Goal: Task Accomplishment & Management: Manage account settings

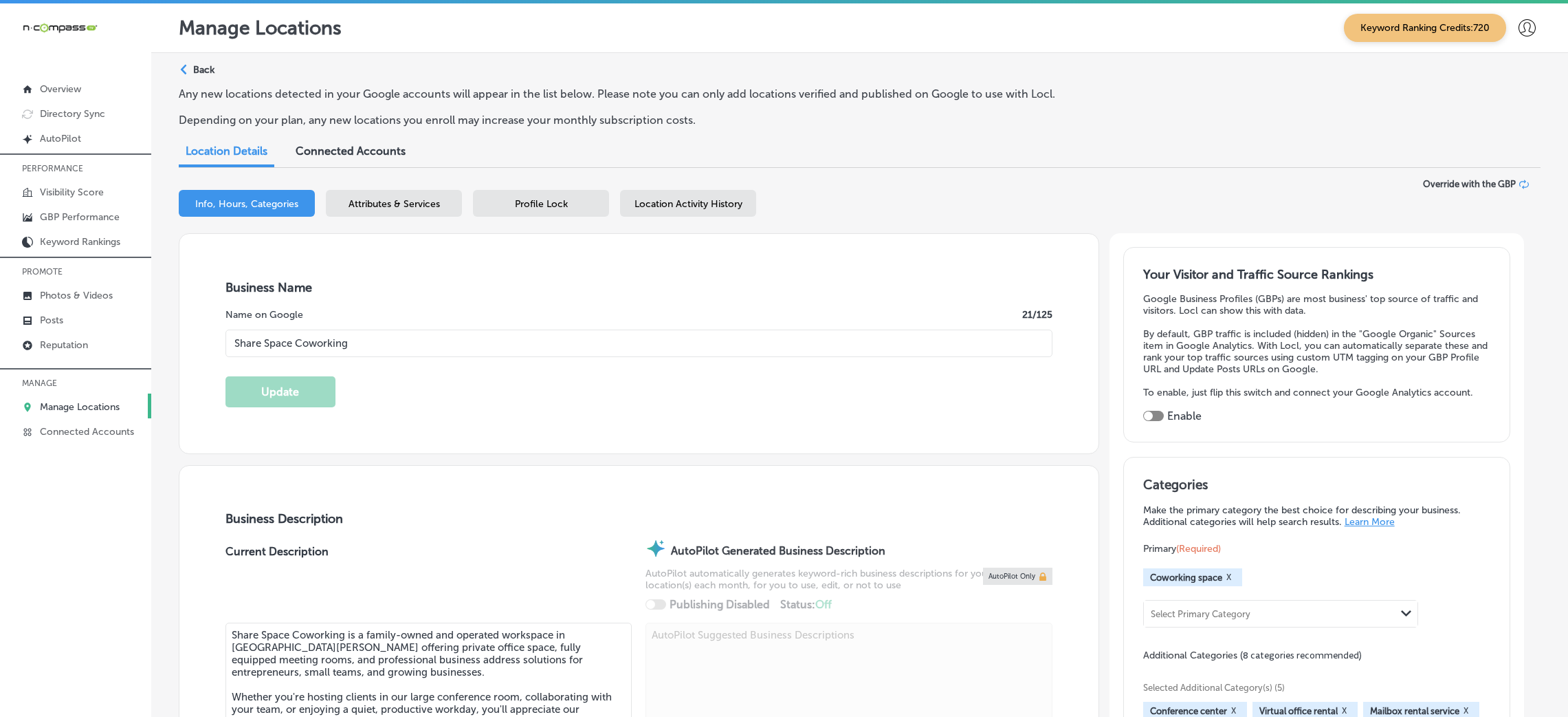
select select "US"
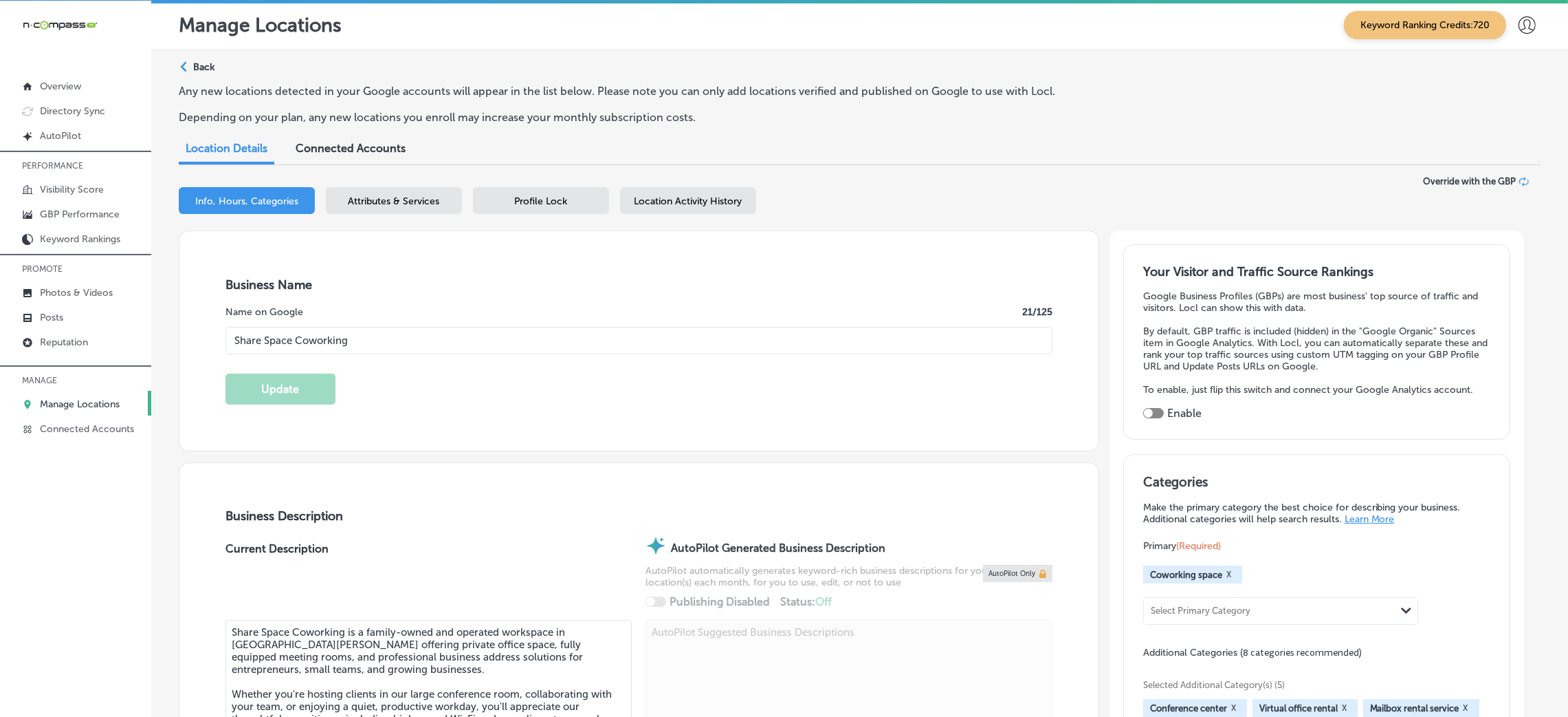
click at [67, 394] on link "Manage Locations" at bounding box center [75, 403] width 151 height 25
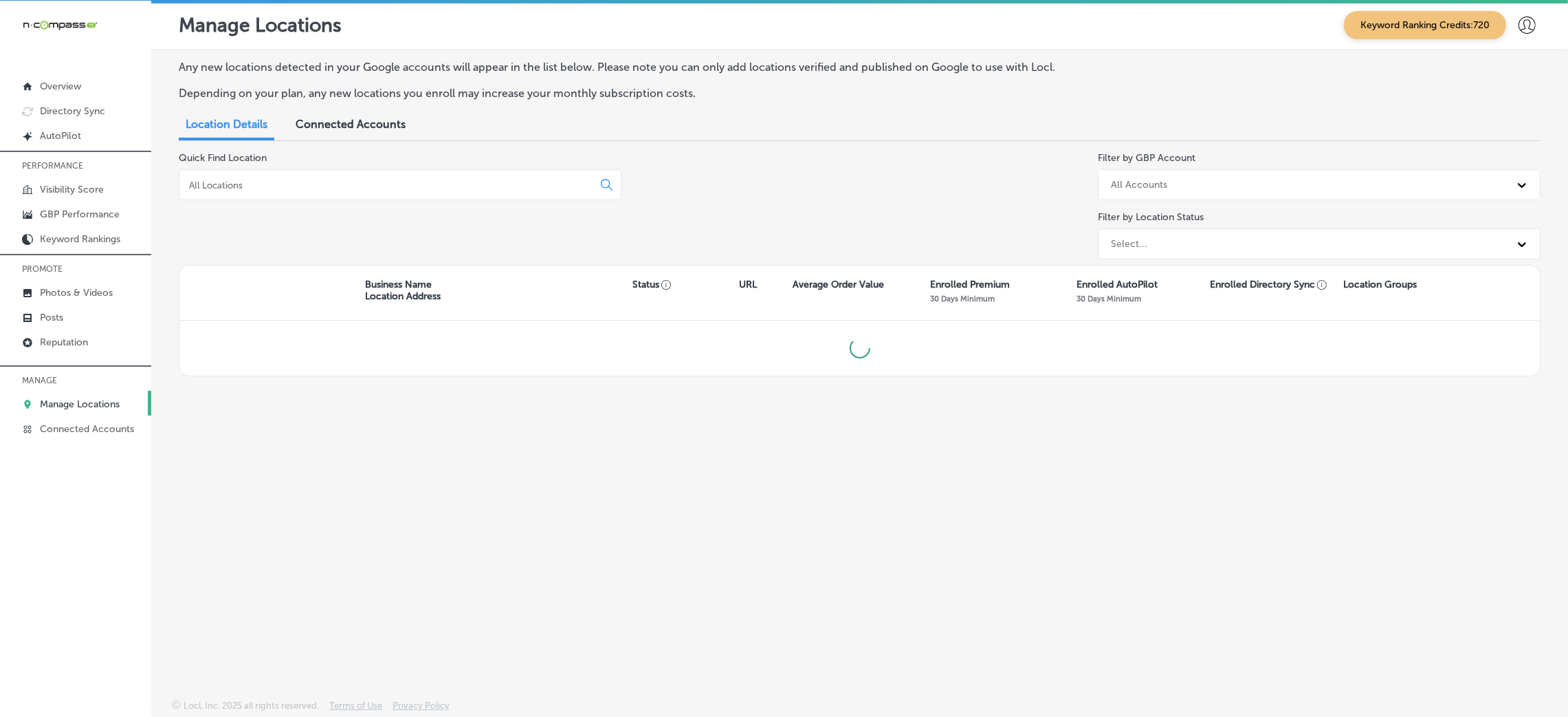
click at [270, 181] on input at bounding box center [389, 184] width 402 height 12
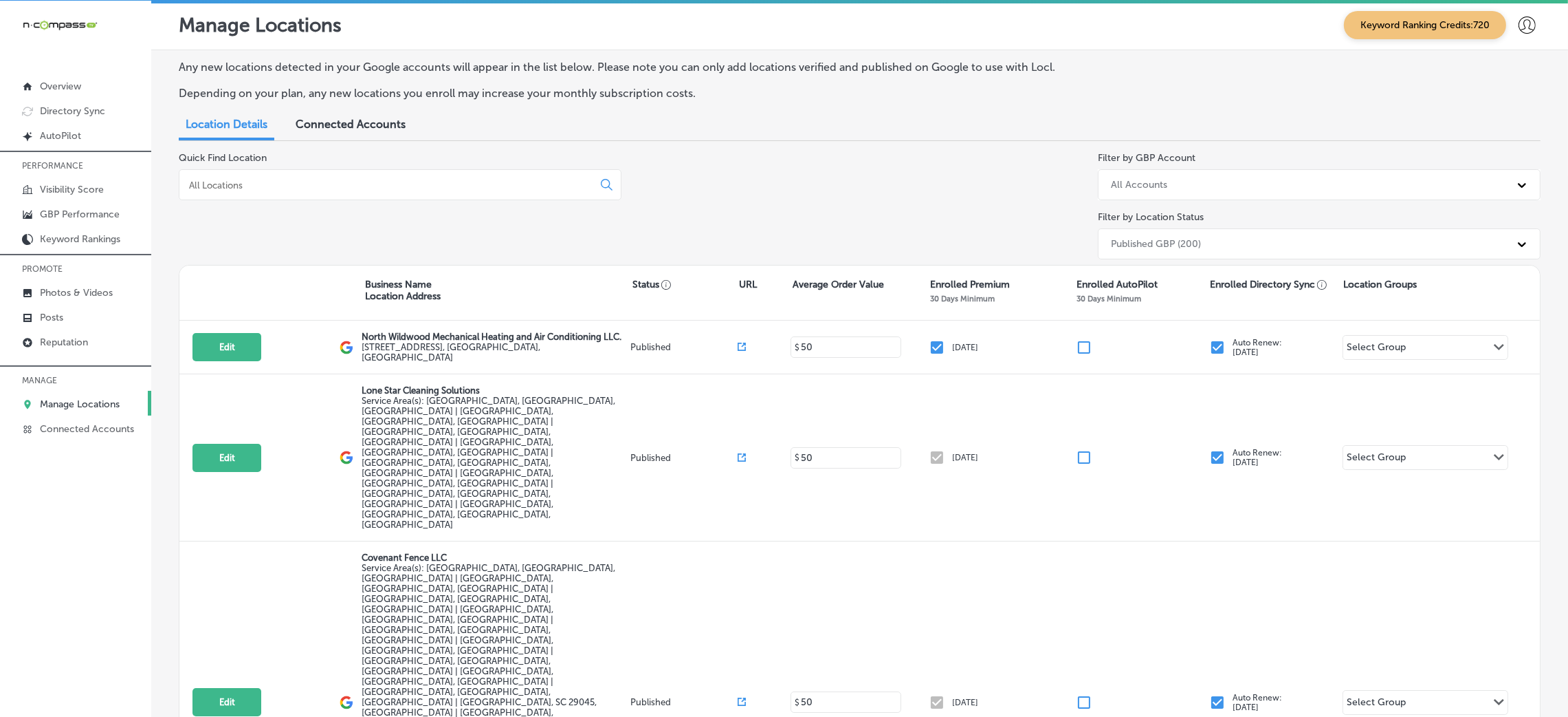
click at [314, 190] on div at bounding box center [399, 185] width 443 height 31
click at [320, 179] on input at bounding box center [389, 184] width 402 height 12
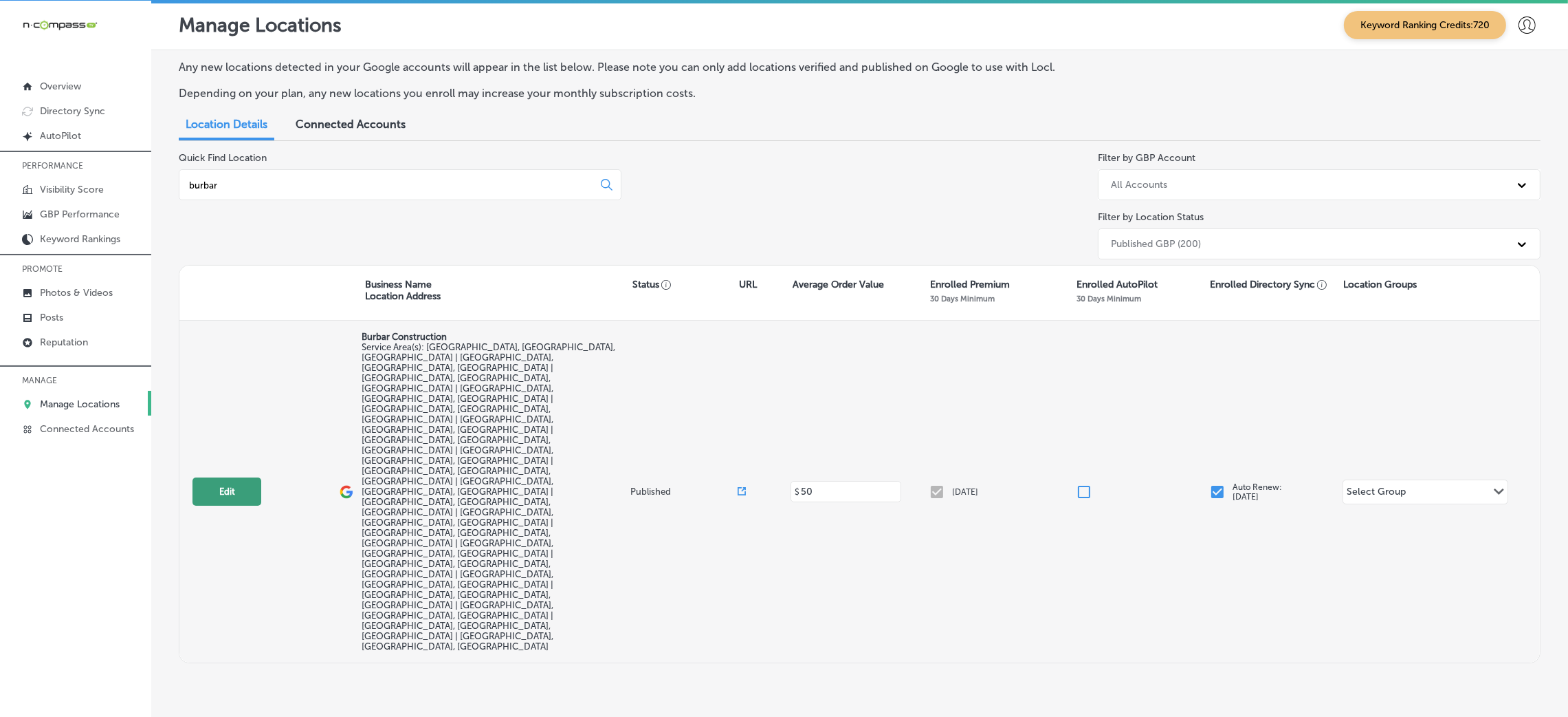
type input "burbar"
click at [236, 477] on button "Edit" at bounding box center [226, 491] width 69 height 28
select select "US"
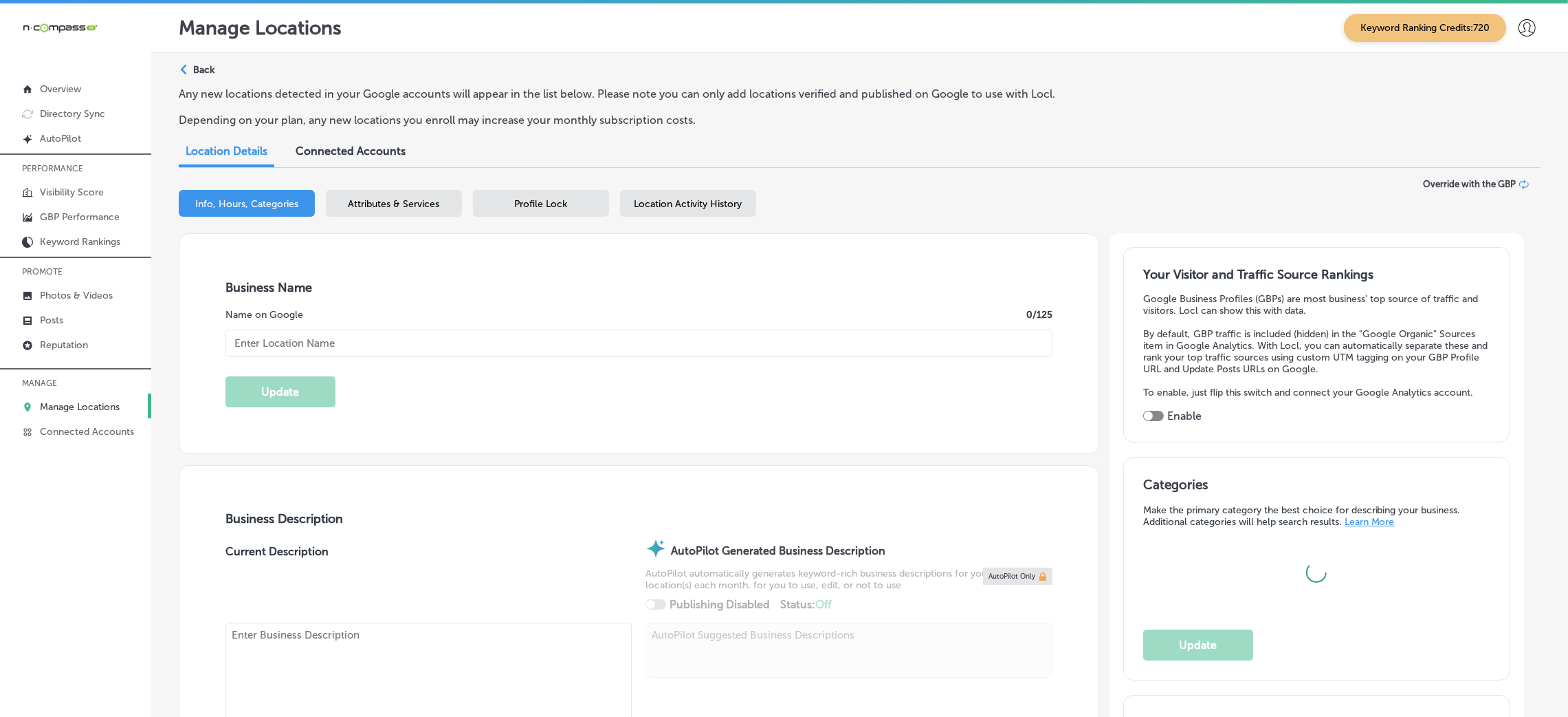
type input "Burbar Construction"
checkbox input "false"
type input "[STREET_ADDRESS]"
type input "[GEOGRAPHIC_DATA]"
type input "48336"
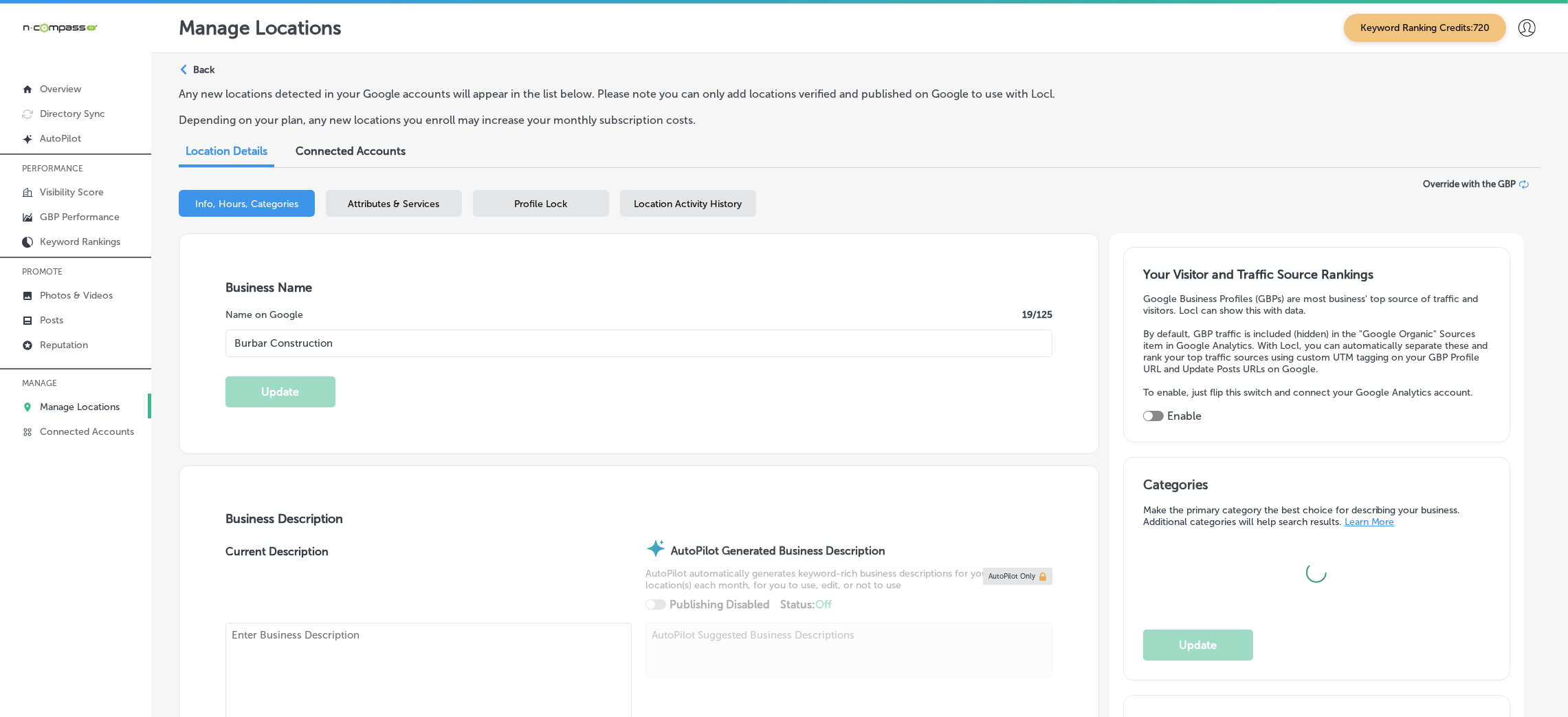
type input "US"
type input "[URL][DOMAIN_NAME]"
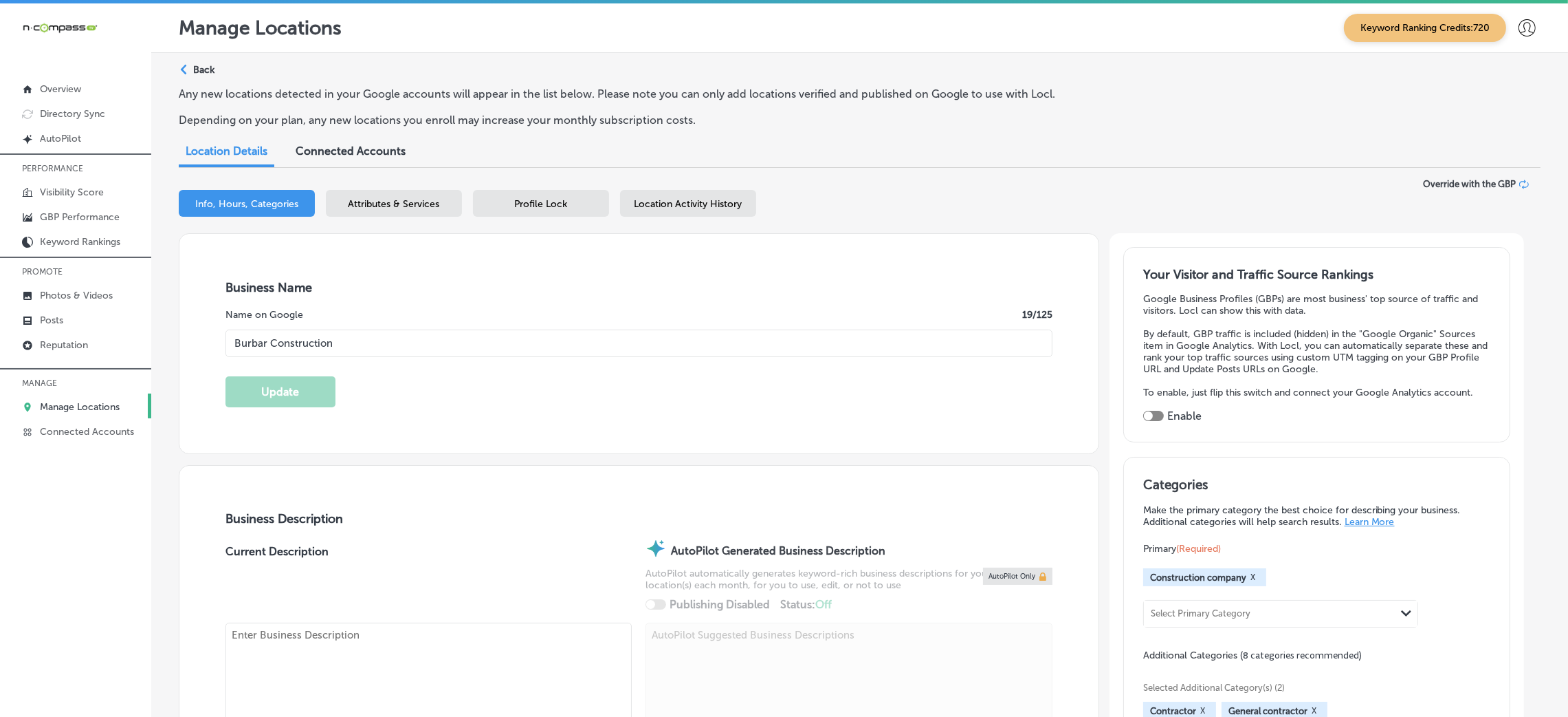
type textarea "Welcome to Burbar Construction, a family-owned and operated business built on a…"
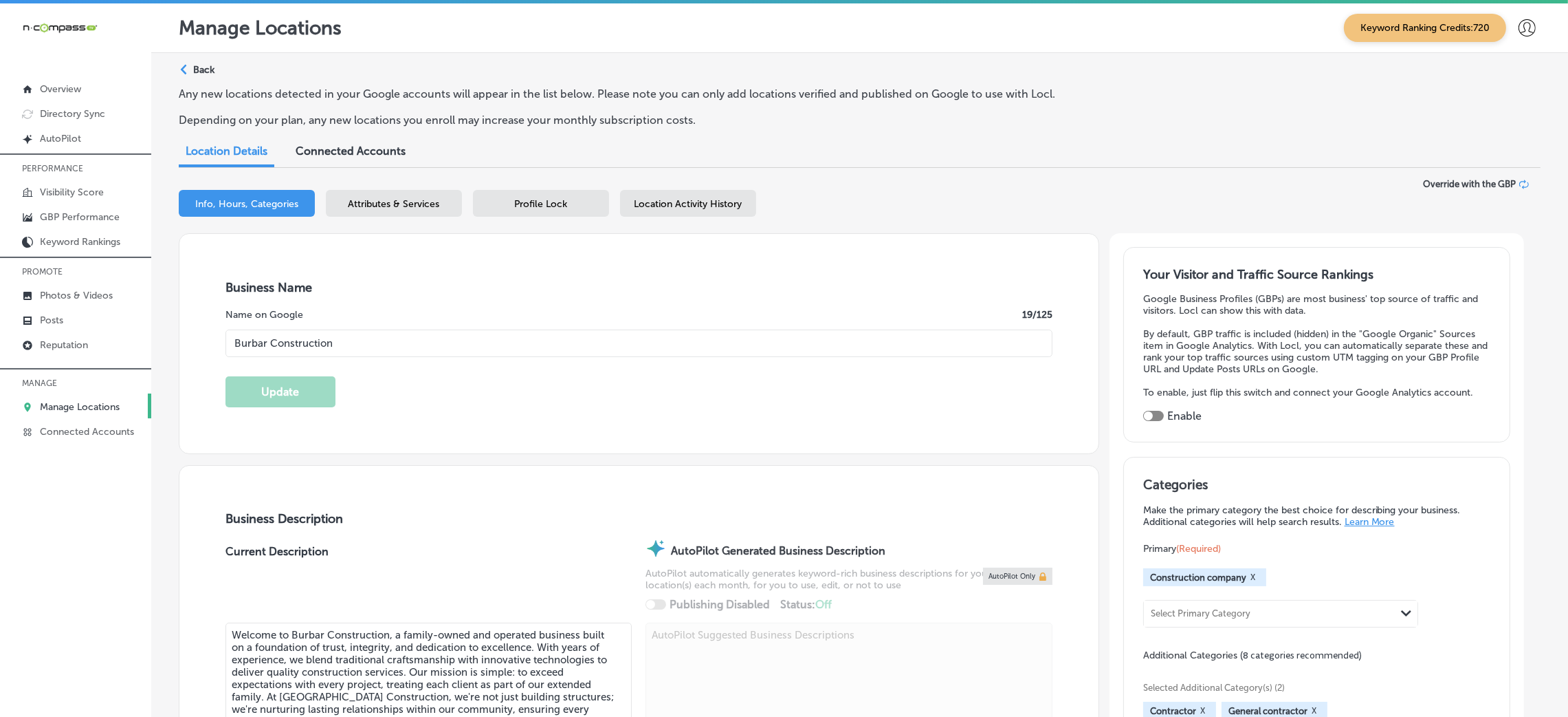
type input "[PHONE_NUMBER]"
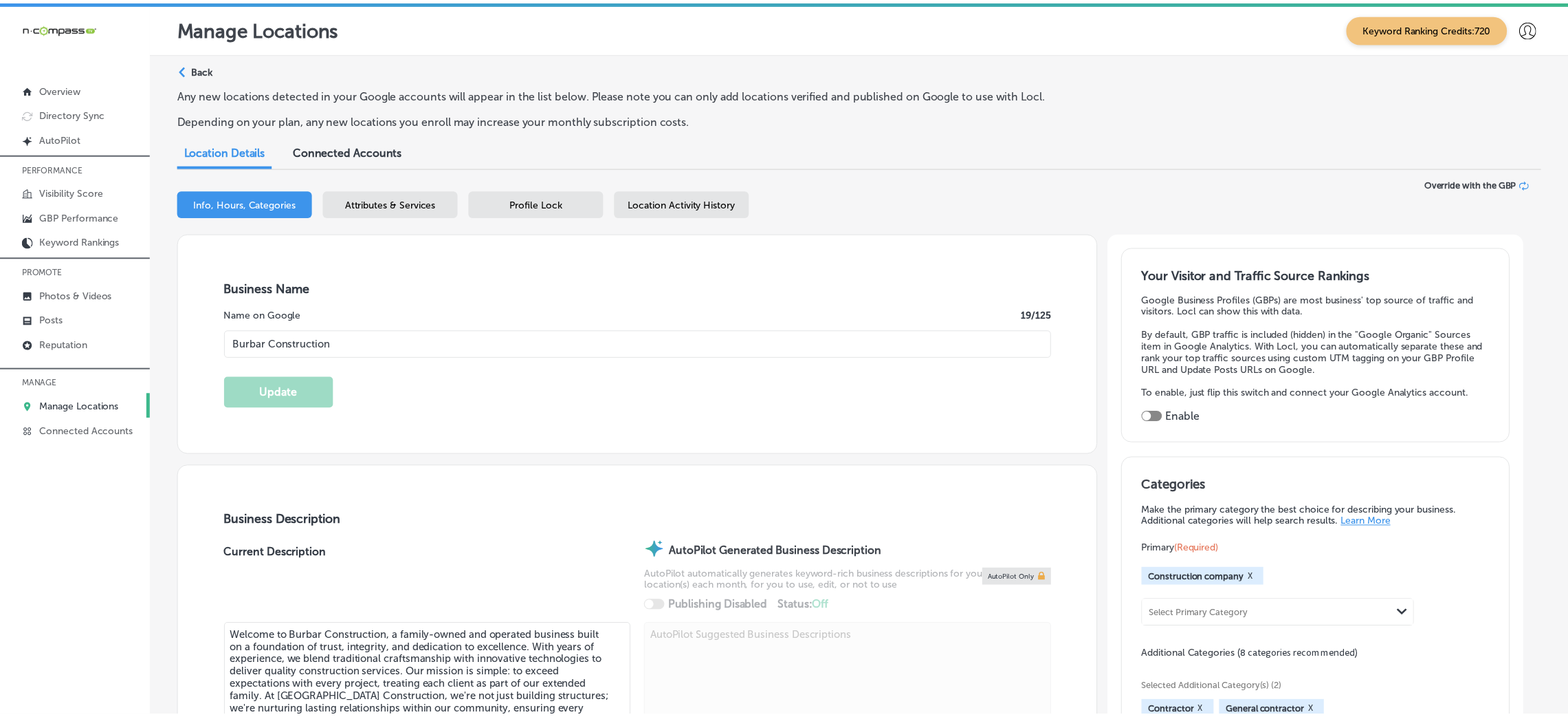
scroll to position [19, 0]
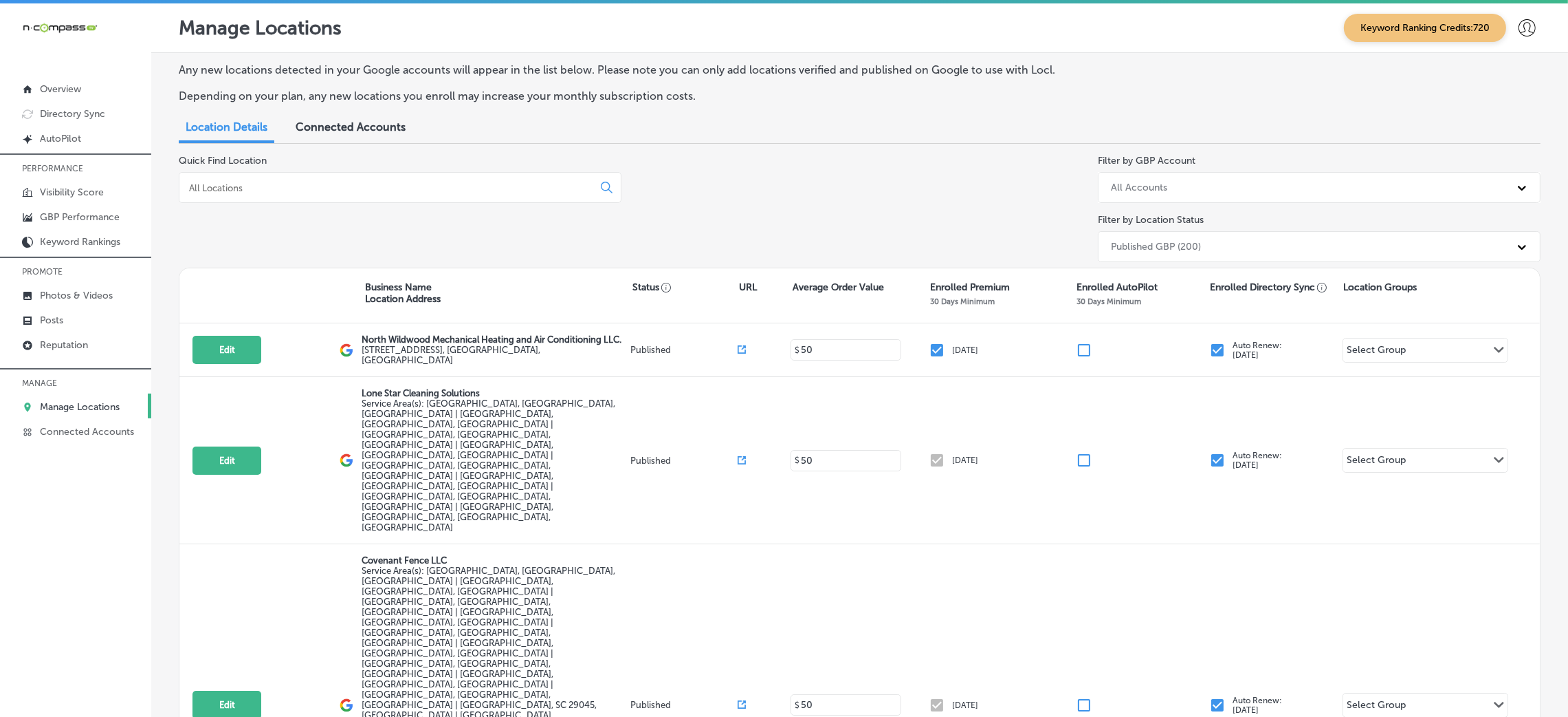
click at [347, 174] on div at bounding box center [399, 187] width 443 height 31
click at [378, 182] on input at bounding box center [389, 187] width 402 height 12
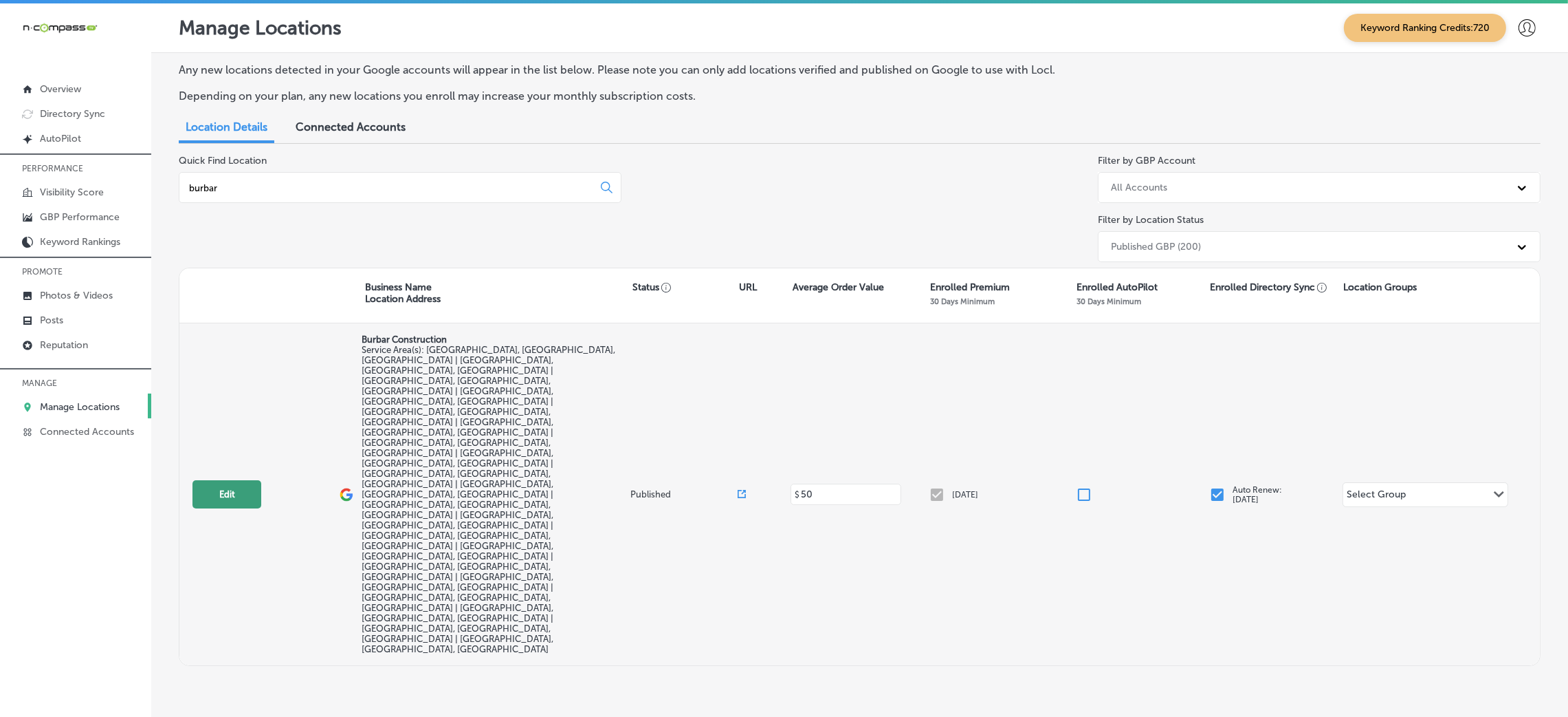
type input "burbar"
click at [229, 480] on button "Edit" at bounding box center [226, 494] width 69 height 28
select select "US"
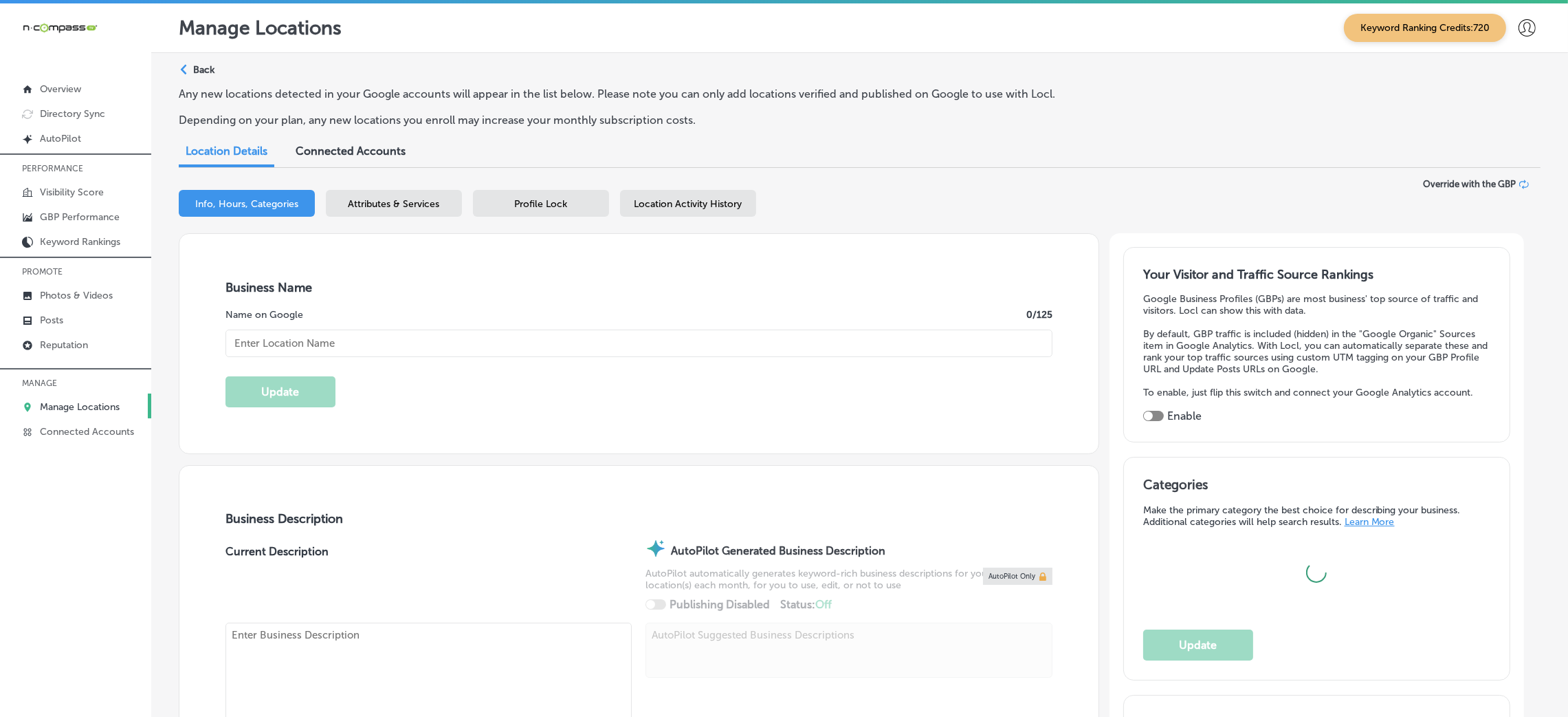
type input "Burbar Construction"
checkbox input "false"
type input "[STREET_ADDRESS]"
type input "[GEOGRAPHIC_DATA]"
type input "48336"
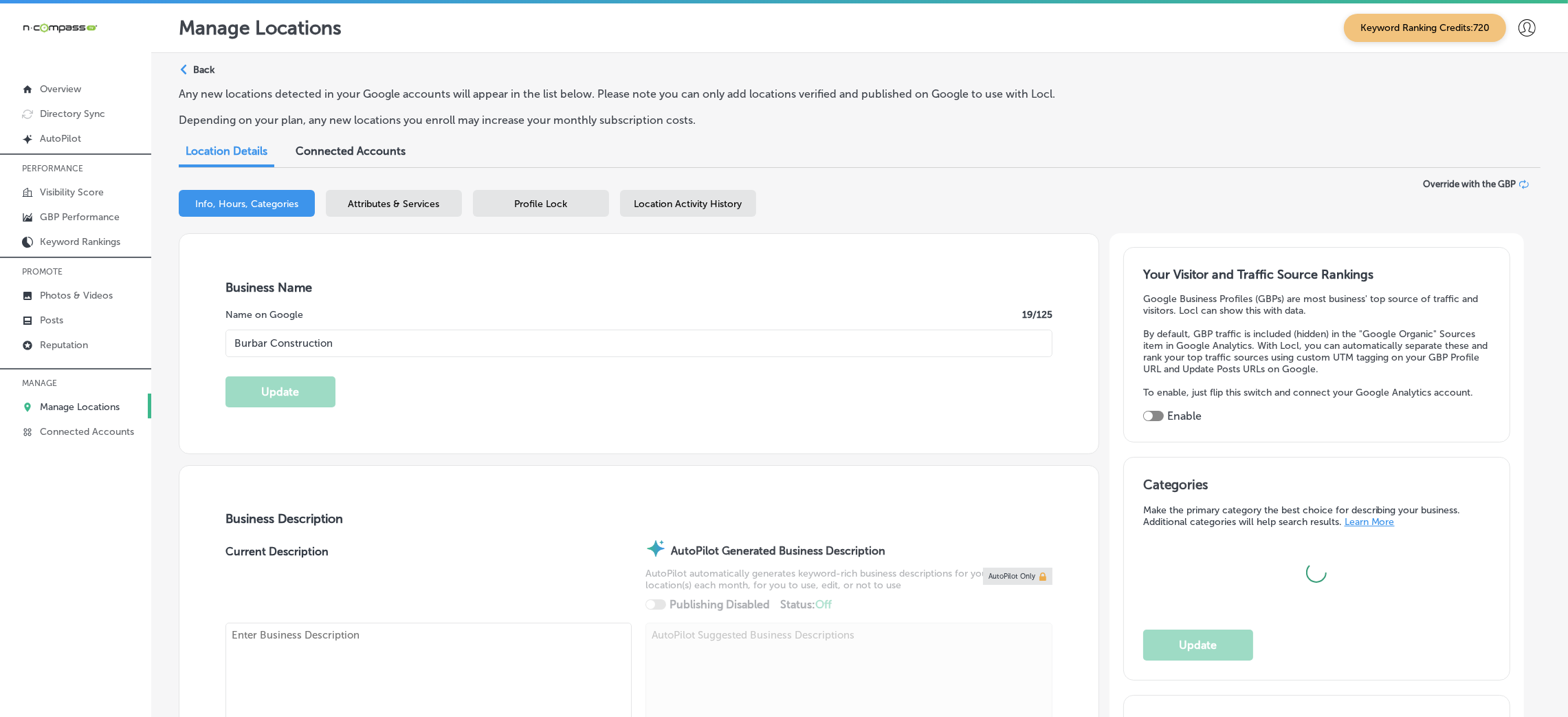
type input "US"
type input "[URL][DOMAIN_NAME]"
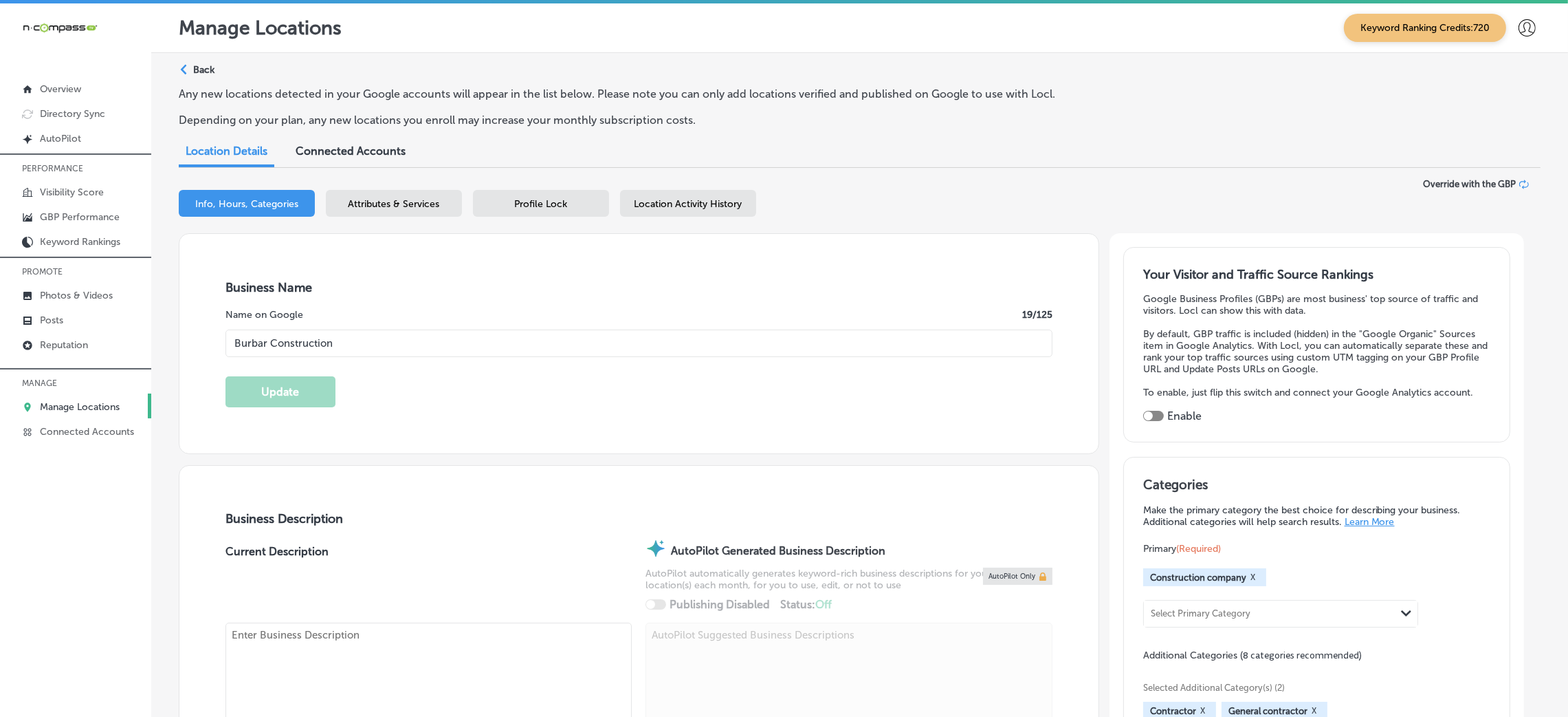
type textarea "Welcome to Burbar Construction, a family-owned and operated business built on a…"
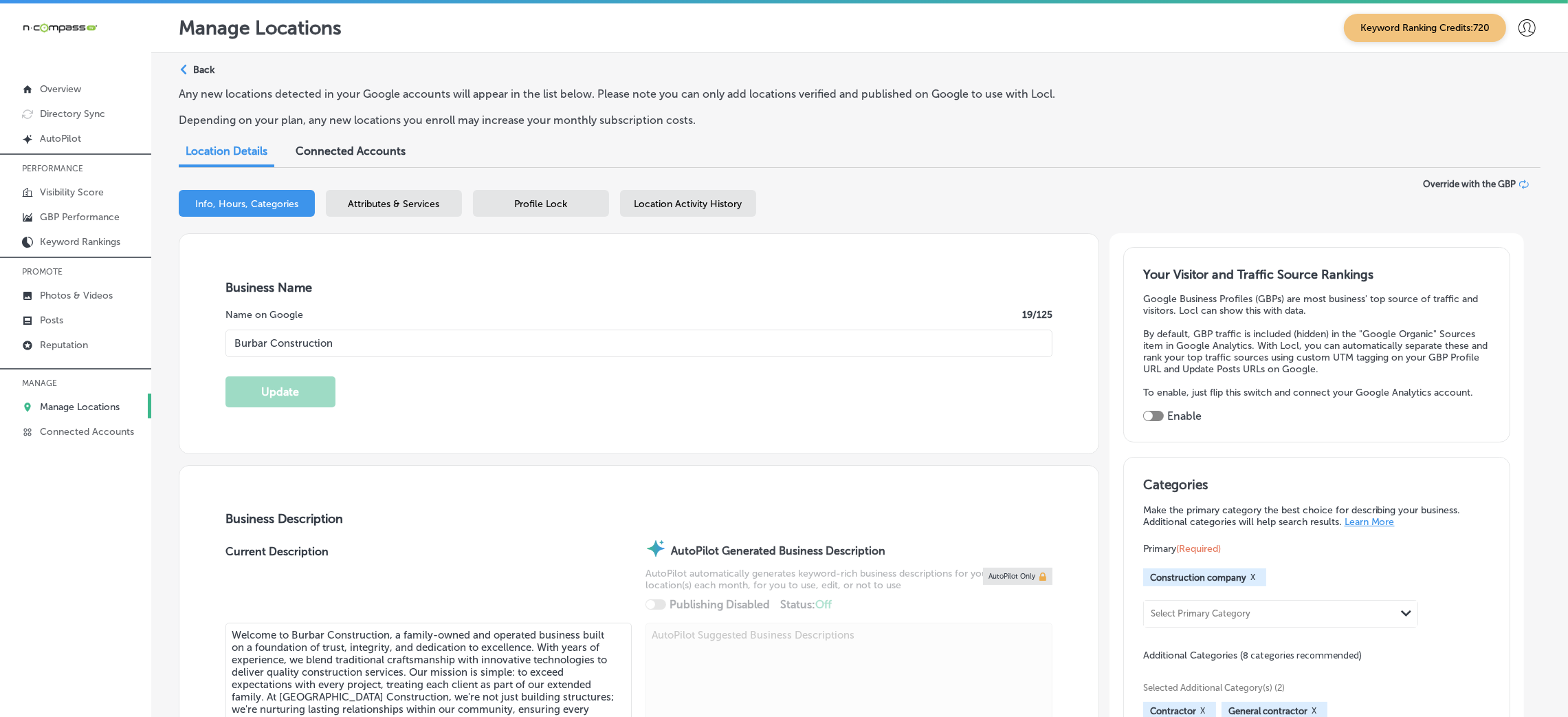
type input "[PHONE_NUMBER]"
click at [422, 200] on span "Attributes & Services" at bounding box center [394, 203] width 91 height 11
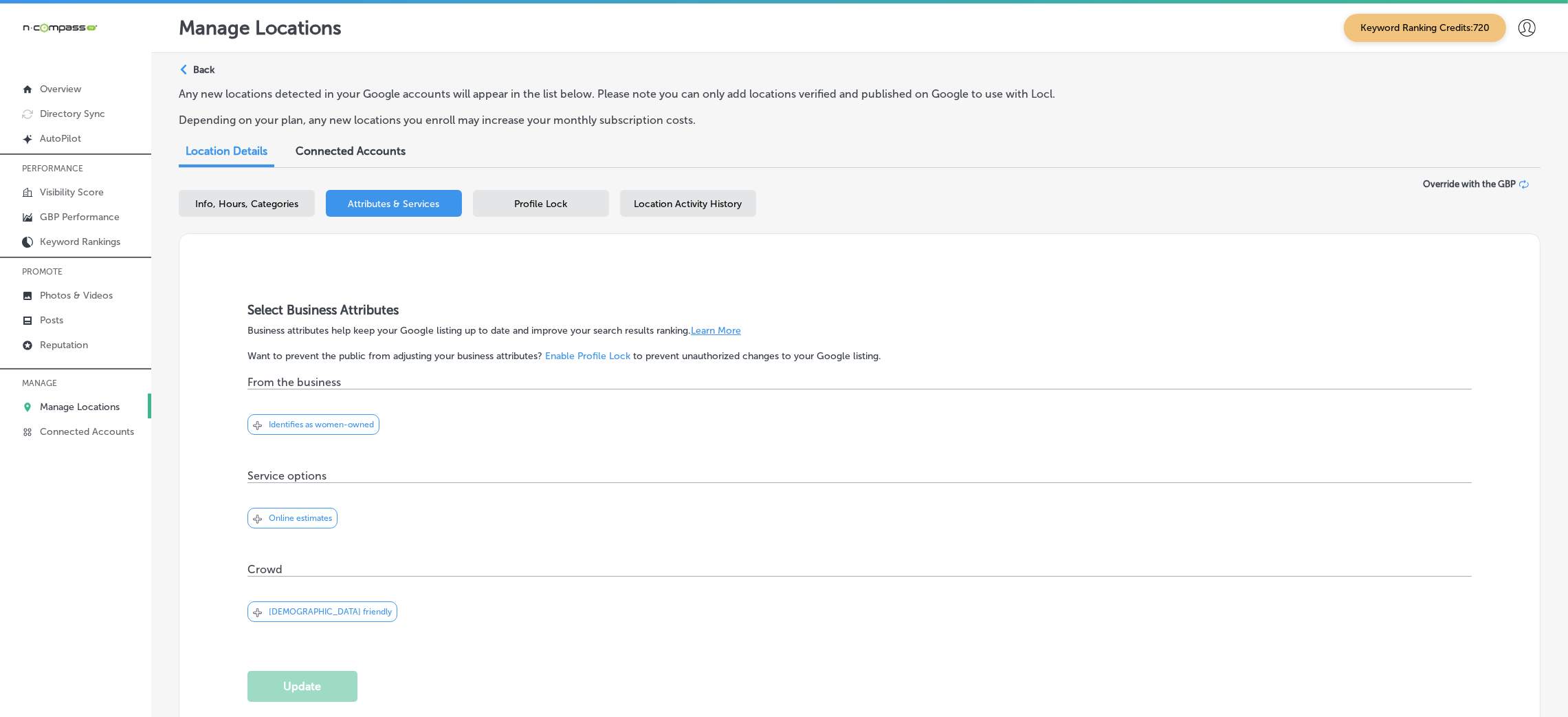
click at [534, 208] on span "Profile Lock" at bounding box center [541, 203] width 53 height 11
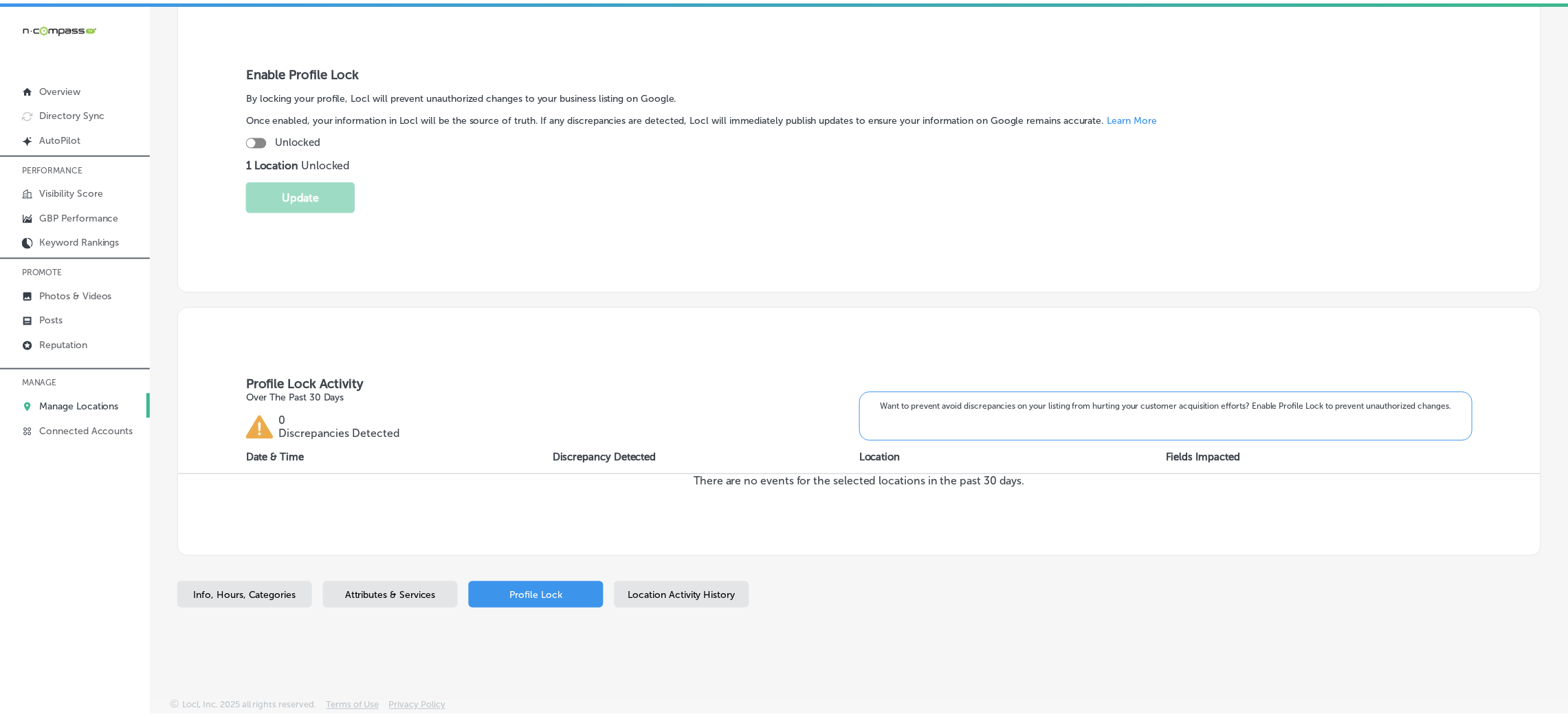
scroll to position [233, 0]
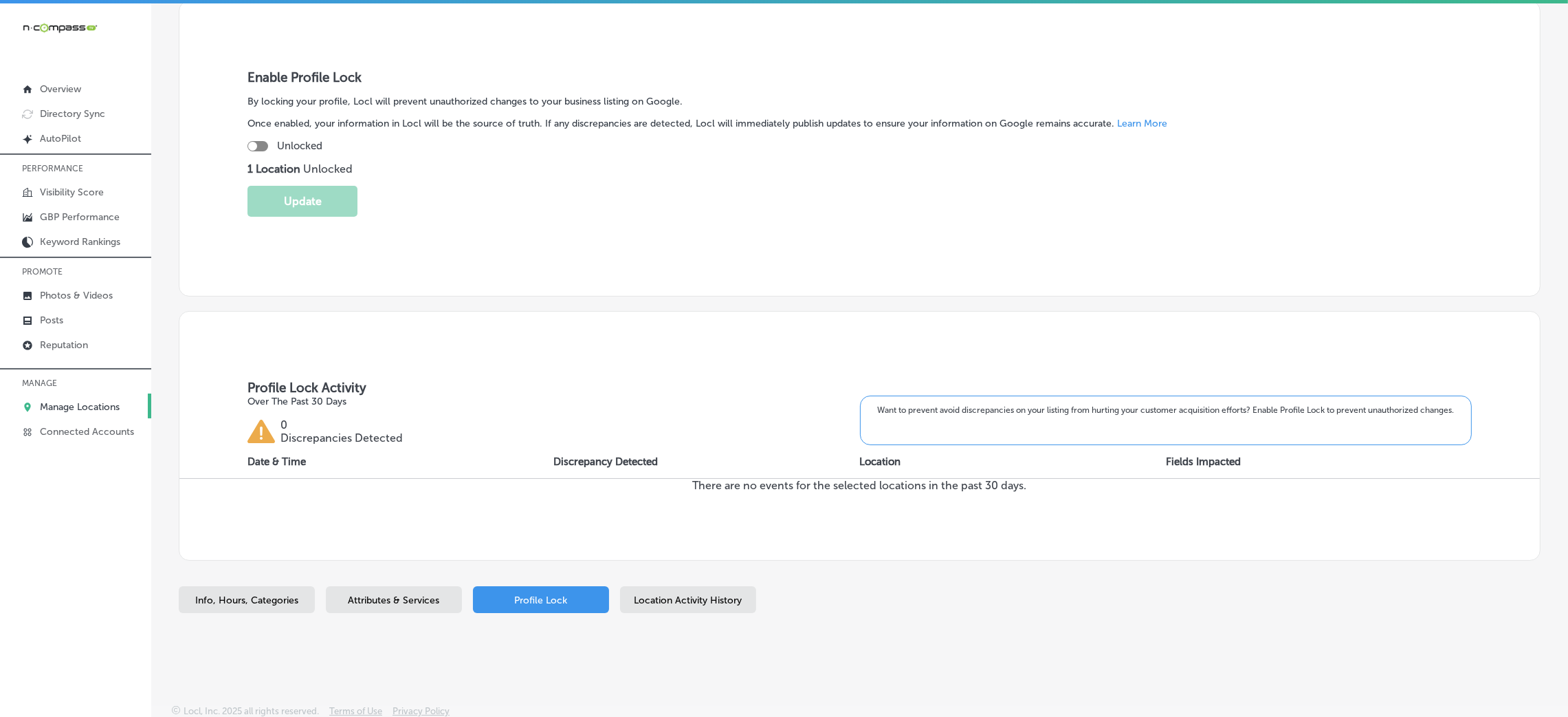
click at [242, 146] on div "Enable Profile Lock By locking your profile, Locl will prevent unauthorized cha…" at bounding box center [859, 149] width 1361 height 296
click at [248, 146] on div at bounding box center [258, 146] width 21 height 10
checkbox input "true"
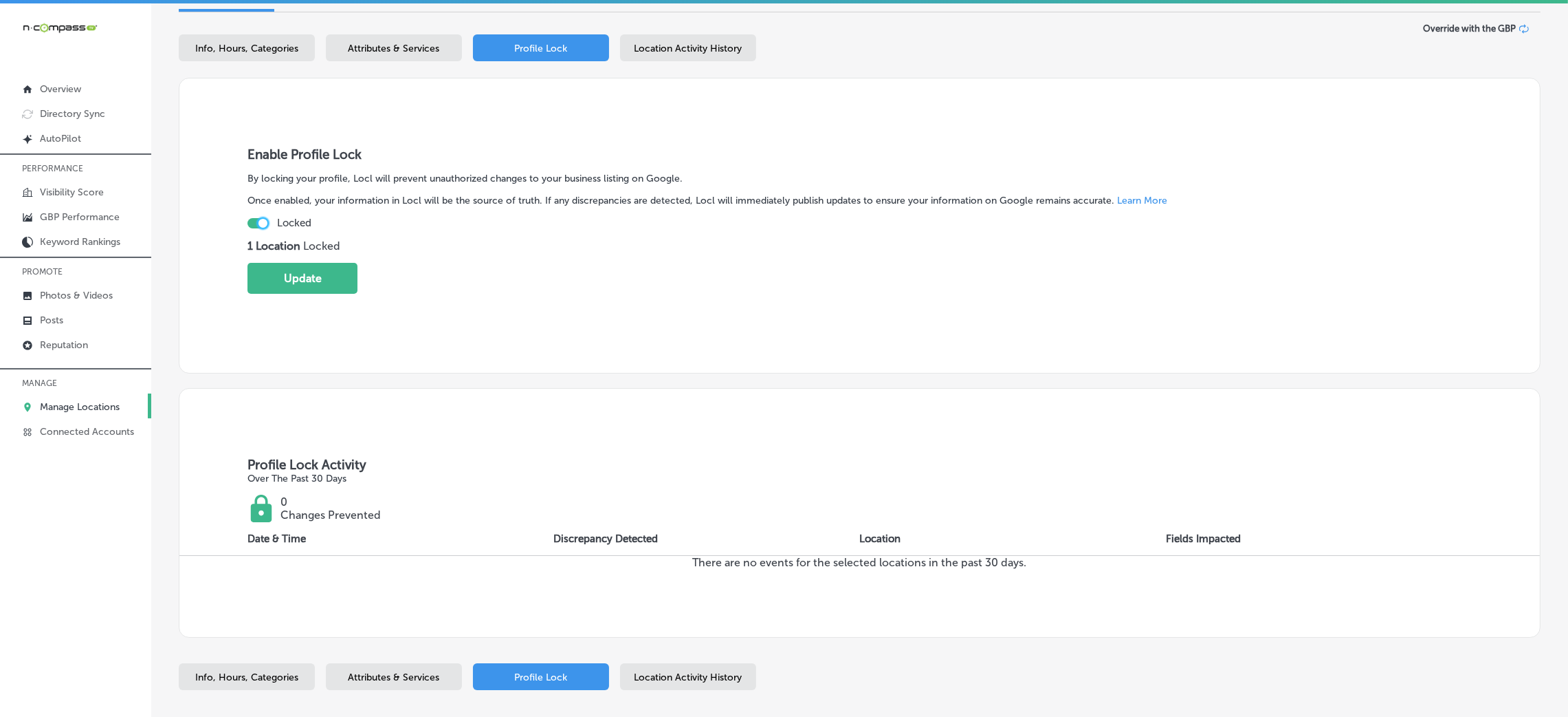
scroll to position [0, 0]
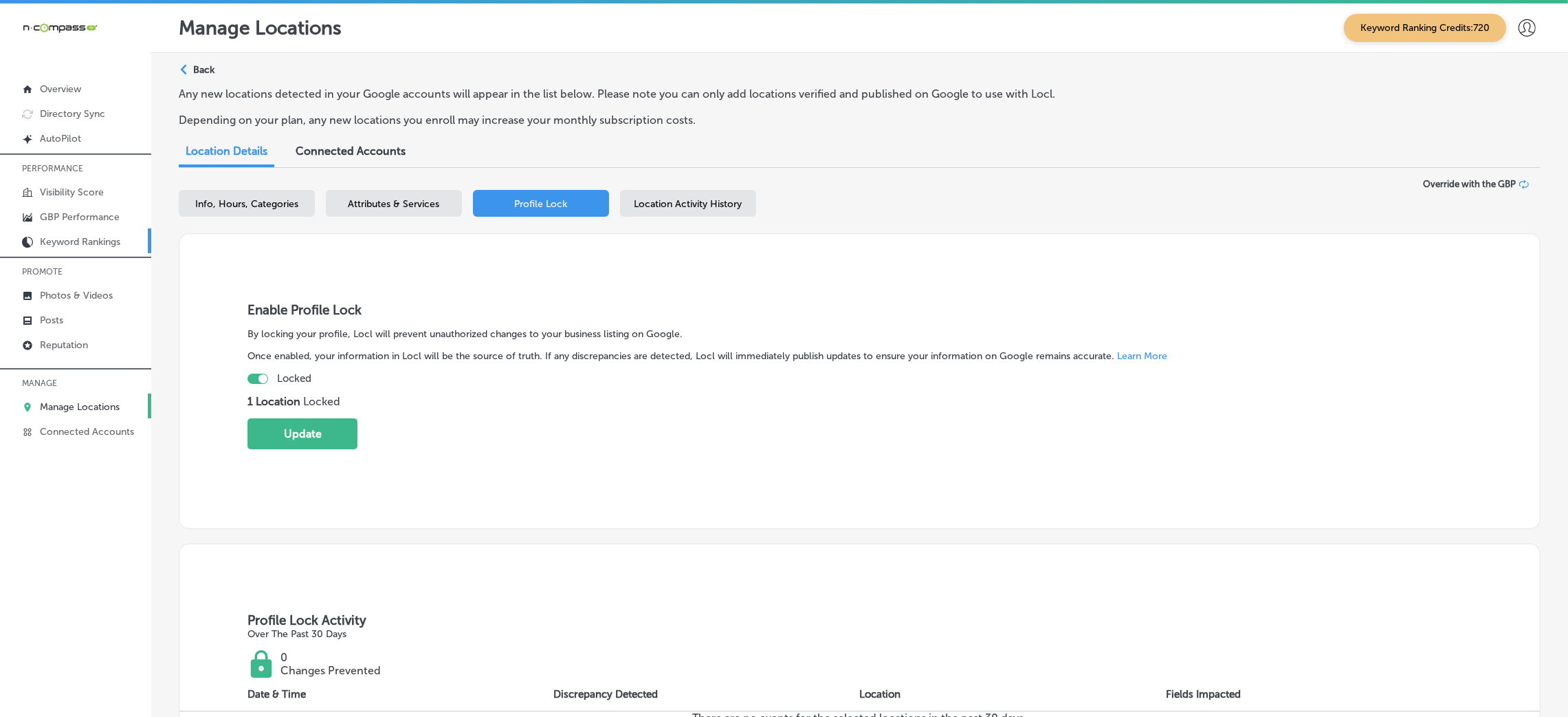
click at [91, 241] on p "Keyword Rankings" at bounding box center [80, 241] width 81 height 11
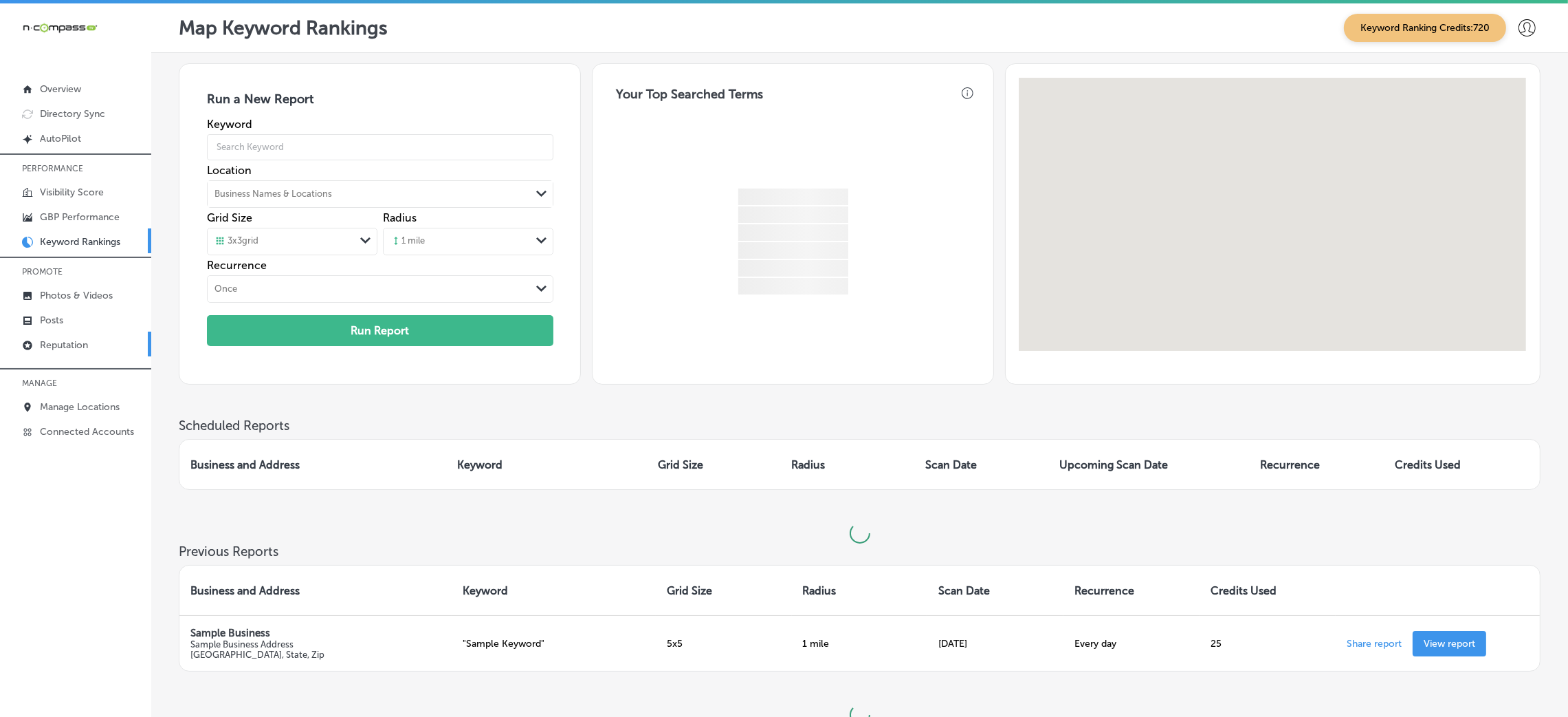
click at [82, 349] on p "Reputation" at bounding box center [64, 345] width 48 height 11
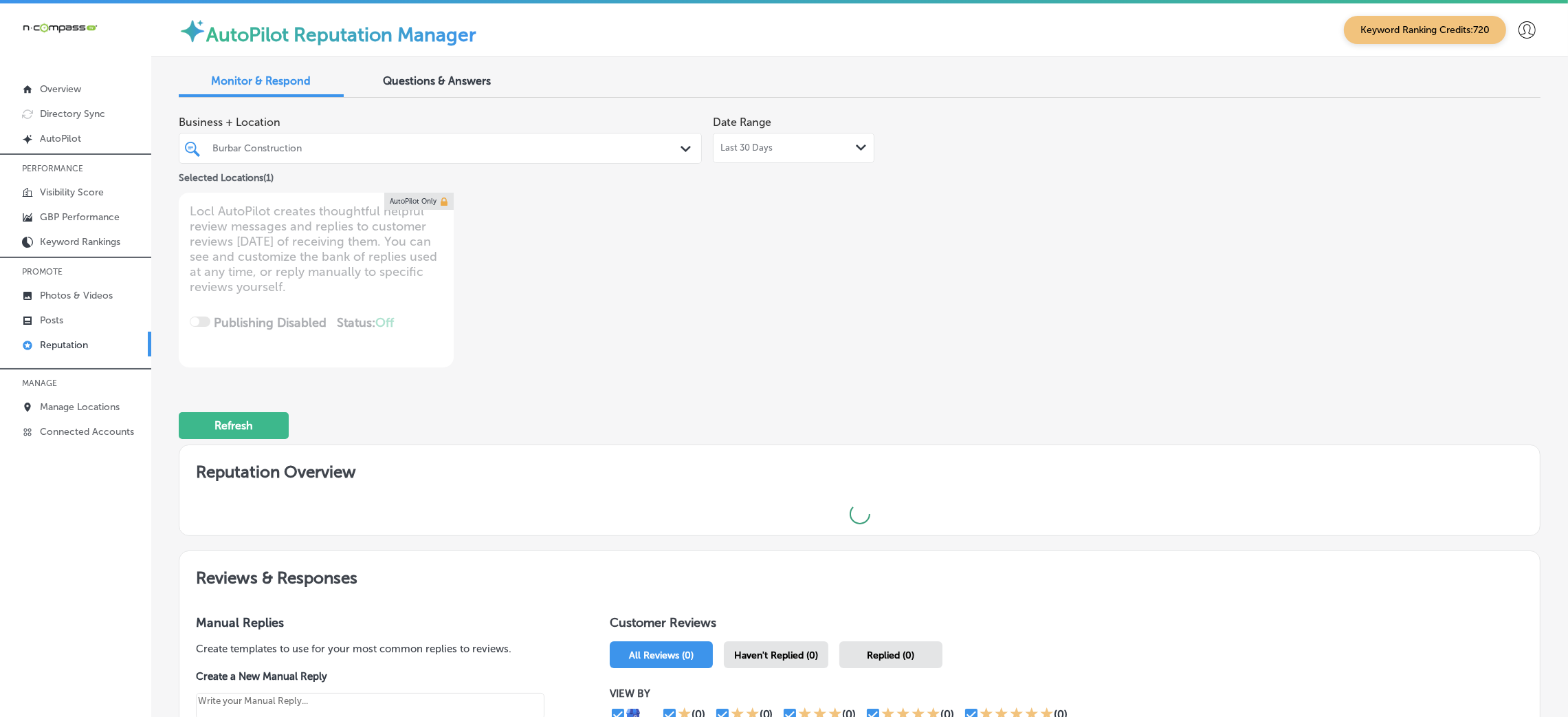
click at [824, 149] on div "Last 30 Days Path Created with Sketch." at bounding box center [793, 148] width 146 height 11
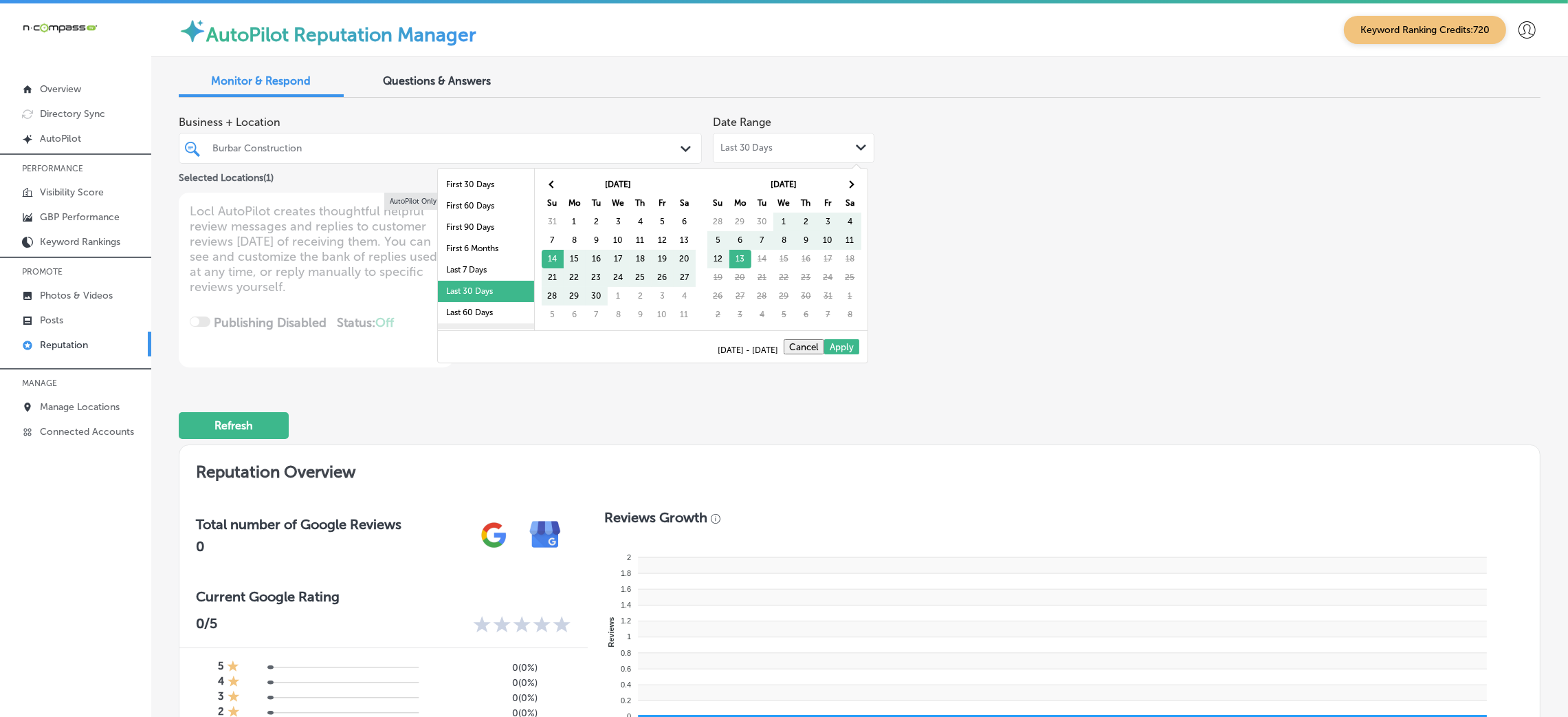
scroll to position [79, 0]
click at [462, 249] on li "Last 90 Days" at bounding box center [486, 254] width 96 height 21
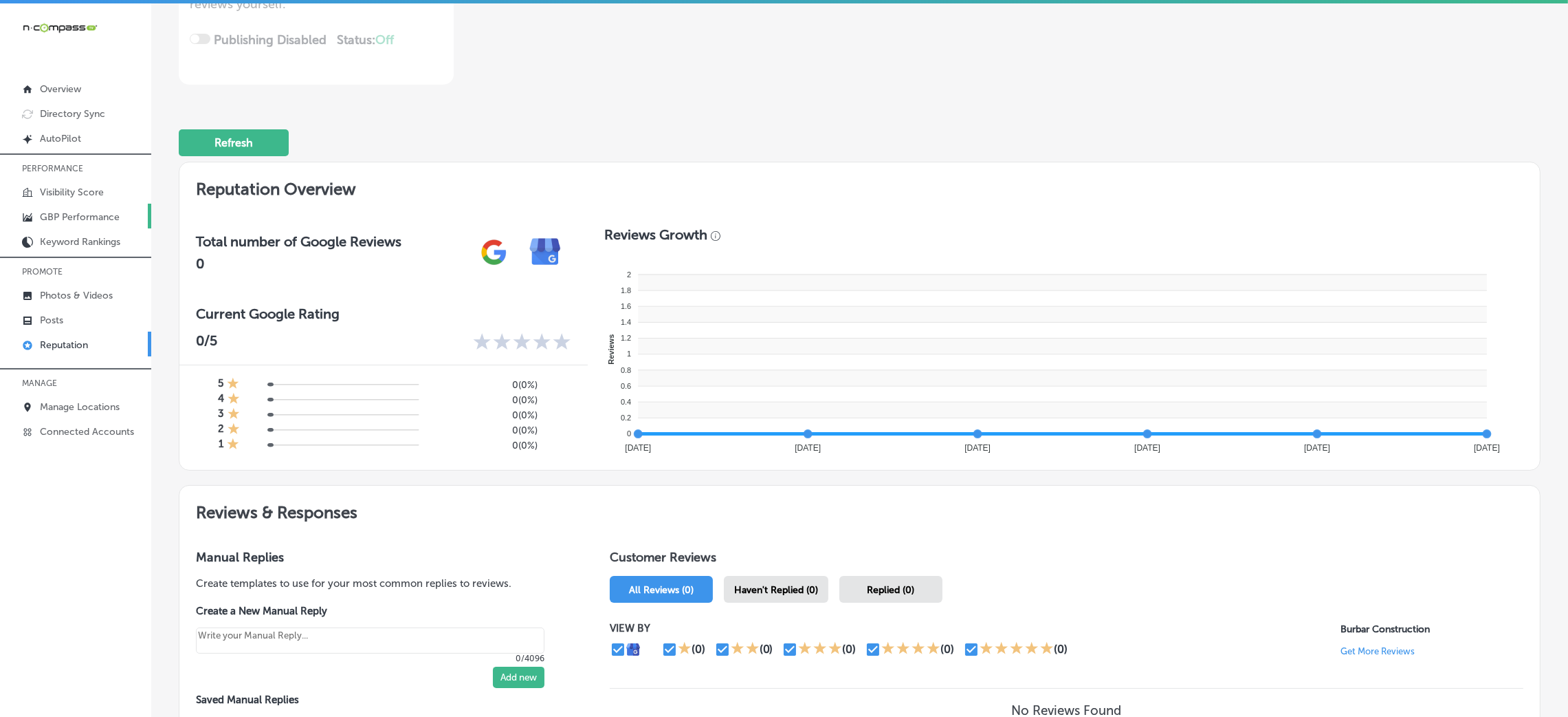
scroll to position [238, 0]
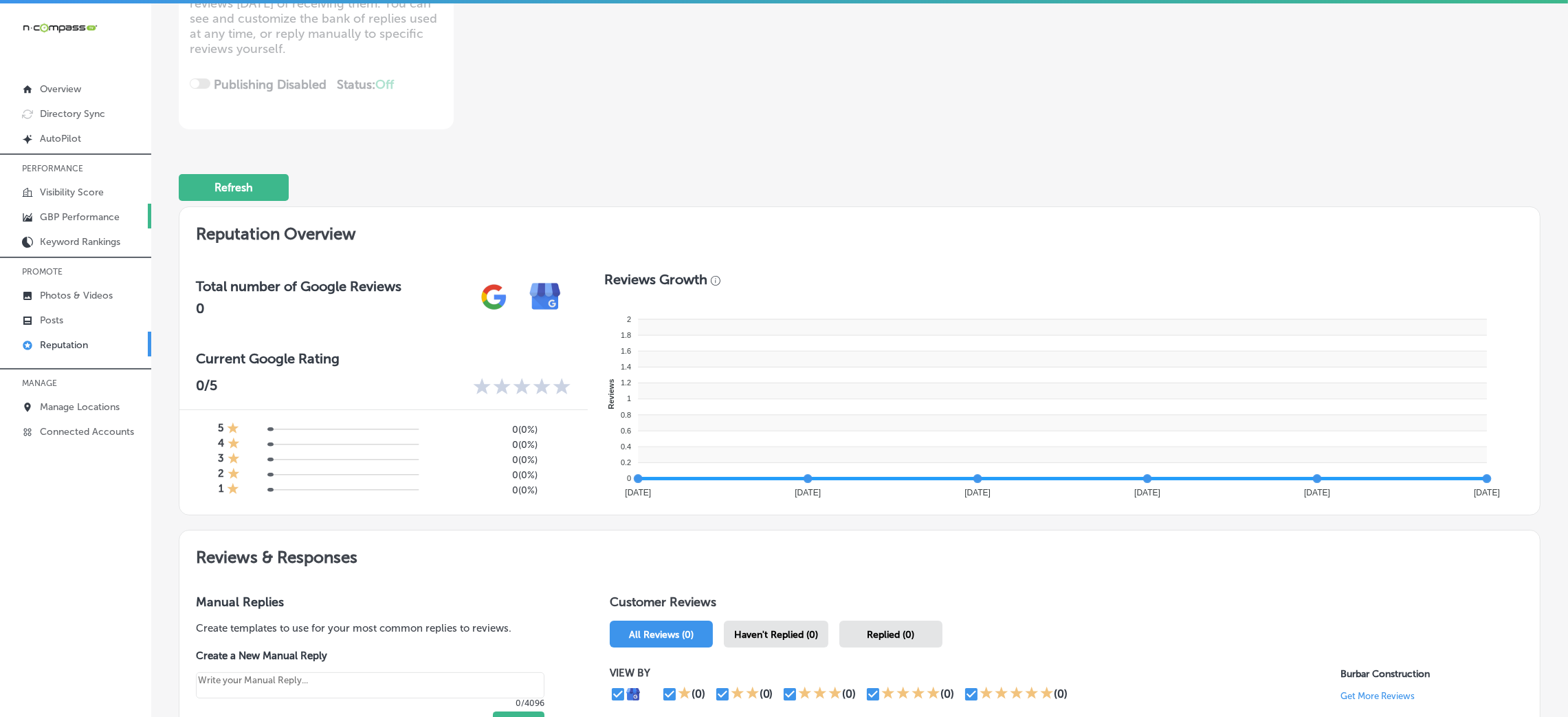
click at [52, 217] on p "GBP Performance" at bounding box center [79, 216] width 80 height 11
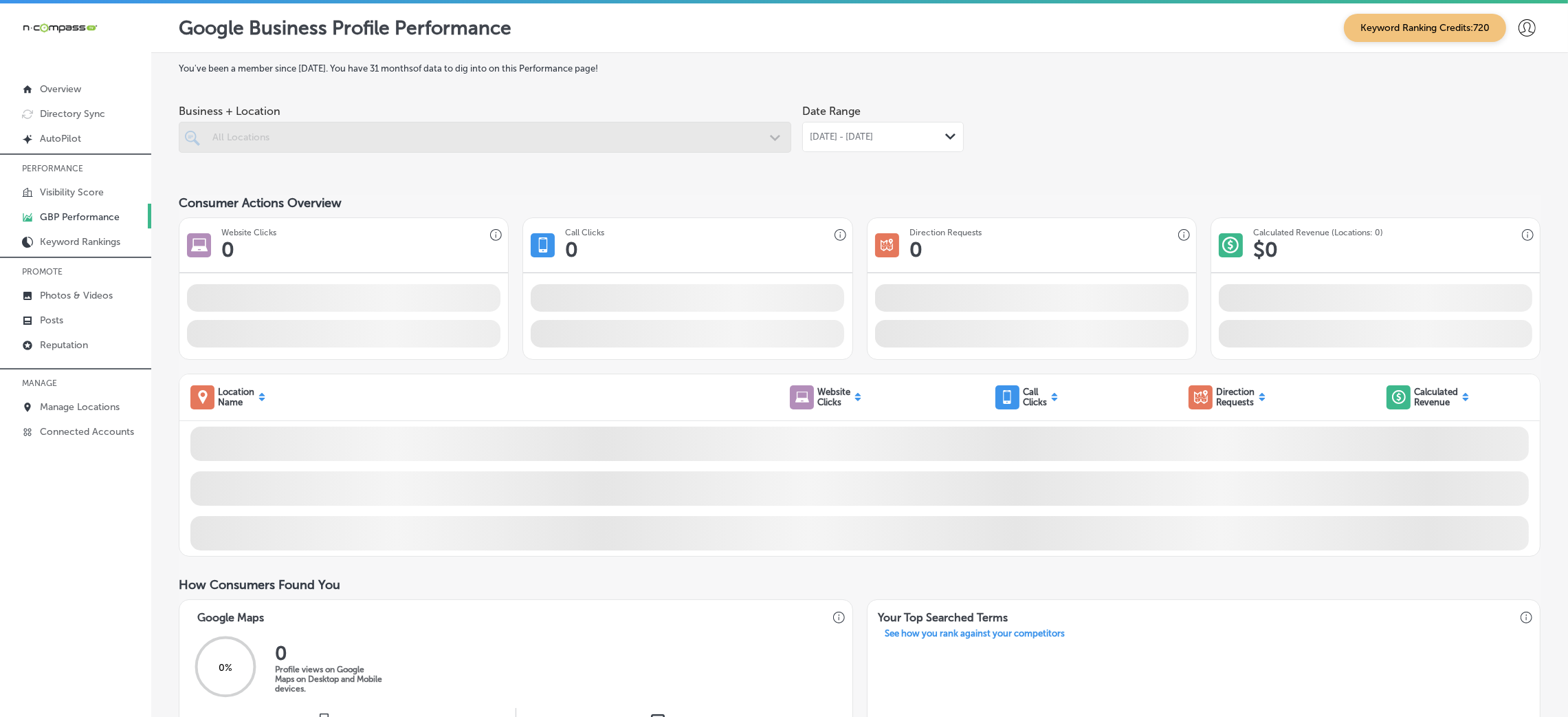
click at [927, 142] on div "[DATE] - [DATE] Path Created with Sketch." at bounding box center [882, 137] width 146 height 11
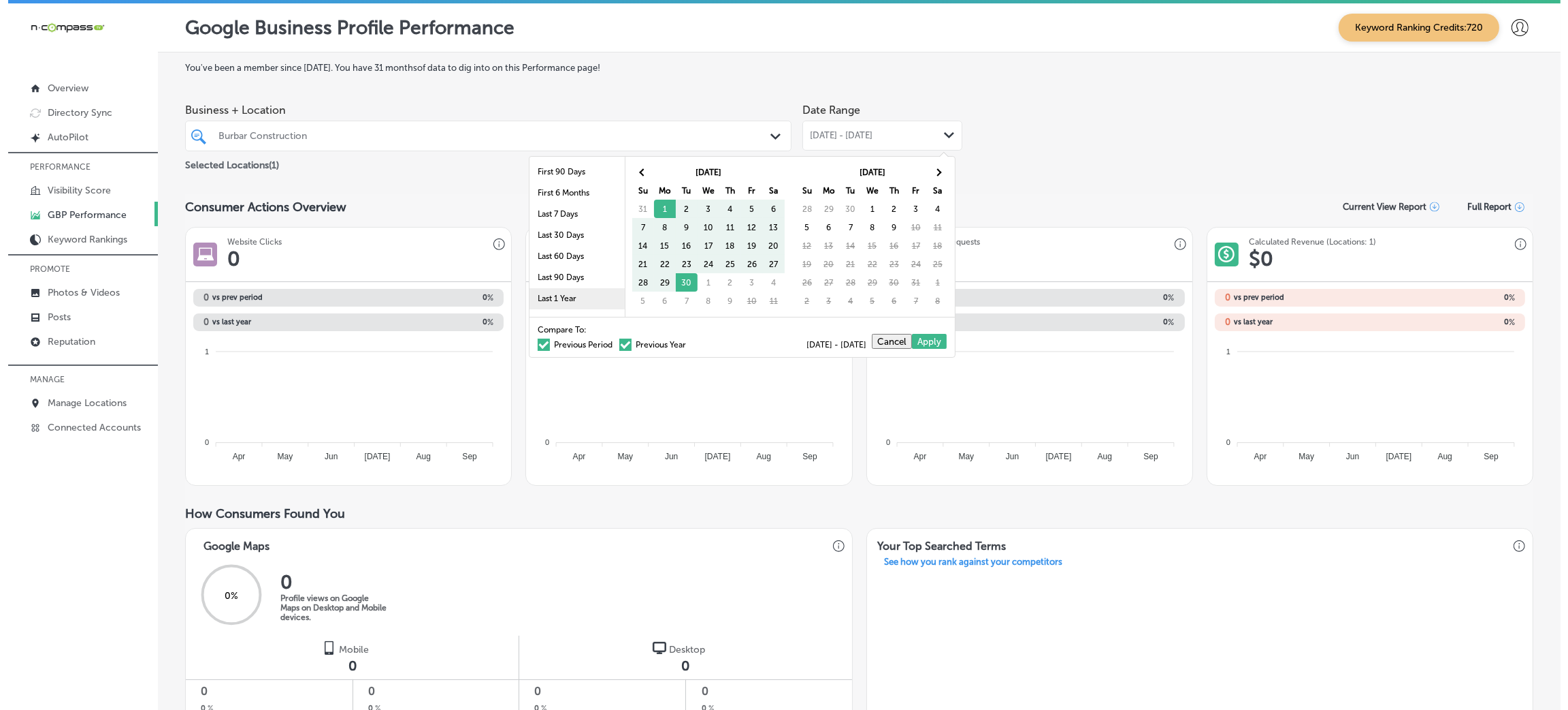
scroll to position [78, 0]
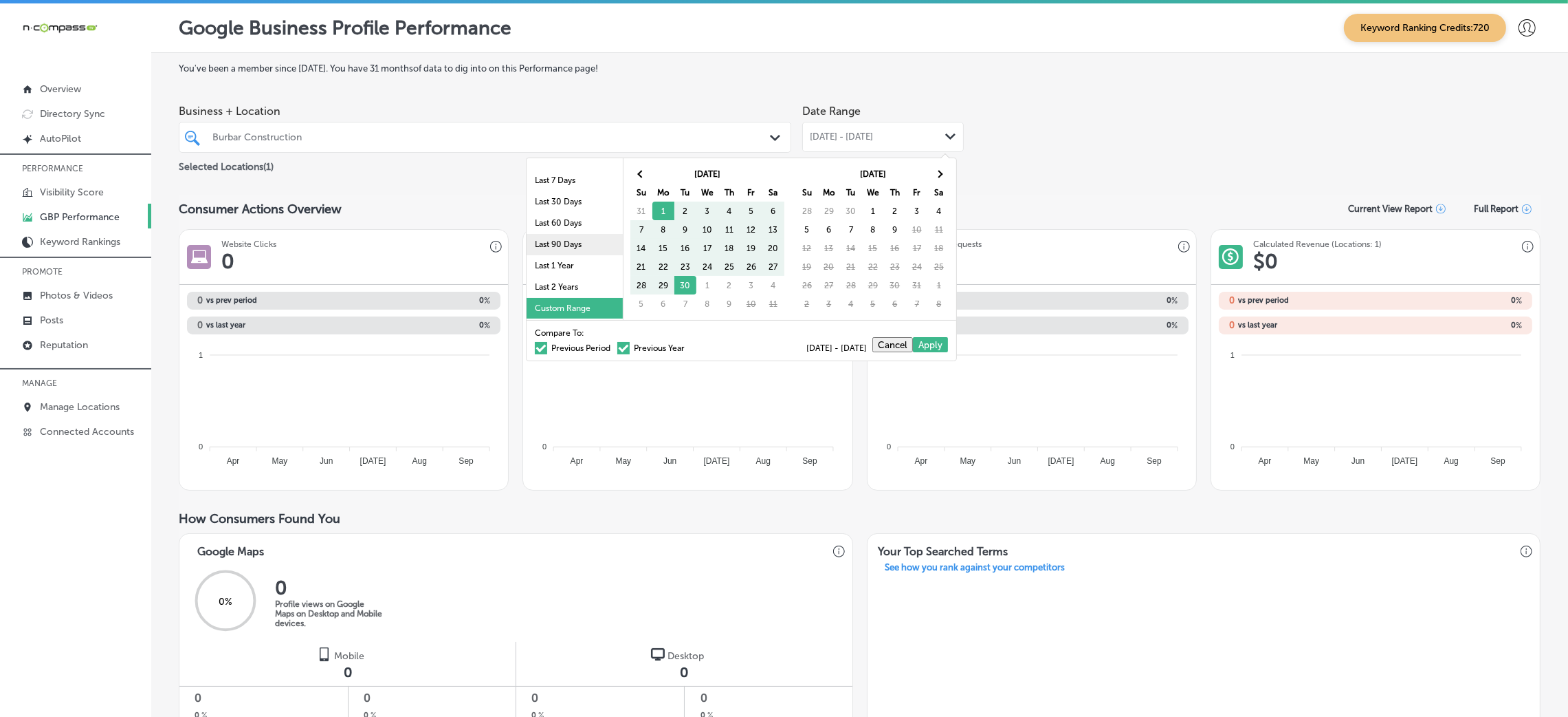
click at [583, 243] on li "Last 90 Days" at bounding box center [574, 245] width 96 height 21
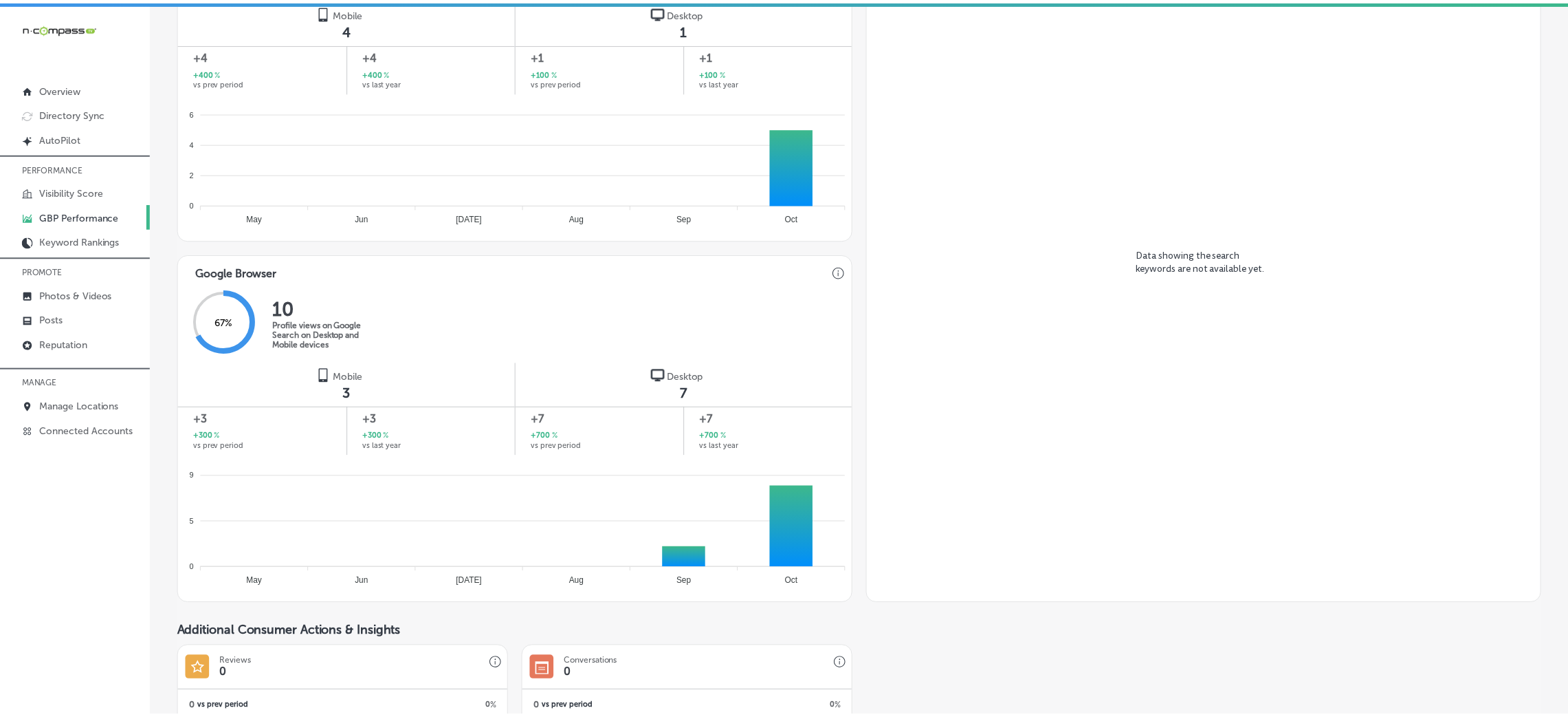
scroll to position [782, 0]
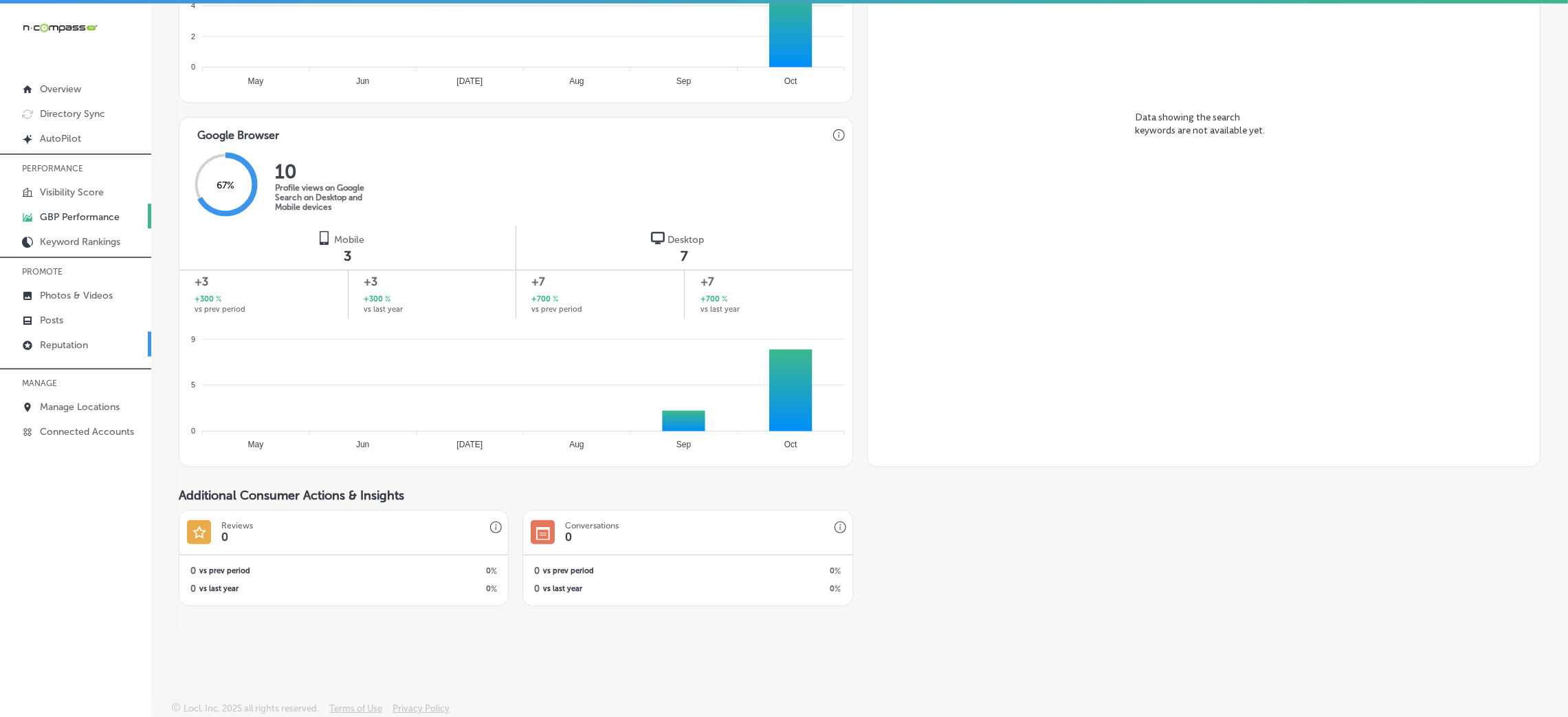
click at [71, 332] on link "Reputation" at bounding box center [75, 344] width 151 height 25
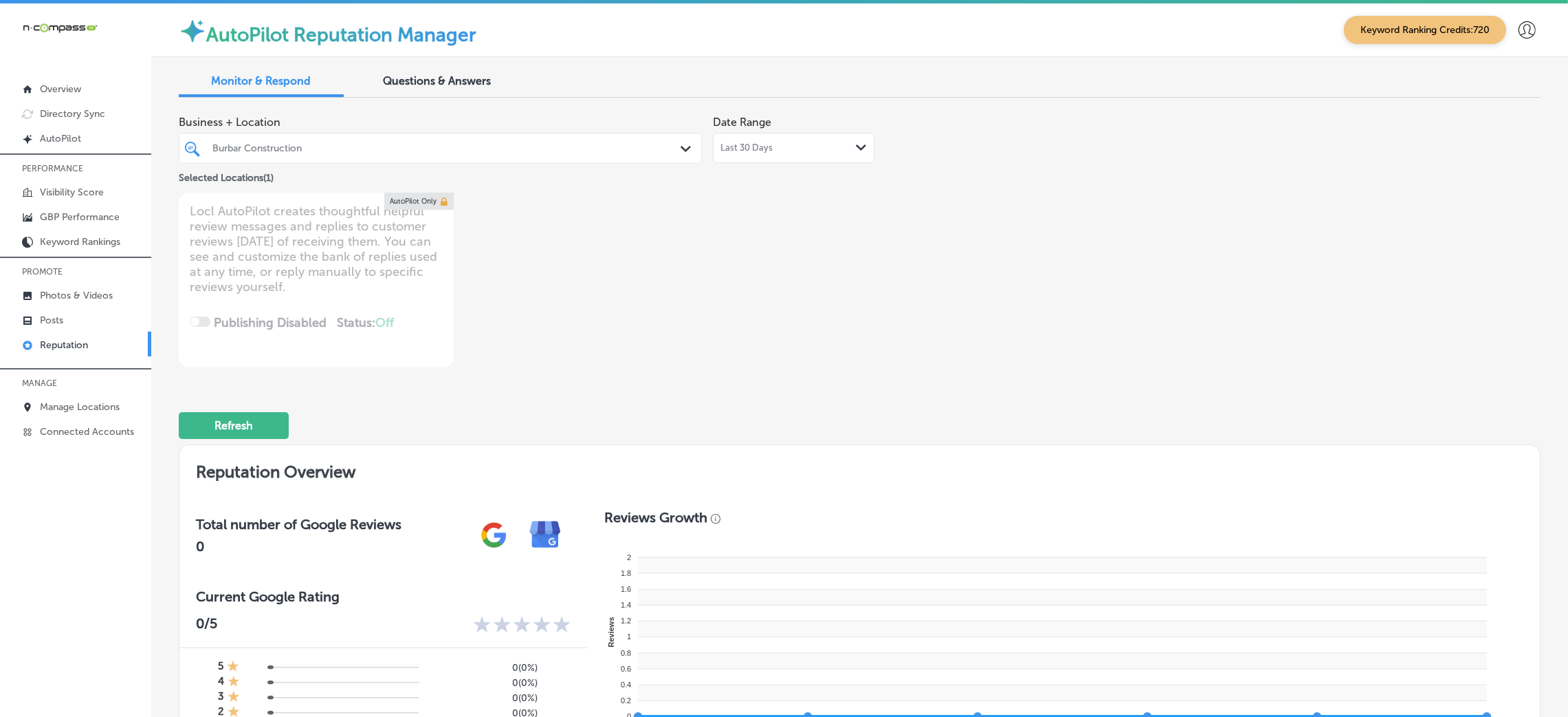
type textarea "x"
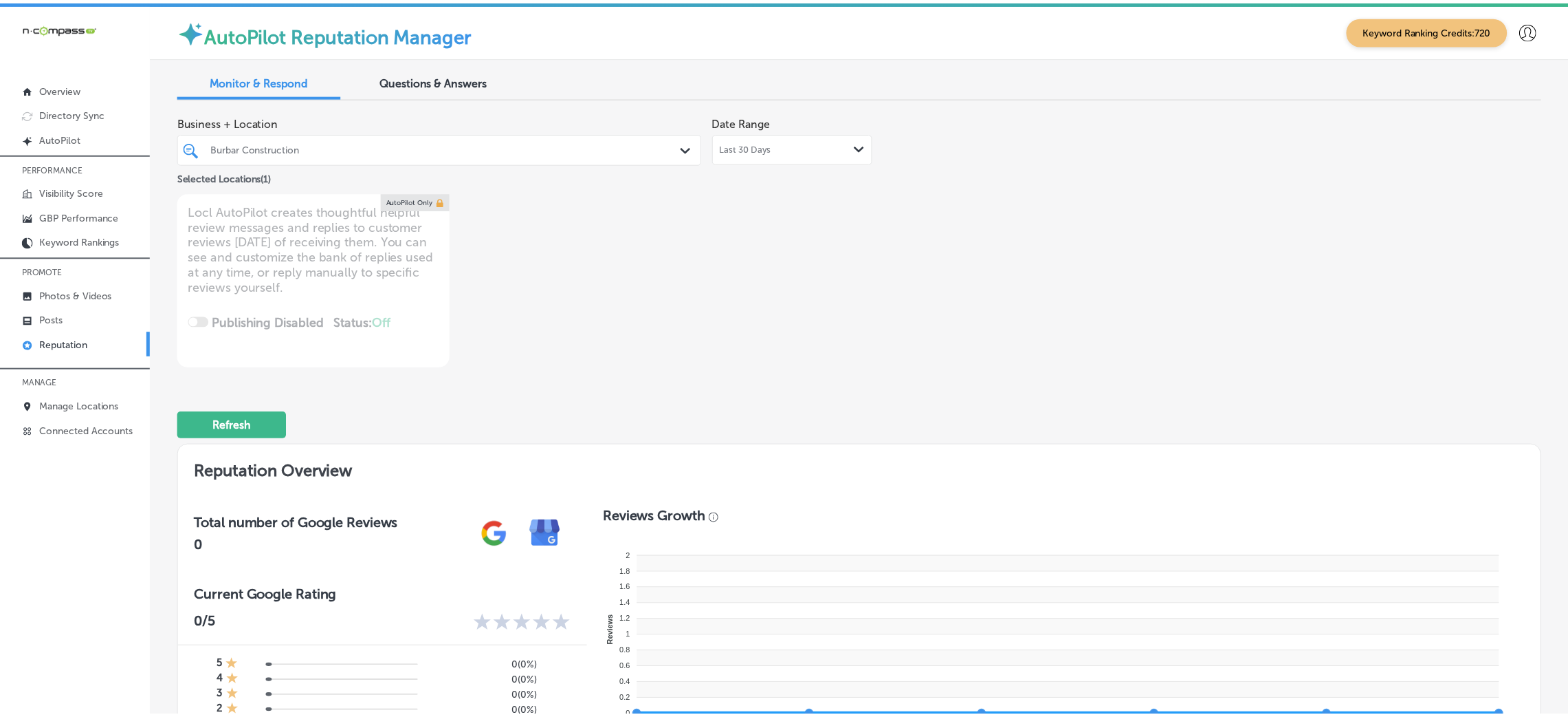
scroll to position [444, 0]
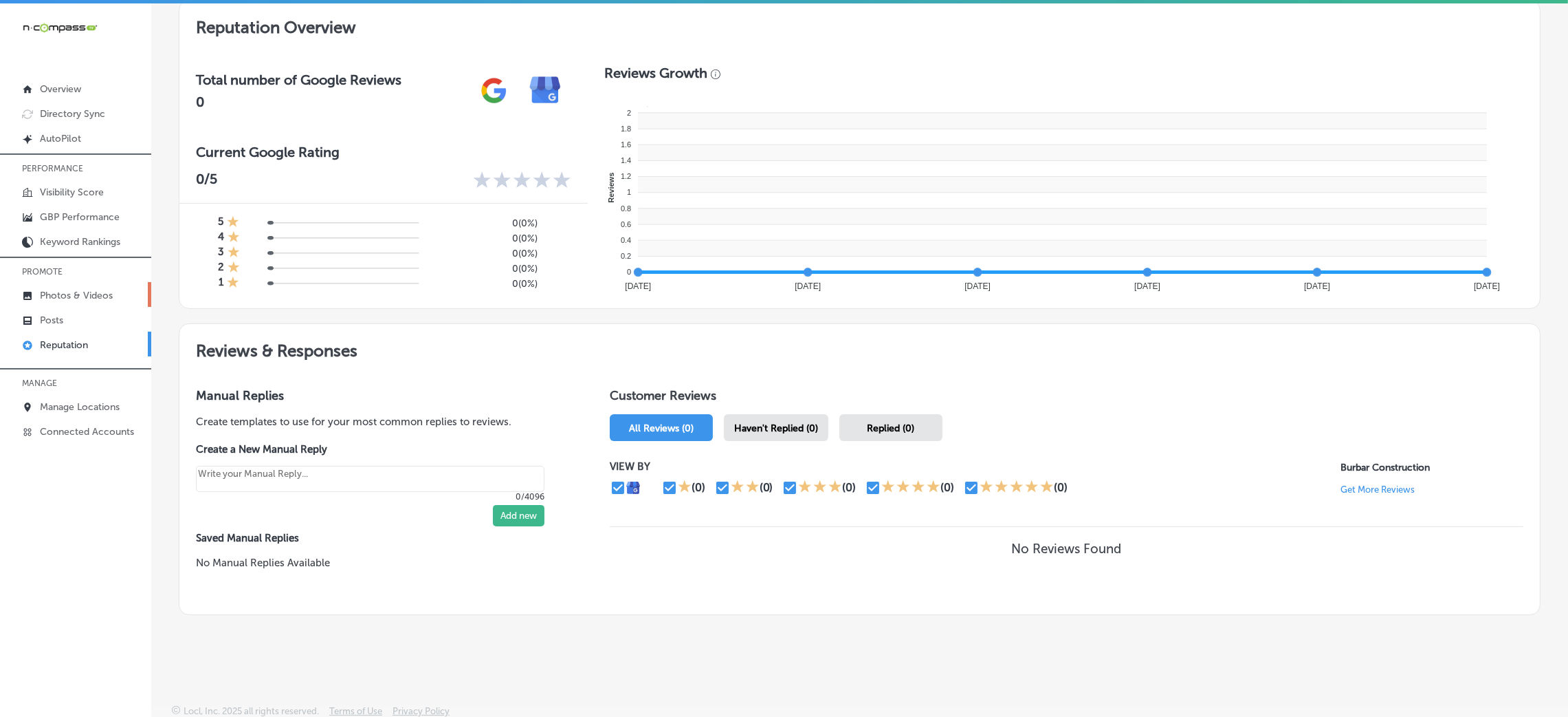
click at [109, 296] on p "Photos & Videos" at bounding box center [76, 296] width 73 height 11
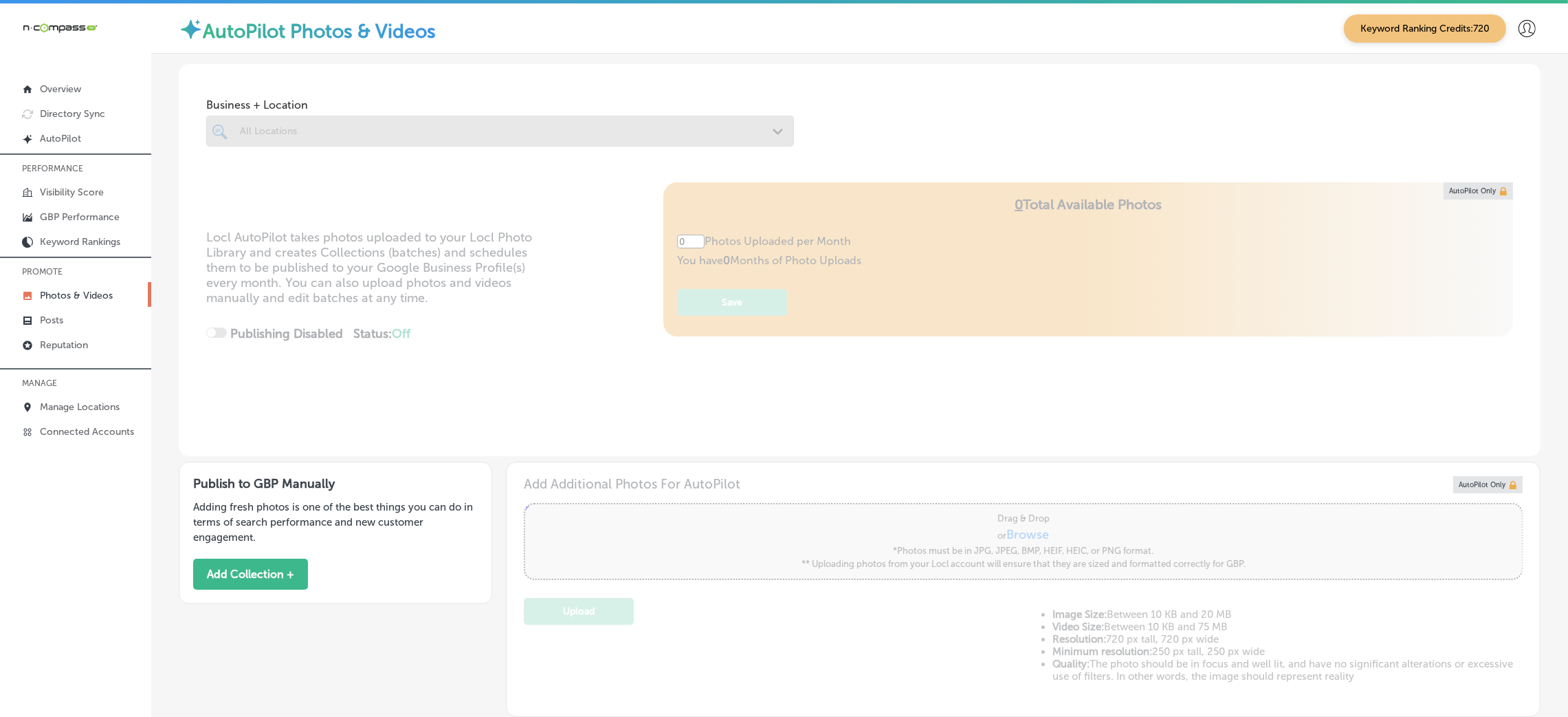
type input "5"
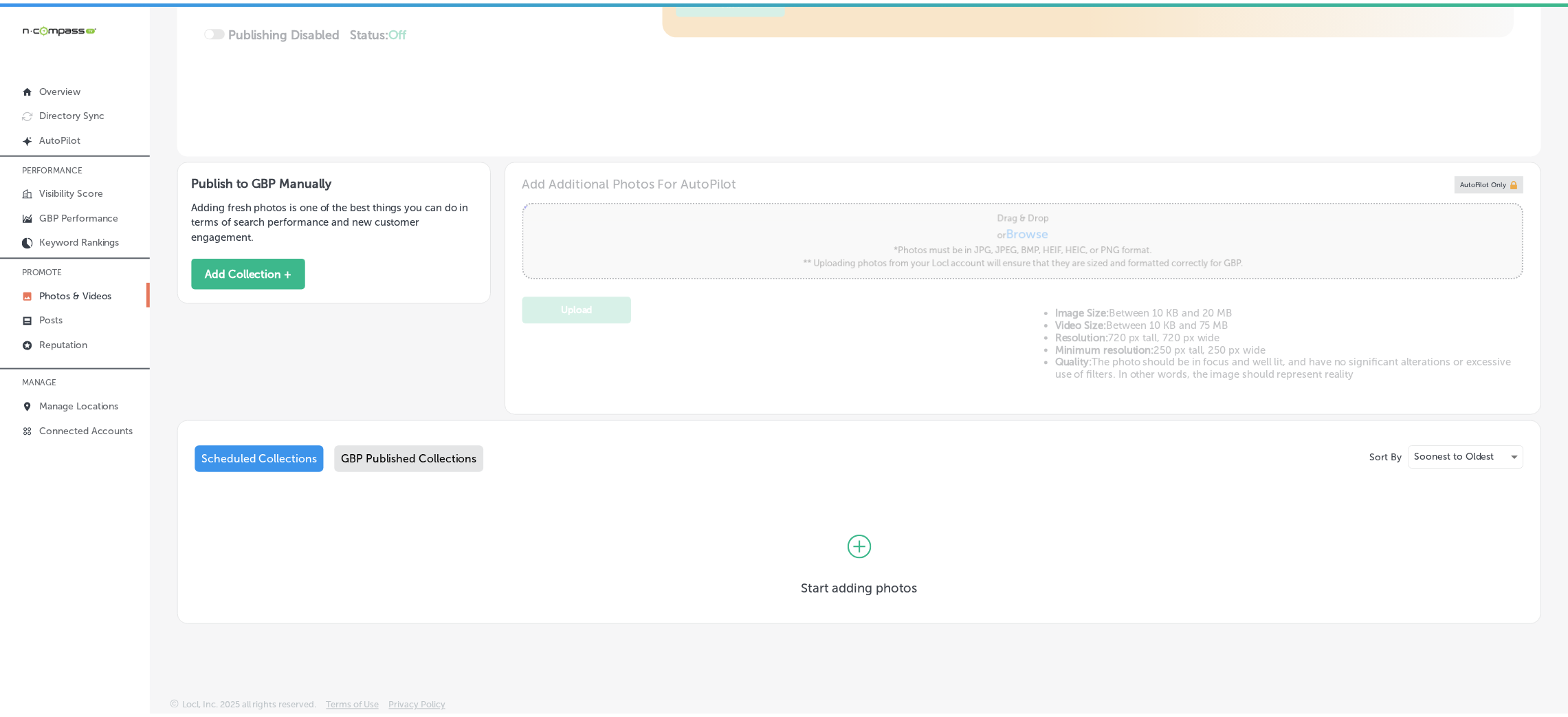
scroll to position [295, 0]
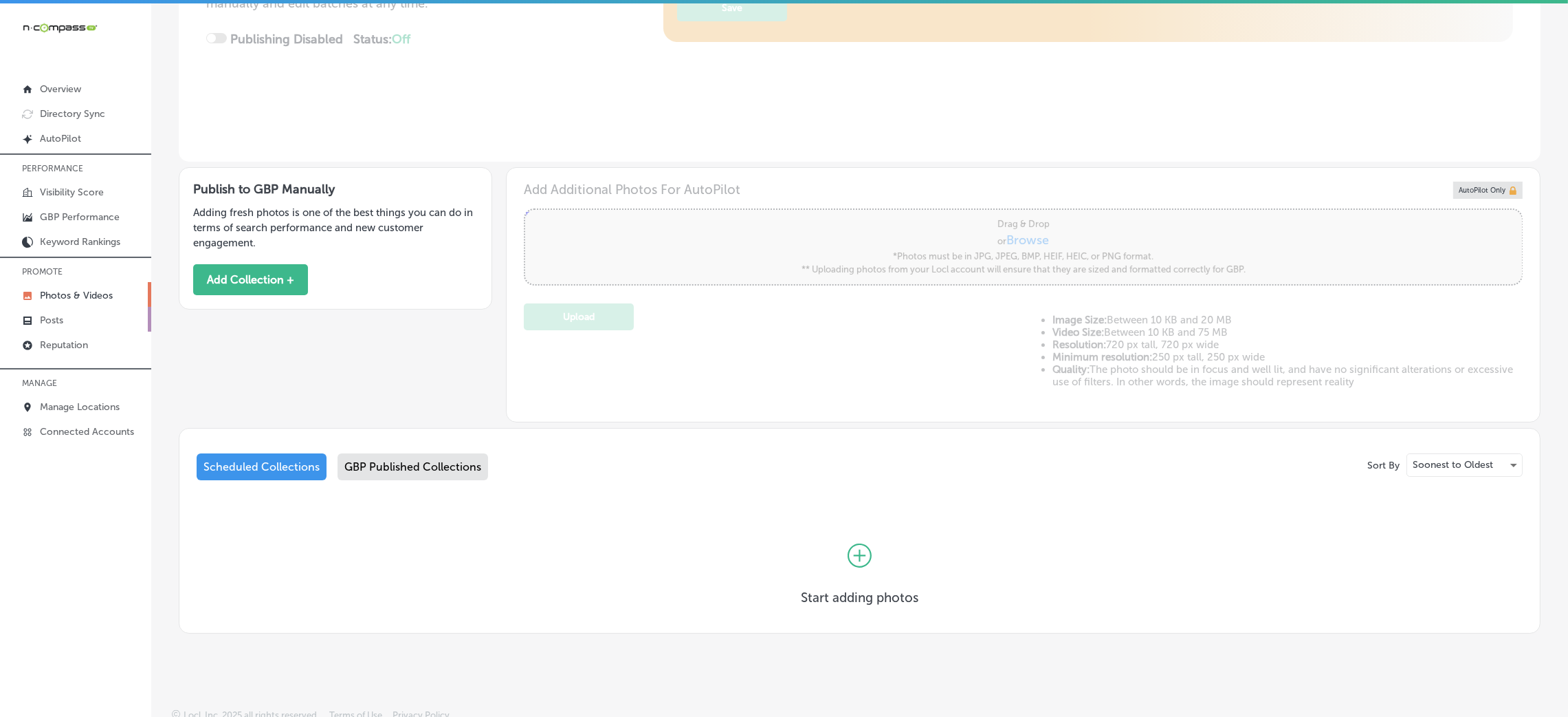
click at [65, 315] on link "Posts" at bounding box center [75, 319] width 151 height 25
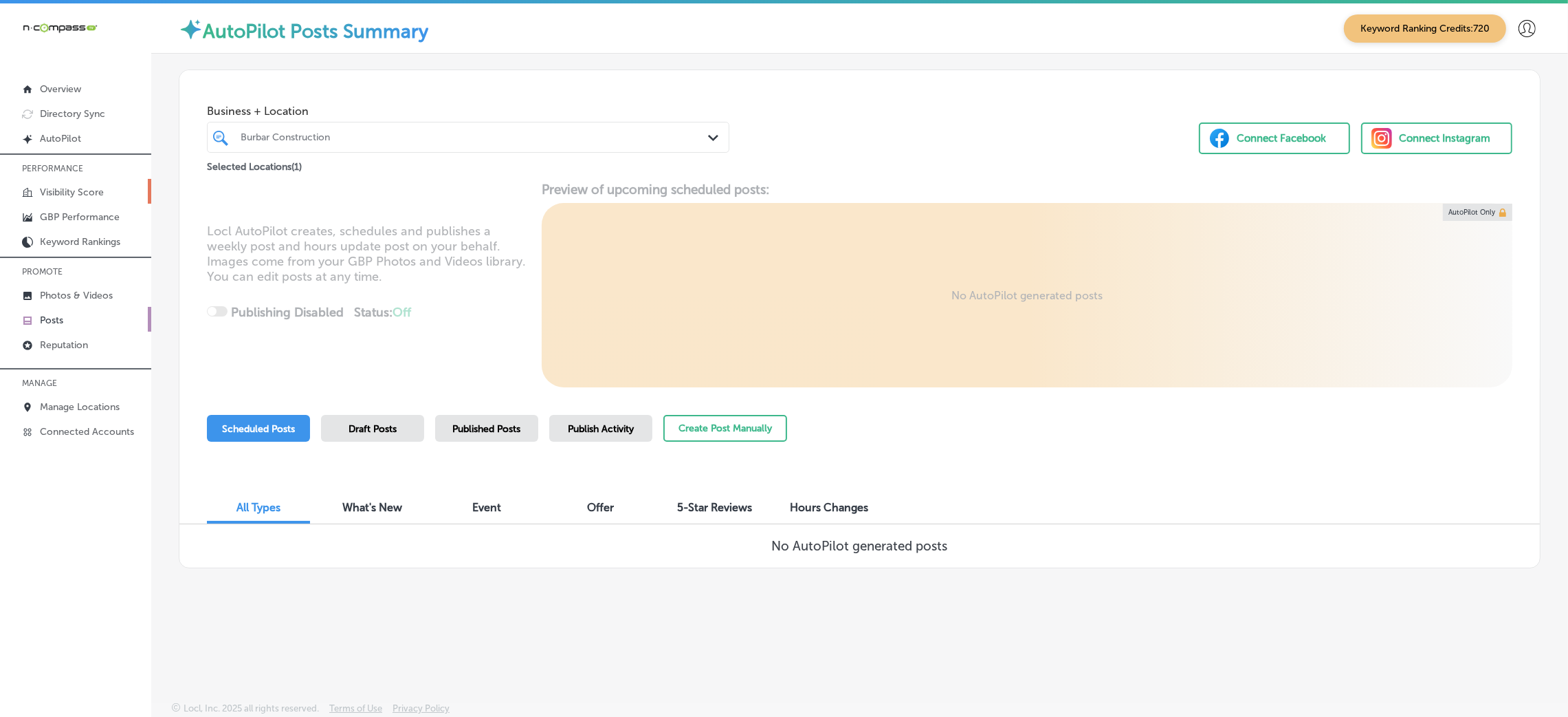
click at [86, 179] on link "Visibility Score" at bounding box center [75, 191] width 151 height 25
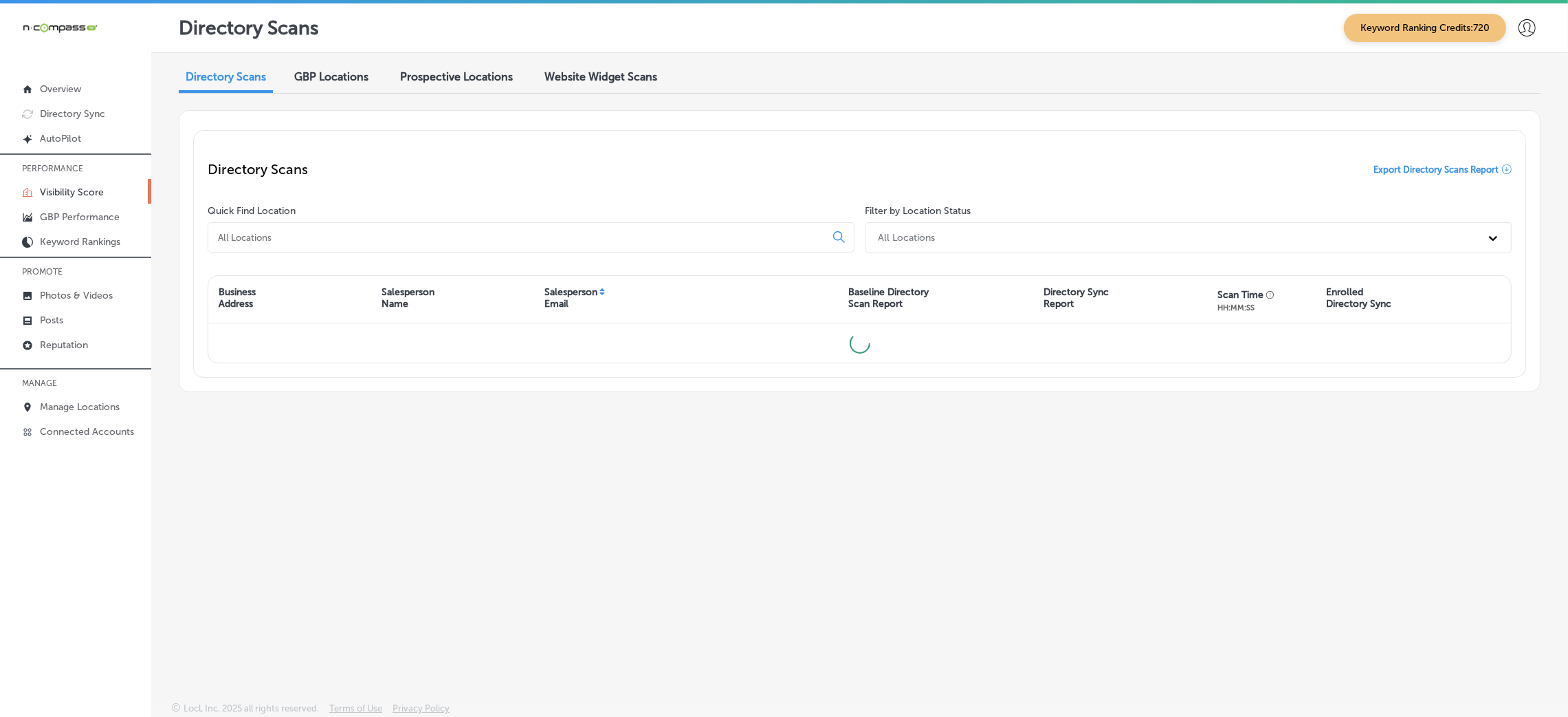
click at [443, 241] on input at bounding box center [519, 237] width 605 height 12
type input "b"
type input "burbara"
click at [271, 227] on div "Burbar" at bounding box center [530, 237] width 646 height 30
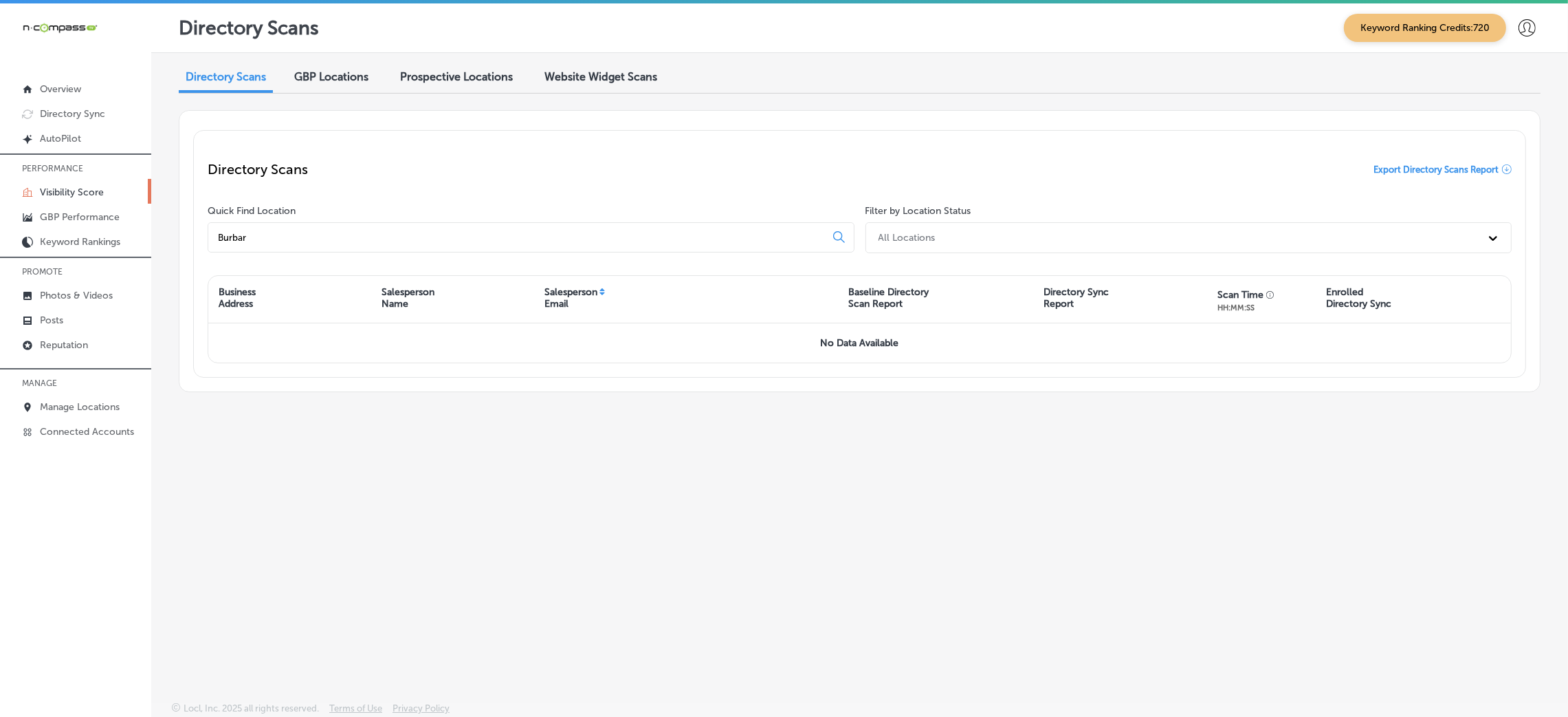
click at [266, 234] on input "Burbar" at bounding box center [519, 237] width 605 height 12
type input "bur"
click at [992, 227] on div "All Locations" at bounding box center [1176, 237] width 609 height 23
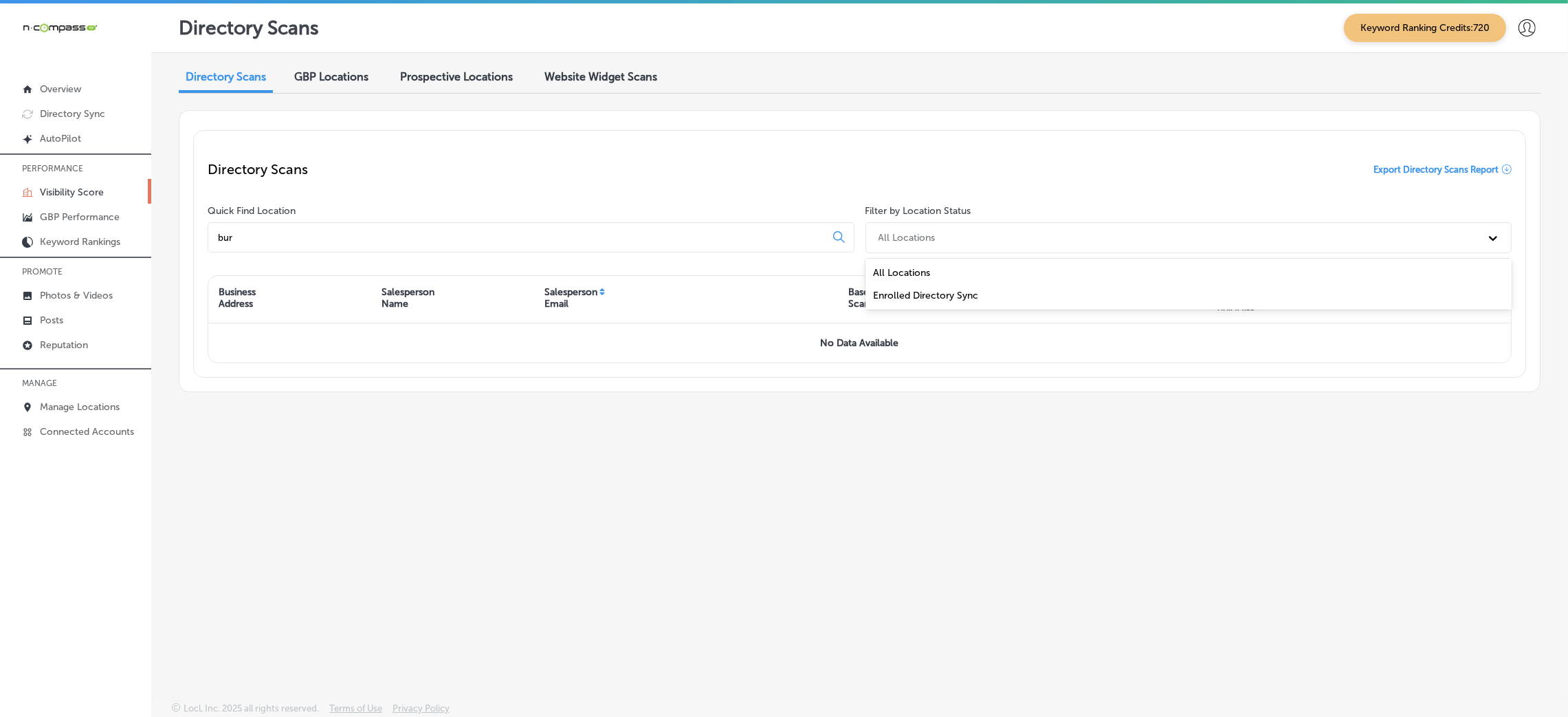
click at [328, 247] on div "bur" at bounding box center [530, 237] width 646 height 30
click at [328, 233] on input "bur" at bounding box center [519, 237] width 605 height 12
click at [58, 409] on p "Manage Locations" at bounding box center [79, 407] width 80 height 11
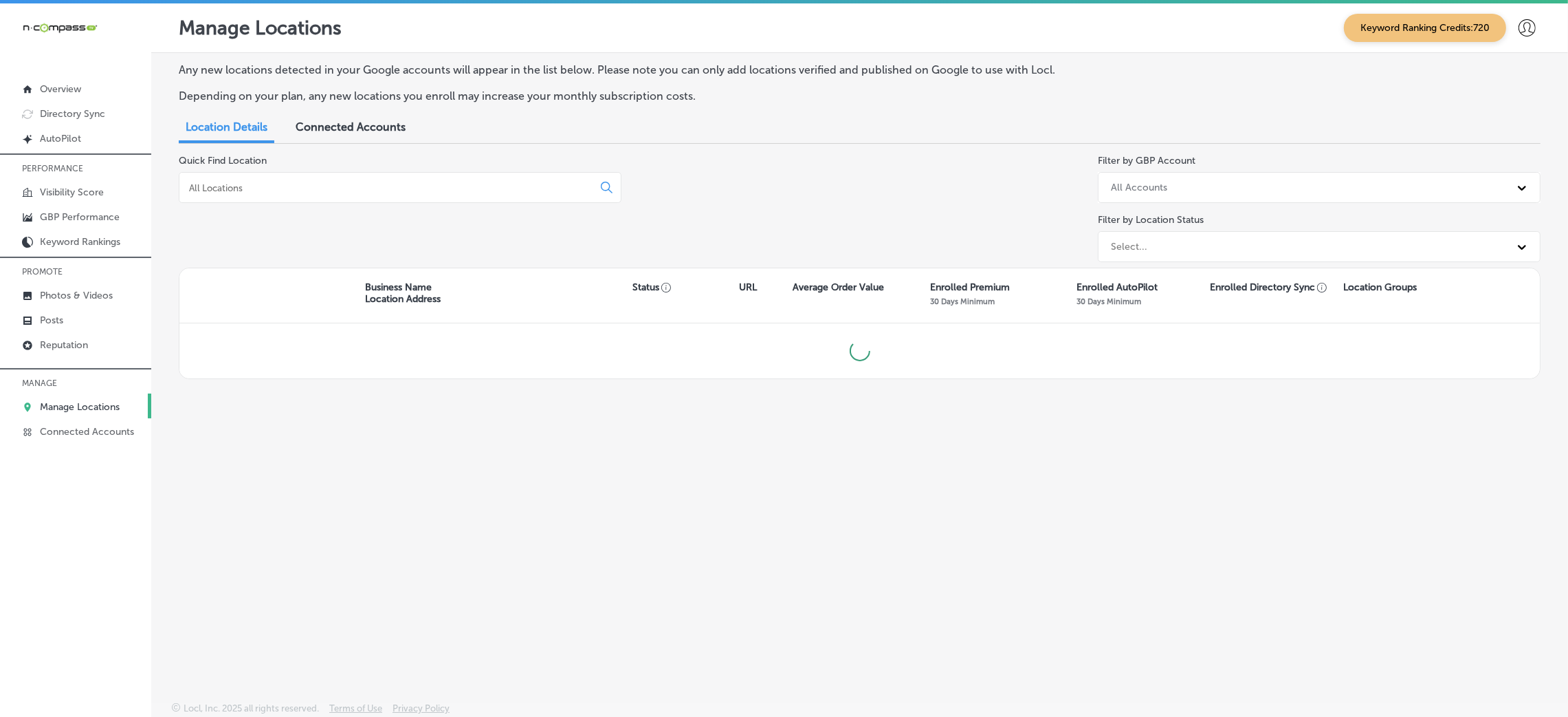
click at [291, 195] on div at bounding box center [399, 187] width 443 height 31
drag, startPoint x: 291, startPoint y: 195, endPoint x: 281, endPoint y: 184, distance: 14.9
click at [282, 188] on div at bounding box center [399, 187] width 443 height 31
click at [281, 184] on input at bounding box center [389, 187] width 402 height 12
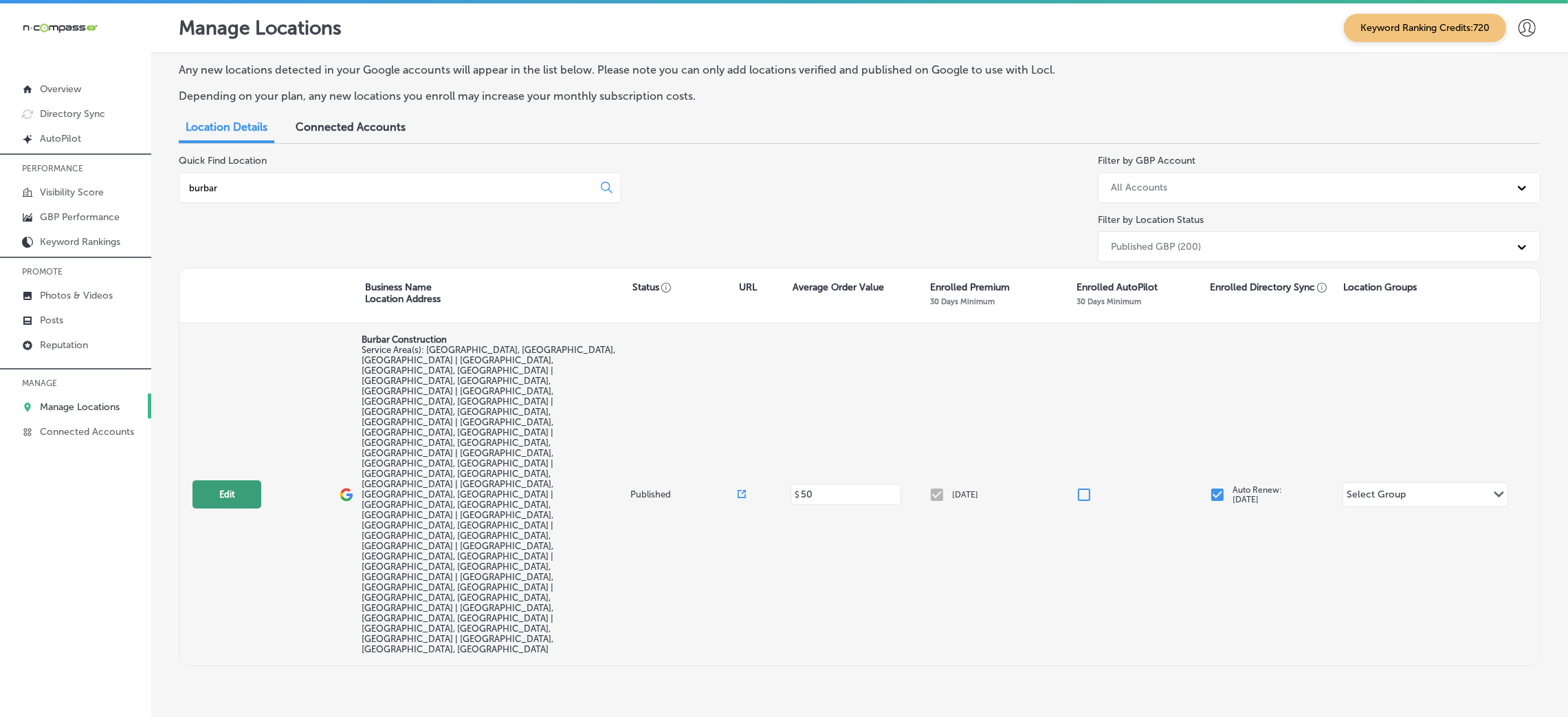
type input "burbar"
click at [240, 480] on button "Edit" at bounding box center [226, 494] width 69 height 28
select select "US"
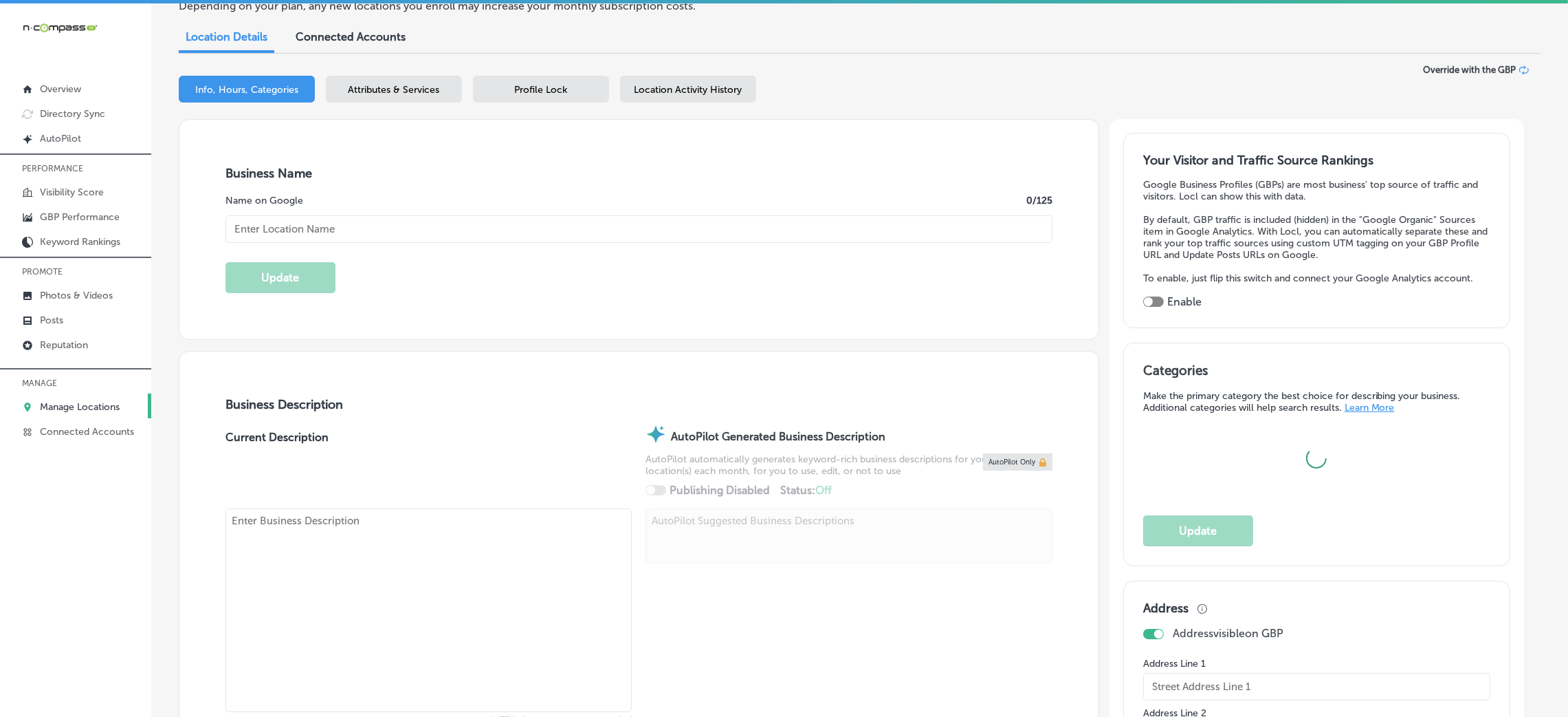
type input "Burbar Construction"
checkbox input "false"
type input "[STREET_ADDRESS]"
type input "[GEOGRAPHIC_DATA]"
type input "48336"
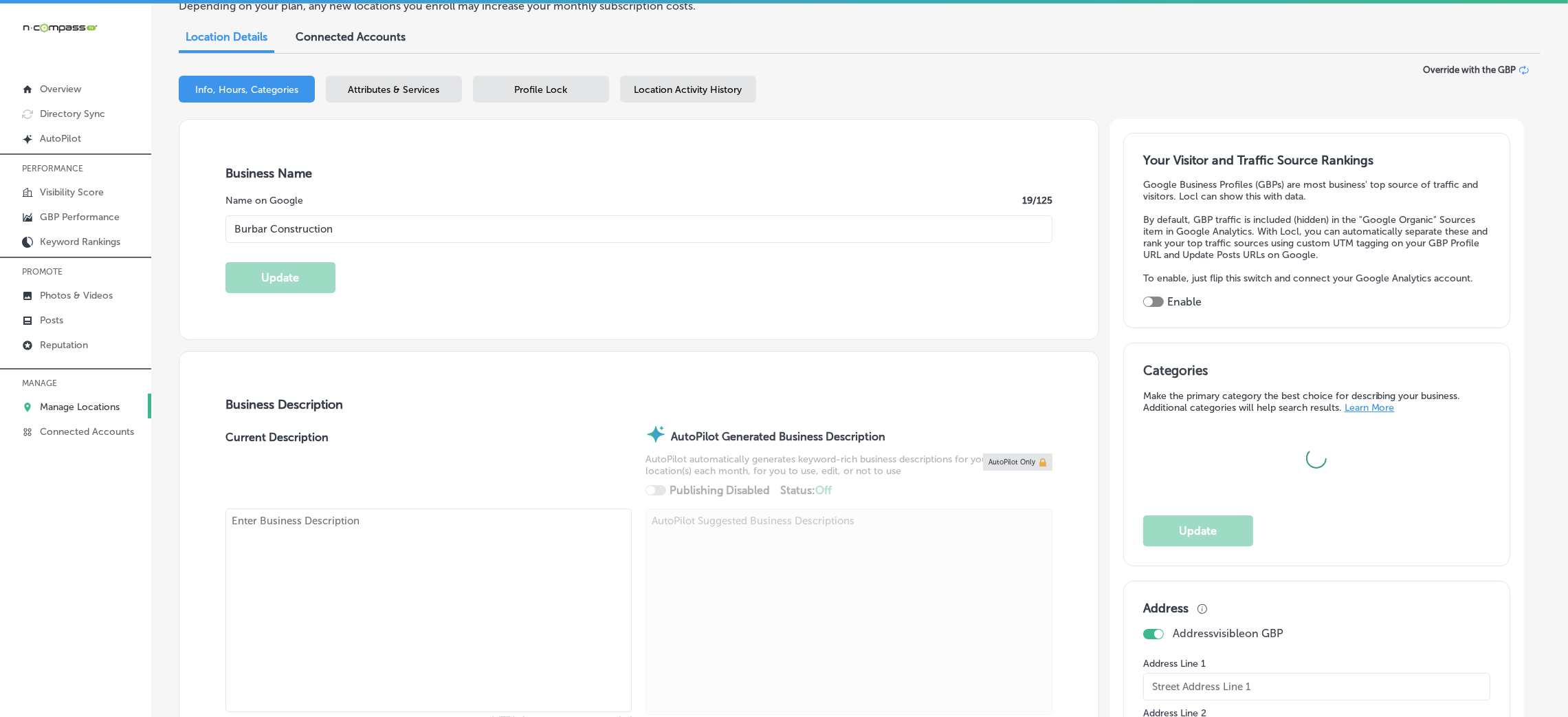
type input "US"
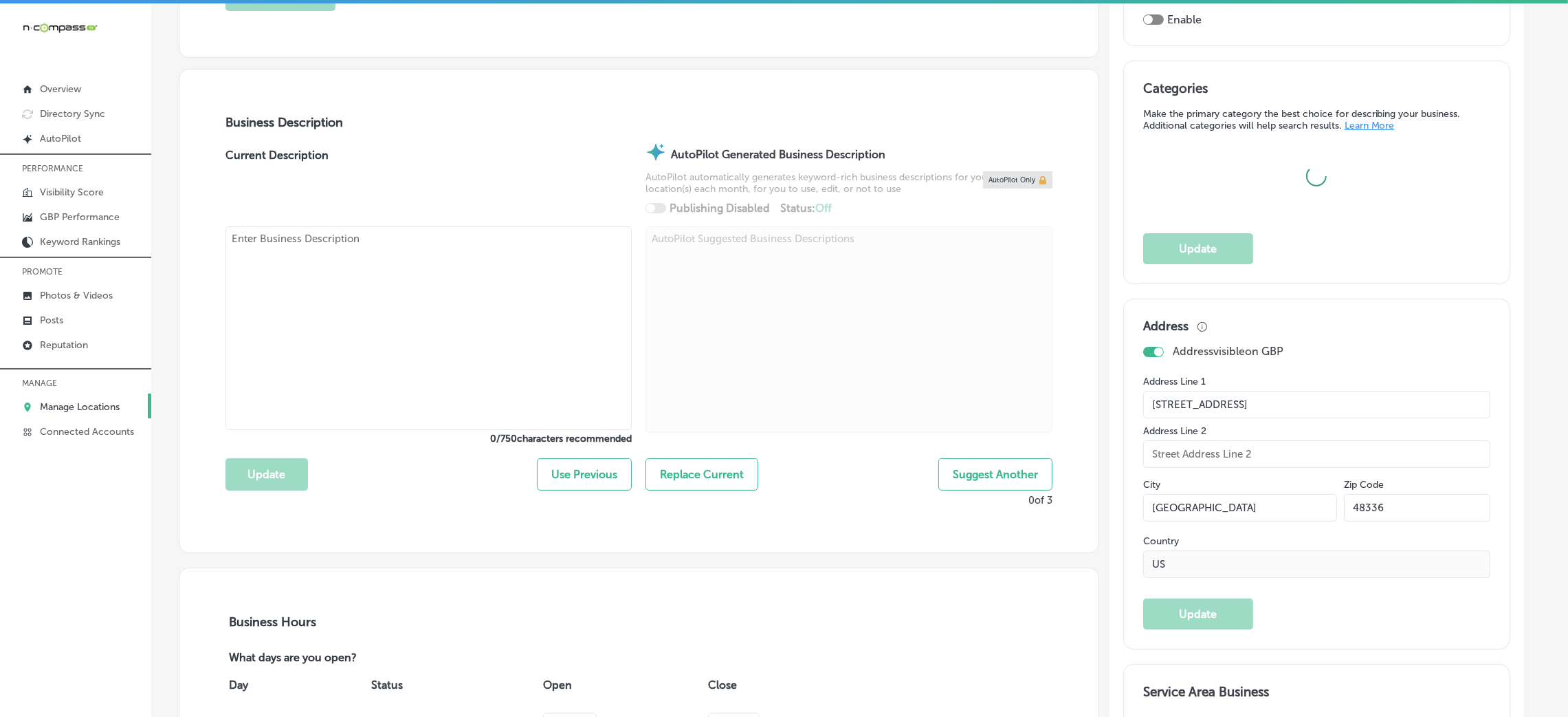
type input "[URL][DOMAIN_NAME]"
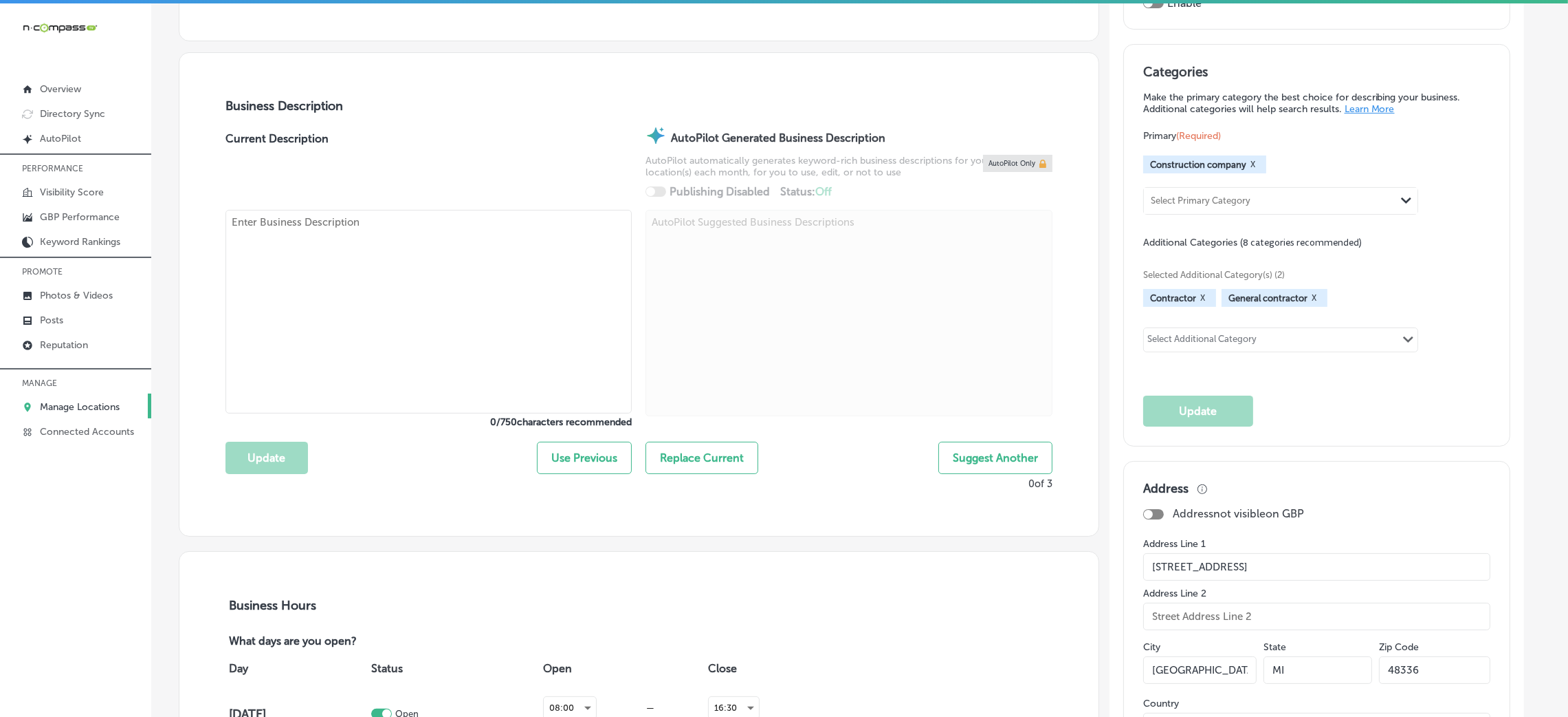
type textarea "Welcome to Burbar Construction, a family-owned and operated business built on a…"
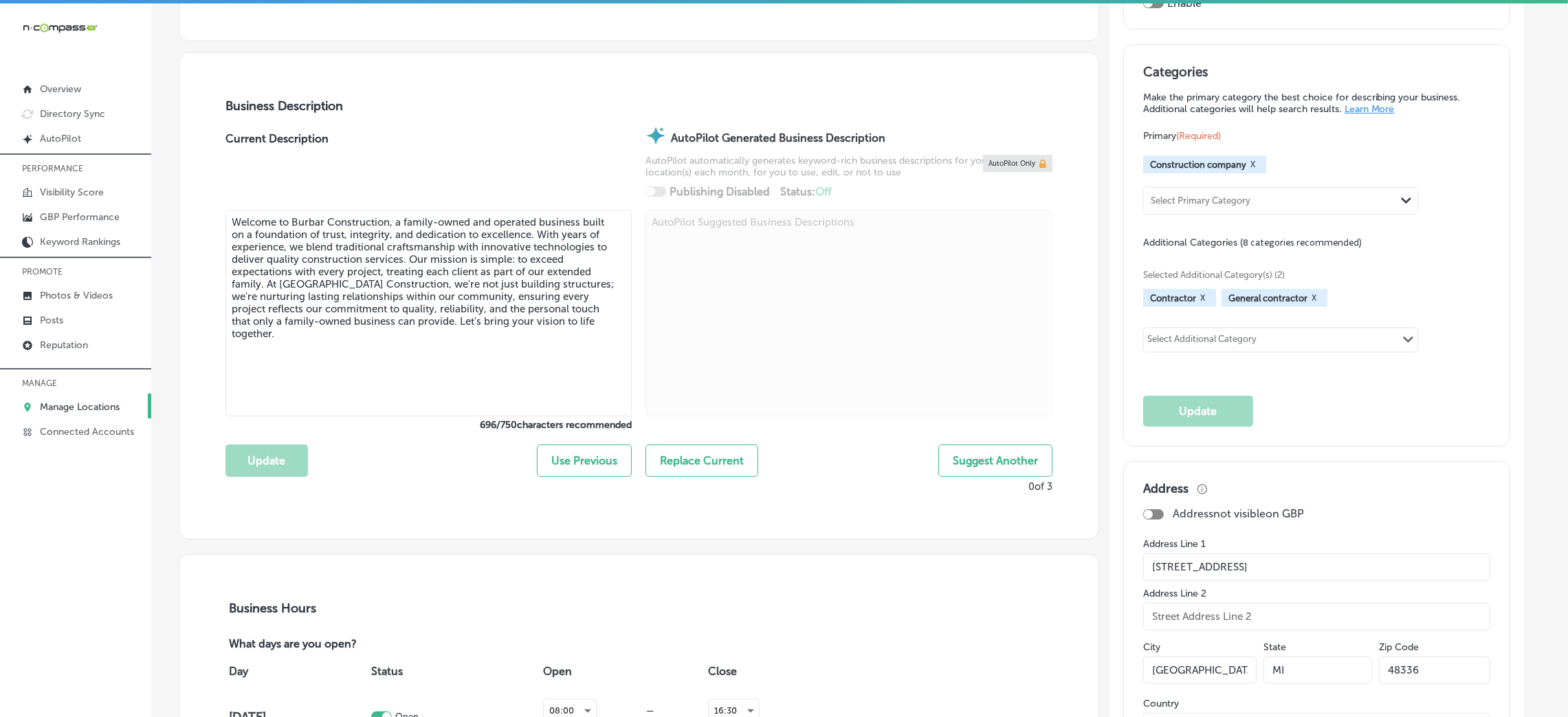
type input "[PHONE_NUMBER]"
click at [451, 315] on textarea "Welcome to Burbar Construction, a family-owned and operated business built on a…" at bounding box center [428, 313] width 406 height 207
click at [504, 358] on textarea "Welcome to Burbar Construction, a family-owned and operated business built on a…" at bounding box center [428, 313] width 406 height 207
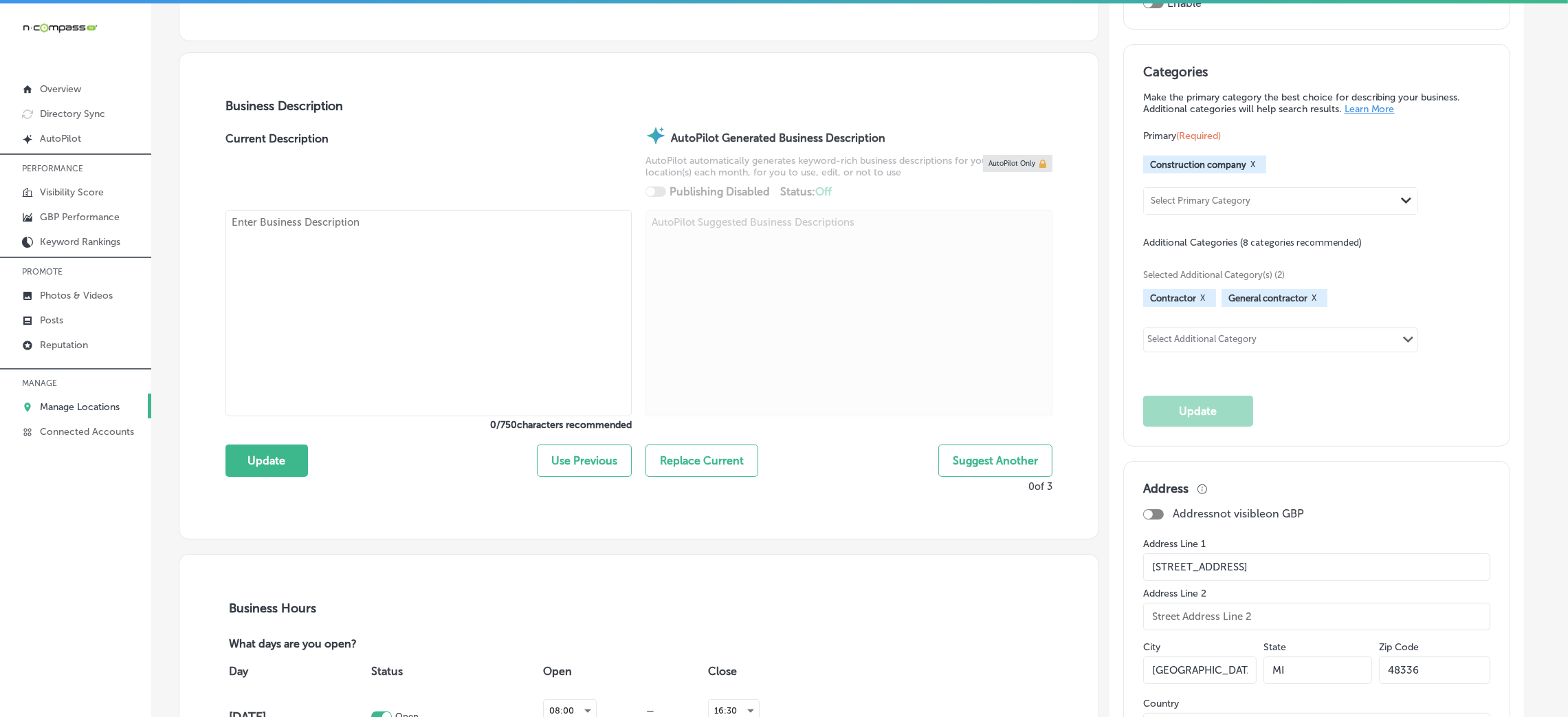
paste textarea "Burbar Construction is a family-owned and operated business built on a foundati…"
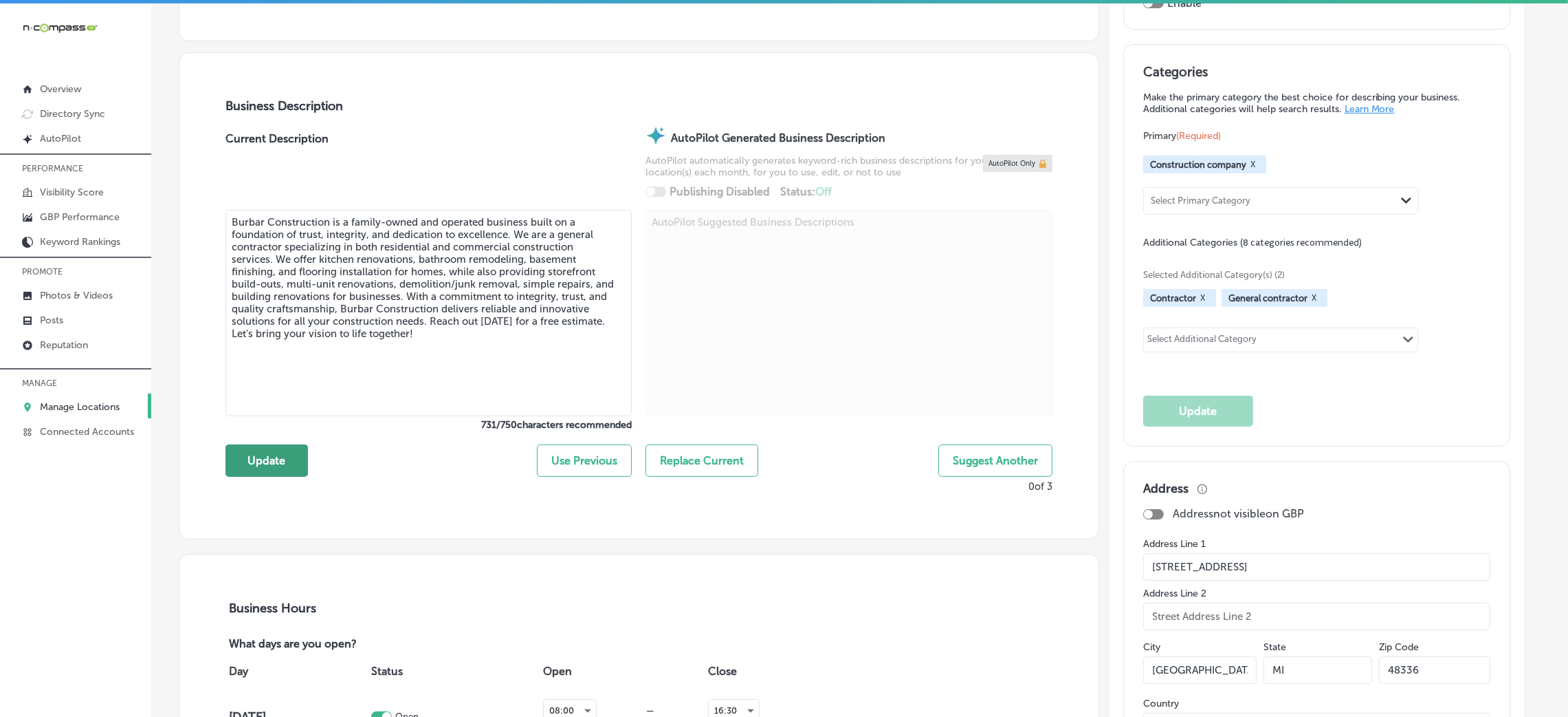
type textarea "Burbar Construction is a family-owned and operated business built on a foundati…"
click at [253, 461] on button "Update" at bounding box center [266, 460] width 82 height 32
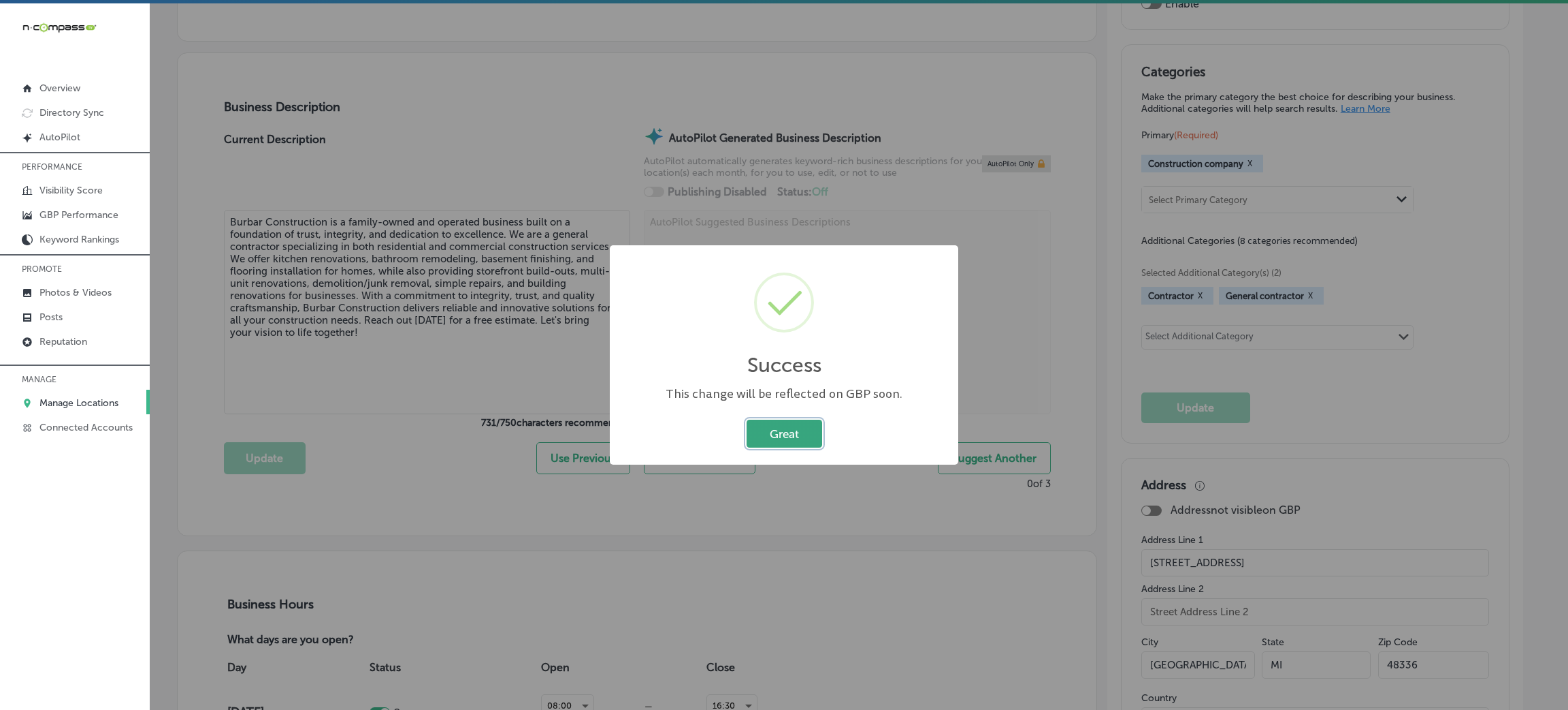
click at [758, 440] on button "Great" at bounding box center [784, 433] width 76 height 28
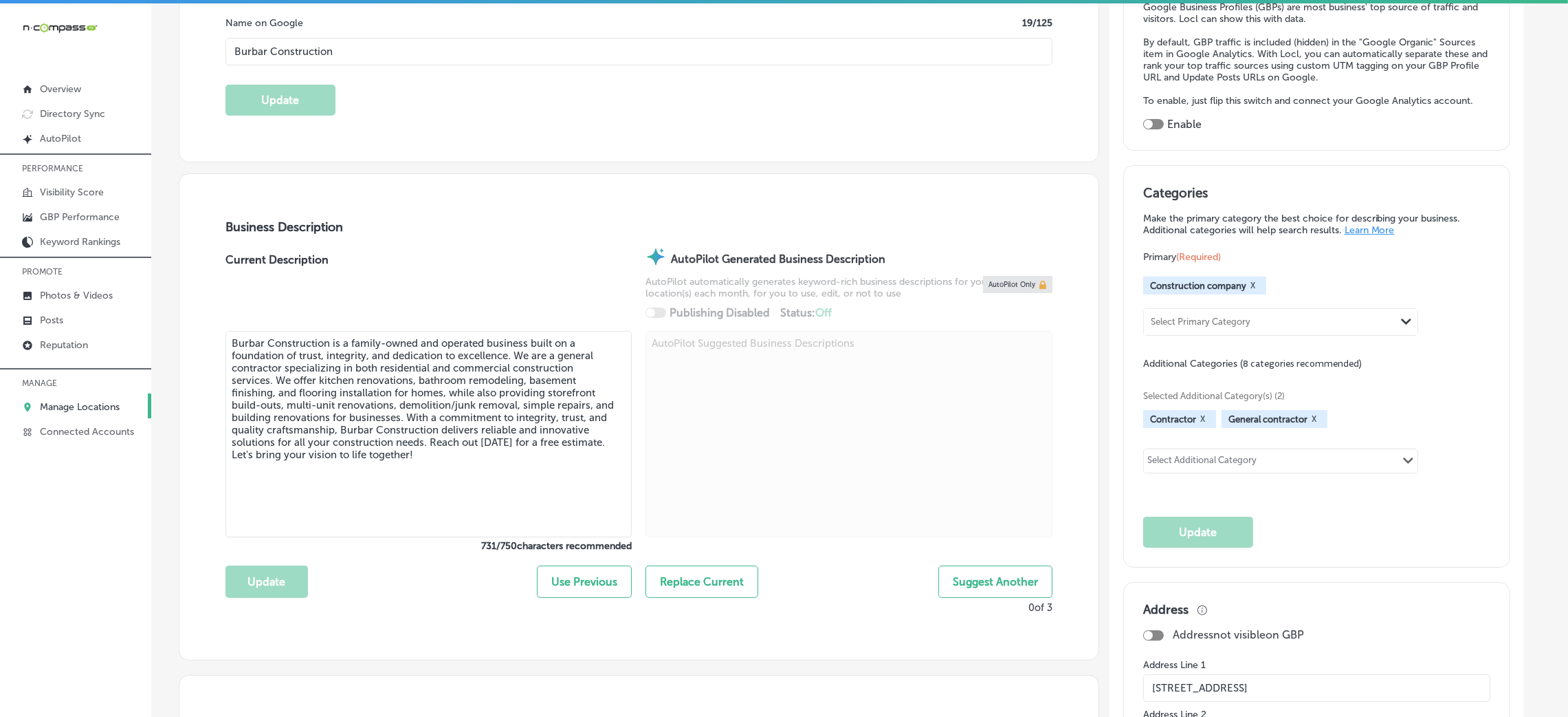
scroll to position [308, 0]
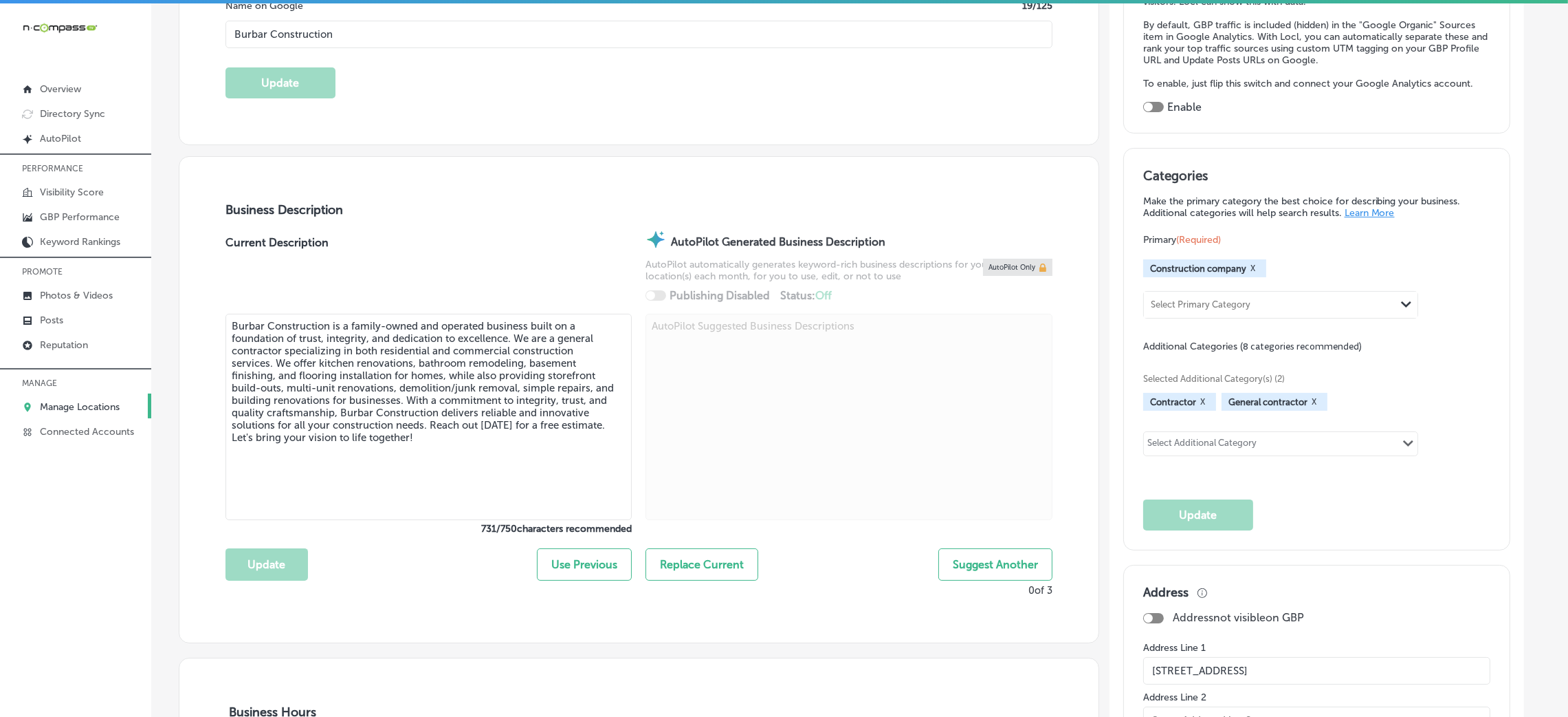
click at [1302, 454] on div "Select Additional Category Path Created with Sketch." at bounding box center [1280, 443] width 275 height 25
click at [1294, 439] on div "Select Additional Category Path Created with Sketch." at bounding box center [1280, 443] width 274 height 23
paste input "Kitchen Remodeler"
click at [1223, 470] on label "Kitchen remodeler" at bounding box center [1219, 472] width 88 height 12
type input "Kitchen Remodeler"
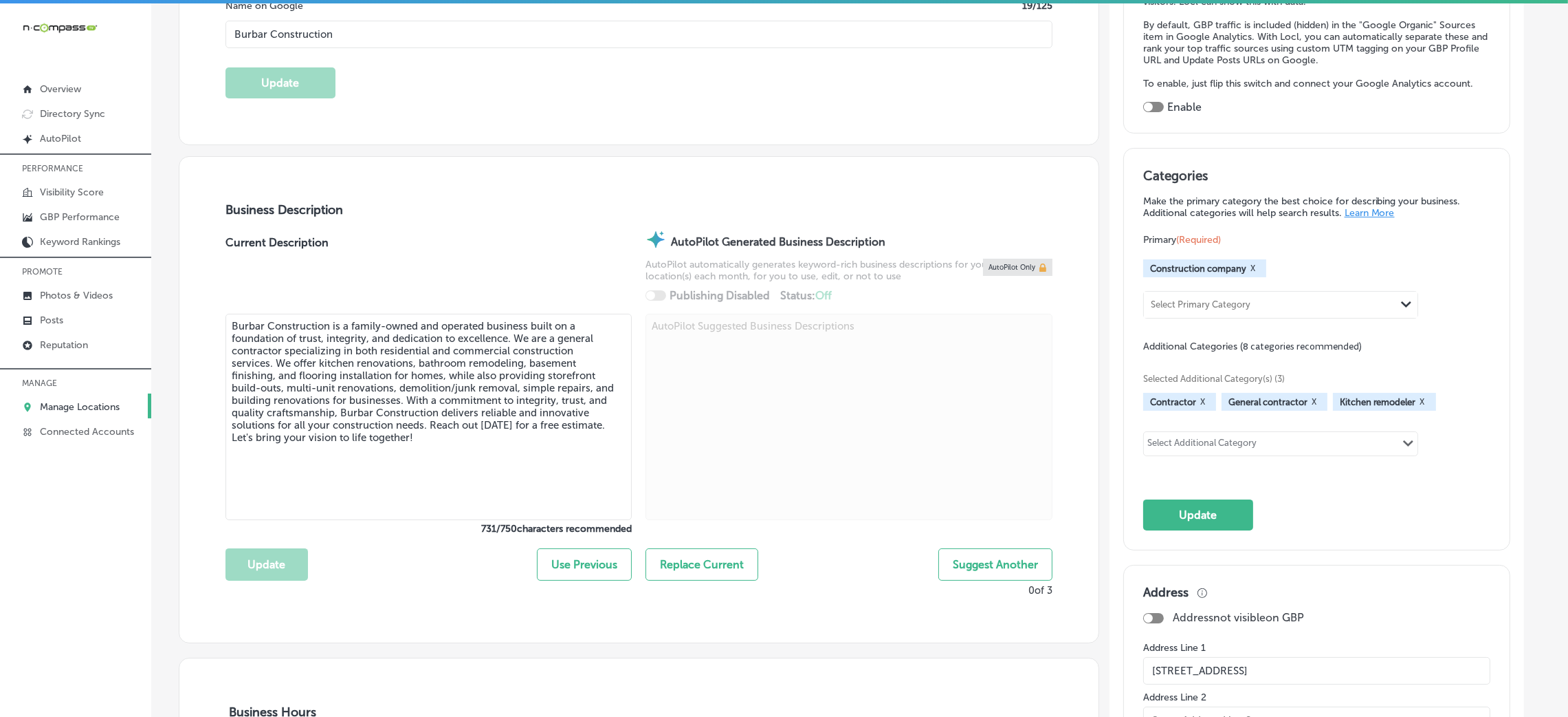
click at [1359, 452] on div "Select Additional Category Path Created with Sketch." at bounding box center [1280, 443] width 274 height 23
paste input "Bathroom Remodeler"
click at [1253, 468] on label "Bathroom remodeler" at bounding box center [1225, 472] width 100 height 12
type input "Bathroom Remodeler"
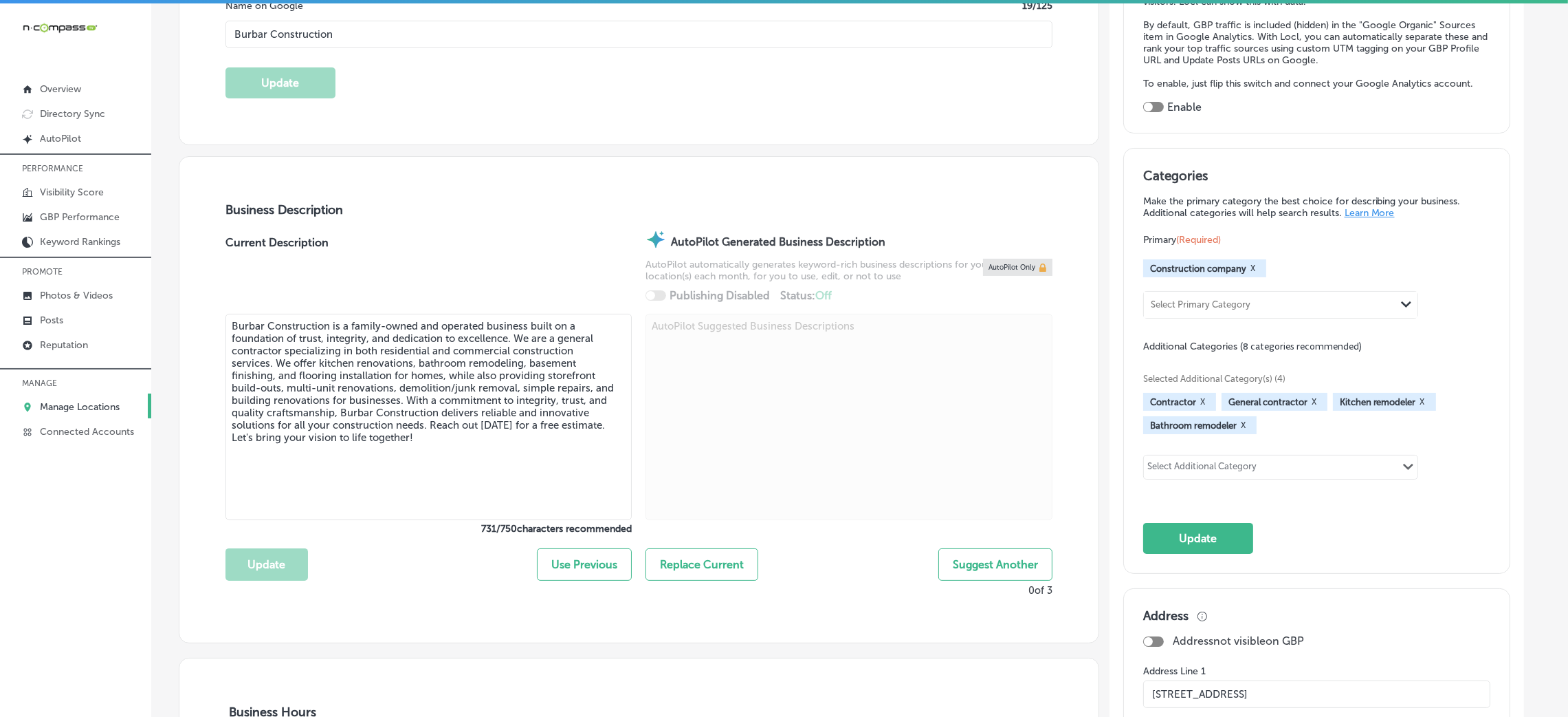
click at [1271, 451] on div "Selected Additional Category(s) (4) Contractor X General contractor X Kitchen r…" at bounding box center [1316, 425] width 347 height 144
click at [1256, 466] on div "Select Additional Category" at bounding box center [1202, 469] width 109 height 16
paste input "Bathroom Remodeler Flooring Contractor"
type input "Bathroom Remodeler Flooring Contractor"
click at [1209, 397] on button "X" at bounding box center [1202, 402] width 13 height 11
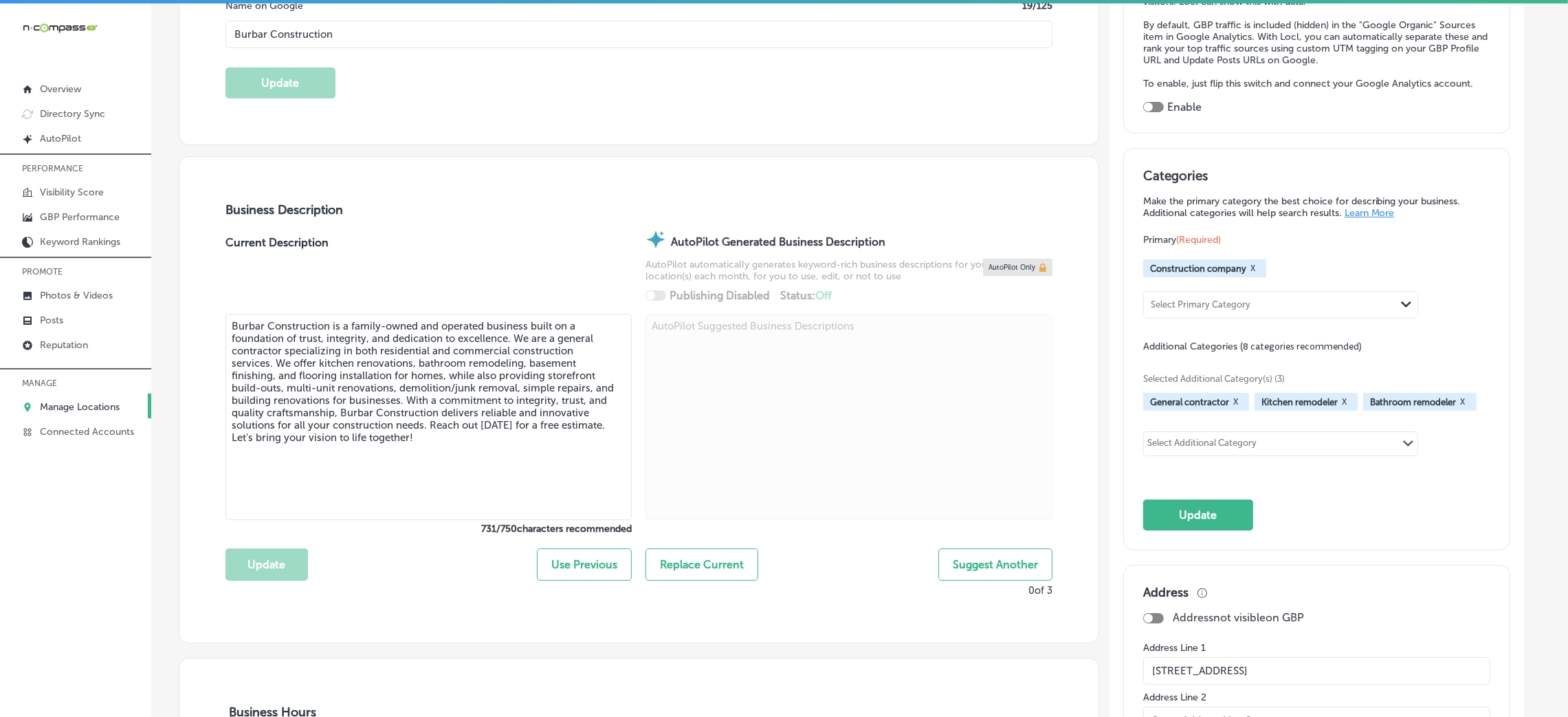
click at [1277, 443] on div "Select Additional Category Path Created with Sketch." at bounding box center [1280, 443] width 274 height 23
paste input "Basement Remodeler"
type input "Basement Remodeler"
click at [1240, 452] on div "Select Additional Category" at bounding box center [1202, 446] width 109 height 16
paste input "Building Contractor"
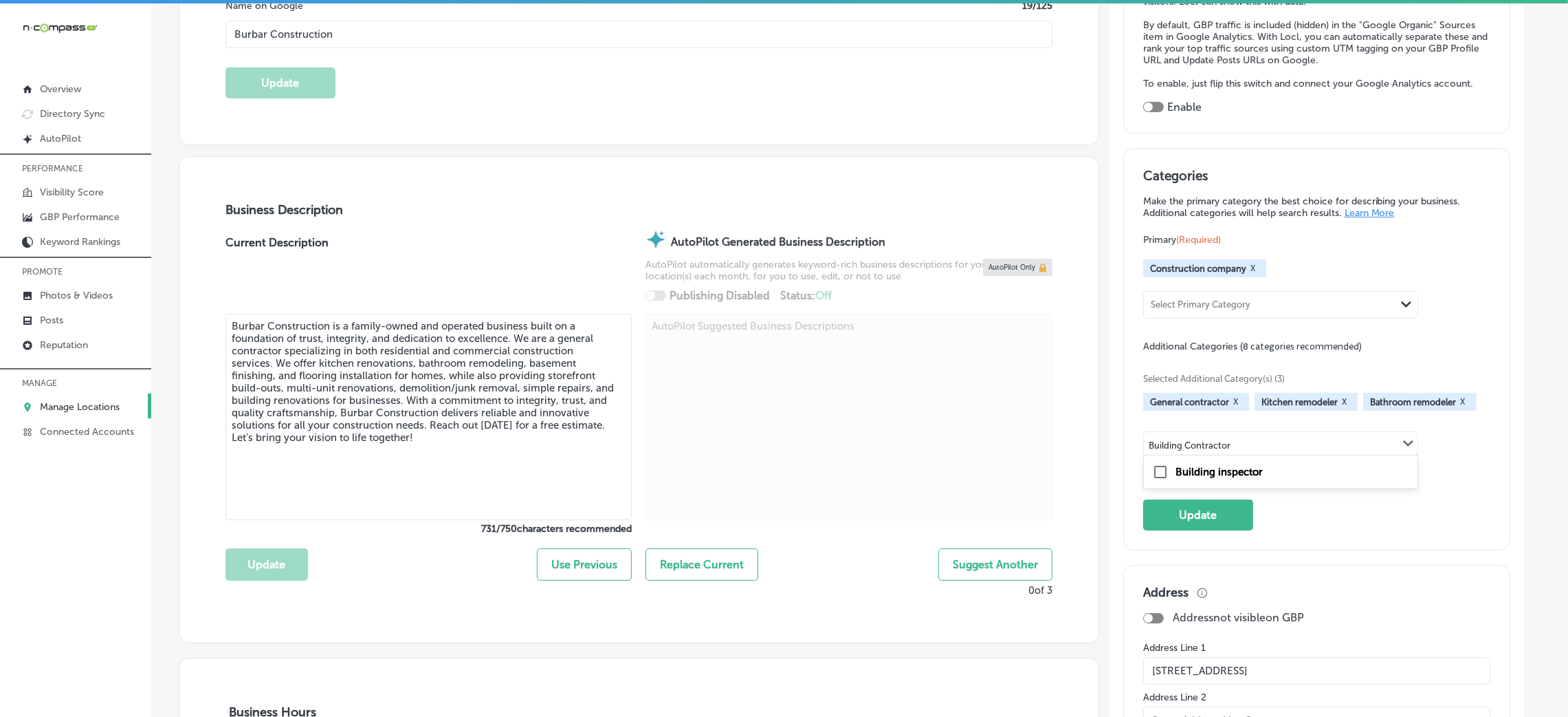
click at [1240, 474] on label "Building inspector" at bounding box center [1219, 472] width 87 height 12
type input "Building Contractor"
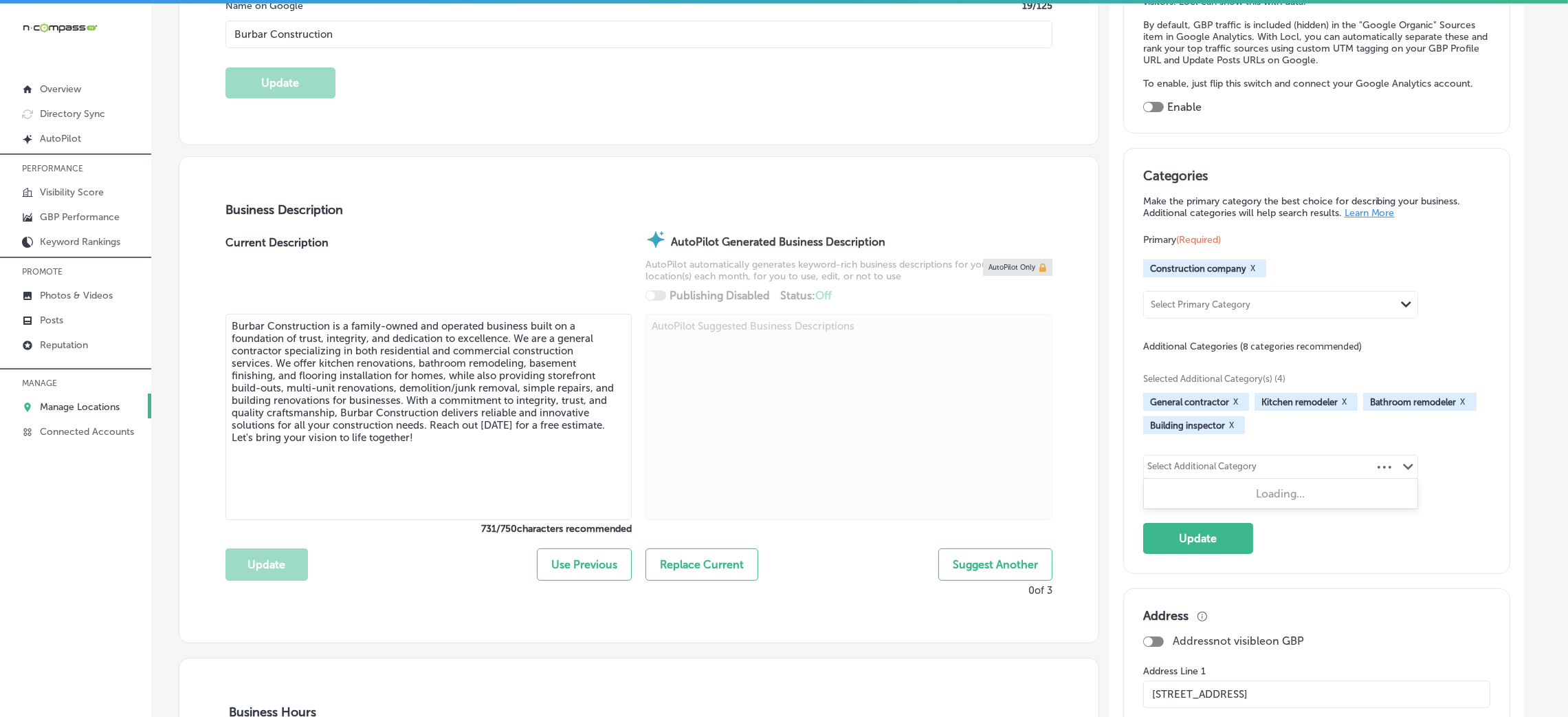
click at [1256, 466] on div "Select Additional Category" at bounding box center [1202, 469] width 109 height 16
paste input "Home Renovation Service"
type input "renovation"
click at [1314, 469] on div "Select Additional Category Path Created with Sketch." at bounding box center [1280, 467] width 274 height 23
paste input "Demolition Contractor"
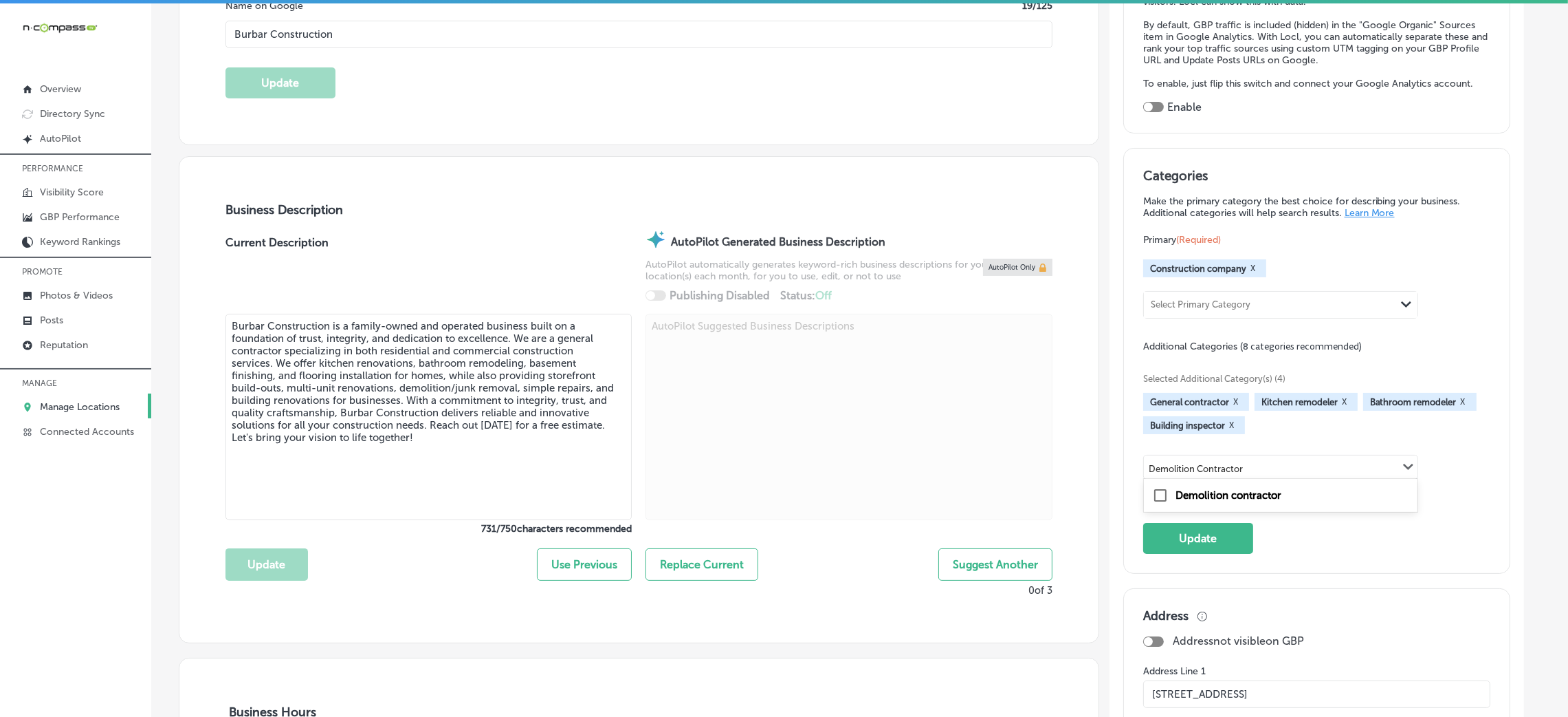
click at [1243, 490] on label "Demolition contractor" at bounding box center [1227, 495] width 106 height 12
type input "Demolition Contractor"
click at [1350, 462] on div "Select Additional Category Path Created with Sketch." at bounding box center [1280, 467] width 274 height 23
paste input "Commercial Remodeling"
type input "Commercial Remodeling"
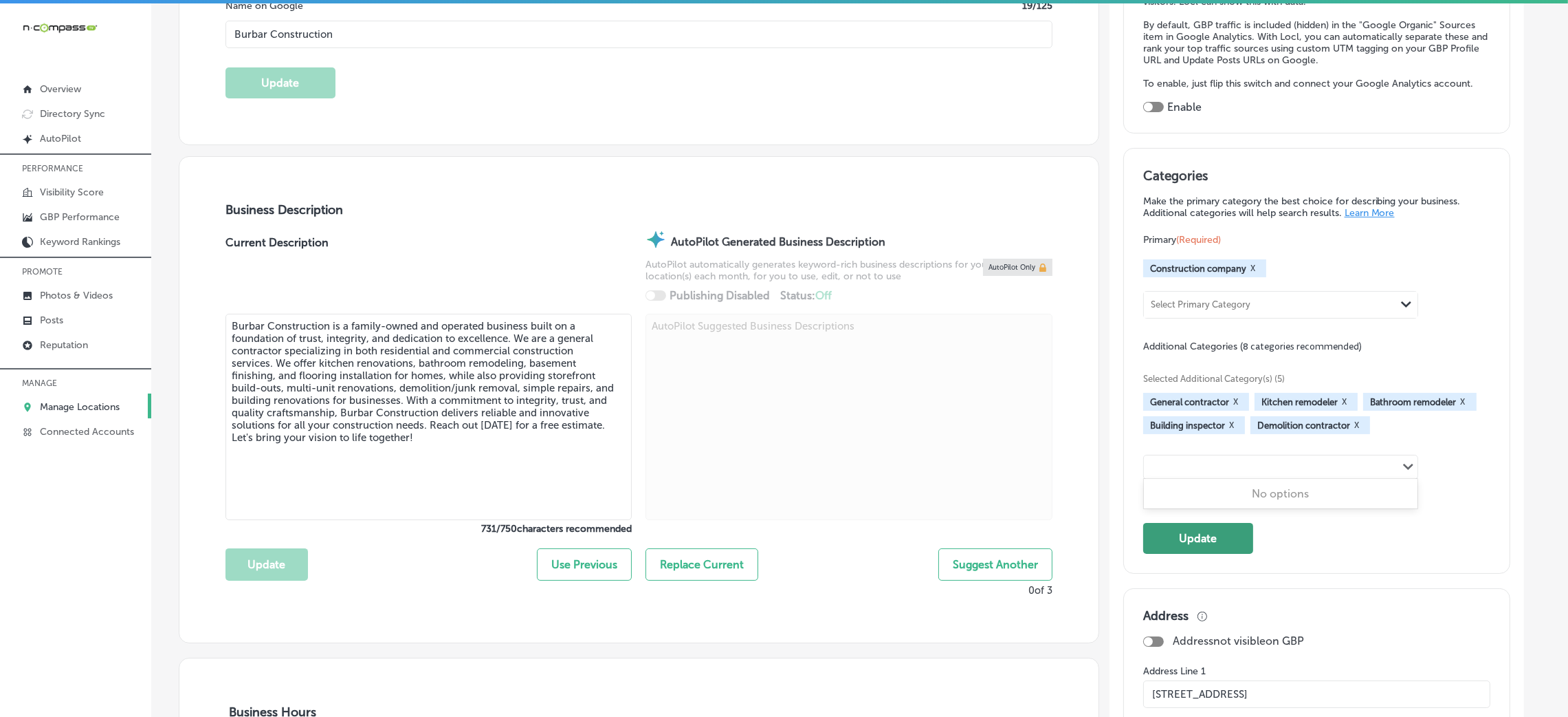
click at [1224, 548] on button "Update" at bounding box center [1198, 538] width 110 height 31
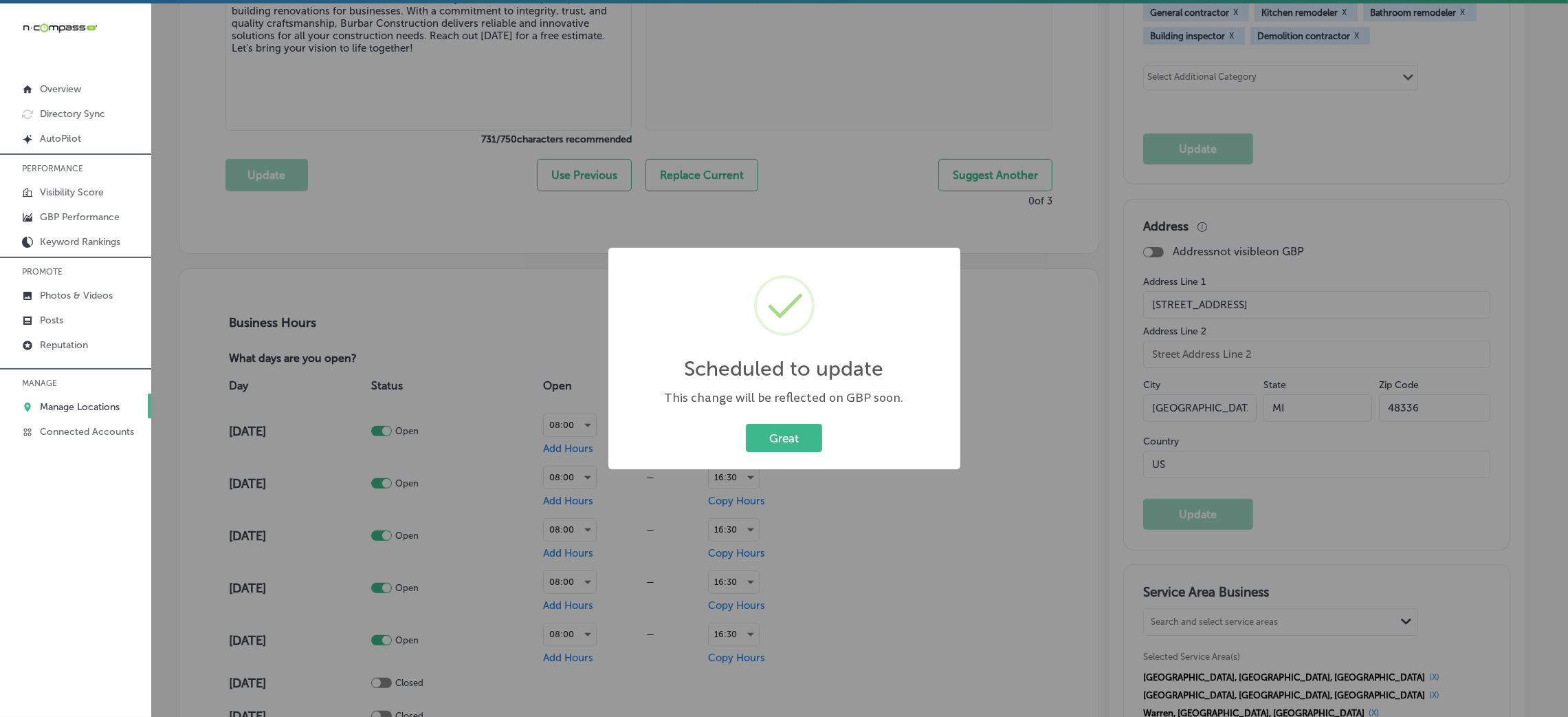
scroll to position [722, 0]
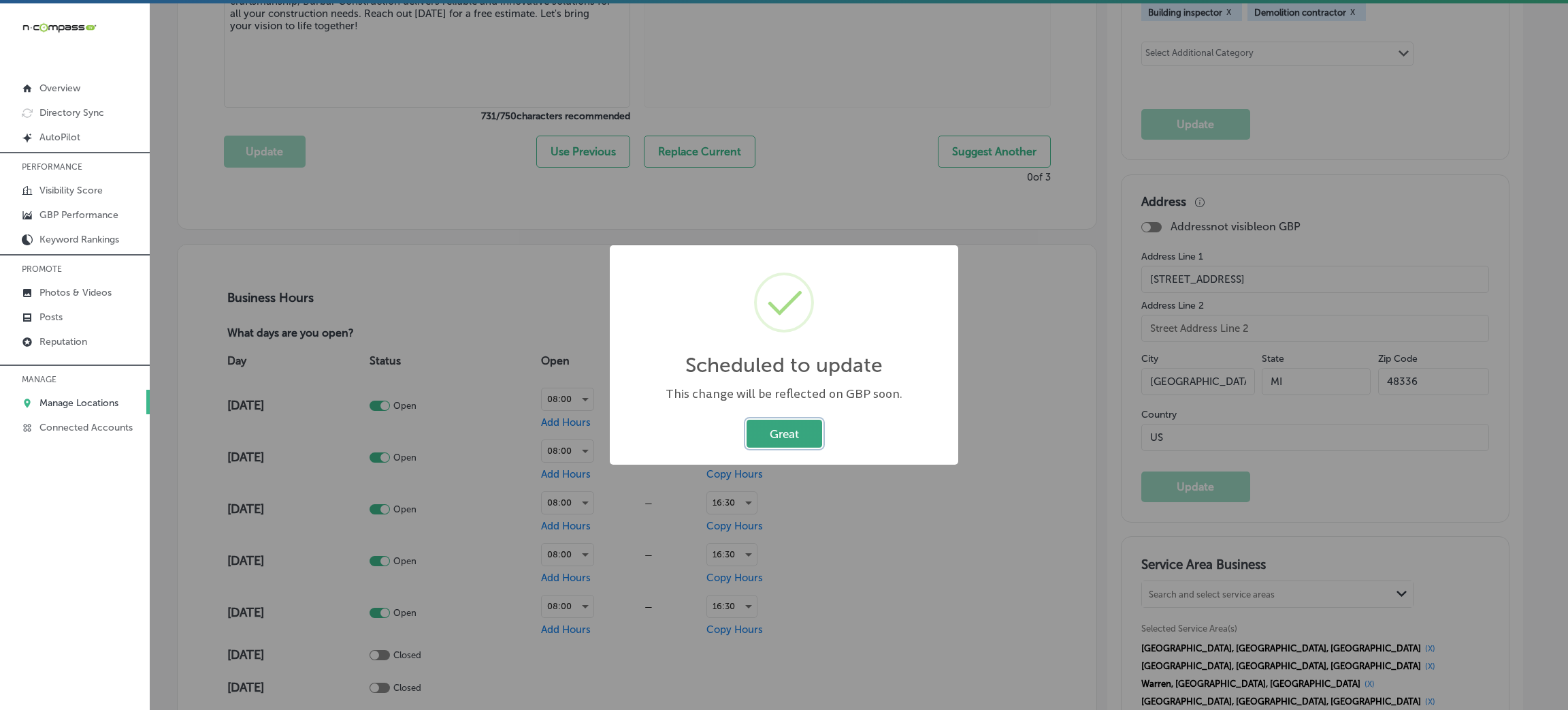
click at [790, 436] on button "Great" at bounding box center [784, 433] width 76 height 28
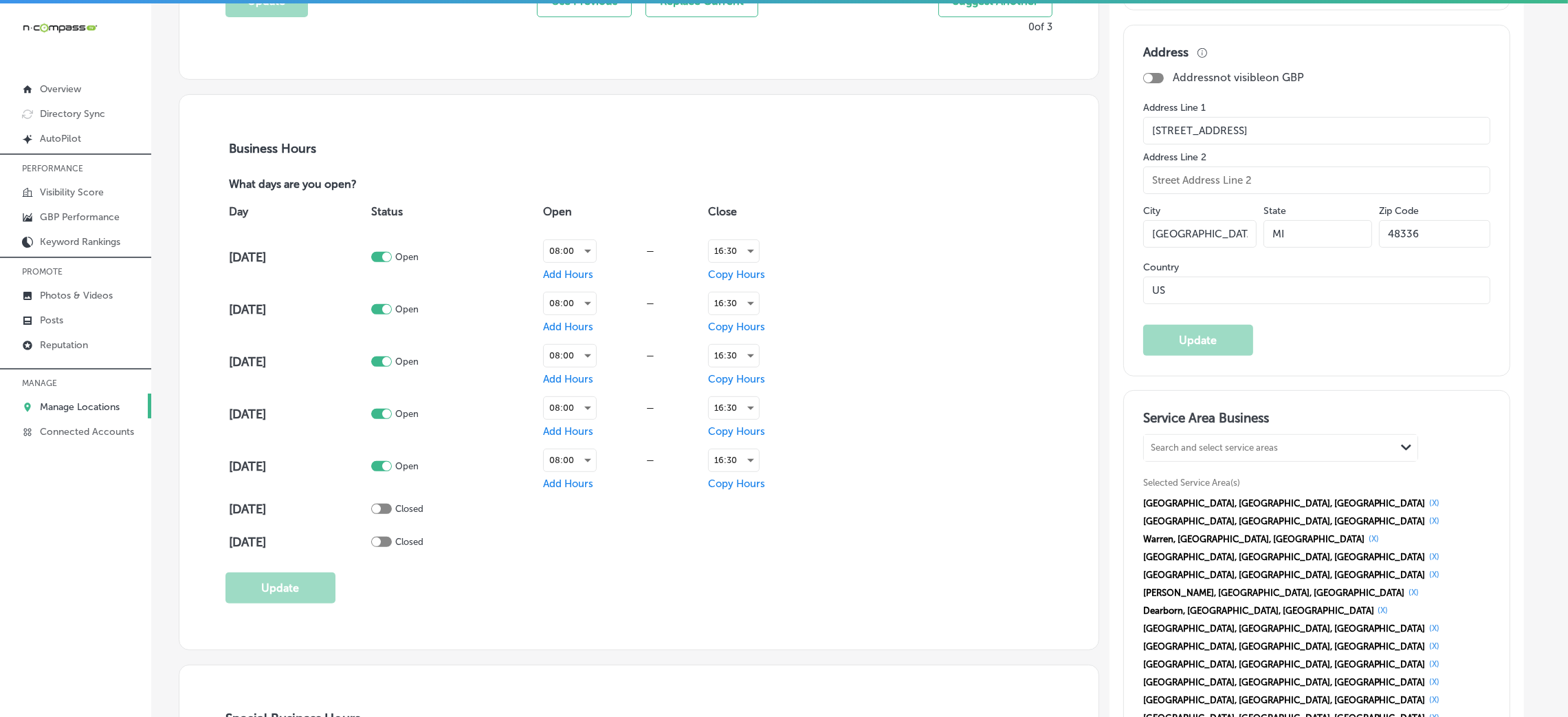
scroll to position [1134, 0]
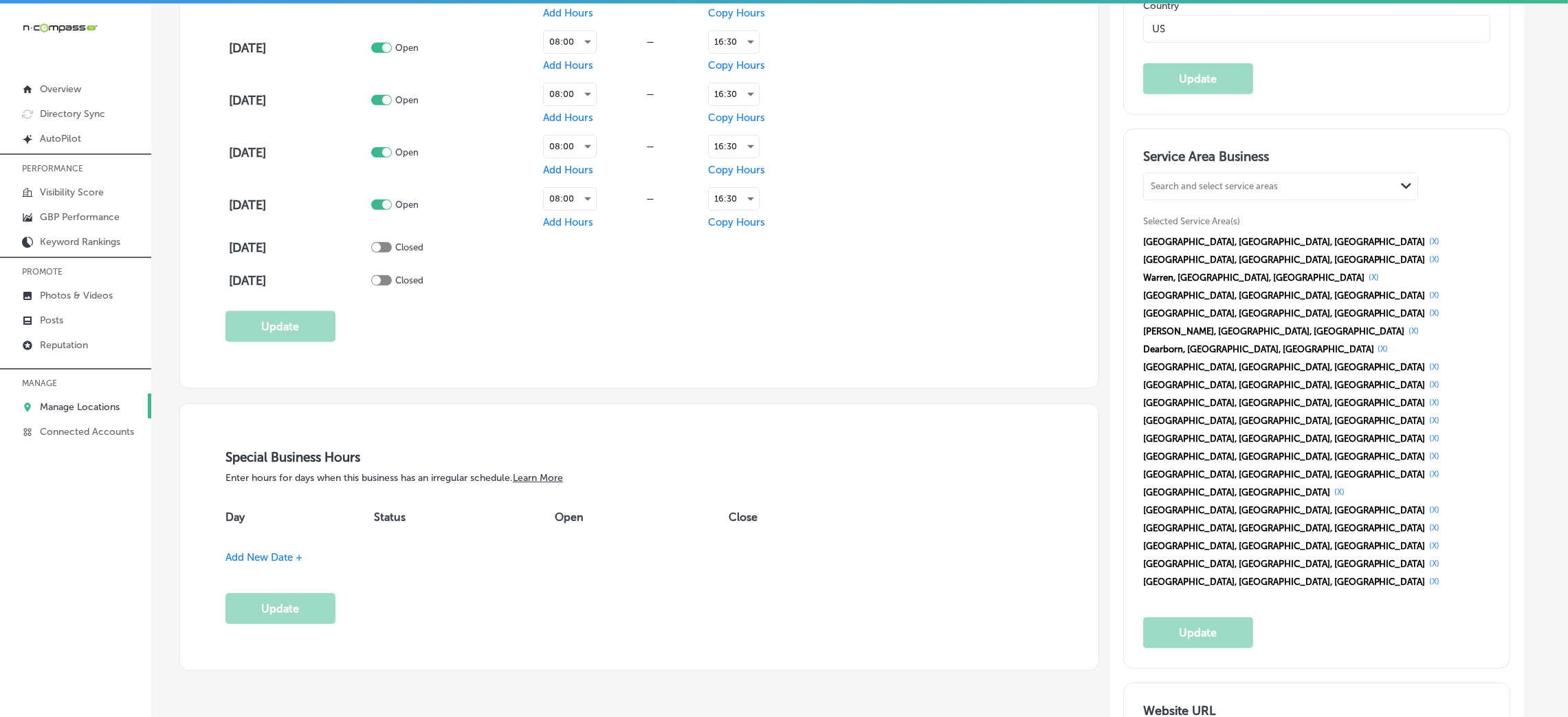
click at [1227, 241] on div "[GEOGRAPHIC_DATA], [GEOGRAPHIC_DATA], [GEOGRAPHIC_DATA] (X) [GEOGRAPHIC_DATA], …" at bounding box center [1316, 411] width 347 height 358
click at [1425, 241] on button "(X)" at bounding box center [1434, 241] width 19 height 11
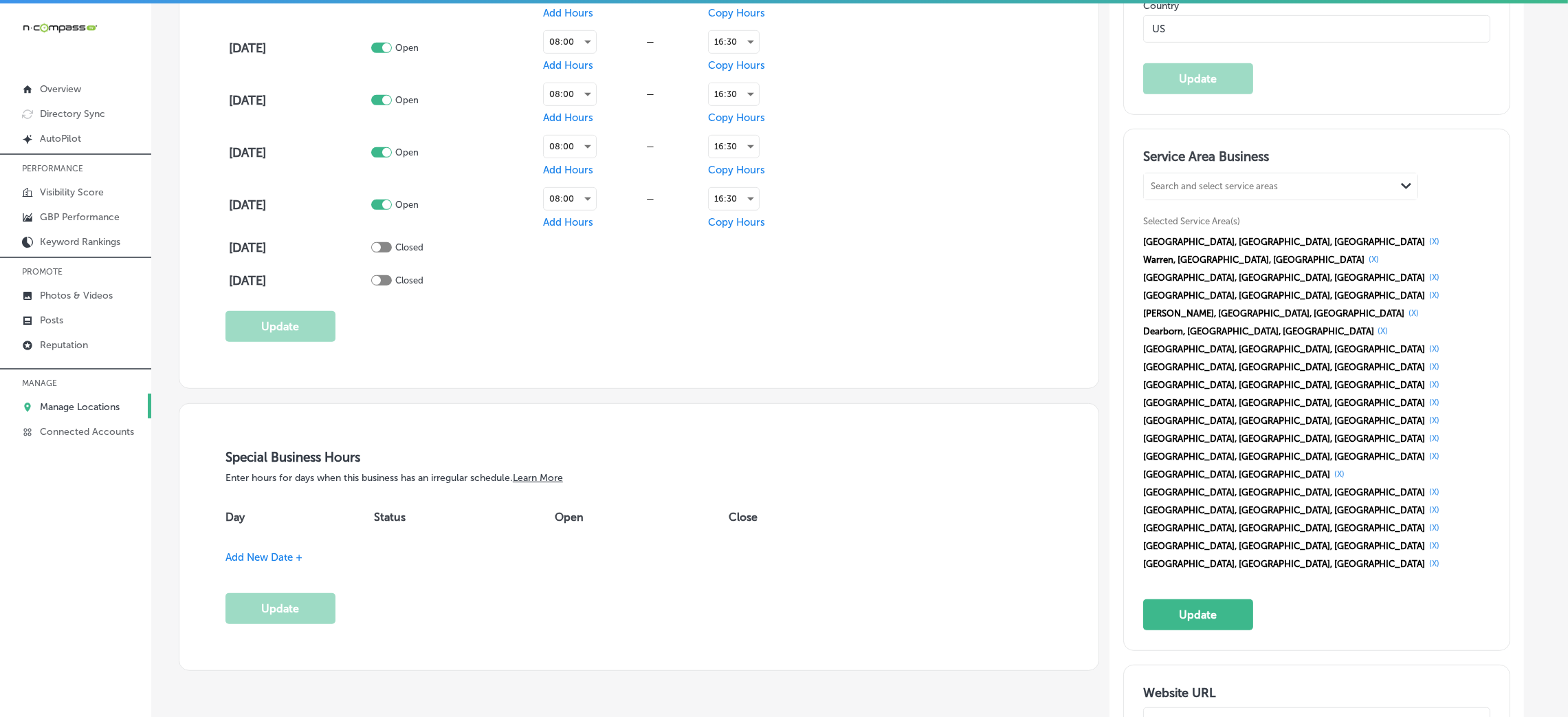
click at [1425, 241] on button "(X)" at bounding box center [1434, 241] width 19 height 11
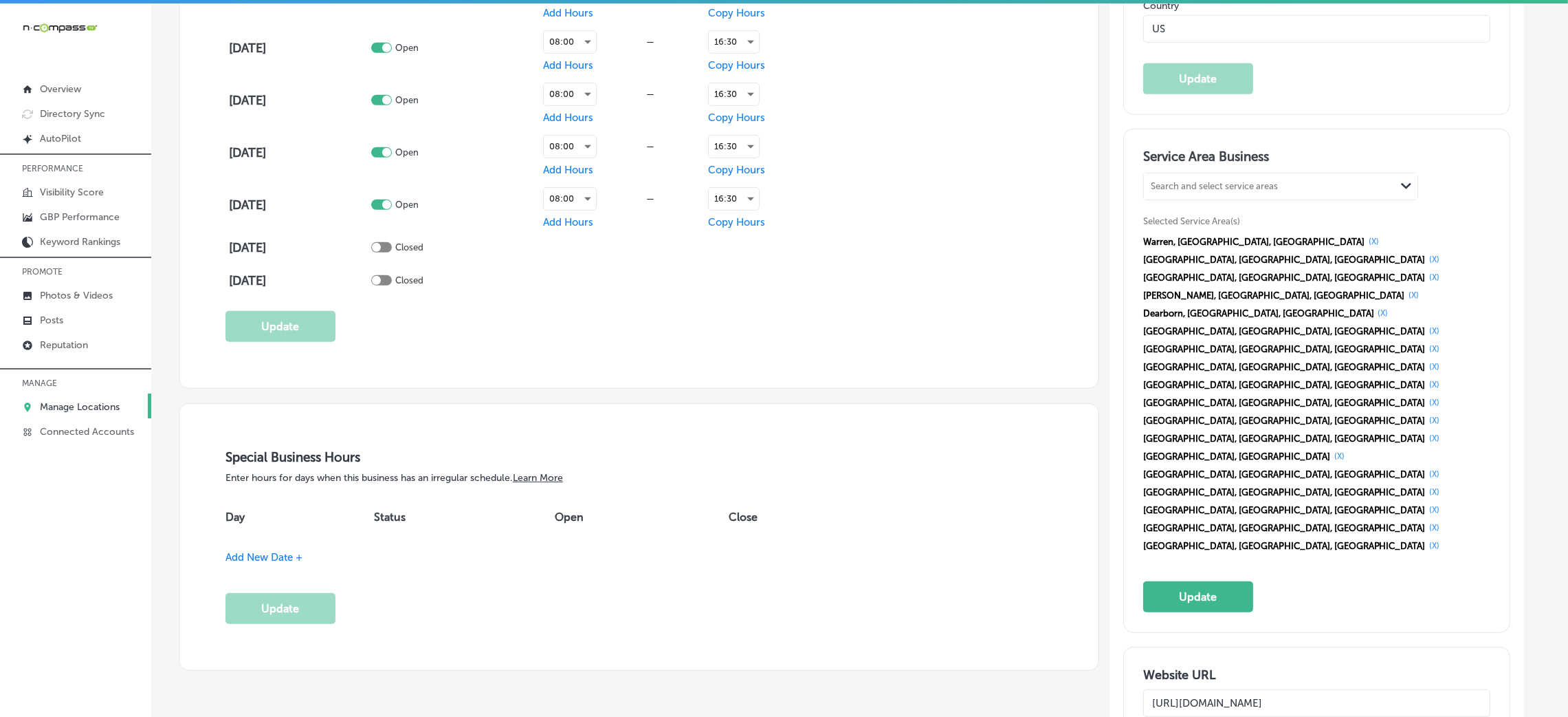
click at [1365, 241] on button "(X)" at bounding box center [1374, 241] width 19 height 11
click at [1425, 254] on button "(X)" at bounding box center [1434, 259] width 19 height 11
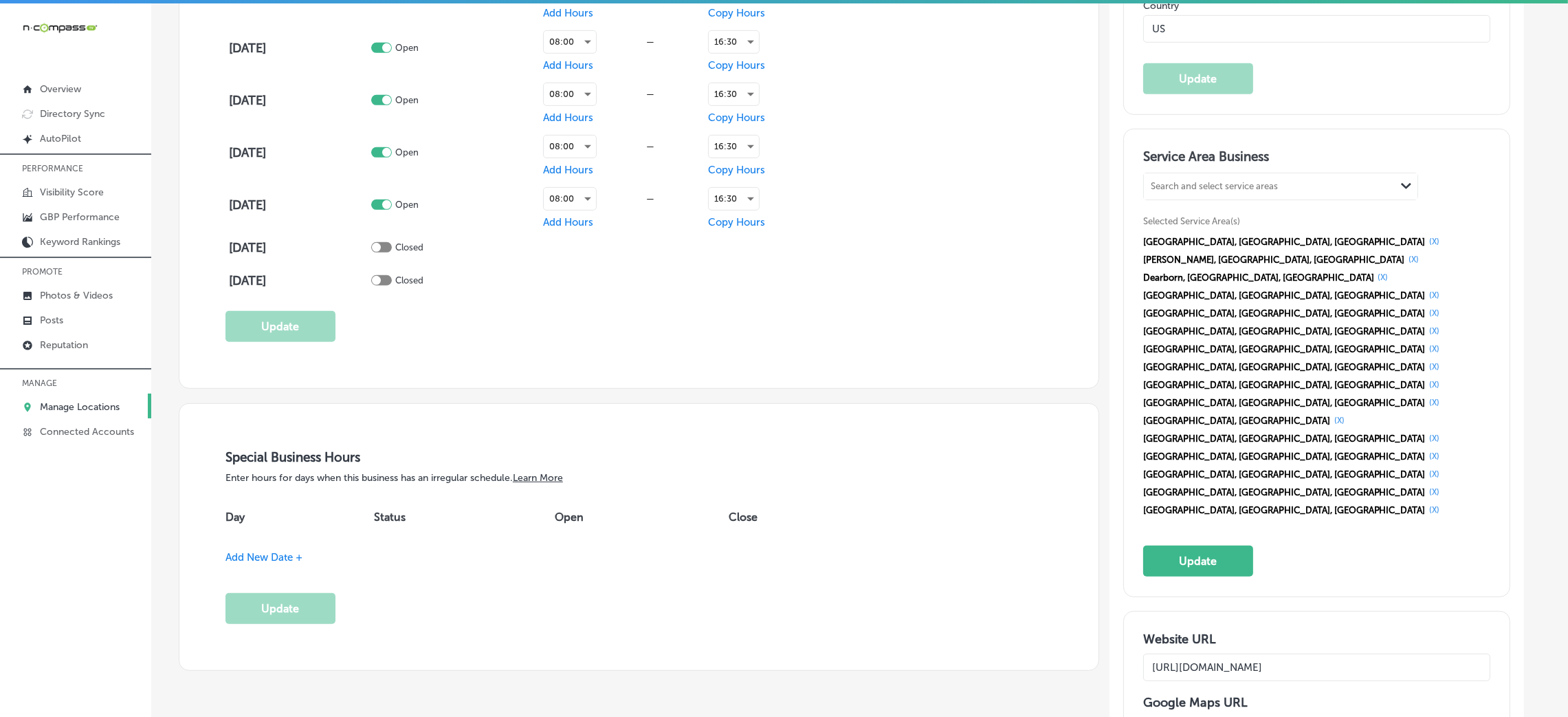
click at [1425, 241] on button "(X)" at bounding box center [1434, 241] width 19 height 11
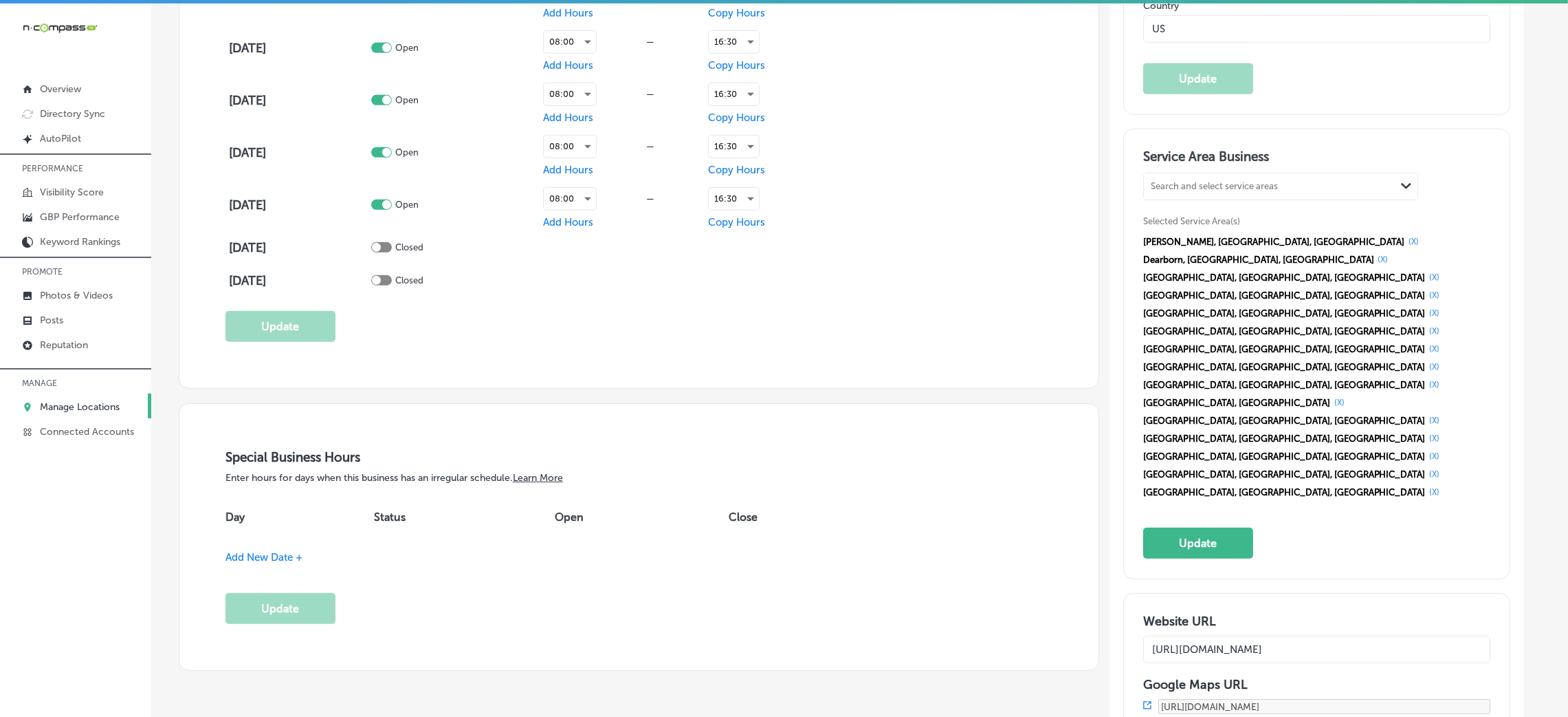
click at [1405, 241] on button "(X)" at bounding box center [1414, 241] width 19 height 11
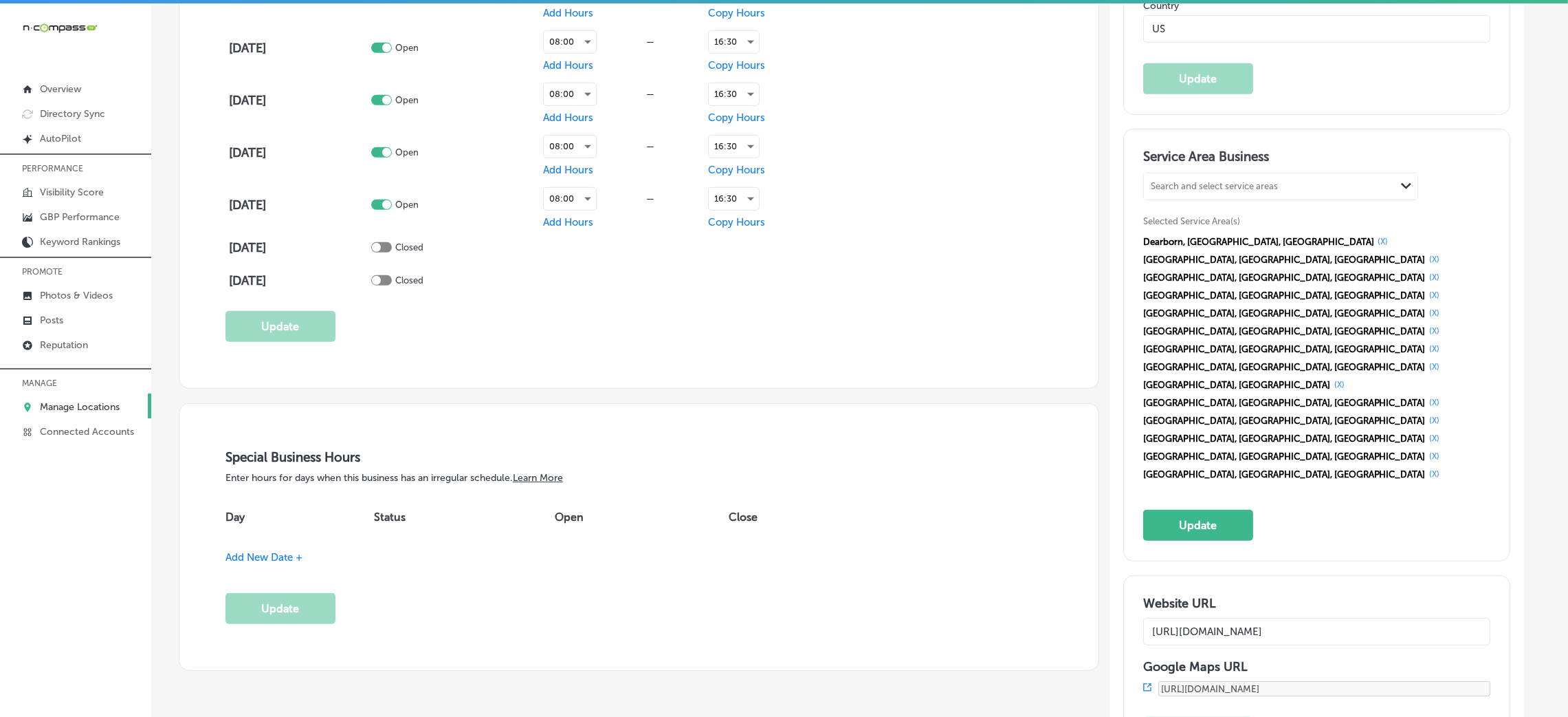
click at [1374, 241] on button "(X)" at bounding box center [1383, 241] width 19 height 11
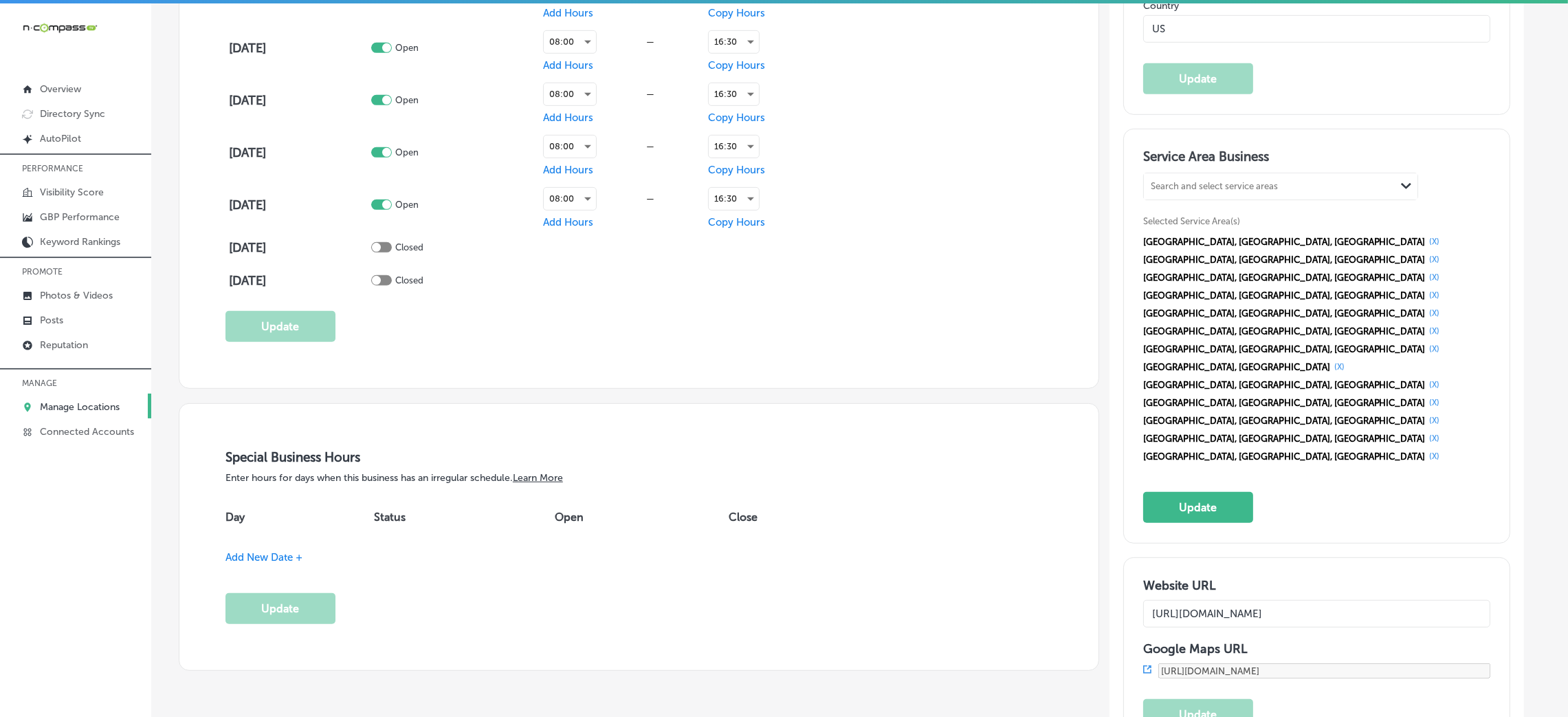
click at [1425, 241] on button "(X)" at bounding box center [1434, 241] width 19 height 11
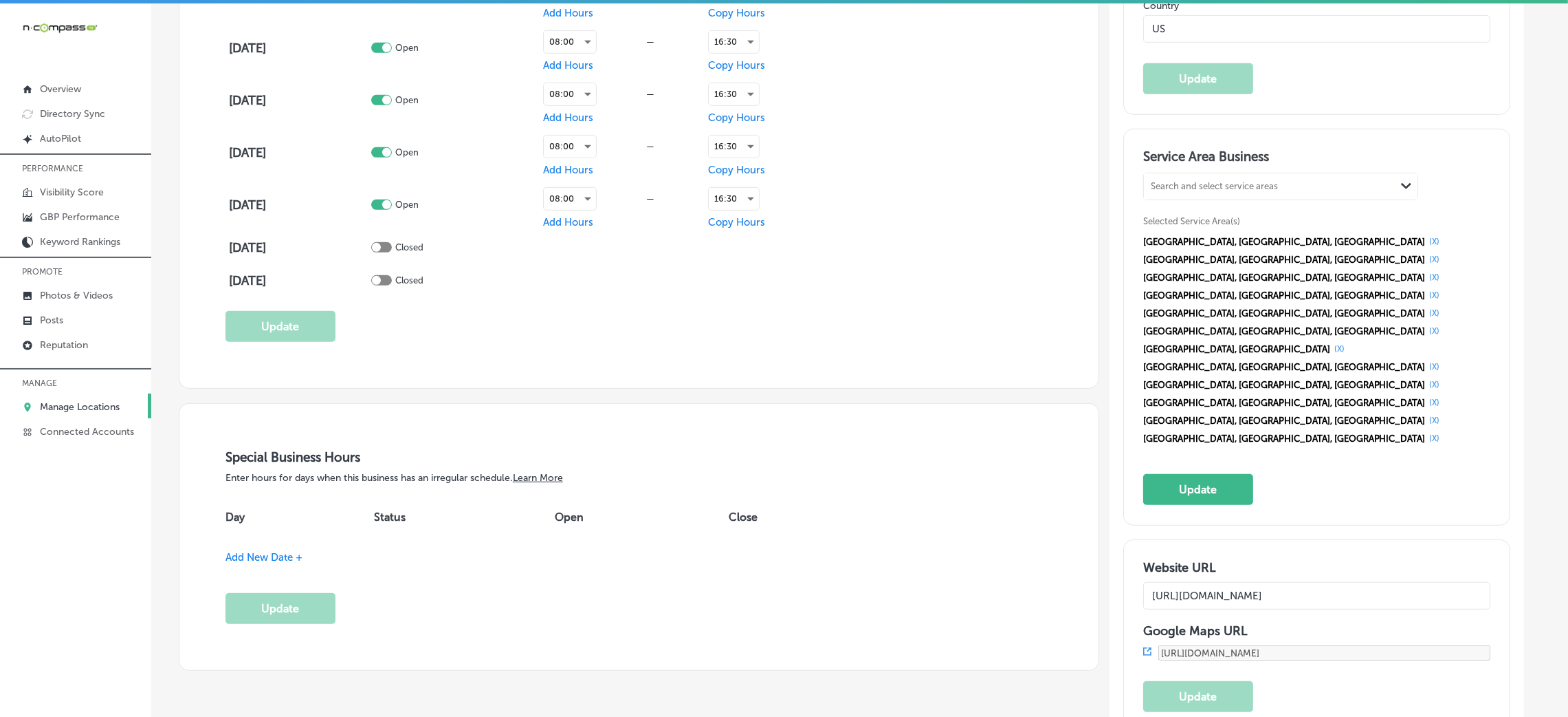
click at [1425, 241] on button "(X)" at bounding box center [1434, 241] width 19 height 11
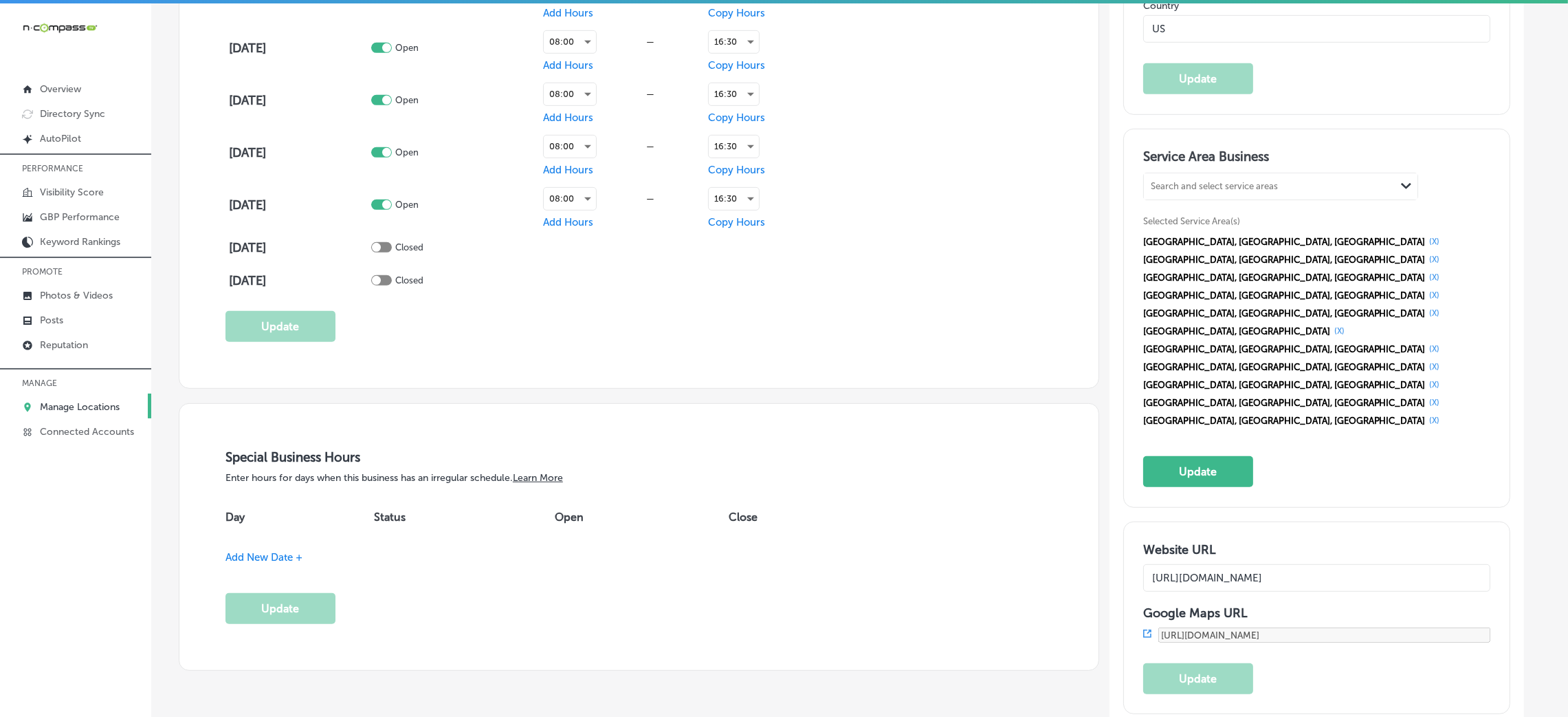
click at [1425, 241] on button "(X)" at bounding box center [1434, 241] width 19 height 11
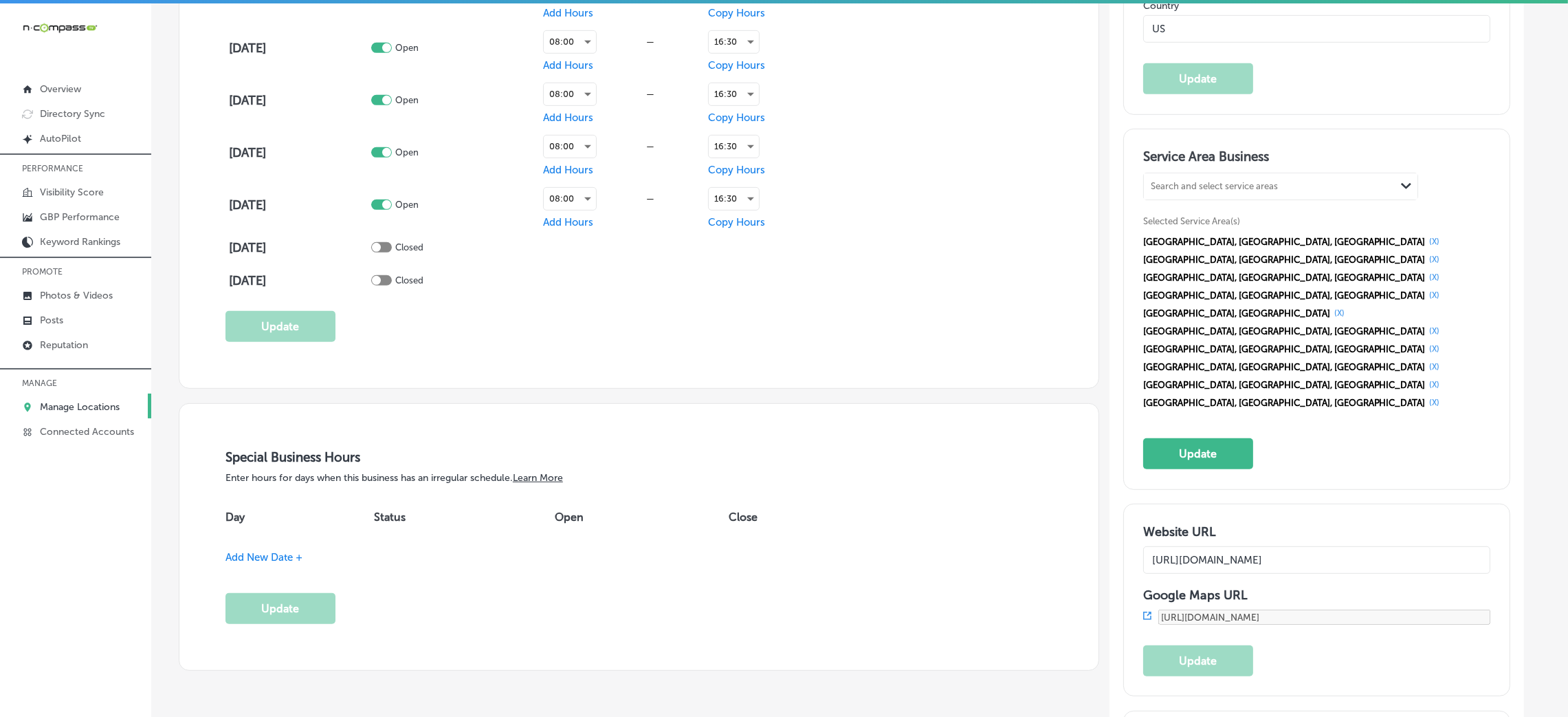
click at [1425, 241] on button "(X)" at bounding box center [1434, 241] width 19 height 11
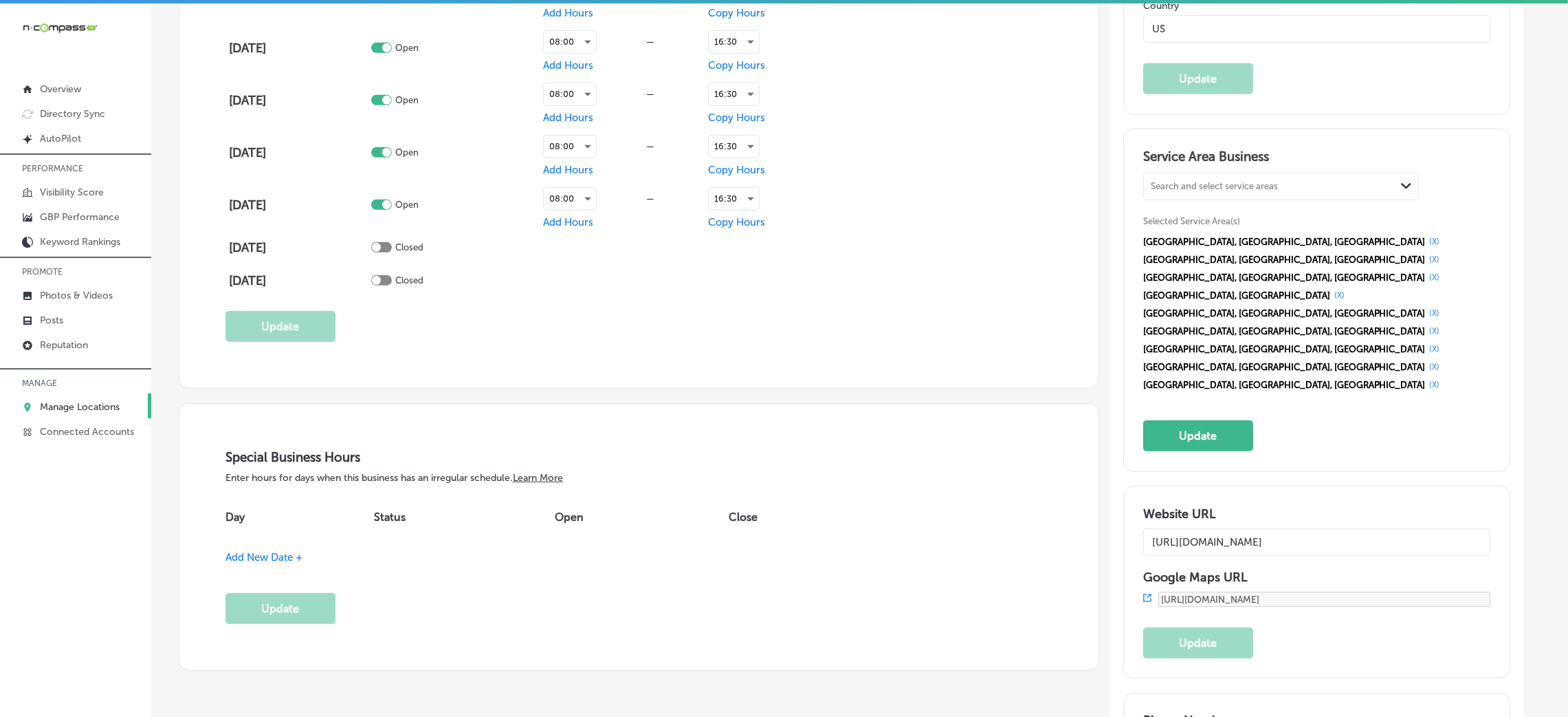
click at [1425, 241] on button "(X)" at bounding box center [1434, 241] width 19 height 11
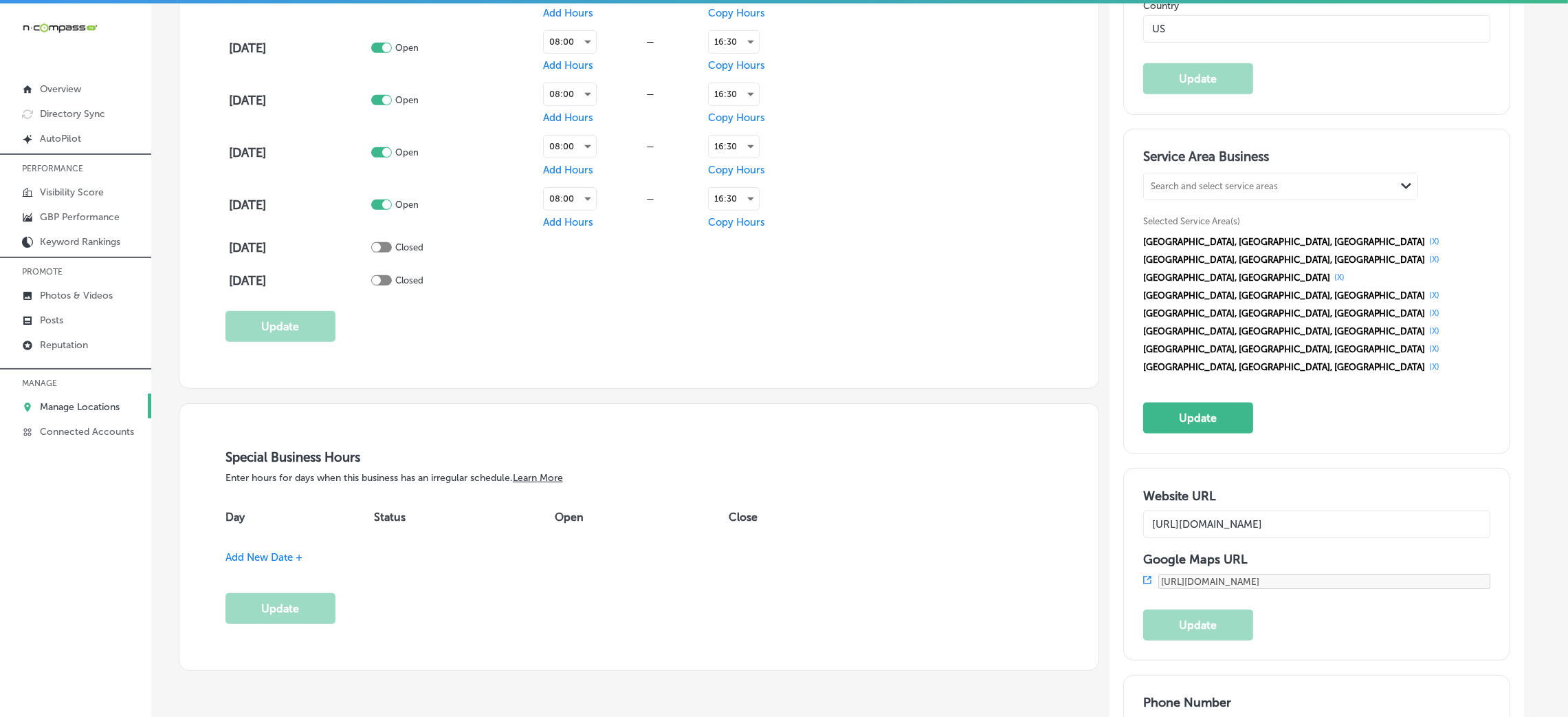
click at [1250, 239] on div "[GEOGRAPHIC_DATA], [GEOGRAPHIC_DATA], [GEOGRAPHIC_DATA] (X) [GEOGRAPHIC_DATA], …" at bounding box center [1316, 304] width 347 height 143
click at [1425, 239] on button "(X)" at bounding box center [1434, 241] width 19 height 11
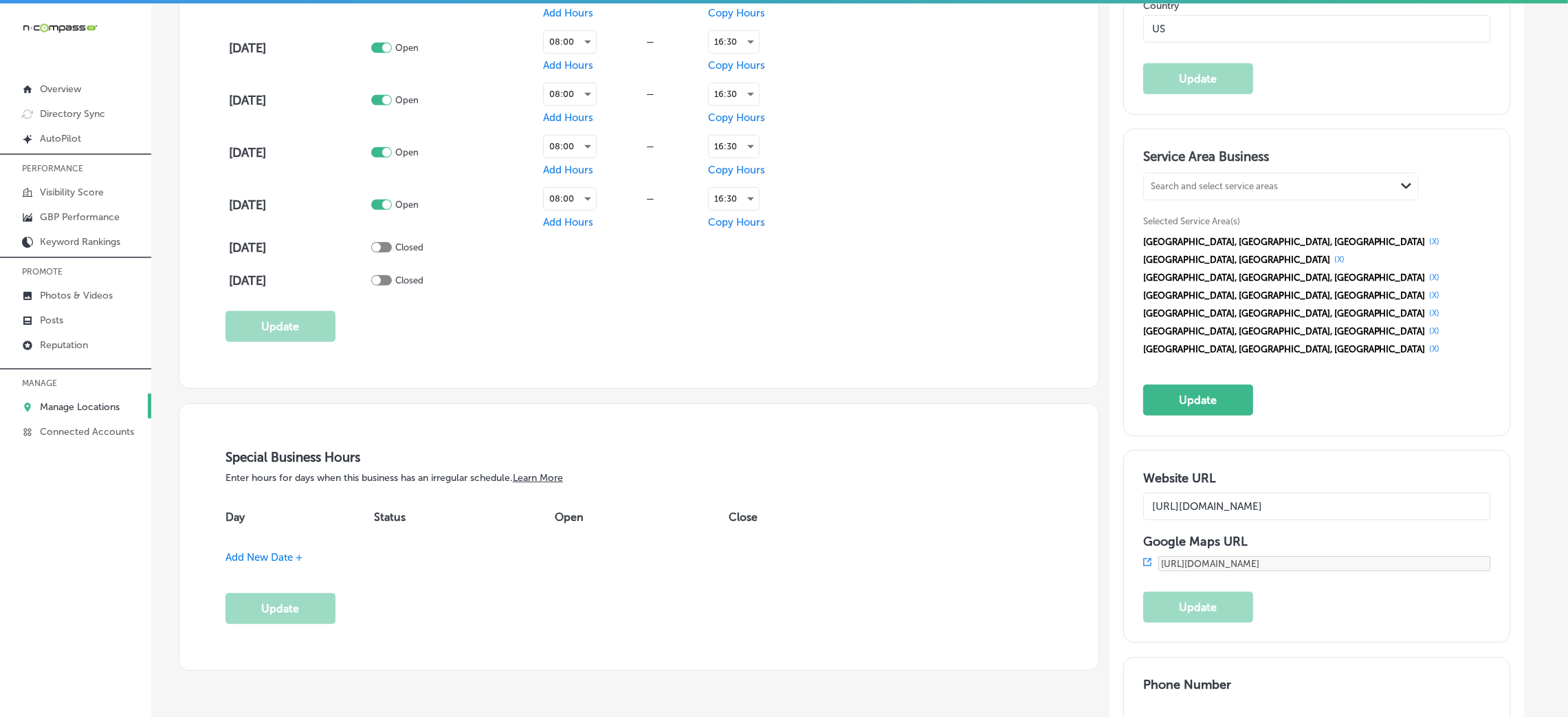
click at [1425, 239] on button "(X)" at bounding box center [1434, 241] width 19 height 11
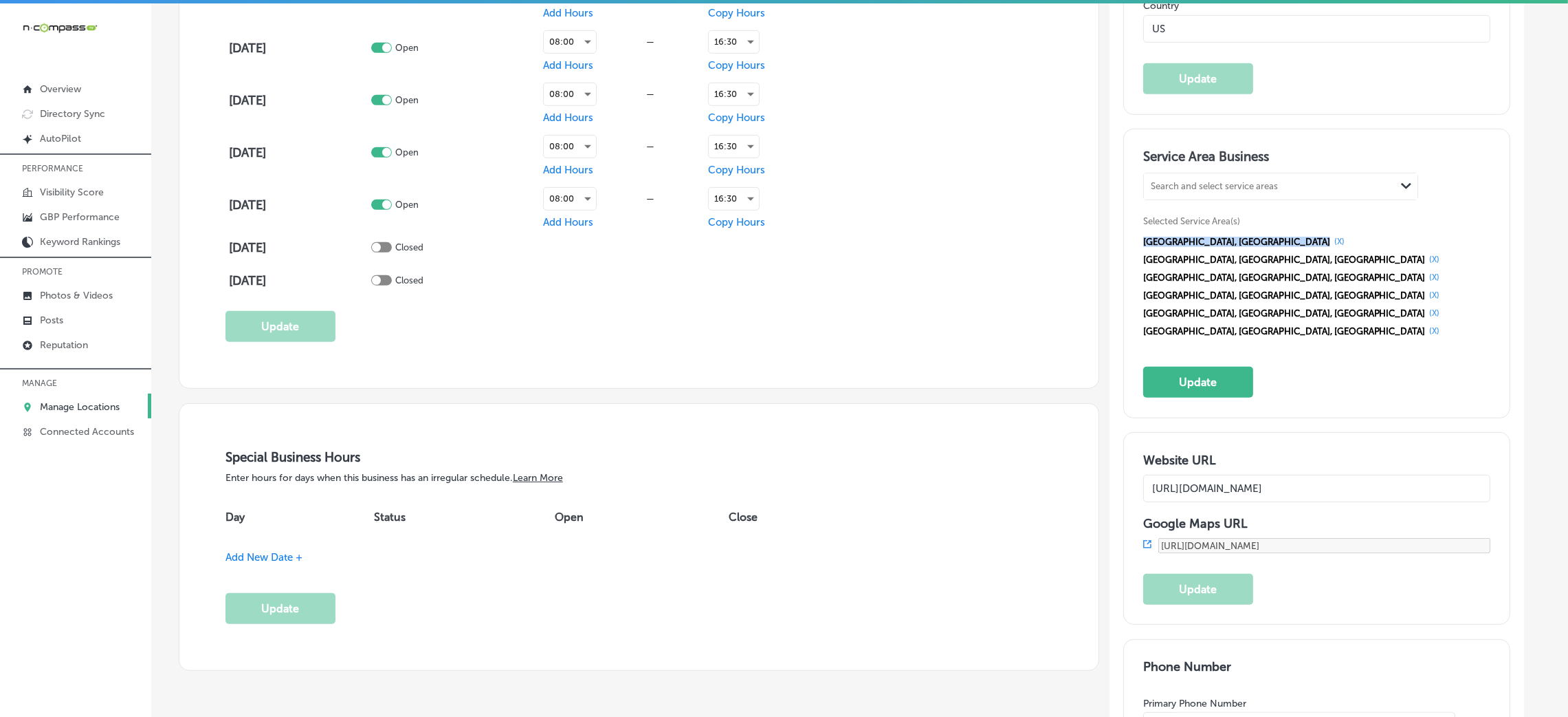
click at [1236, 239] on span "[GEOGRAPHIC_DATA], [GEOGRAPHIC_DATA]" at bounding box center [1236, 241] width 187 height 10
click at [1330, 237] on button "(X)" at bounding box center [1339, 241] width 19 height 11
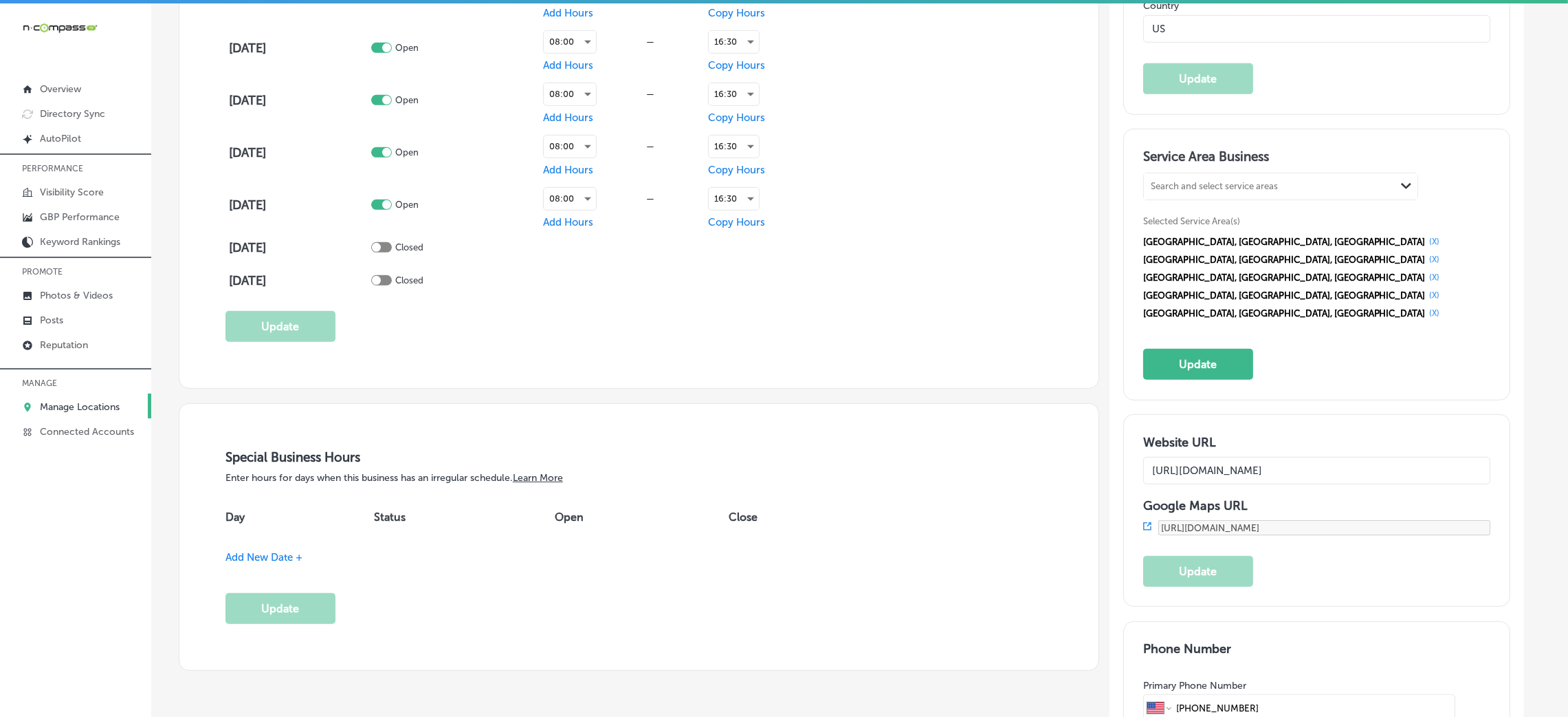
click at [1425, 237] on button "(X)" at bounding box center [1434, 241] width 19 height 11
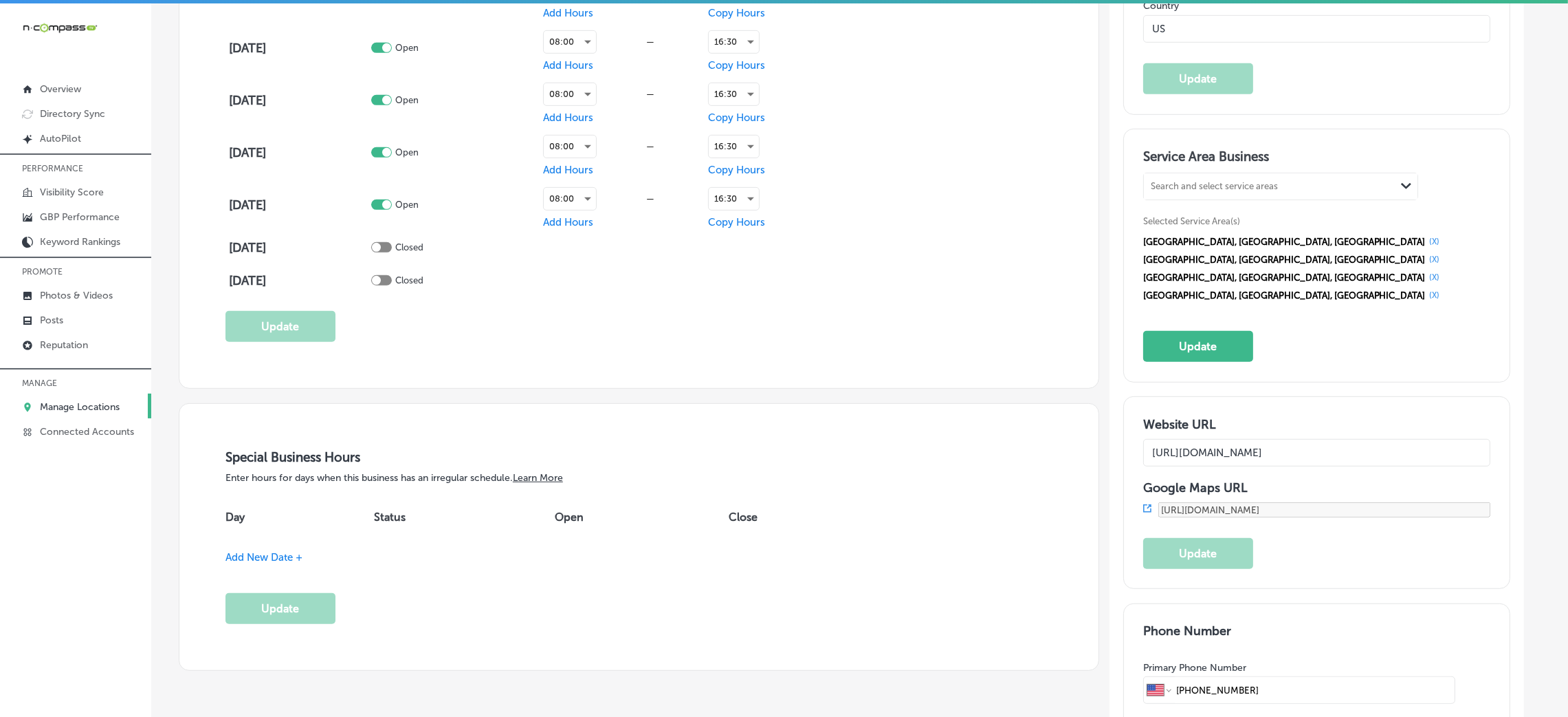
click at [1277, 254] on span "[GEOGRAPHIC_DATA], [GEOGRAPHIC_DATA], [GEOGRAPHIC_DATA]" at bounding box center [1284, 259] width 282 height 10
click at [1425, 242] on button "(X)" at bounding box center [1434, 241] width 19 height 11
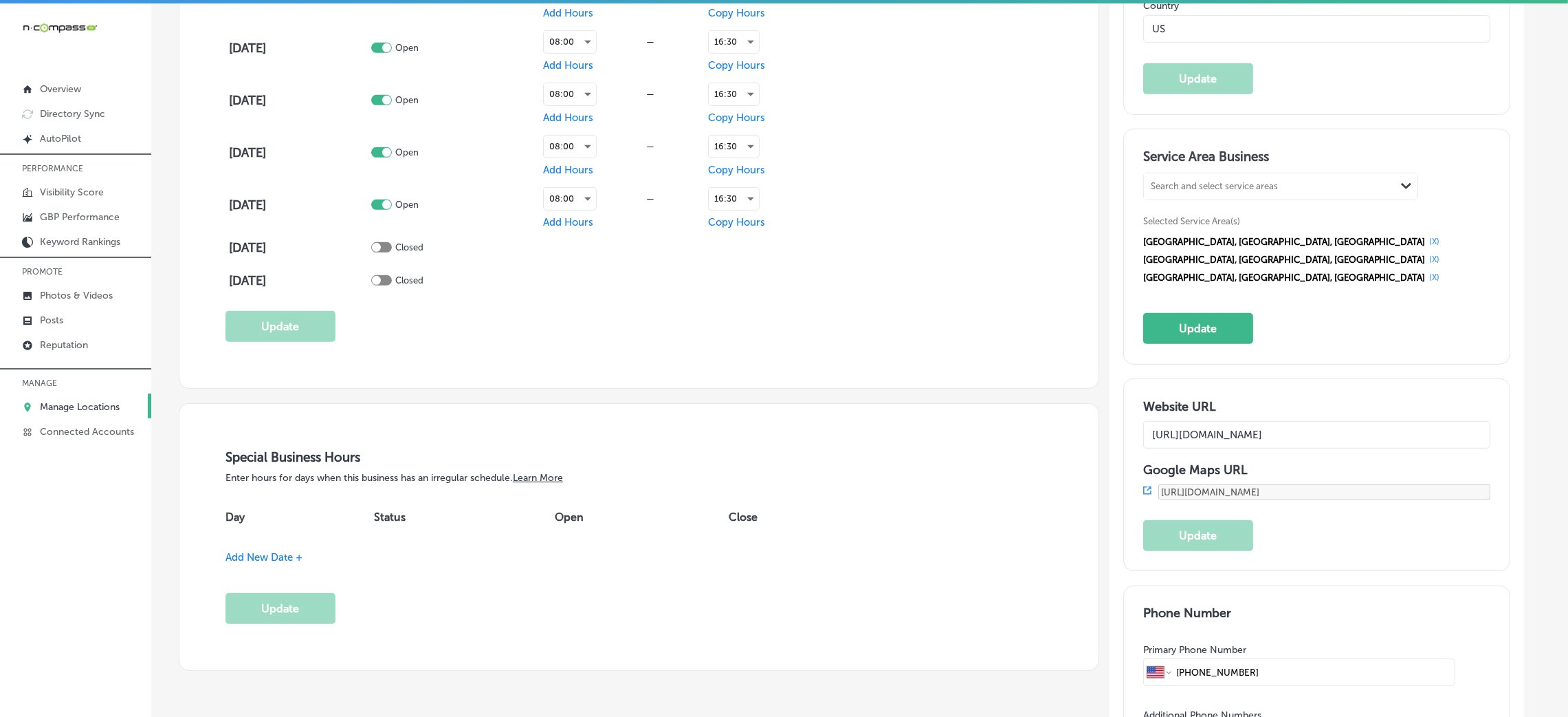
click at [1425, 242] on button "(X)" at bounding box center [1434, 241] width 19 height 11
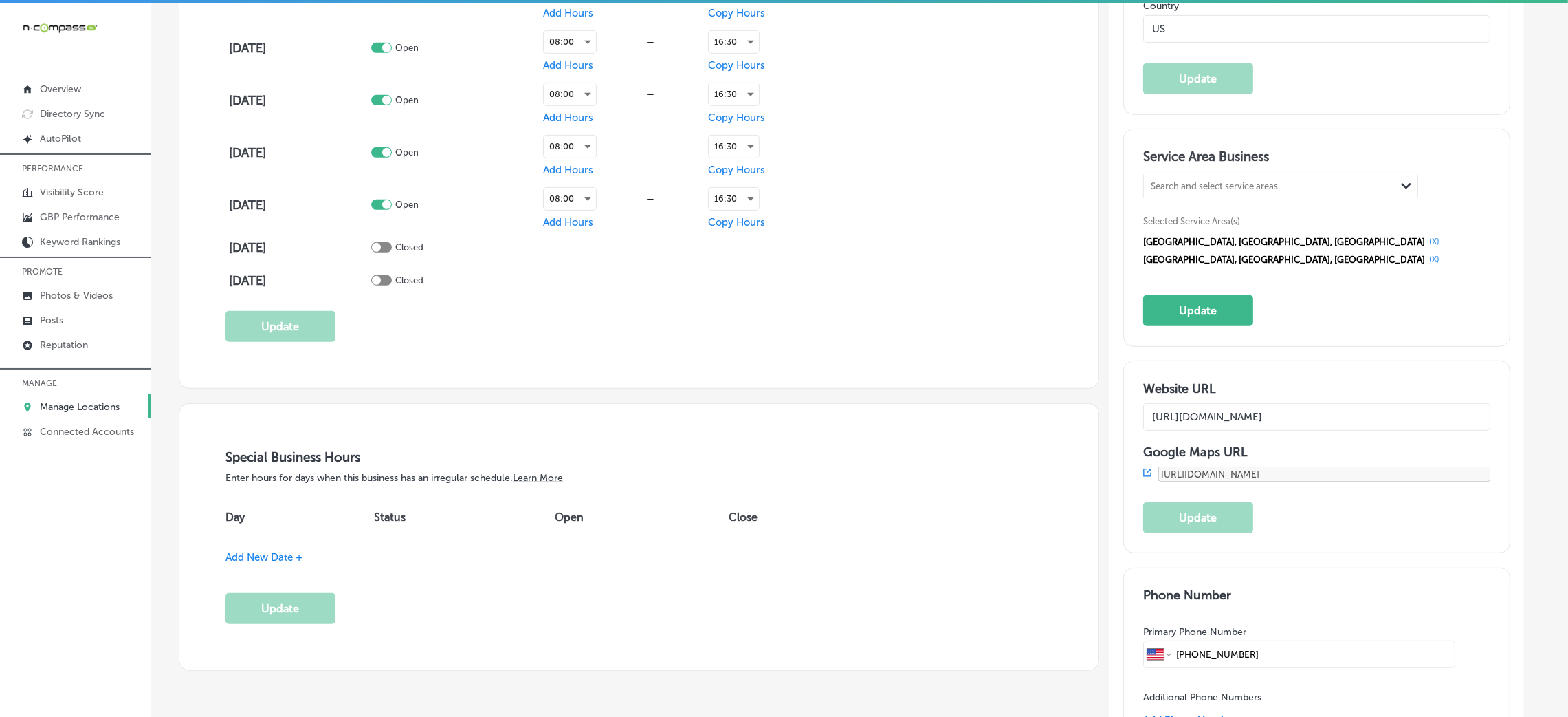
drag, startPoint x: 1271, startPoint y: 242, endPoint x: 1263, endPoint y: 242, distance: 8.0
click at [1425, 242] on button "(X)" at bounding box center [1434, 241] width 19 height 11
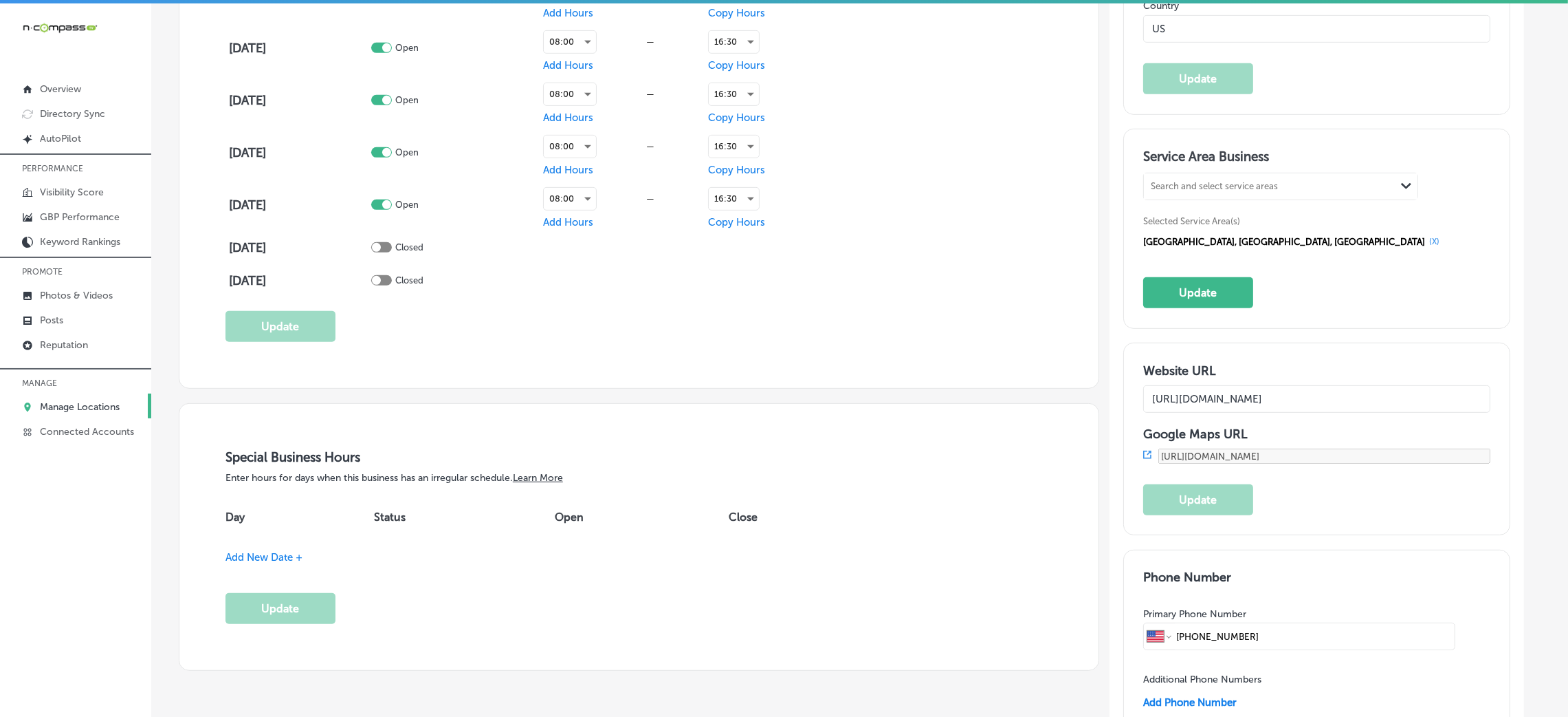
click at [1263, 242] on span "[GEOGRAPHIC_DATA], [GEOGRAPHIC_DATA], [GEOGRAPHIC_DATA]" at bounding box center [1284, 241] width 282 height 10
click at [1425, 244] on button "(X)" at bounding box center [1434, 241] width 19 height 11
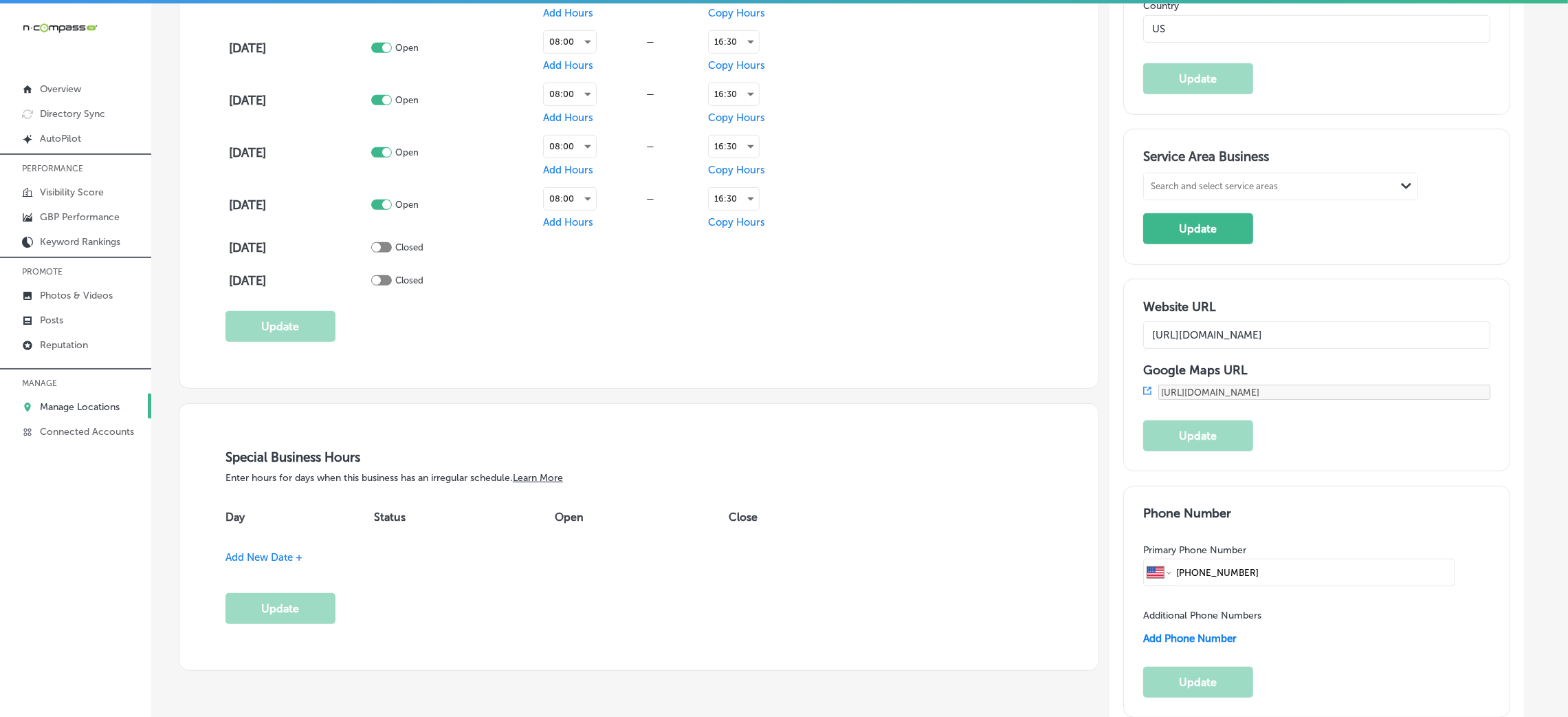
click at [1222, 174] on div "Search and select service areas Path Created with Sketch." at bounding box center [1280, 187] width 274 height 26
paste input "[GEOGRAPHIC_DATA], [GEOGRAPHIC_DATA] [GEOGRAPHIC_DATA], [GEOGRAPHIC_DATA]"
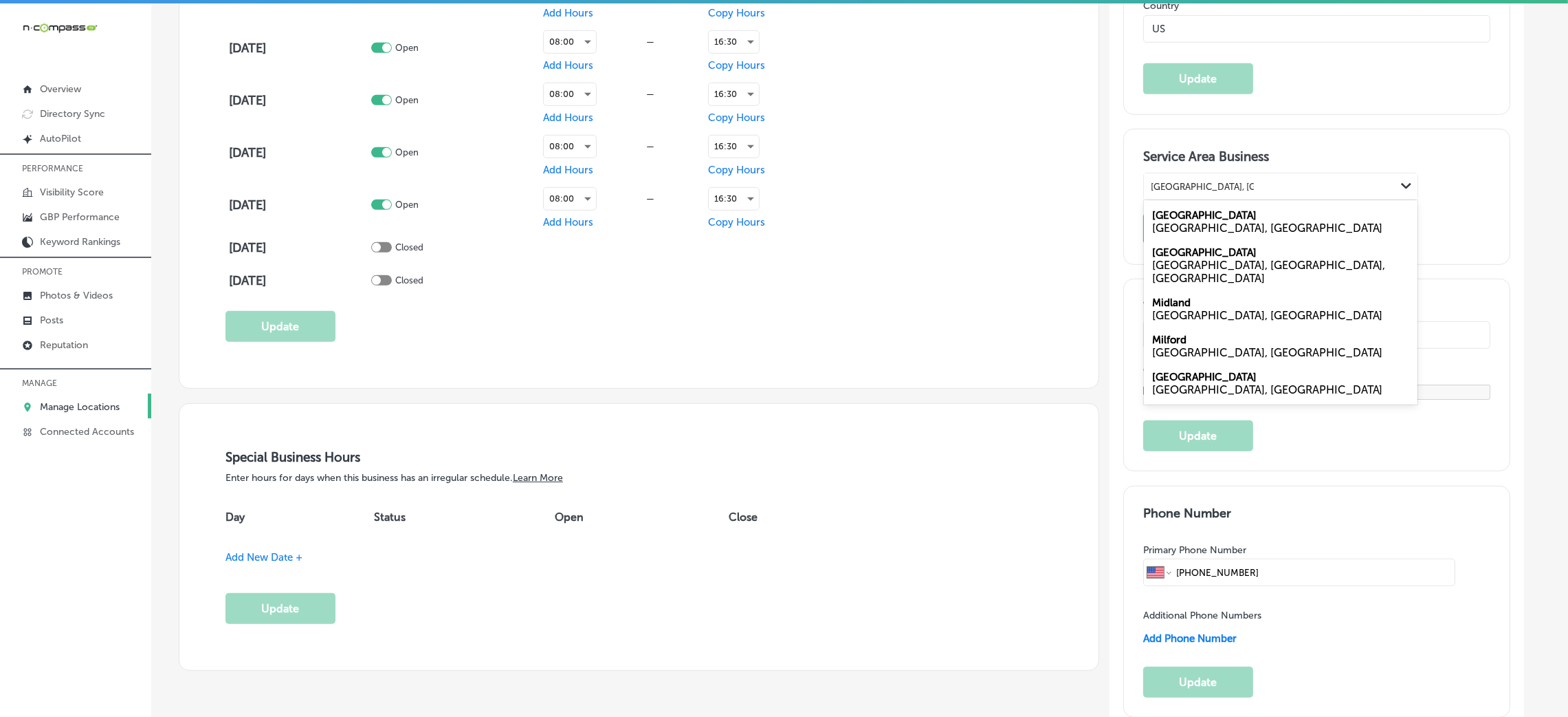
drag, startPoint x: 1218, startPoint y: 185, endPoint x: 1286, endPoint y: 196, distance: 68.9
click at [1286, 196] on div "[GEOGRAPHIC_DATA], [GEOGRAPHIC_DATA] [GEOGRAPHIC_DATA], [GEOGRAPHIC_DATA] [GEOG…" at bounding box center [1280, 187] width 274 height 26
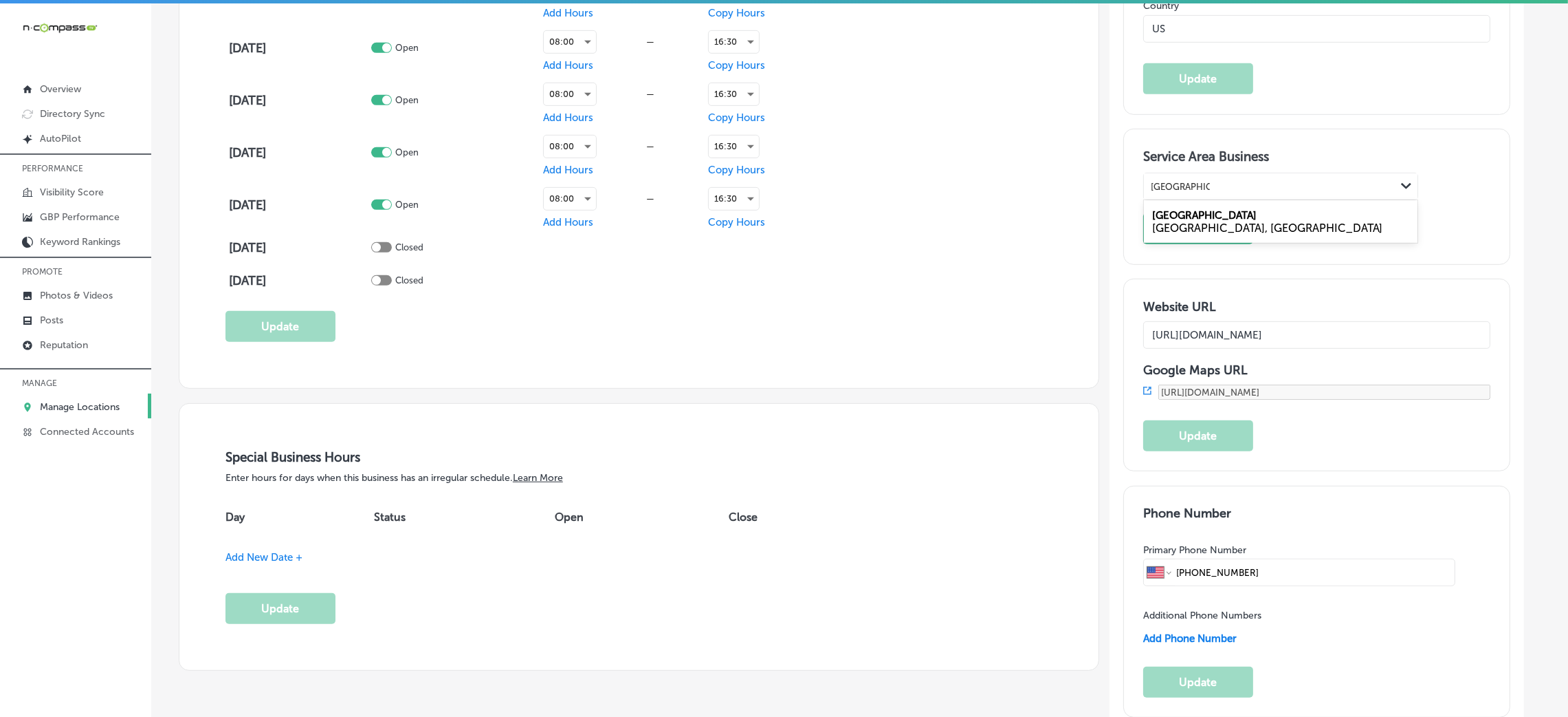
click at [1194, 208] on div "[GEOGRAPHIC_DATA], [GEOGRAPHIC_DATA]" at bounding box center [1280, 221] width 274 height 37
type input "[GEOGRAPHIC_DATA], [GEOGRAPHIC_DATA]"
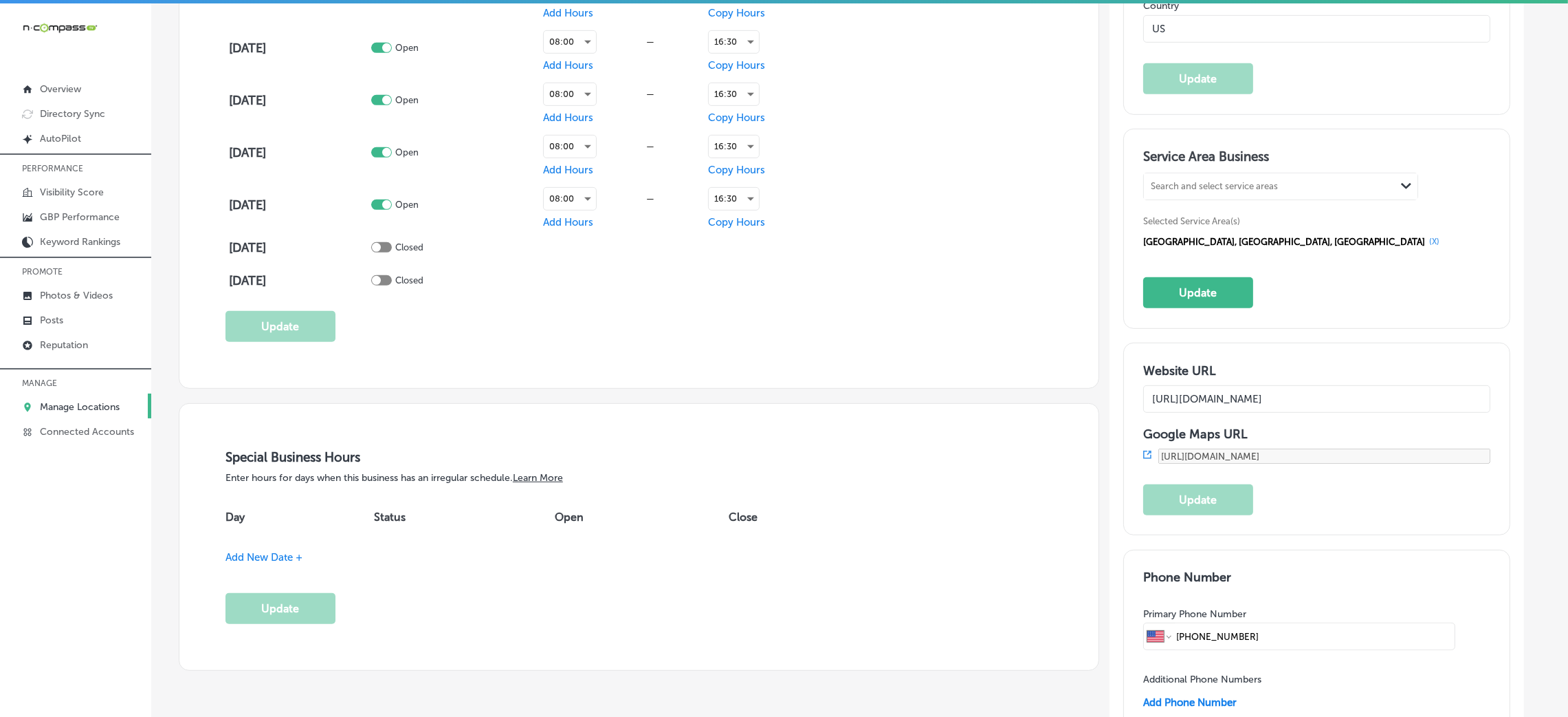
click at [1206, 178] on div "Search and select service areas" at bounding box center [1269, 187] width 252 height 19
paste input "[GEOGRAPHIC_DATA], [GEOGRAPHIC_DATA]"
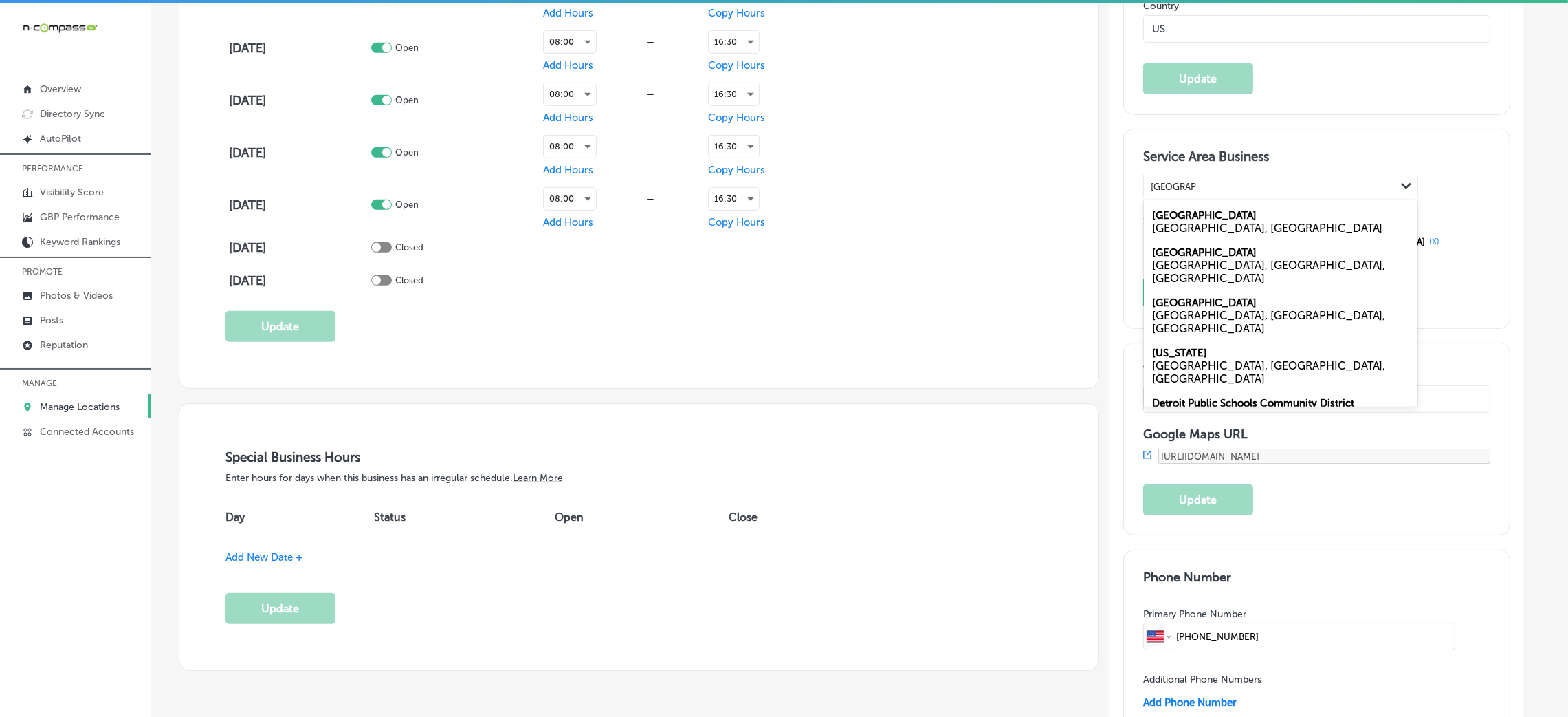
click at [1210, 224] on div "[GEOGRAPHIC_DATA], [GEOGRAPHIC_DATA]" at bounding box center [1281, 228] width 257 height 13
type input "[GEOGRAPHIC_DATA], [GEOGRAPHIC_DATA]"
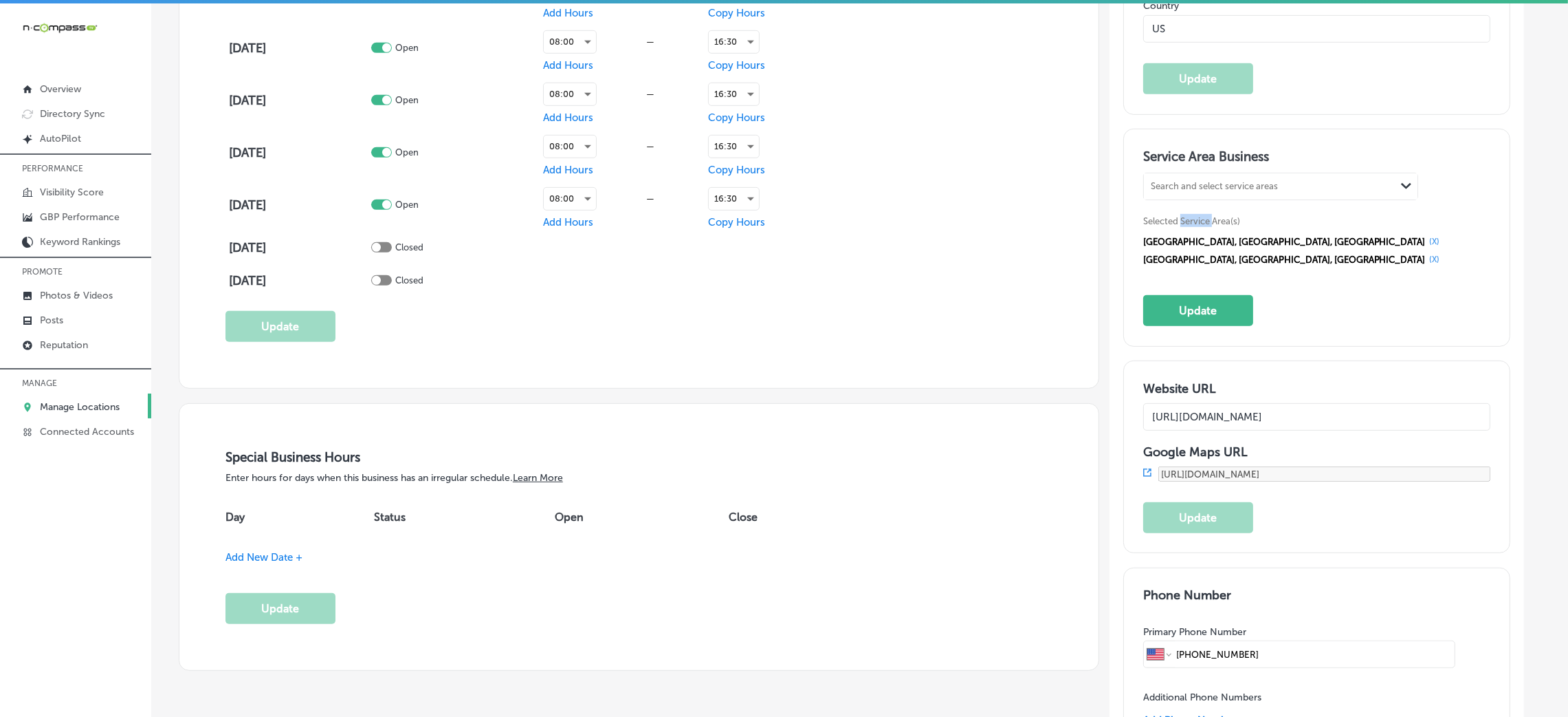
click at [1210, 224] on span "Selected Service Area(s)" at bounding box center [1191, 220] width 97 height 10
click at [1214, 184] on div "Search and select service areas" at bounding box center [1215, 187] width 128 height 10
paste input "[GEOGRAPHIC_DATA], [GEOGRAPHIC_DATA], [GEOGRAPHIC_DATA]"
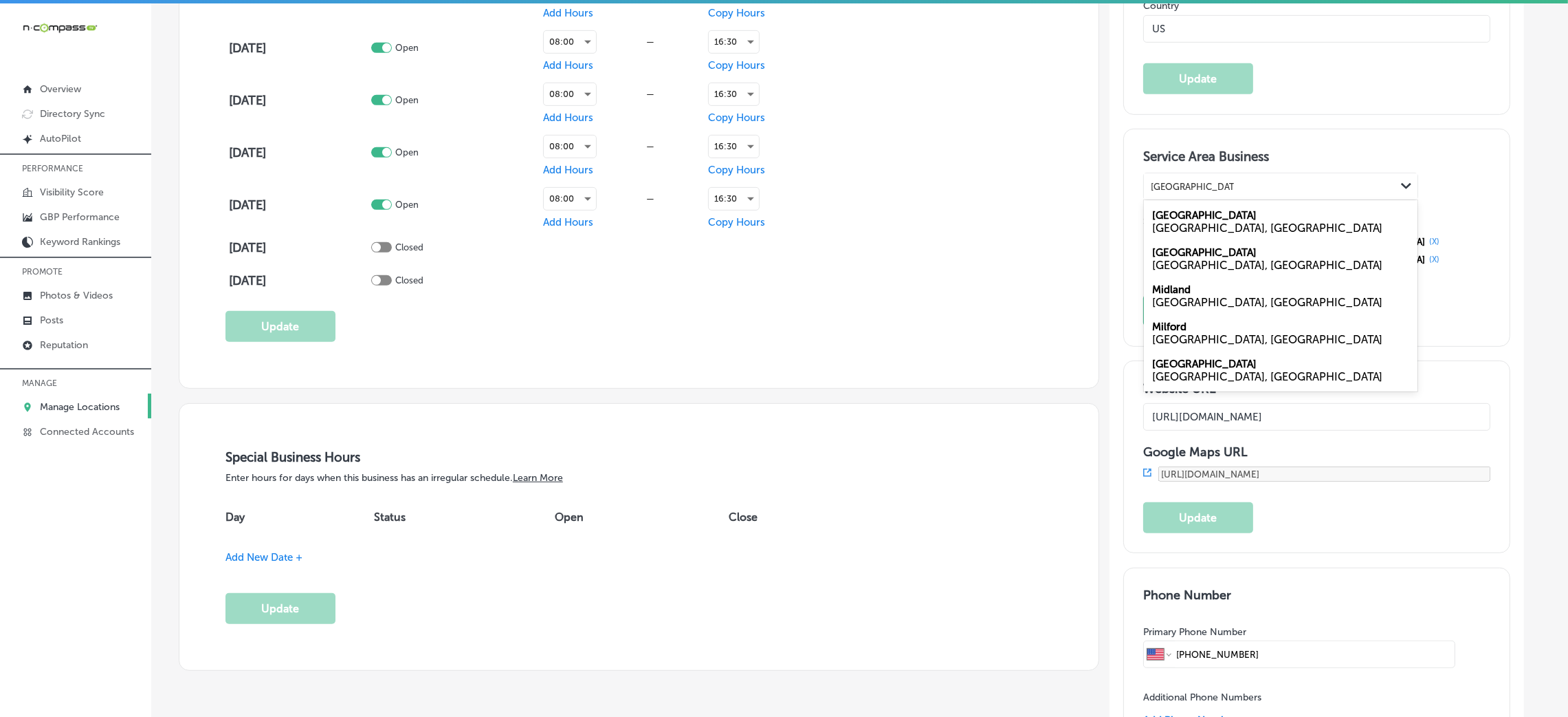
drag, startPoint x: 1197, startPoint y: 183, endPoint x: 1264, endPoint y: 189, distance: 67.3
click at [1264, 189] on div "[GEOGRAPHIC_DATA], [GEOGRAPHIC_DATA], [GEOGRAPHIC_DATA], [GEOGRAPHIC_DATA] [GEO…" at bounding box center [1269, 187] width 252 height 19
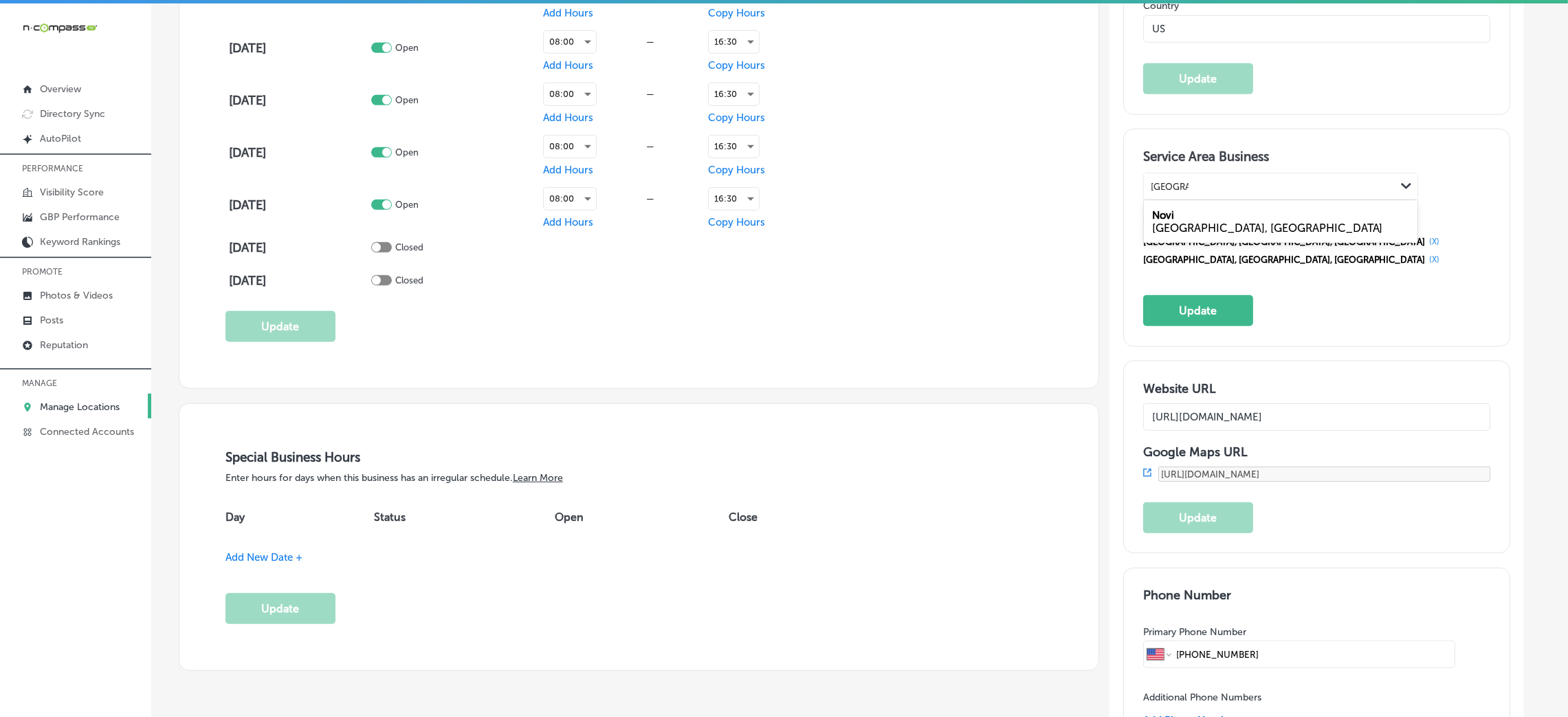
click at [1199, 221] on div "[GEOGRAPHIC_DATA], [GEOGRAPHIC_DATA]" at bounding box center [1281, 228] width 257 height 13
type input "[GEOGRAPHIC_DATA], [GEOGRAPHIC_DATA]"
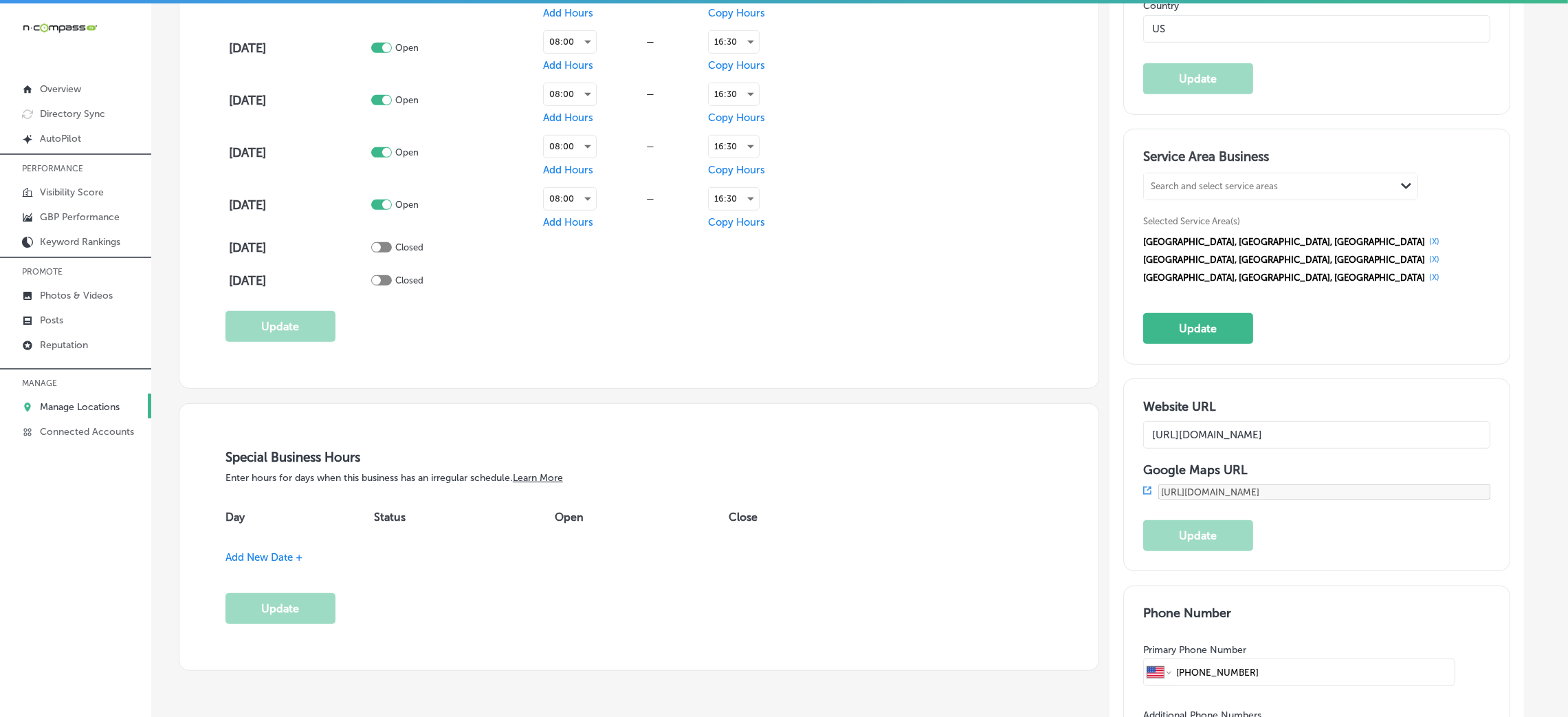
click at [1195, 160] on h3 "Service Area Business" at bounding box center [1316, 159] width 347 height 21
click at [1197, 178] on div "Search and select service areas" at bounding box center [1269, 187] width 252 height 19
paste input "[GEOGRAPHIC_DATA], [GEOGRAPHIC_DATA]"
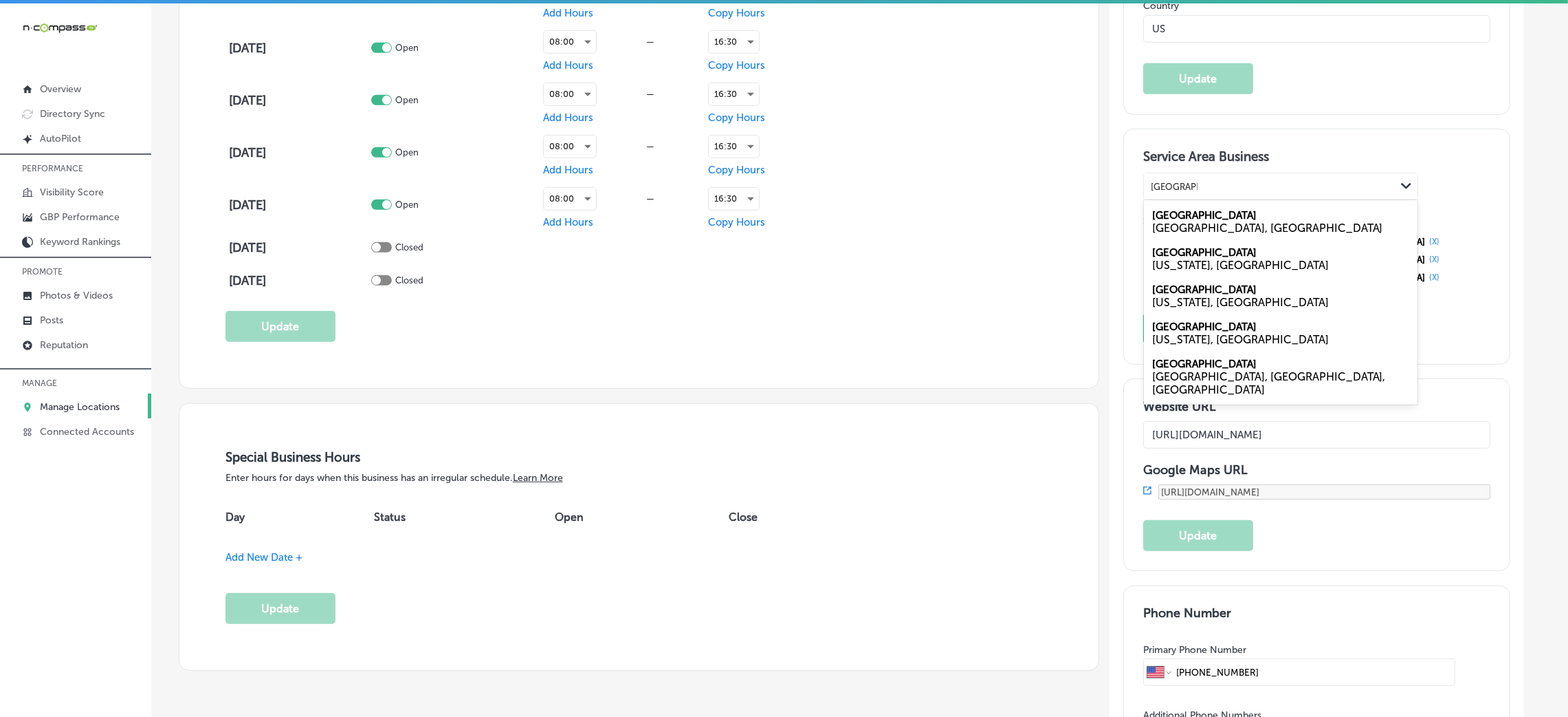
click at [1206, 221] on div "[GEOGRAPHIC_DATA], [GEOGRAPHIC_DATA]" at bounding box center [1281, 228] width 257 height 13
type input "[GEOGRAPHIC_DATA], [GEOGRAPHIC_DATA]"
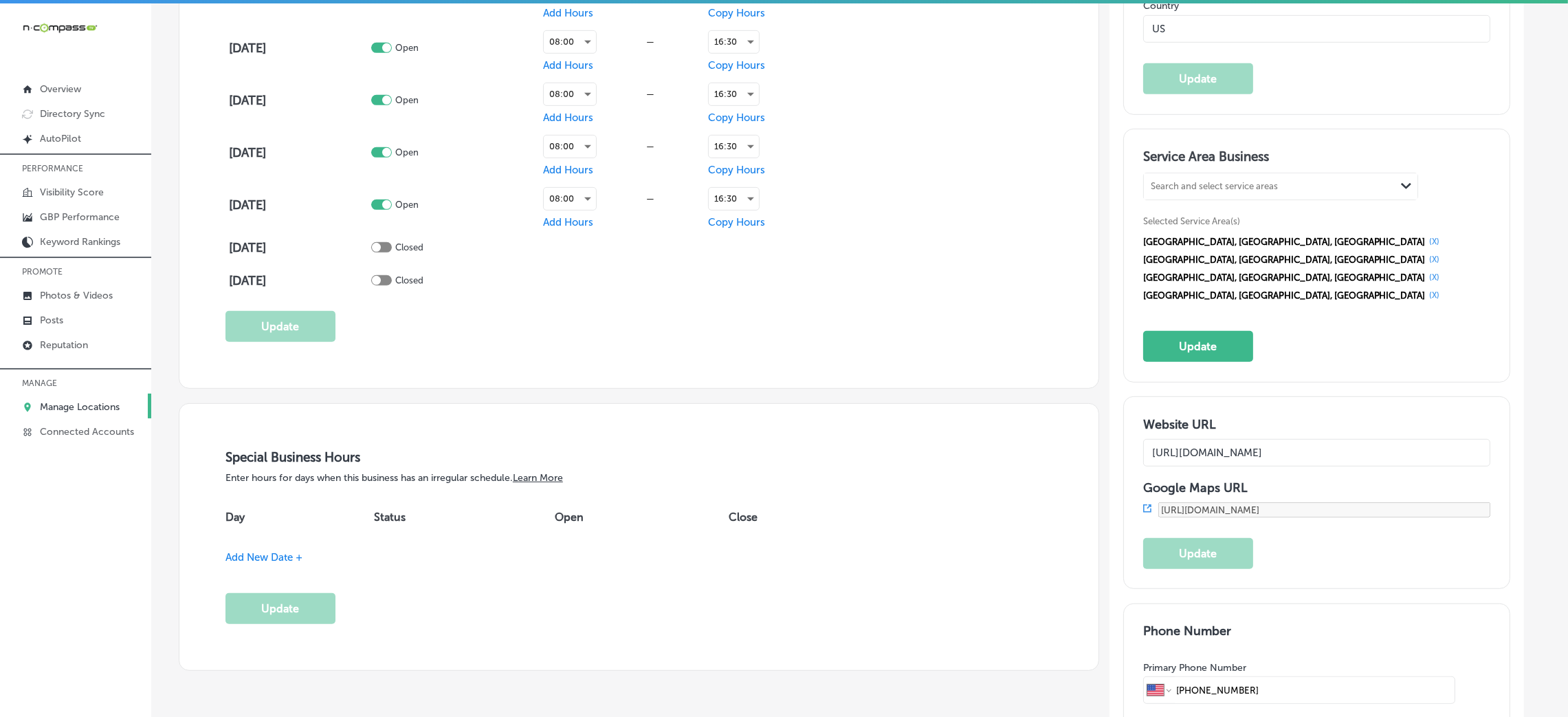
click at [1254, 199] on div "Search and select service areas Path Created with Sketch." at bounding box center [1280, 187] width 275 height 27
click at [1255, 191] on div "Search and select service areas" at bounding box center [1215, 187] width 128 height 10
paste input "[GEOGRAPHIC_DATA], MI [GEOGRAPHIC_DATA], [GEOGRAPHIC_DATA]"
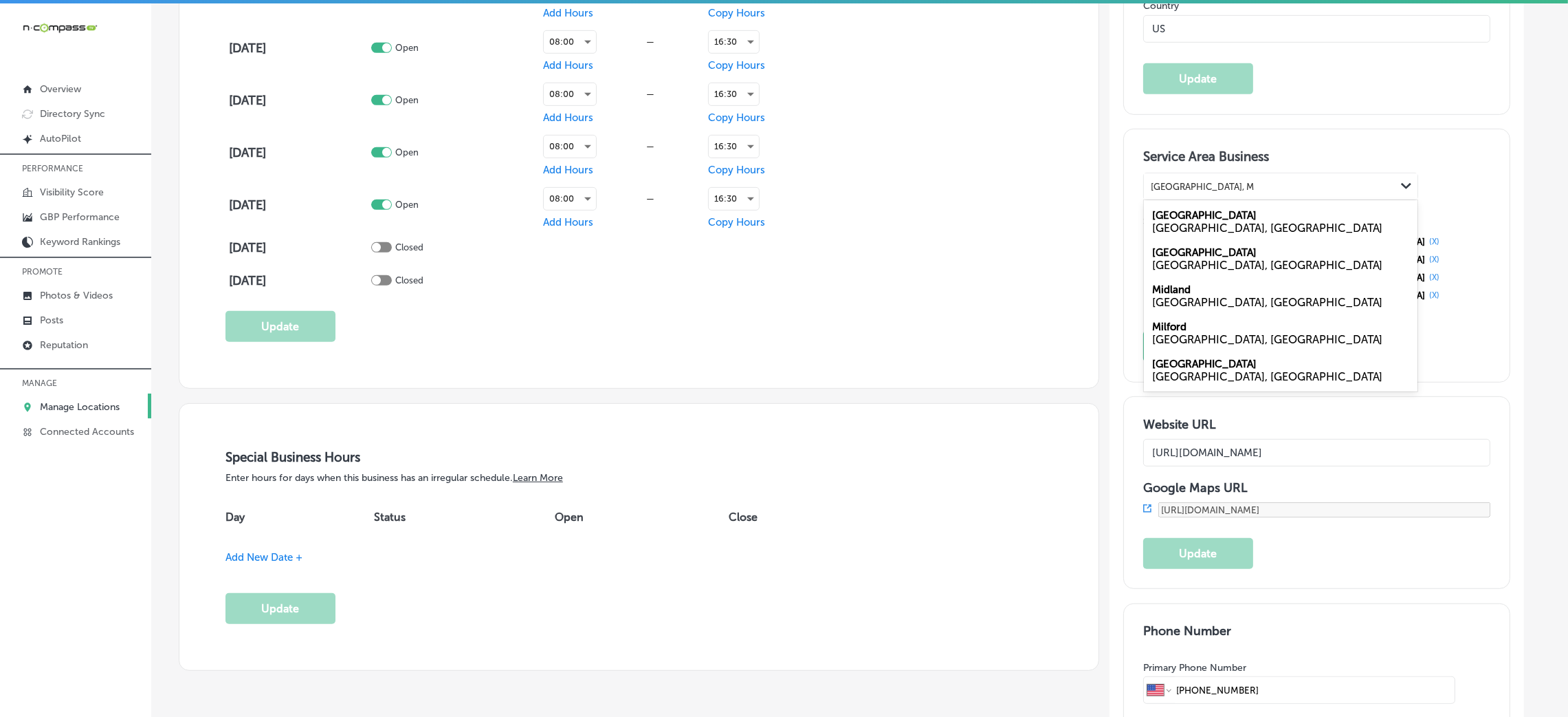
drag, startPoint x: 1205, startPoint y: 184, endPoint x: 1288, endPoint y: 193, distance: 83.5
click at [1286, 195] on div "[GEOGRAPHIC_DATA], MI [GEOGRAPHIC_DATA], [GEOGRAPHIC_DATA] [GEOGRAPHIC_DATA], […" at bounding box center [1269, 187] width 252 height 19
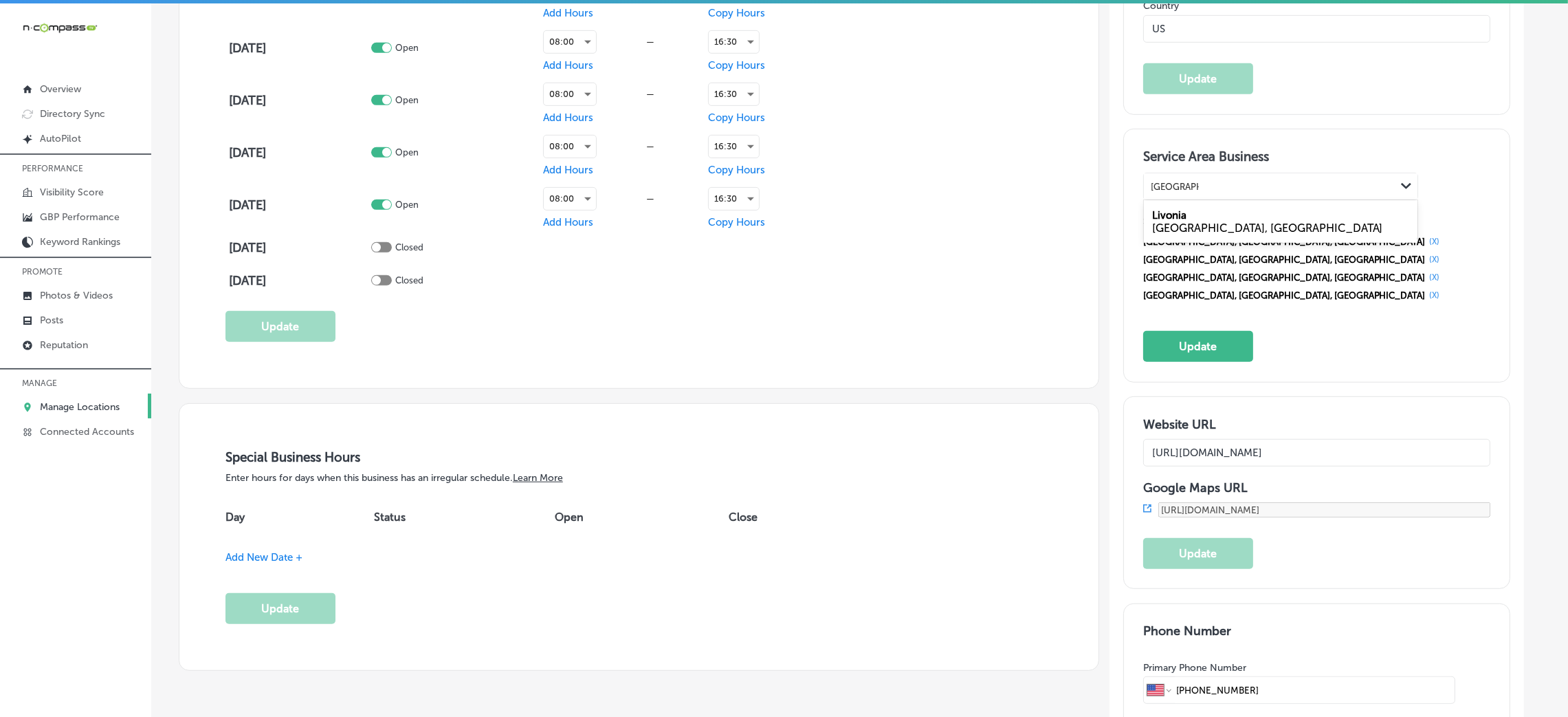
click at [1215, 217] on div "Livonia [GEOGRAPHIC_DATA], [GEOGRAPHIC_DATA]" at bounding box center [1280, 221] width 274 height 37
type input "[GEOGRAPHIC_DATA], [GEOGRAPHIC_DATA]"
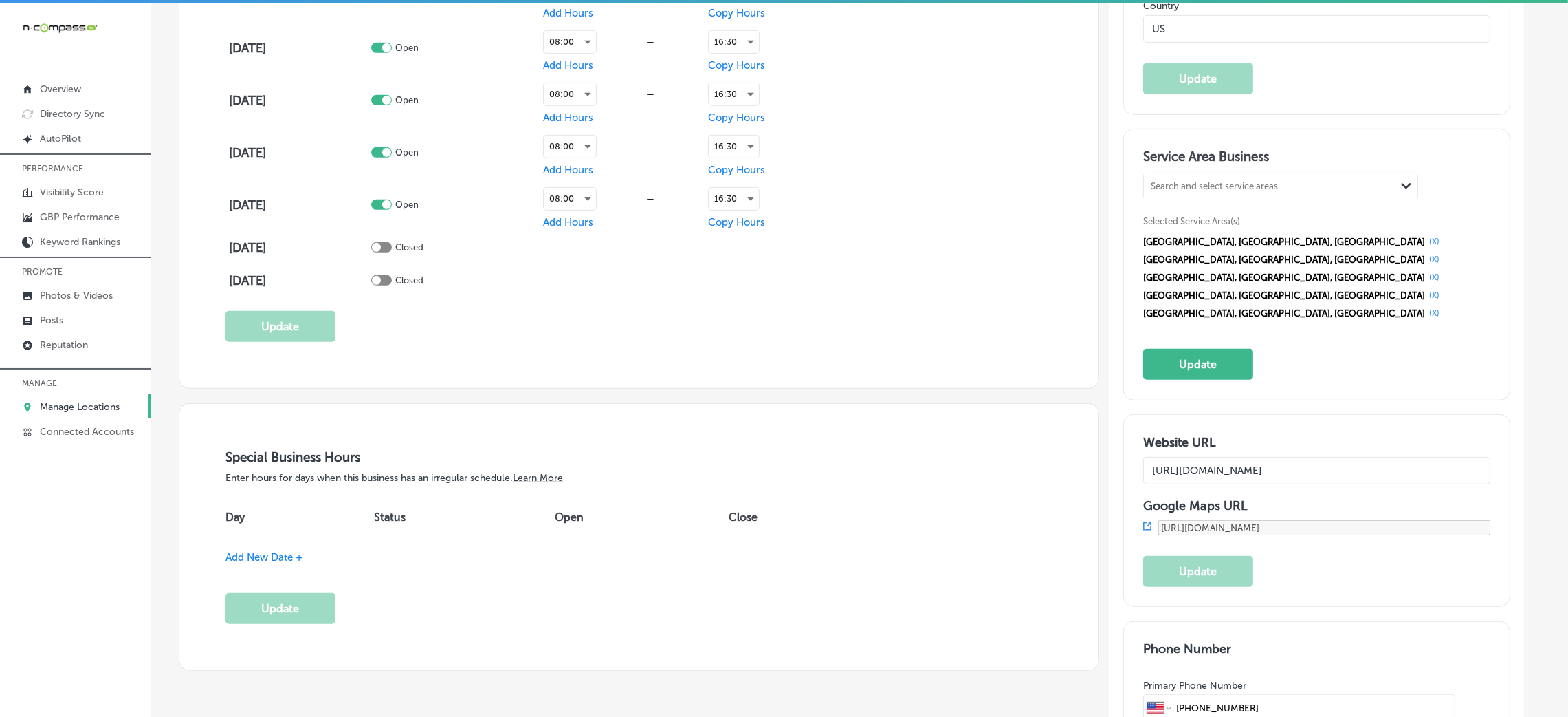
click at [1195, 178] on div "Search and select service areas" at bounding box center [1269, 187] width 252 height 19
paste input "[GEOGRAPHIC_DATA], [GEOGRAPHIC_DATA]"
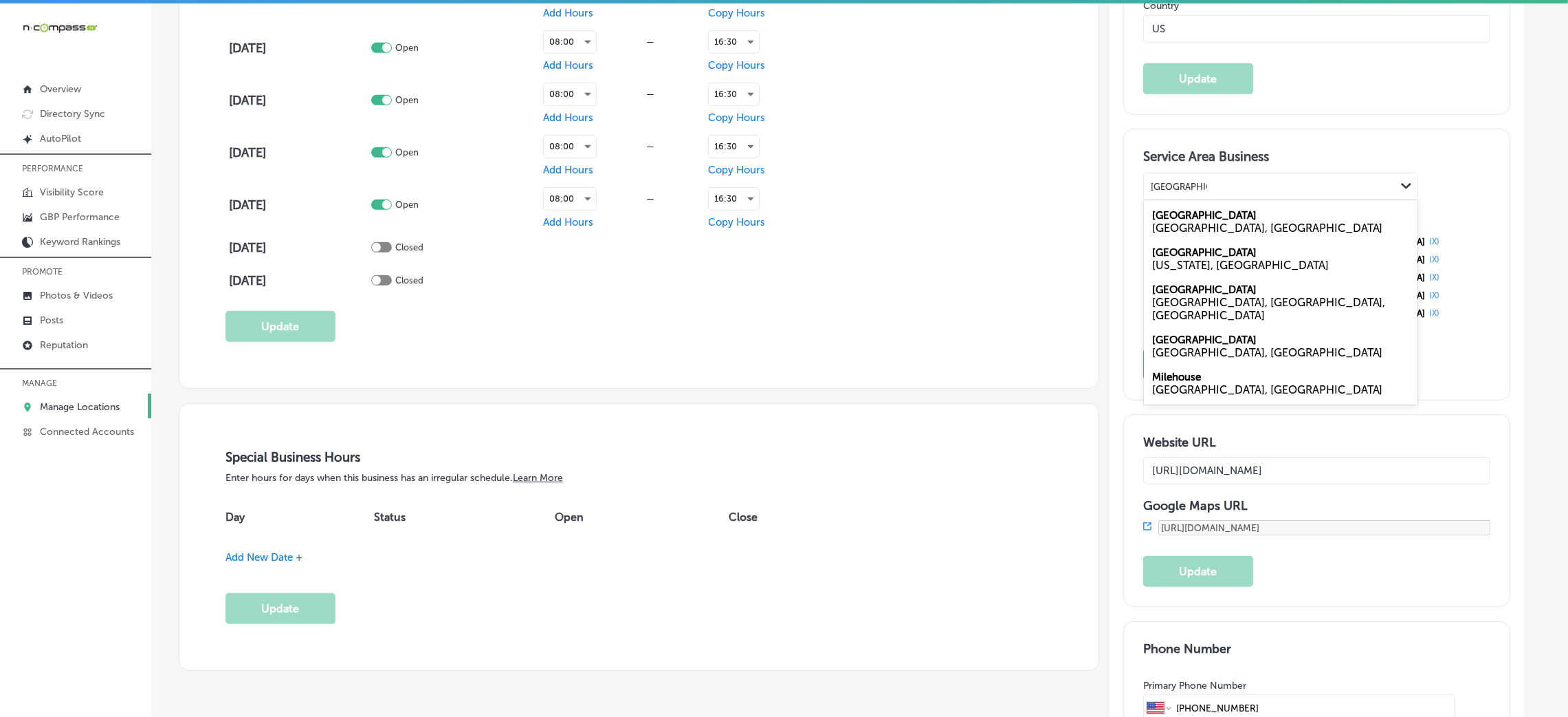
click at [1198, 216] on label "[GEOGRAPHIC_DATA]" at bounding box center [1204, 215] width 104 height 12
type input "[GEOGRAPHIC_DATA], [GEOGRAPHIC_DATA]"
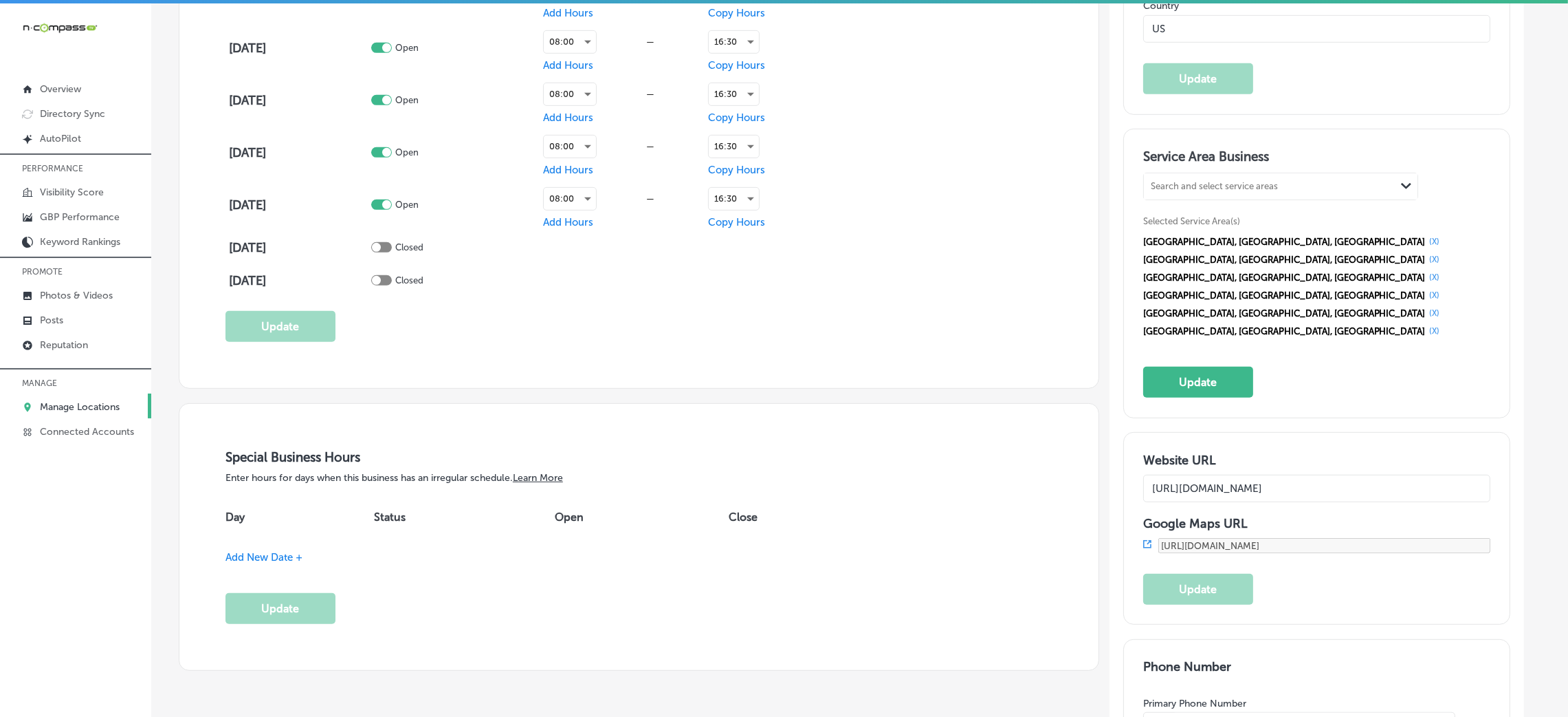
click at [1219, 165] on h3 "Service Area Business" at bounding box center [1316, 159] width 347 height 21
click at [1220, 182] on div "Search and select service areas" at bounding box center [1215, 187] width 128 height 10
paste input "[GEOGRAPHIC_DATA], [GEOGRAPHIC_DATA], [GEOGRAPHIC_DATA]"
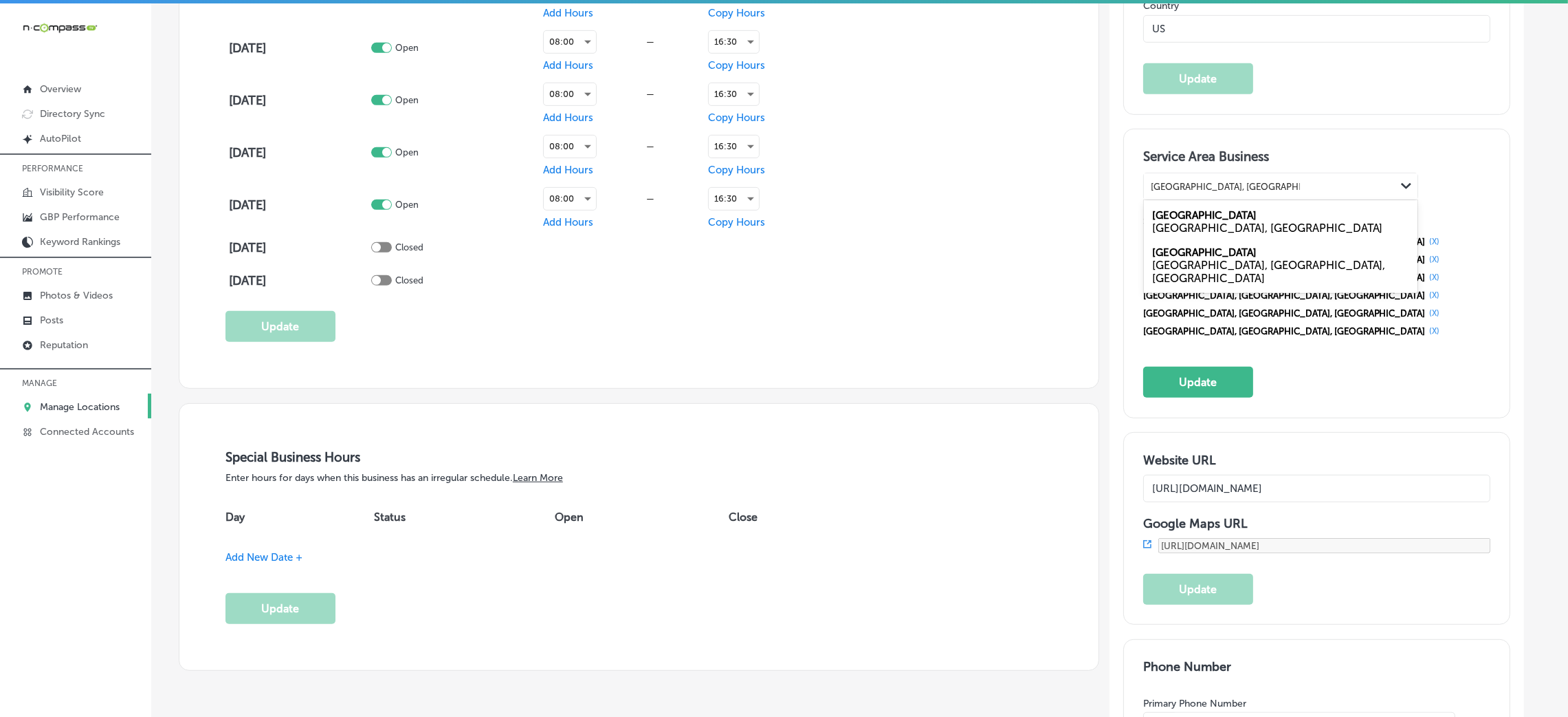
drag, startPoint x: 1231, startPoint y: 187, endPoint x: 1421, endPoint y: 182, distance: 190.1
click at [1417, 182] on div "[GEOGRAPHIC_DATA], [GEOGRAPHIC_DATA], [GEOGRAPHIC_DATA], [GEOGRAPHIC_DATA], [GE…" at bounding box center [1280, 187] width 274 height 26
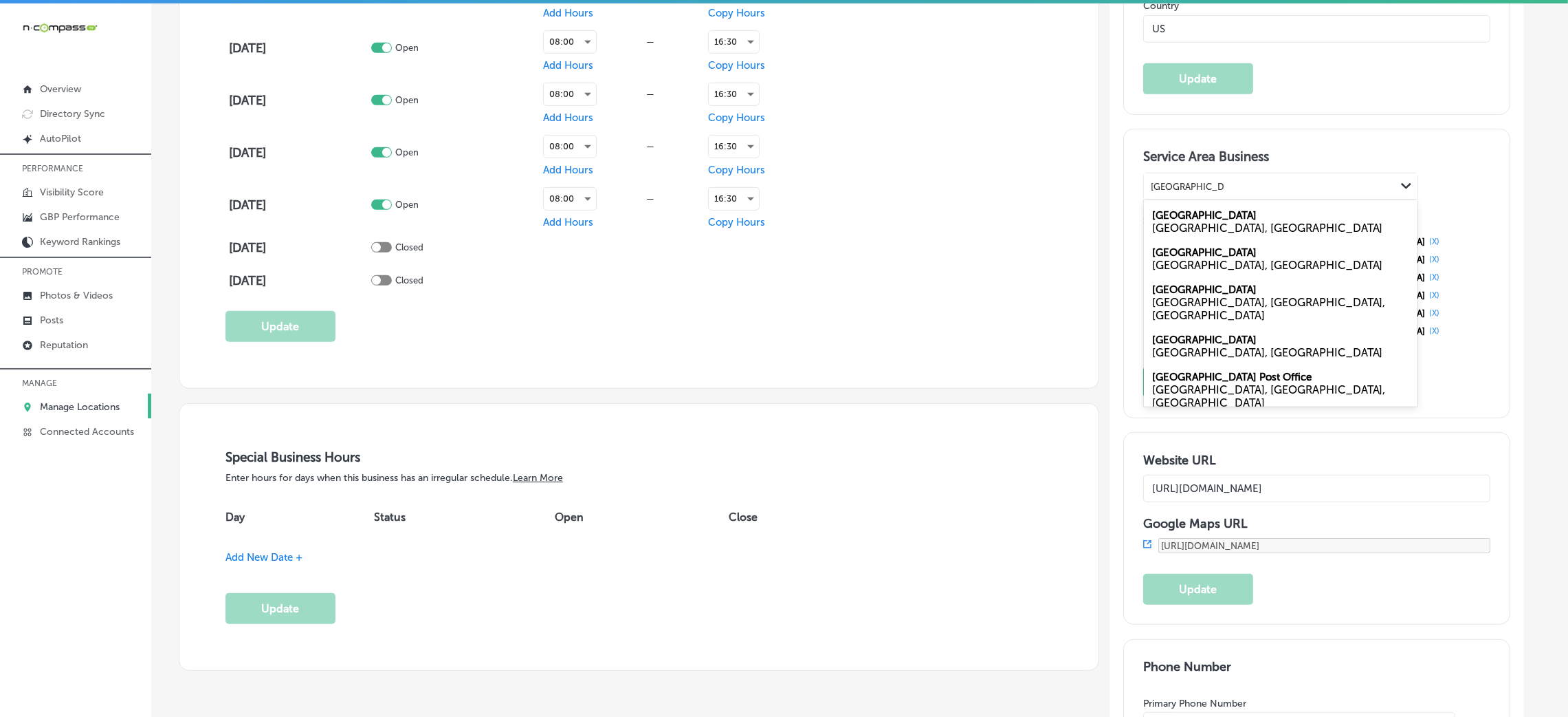
click at [1220, 225] on div "[GEOGRAPHIC_DATA], [GEOGRAPHIC_DATA]" at bounding box center [1281, 228] width 257 height 13
type input "[GEOGRAPHIC_DATA],"
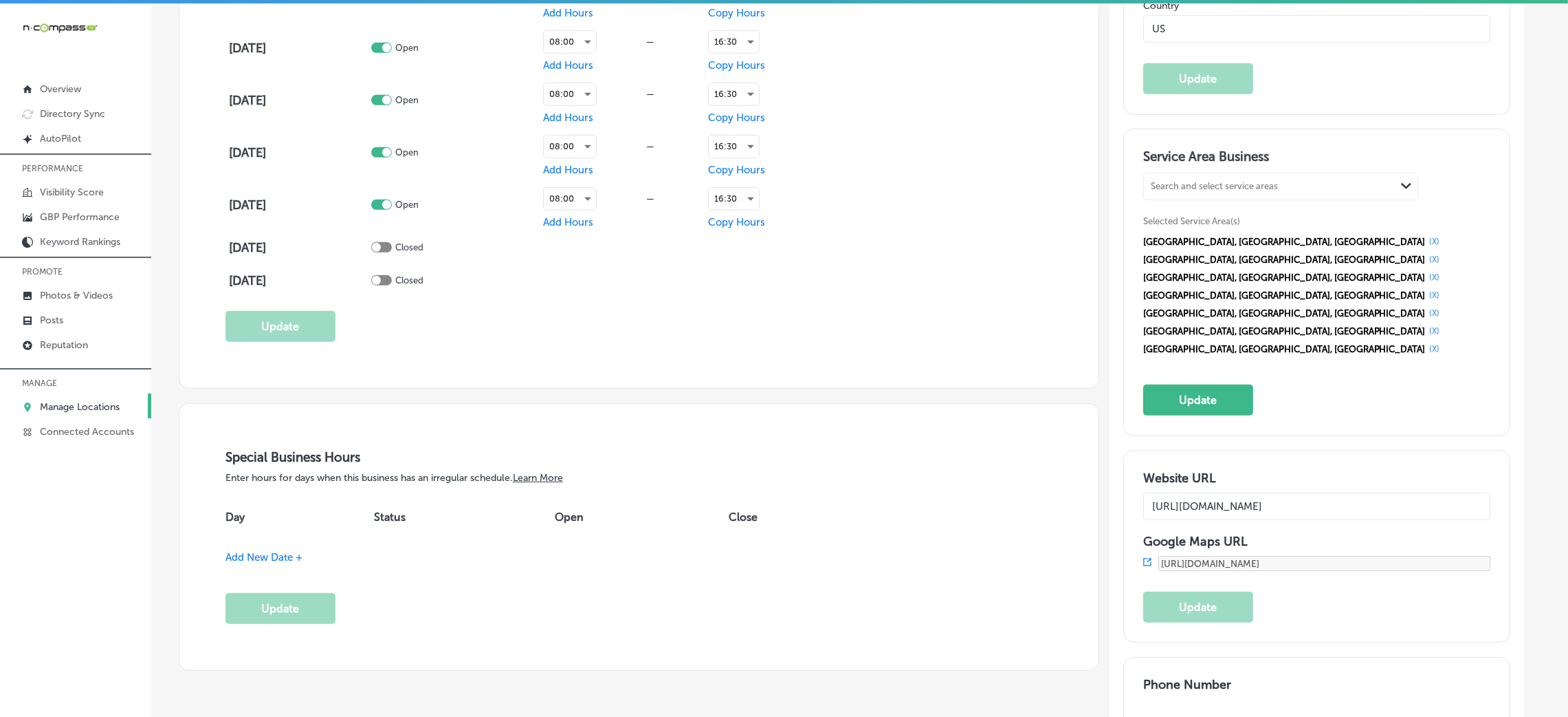
click at [1198, 186] on div "Search and select service areas" at bounding box center [1215, 187] width 128 height 10
paste input "MI Farmington, [GEOGRAPHIC_DATA]"
click at [1213, 220] on label "[GEOGRAPHIC_DATA]" at bounding box center [1204, 215] width 104 height 12
type input "MI Farmington, [GEOGRAPHIC_DATA]"
click at [1296, 182] on div "Search and select service areas" at bounding box center [1269, 187] width 252 height 19
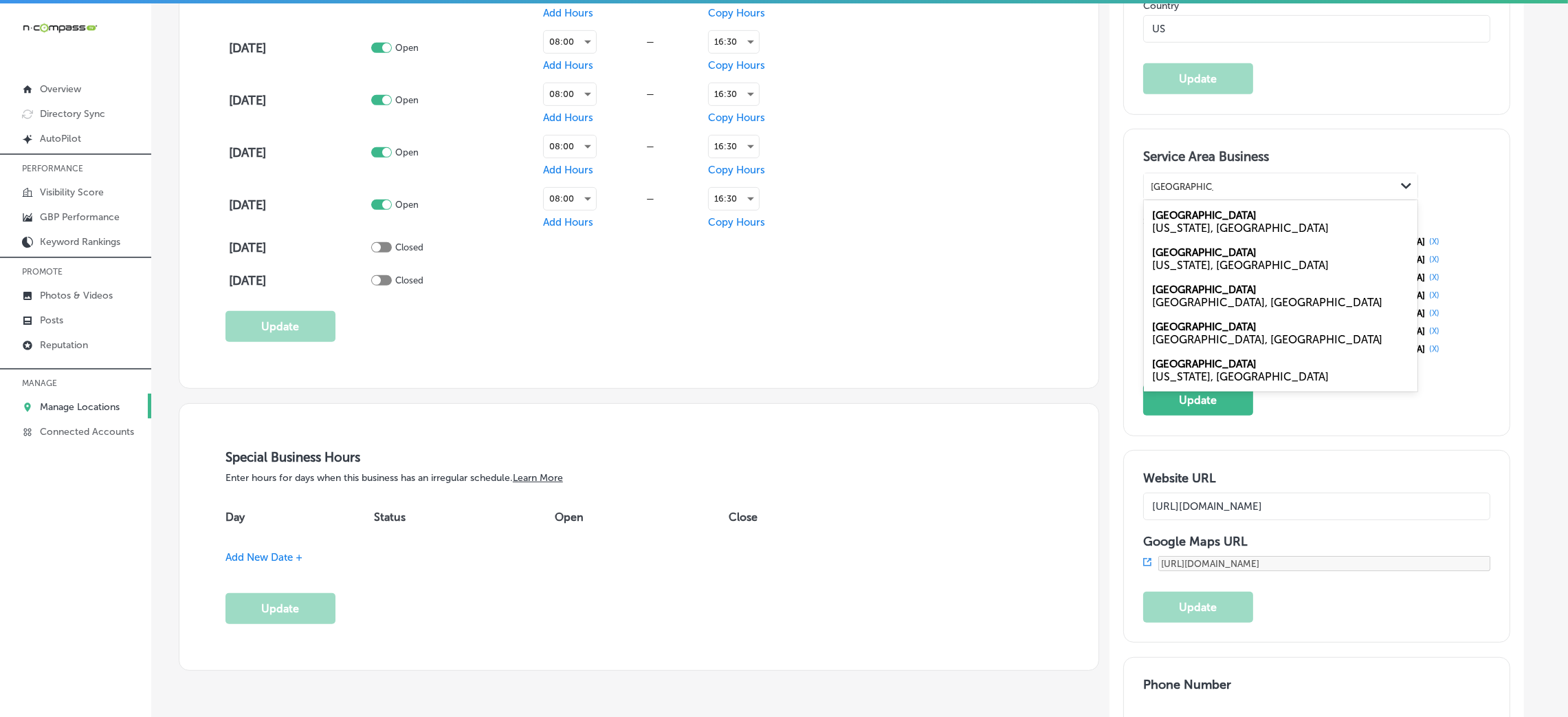
click at [1217, 304] on div "[GEOGRAPHIC_DATA], [GEOGRAPHIC_DATA]" at bounding box center [1281, 302] width 257 height 13
type input "[GEOGRAPHIC_DATA], [GEOGRAPHIC_DATA]"
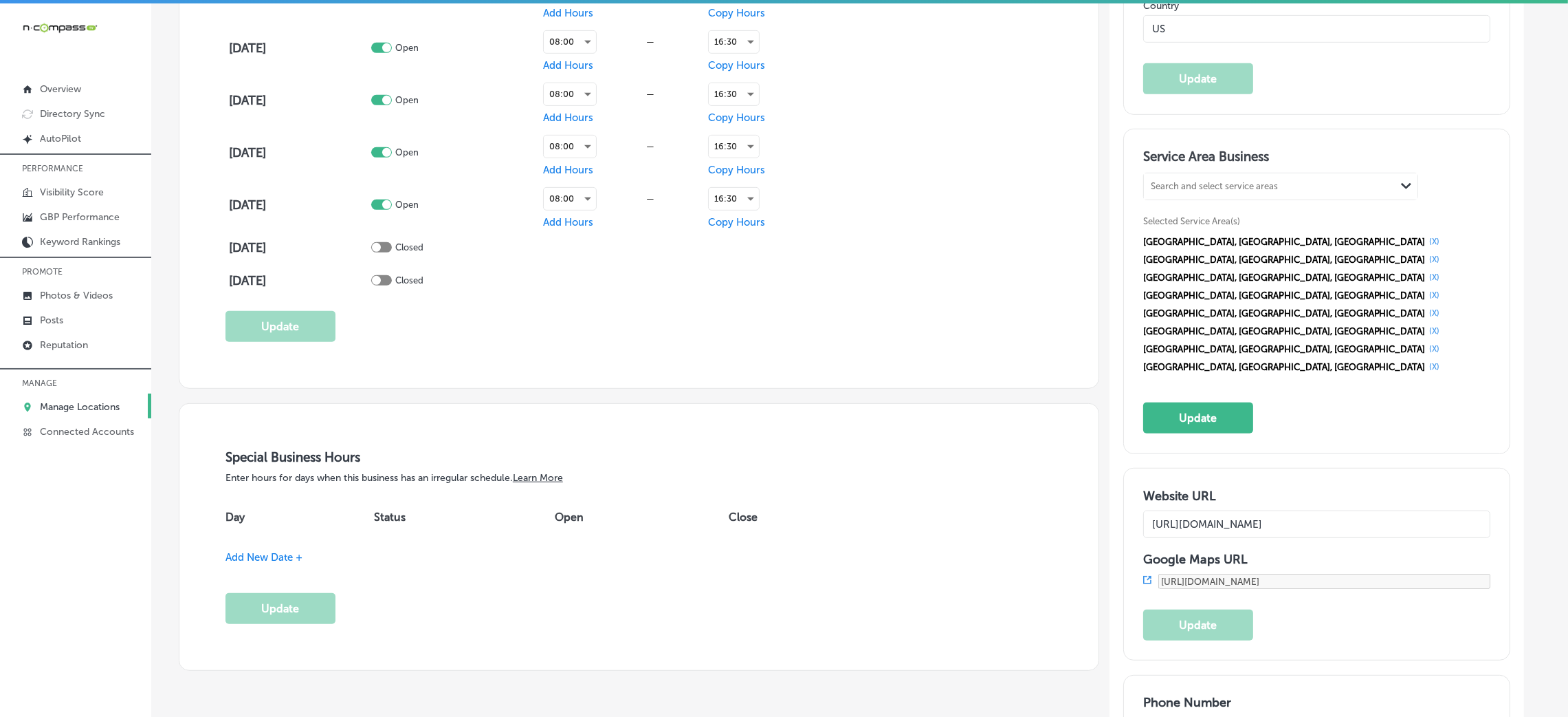
click at [1231, 197] on div "Search and select service areas Path Created with Sketch." at bounding box center [1280, 187] width 274 height 26
paste input "MI Farmington, [GEOGRAPHIC_DATA]"
click at [1223, 183] on input "MI Farmington, [GEOGRAPHIC_DATA]" at bounding box center [1189, 187] width 77 height 10
type input "MI Farmington, [GEOGRAPHIC_DATA]"
click at [1173, 183] on div "Search and select service areas" at bounding box center [1215, 187] width 128 height 10
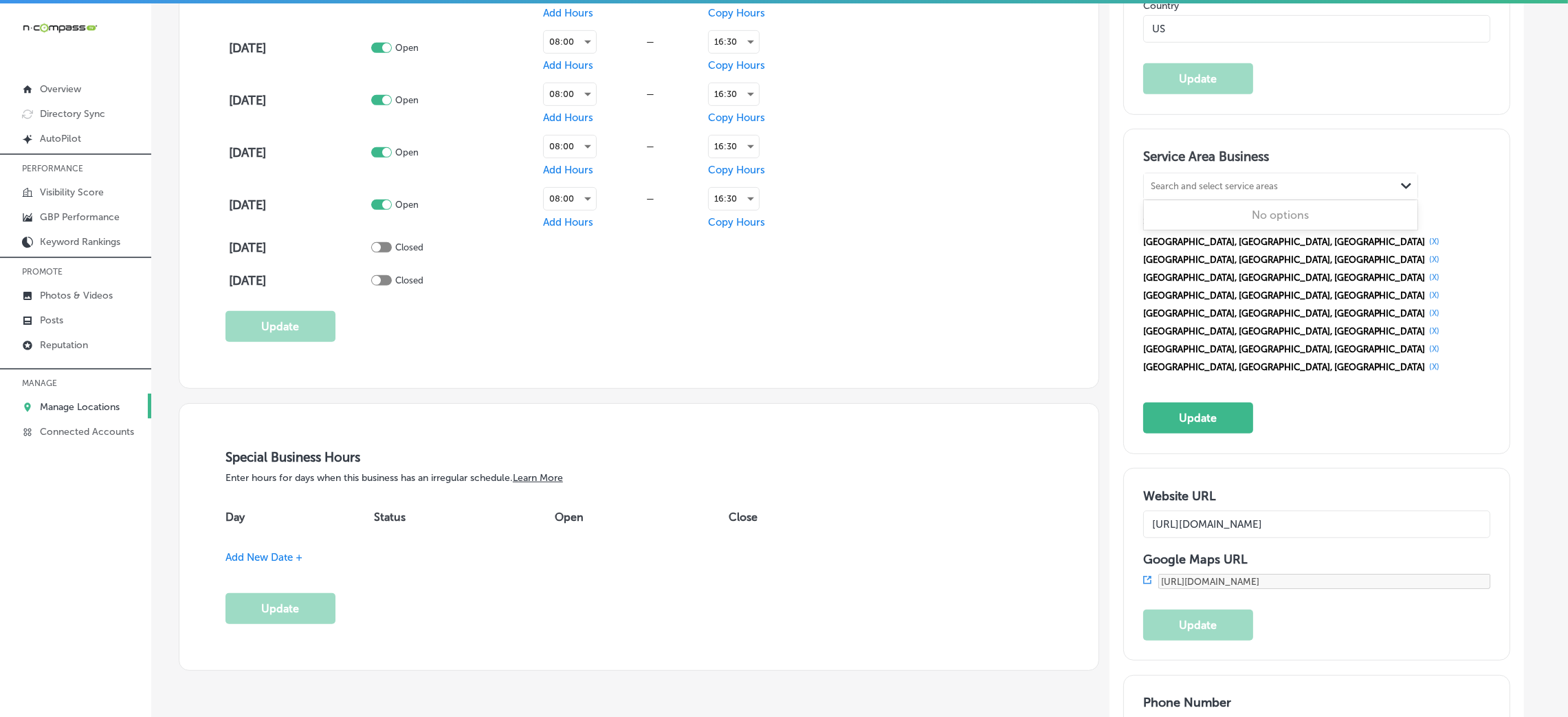
paste input "[GEOGRAPHIC_DATA], [GEOGRAPHIC_DATA], [GEOGRAPHIC_DATA]"
drag, startPoint x: 1217, startPoint y: 186, endPoint x: 1281, endPoint y: 174, distance: 65.1
click at [1281, 174] on div "[GEOGRAPHIC_DATA], [GEOGRAPHIC_DATA], [GEOGRAPHIC_DATA], [GEOGRAPHIC_DATA] [GEO…" at bounding box center [1280, 187] width 274 height 26
click at [1213, 215] on div "[GEOGRAPHIC_DATA], [GEOGRAPHIC_DATA]" at bounding box center [1280, 221] width 274 height 37
type input "[GEOGRAPHIC_DATA], [GEOGRAPHIC_DATA]"
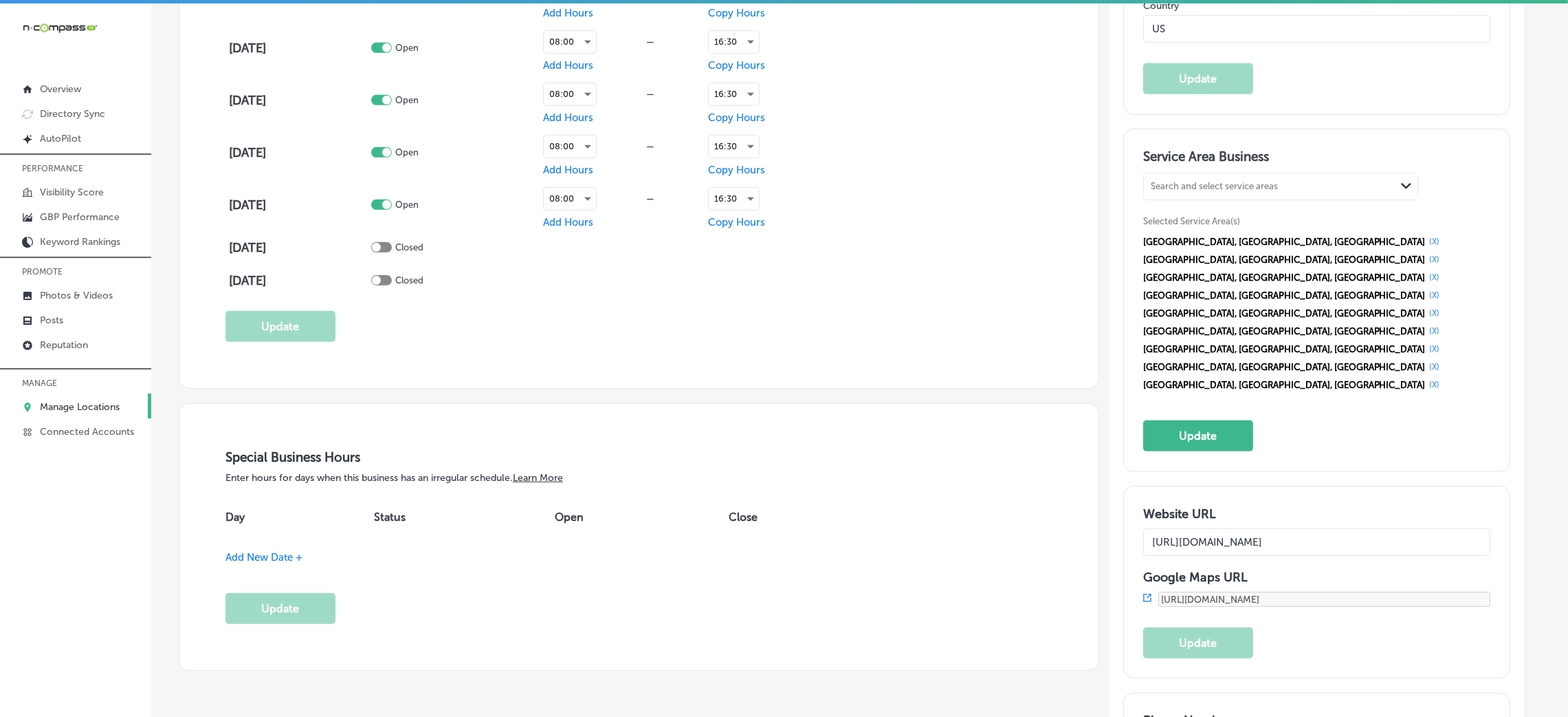
click at [1209, 190] on div "Search and select service areas" at bounding box center [1215, 187] width 128 height 10
paste input "[GEOGRAPHIC_DATA], [GEOGRAPHIC_DATA]"
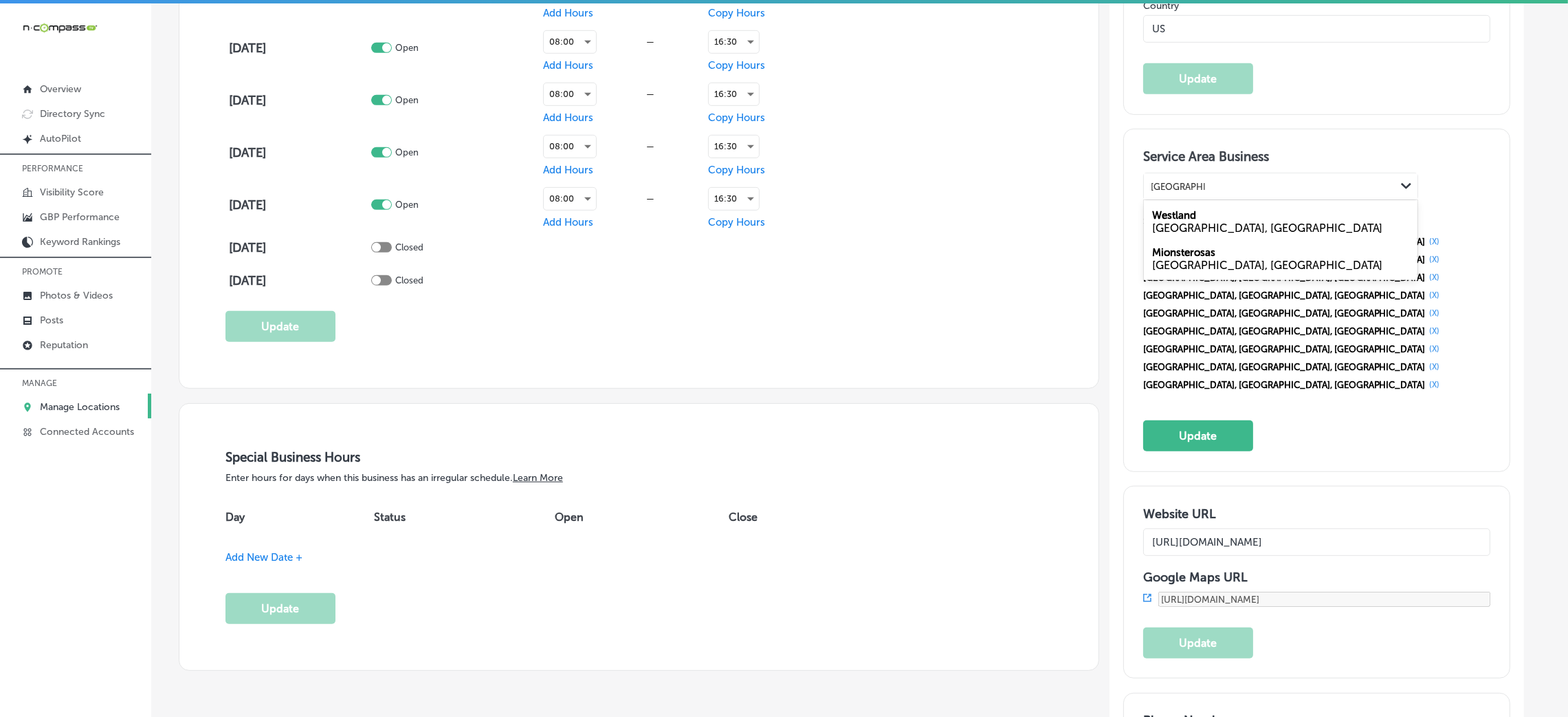
click at [1214, 215] on div "[GEOGRAPHIC_DATA], [GEOGRAPHIC_DATA]" at bounding box center [1280, 221] width 274 height 37
type input "[GEOGRAPHIC_DATA], [GEOGRAPHIC_DATA]"
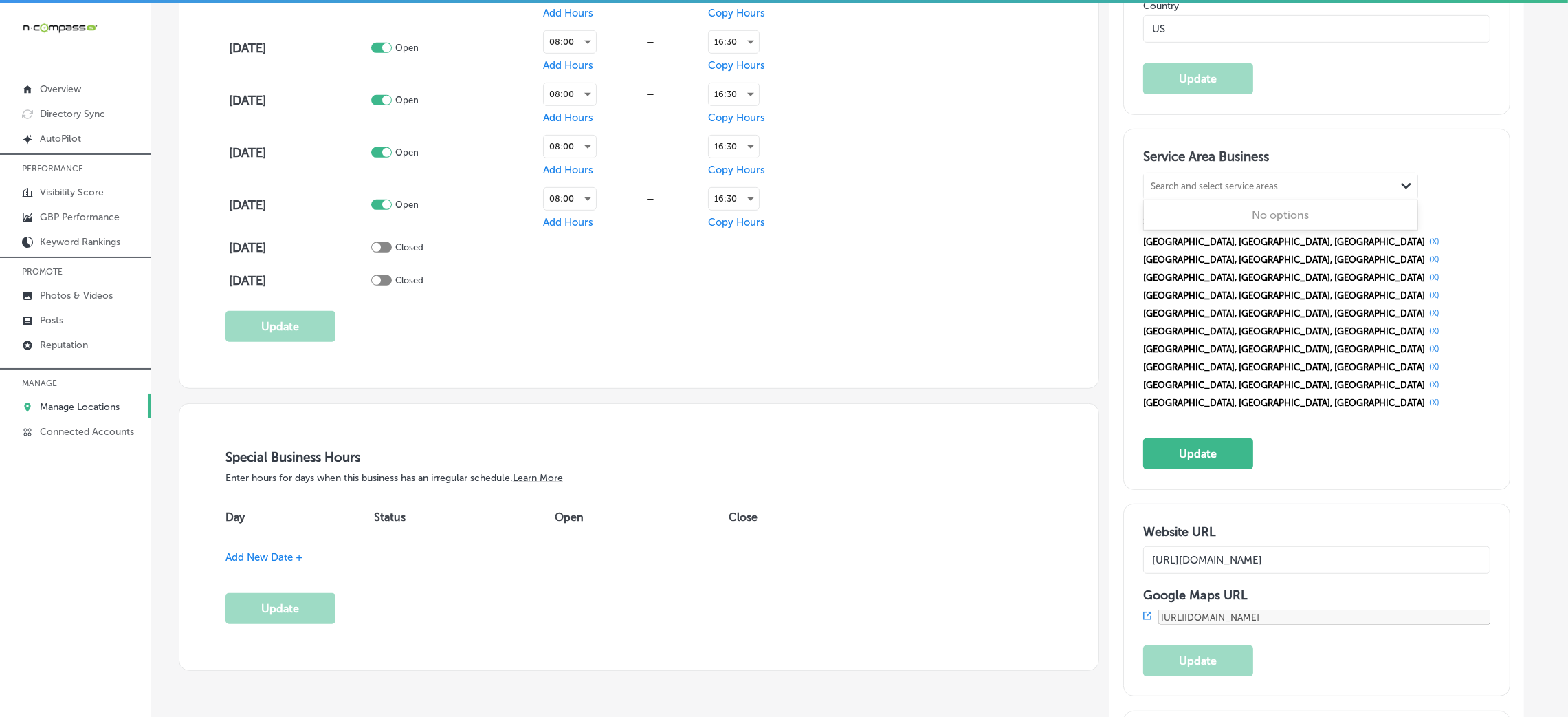
click at [1226, 183] on div "Search and select service areas" at bounding box center [1215, 187] width 128 height 10
paste input "[GEOGRAPHIC_DATA], [GEOGRAPHIC_DATA] [GEOGRAPHIC_DATA], [GEOGRAPHIC_DATA]"
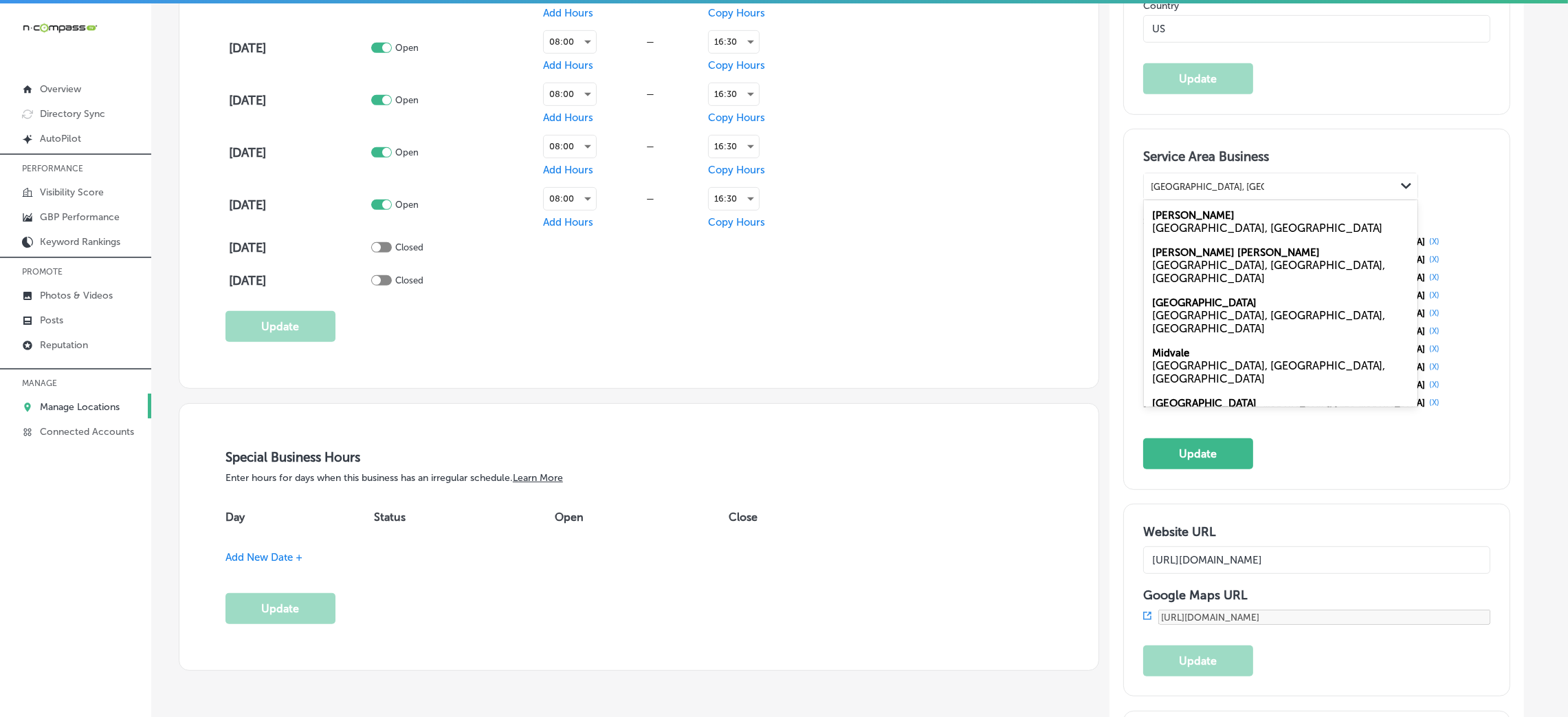
drag, startPoint x: 1194, startPoint y: 184, endPoint x: 1294, endPoint y: 189, distance: 100.1
click at [1294, 189] on div "[GEOGRAPHIC_DATA], [GEOGRAPHIC_DATA] [GEOGRAPHIC_DATA], [GEOGRAPHIC_DATA] [GEOG…" at bounding box center [1269, 187] width 252 height 19
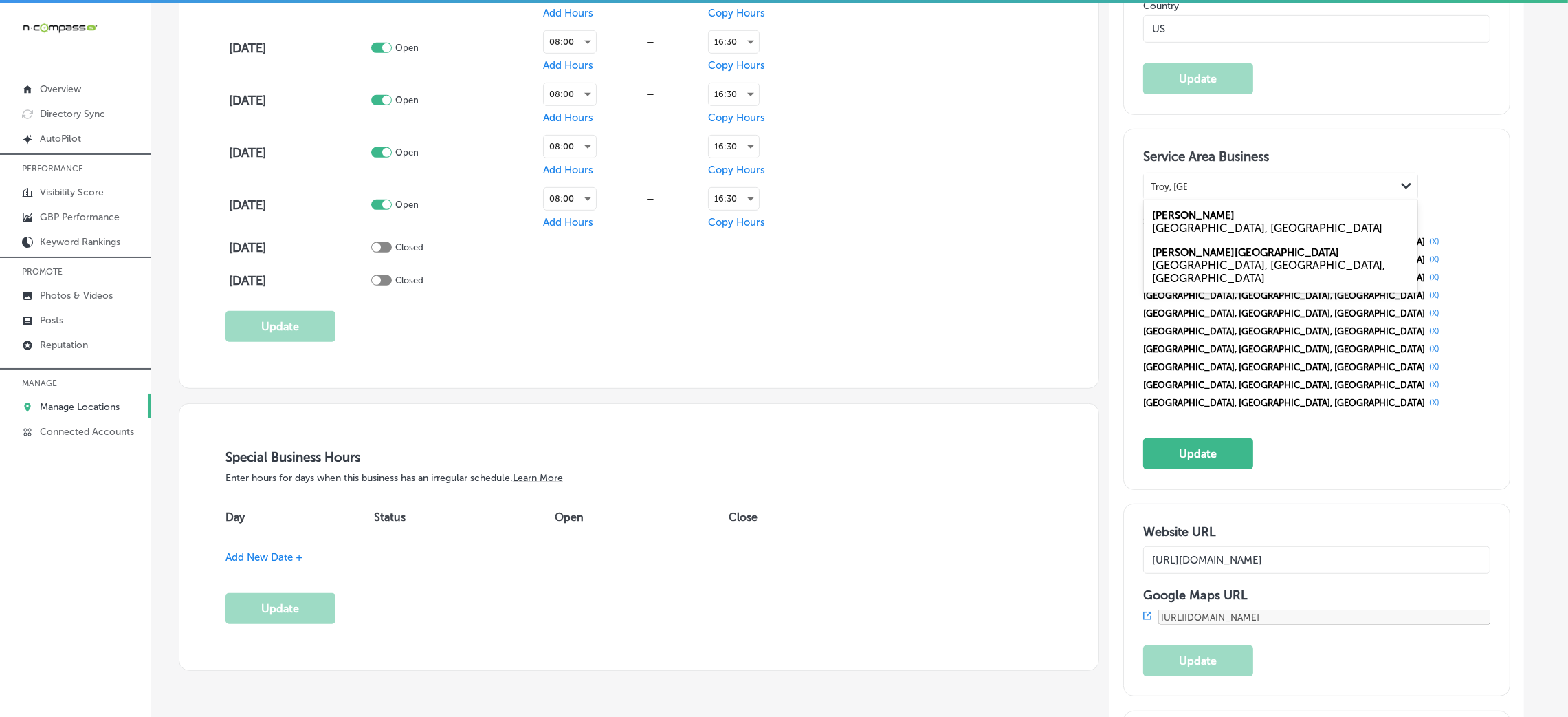
click at [1181, 218] on div "Troy [GEOGRAPHIC_DATA], [GEOGRAPHIC_DATA]" at bounding box center [1280, 221] width 274 height 37
type input "Troy, [GEOGRAPHIC_DATA]"
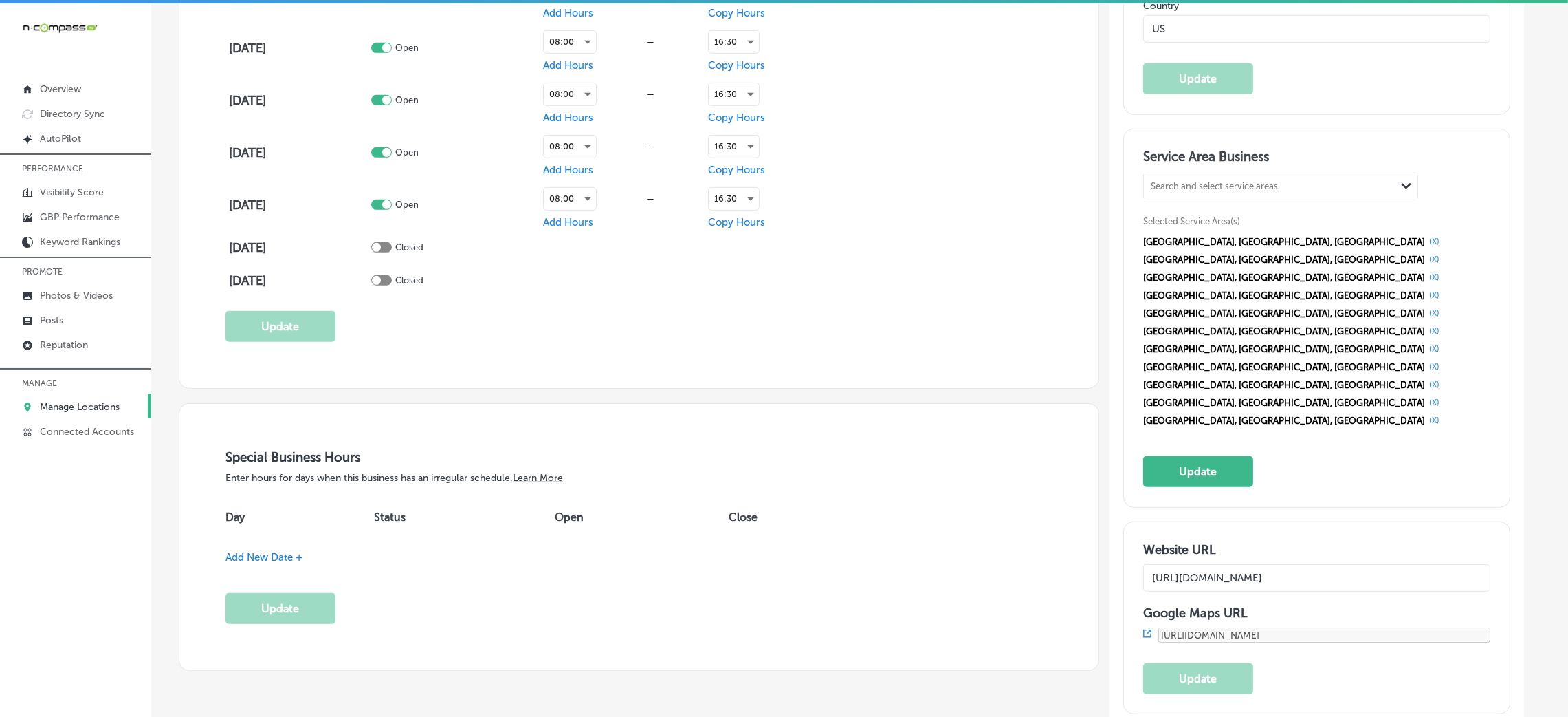
click at [1179, 174] on div "Search and select service areas Path Created with Sketch." at bounding box center [1280, 187] width 274 height 26
paste input "[GEOGRAPHIC_DATA], [GEOGRAPHIC_DATA]"
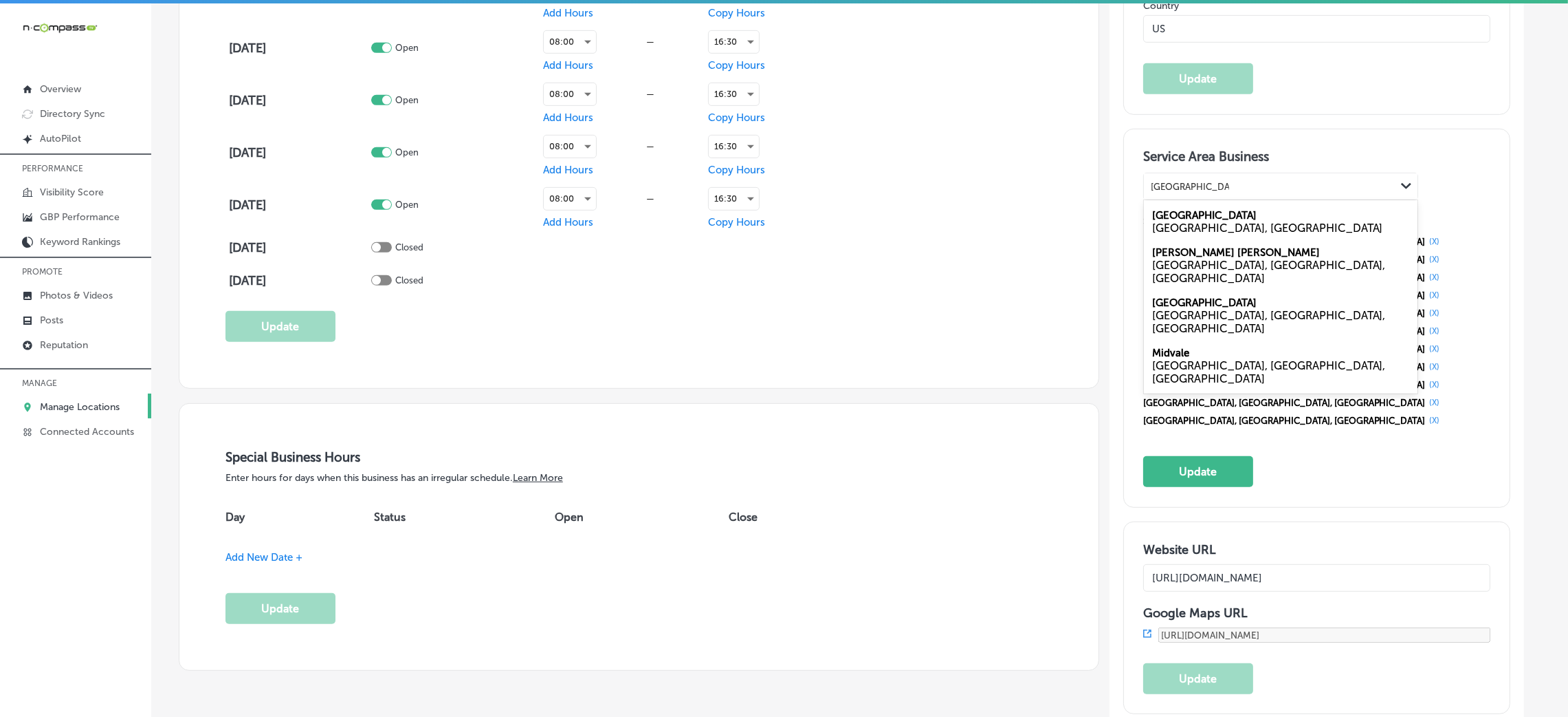
click at [1194, 218] on label "[GEOGRAPHIC_DATA]" at bounding box center [1204, 215] width 104 height 12
type input "[GEOGRAPHIC_DATA], [GEOGRAPHIC_DATA]"
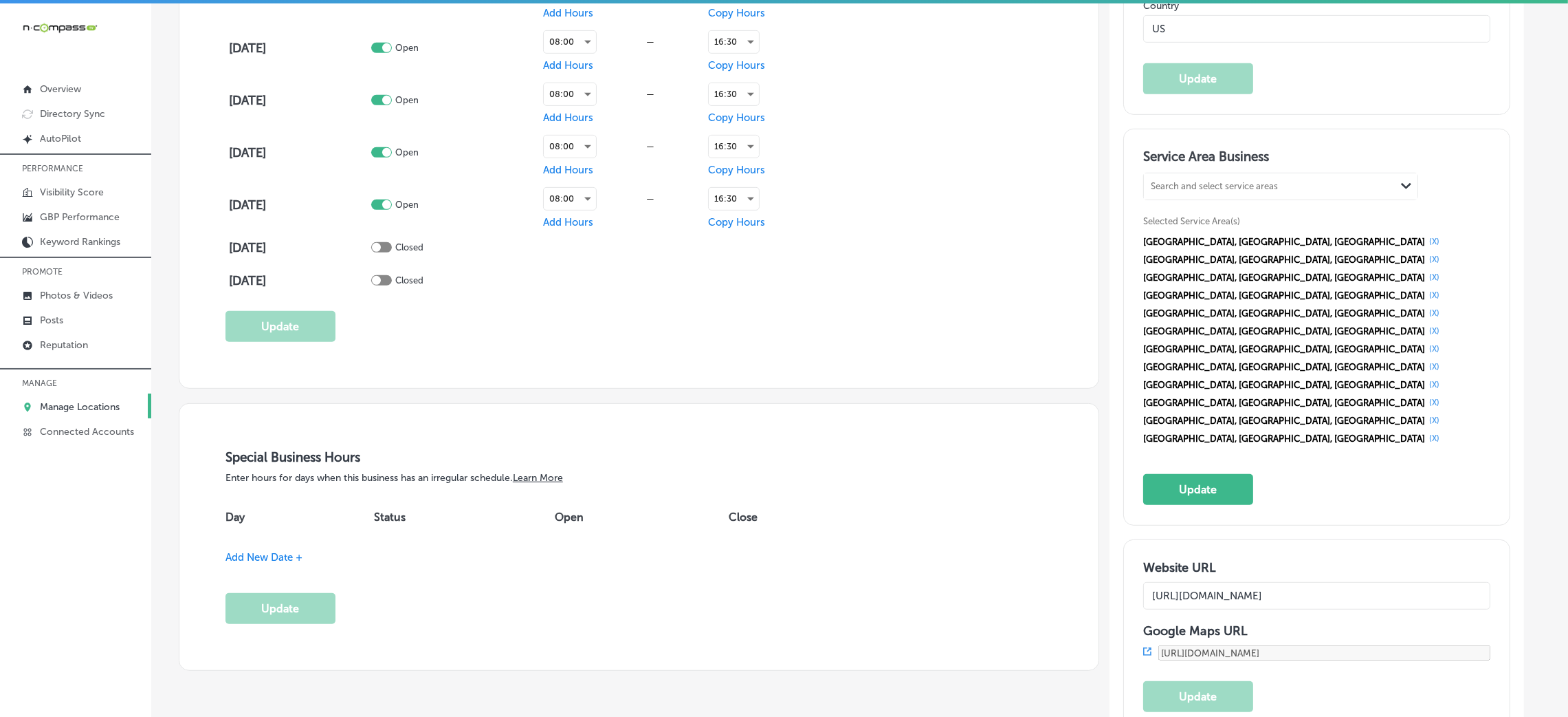
click at [1227, 196] on div "Search and select service areas Path Created with Sketch." at bounding box center [1280, 187] width 274 height 26
paste input "[GEOGRAPHIC_DATA], [GEOGRAPHIC_DATA] [GEOGRAPHIC_DATA], [GEOGRAPHIC_DATA]"
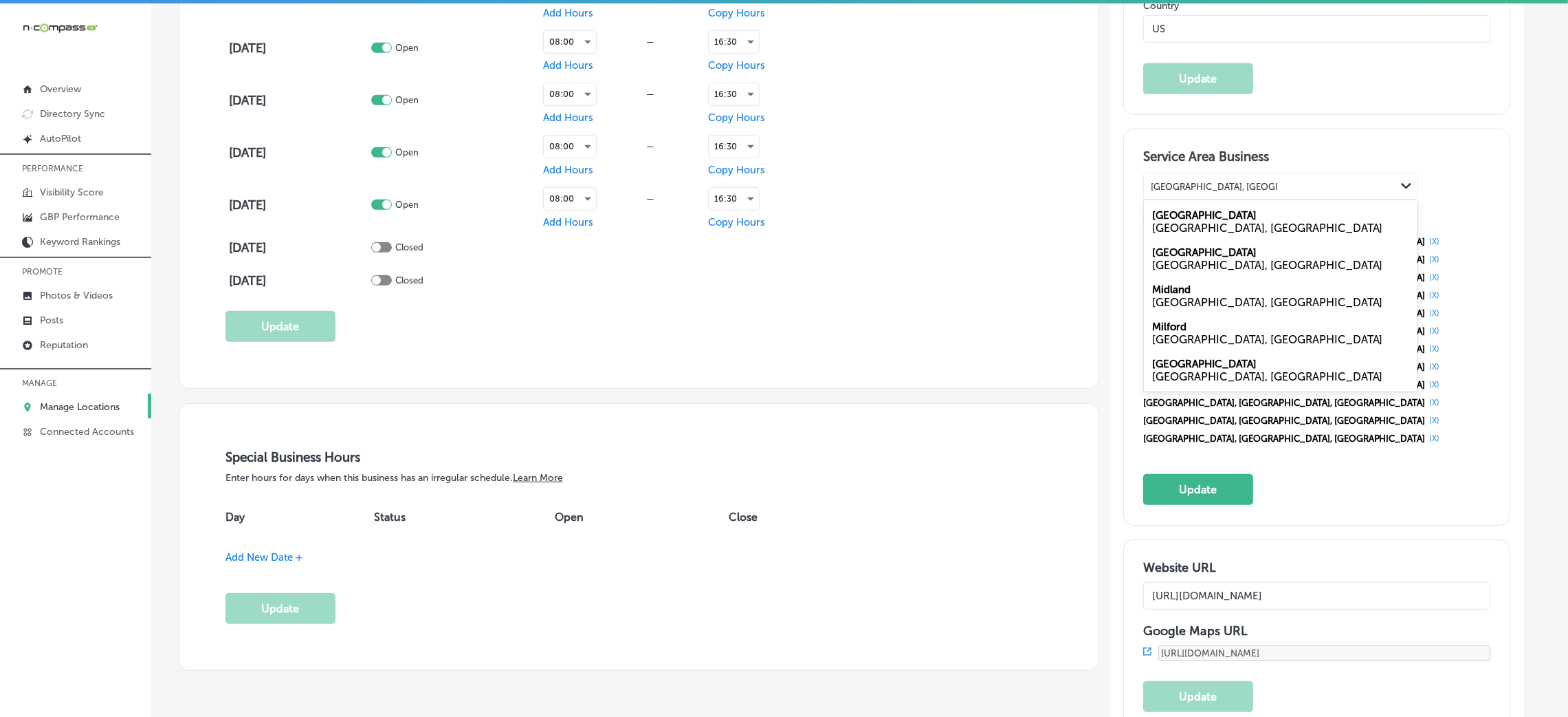
drag, startPoint x: 1218, startPoint y: 187, endPoint x: 1297, endPoint y: 182, distance: 79.2
click at [1297, 182] on div "[GEOGRAPHIC_DATA], [GEOGRAPHIC_DATA] [GEOGRAPHIC_DATA], [GEOGRAPHIC_DATA] [GEOG…" at bounding box center [1269, 187] width 252 height 19
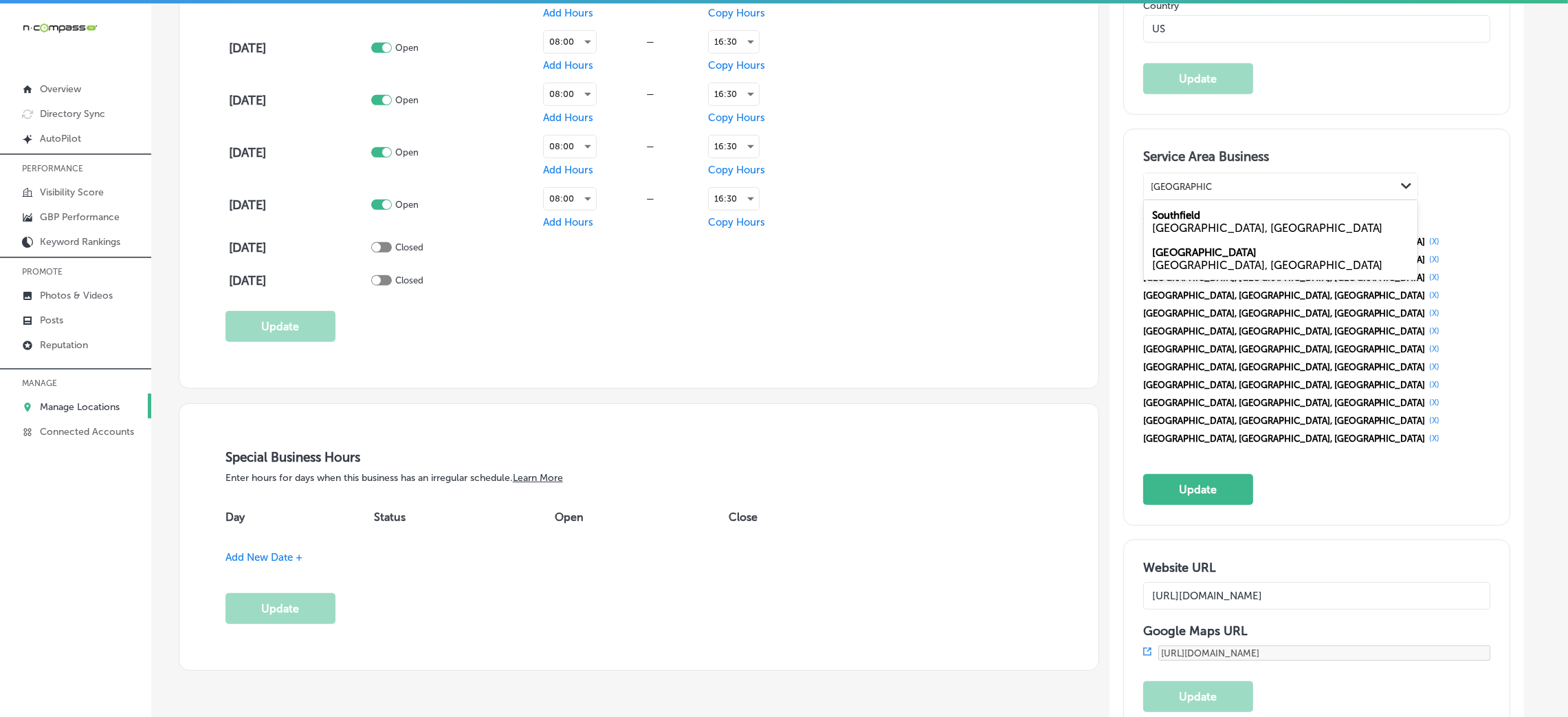
click at [1183, 218] on label "Southfield" at bounding box center [1177, 215] width 48 height 12
type input "[GEOGRAPHIC_DATA], [GEOGRAPHIC_DATA]"
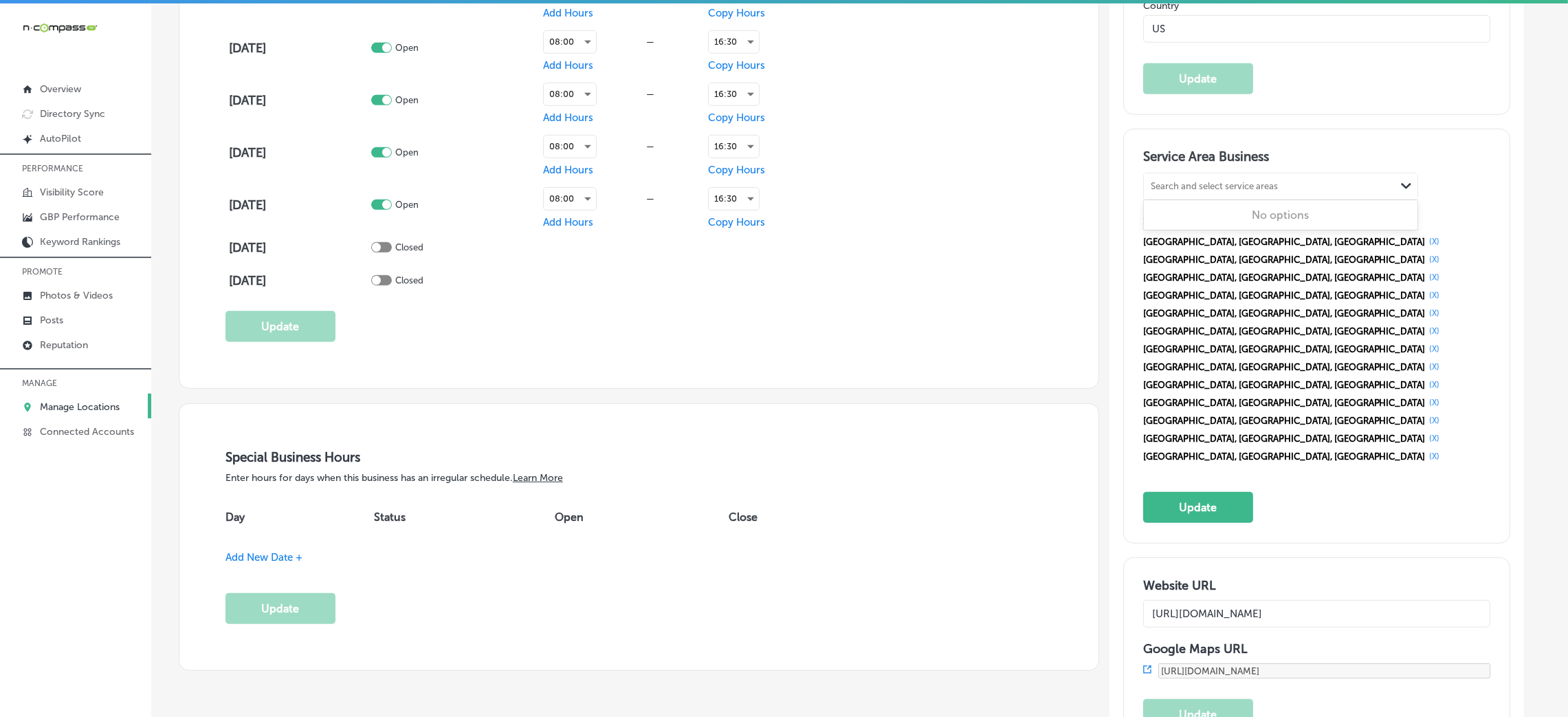
click at [1202, 187] on div "Search and select service areas" at bounding box center [1215, 187] width 128 height 10
paste input "[GEOGRAPHIC_DATA], [GEOGRAPHIC_DATA]"
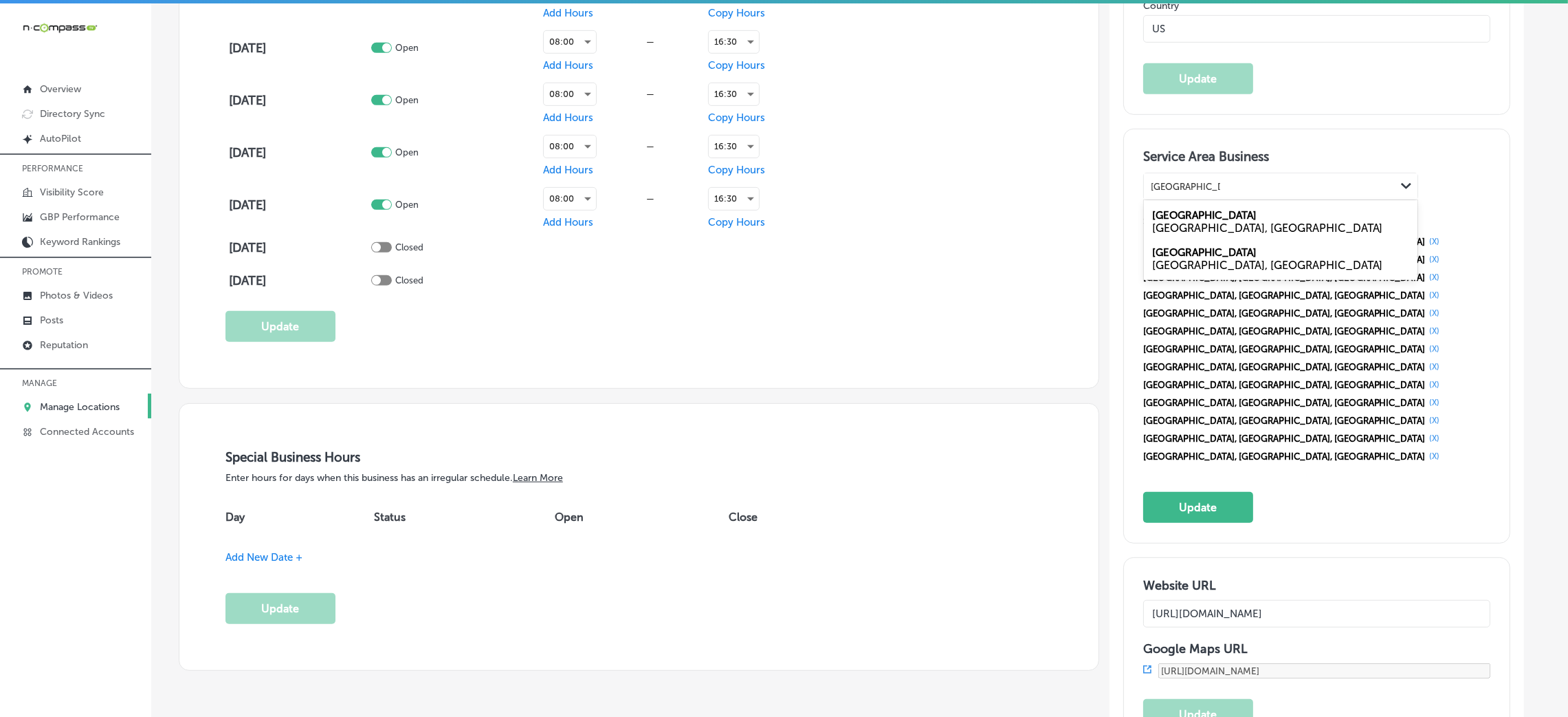
click at [1240, 218] on div "Birmingham [GEOGRAPHIC_DATA], [GEOGRAPHIC_DATA]" at bounding box center [1280, 221] width 274 height 37
type input "[GEOGRAPHIC_DATA], [GEOGRAPHIC_DATA]"
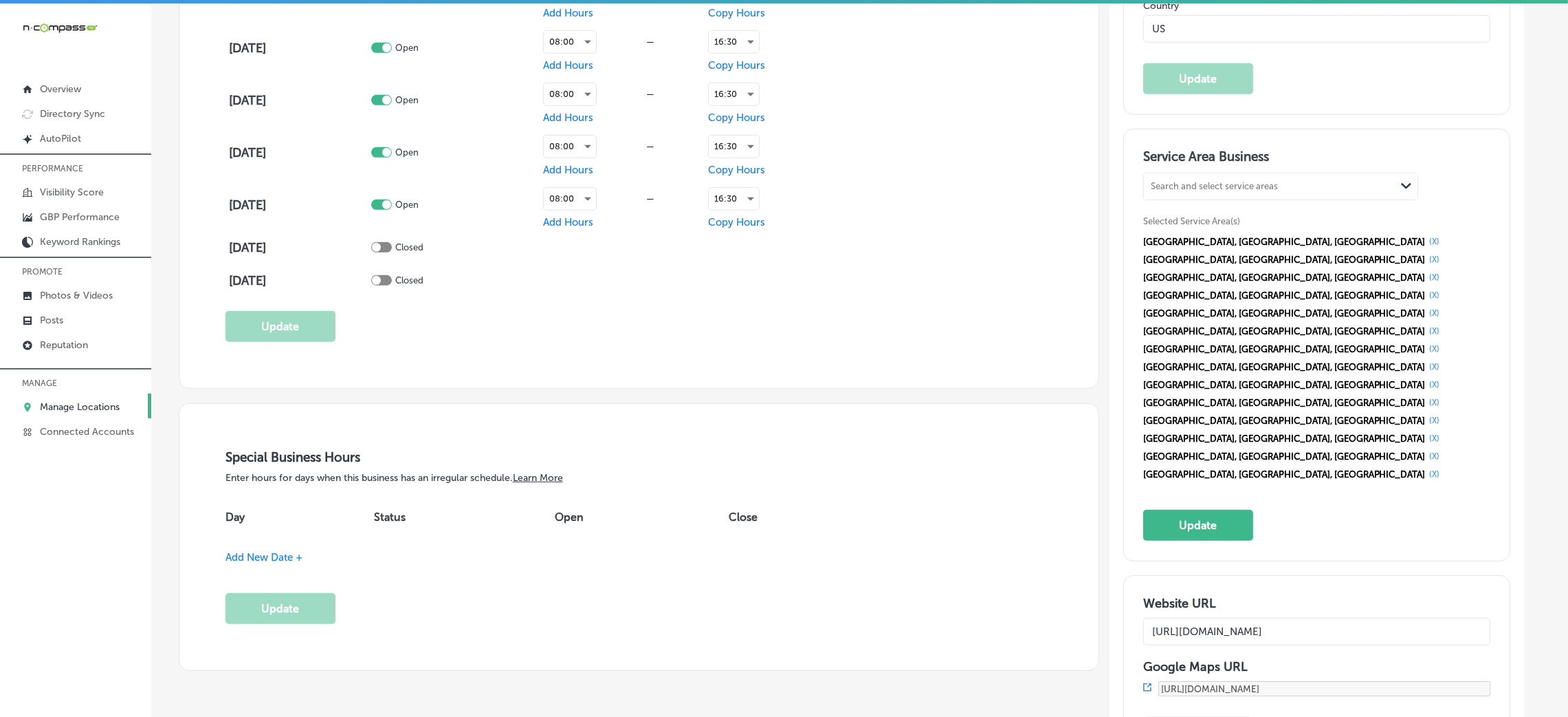
click at [1173, 179] on div "Search and select service areas" at bounding box center [1269, 187] width 252 height 19
paste input "Royal Oak, [GEOGRAPHIC_DATA] Dearborn, [GEOGRAPHIC_DATA]"
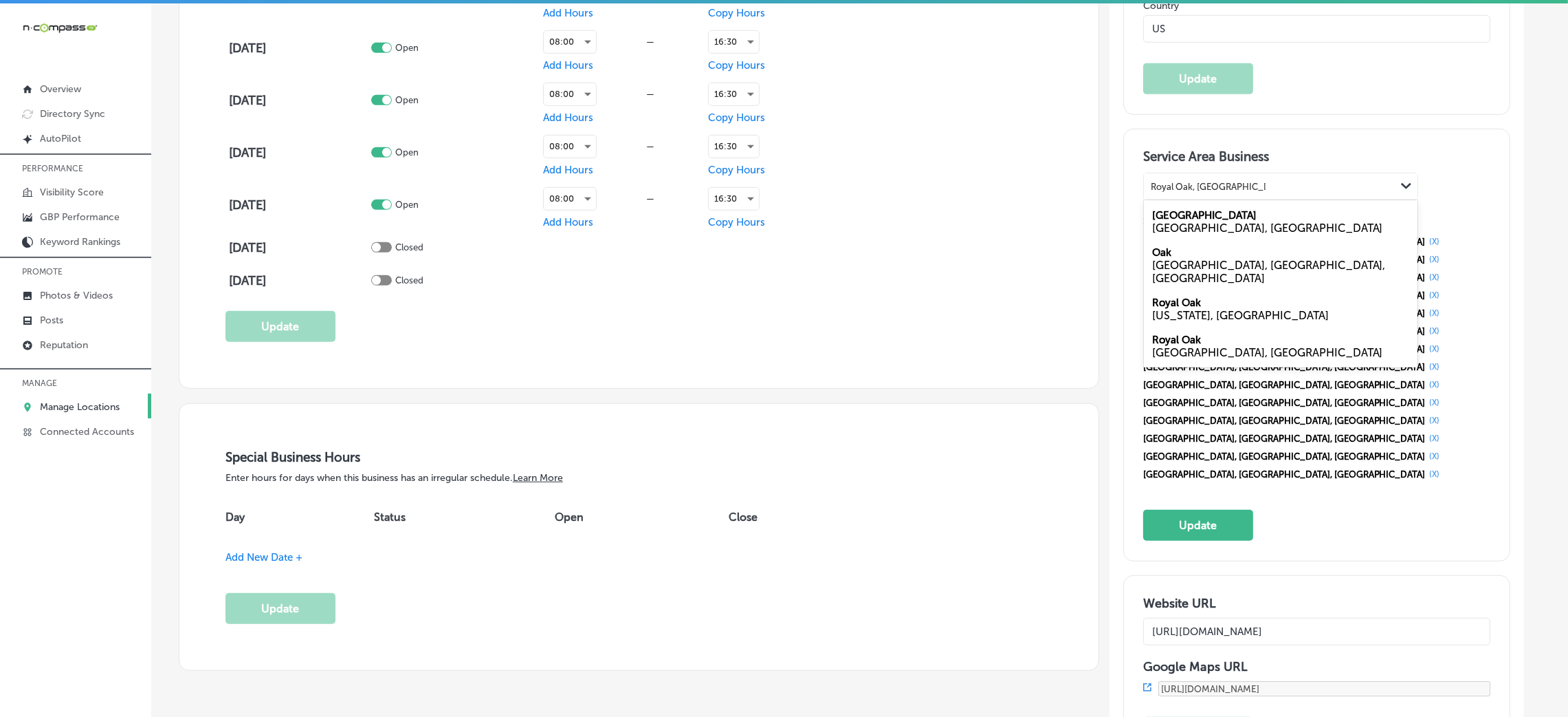
drag, startPoint x: 1222, startPoint y: 182, endPoint x: 1306, endPoint y: 182, distance: 84.0
click at [1306, 182] on div "Royal Oak, [GEOGRAPHIC_DATA] Dearborn, MI [GEOGRAPHIC_DATA], [GEOGRAPHIC_DATA] …" at bounding box center [1269, 187] width 252 height 19
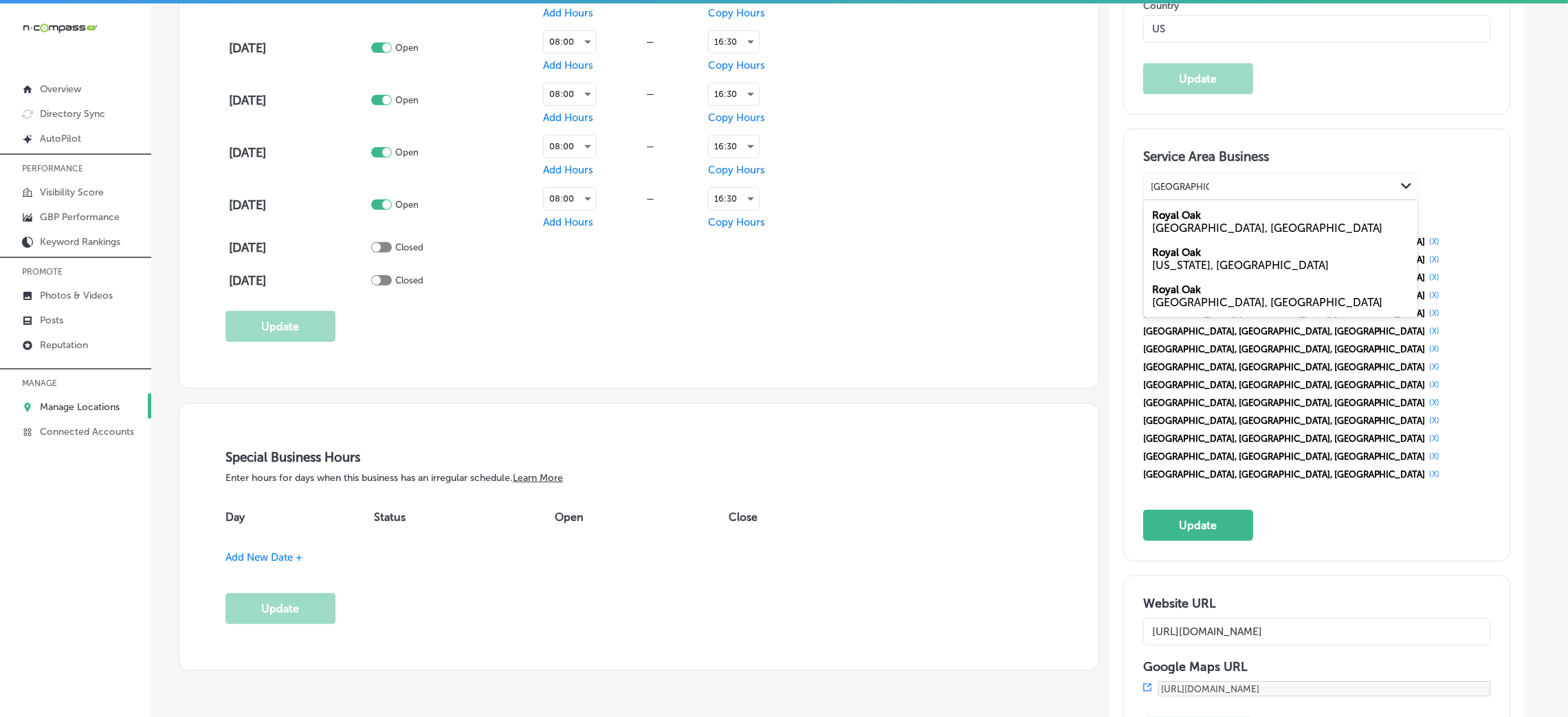
click at [1236, 215] on div "[GEOGRAPHIC_DATA], [GEOGRAPHIC_DATA]" at bounding box center [1280, 221] width 274 height 37
type input "[GEOGRAPHIC_DATA], [GEOGRAPHIC_DATA]"
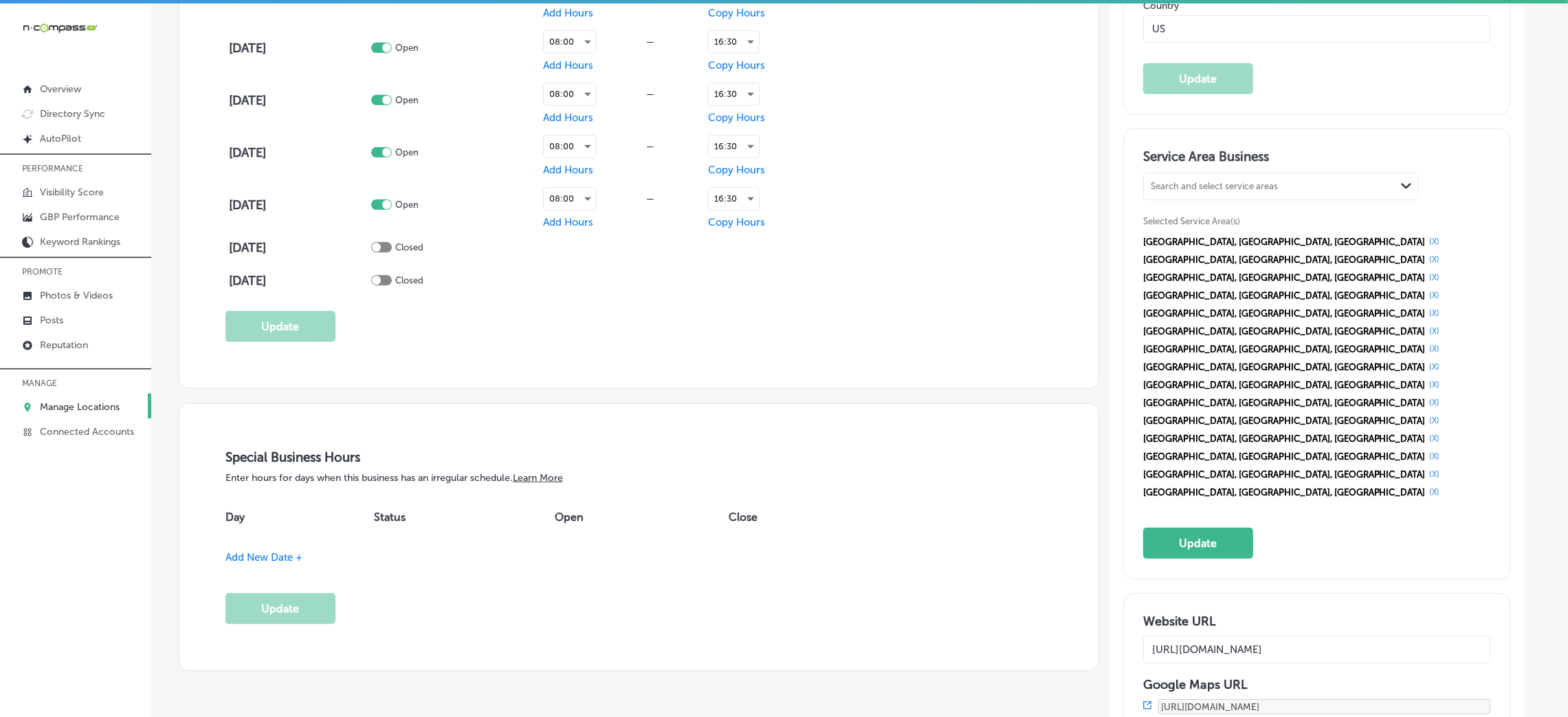
click at [1236, 192] on div "Search and select service areas" at bounding box center [1269, 187] width 252 height 19
paste input "Dearborn, [GEOGRAPHIC_DATA]"
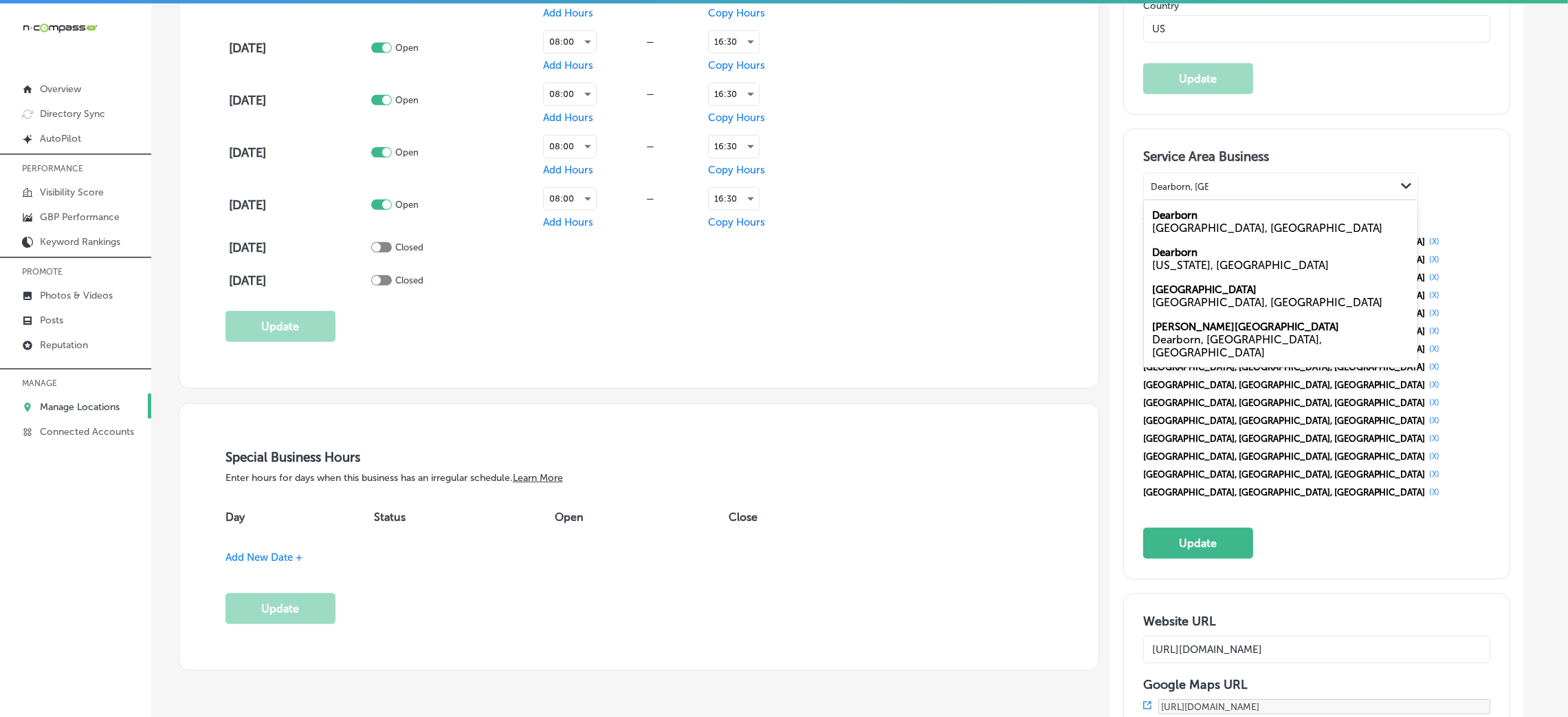
click at [1232, 216] on div "Dearborn [GEOGRAPHIC_DATA], [GEOGRAPHIC_DATA]" at bounding box center [1280, 221] width 274 height 37
type input "Dearborn, [GEOGRAPHIC_DATA]"
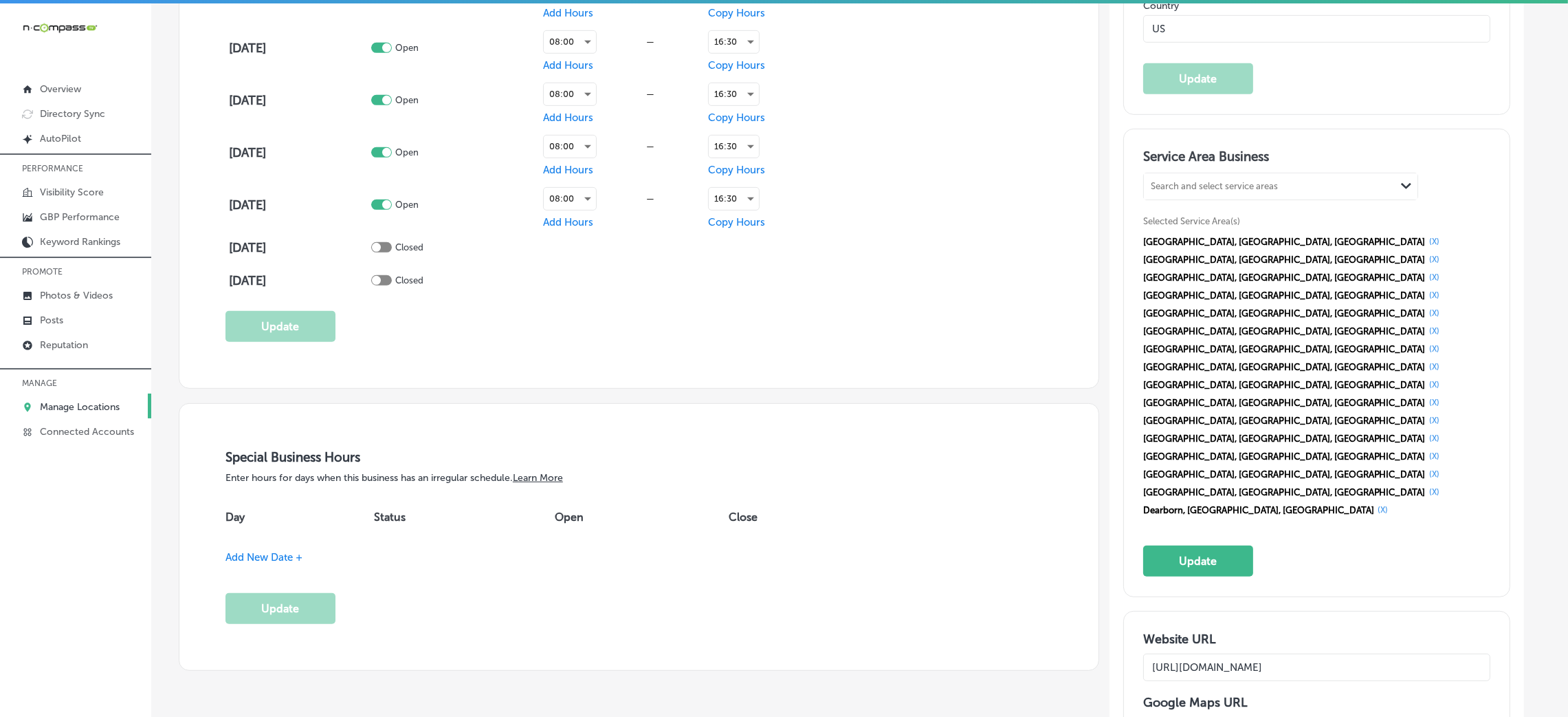
click at [1242, 183] on div "Search and select service areas" at bounding box center [1215, 187] width 128 height 10
paste input "[GEOGRAPHIC_DATA], [GEOGRAPHIC_DATA], [GEOGRAPHIC_DATA]"
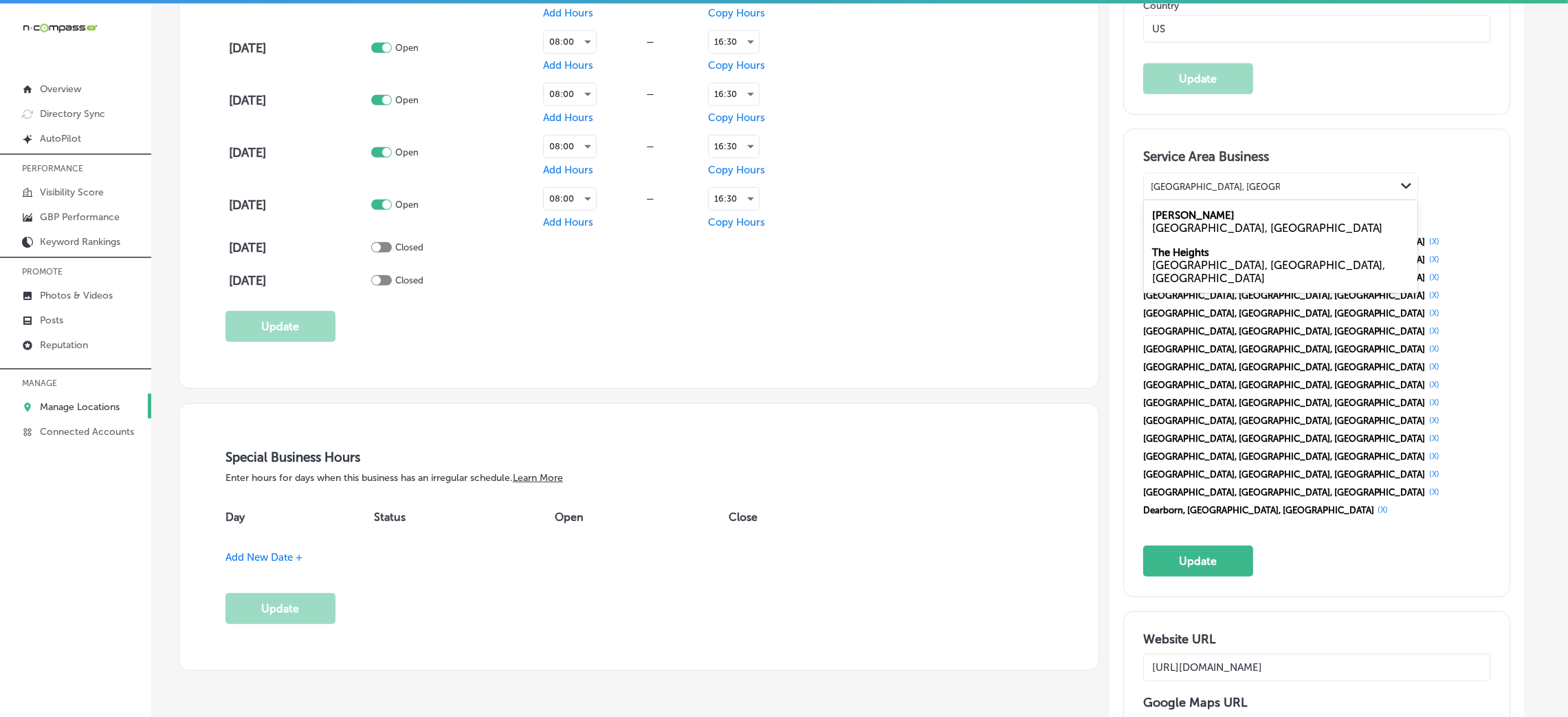
drag, startPoint x: 1206, startPoint y: 188, endPoint x: 1324, endPoint y: 191, distance: 118.0
click at [1324, 191] on div "[GEOGRAPHIC_DATA], [GEOGRAPHIC_DATA], [GEOGRAPHIC_DATA] [GEOGRAPHIC_DATA], [GEO…" at bounding box center [1269, 187] width 252 height 19
click at [1198, 214] on div "[PERSON_NAME], [GEOGRAPHIC_DATA]" at bounding box center [1280, 221] width 274 height 37
type input "Warren, [GEOGRAPHIC_DATA]"
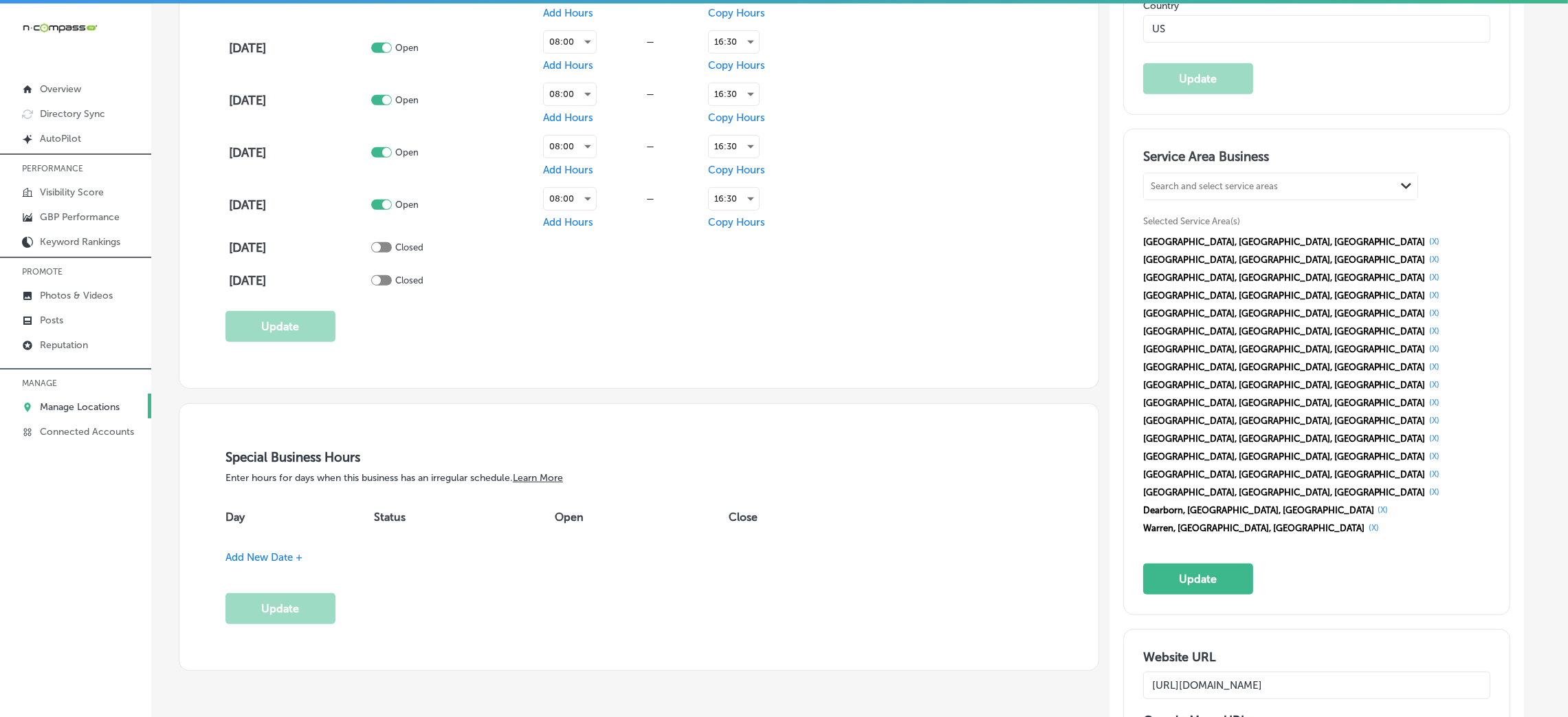
click at [1194, 184] on div "Search and select service areas" at bounding box center [1215, 187] width 128 height 10
paste input "[GEOGRAPHIC_DATA], [GEOGRAPHIC_DATA]"
click at [1244, 210] on div "[GEOGRAPHIC_DATA] [GEOGRAPHIC_DATA], [GEOGRAPHIC_DATA]" at bounding box center [1280, 221] width 274 height 37
type input "[GEOGRAPHIC_DATA], [GEOGRAPHIC_DATA]"
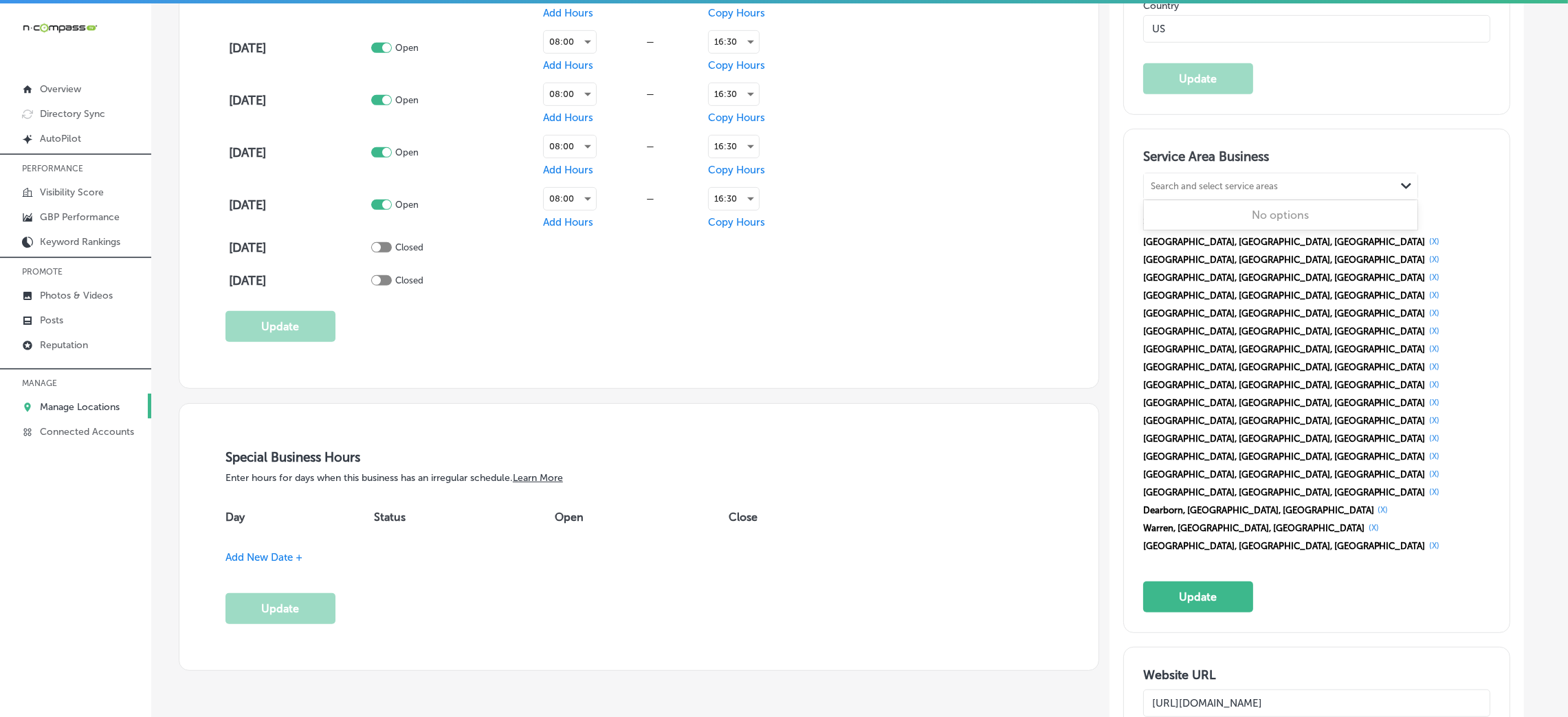
click at [1253, 191] on div "Search and select service areas" at bounding box center [1215, 187] width 128 height 10
paste input "[GEOGRAPHIC_DATA], [GEOGRAPHIC_DATA] Romulus, [GEOGRAPHIC_DATA]"
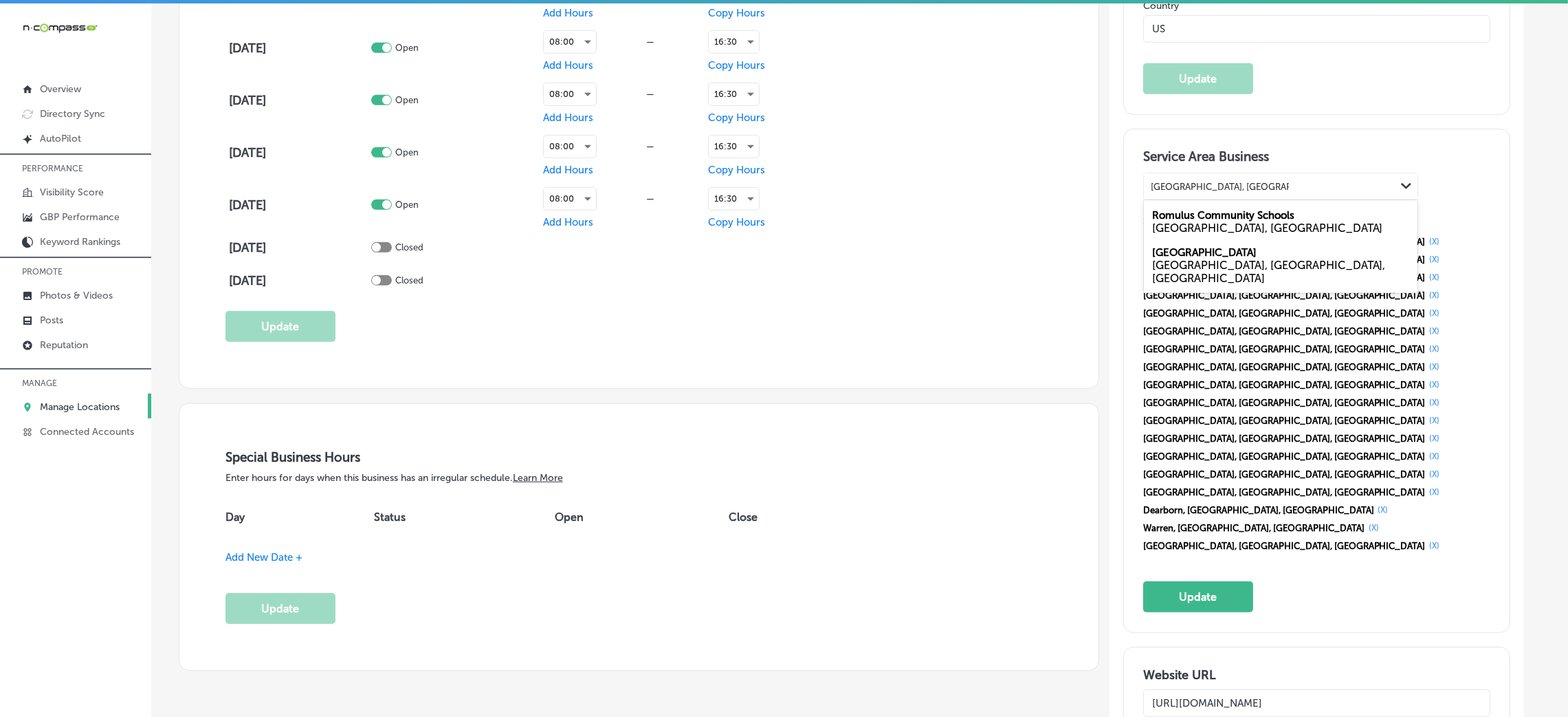
drag, startPoint x: 1246, startPoint y: 183, endPoint x: 1326, endPoint y: 184, distance: 80.0
click at [1326, 184] on div "[GEOGRAPHIC_DATA], [GEOGRAPHIC_DATA] Romulus, [GEOGRAPHIC_DATA], [GEOGRAPHIC_DA…" at bounding box center [1269, 187] width 252 height 19
click at [1219, 217] on label "[GEOGRAPHIC_DATA]" at bounding box center [1204, 215] width 104 height 12
type input "[GEOGRAPHIC_DATA], [GEOGRAPHIC_DATA]"
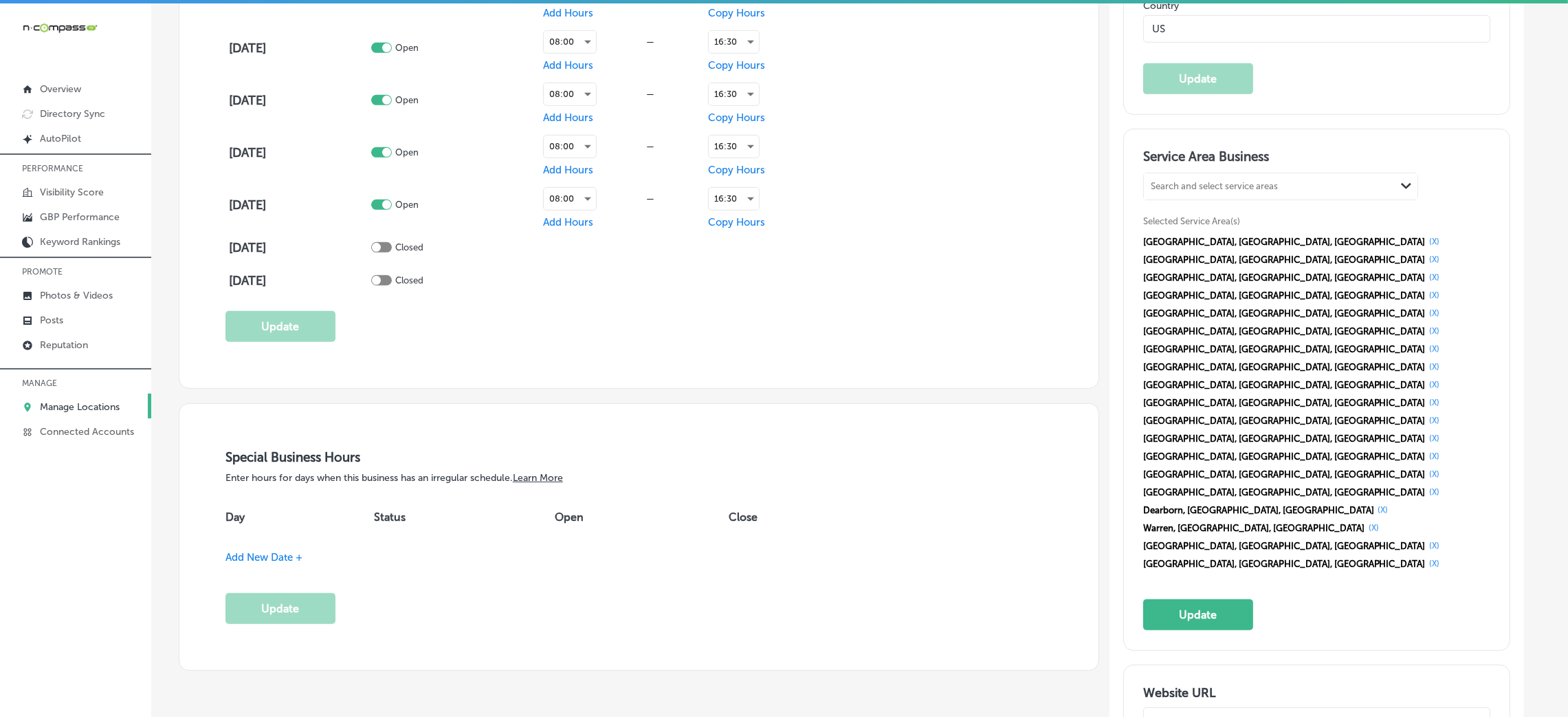
click at [1210, 192] on div "Search and select service areas" at bounding box center [1269, 187] width 252 height 19
paste input "[PERSON_NAME], [GEOGRAPHIC_DATA]"
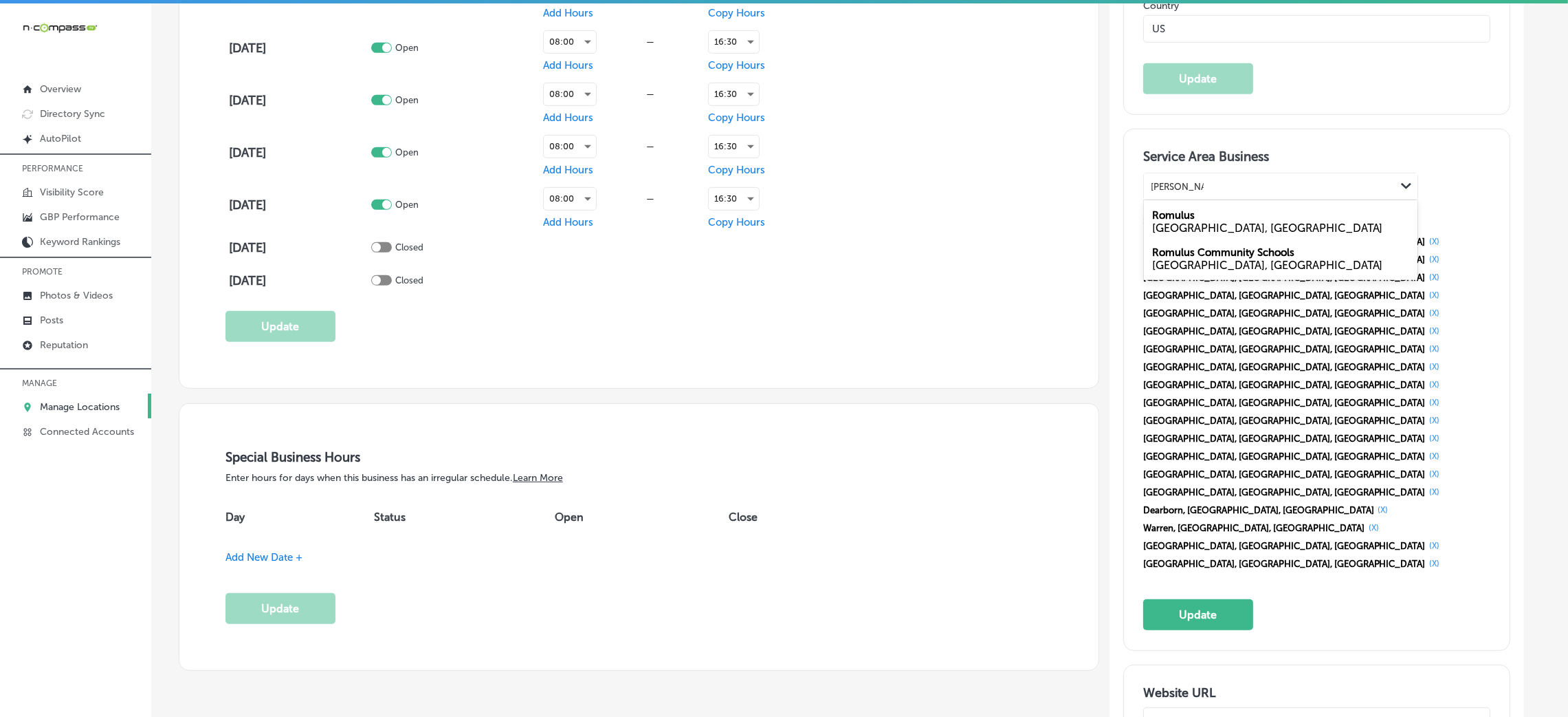
click at [1215, 211] on div "Romulus [GEOGRAPHIC_DATA], [GEOGRAPHIC_DATA]" at bounding box center [1280, 221] width 274 height 37
type input "[PERSON_NAME], [GEOGRAPHIC_DATA]"
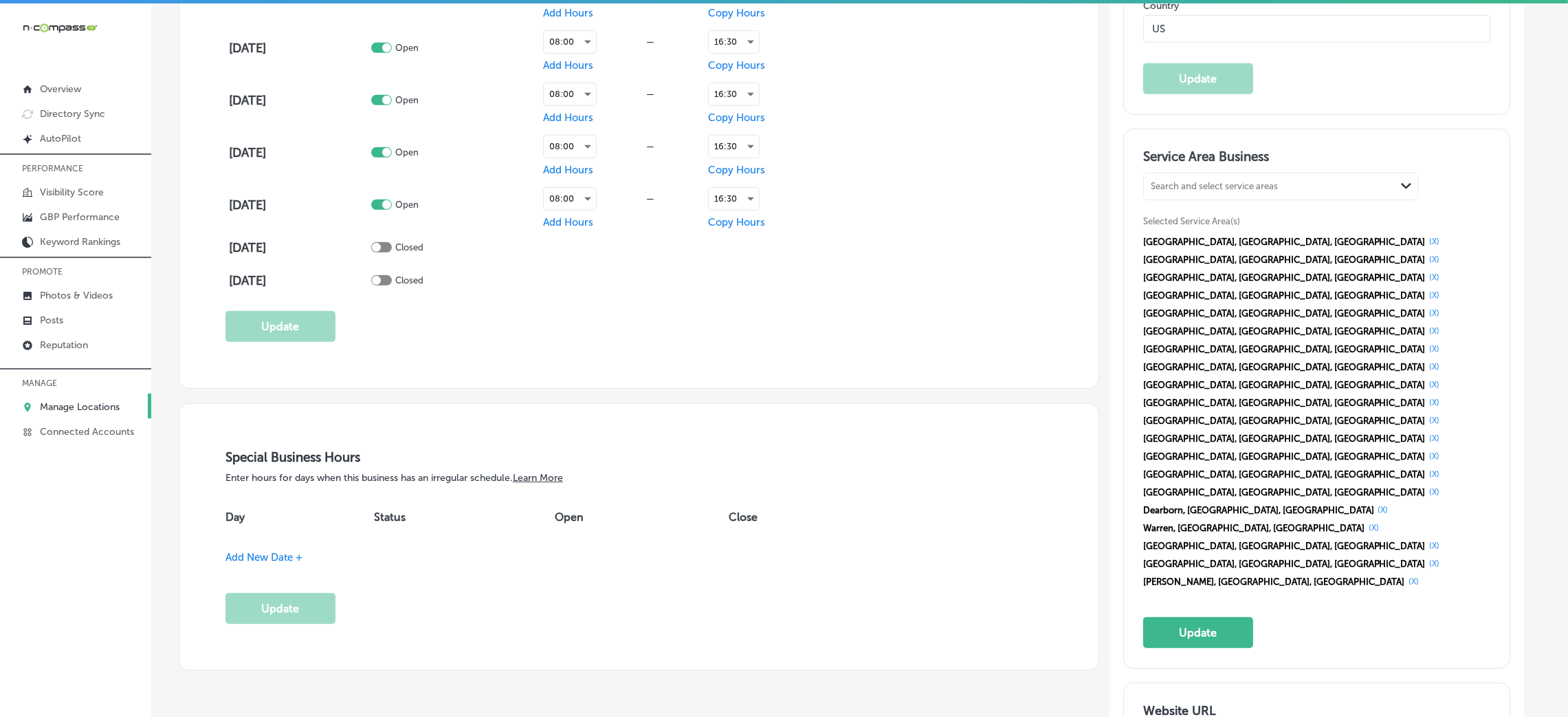
click at [1203, 401] on div "Service Area Business Search and select service areas Path Created with Sketch.…" at bounding box center [1316, 398] width 347 height 499
click at [1203, 617] on button "Update" at bounding box center [1198, 632] width 110 height 31
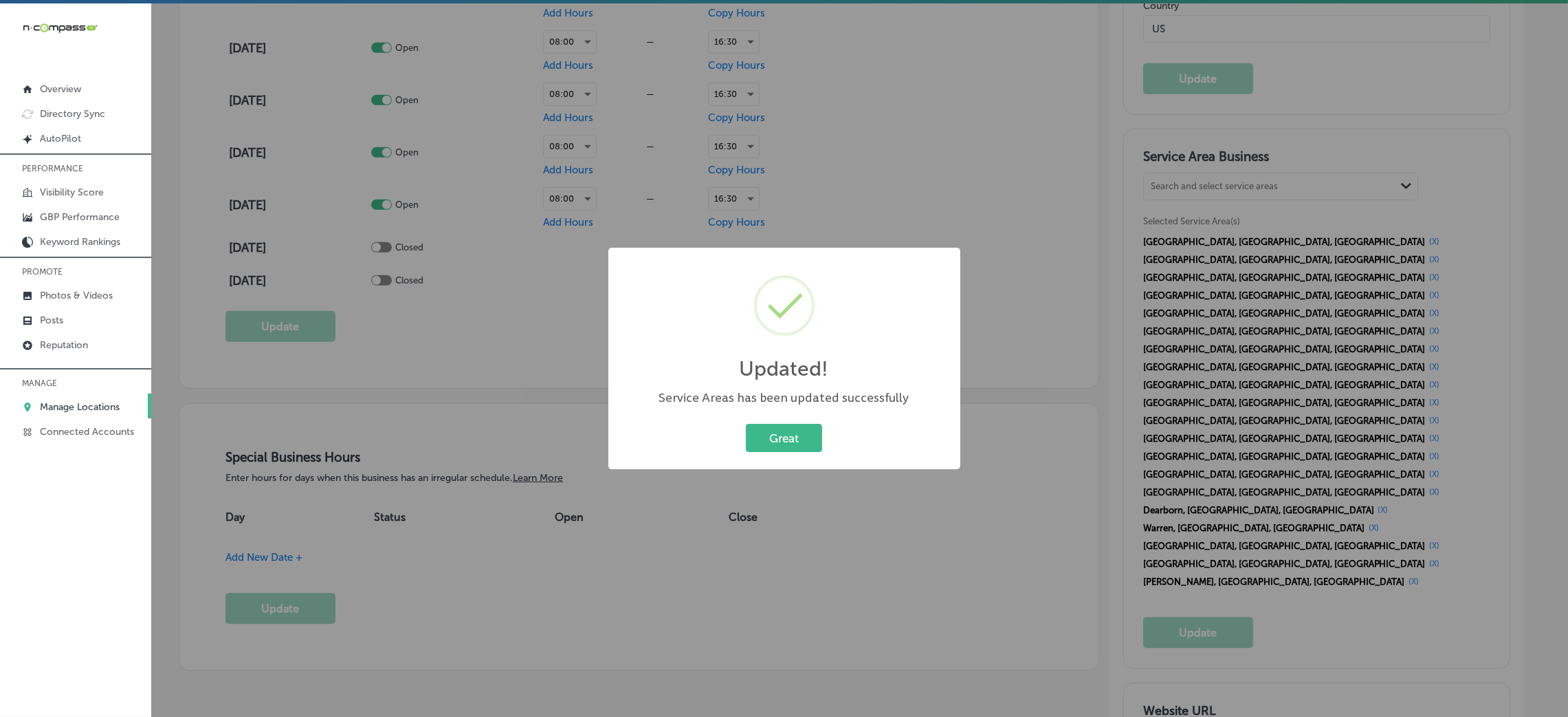
scroll to position [1134, 0]
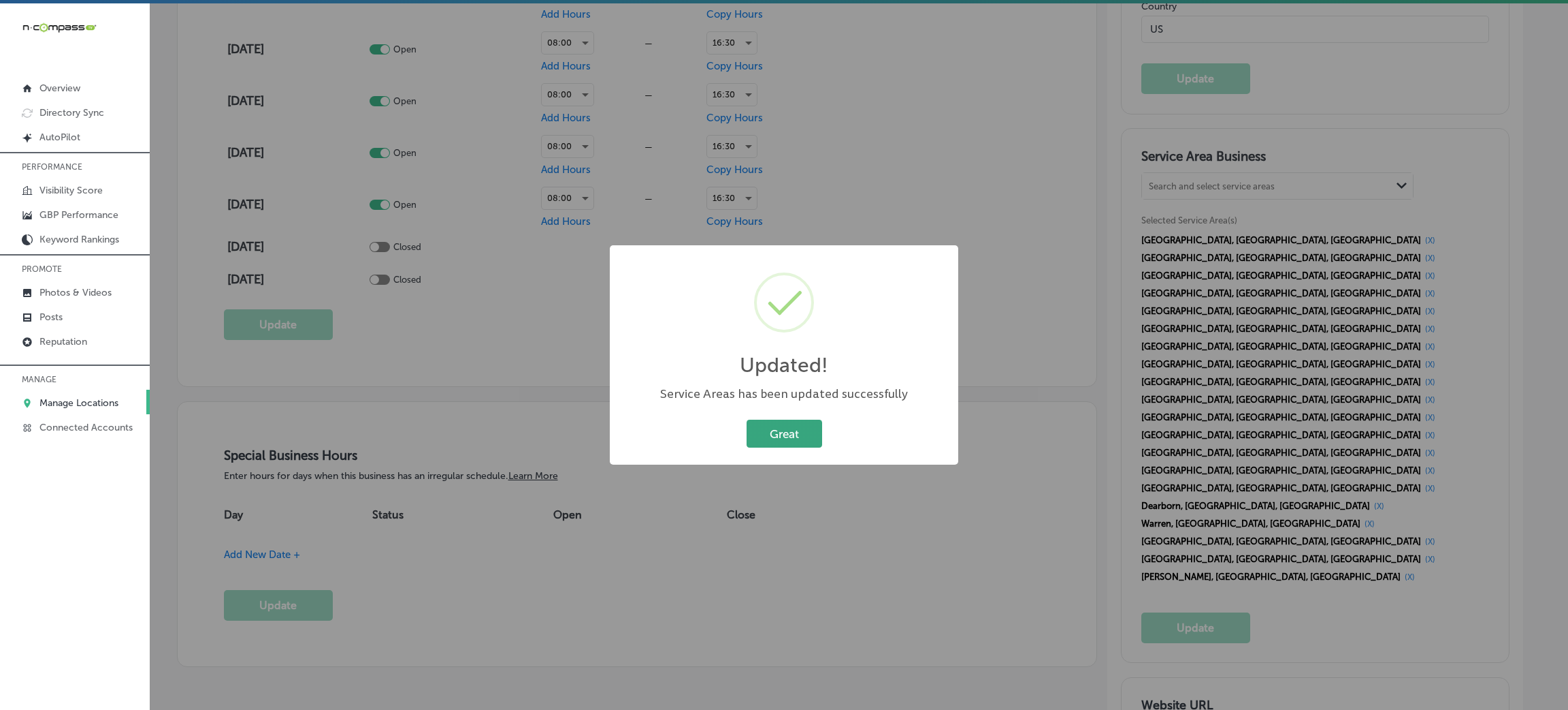
click at [778, 439] on button "Great" at bounding box center [784, 433] width 76 height 28
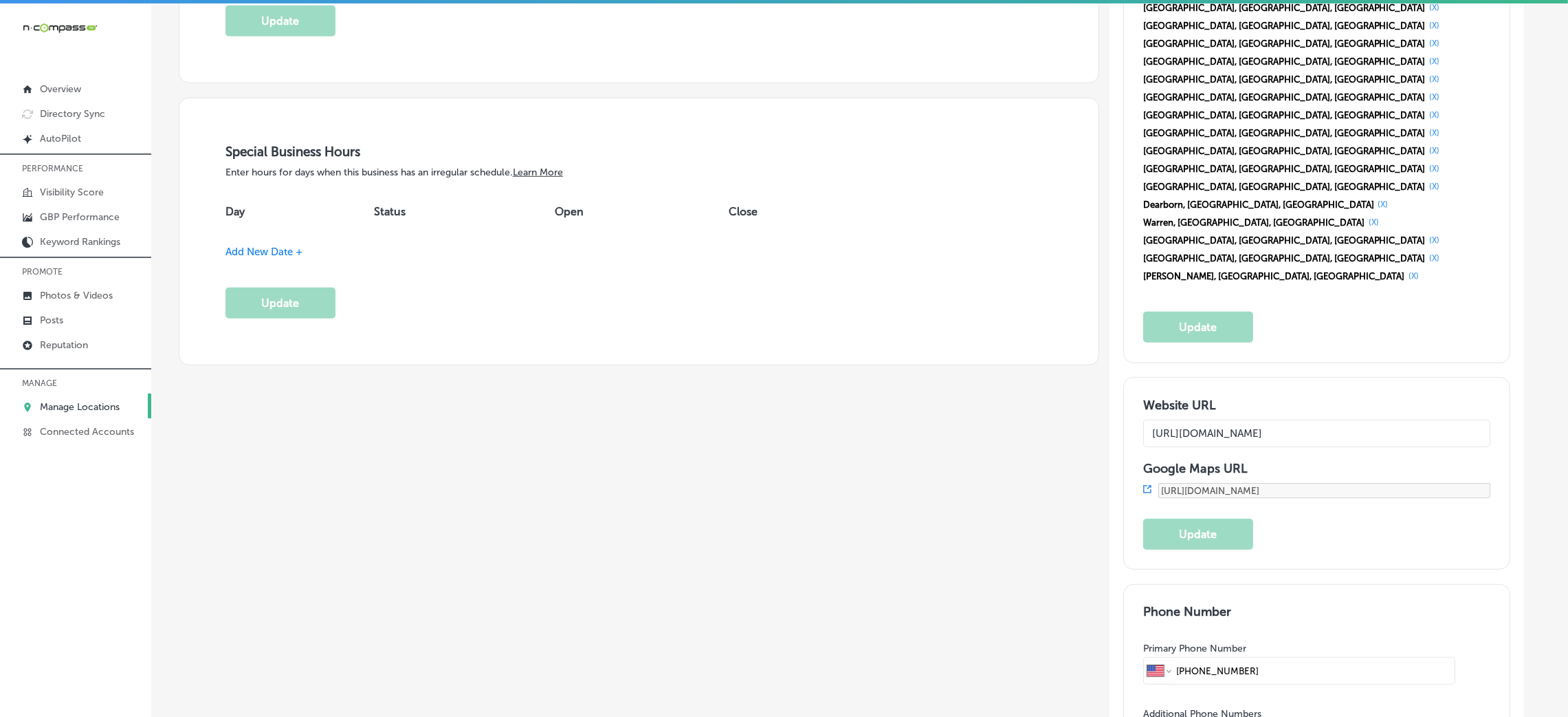
scroll to position [1443, 0]
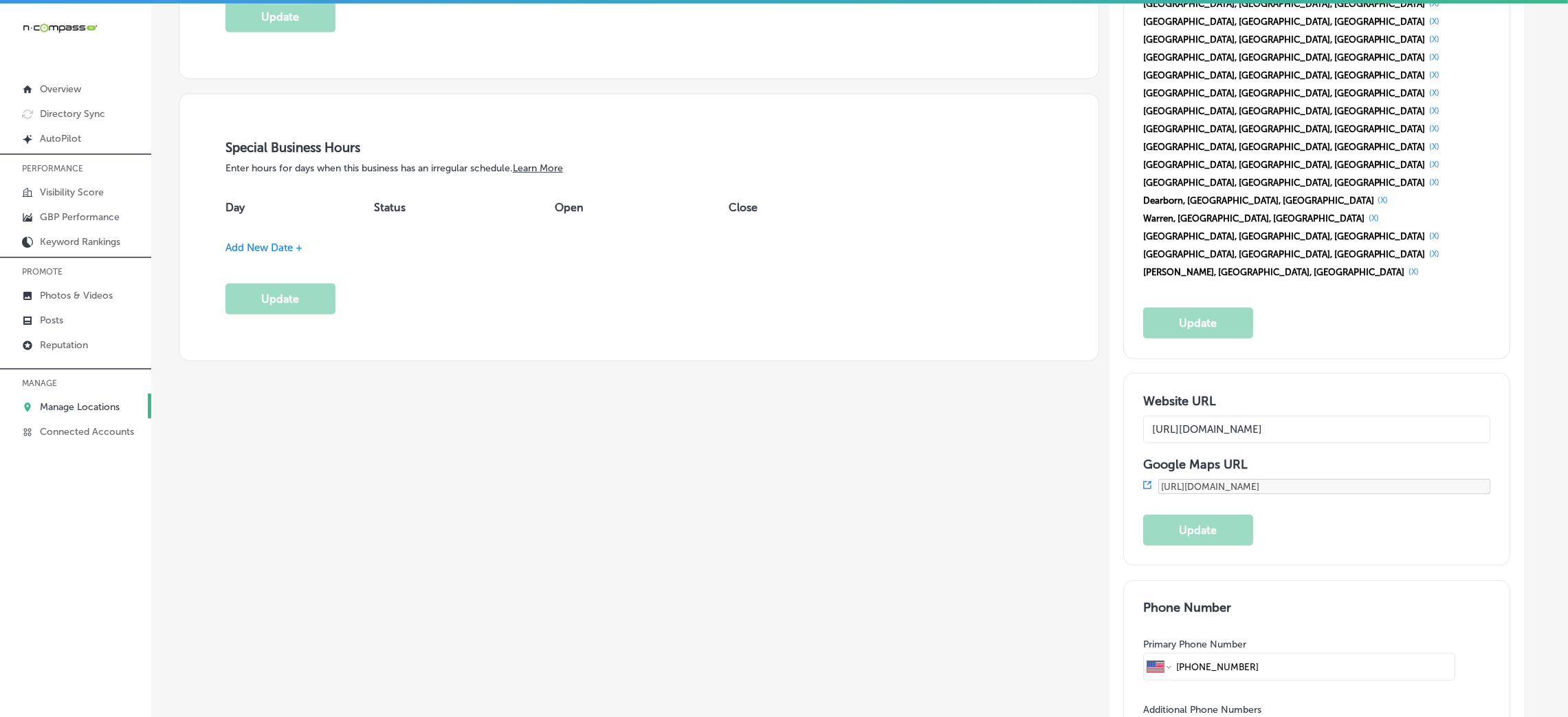
click at [274, 254] on span "Add New Date +" at bounding box center [263, 247] width 77 height 12
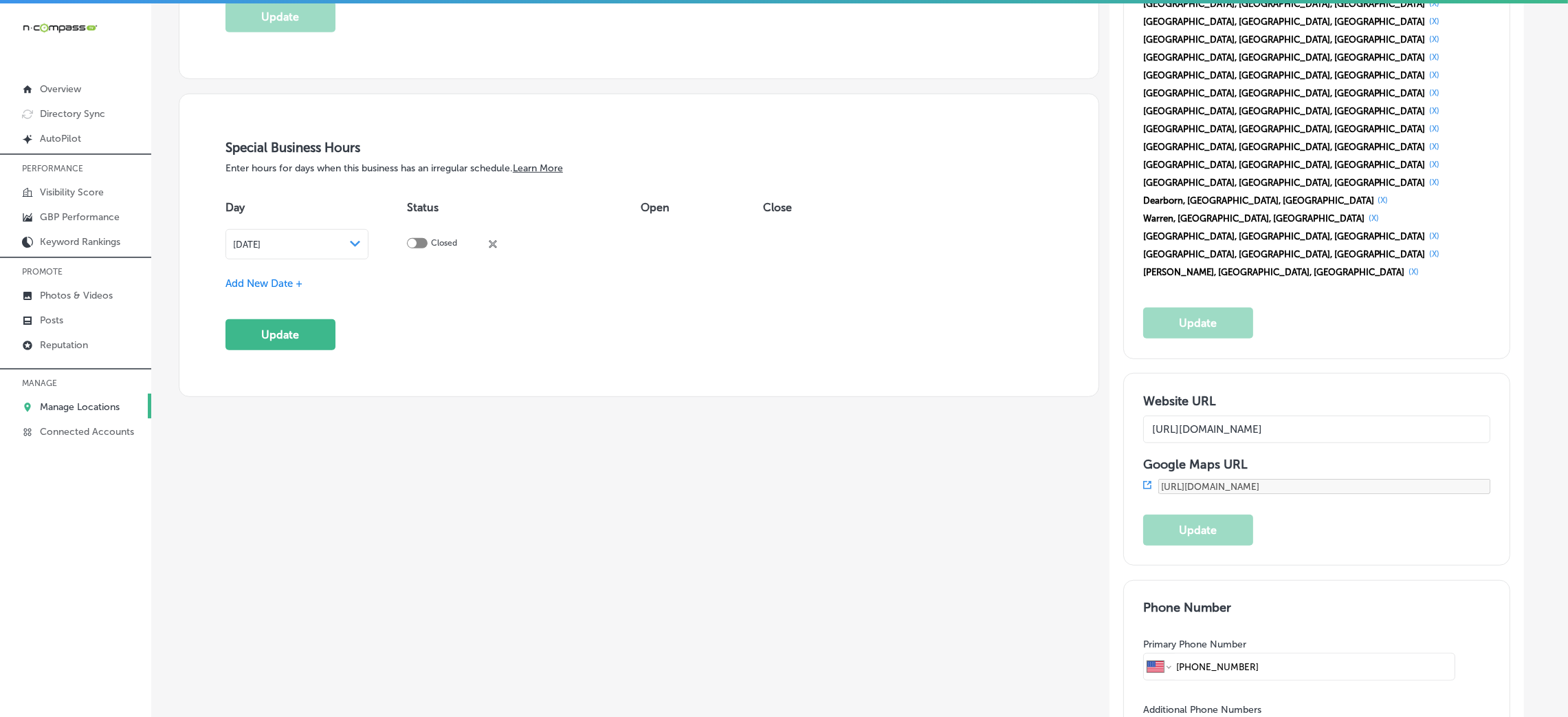
click at [316, 253] on div "[DATE] Path Created with Sketch." at bounding box center [297, 244] width 144 height 30
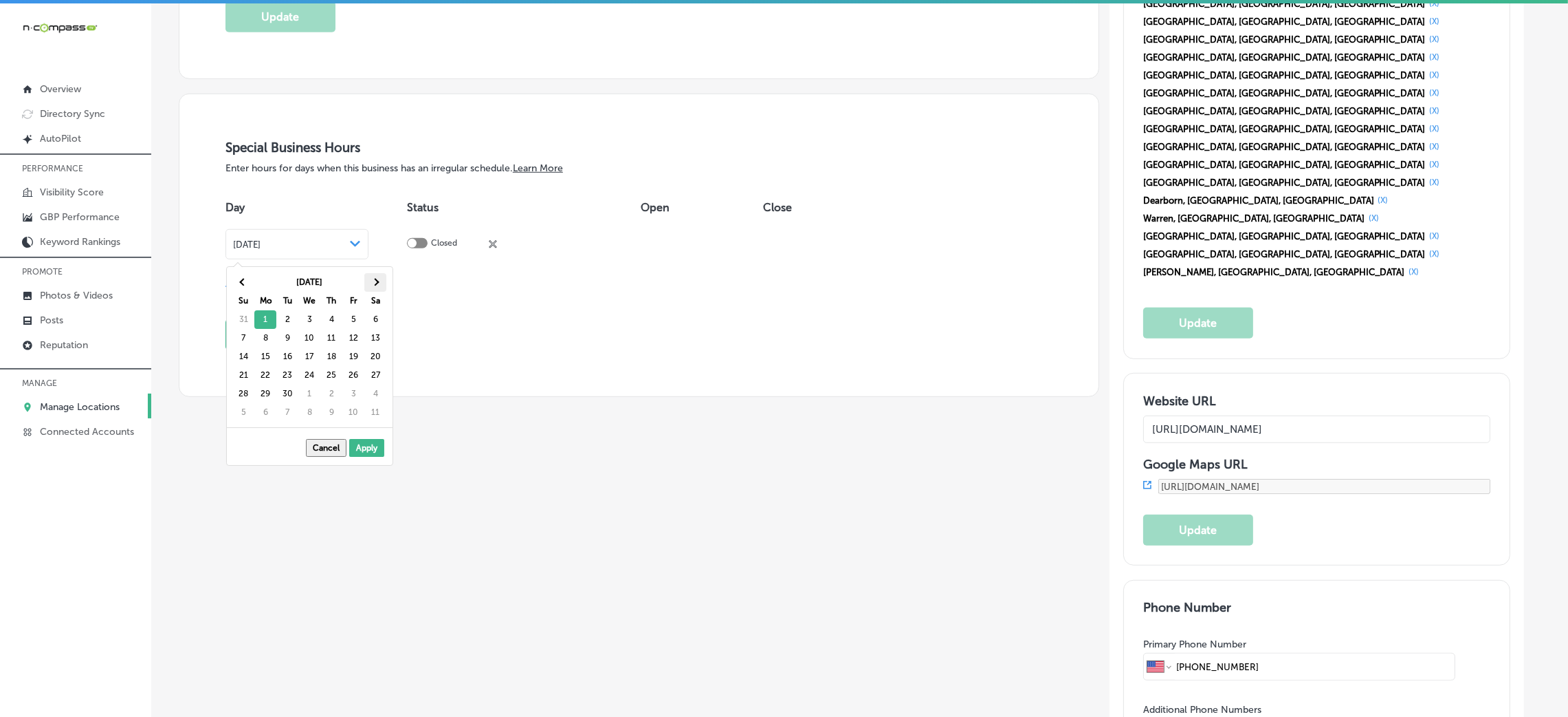
click at [366, 285] on th at bounding box center [374, 282] width 22 height 19
click at [245, 276] on th at bounding box center [243, 282] width 22 height 19
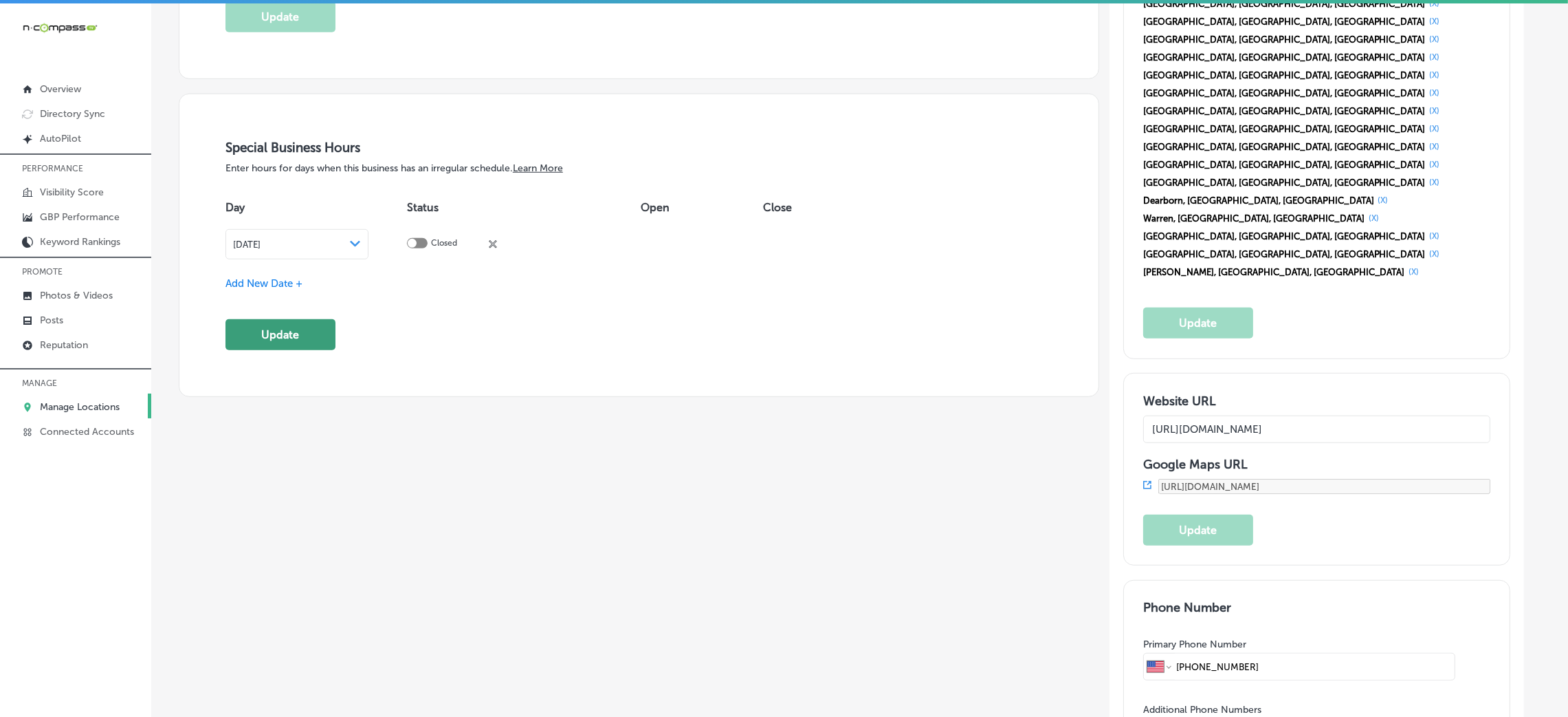
click at [308, 333] on button "Update" at bounding box center [280, 334] width 110 height 31
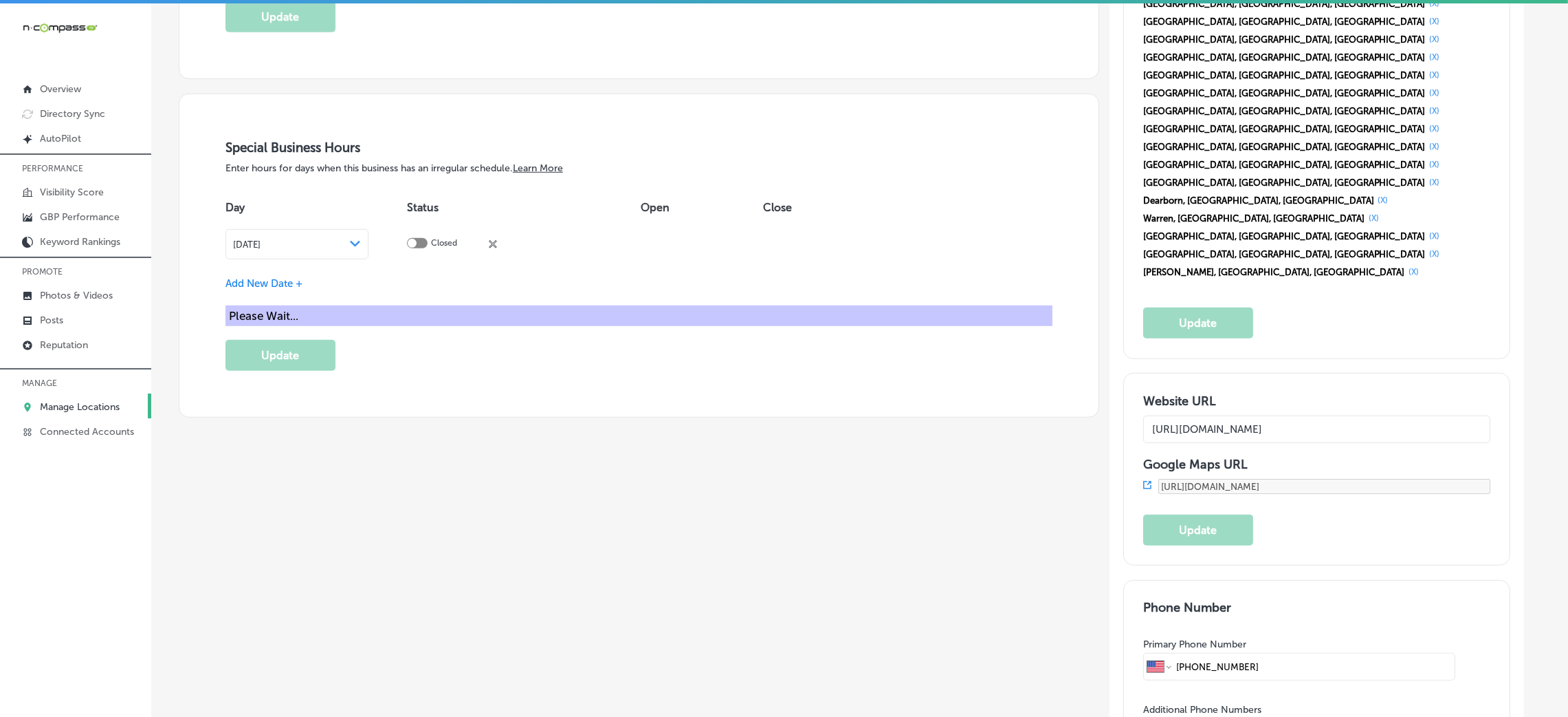
click at [274, 283] on span "Add New Date +" at bounding box center [263, 283] width 77 height 12
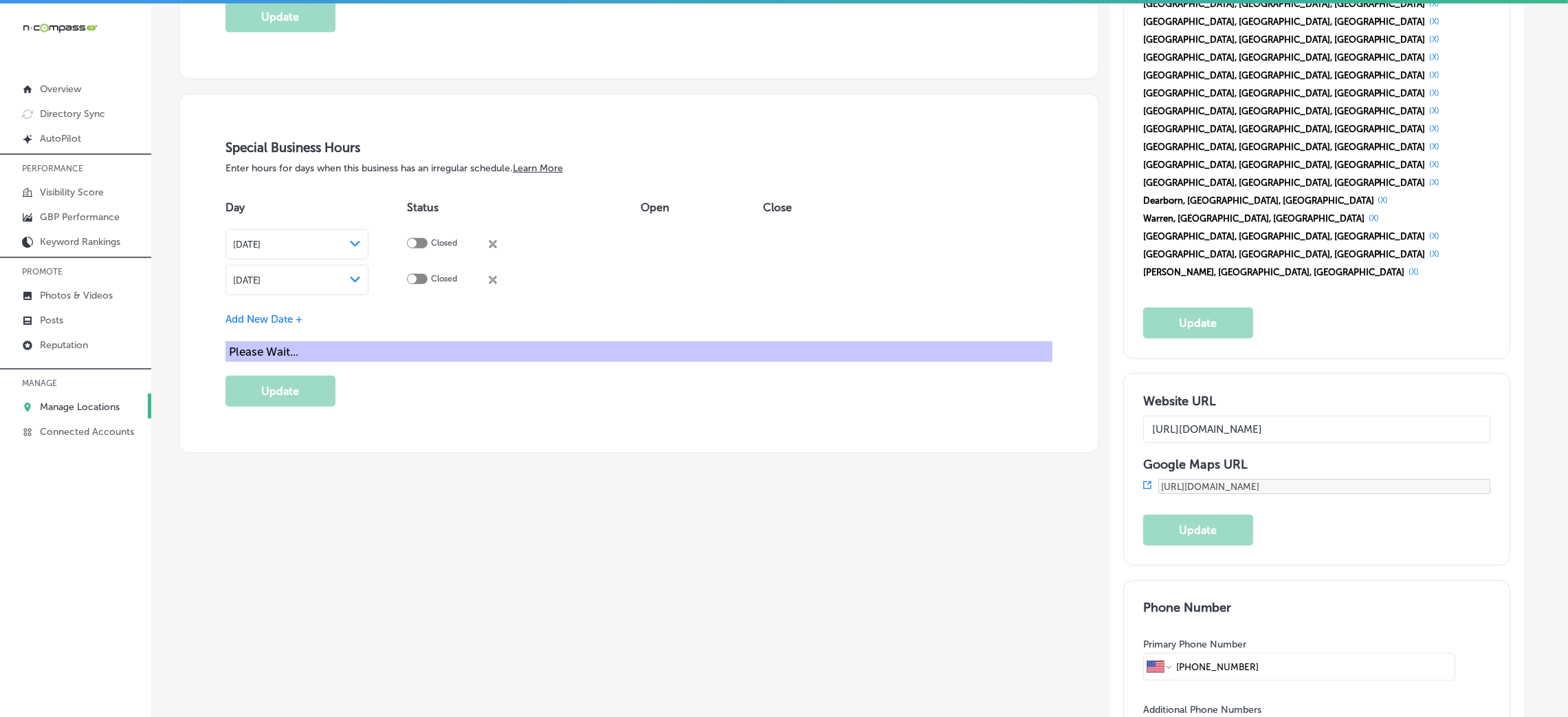
click at [306, 279] on div "[DATE] Path Created with Sketch." at bounding box center [297, 280] width 128 height 11
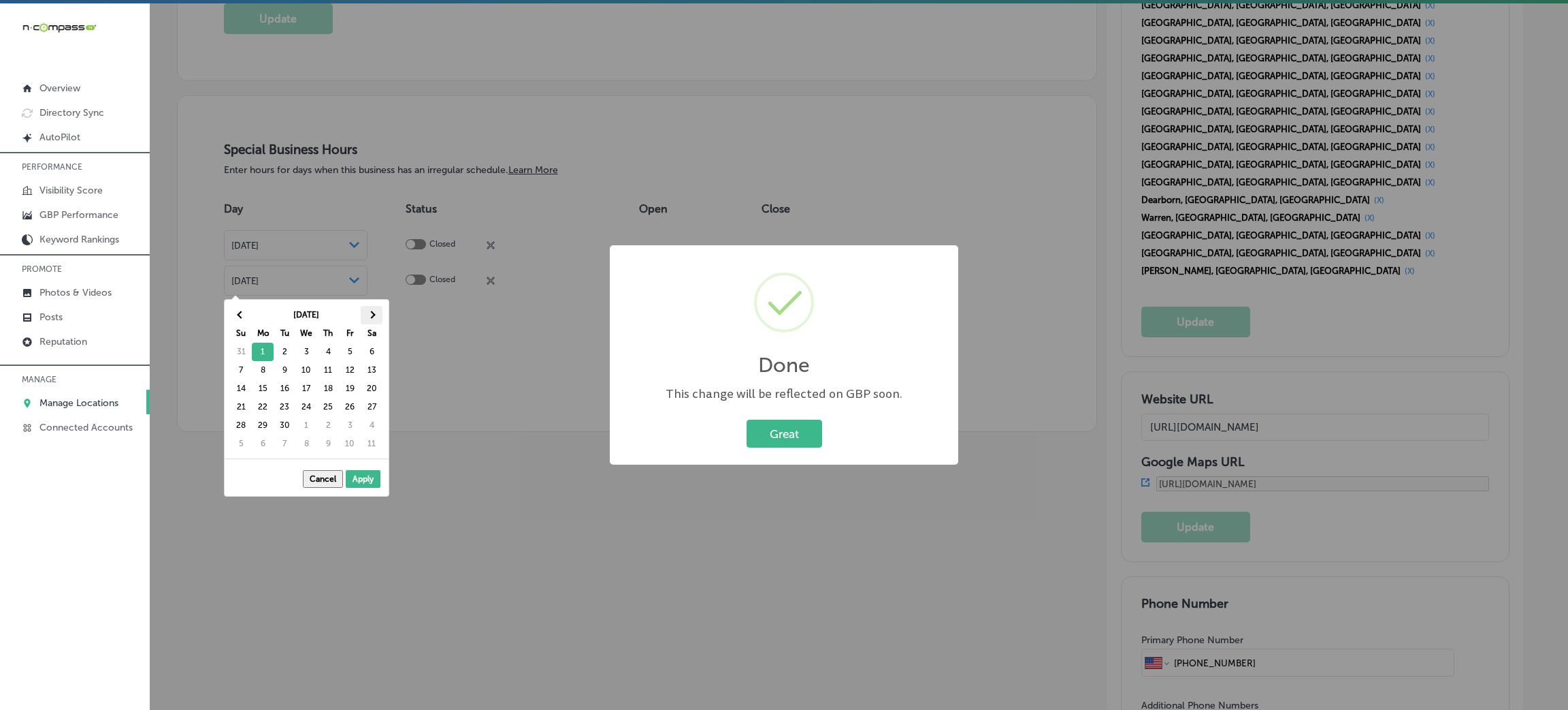
click at [372, 316] on span at bounding box center [371, 313] width 7 height 7
click at [372, 316] on span at bounding box center [372, 314] width 7 height 7
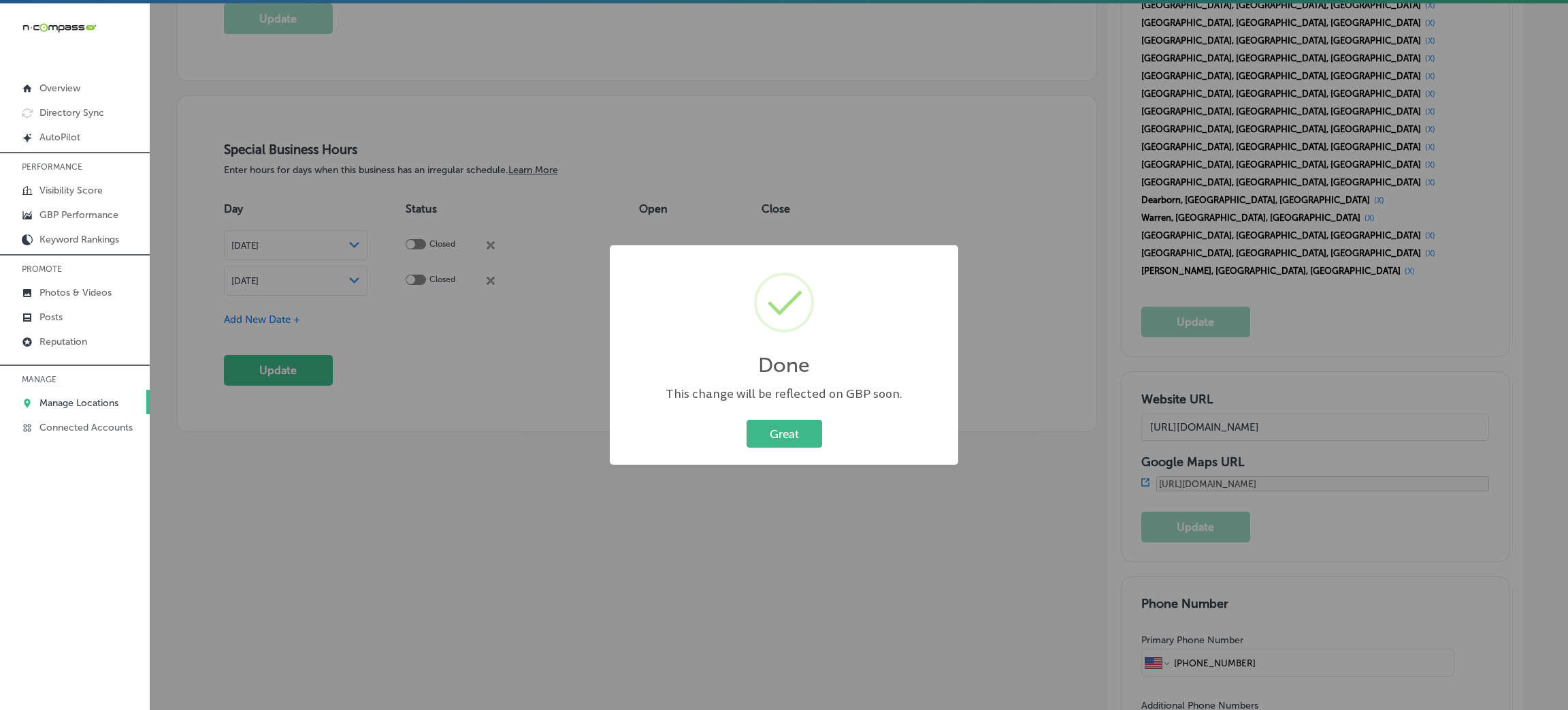
click at [305, 329] on div "Done × This change will be reflected on GBP soon. Great Cancel" at bounding box center [784, 355] width 1568 height 710
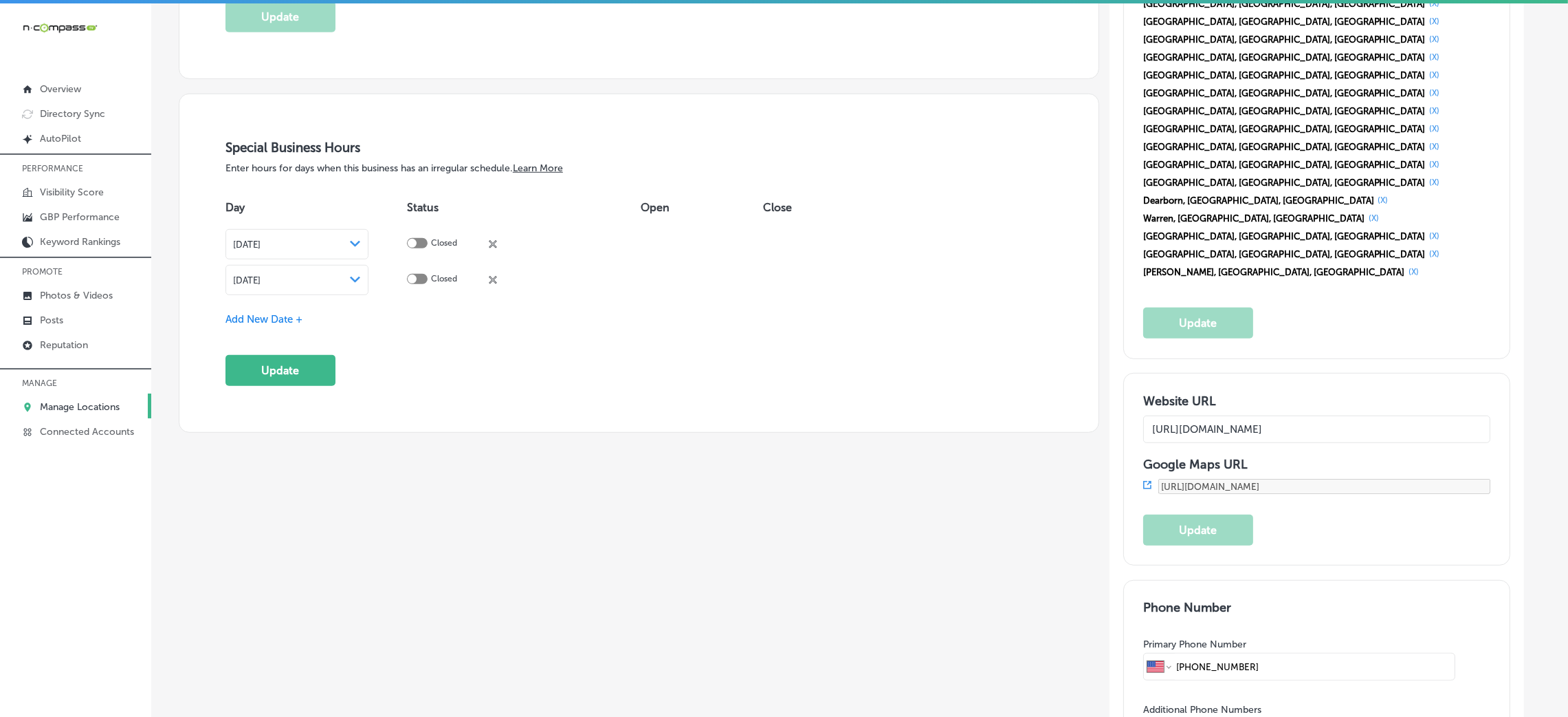
click at [259, 325] on span "Add New Date +" at bounding box center [263, 319] width 77 height 12
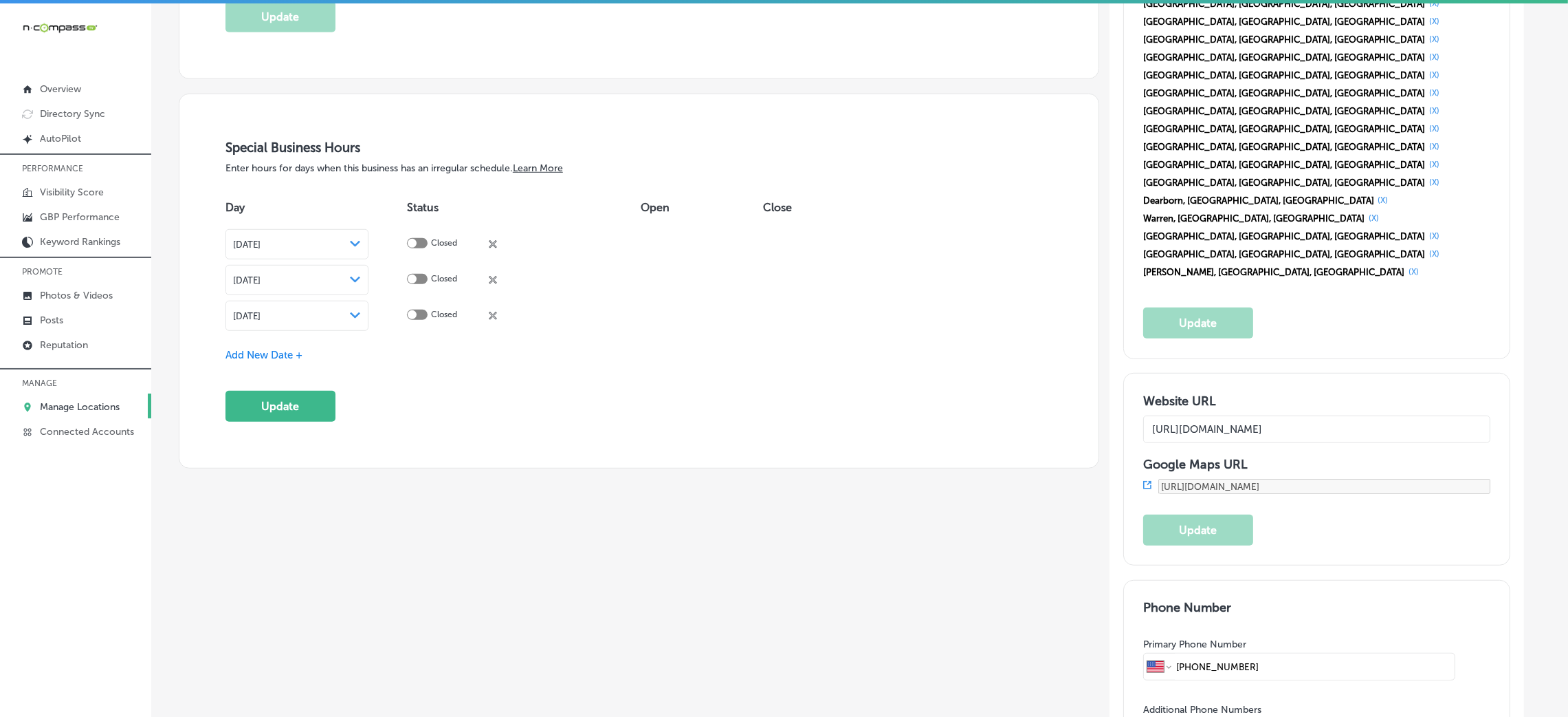
click at [322, 323] on div "[DATE] Path Created with Sketch." at bounding box center [297, 315] width 144 height 30
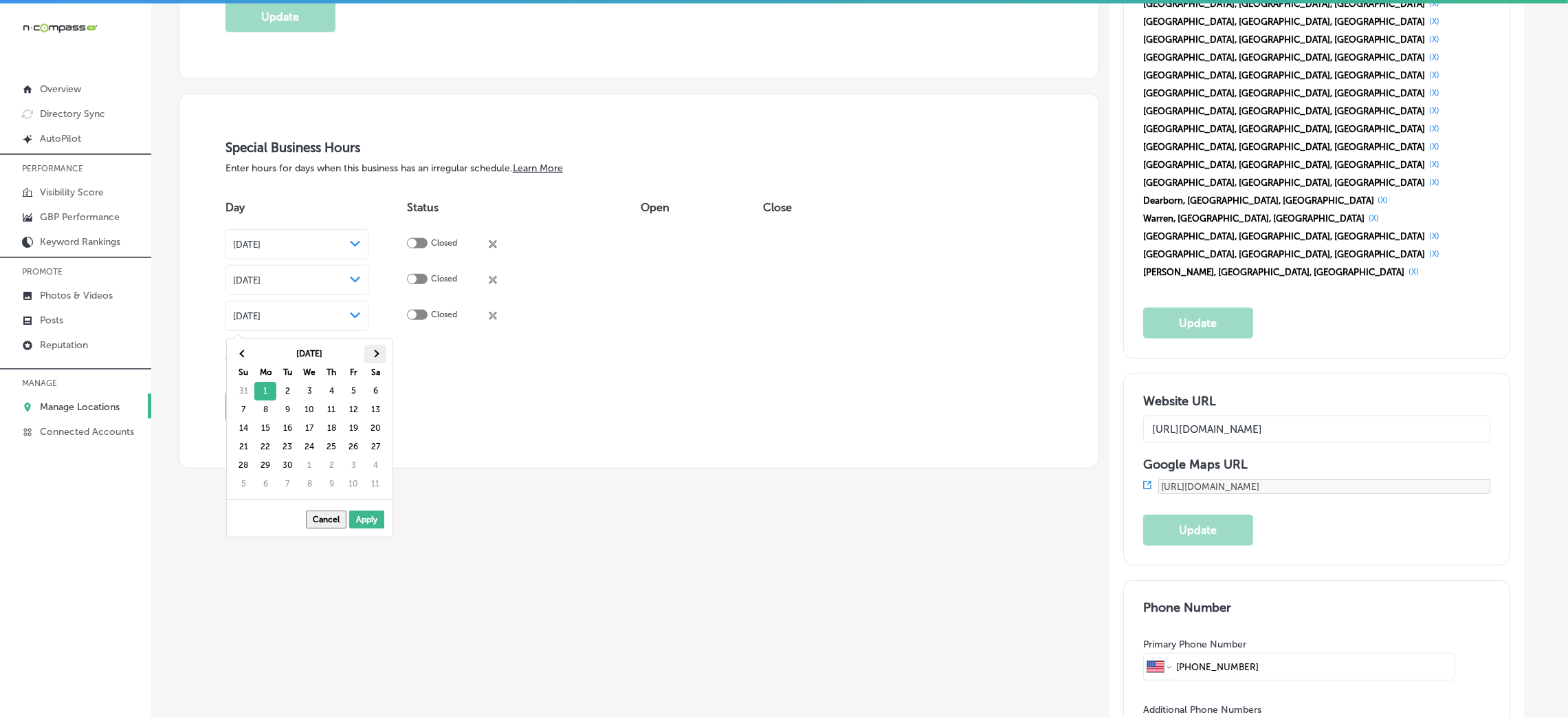
click at [368, 357] on th at bounding box center [374, 354] width 22 height 19
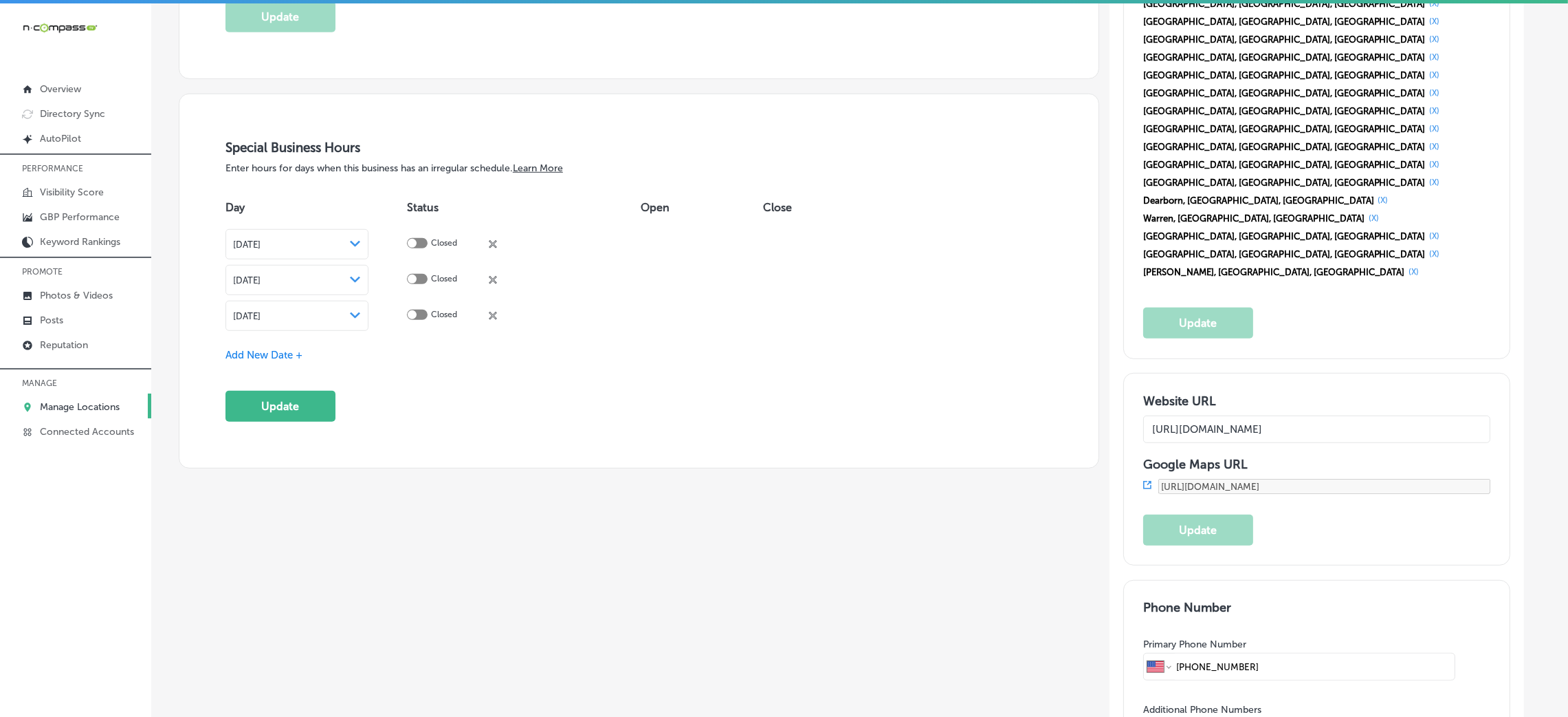
click at [290, 352] on span "Add New Date +" at bounding box center [263, 354] width 77 height 12
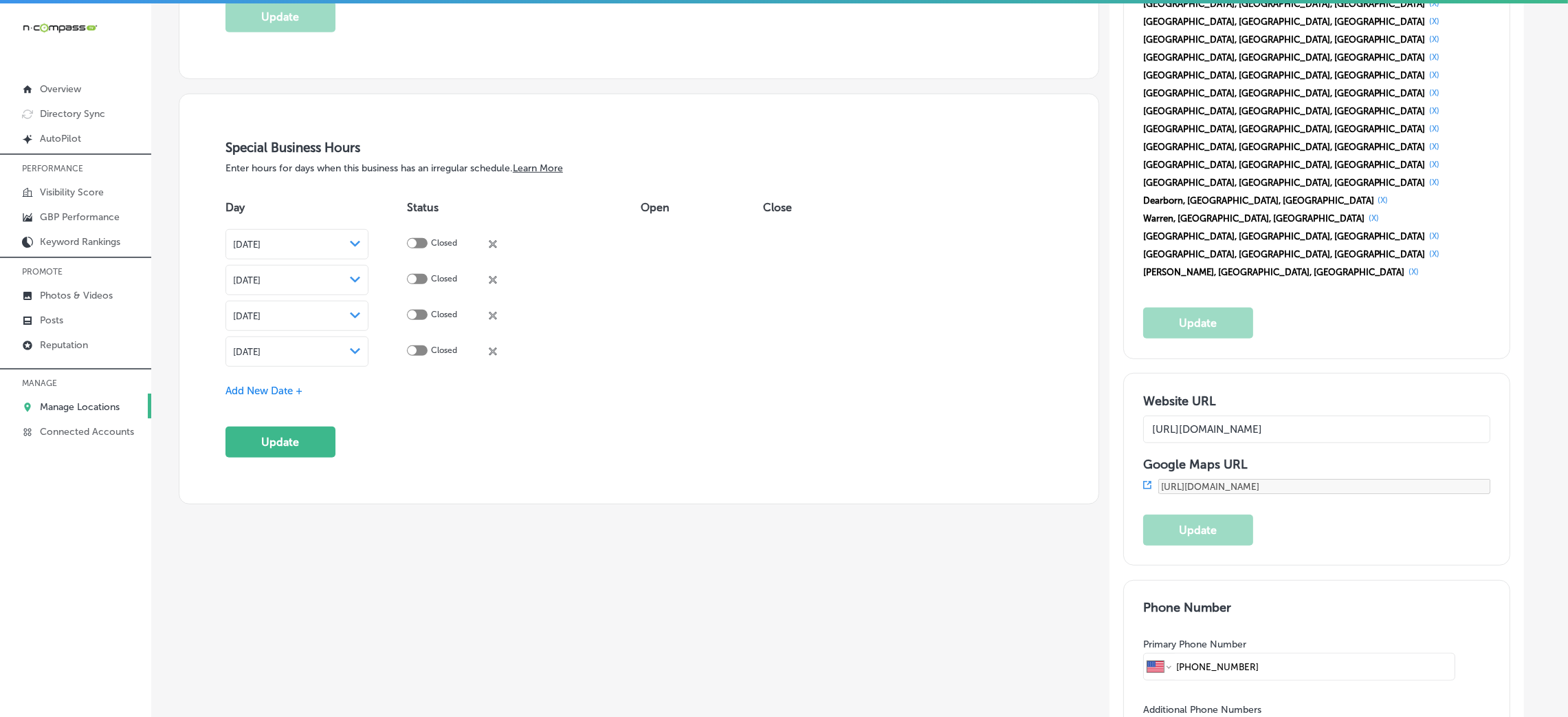
click at [360, 353] on polygon at bounding box center [355, 351] width 10 height 6
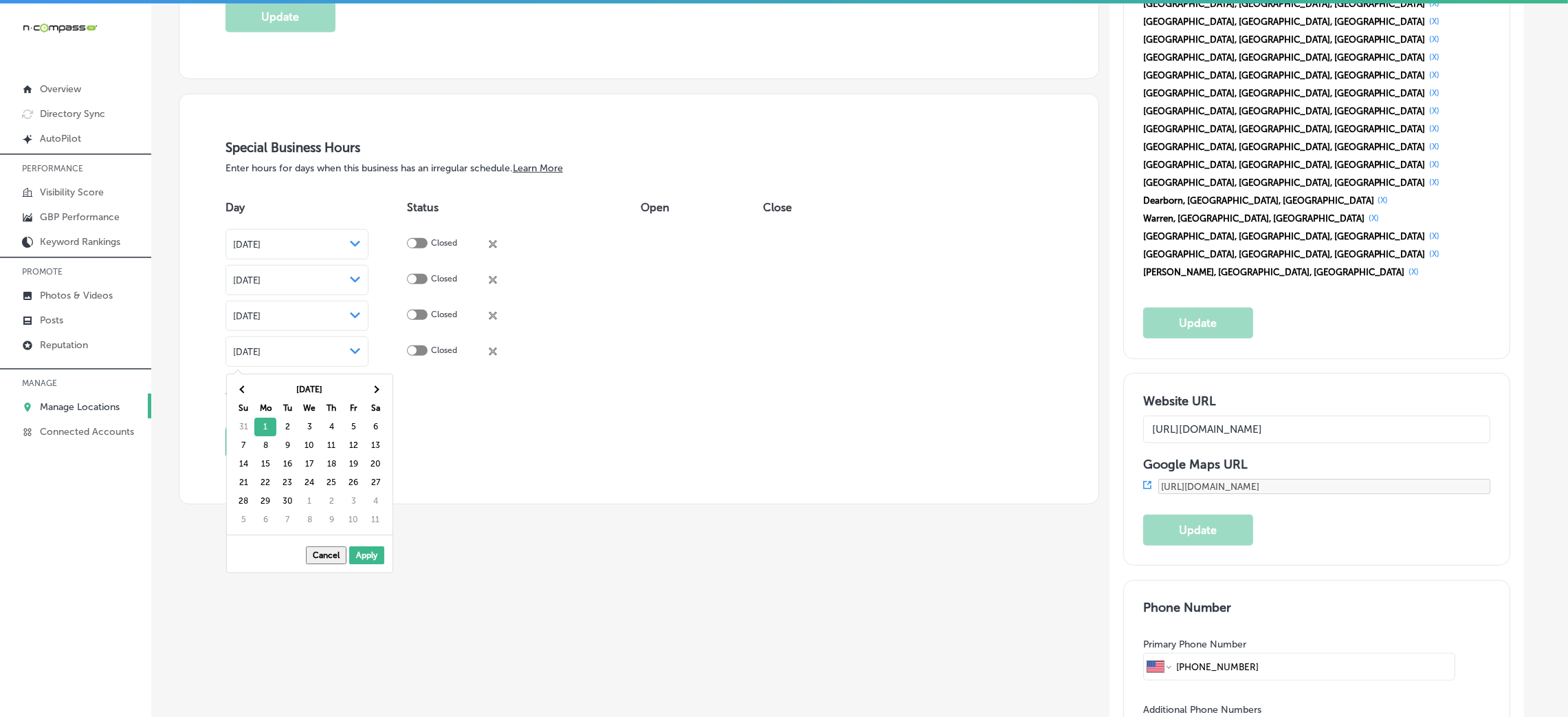
click at [362, 392] on th "[DATE]" at bounding box center [309, 389] width 110 height 19
click at [369, 392] on th at bounding box center [374, 389] width 22 height 19
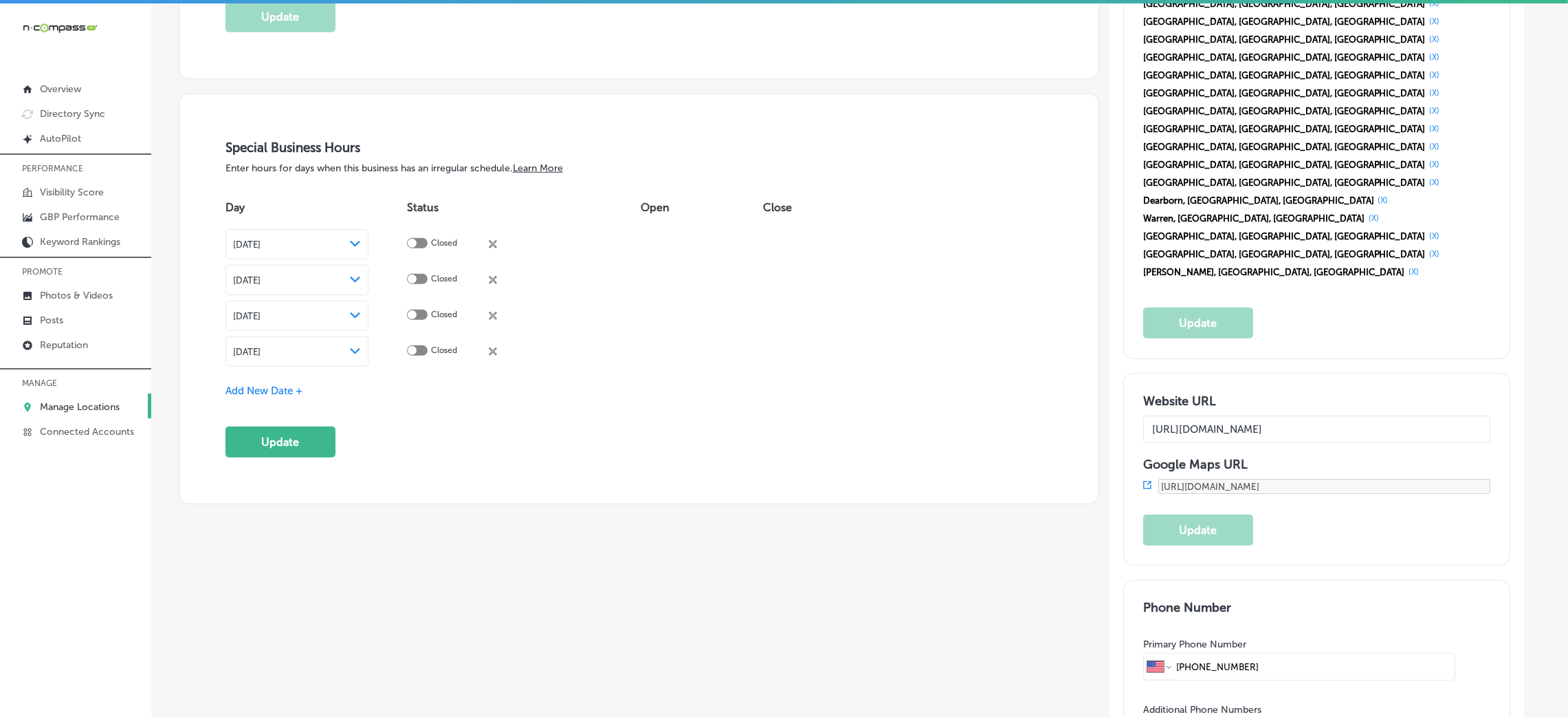
click at [261, 386] on span "Add New Date +" at bounding box center [263, 390] width 77 height 12
click at [362, 385] on div "[DATE] Path Created with Sketch." at bounding box center [297, 388] width 128 height 11
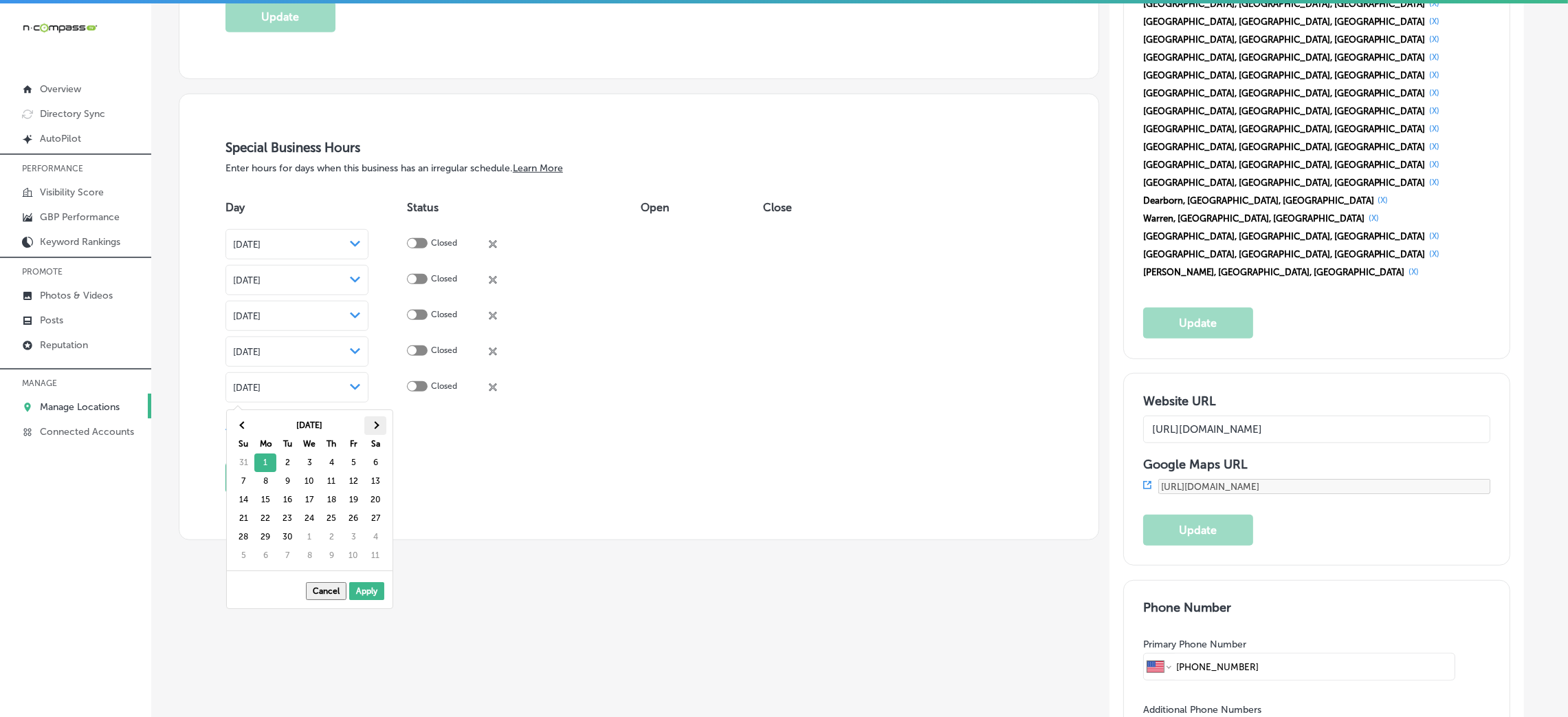
click at [376, 420] on th at bounding box center [374, 425] width 22 height 19
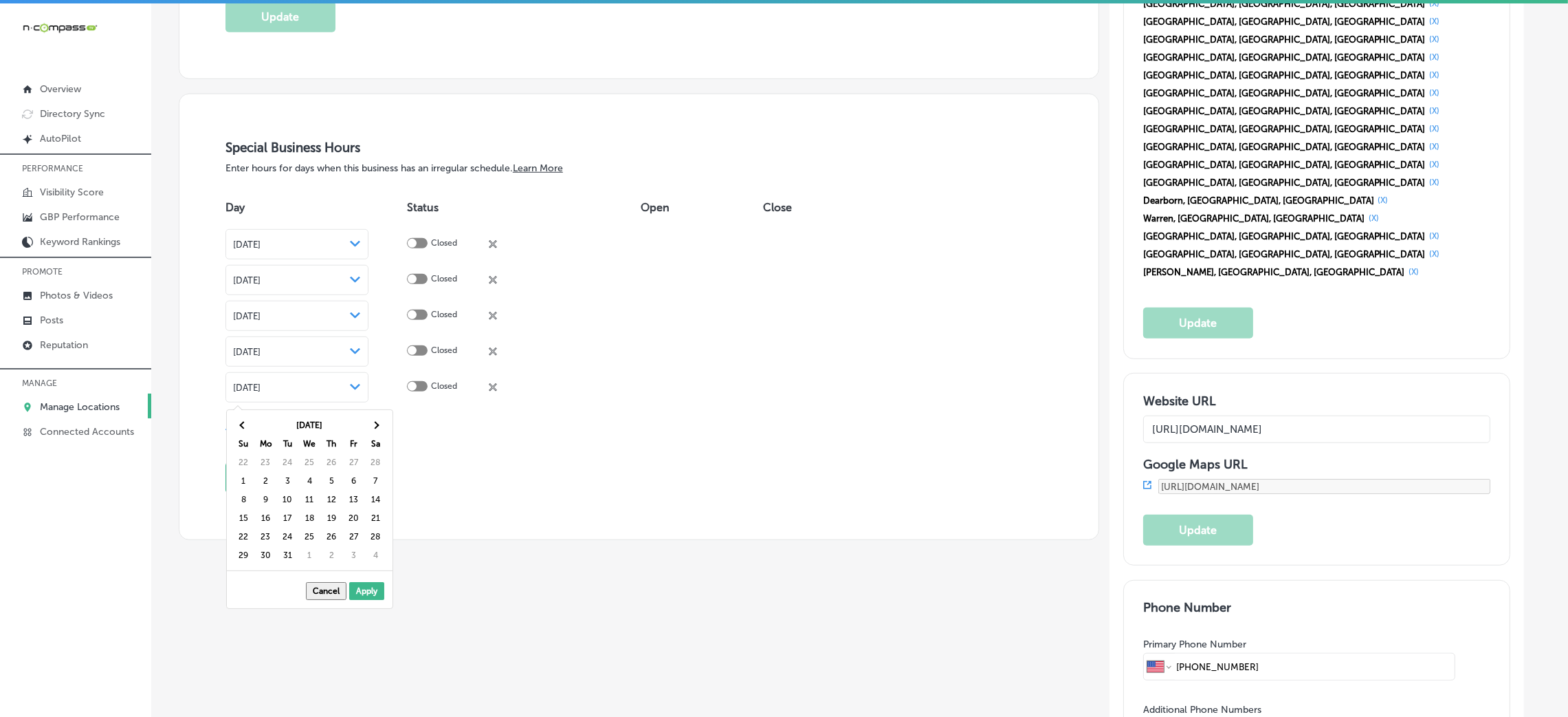
click at [376, 420] on th at bounding box center [374, 425] width 22 height 19
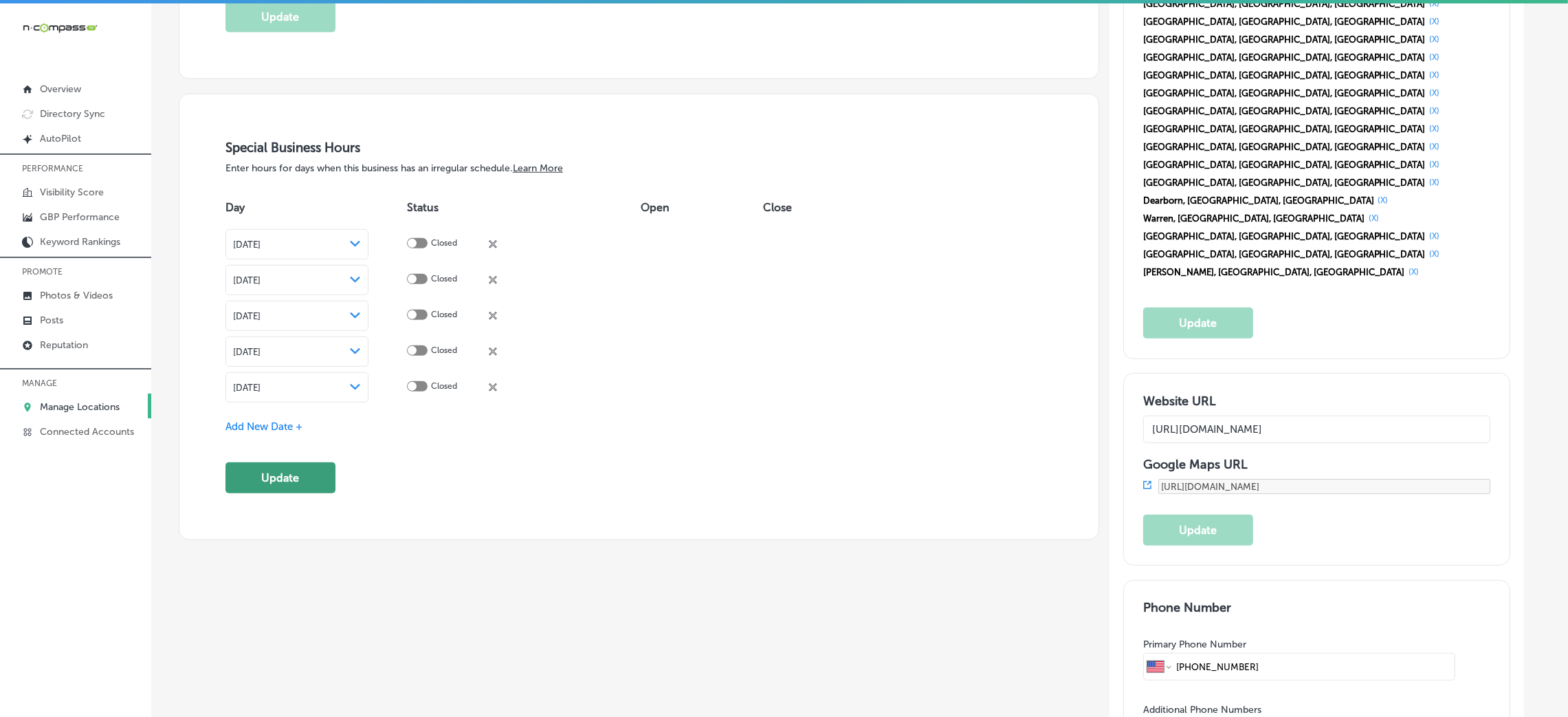
click at [324, 482] on button "Update" at bounding box center [280, 477] width 110 height 31
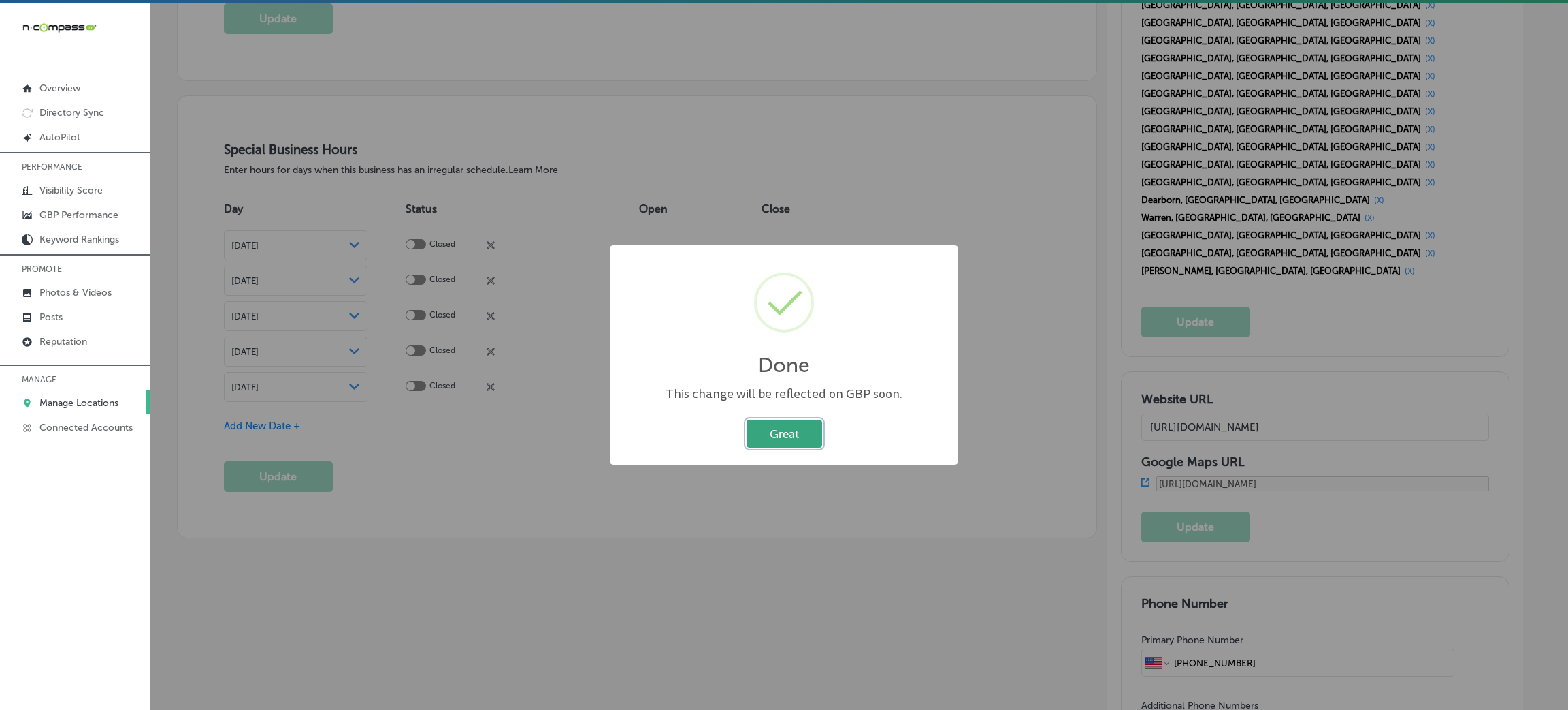
click at [775, 431] on button "Great" at bounding box center [784, 433] width 76 height 28
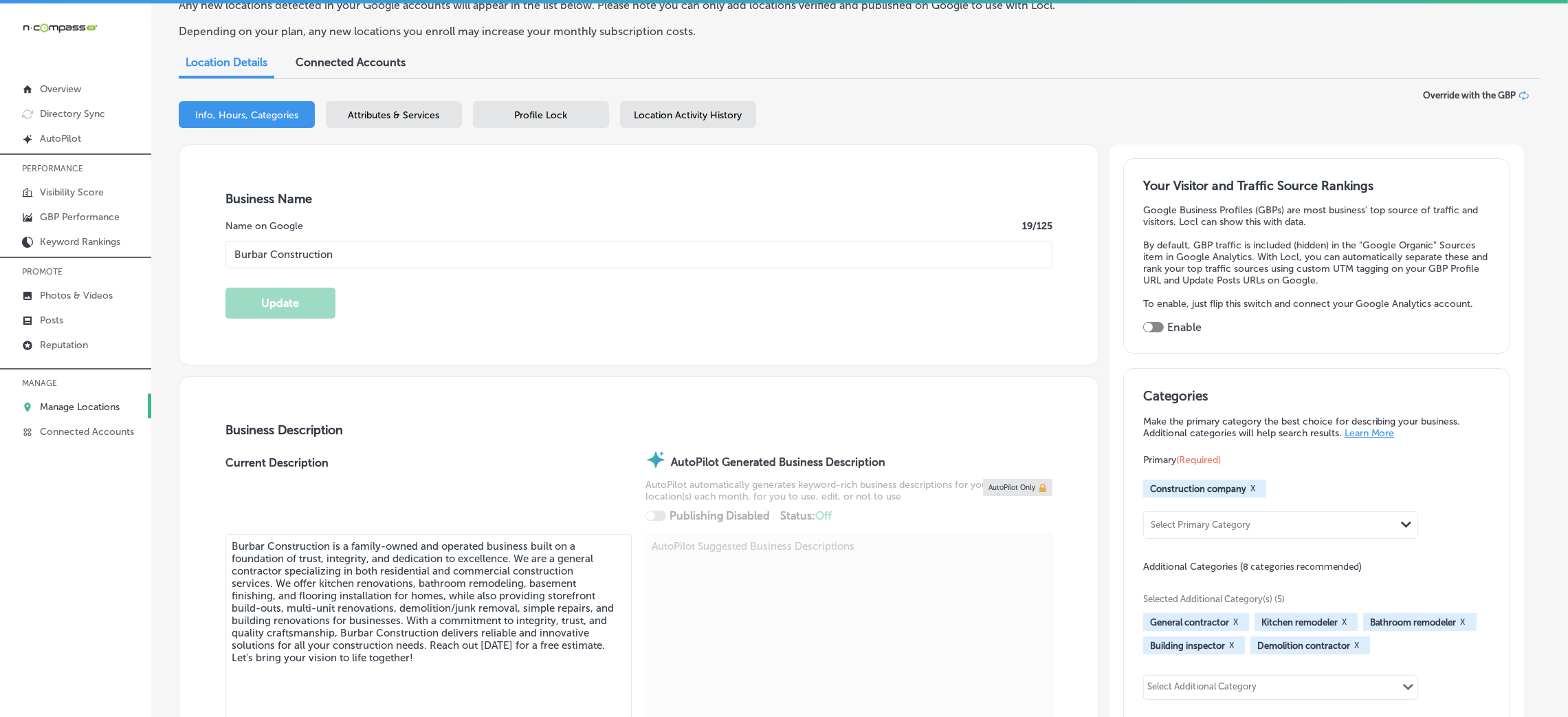
scroll to position [0, 0]
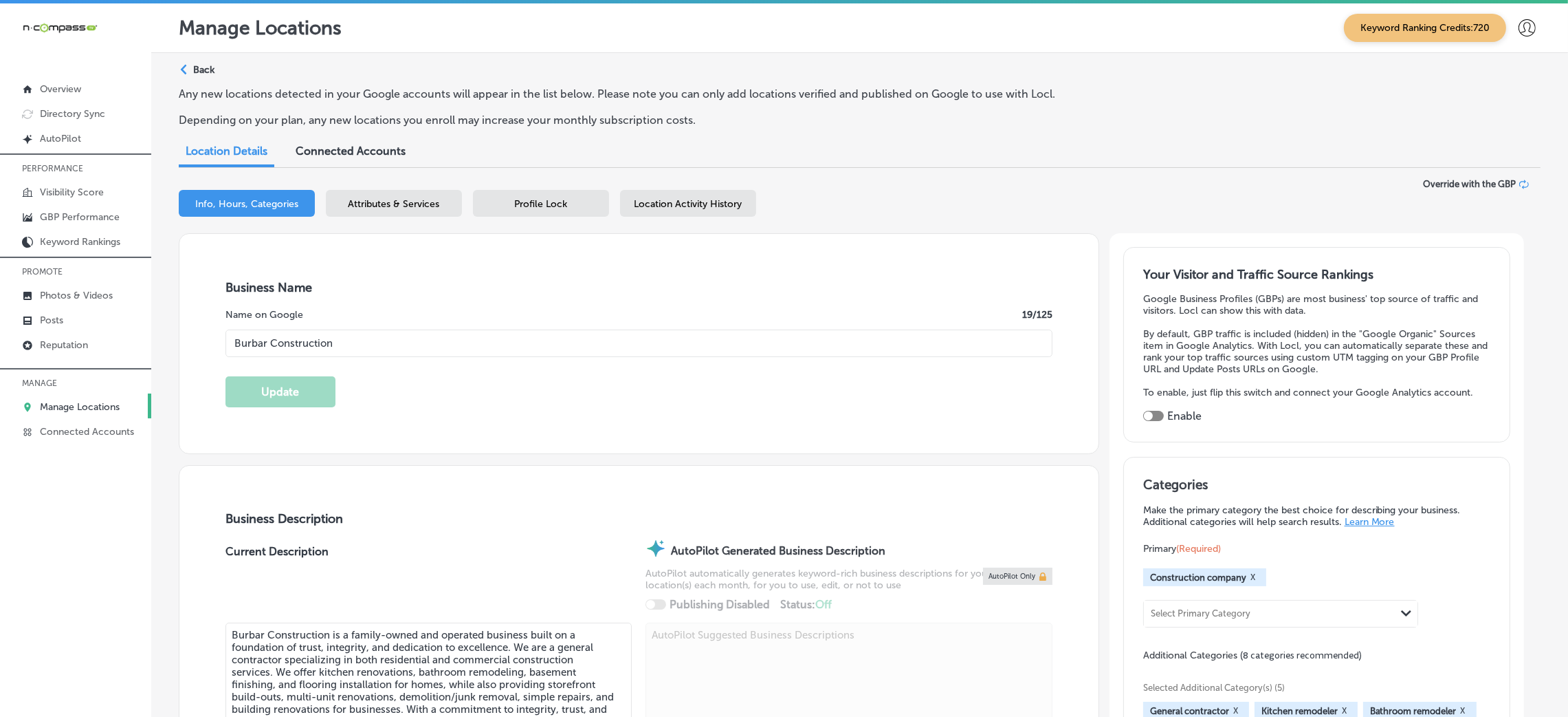
click at [383, 206] on span "Attributes & Services" at bounding box center [394, 203] width 91 height 11
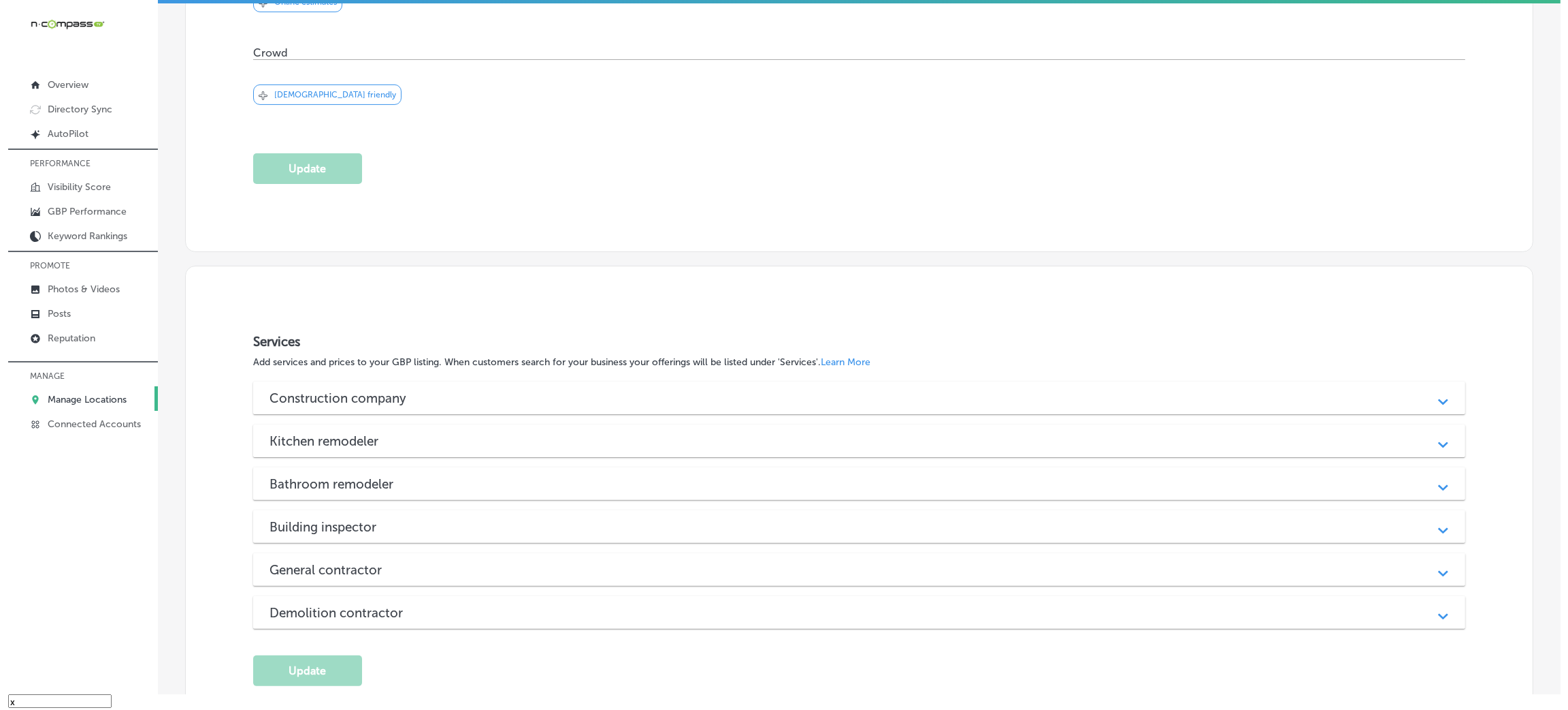
scroll to position [711, 0]
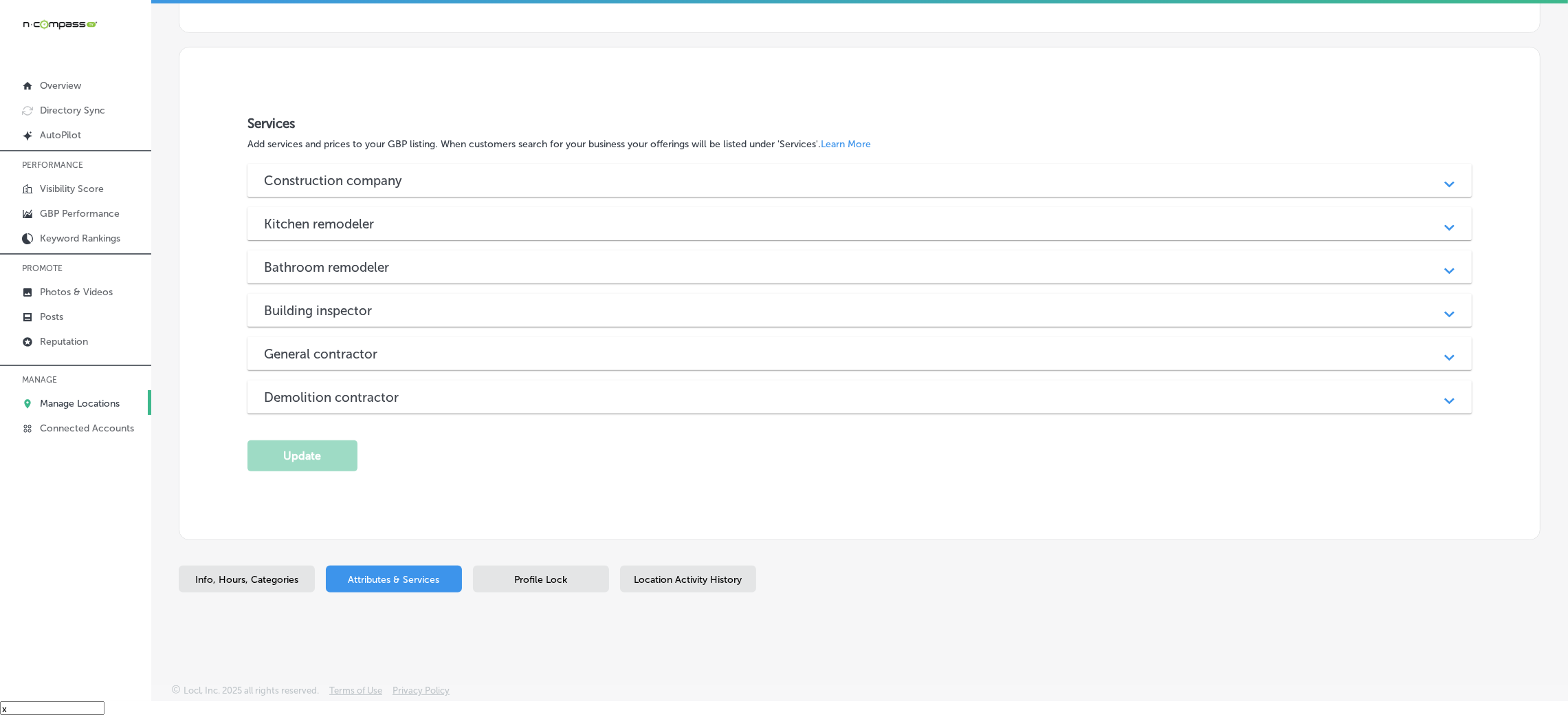
click at [395, 173] on h3 "Construction company" at bounding box center [344, 181] width 160 height 16
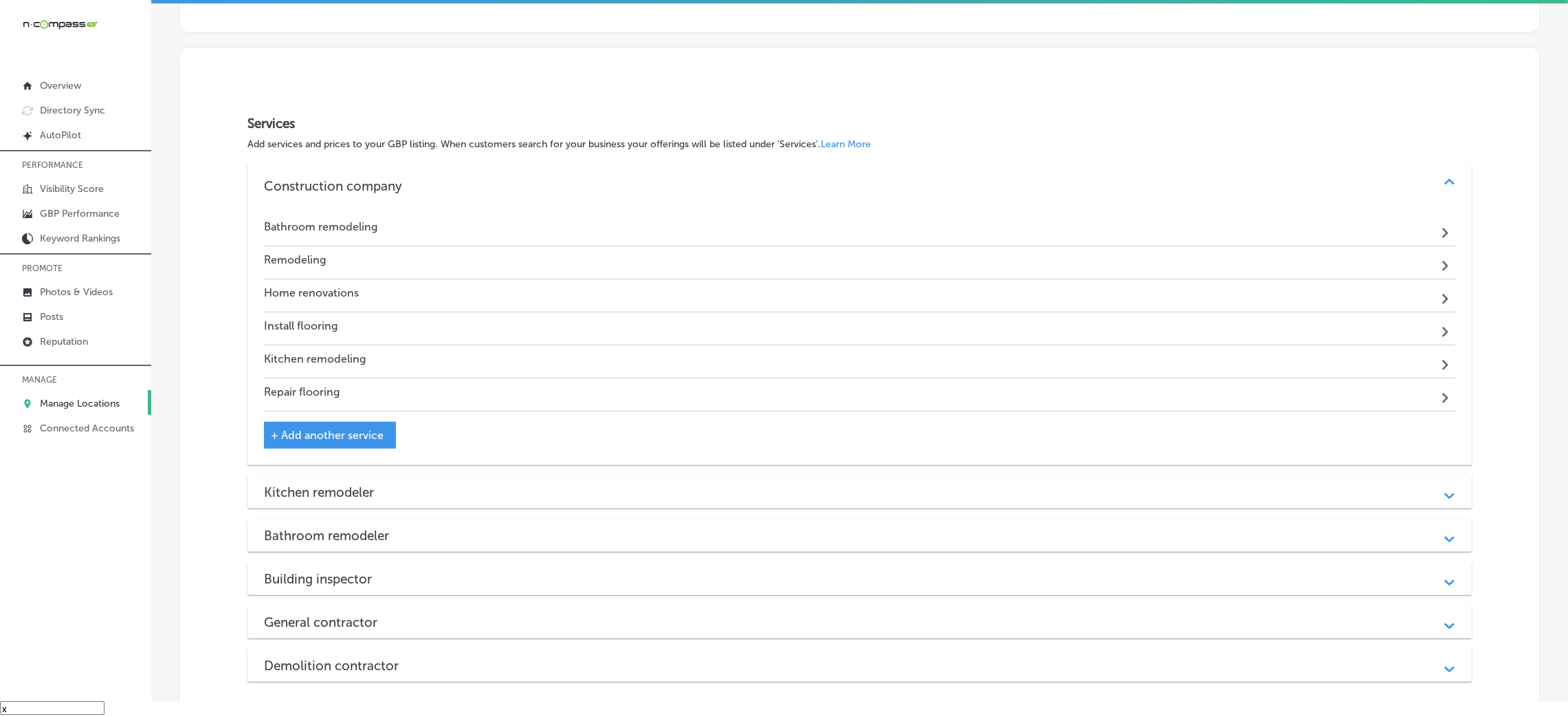
click at [382, 237] on div "Bathroom remodeling Path Created with Sketch." at bounding box center [859, 229] width 1191 height 33
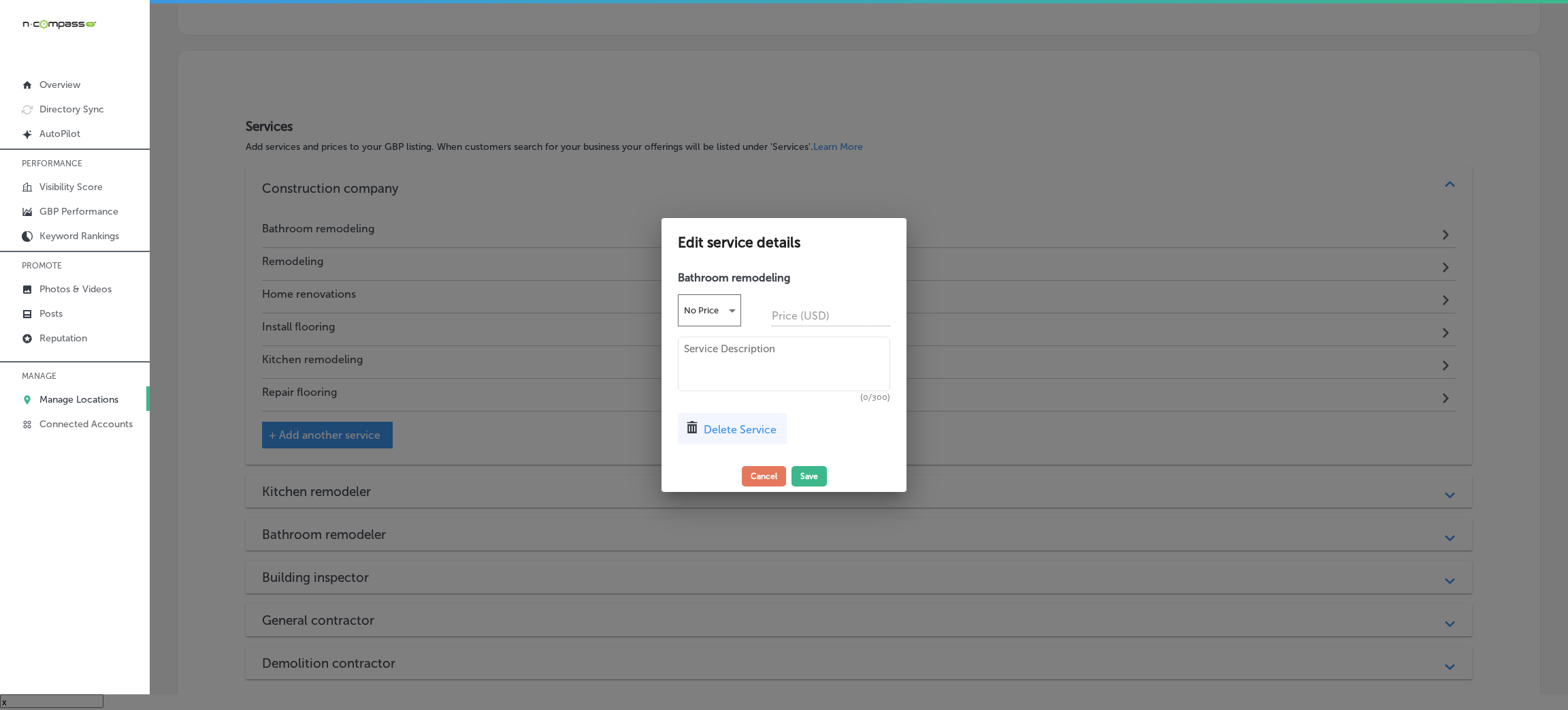
click at [700, 430] on div "Delete Service" at bounding box center [732, 428] width 109 height 31
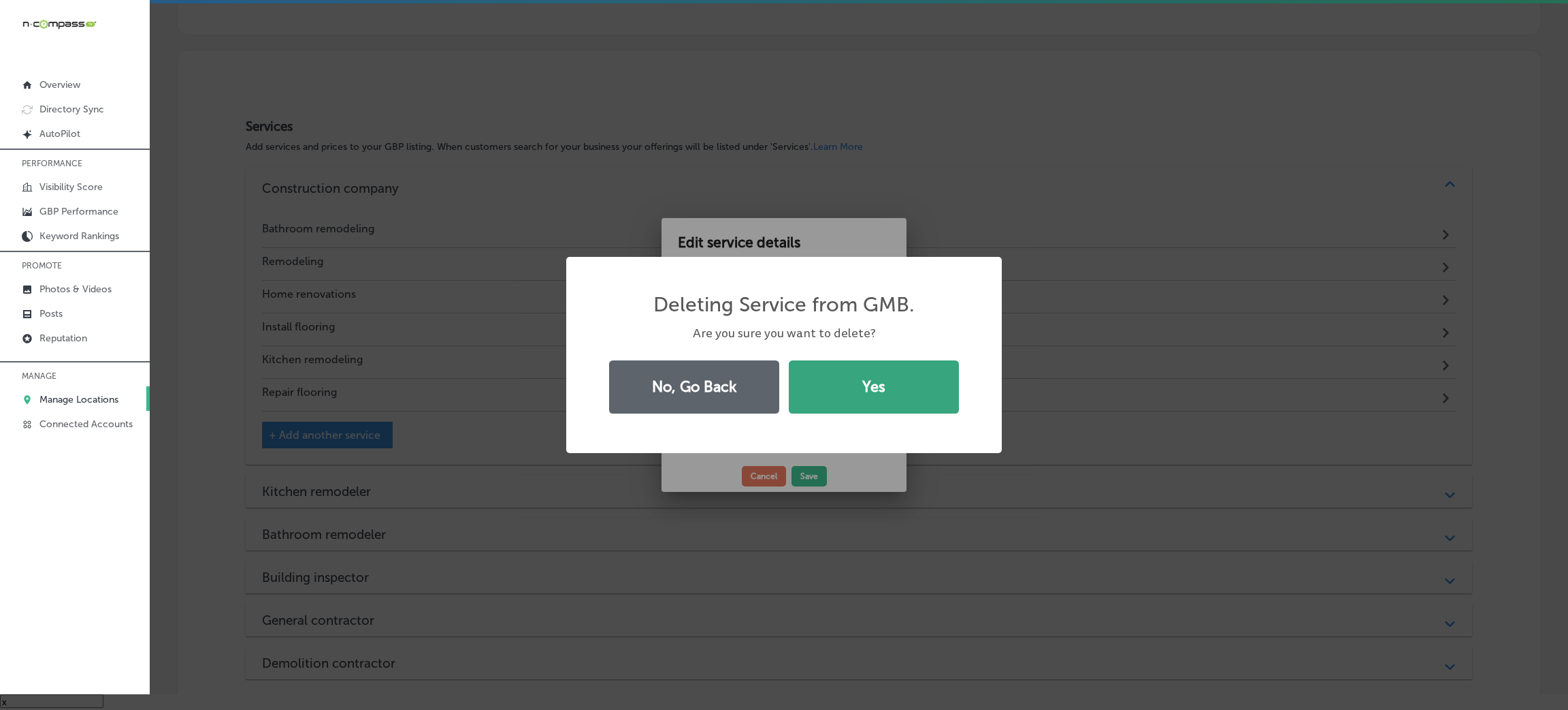
click at [848, 389] on button "Yes" at bounding box center [874, 387] width 170 height 53
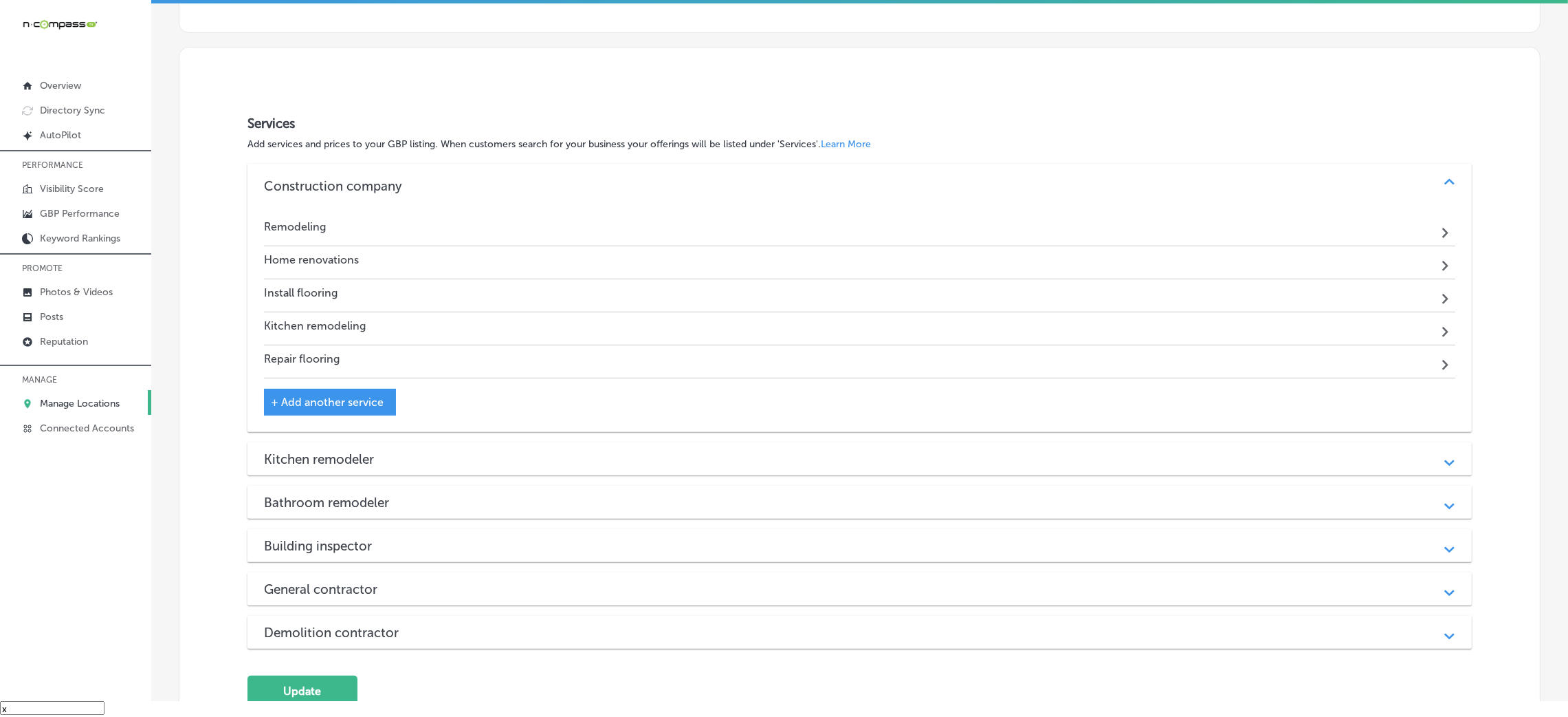
click at [466, 251] on div "Home renovations Path Created with Sketch." at bounding box center [859, 262] width 1191 height 33
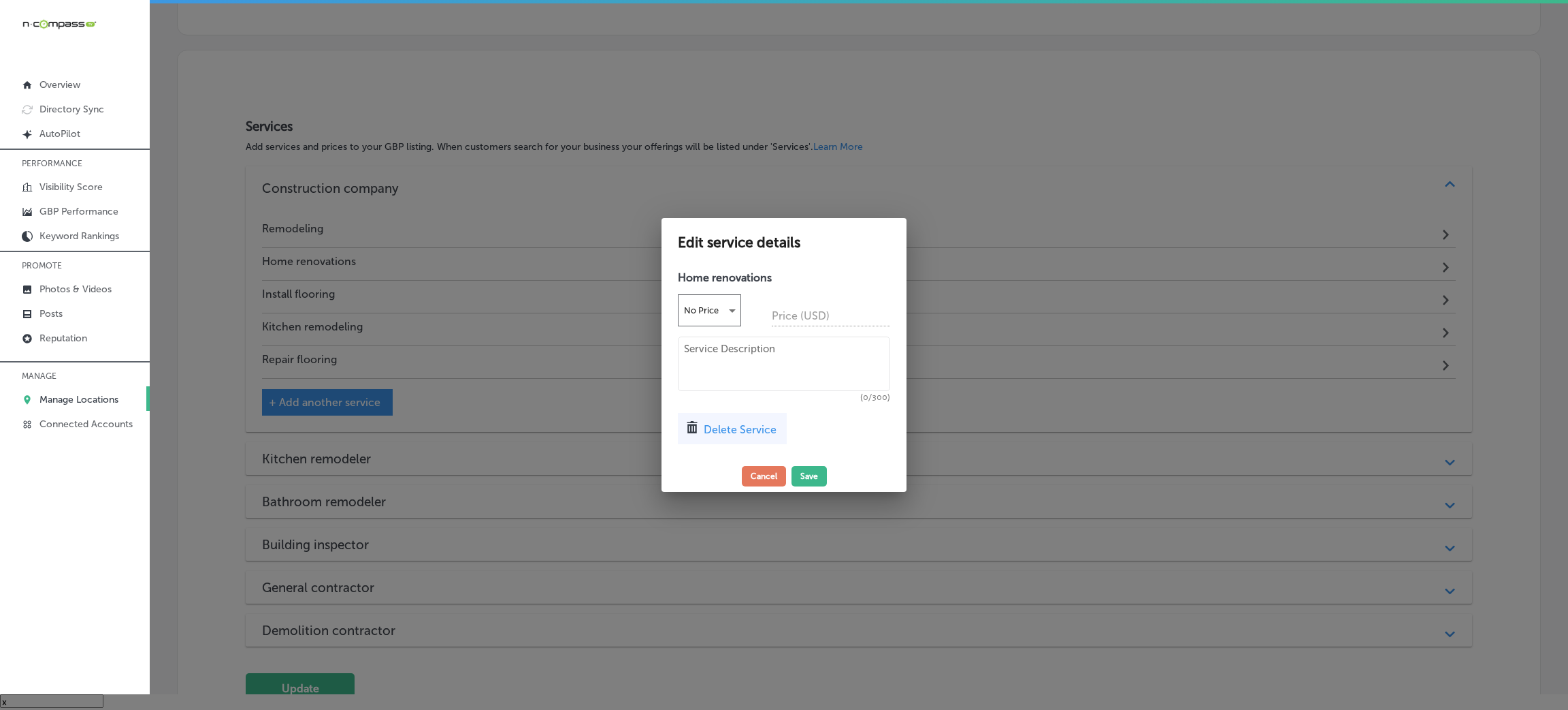
drag, startPoint x: 770, startPoint y: 420, endPoint x: 763, endPoint y: 422, distance: 7.3
click at [763, 422] on div "Delete Service" at bounding box center [732, 428] width 109 height 31
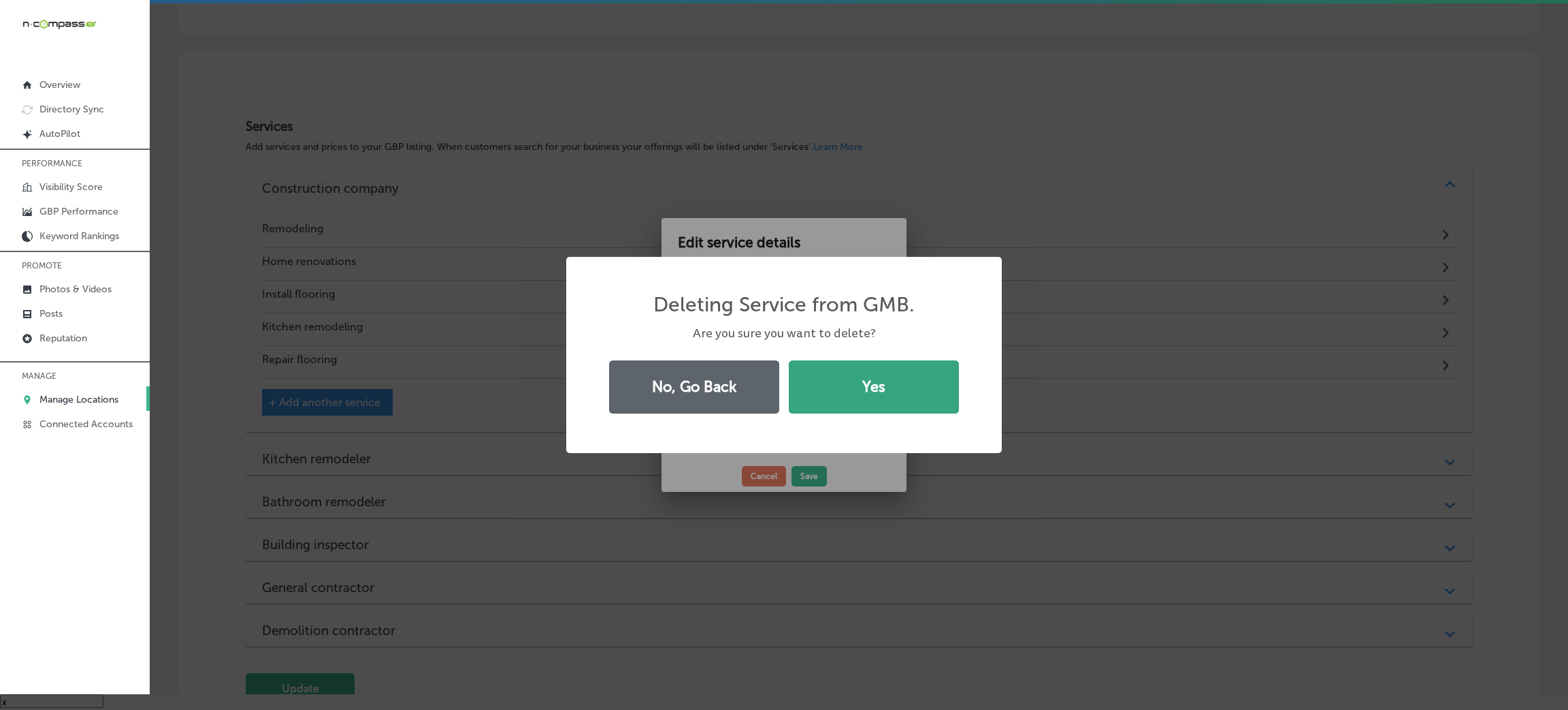
click at [872, 402] on button "Yes" at bounding box center [874, 387] width 170 height 53
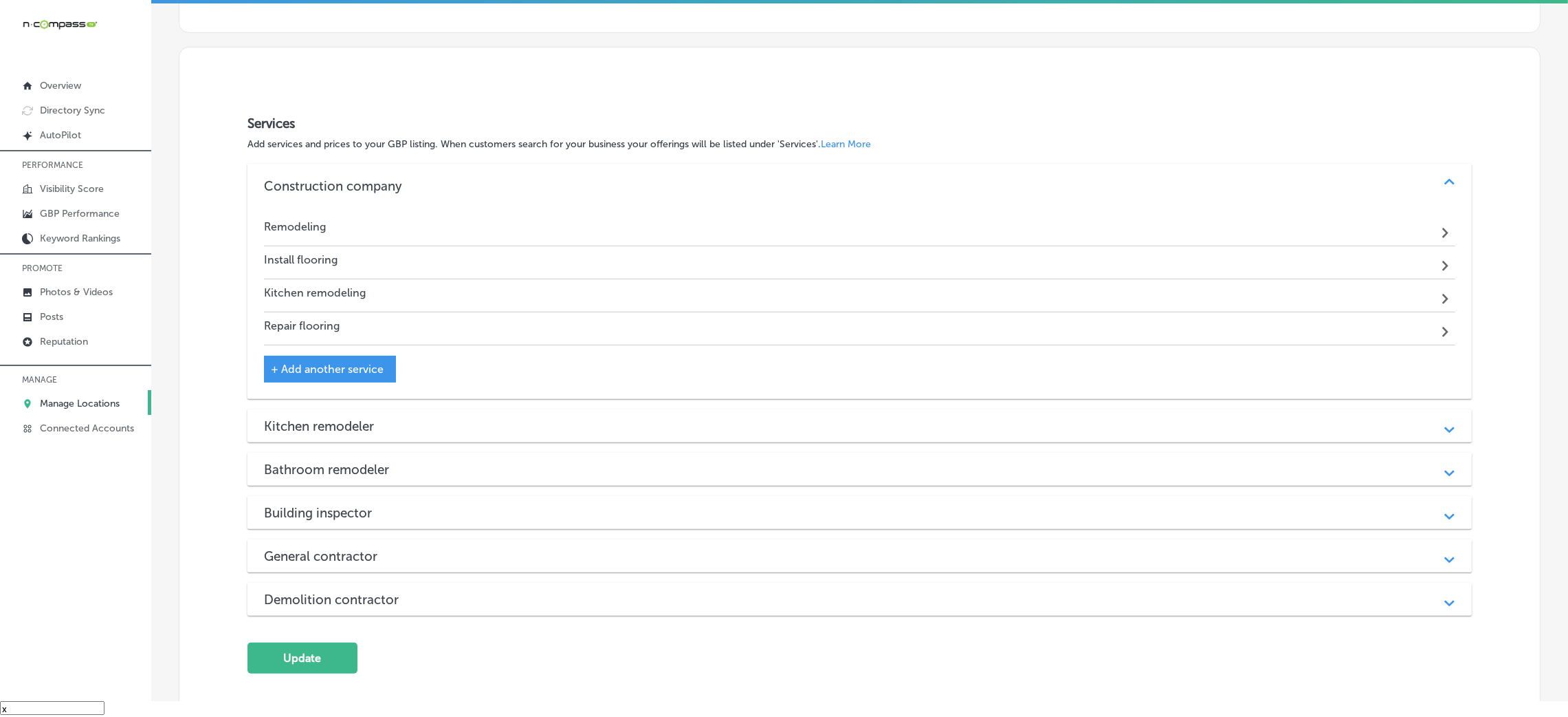
click at [529, 218] on div "Remodeling Path Created with Sketch." at bounding box center [859, 229] width 1191 height 33
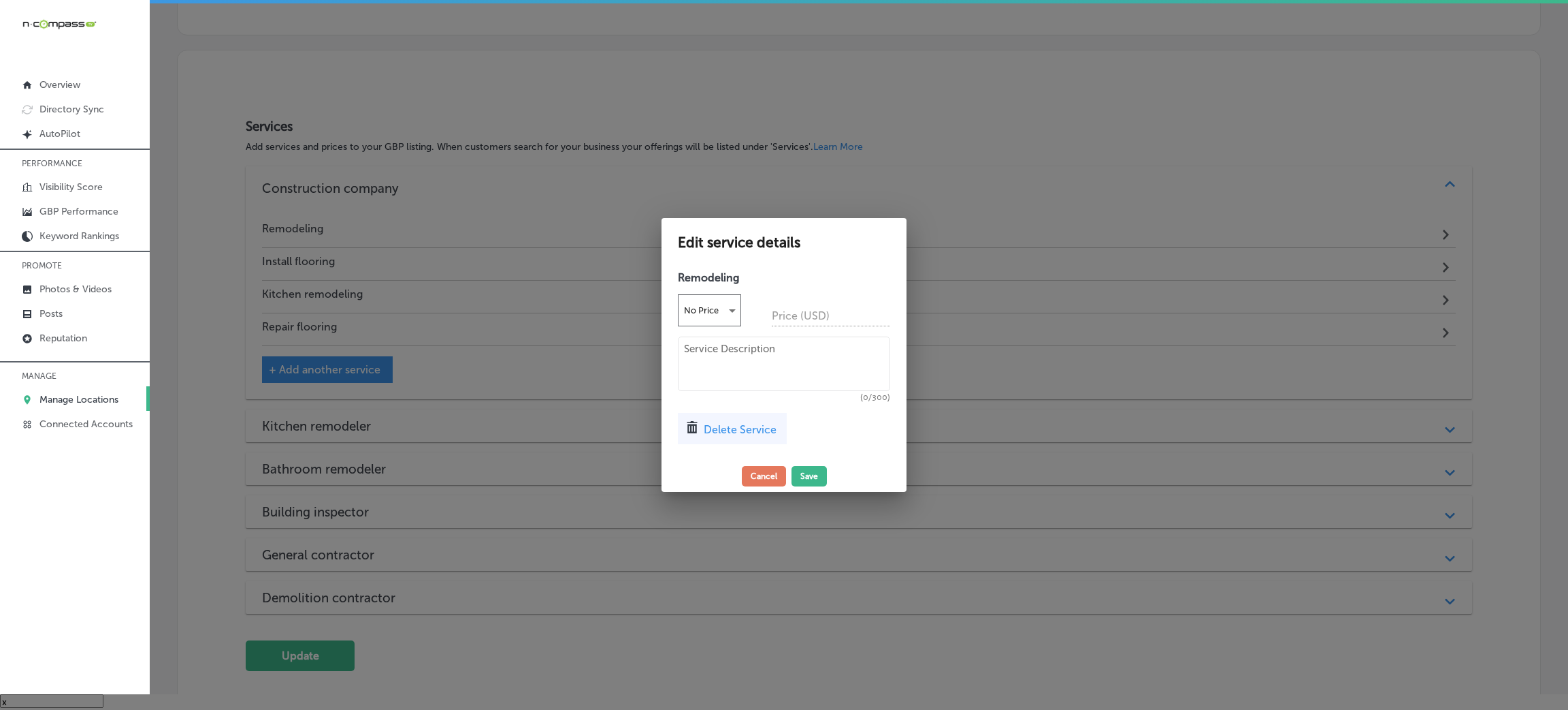
click at [737, 433] on span "Delete Service" at bounding box center [740, 429] width 73 height 13
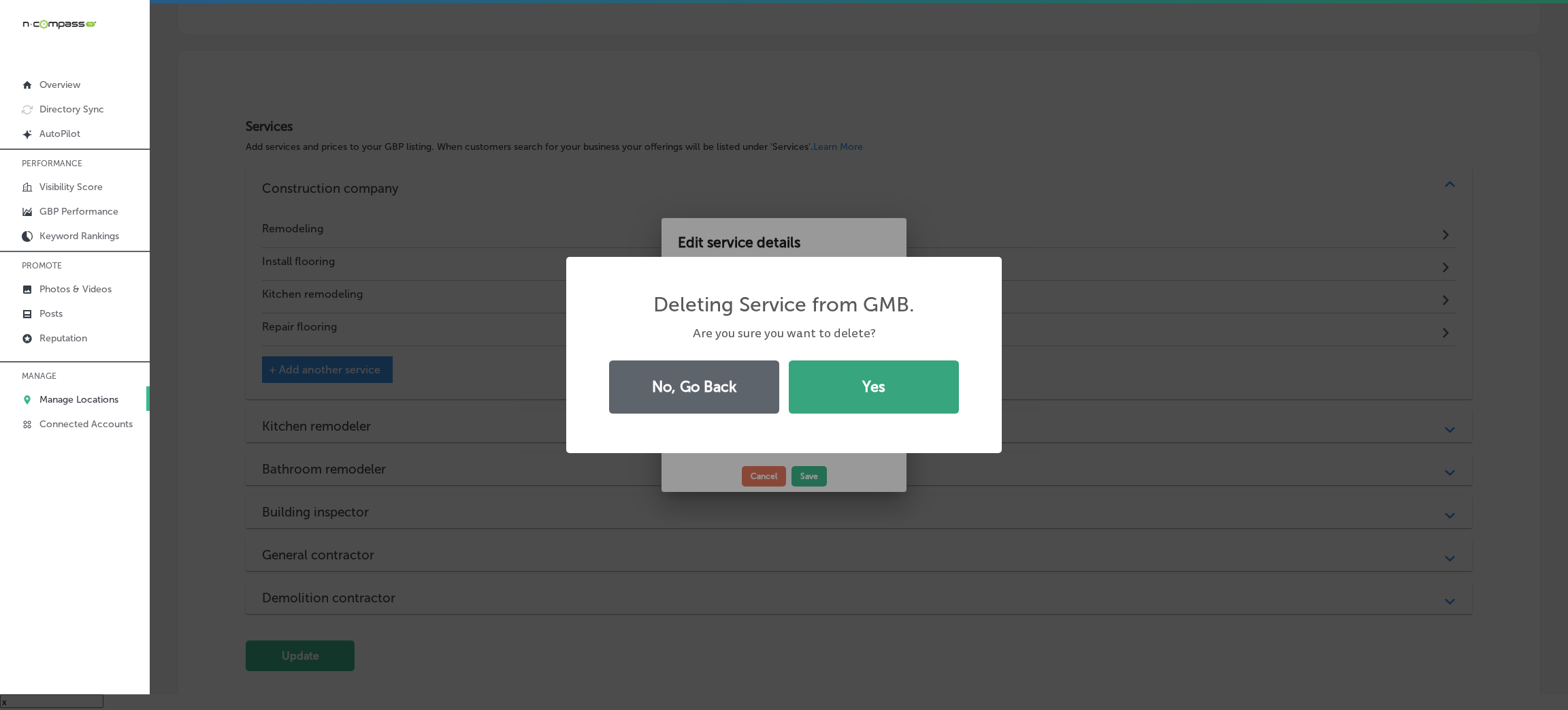
click at [849, 398] on button "Yes" at bounding box center [874, 387] width 170 height 53
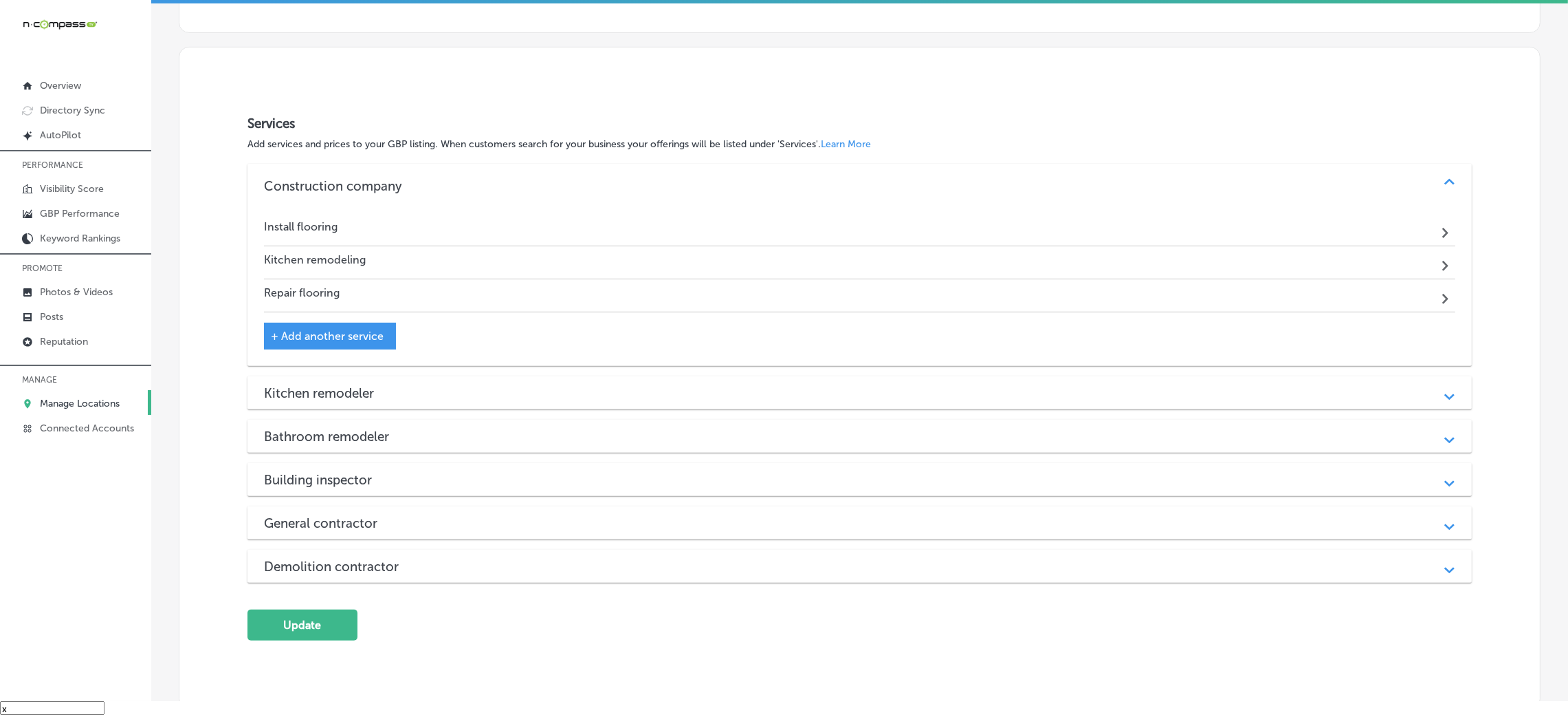
click at [439, 219] on div "Install flooring Path Created with Sketch." at bounding box center [859, 229] width 1191 height 33
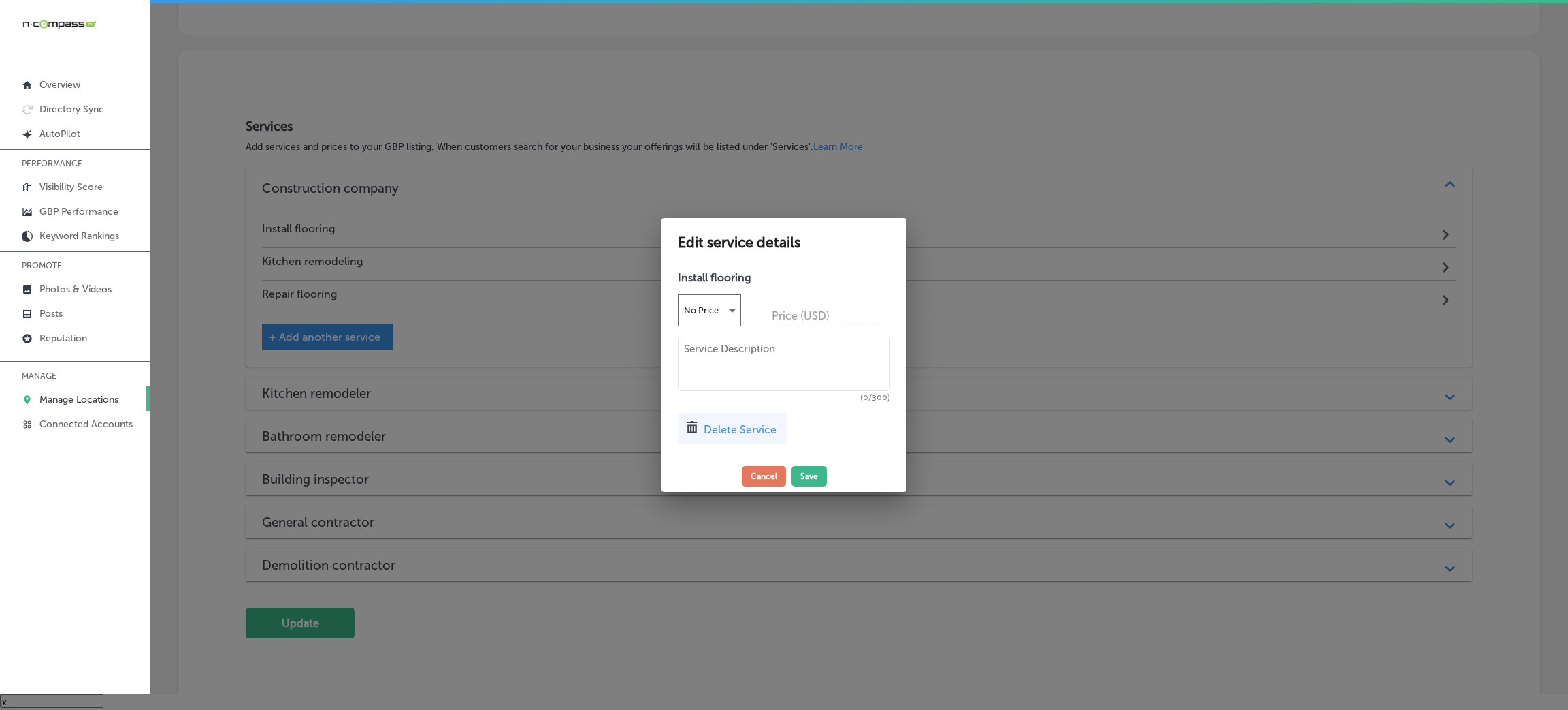
click at [744, 419] on div "Delete Service" at bounding box center [732, 428] width 109 height 31
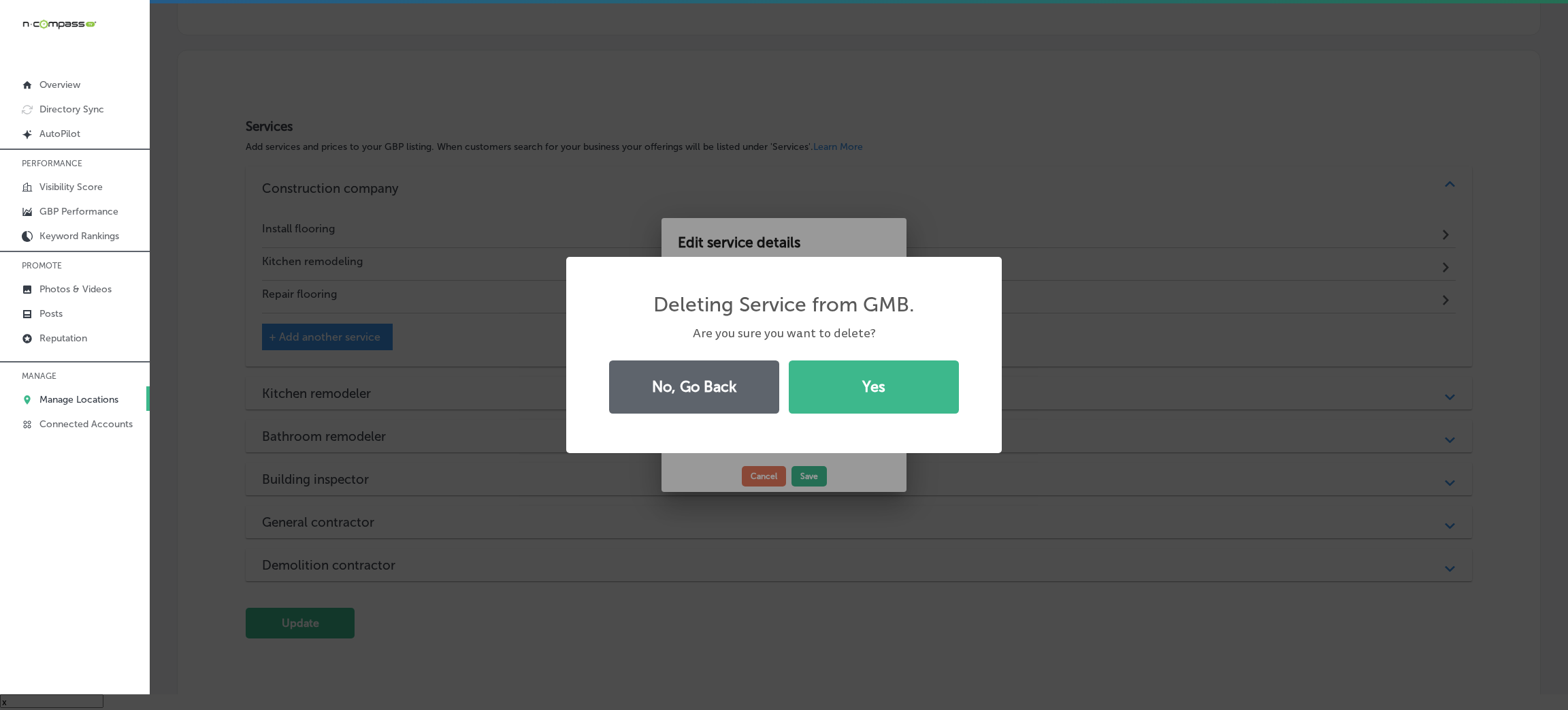
click at [860, 416] on div "No, Go Back Yes" at bounding box center [784, 387] width 365 height 62
click at [852, 393] on button "Yes" at bounding box center [874, 387] width 170 height 53
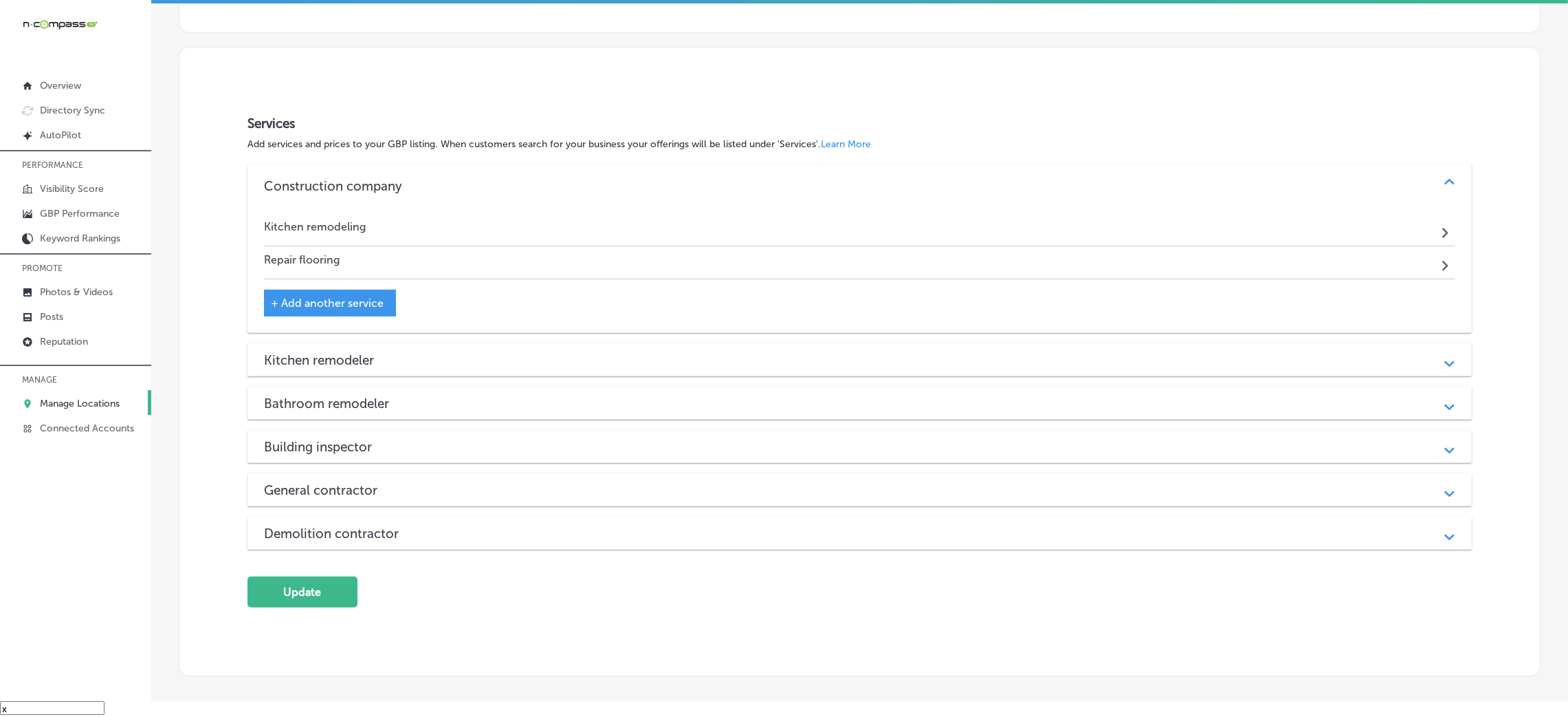
click at [362, 220] on h4 "Kitchen remodeling" at bounding box center [315, 227] width 102 height 13
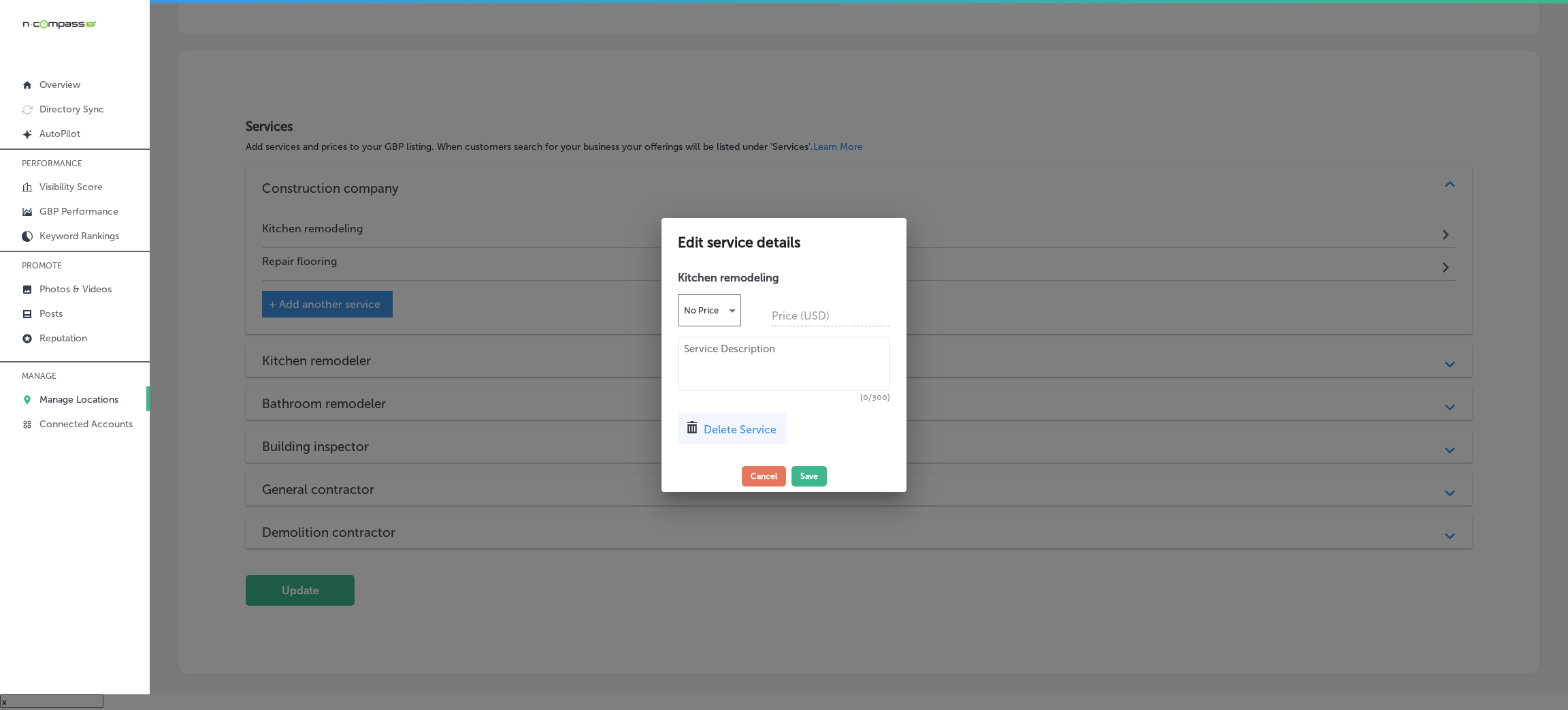
drag, startPoint x: 764, startPoint y: 449, endPoint x: 750, endPoint y: 431, distance: 22.8
click at [762, 448] on div "Kitchen remodeling No Price Price (USD) (0/300) Delete Service" at bounding box center [784, 361] width 245 height 196
click at [752, 431] on span "Delete Service" at bounding box center [740, 429] width 73 height 13
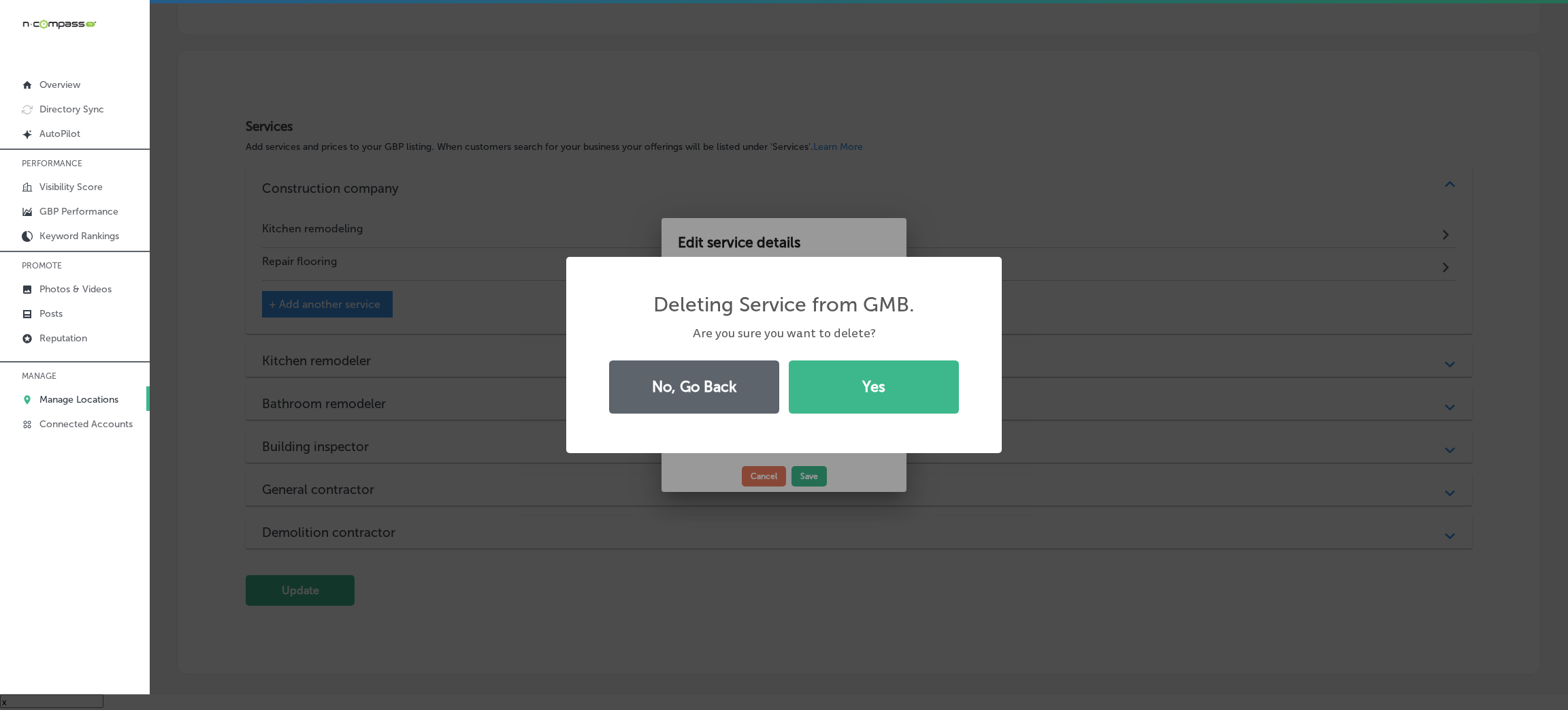
drag, startPoint x: 866, startPoint y: 409, endPoint x: 550, endPoint y: 312, distance: 330.6
click at [857, 409] on button "Yes" at bounding box center [874, 387] width 170 height 53
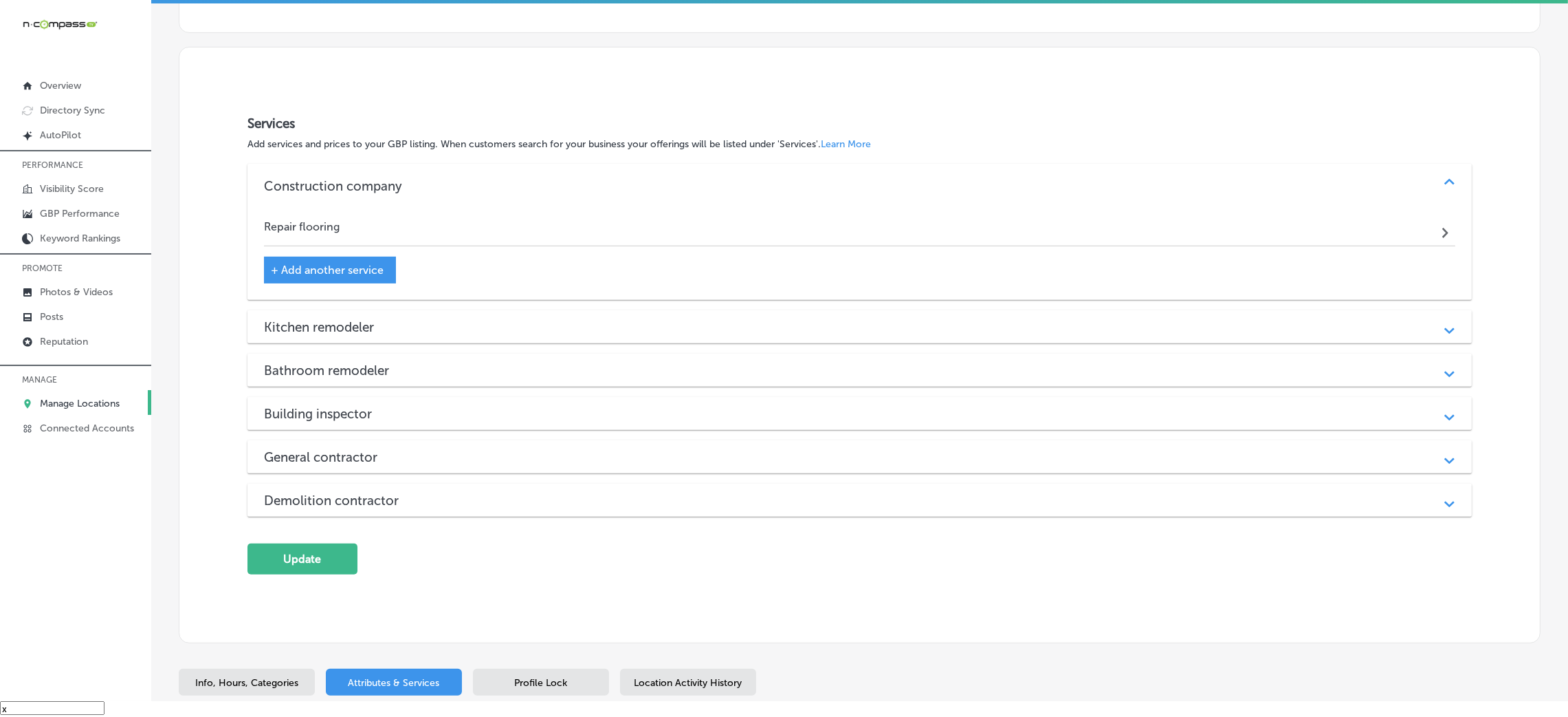
click at [333, 202] on div "Construction company Path Created with Sketch." at bounding box center [859, 186] width 1224 height 44
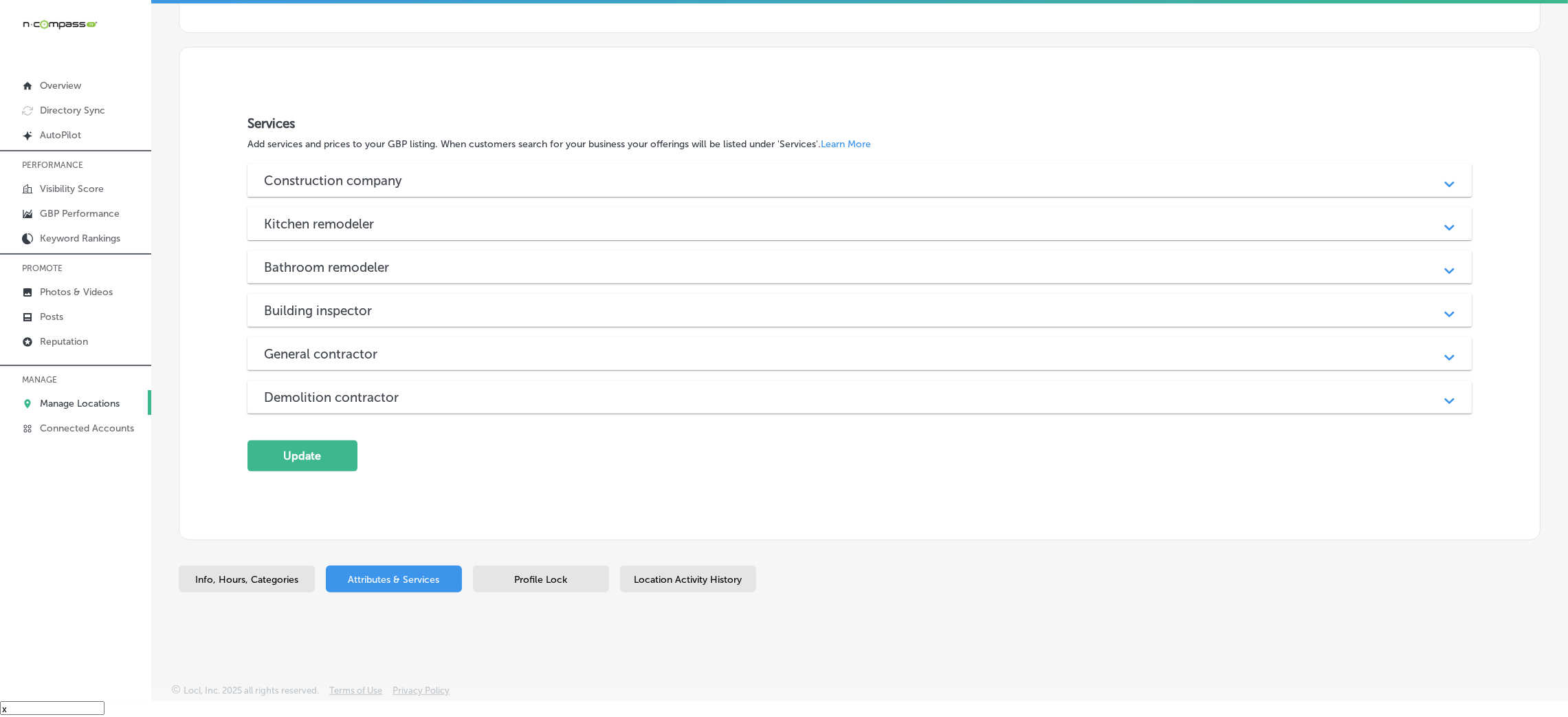
click at [341, 222] on h3 "Kitchen remodeler" at bounding box center [330, 224] width 132 height 16
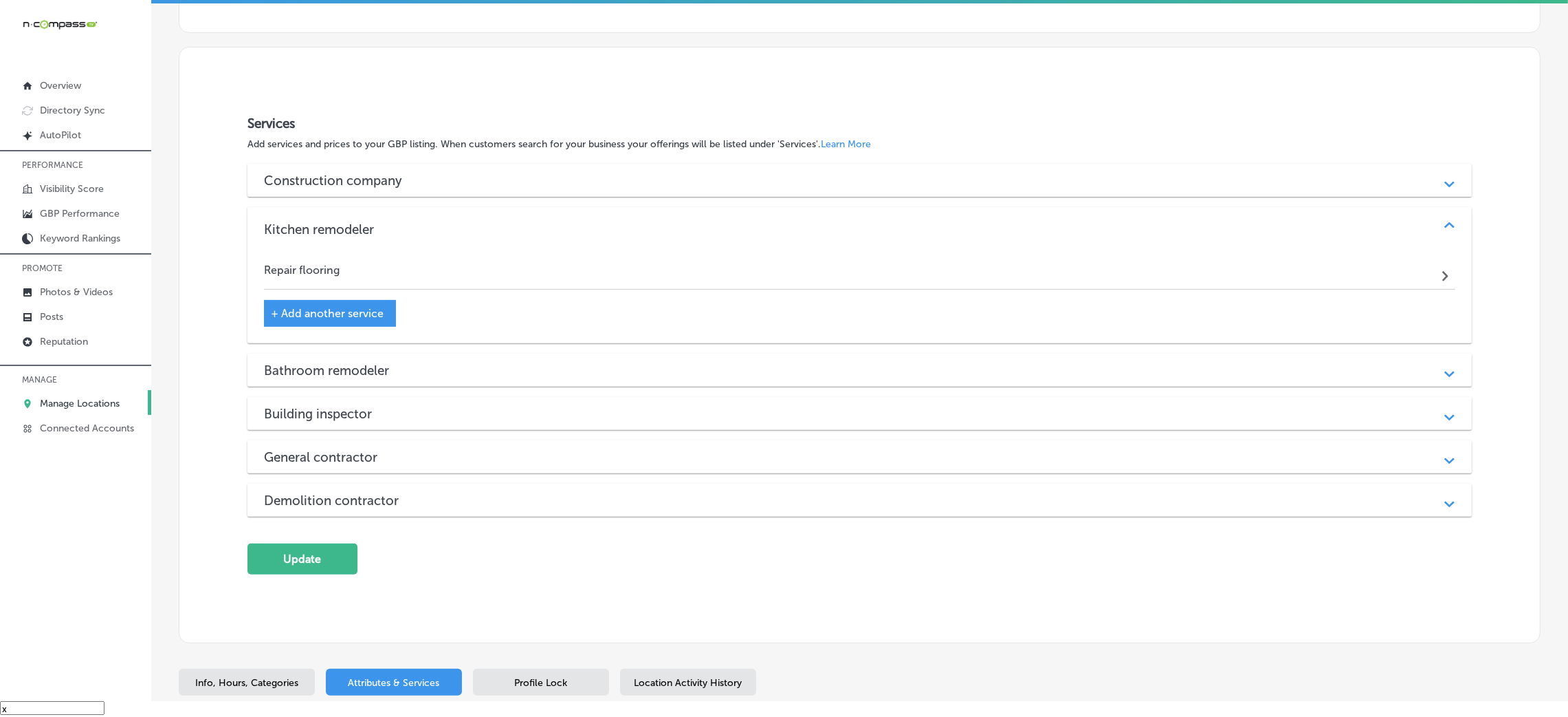
click at [352, 178] on h3 "Construction company" at bounding box center [344, 181] width 160 height 16
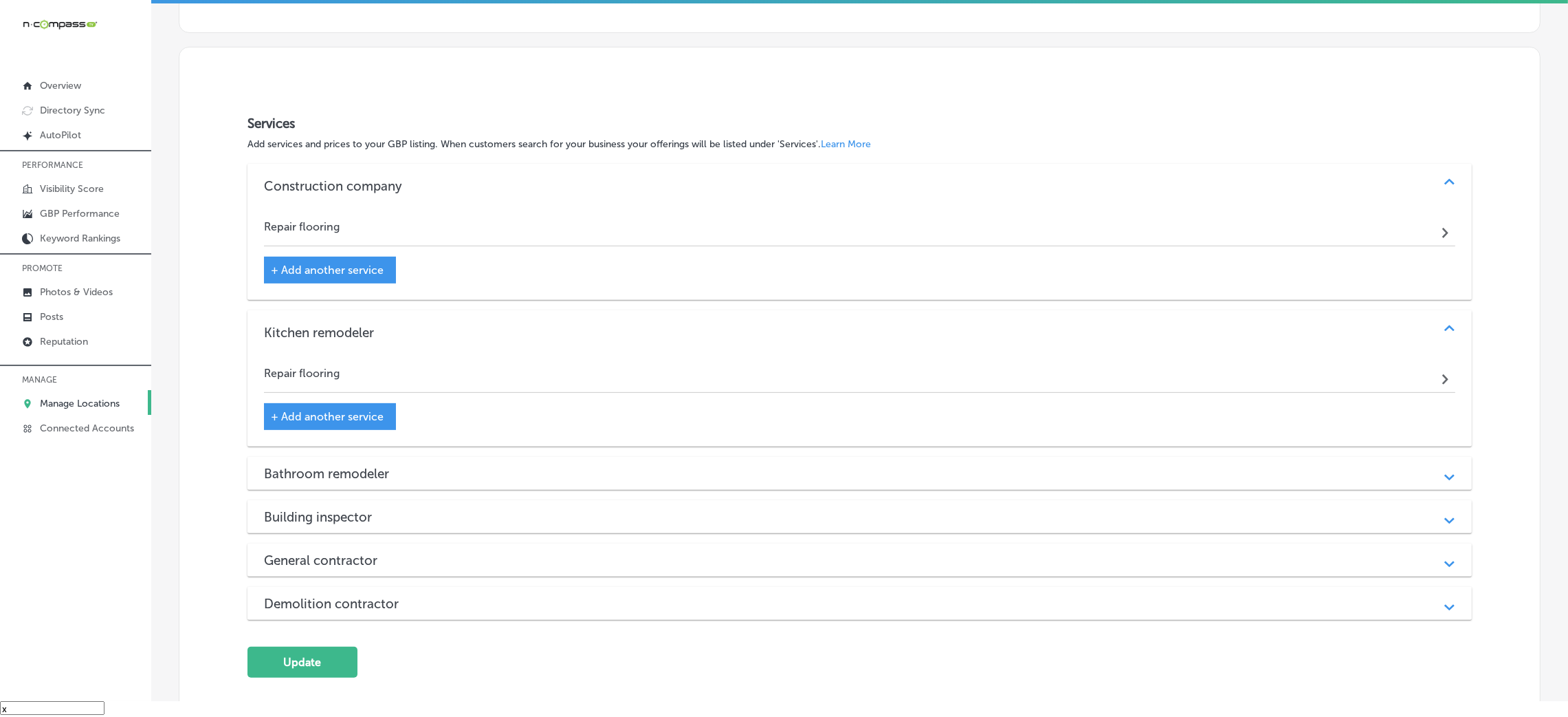
click at [349, 226] on div "Repair flooring Path Created with Sketch." at bounding box center [859, 229] width 1191 height 33
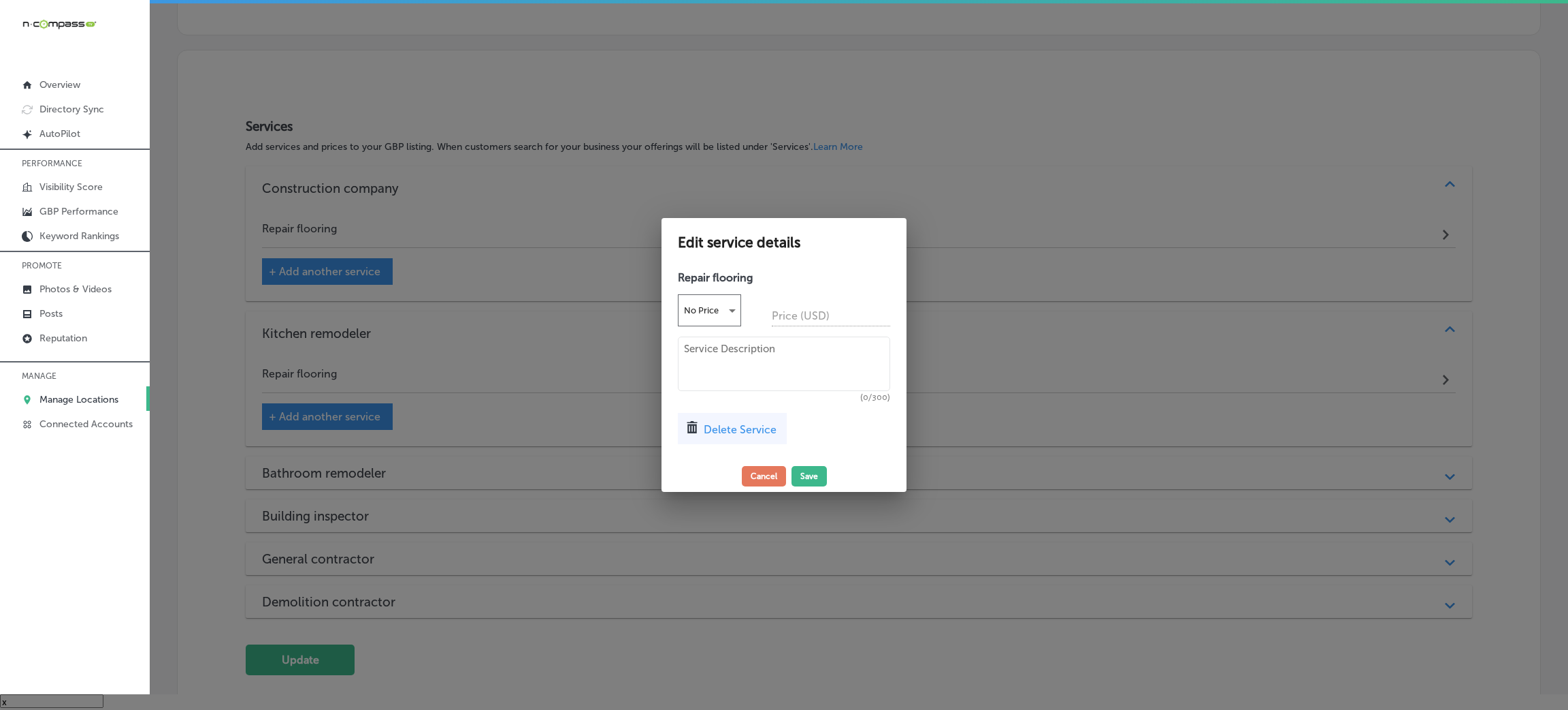
click at [725, 429] on span "Delete Service" at bounding box center [740, 429] width 73 height 13
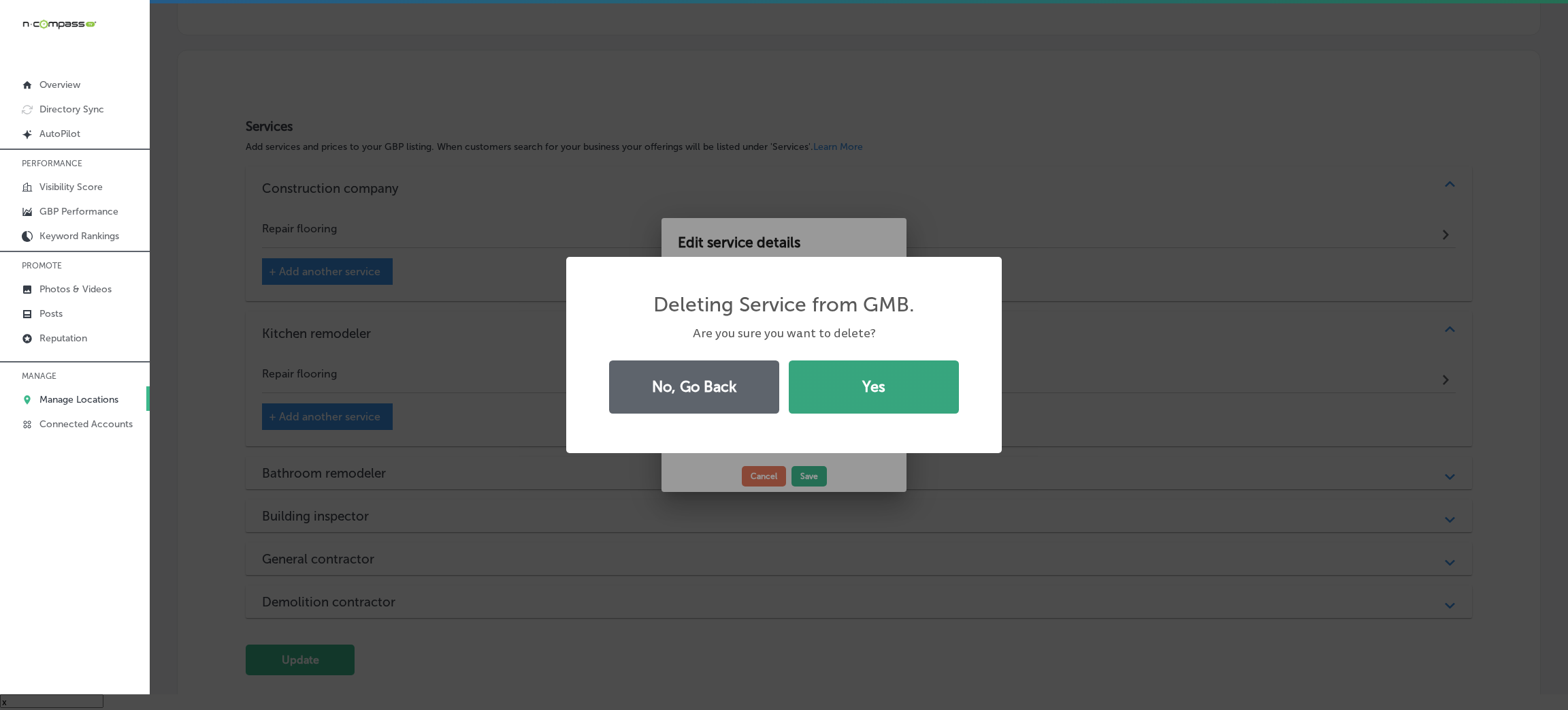
click at [892, 390] on button "Yes" at bounding box center [874, 387] width 170 height 53
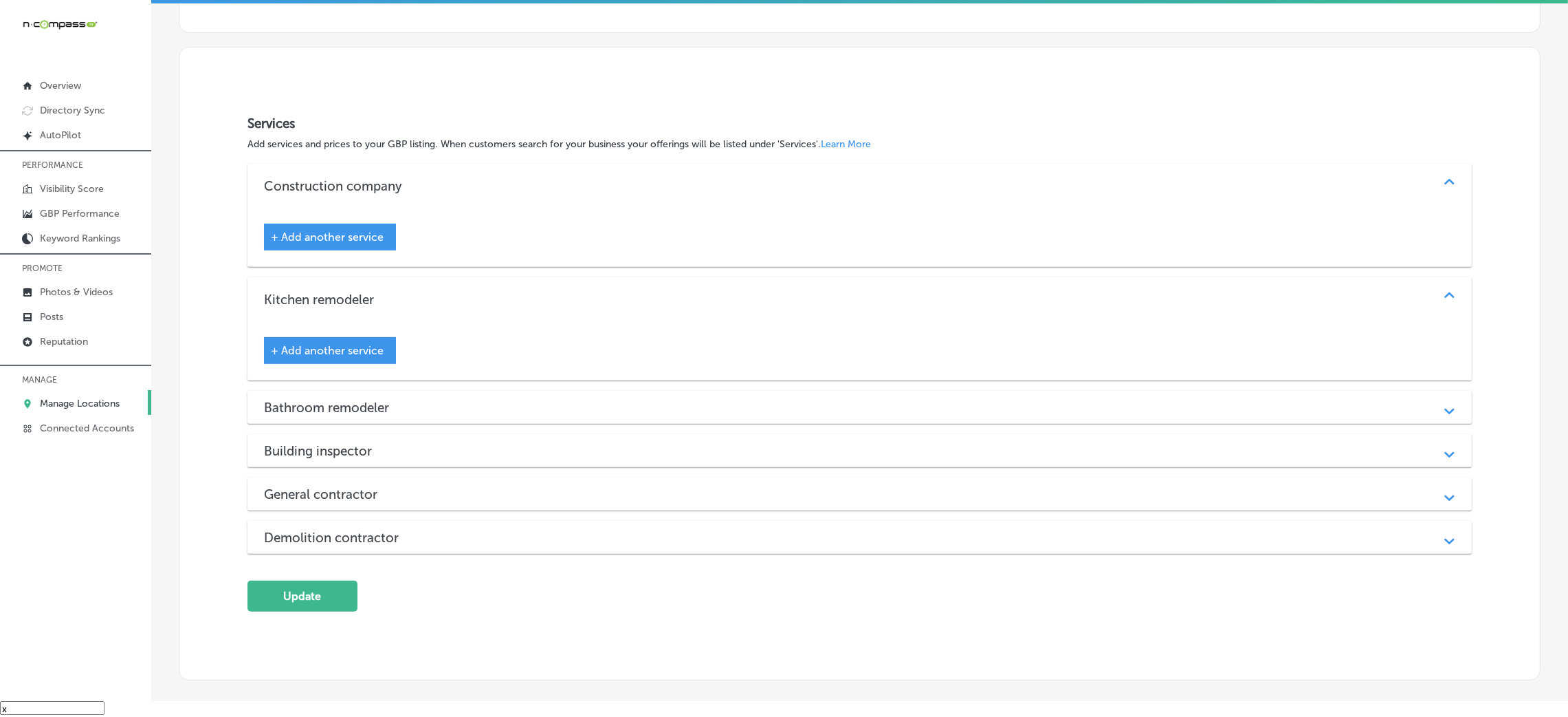
click at [380, 235] on span "+ Add another service" at bounding box center [328, 237] width 113 height 13
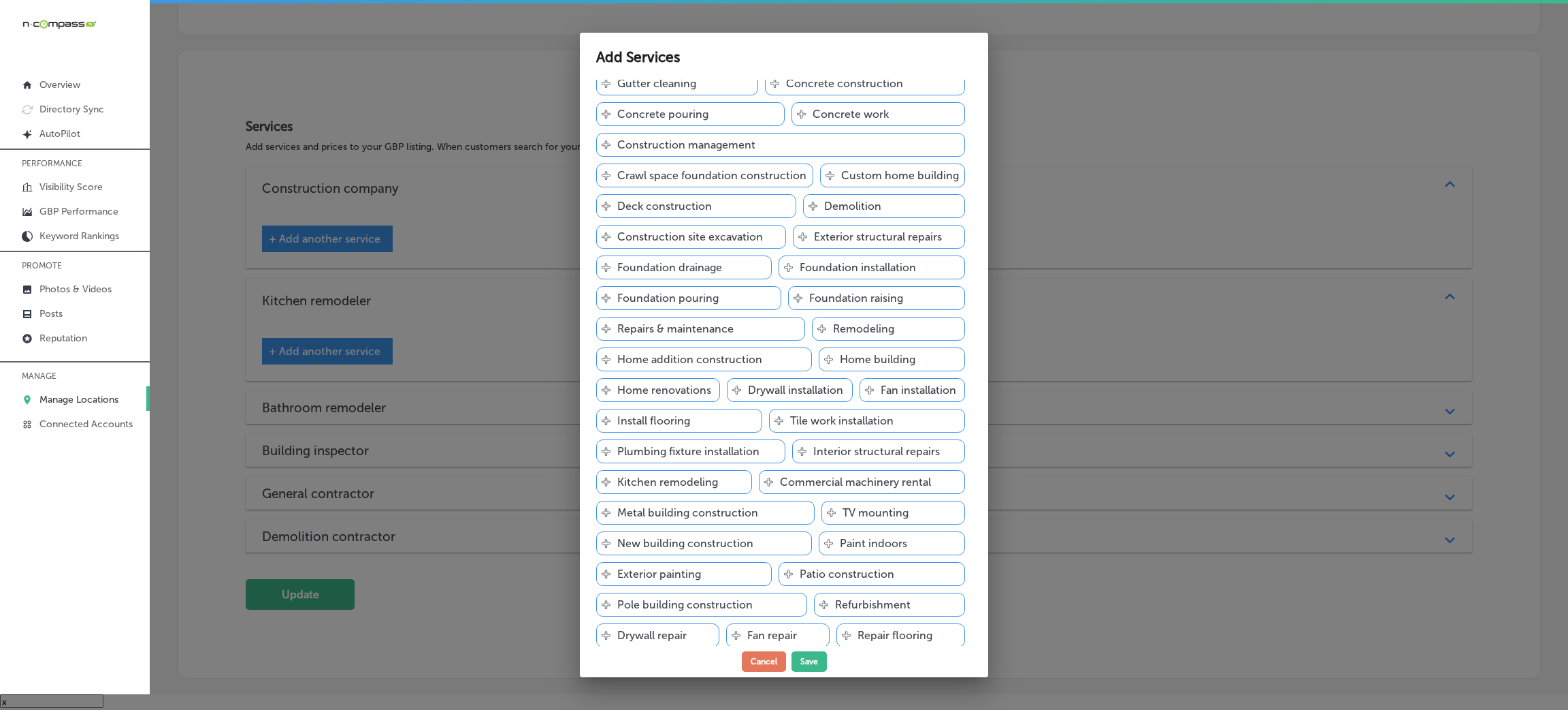
scroll to position [439, 0]
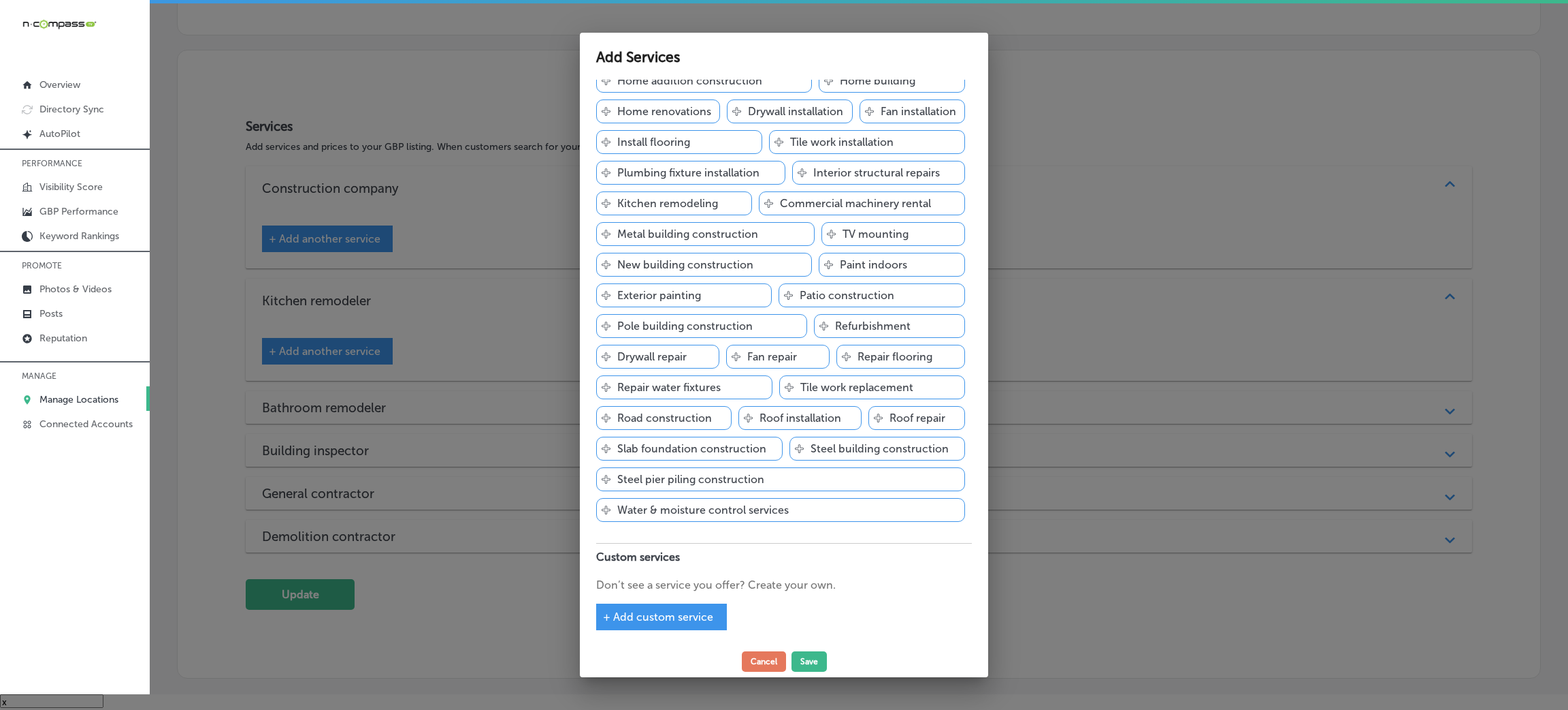
click at [671, 622] on span "+ Add custom service" at bounding box center [659, 616] width 110 height 13
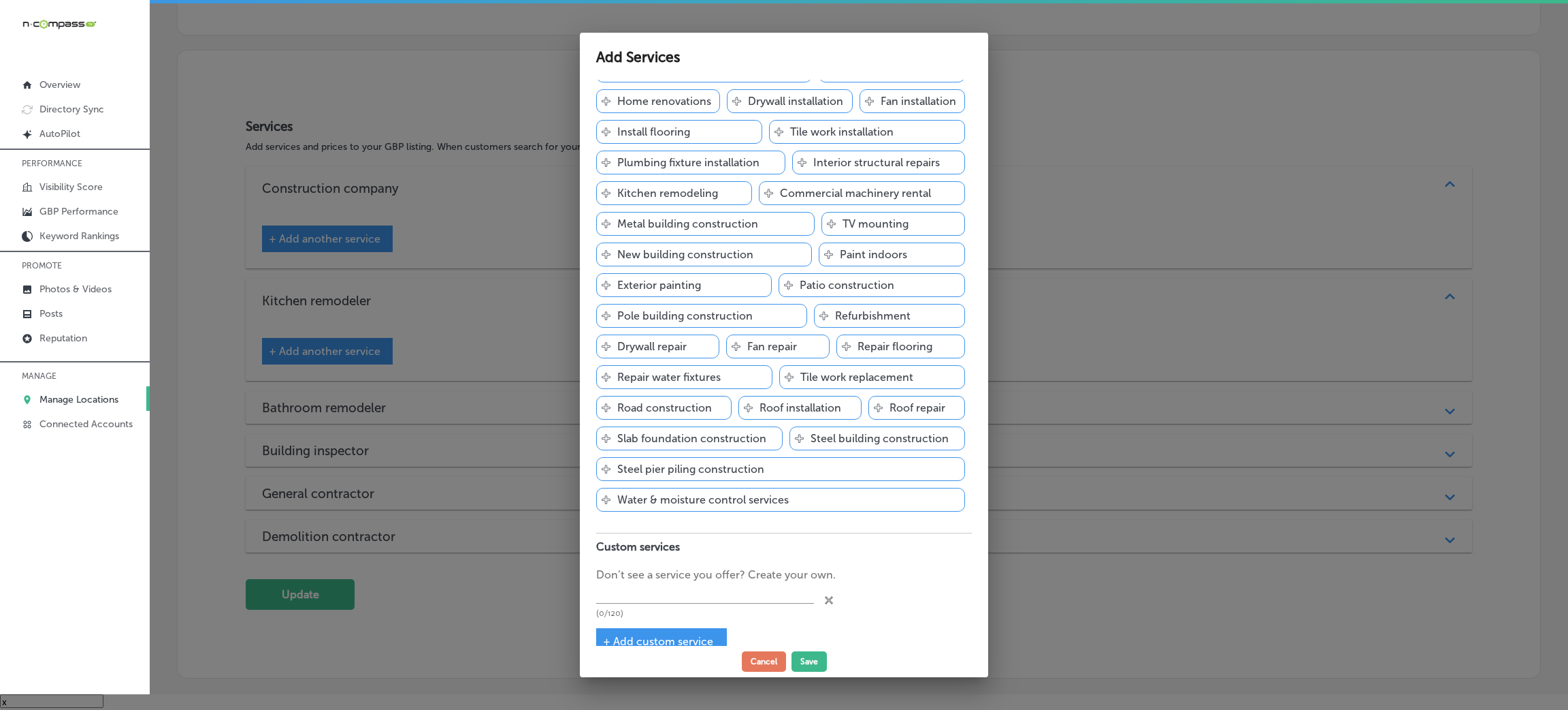
click at [671, 583] on p "Don’t see a service you offer? Create your own." at bounding box center [784, 575] width 376 height 16
click at [673, 600] on input "text" at bounding box center [705, 593] width 218 height 21
paste input "Residential Services"
type input "Residential Services"
click at [798, 656] on button "Save" at bounding box center [810, 661] width 35 height 21
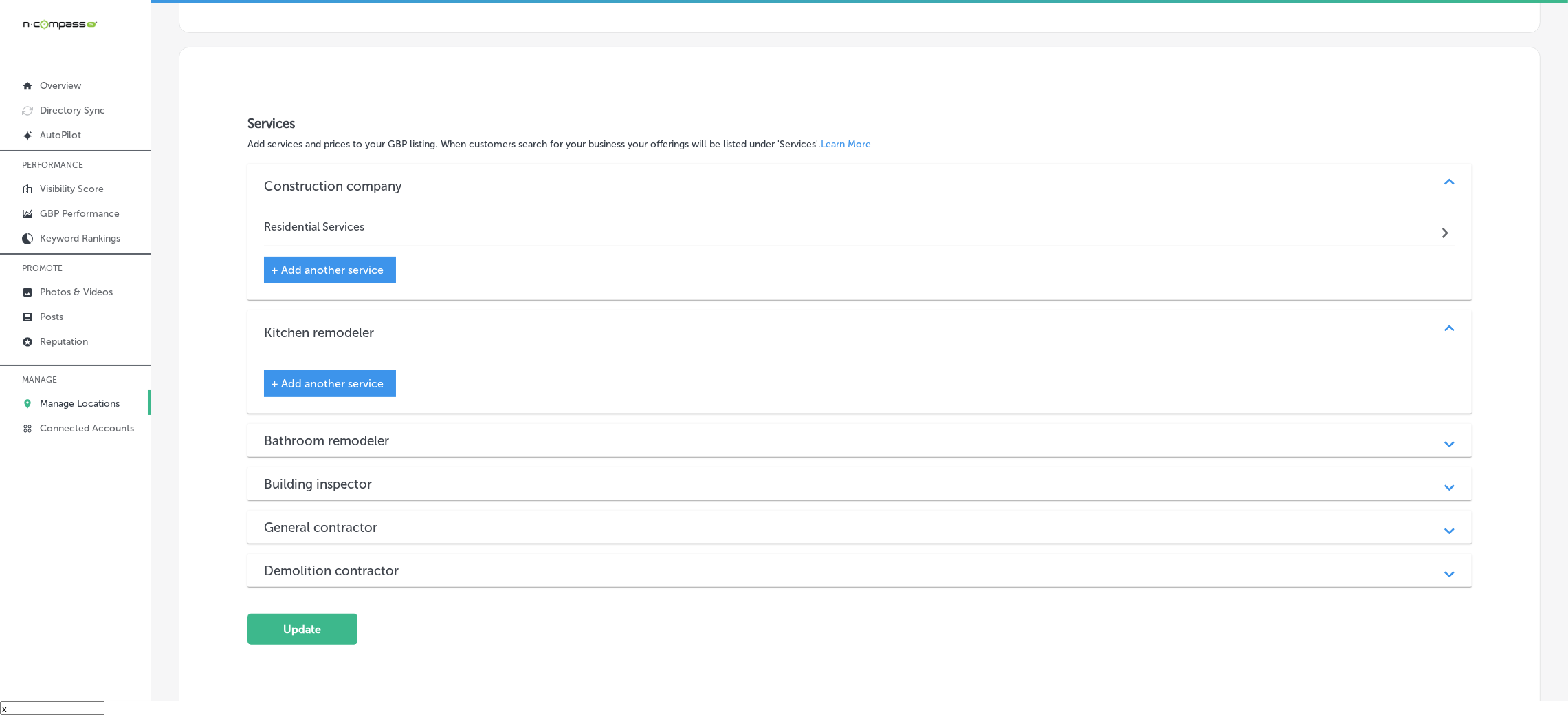
click at [325, 259] on div "+ Add another service" at bounding box center [330, 270] width 132 height 27
click at [311, 263] on span "+ Add another service" at bounding box center [328, 270] width 113 height 13
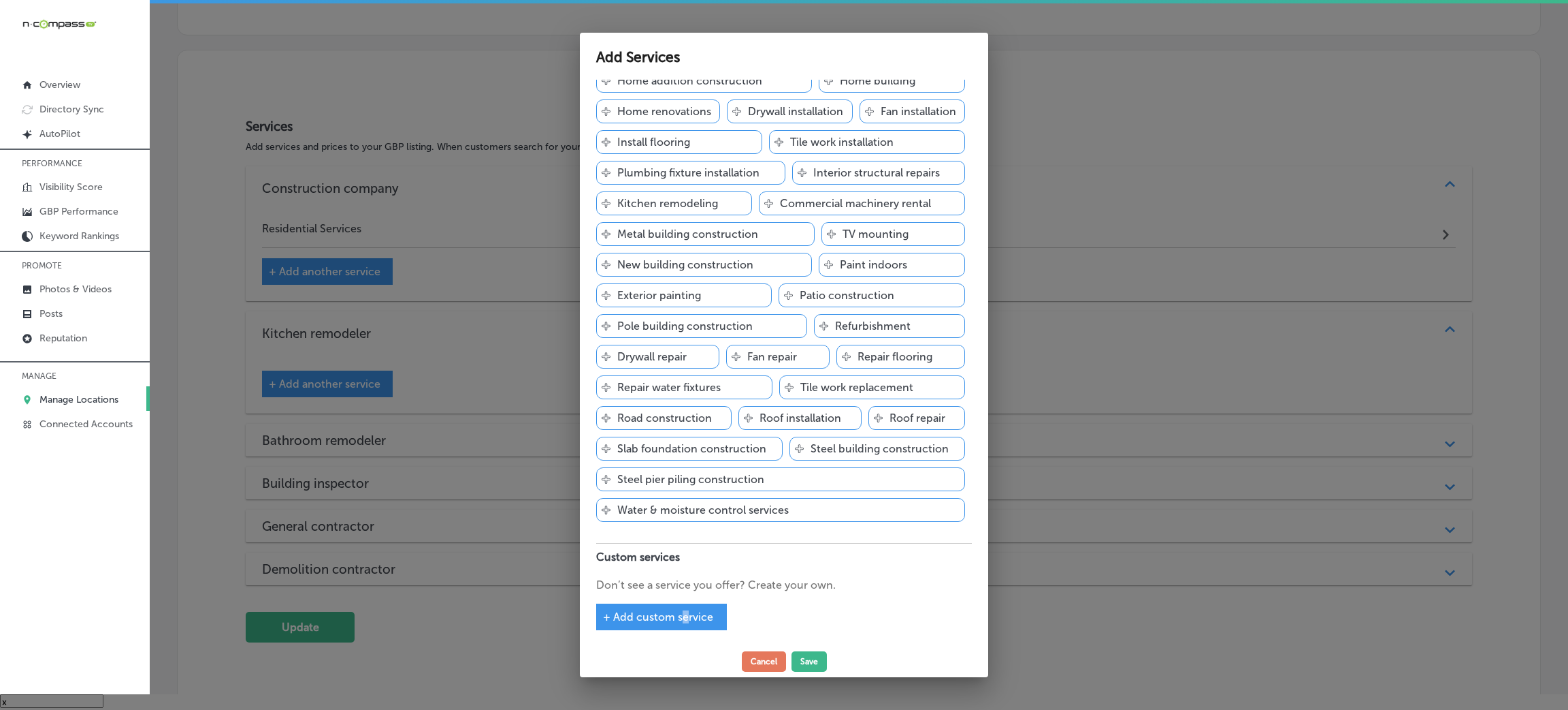
click at [686, 619] on span "+ Add custom service" at bounding box center [659, 616] width 110 height 13
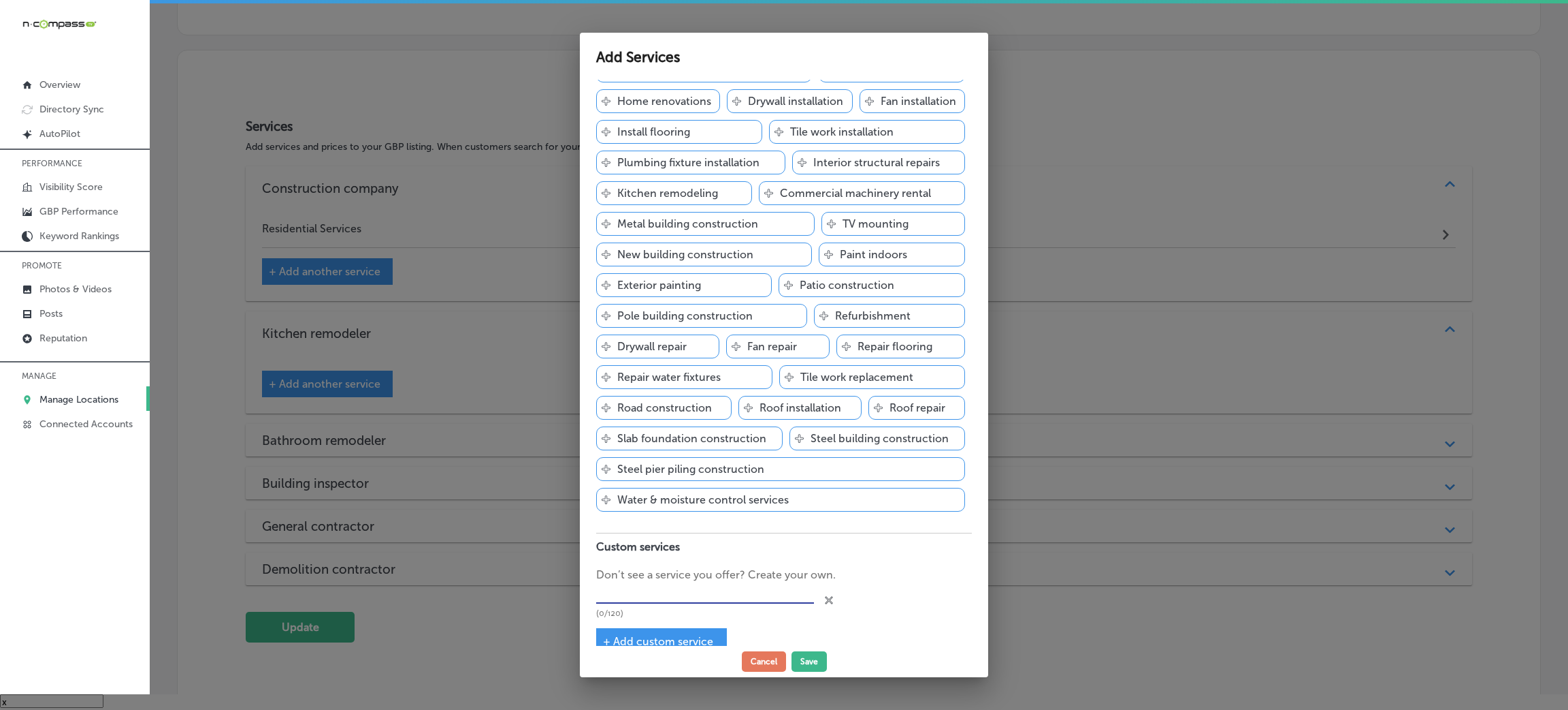
click at [703, 604] on input "text" at bounding box center [705, 593] width 218 height 21
paste input "Kitchen Renovations - Bathroom Renovations - Basement Renovations - Flooring In…"
type input "Kitchen Renovations - Bathroom Renovations - Basement Renovations - Flooring In…"
click at [618, 604] on input "Kitchen Renovations - Bathroom Renovations - Basement Renovations - Flooring In…" at bounding box center [705, 593] width 218 height 21
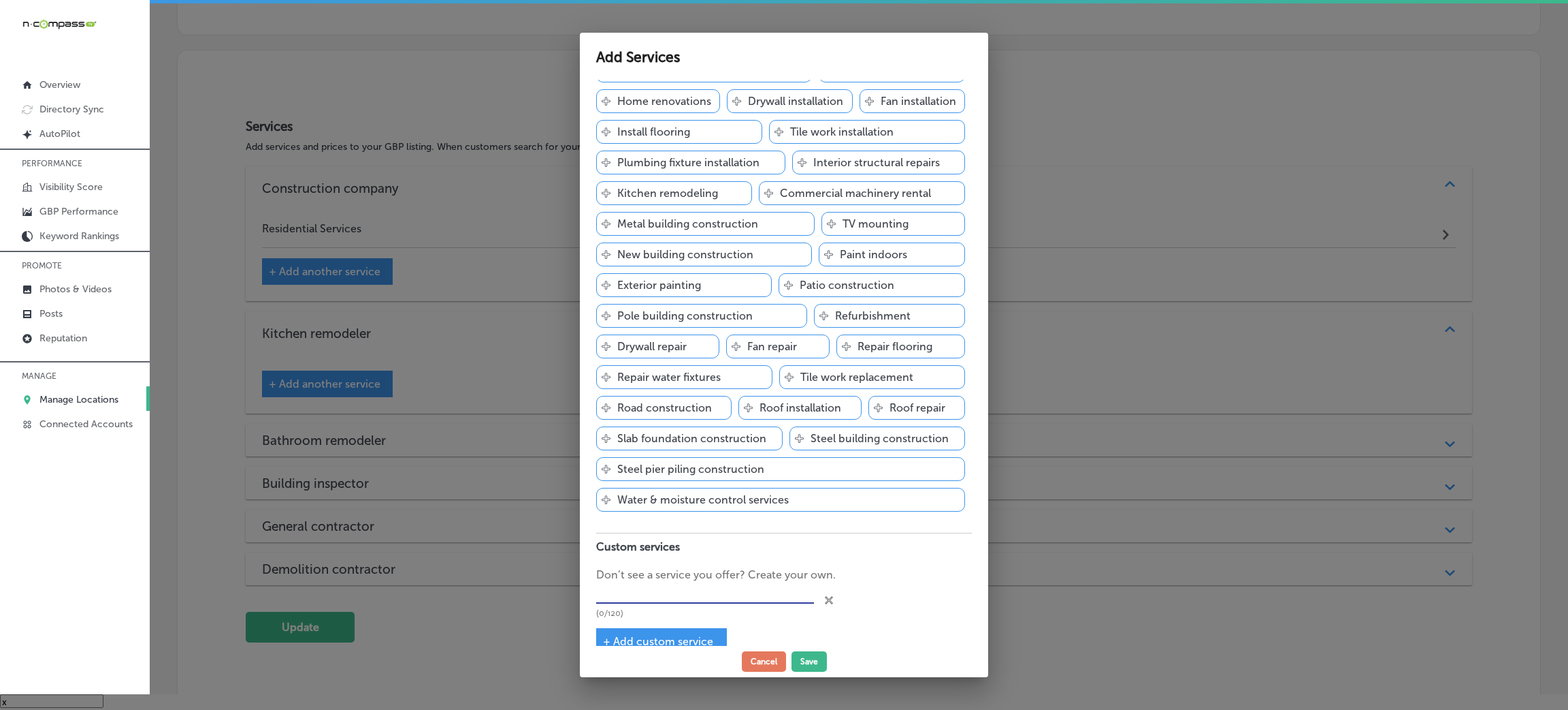
scroll to position [0, 0]
paste input "- Kitchen Renovations"
click at [605, 604] on input "- Kitchen Renovations" at bounding box center [705, 593] width 218 height 21
type input "Kitchen Renovations"
click at [808, 657] on button "Save" at bounding box center [810, 661] width 35 height 21
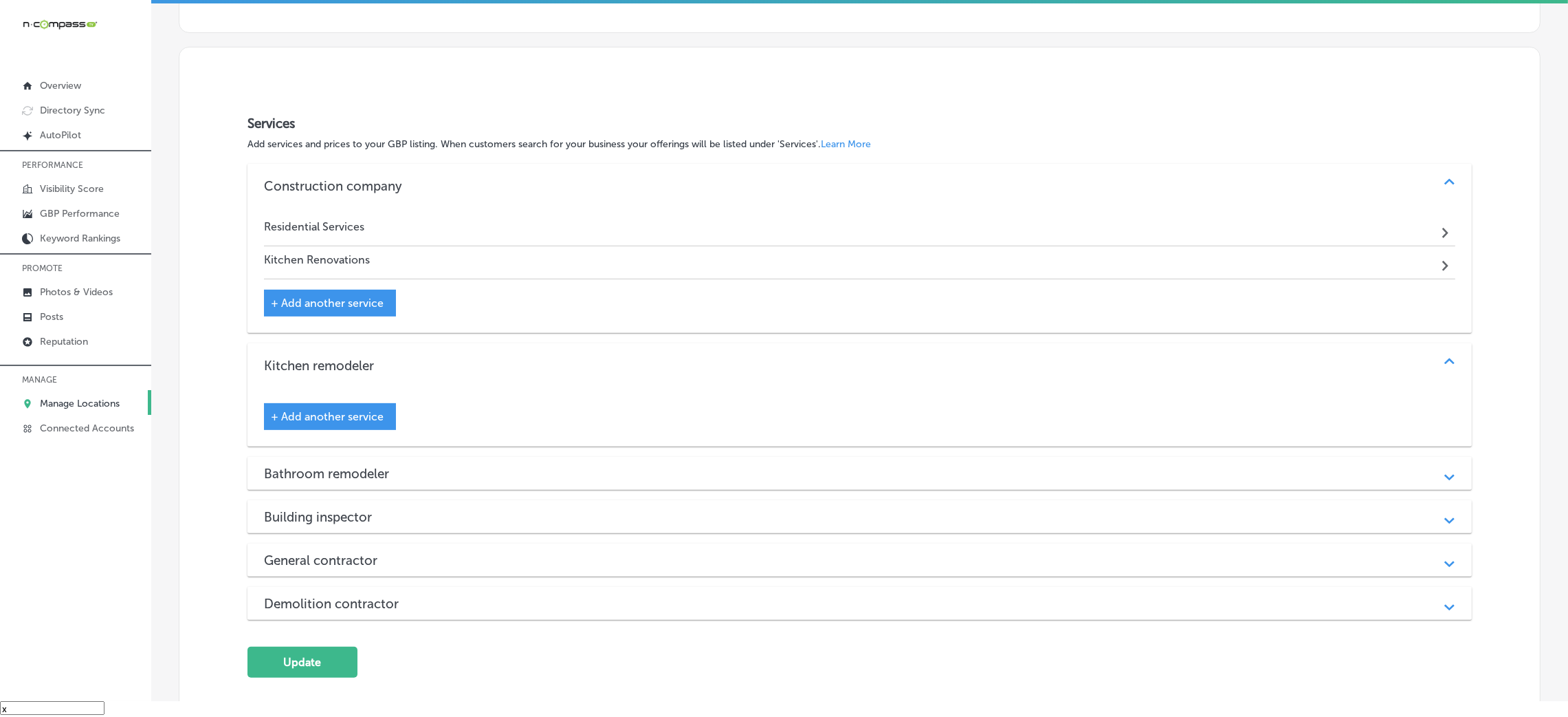
click at [335, 305] on span "+ Add another service" at bounding box center [328, 303] width 113 height 13
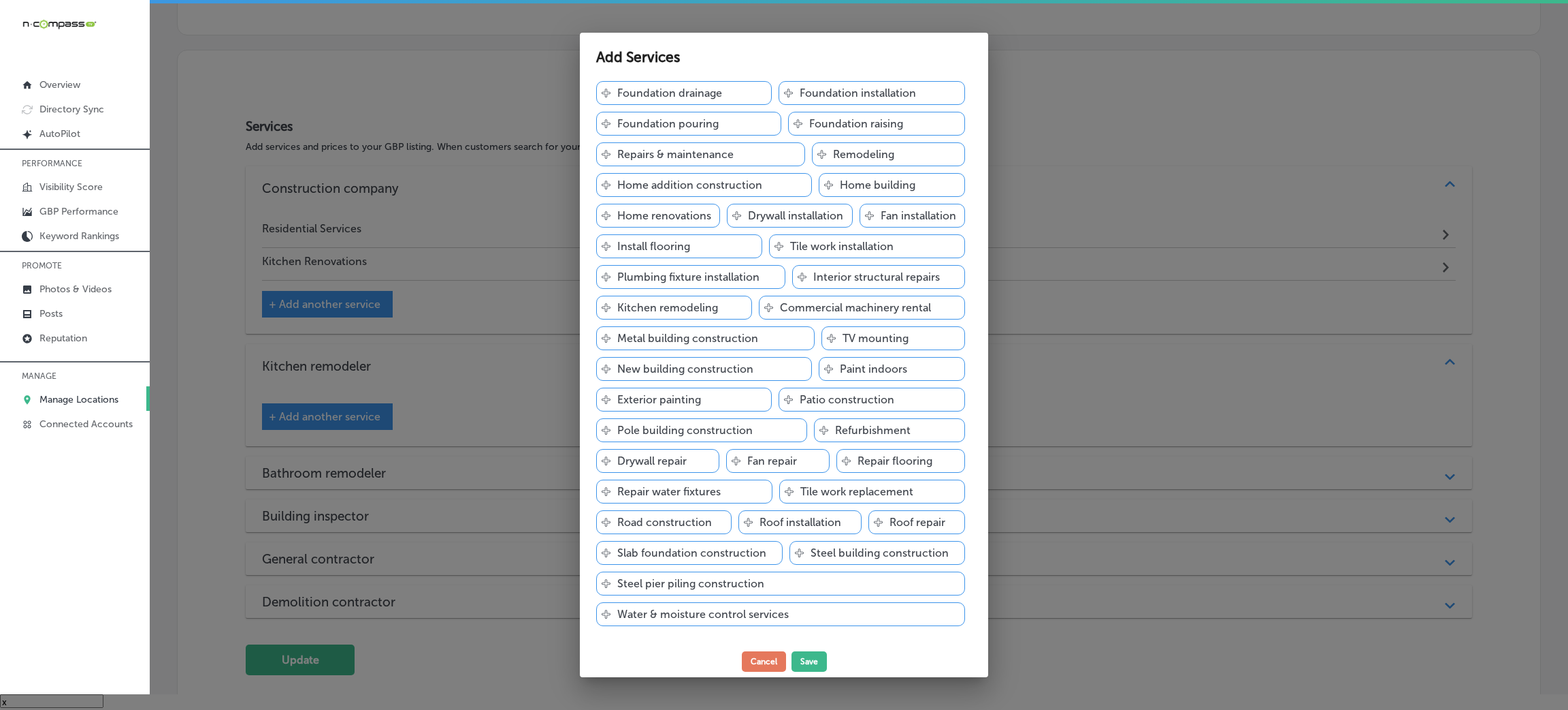
scroll to position [439, 0]
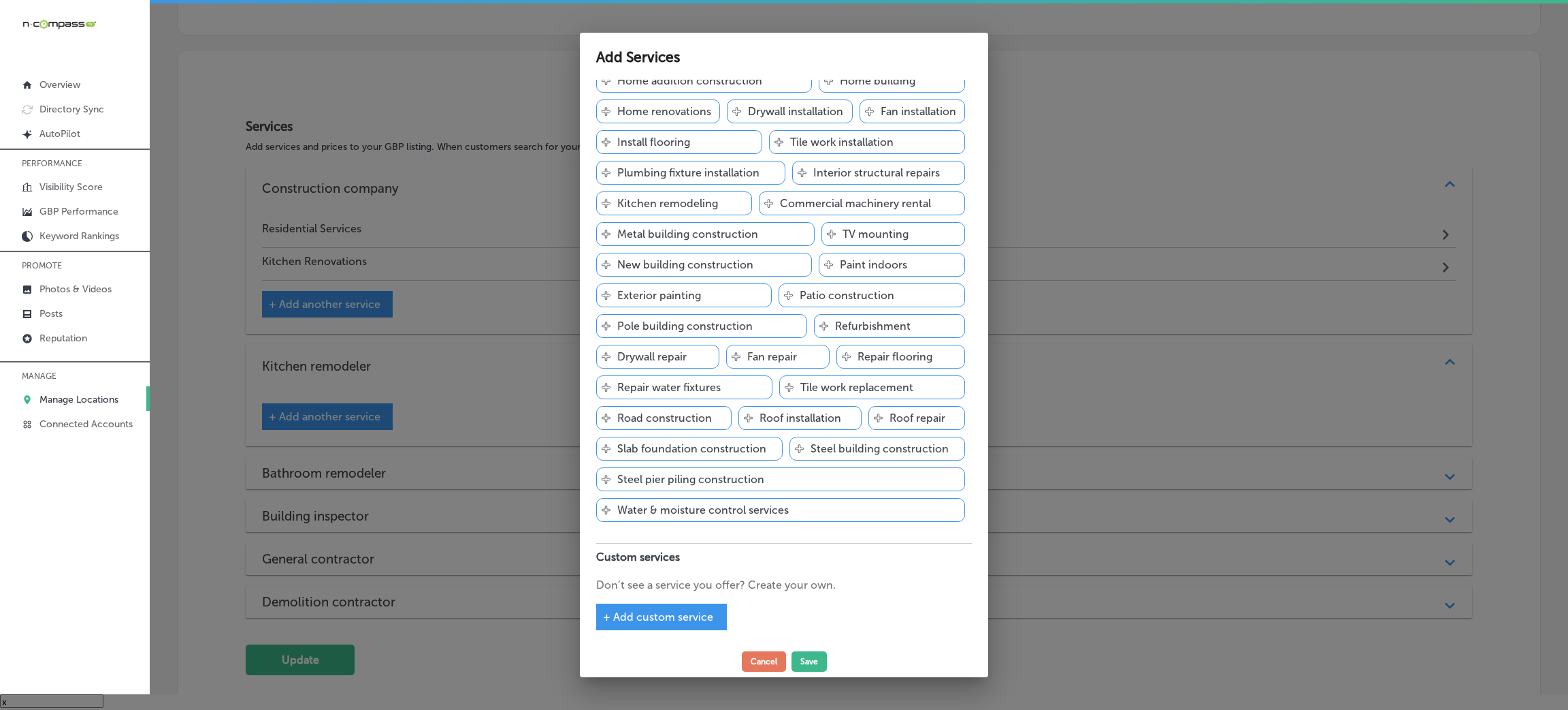
click at [673, 607] on div "+ Add custom service" at bounding box center [662, 616] width 131 height 26
click at [665, 611] on span "+ Add custom service" at bounding box center [659, 616] width 110 height 13
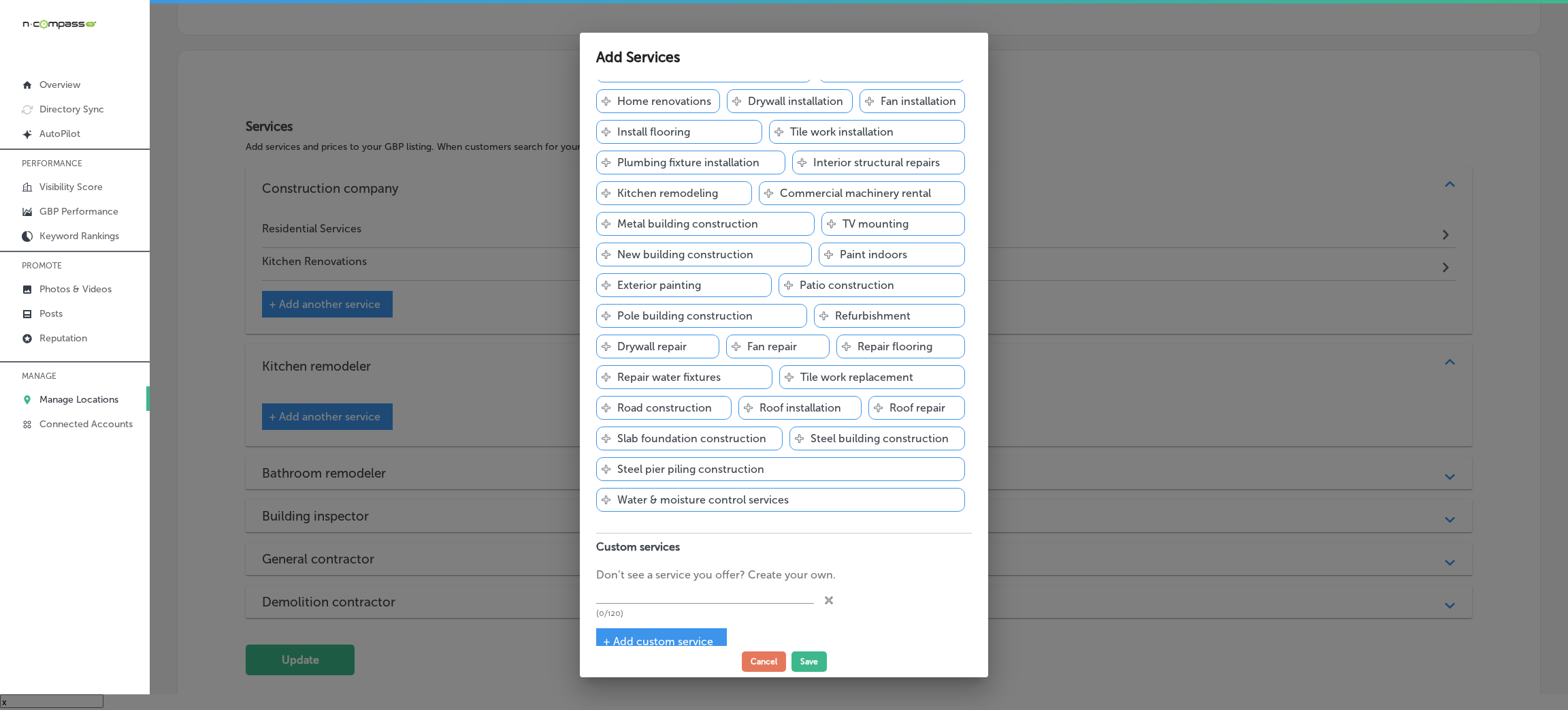
click at [675, 583] on p "Don’t see a service you offer? Create your own." at bounding box center [784, 575] width 376 height 16
drag, startPoint x: 671, startPoint y: 596, endPoint x: 663, endPoint y: 604, distance: 11.3
click at [671, 600] on input "text" at bounding box center [705, 593] width 218 height 21
paste input "Bathroom Renovations"
type input "Bathroom Renovations"
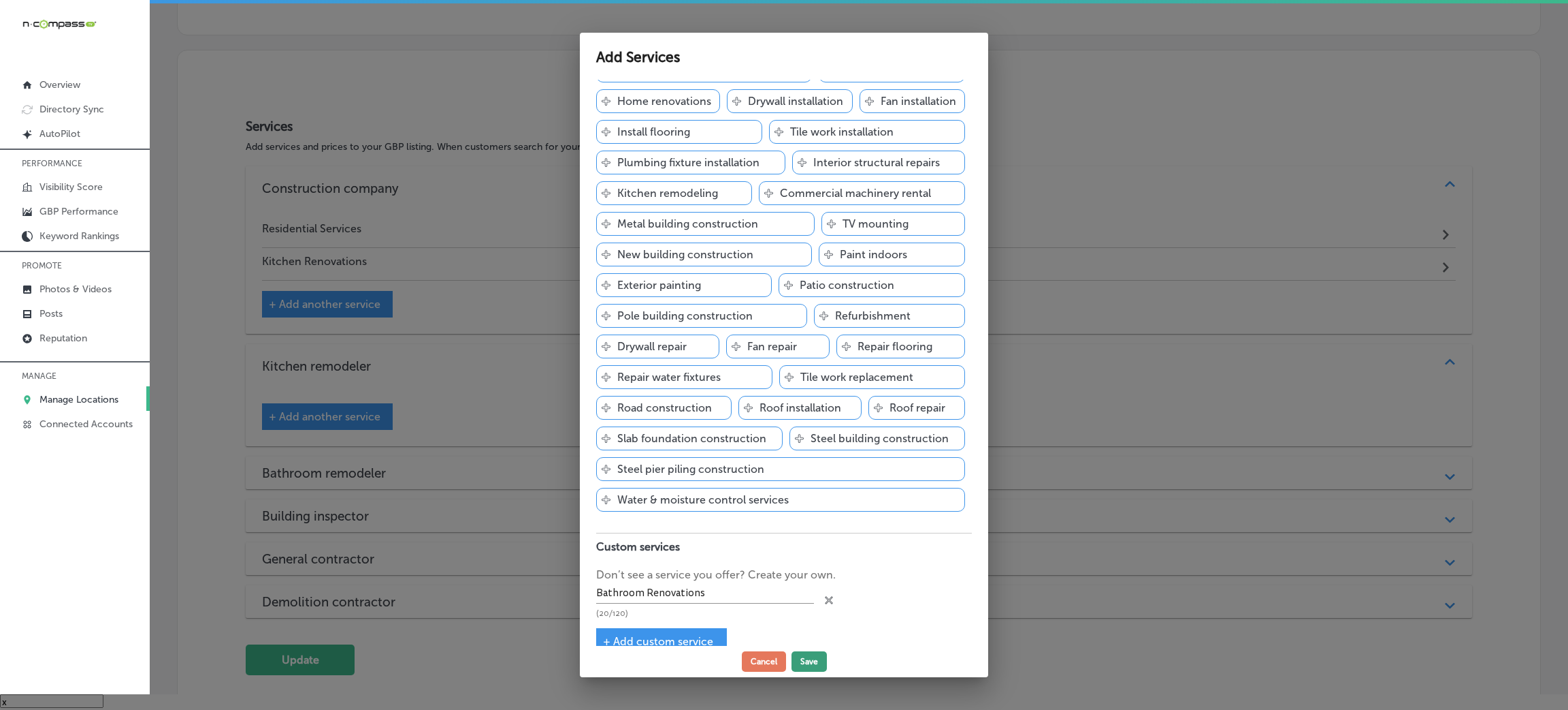
click at [794, 658] on button "Save" at bounding box center [810, 661] width 35 height 21
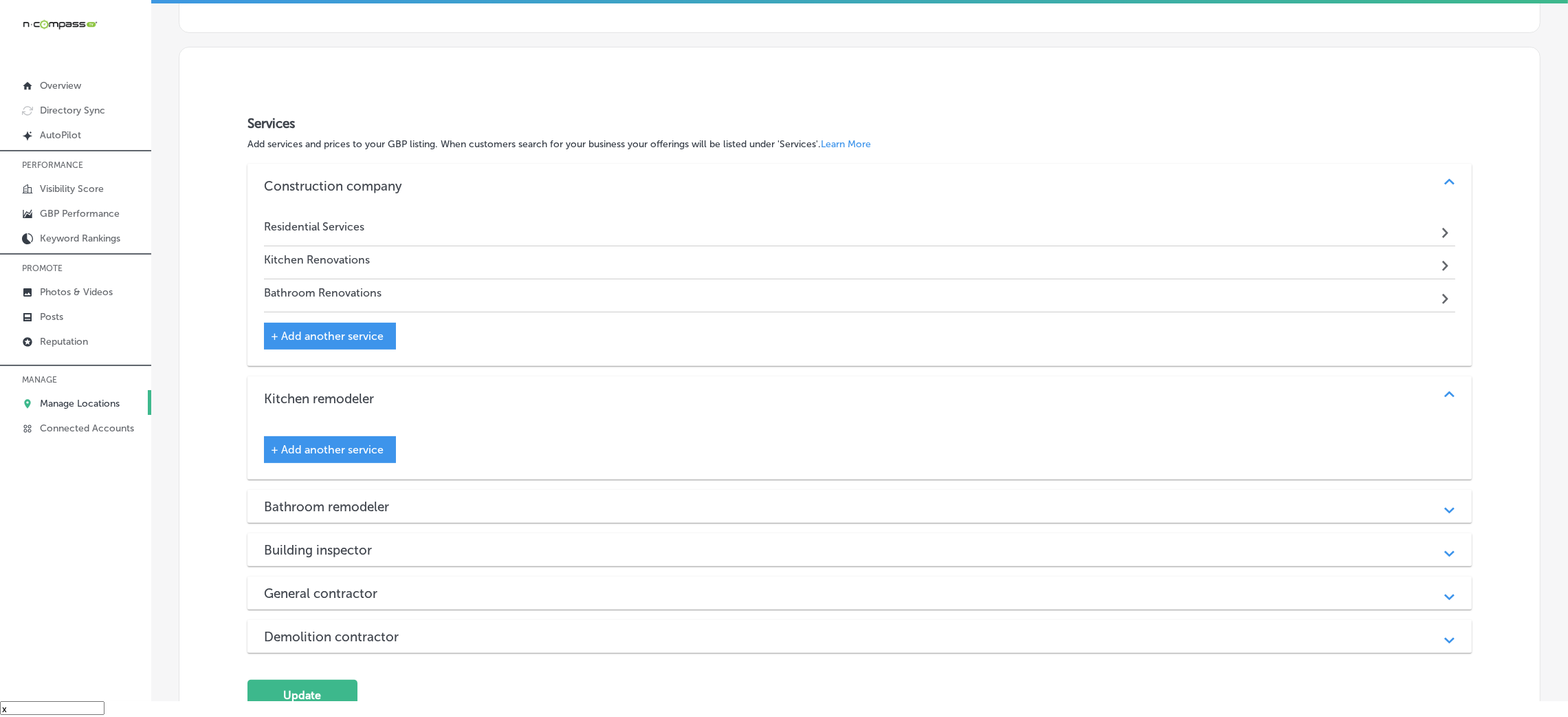
click at [376, 329] on span "+ Add another service" at bounding box center [328, 336] width 113 height 13
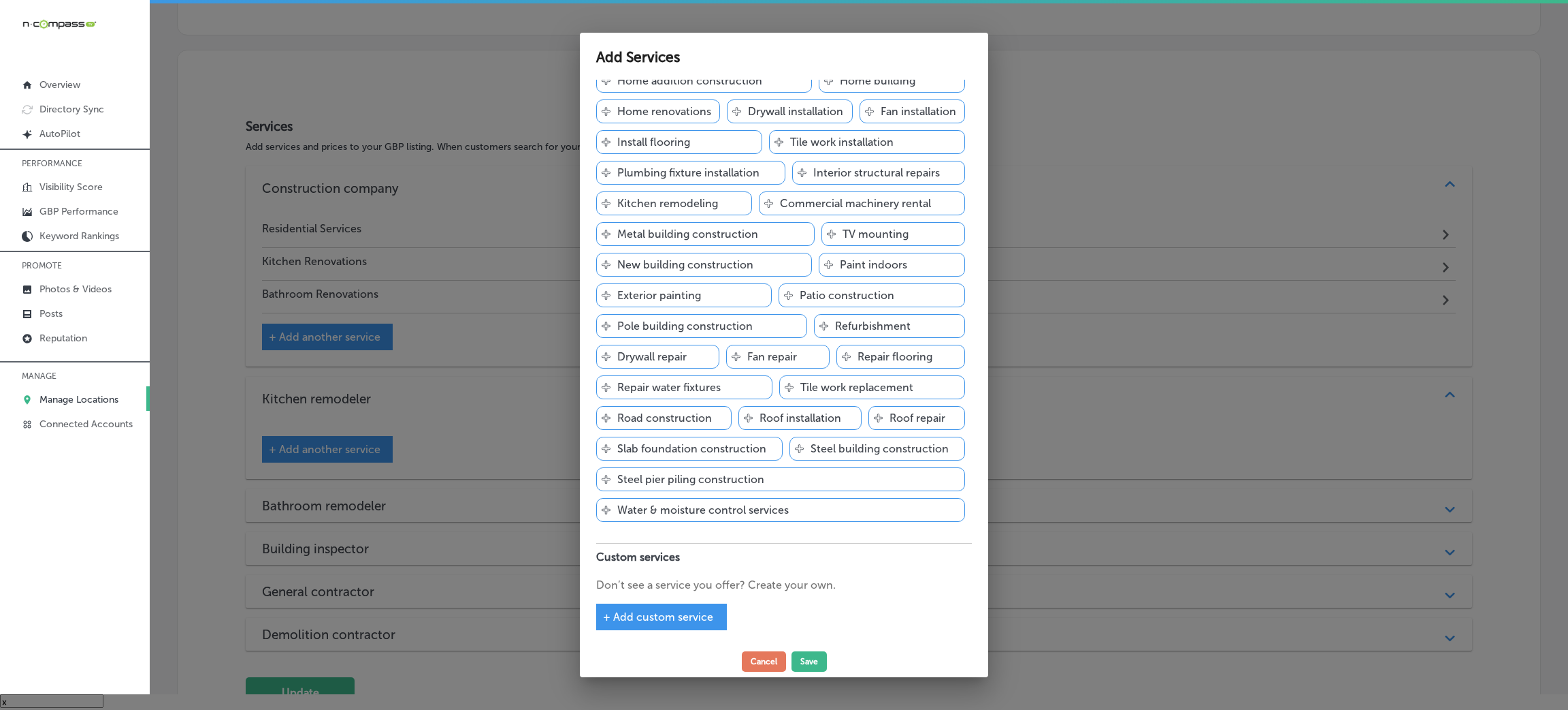
click at [689, 608] on div "+ Add custom service" at bounding box center [662, 616] width 131 height 26
click at [695, 604] on div "+ Add custom service" at bounding box center [662, 616] width 131 height 26
click at [676, 613] on span "+ Add custom service" at bounding box center [659, 616] width 110 height 13
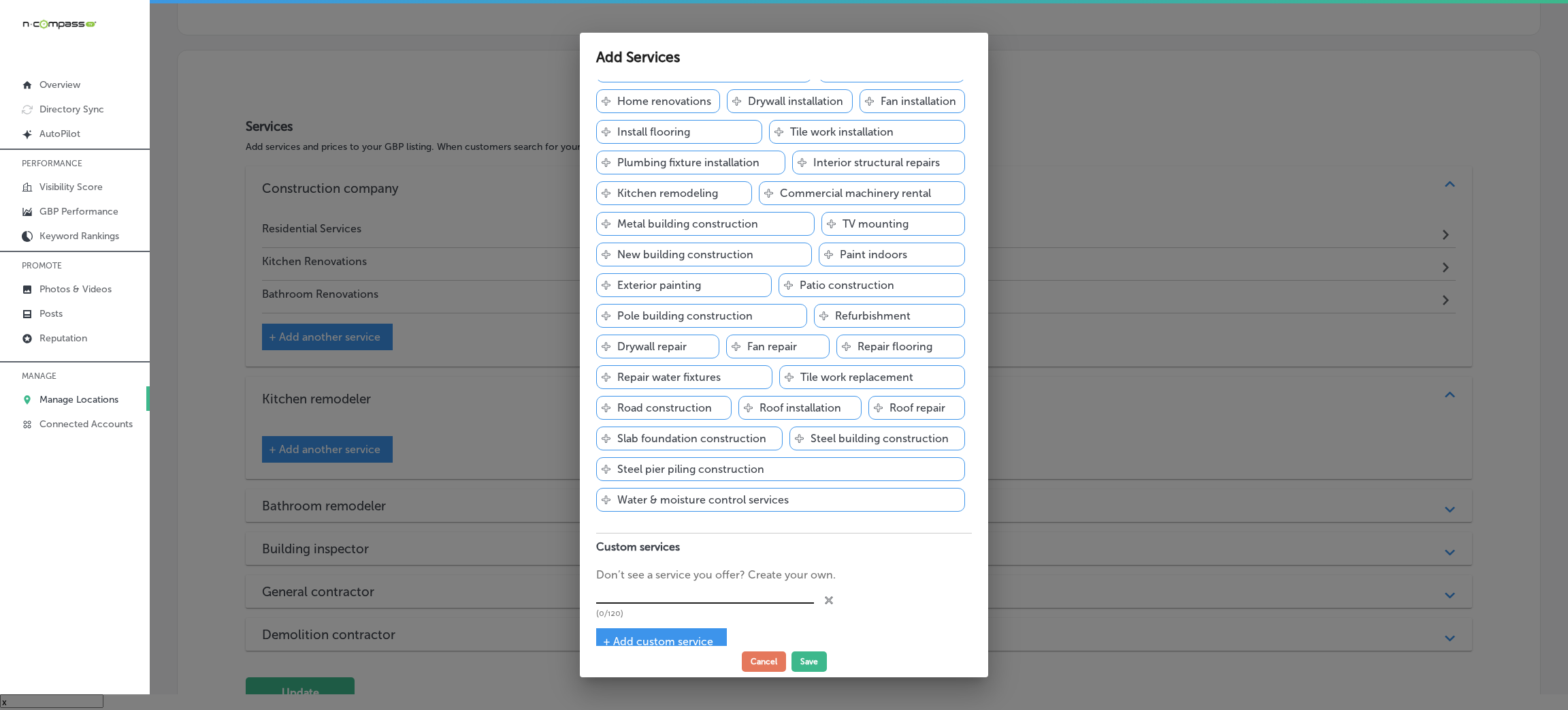
click at [676, 594] on input "text" at bounding box center [705, 593] width 218 height 21
paste input "Basement Renovations"
type input "Basement Renovations"
click at [808, 668] on button "Save" at bounding box center [810, 661] width 35 height 21
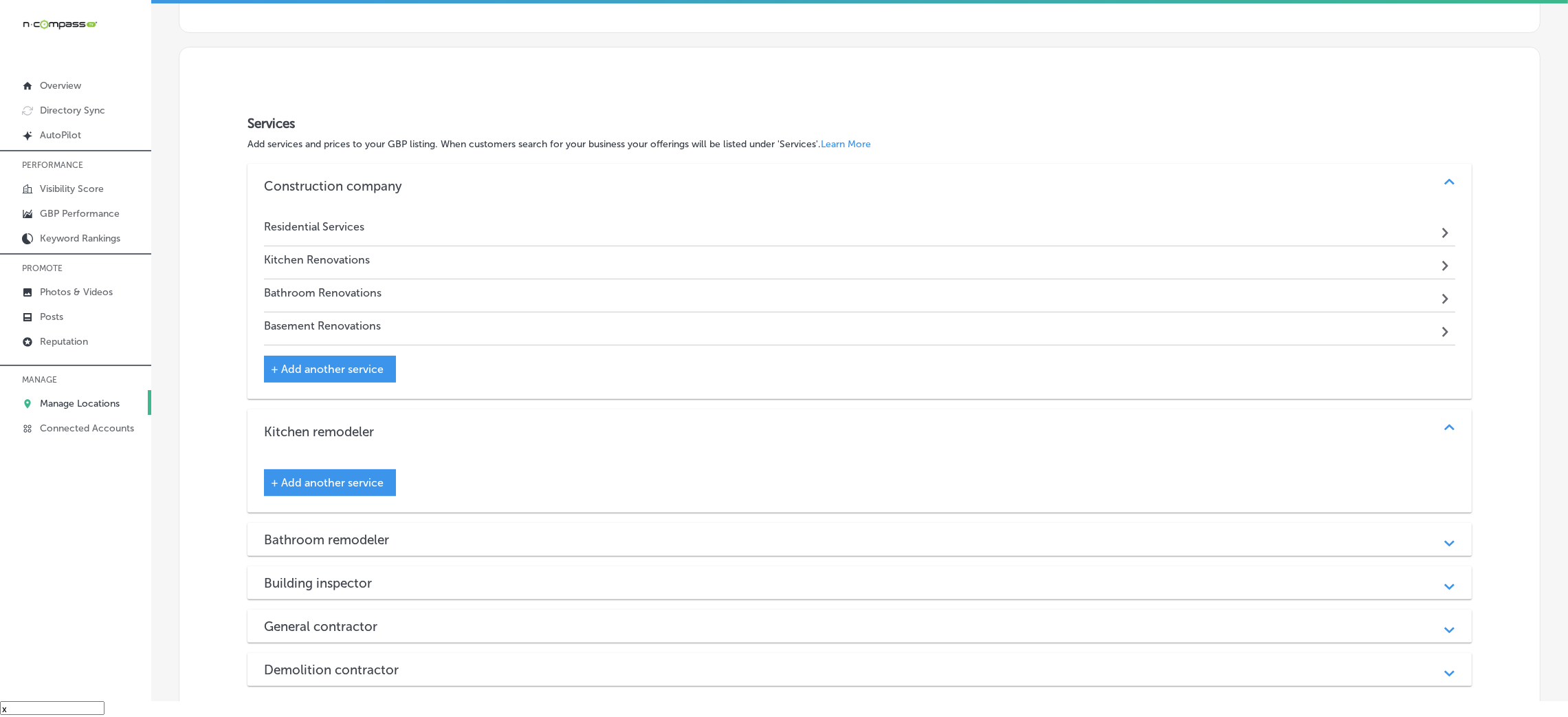
click at [321, 367] on span "+ Add another service" at bounding box center [328, 369] width 113 height 13
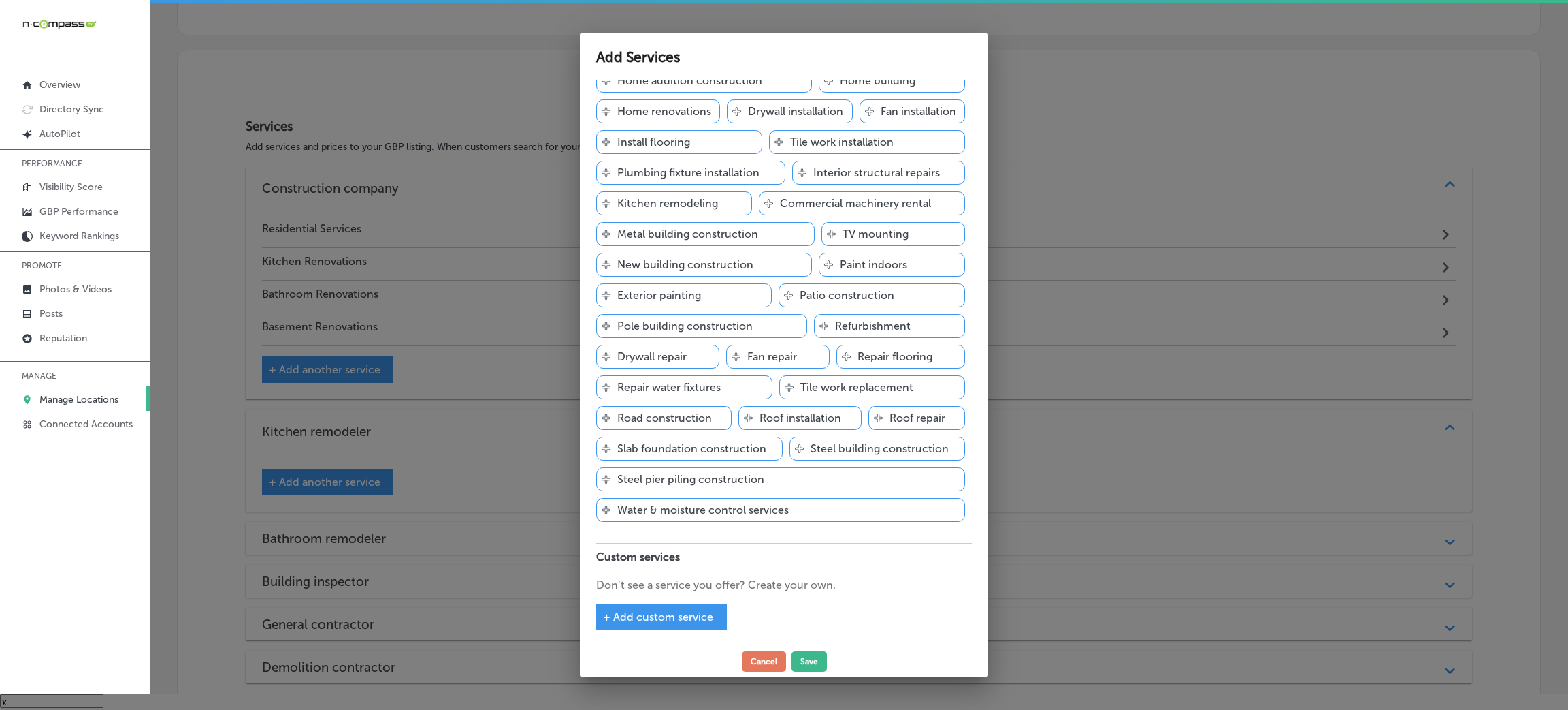
click at [659, 620] on span "+ Add custom service" at bounding box center [659, 616] width 110 height 13
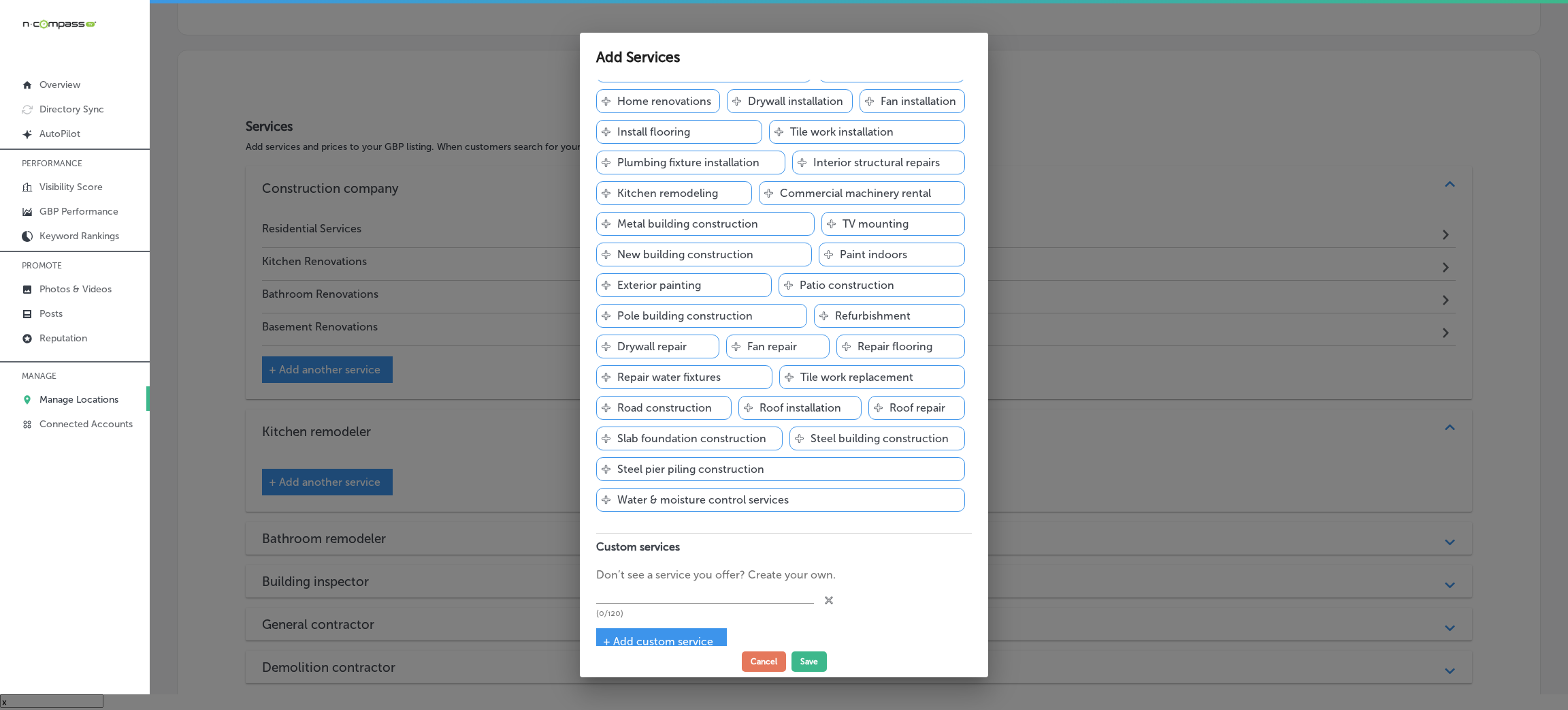
click at [664, 614] on div "(0/120)" at bounding box center [705, 600] width 218 height 35
click at [655, 604] on input "text" at bounding box center [705, 593] width 218 height 21
paste input "- Flooring Installation"
click at [599, 604] on input "- Flooring Installation" at bounding box center [705, 593] width 218 height 21
click at [601, 604] on input "- Flooring Installation" at bounding box center [705, 593] width 218 height 21
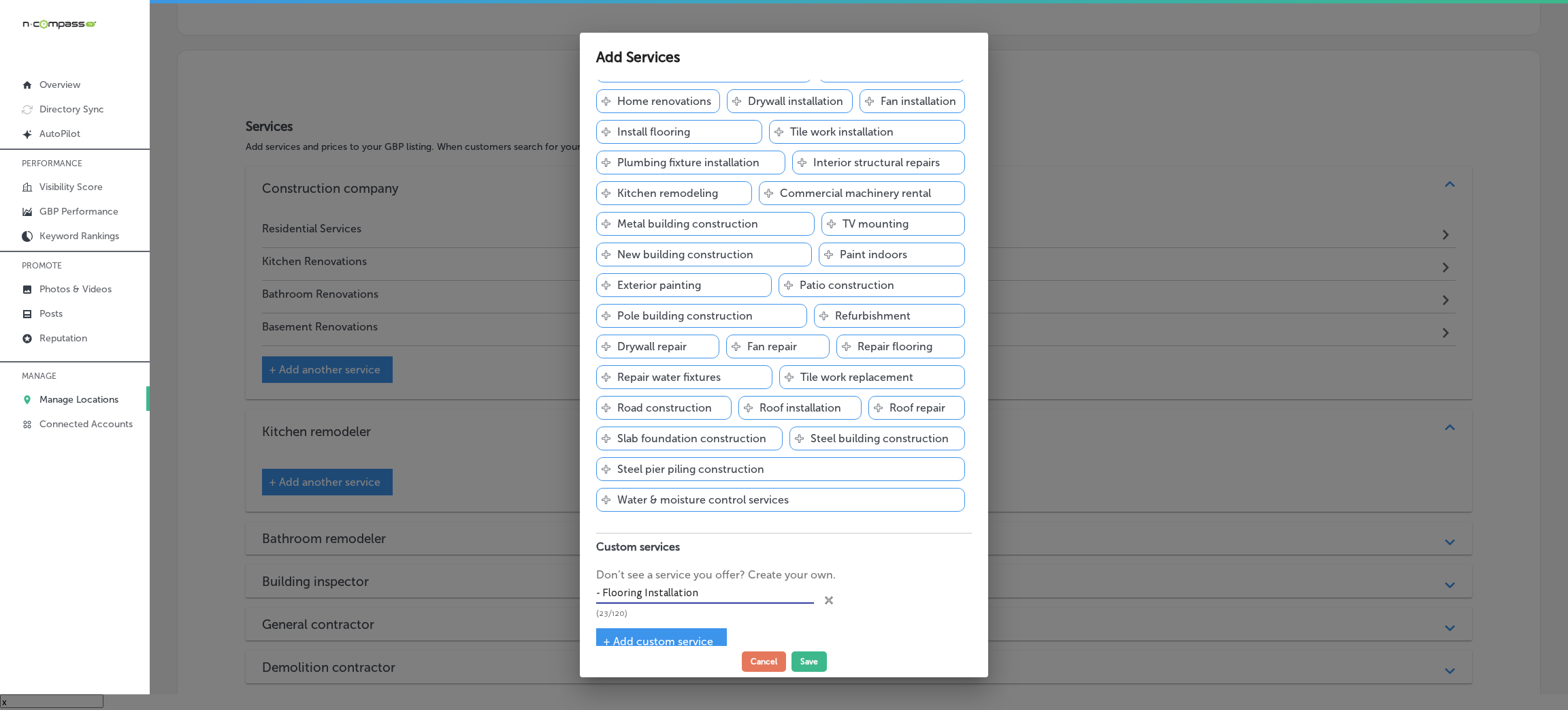
click at [601, 604] on input "- Flooring Installation" at bounding box center [705, 593] width 218 height 21
click at [601, 600] on input "- Flooring Installation" at bounding box center [705, 593] width 218 height 21
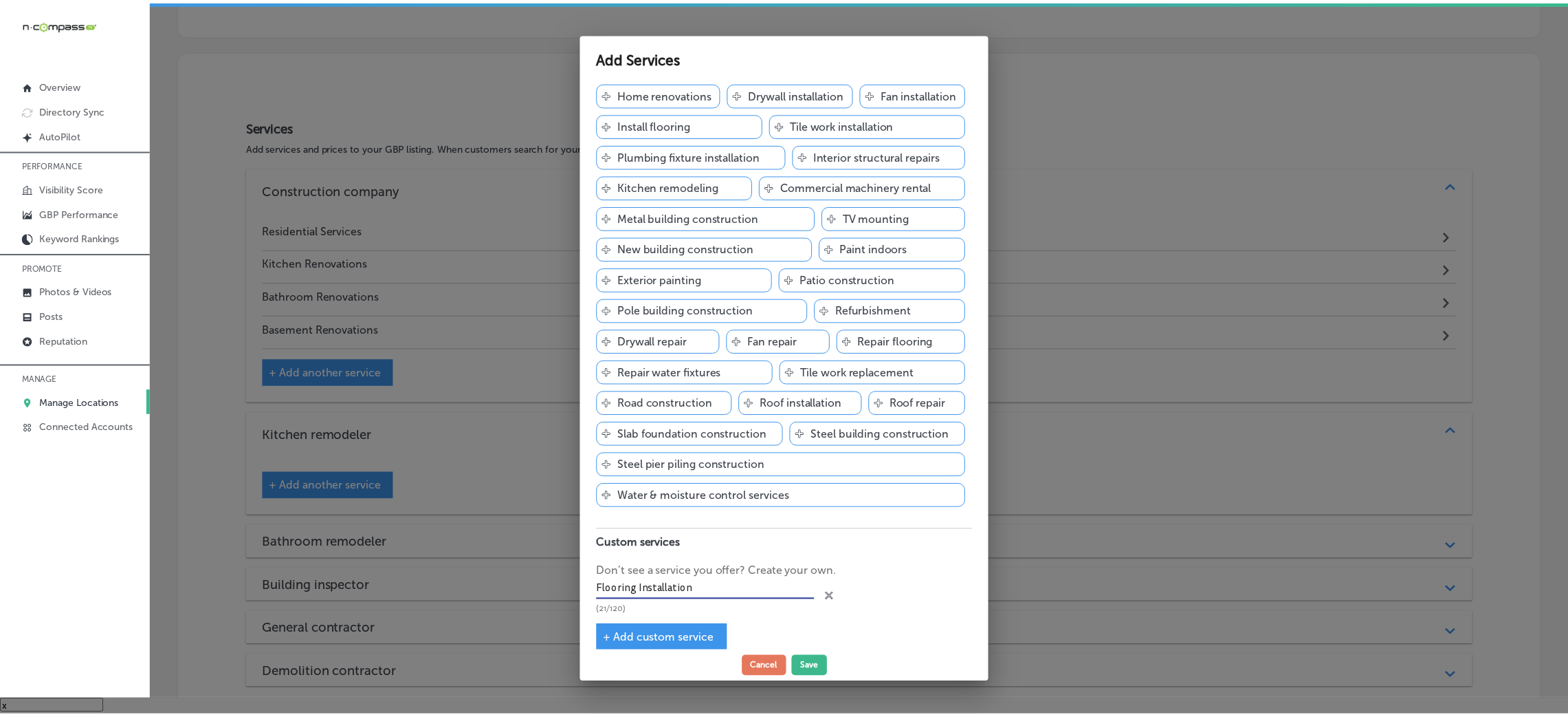
scroll to position [480, 0]
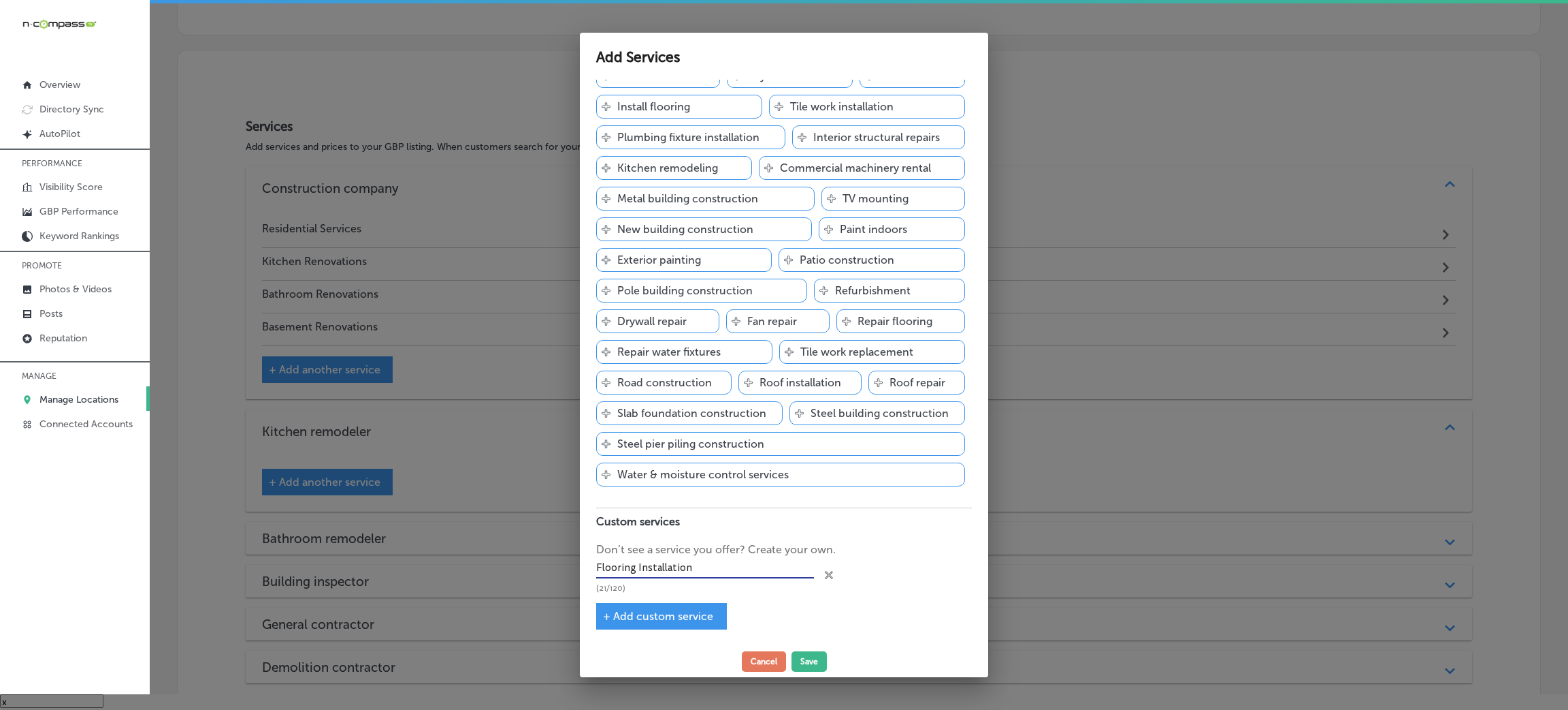
type input "Flooring Installation"
click at [810, 645] on div "Add Services Construction company Add services you offer and get discovered by …" at bounding box center [784, 355] width 408 height 644
click at [810, 661] on button "Save" at bounding box center [810, 661] width 35 height 21
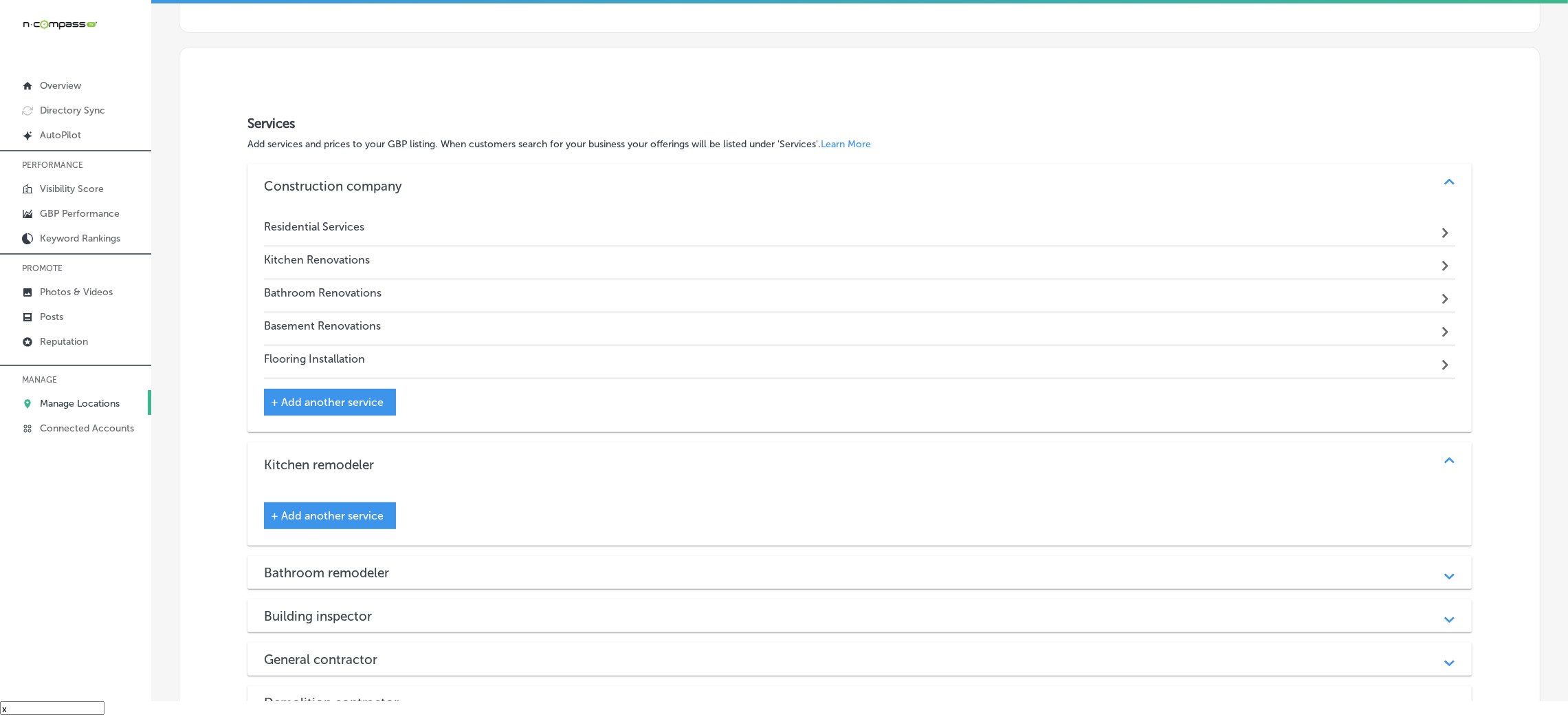
click at [290, 400] on span "+ Add another service" at bounding box center [328, 402] width 113 height 13
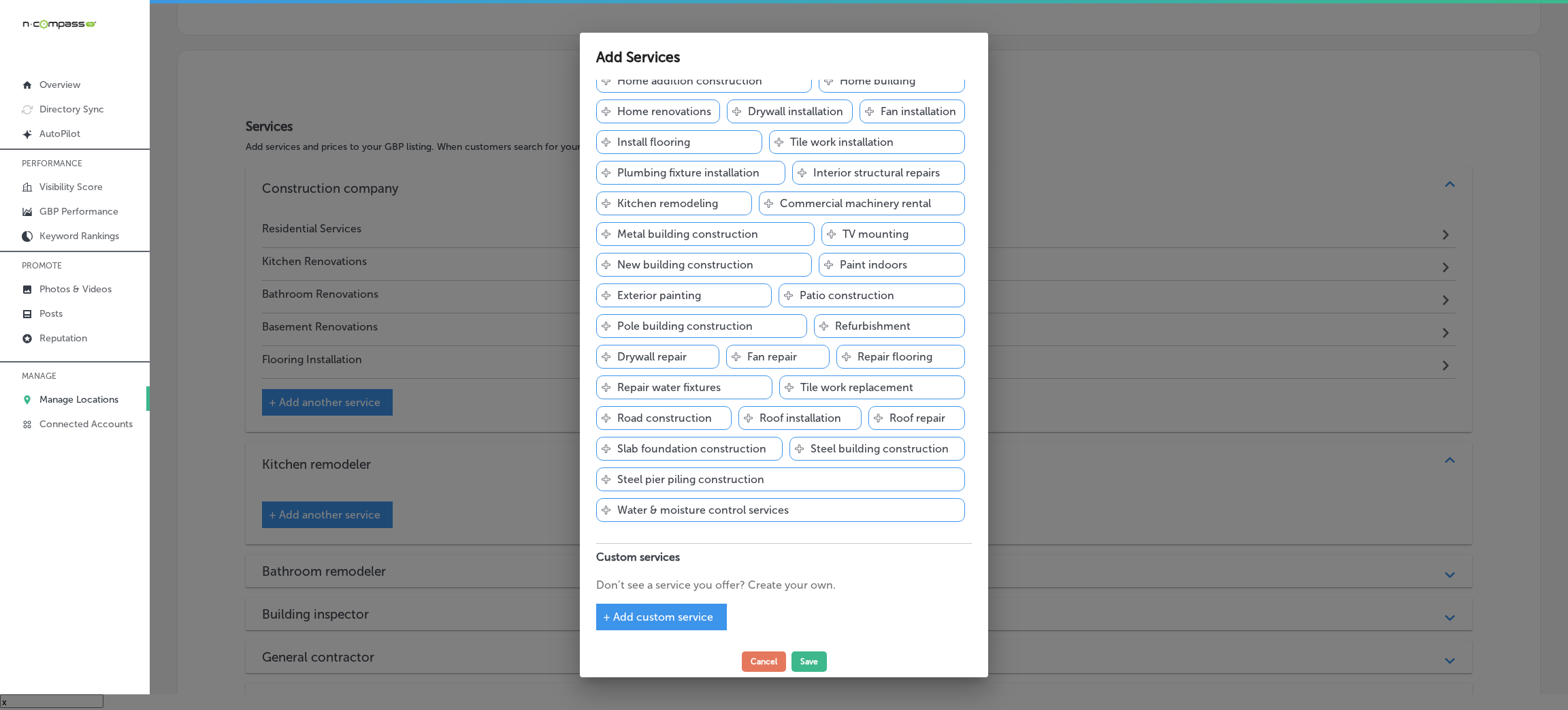
click at [660, 616] on span "+ Add custom service" at bounding box center [659, 616] width 110 height 13
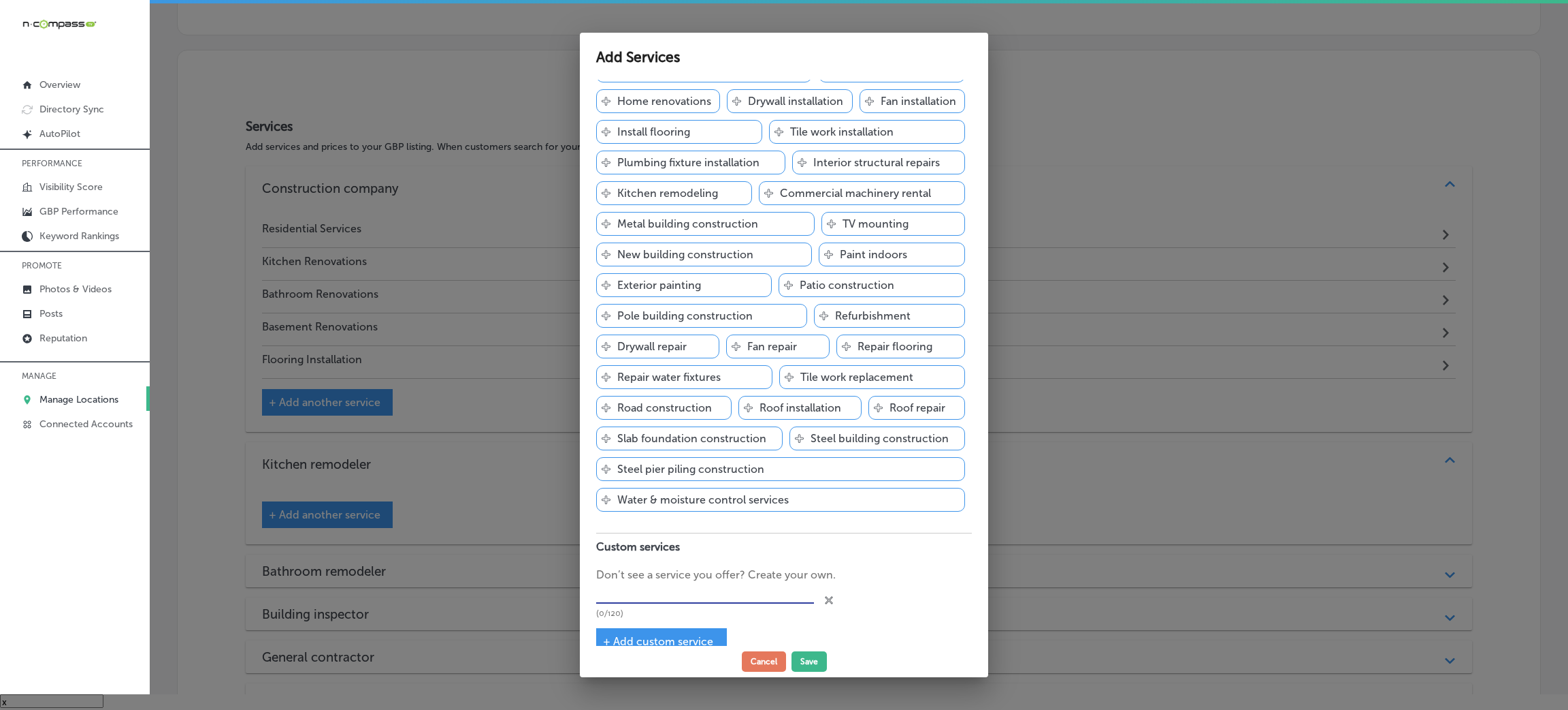
click at [659, 592] on input "text" at bounding box center [705, 593] width 218 height 21
paste input "Home renovation or remodel"
type input "Home renovation or remodel"
click at [810, 657] on button "Save" at bounding box center [810, 661] width 35 height 21
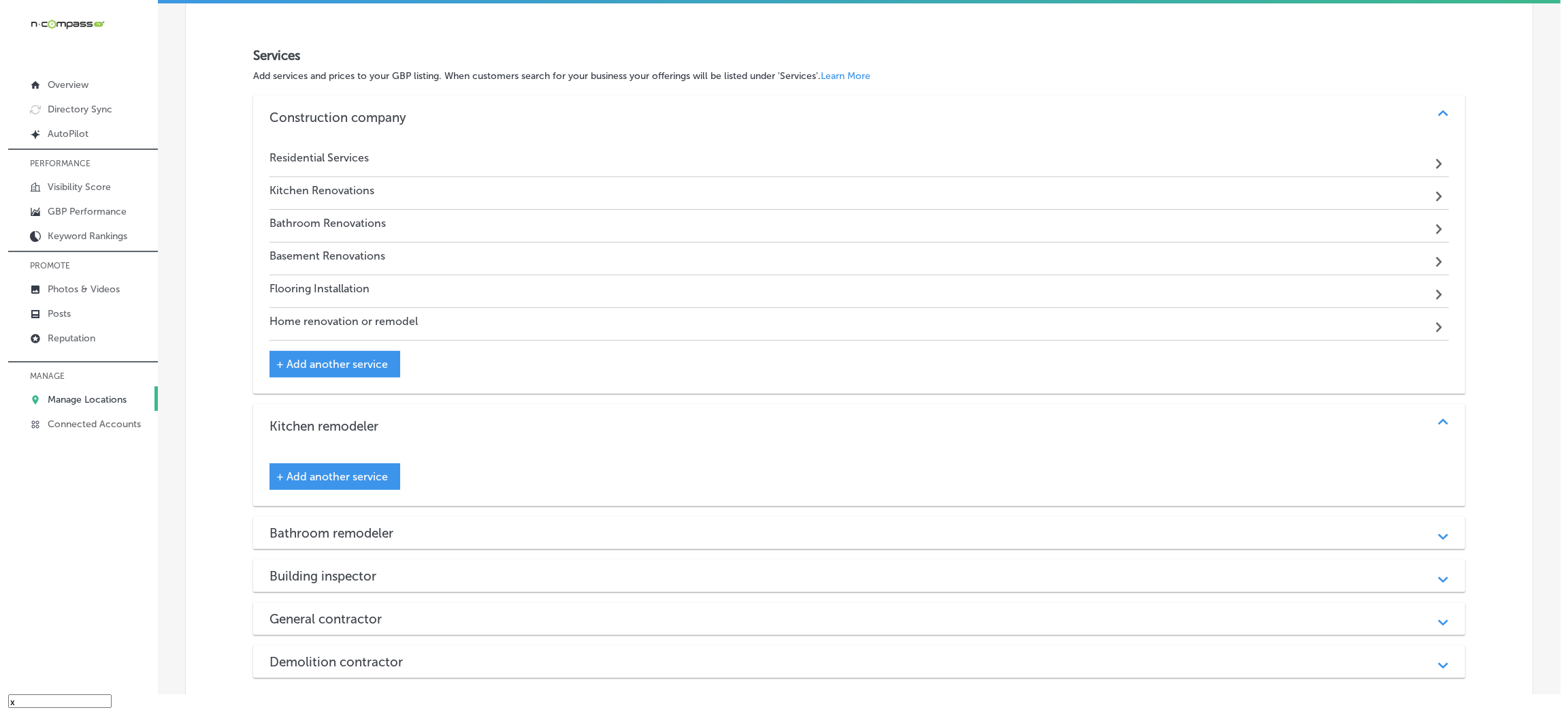
scroll to position [813, 0]
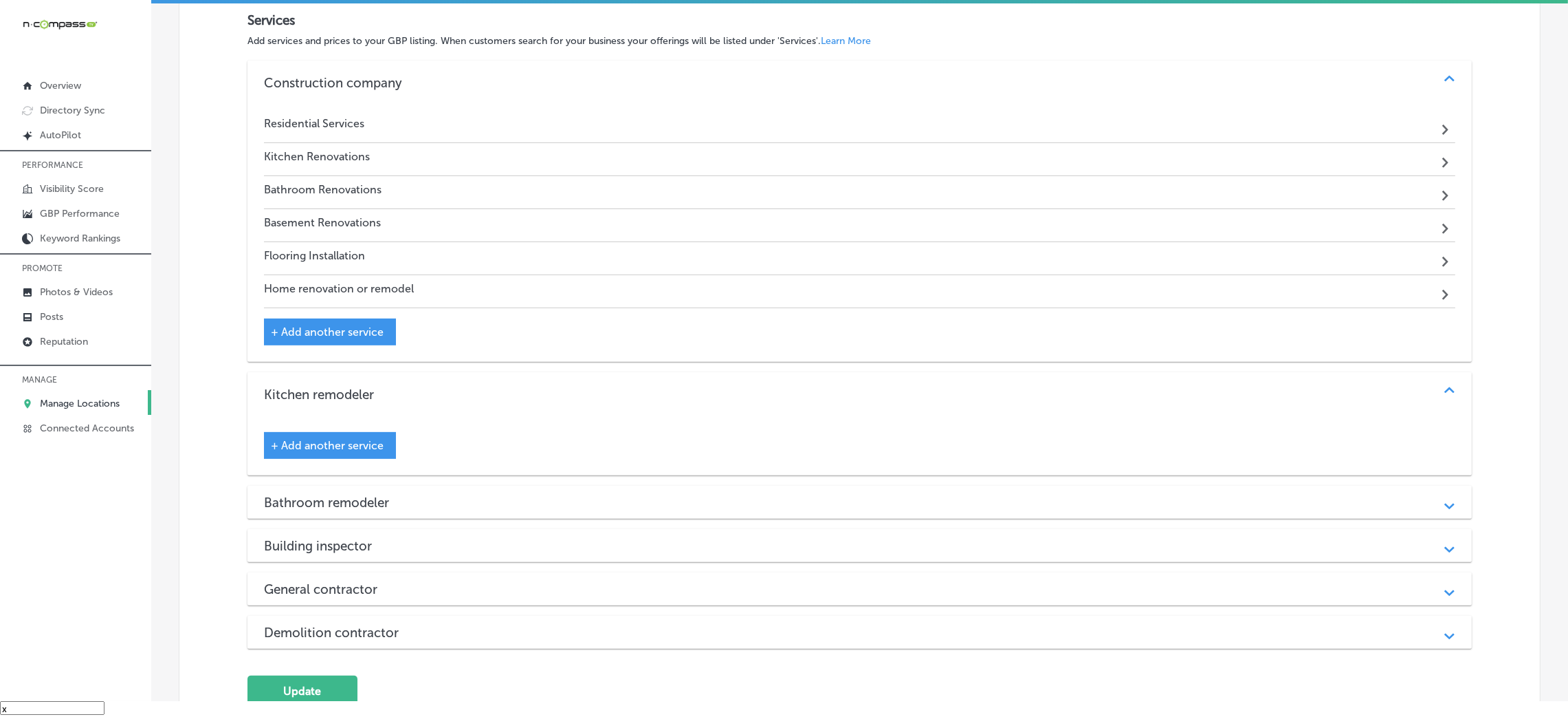
click at [364, 325] on span "+ Add another service" at bounding box center [328, 332] width 113 height 13
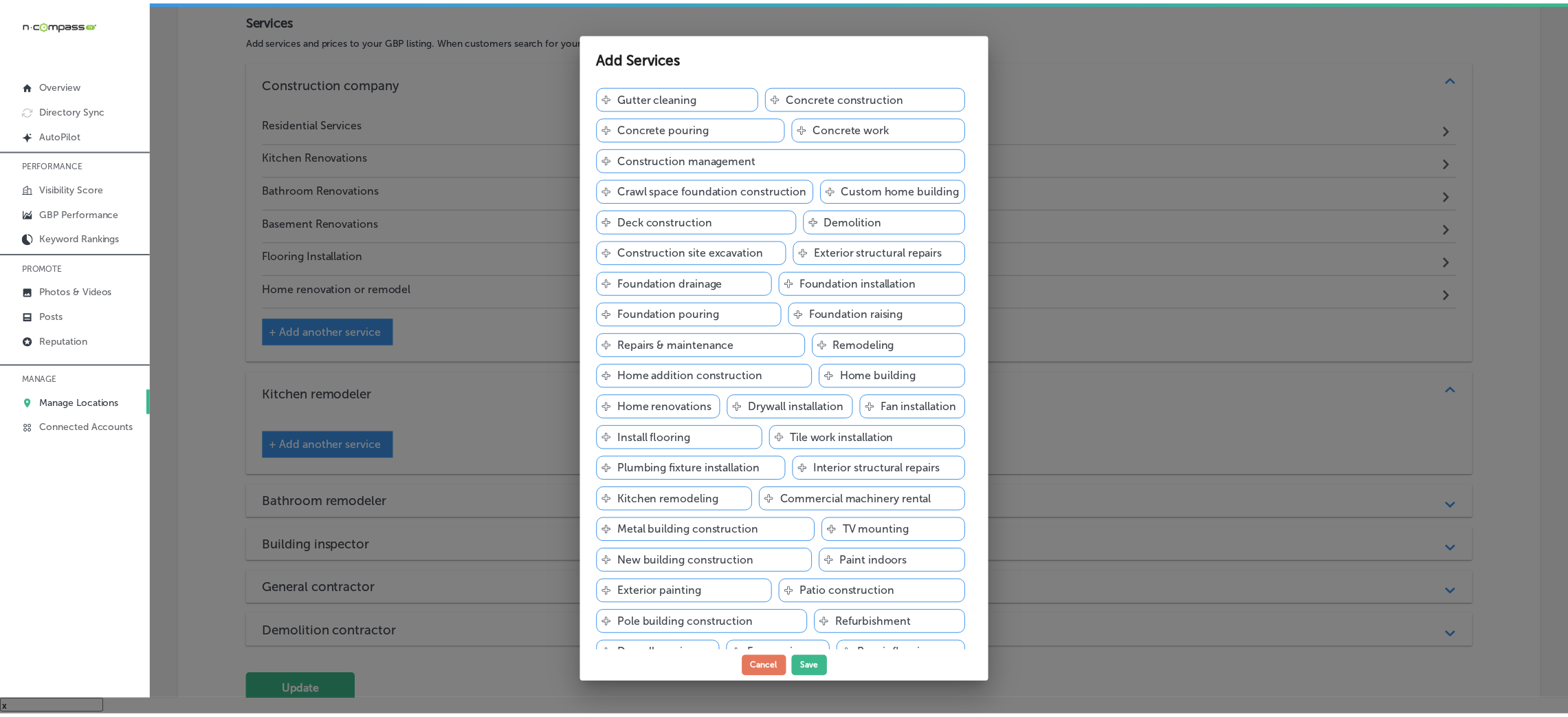
scroll to position [443, 0]
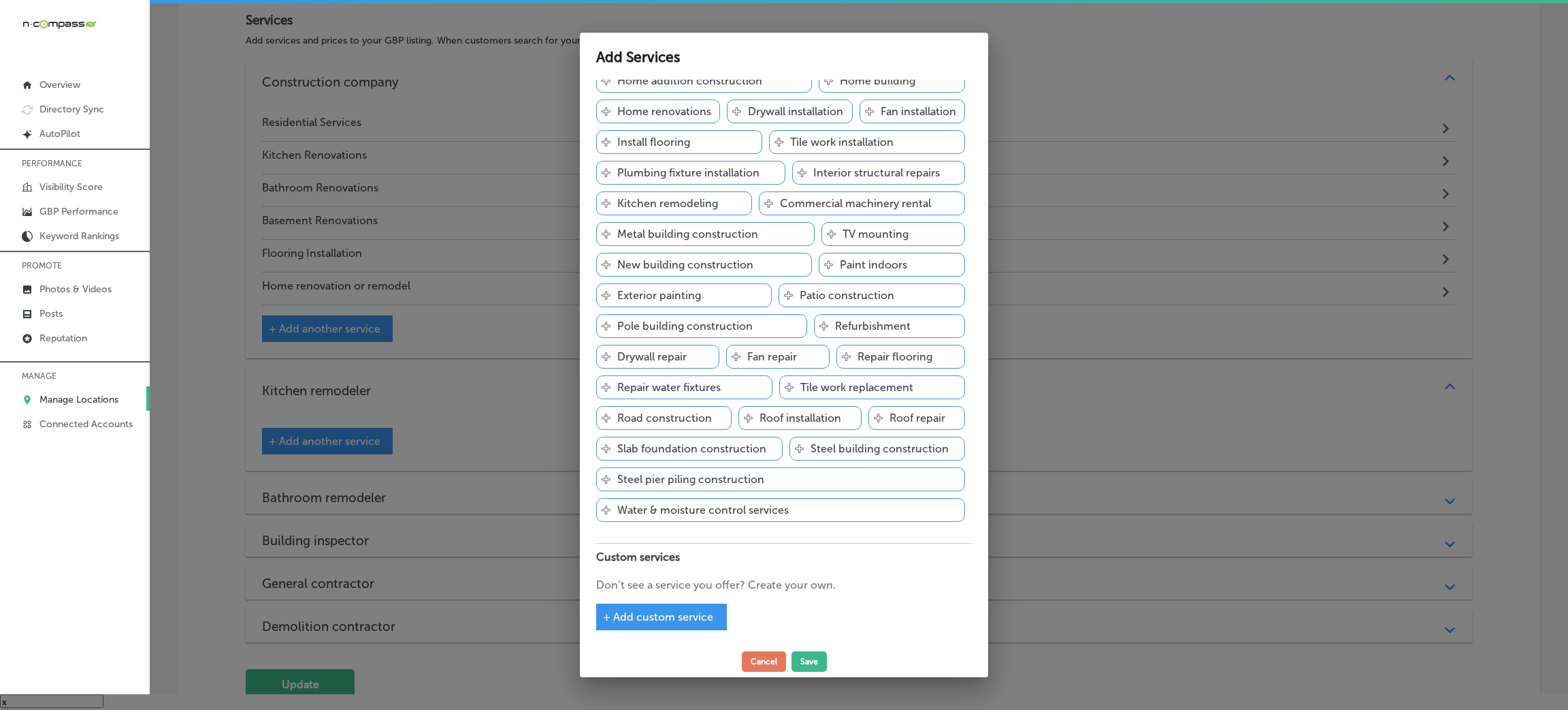
click at [673, 608] on div "+ Add custom service" at bounding box center [662, 616] width 131 height 26
click at [677, 606] on div "+ Add custom service" at bounding box center [662, 616] width 131 height 26
click at [675, 612] on span "+ Add custom service" at bounding box center [659, 616] width 110 height 13
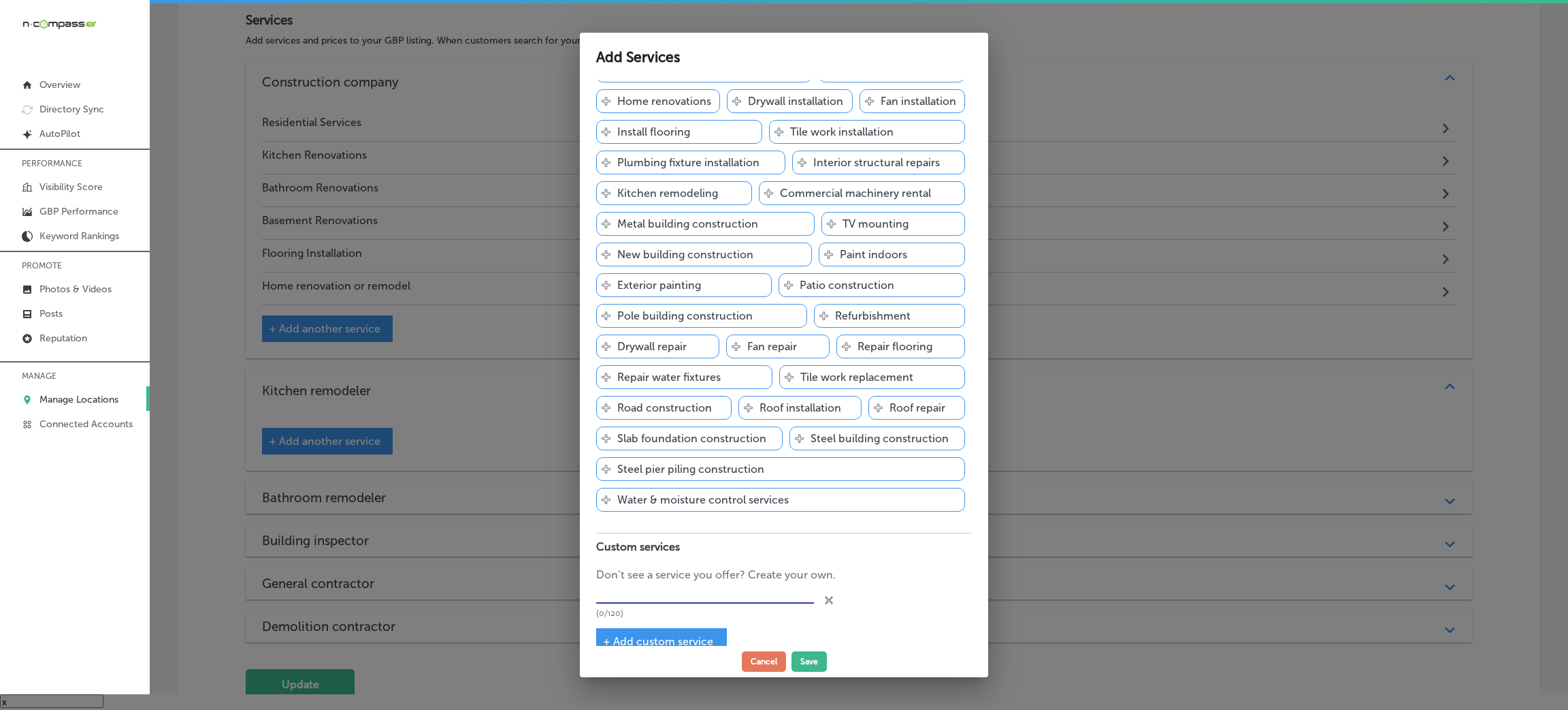
click at [661, 603] on input "text" at bounding box center [705, 593] width 218 height 21
paste input "Commercial Services"
type input "Commercial Services"
click at [803, 655] on button "Save" at bounding box center [810, 661] width 35 height 21
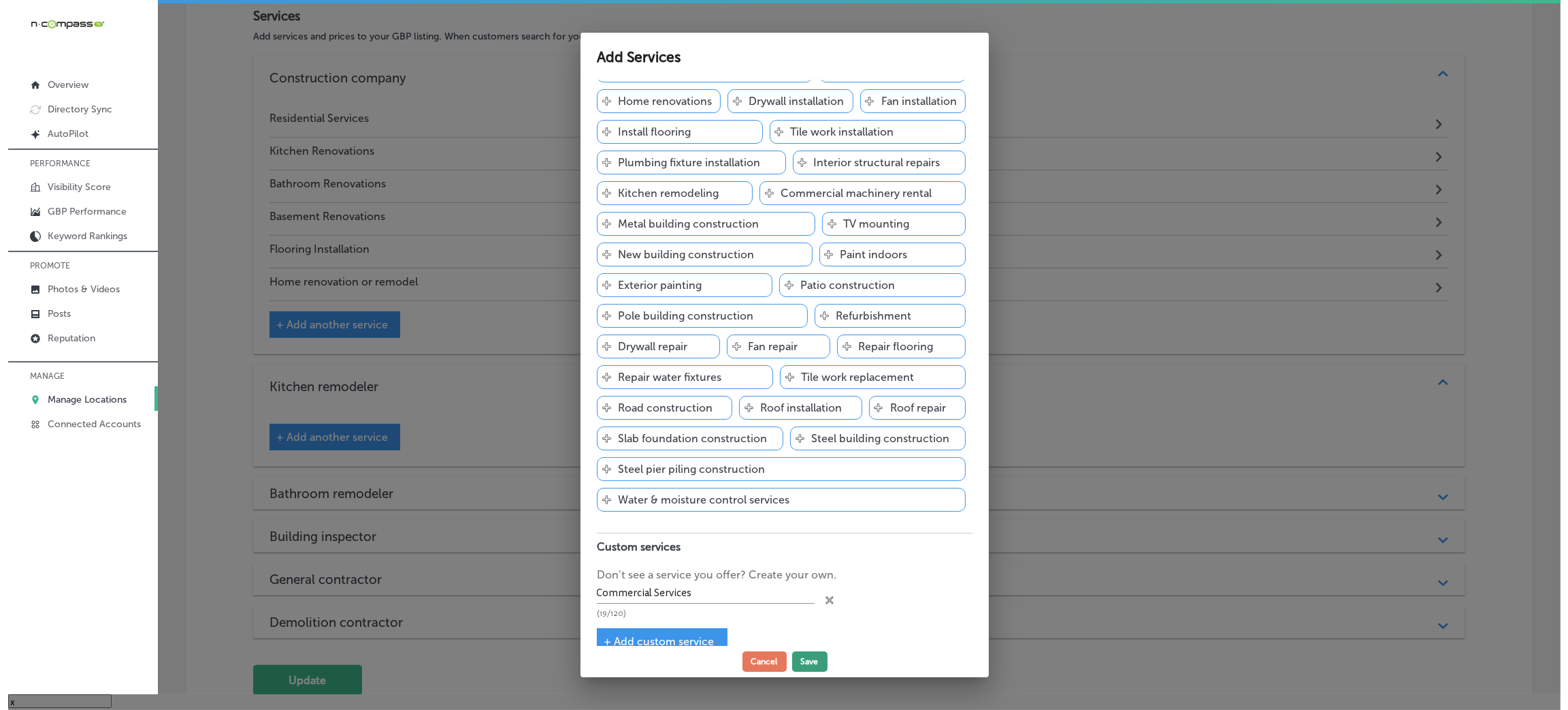
scroll to position [813, 0]
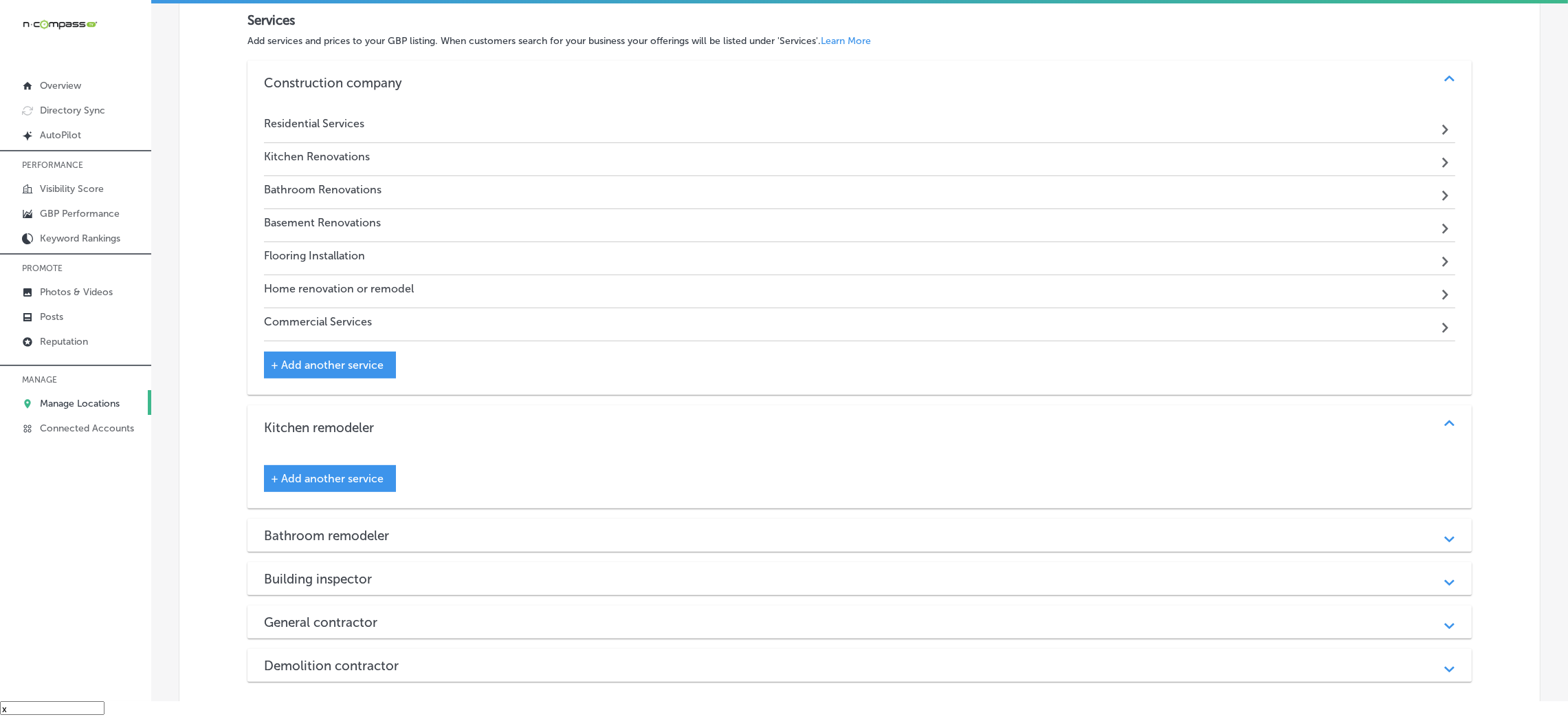
click at [381, 366] on span "+ Add another service" at bounding box center [328, 365] width 113 height 13
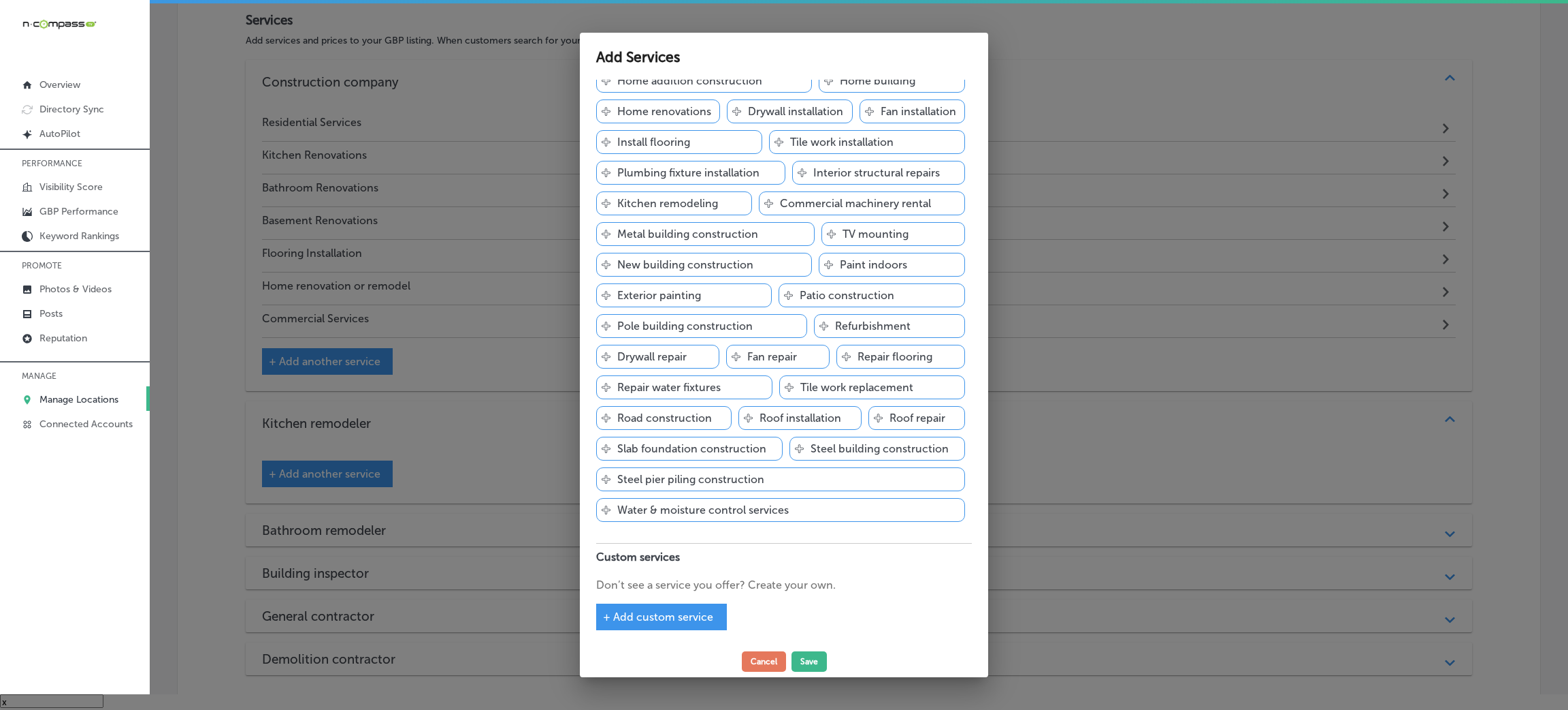
scroll to position [439, 0]
click at [675, 612] on span "+ Add custom service" at bounding box center [659, 616] width 110 height 13
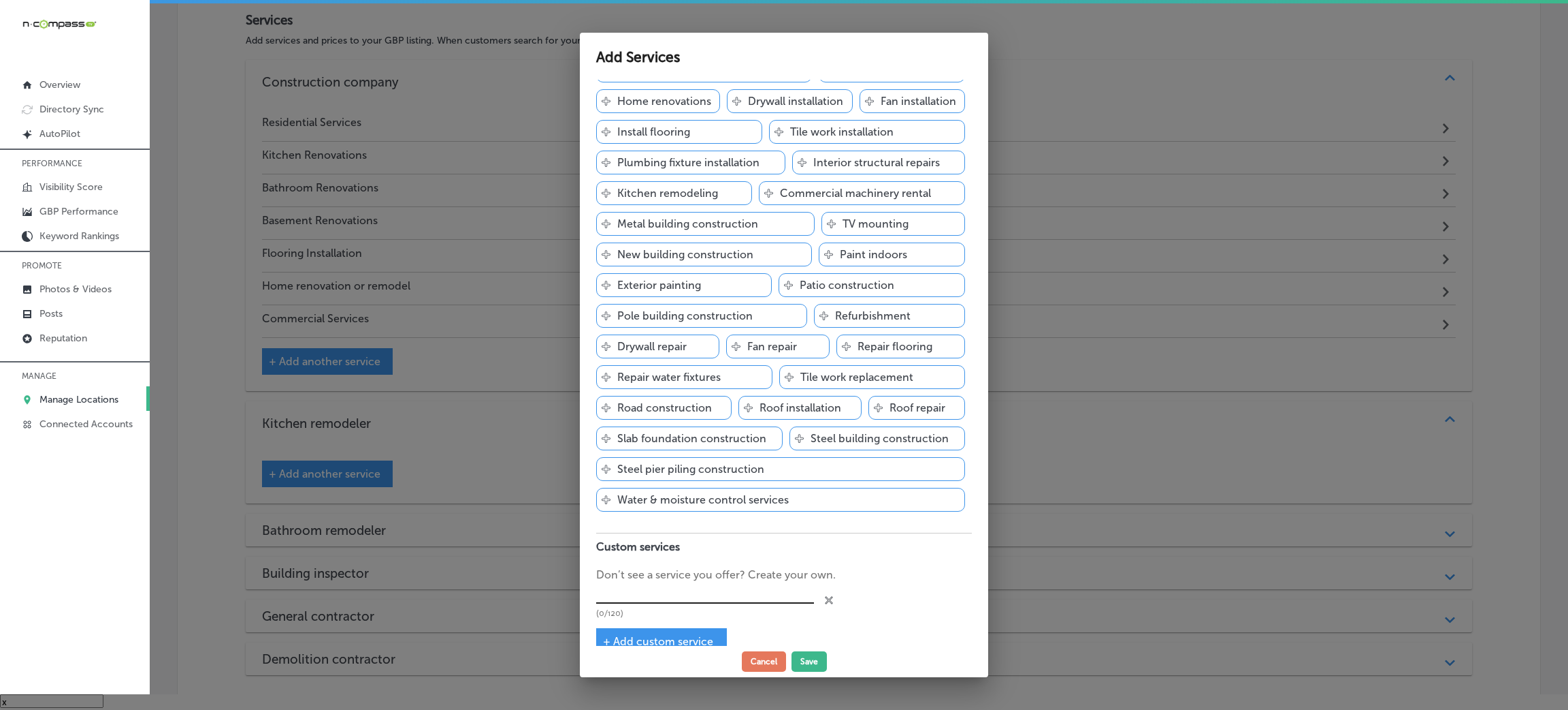
drag, startPoint x: 659, startPoint y: 590, endPoint x: 659, endPoint y: 600, distance: 10.0
click at [657, 583] on p "Don’t see a service you offer? Create your own." at bounding box center [784, 575] width 376 height 16
click at [659, 604] on input "text" at bounding box center [705, 593] width 218 height 21
paste input "Store Front Build Out - Multi-Unit Renovations"
drag, startPoint x: 700, startPoint y: 604, endPoint x: 870, endPoint y: 602, distance: 170.0
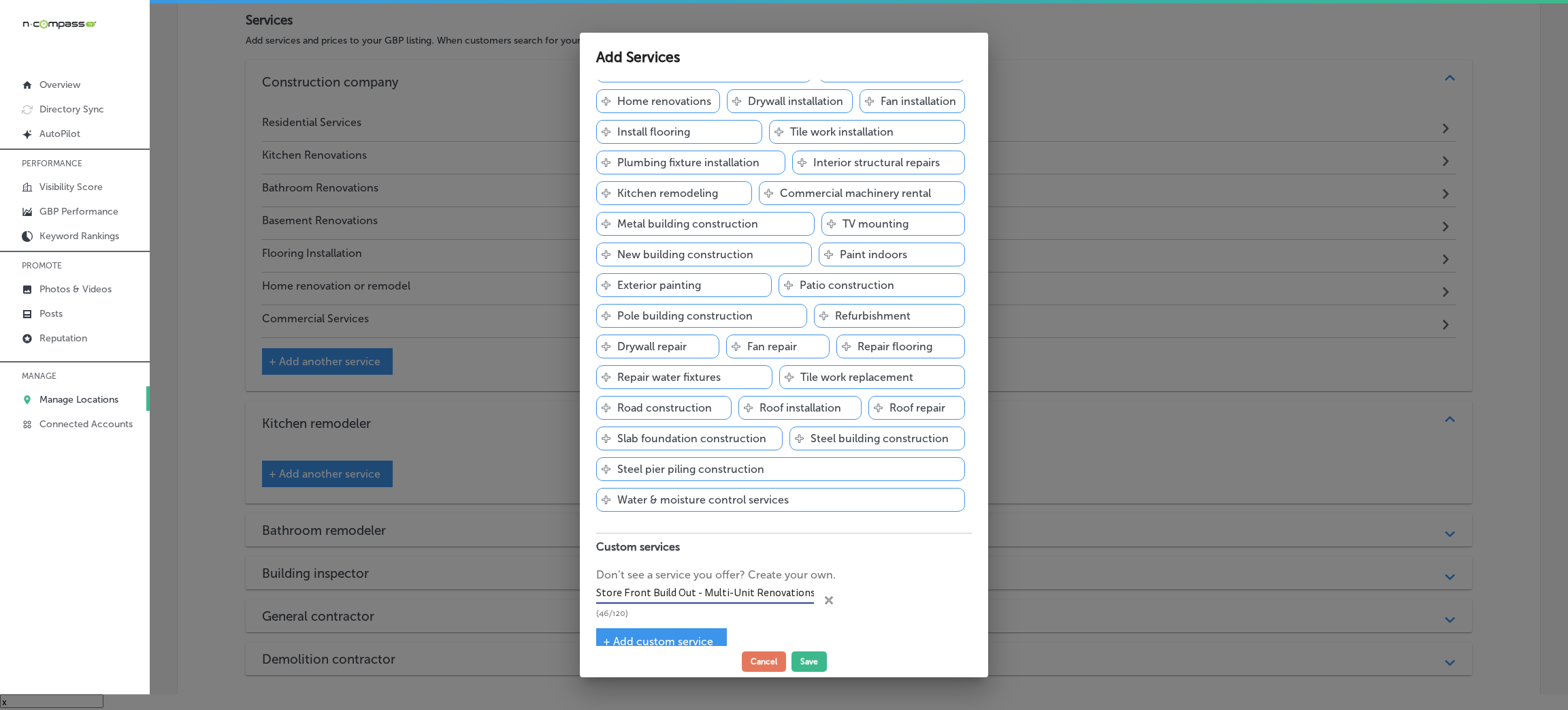
click at [870, 602] on div "Store Front Build Out - Multi-Unit Renovations (46/120) close Created with Sket…" at bounding box center [784, 600] width 376 height 35
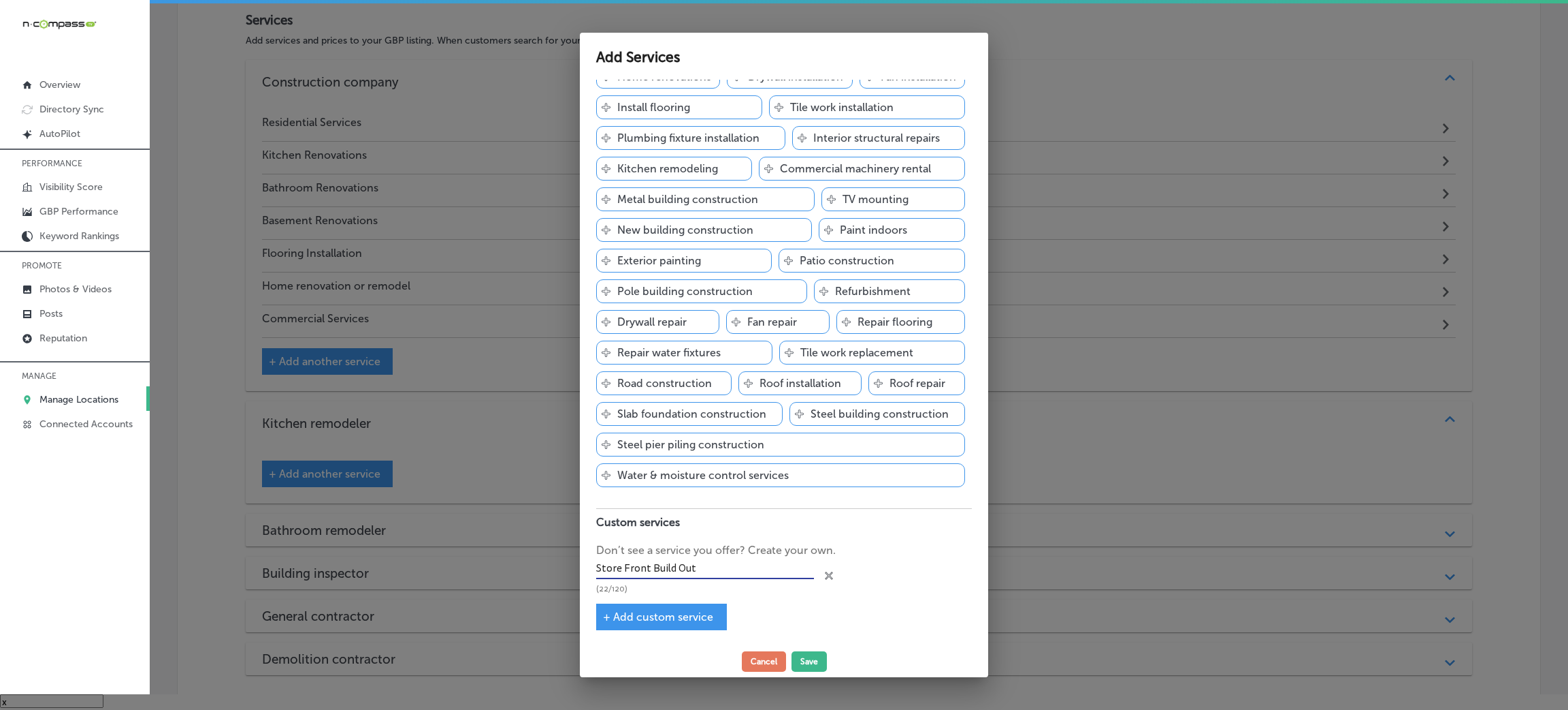
scroll to position [475, 0]
drag, startPoint x: 663, startPoint y: 625, endPoint x: 671, endPoint y: 621, distance: 8.9
click at [667, 625] on div "+ Add custom service" at bounding box center [662, 616] width 131 height 26
click at [671, 621] on span "+ Add custom service" at bounding box center [659, 616] width 110 height 13
type input "Store Front Build Out"
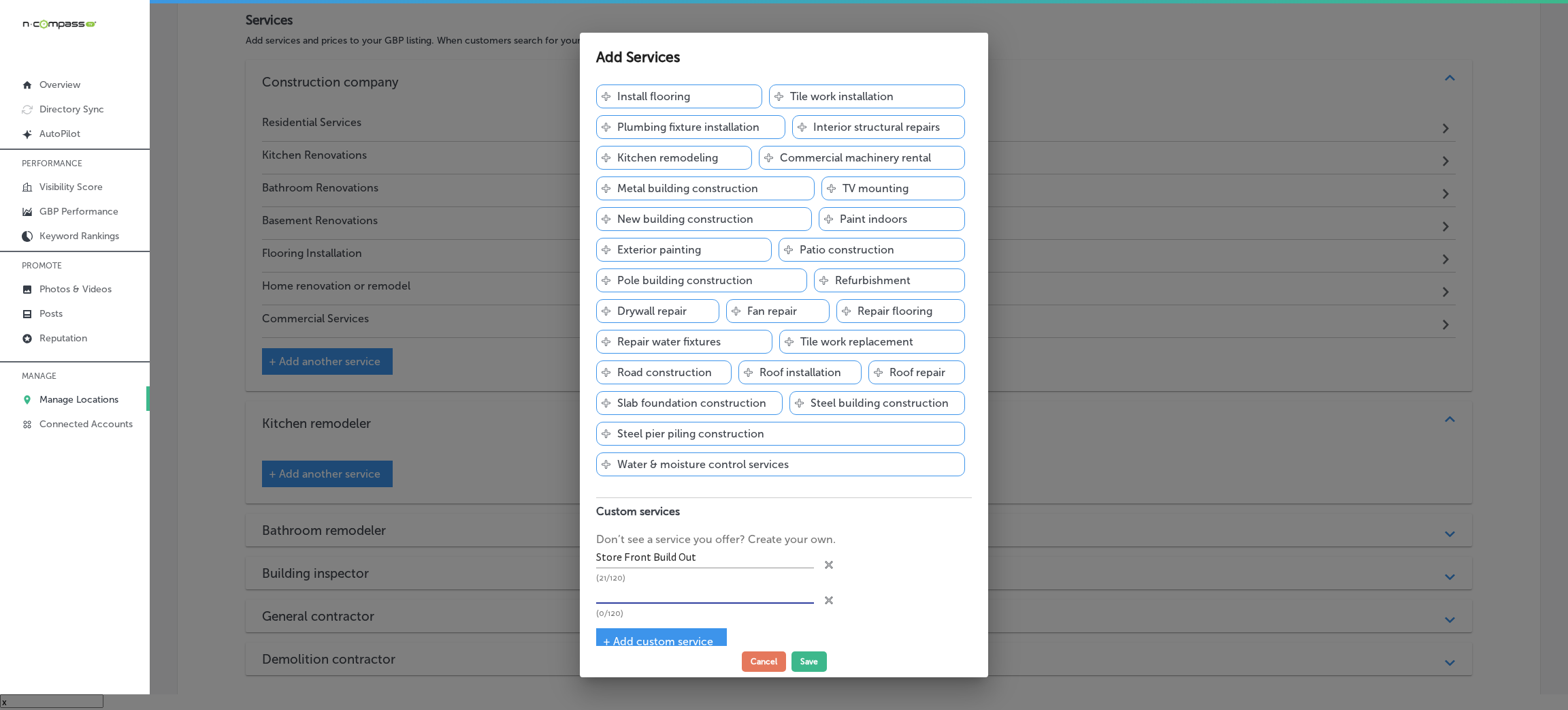
click at [657, 604] on input "text" at bounding box center [705, 592] width 218 height 21
paste input "Multi-Unit Renovations"
type input "Multi-Unit Renovations"
click at [698, 643] on span "+ Add custom service" at bounding box center [659, 641] width 110 height 13
click at [690, 631] on input "text" at bounding box center [705, 628] width 218 height 21
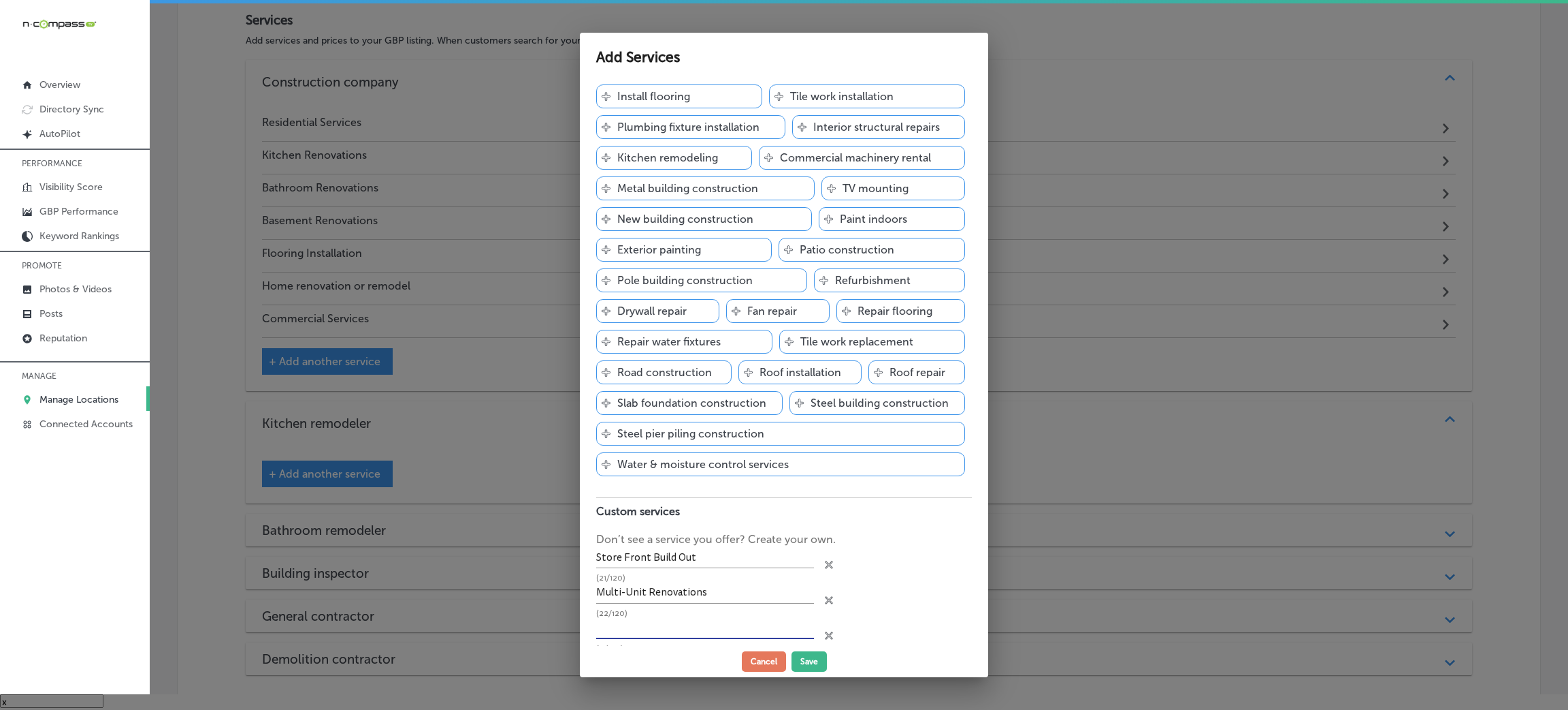
paste input "Building Renovations"
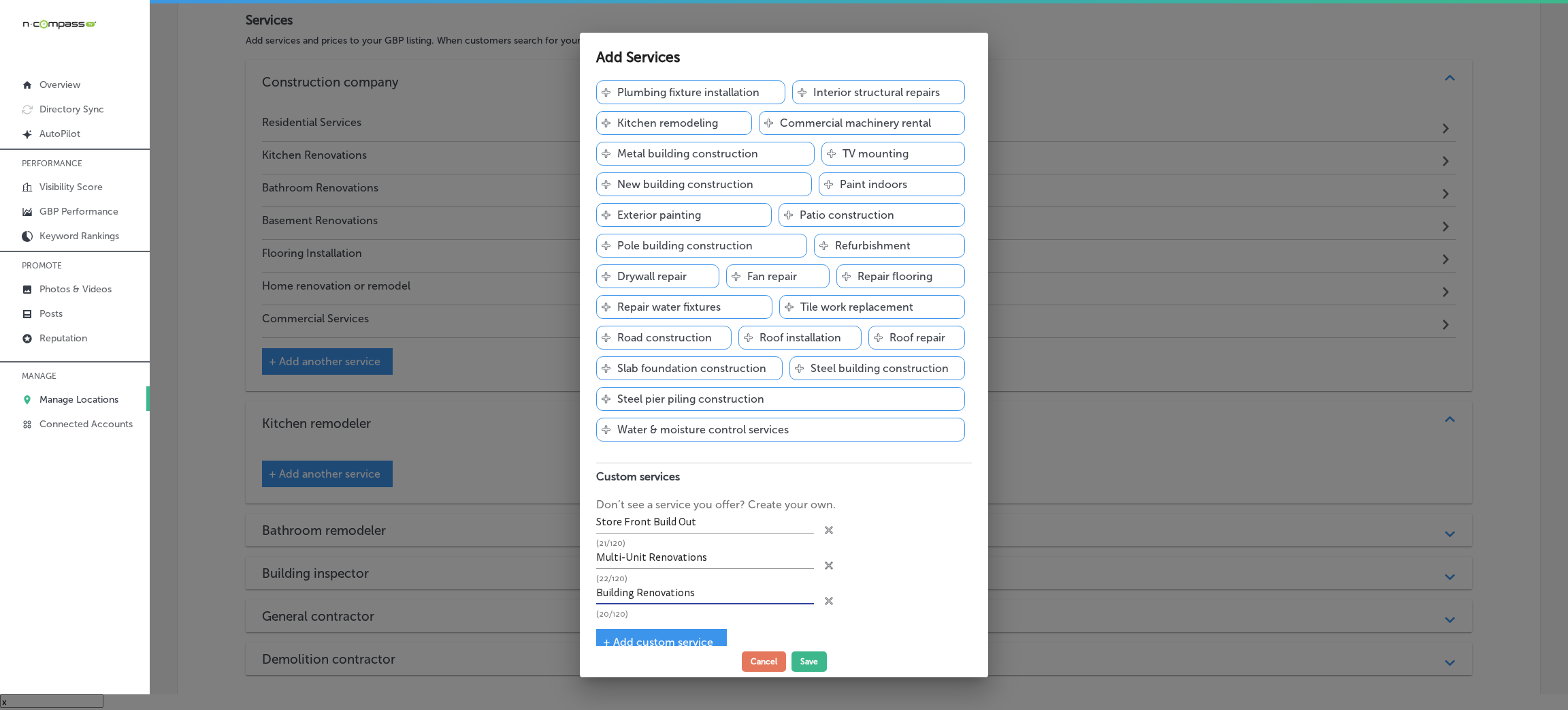
scroll to position [543, 0]
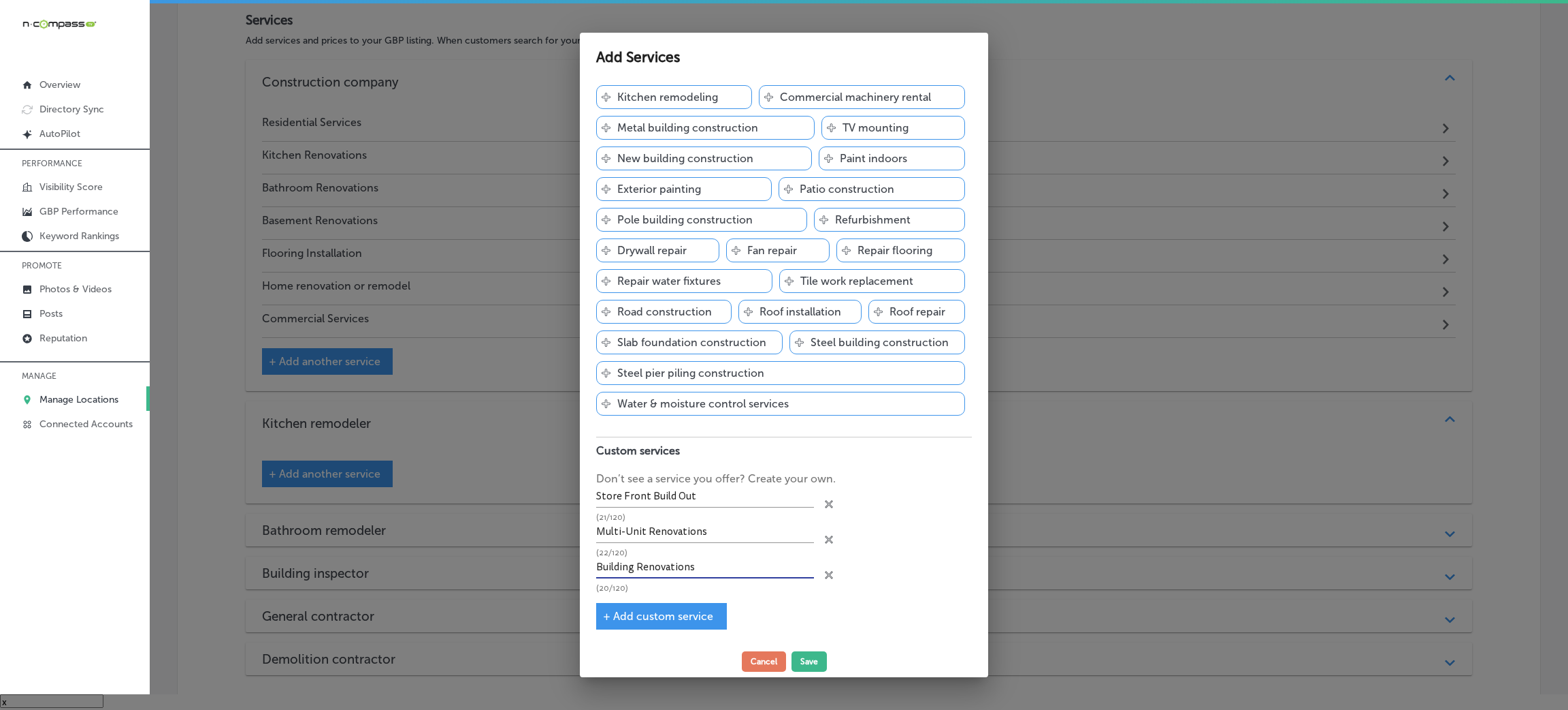
type input "Building Renovations"
click at [720, 604] on div "+ Add custom service" at bounding box center [662, 616] width 131 height 26
click at [695, 608] on div "+ Add custom service" at bounding box center [662, 616] width 131 height 26
click at [659, 610] on span "+ Add custom service" at bounding box center [659, 616] width 110 height 13
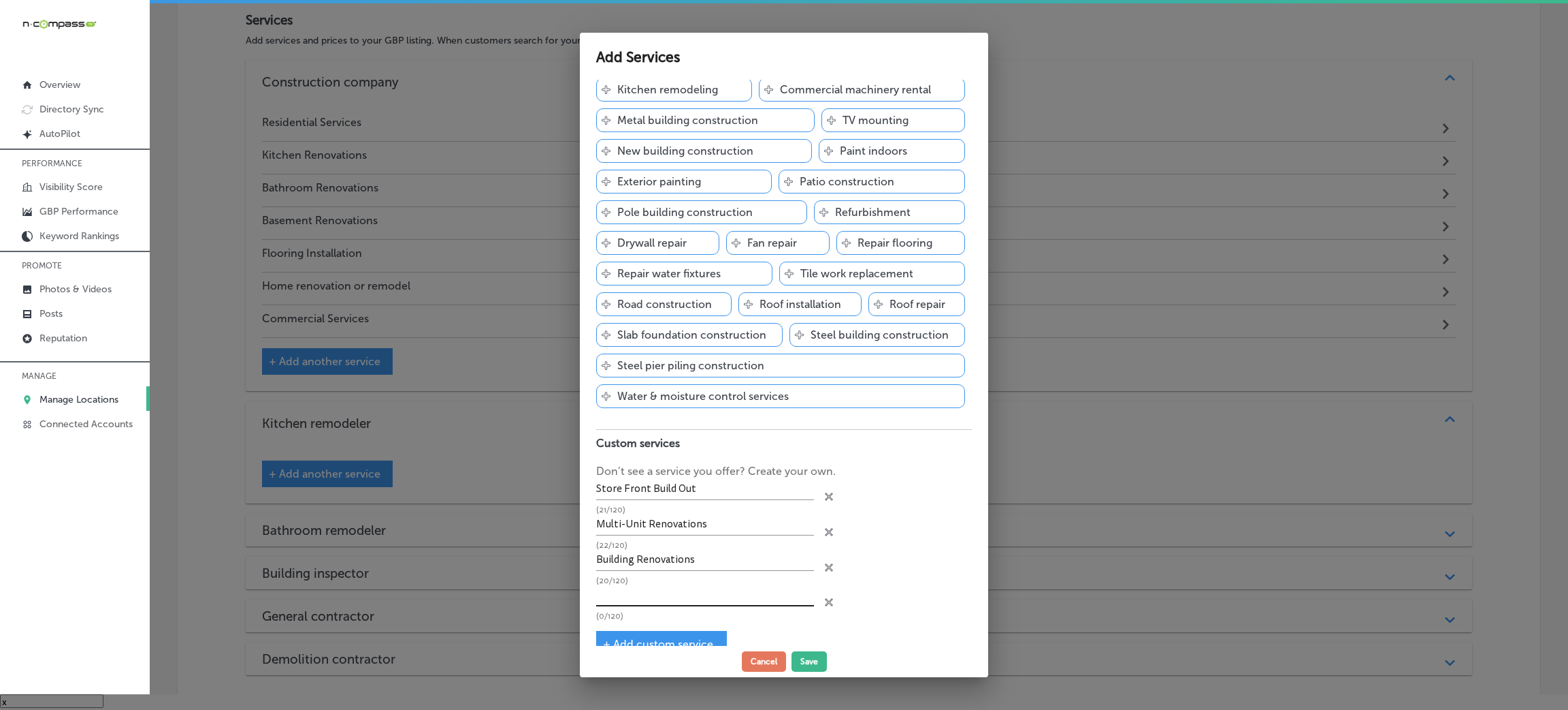
click at [636, 606] on input "text" at bounding box center [705, 596] width 218 height 21
paste input "- Demolition / Junk Removal"
drag, startPoint x: 602, startPoint y: 602, endPoint x: 583, endPoint y: 596, distance: 19.9
click at [583, 596] on div "Construction company Add services you offer and get discovered by customers Svg…" at bounding box center [784, 363] width 408 height 567
type input "Demolition / Junk Removal"
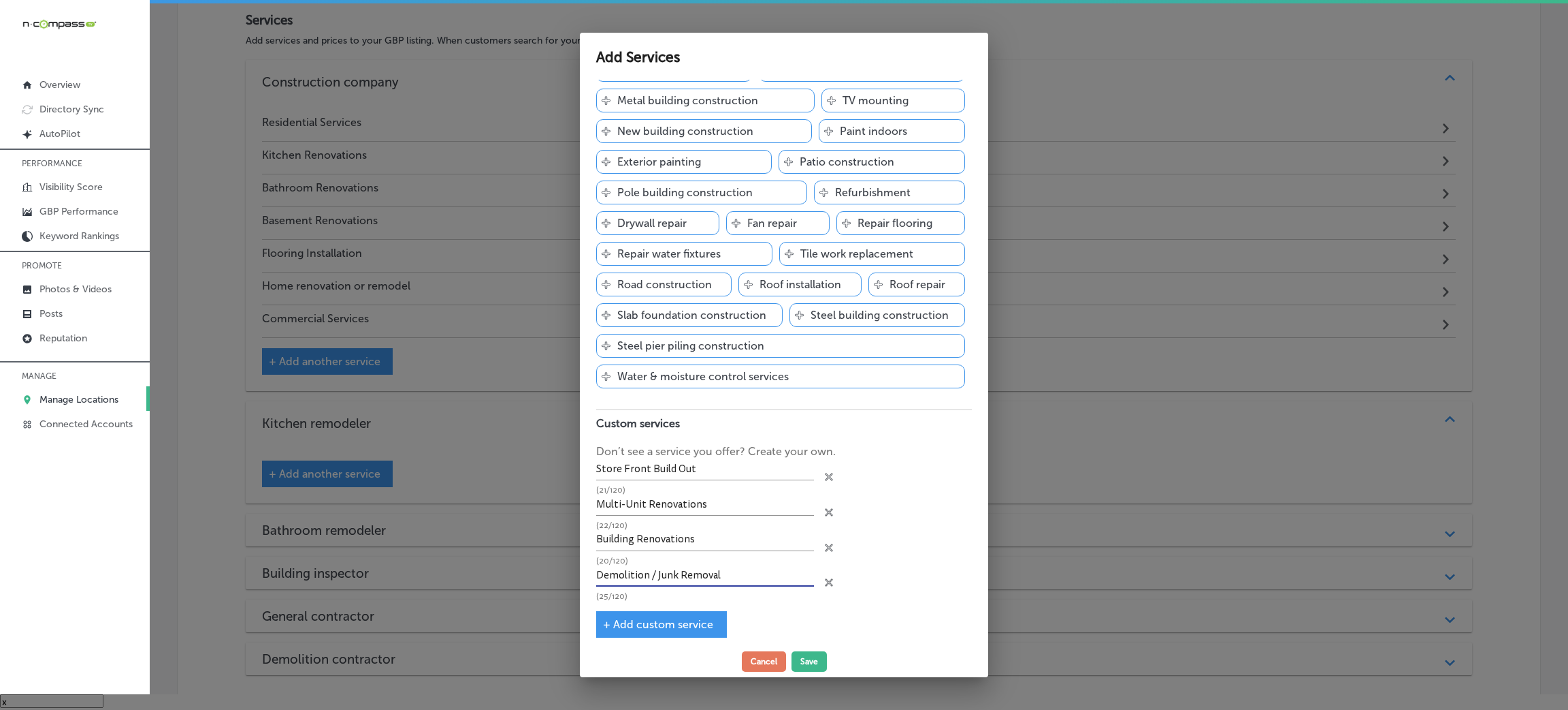
scroll to position [578, 0]
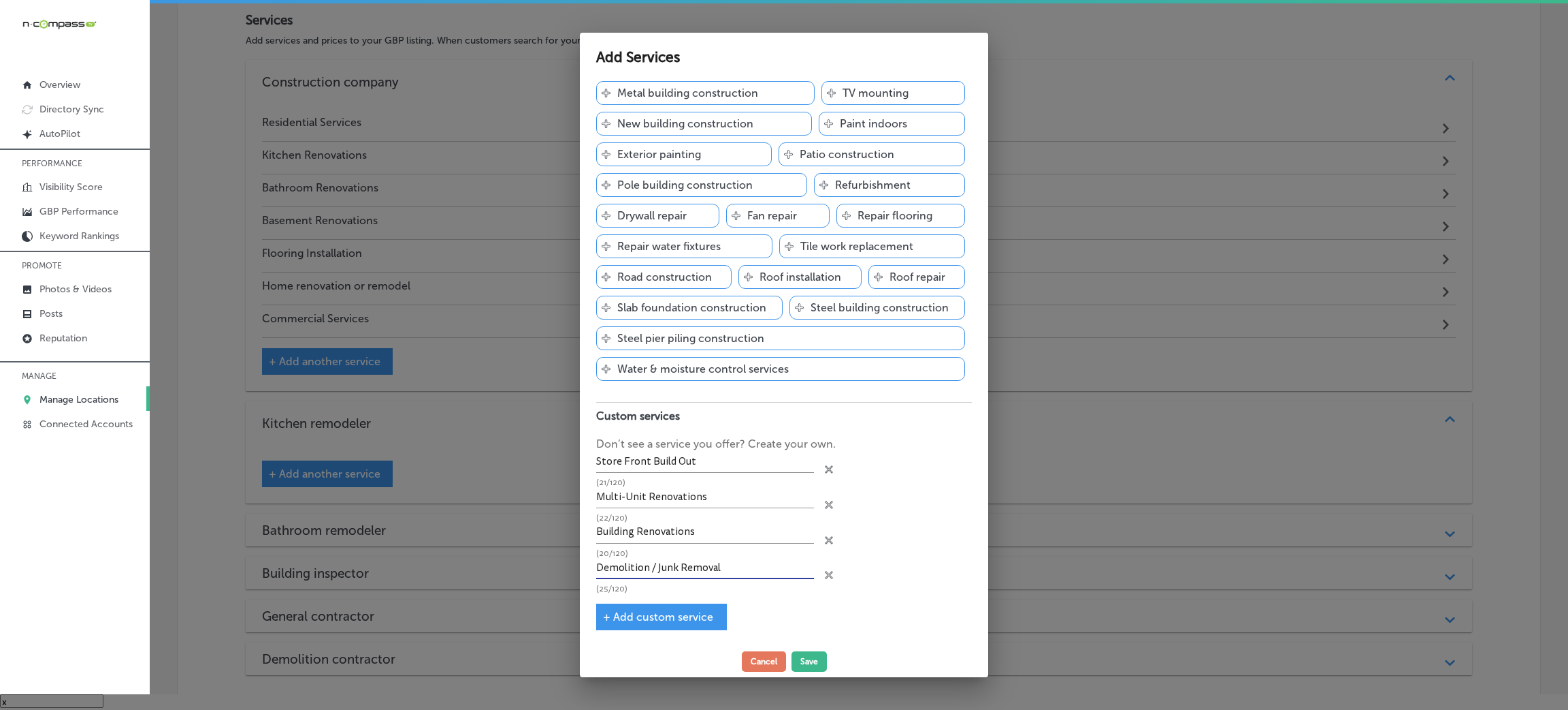
click at [669, 620] on span "+ Add custom service" at bounding box center [659, 616] width 110 height 13
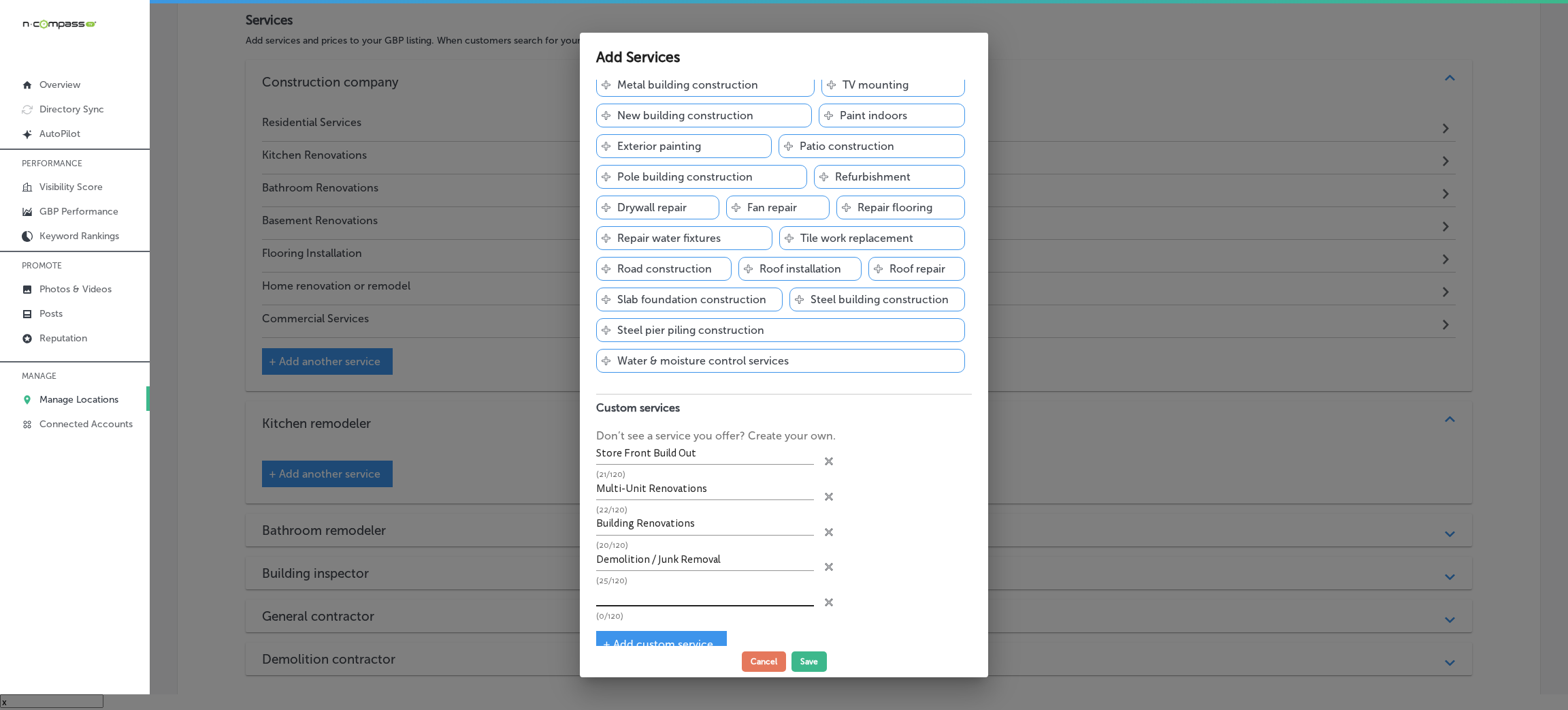
click at [636, 600] on input "text" at bounding box center [705, 596] width 218 height 21
paste input "- Simple repairs like replacing a door"
drag, startPoint x: 599, startPoint y: 600, endPoint x: 640, endPoint y: 600, distance: 41.0
click at [603, 600] on input "- Simple repairs like replacing a door" at bounding box center [705, 596] width 218 height 21
type input "Simple repairs like replacing a door"
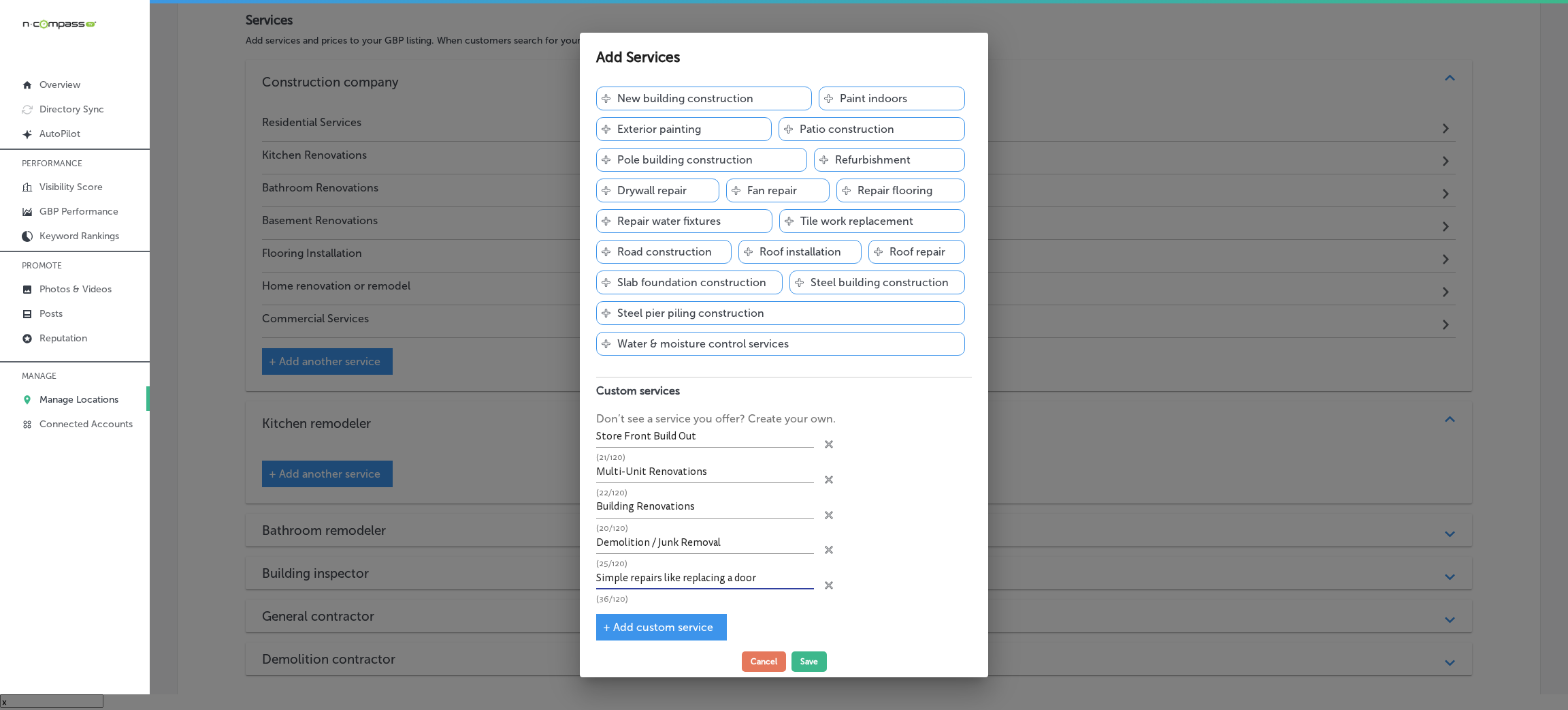
scroll to position [612, 0]
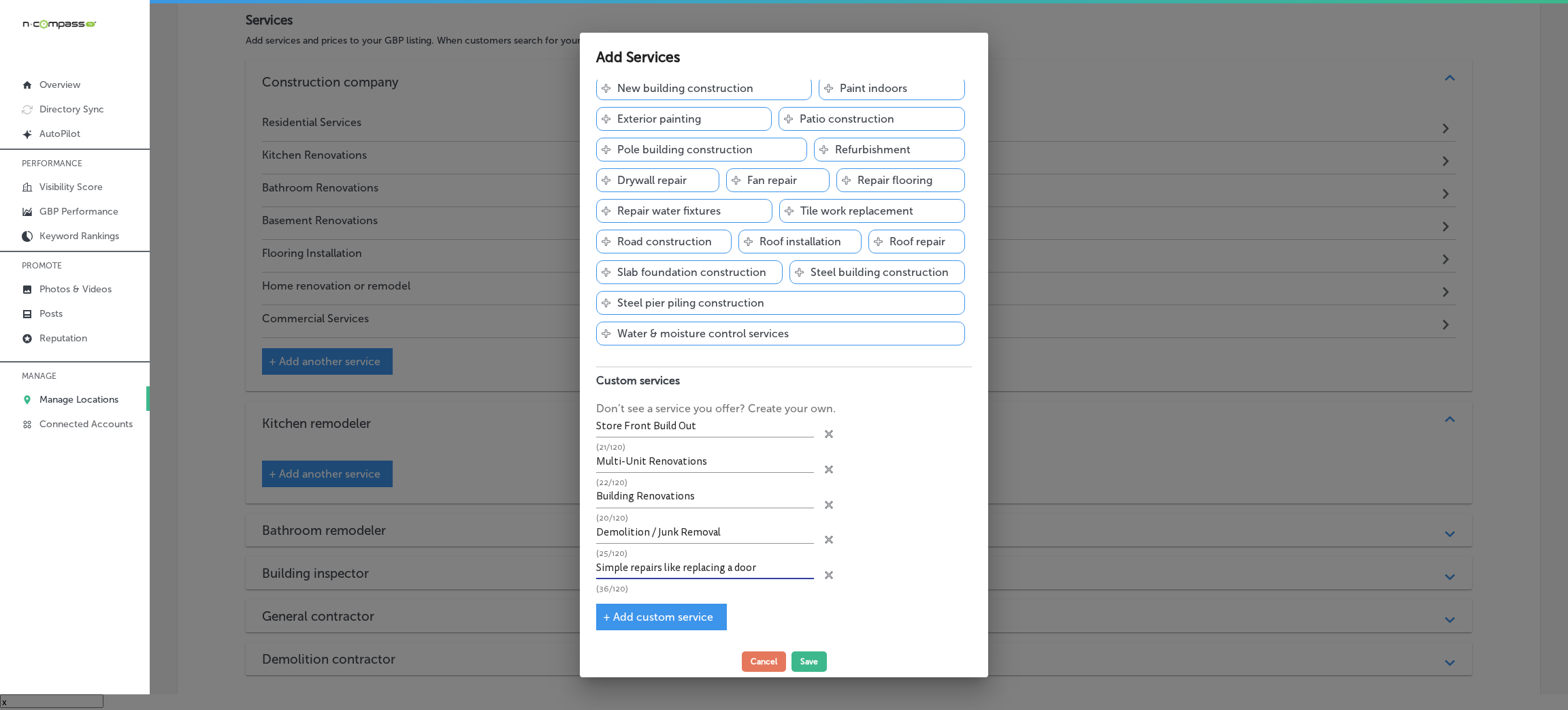
click at [659, 604] on div "+ Add custom service" at bounding box center [662, 616] width 131 height 26
click at [655, 610] on span "+ Add custom service" at bounding box center [659, 616] width 110 height 13
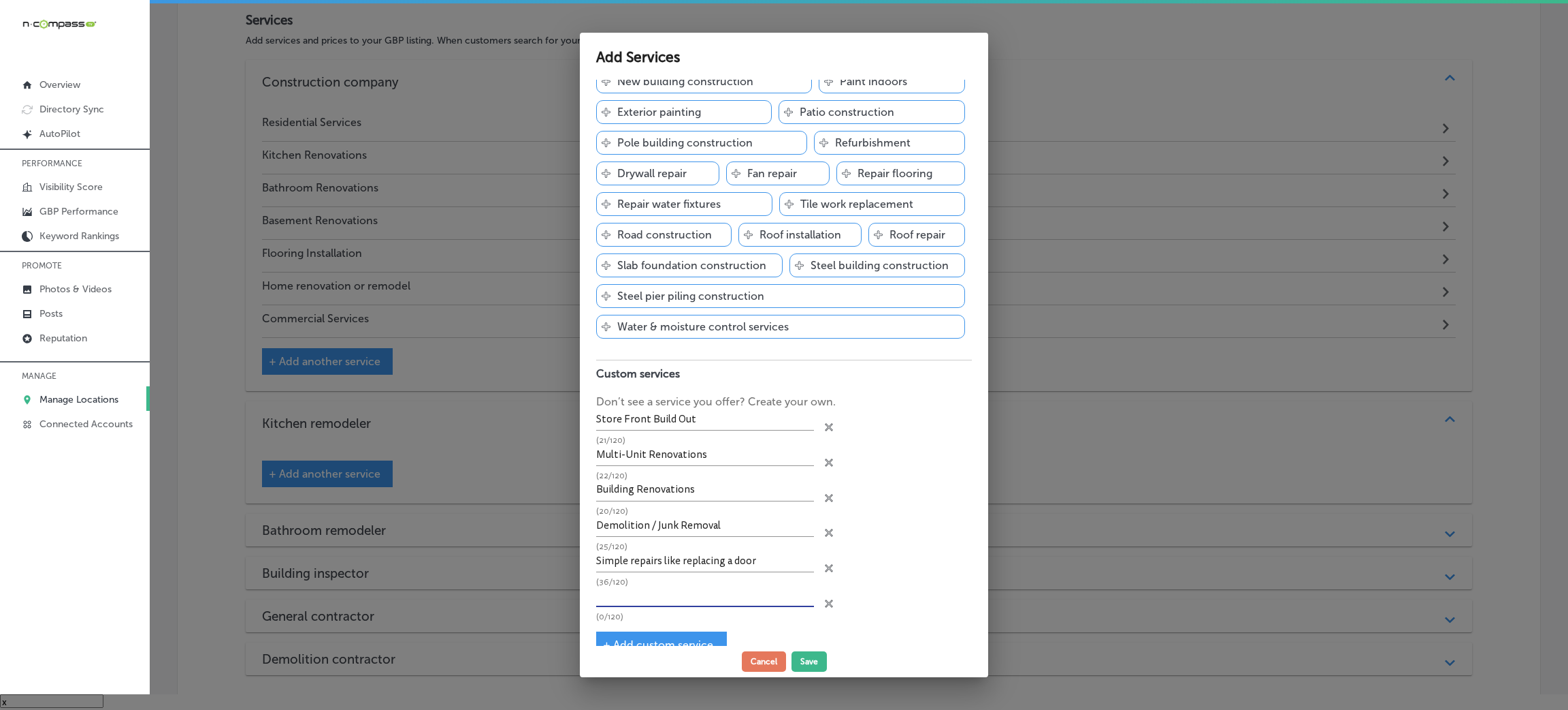
click at [643, 607] on input "text" at bounding box center [705, 596] width 218 height 21
paste input "Full-scale unit renovations"
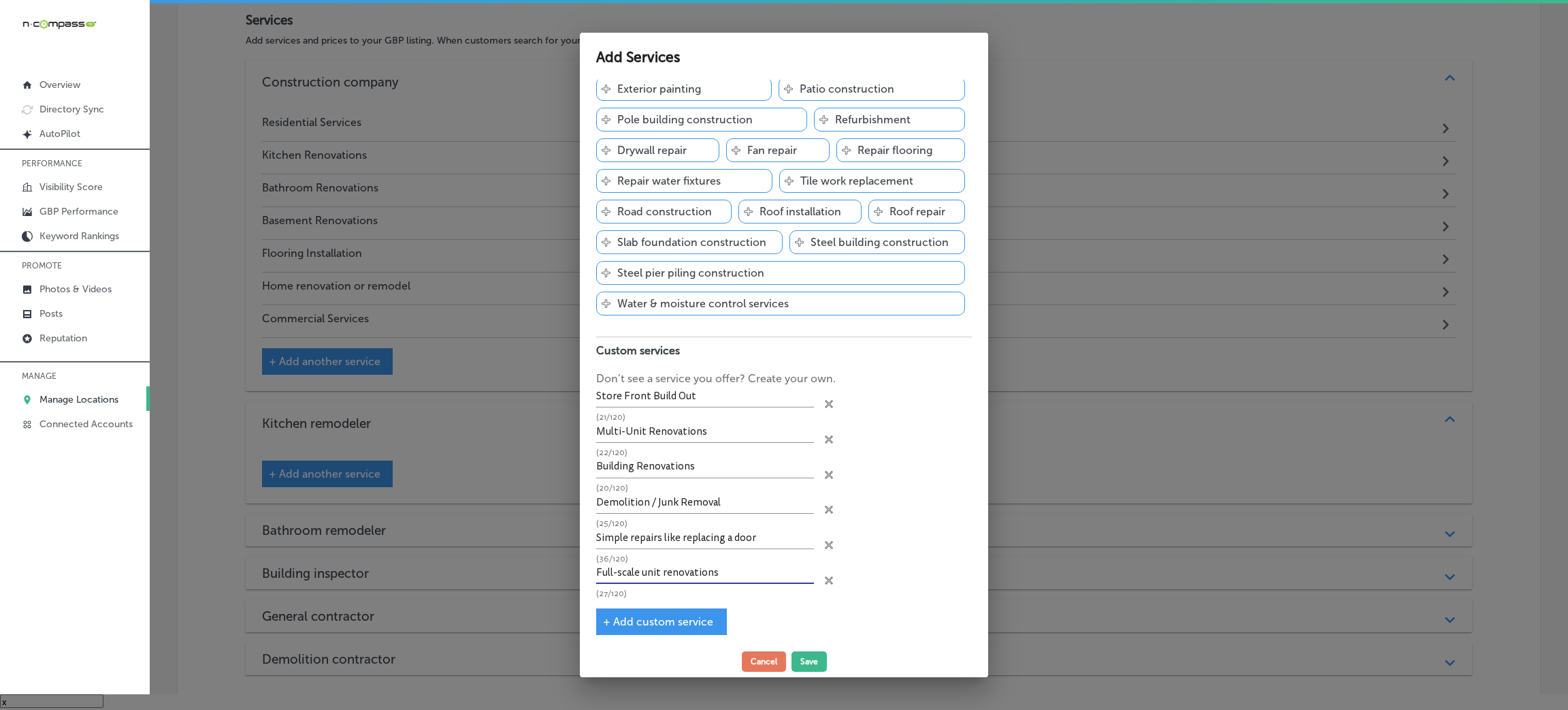
scroll to position [647, 0]
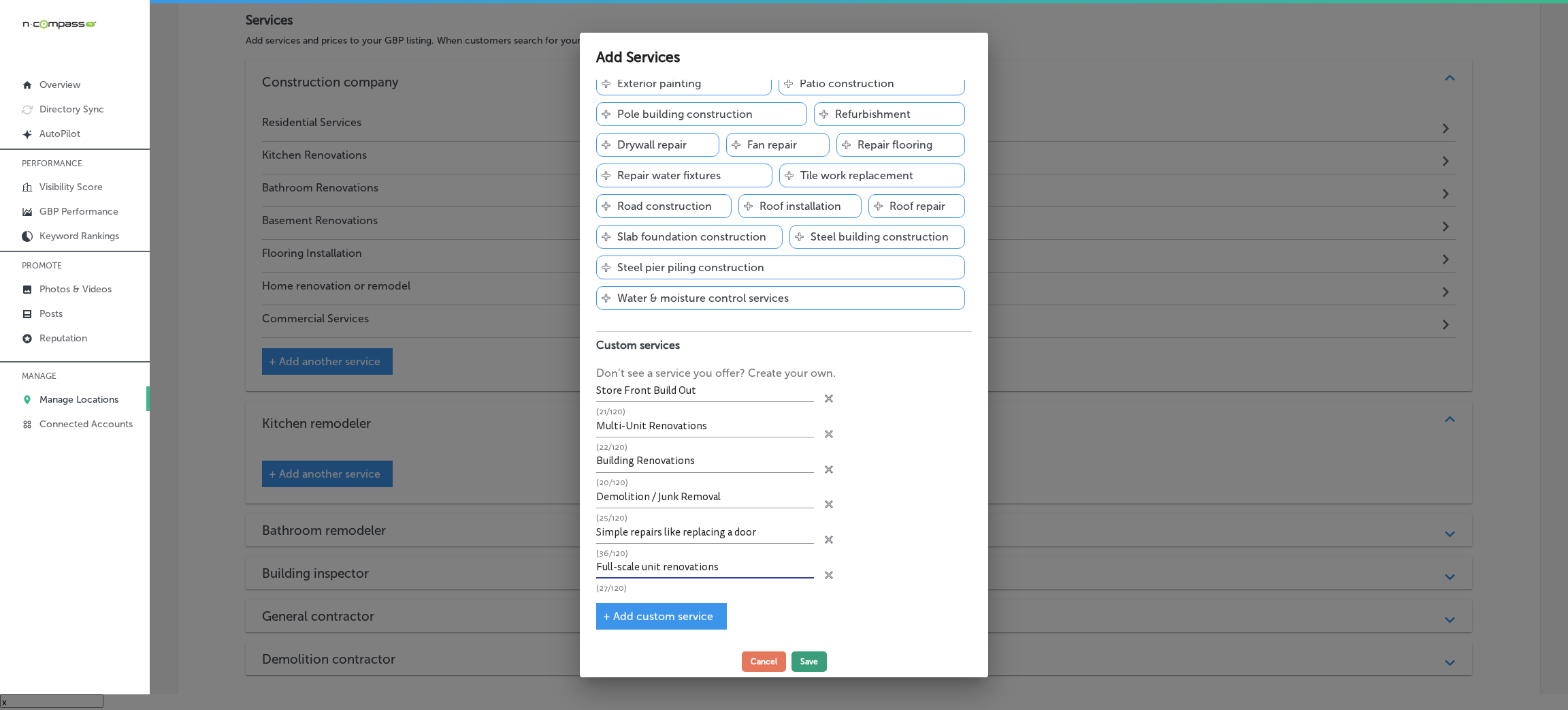
type input "Full-scale unit renovations"
click at [804, 661] on button "Save" at bounding box center [810, 661] width 35 height 21
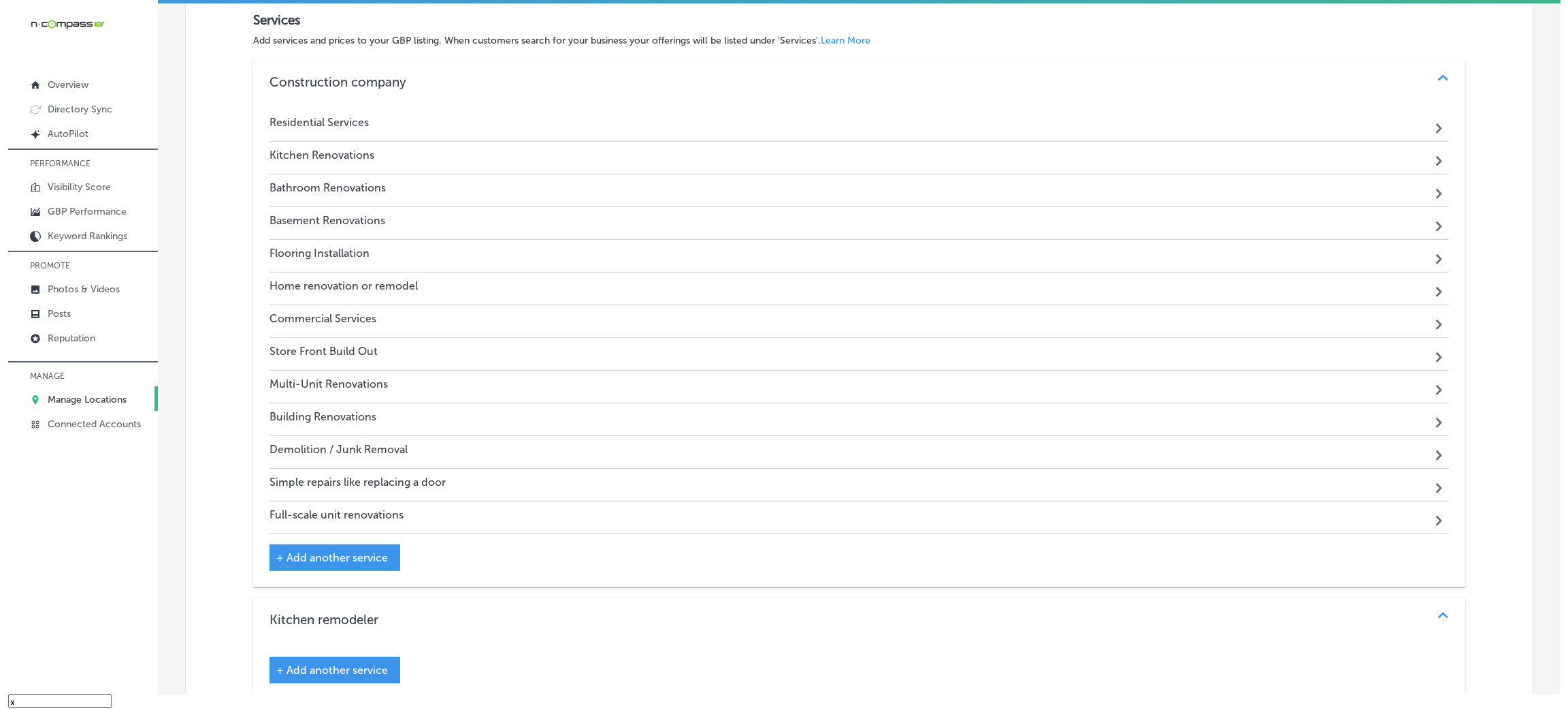
scroll to position [1278, 0]
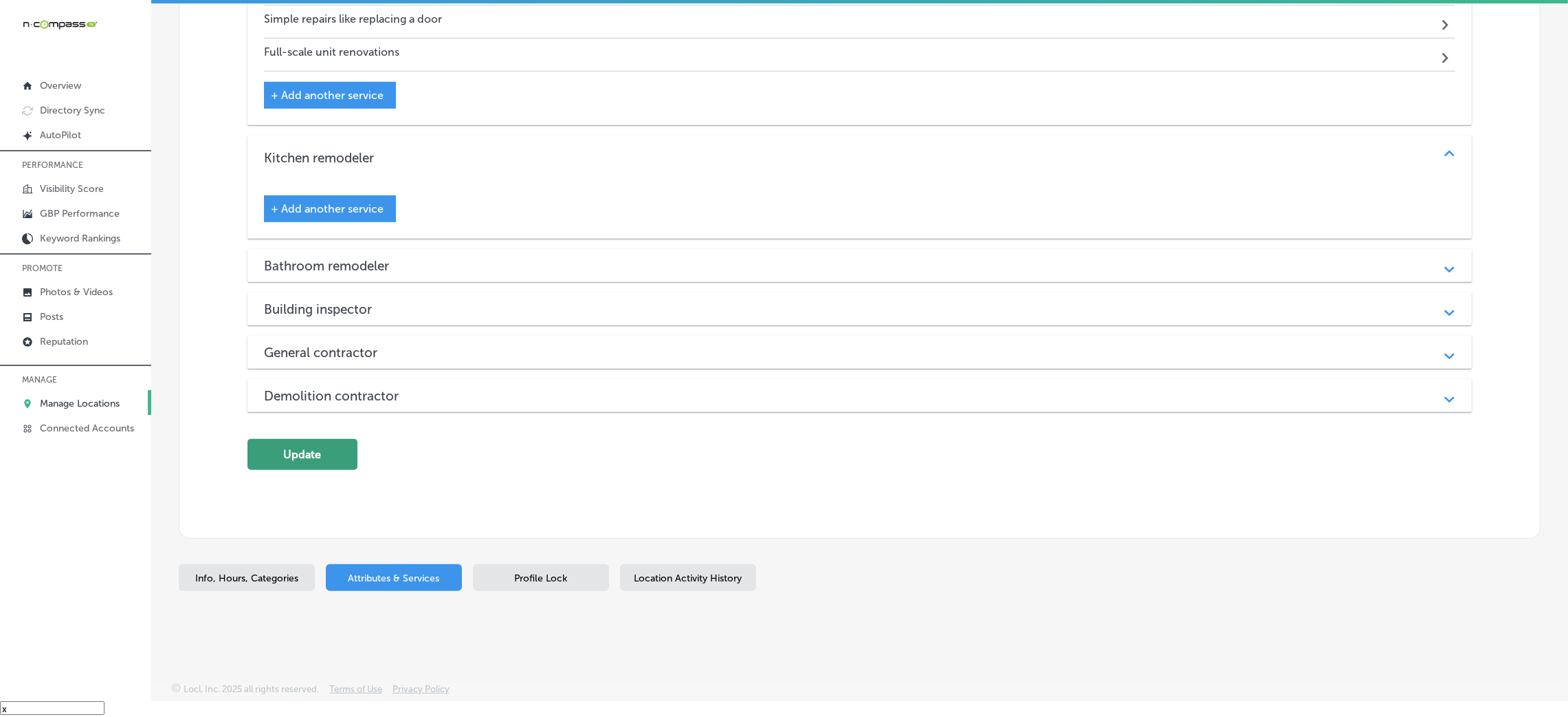
click at [335, 443] on button "Update" at bounding box center [303, 454] width 110 height 31
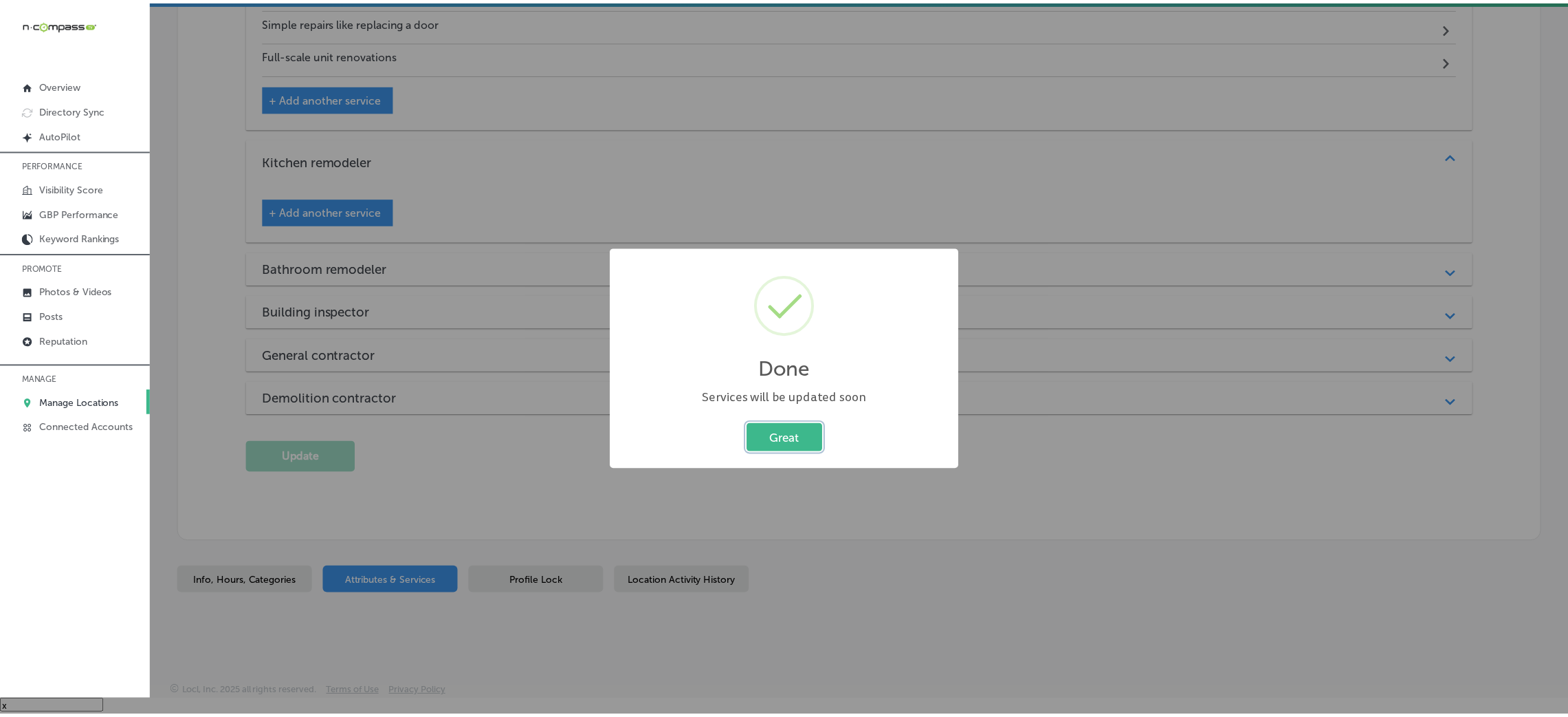
scroll to position [1294, 0]
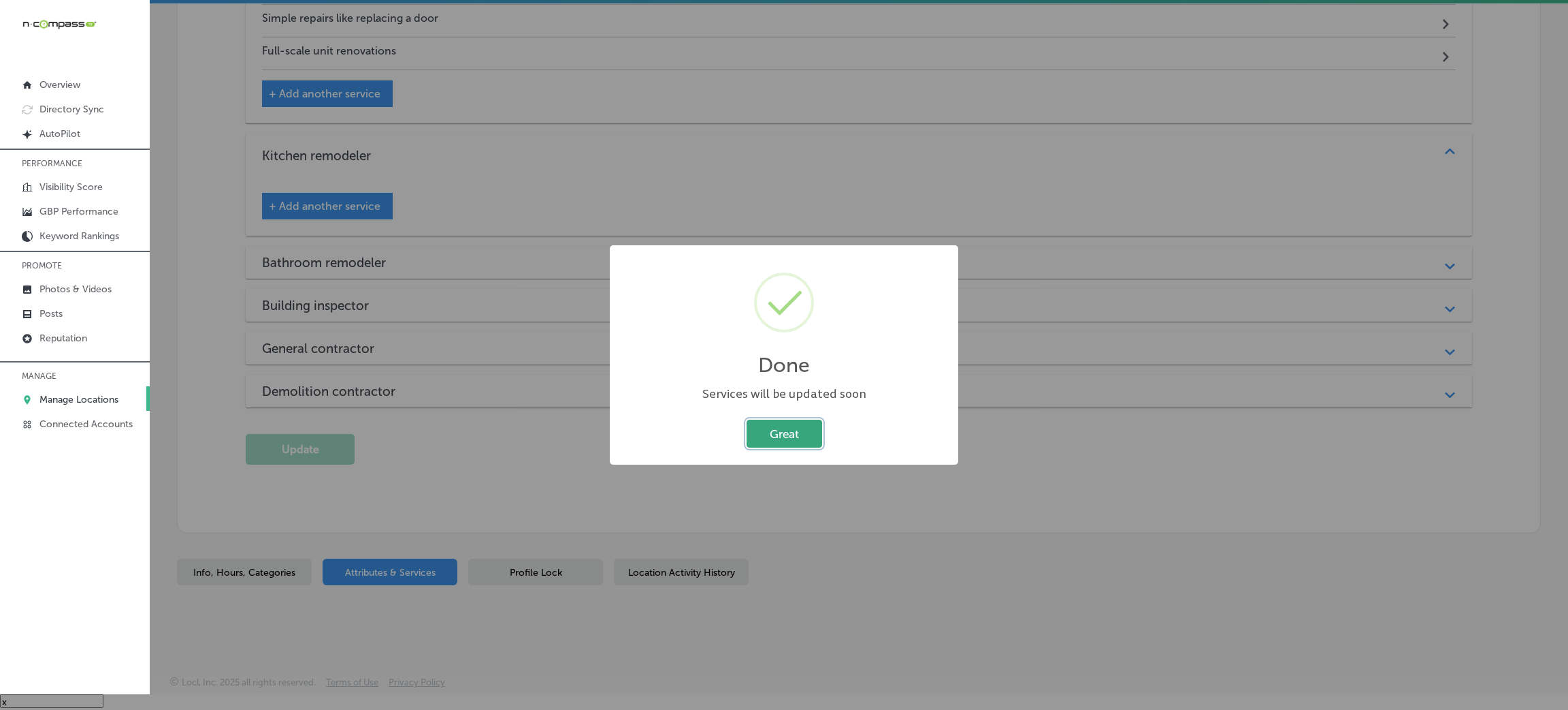
click at [774, 437] on button "Great" at bounding box center [784, 433] width 76 height 28
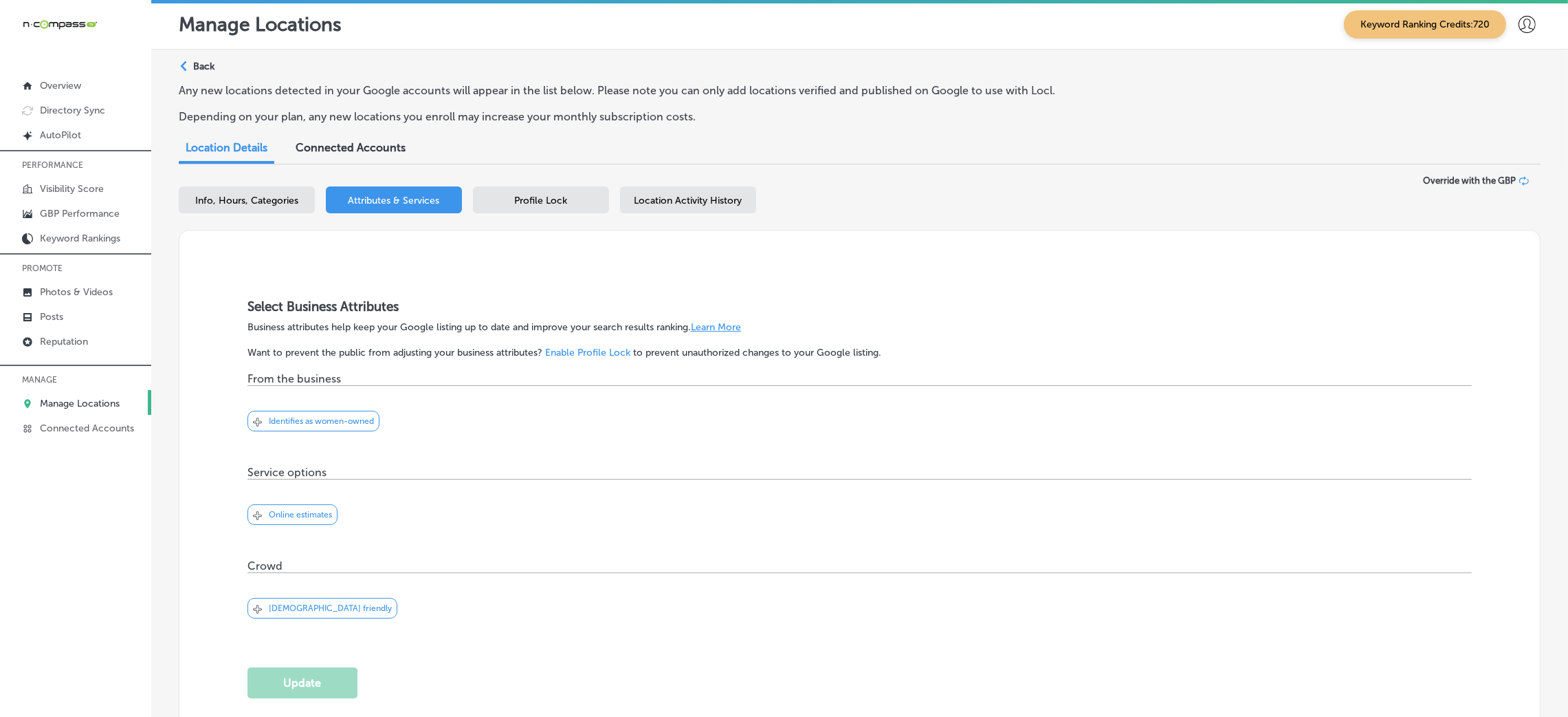
scroll to position [0, 0]
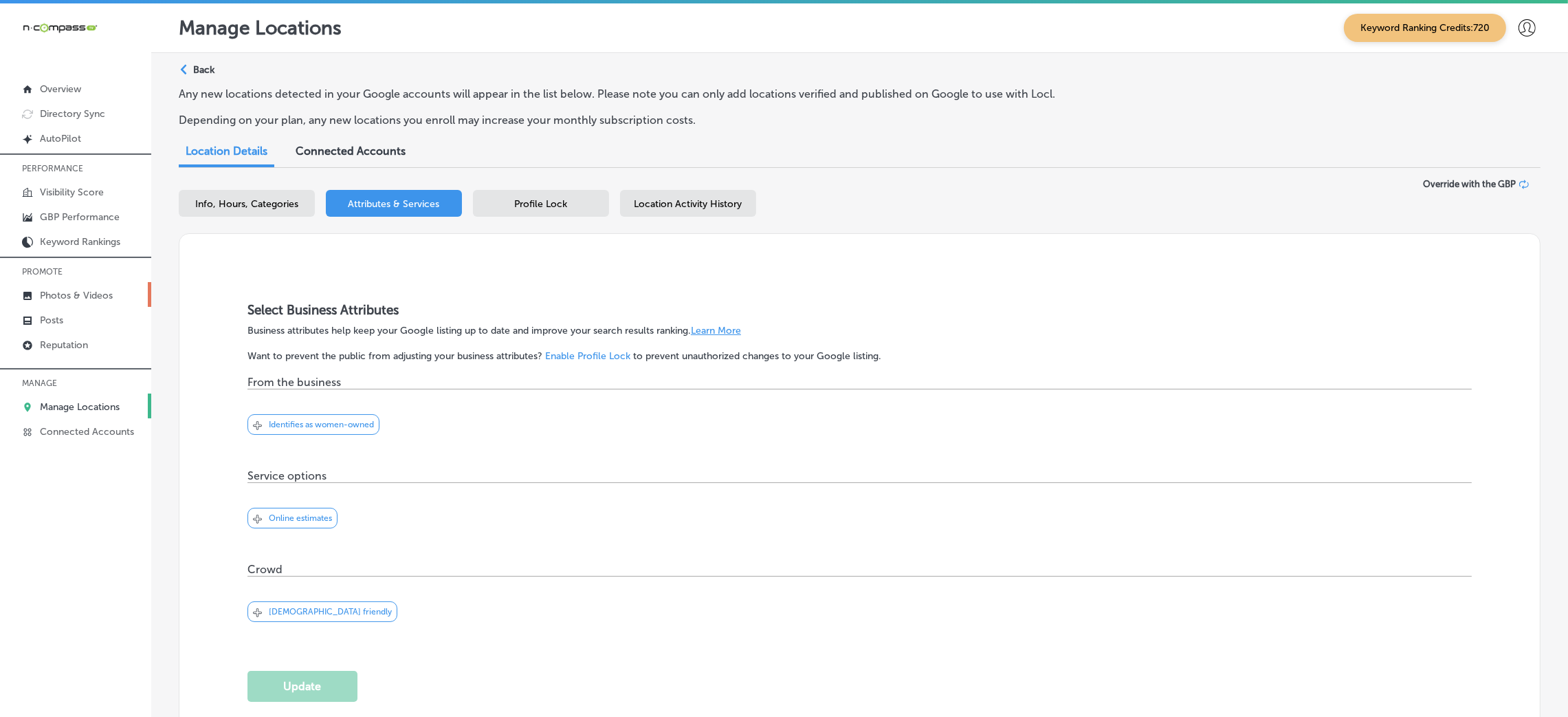
click at [69, 296] on p "Photos & Videos" at bounding box center [76, 296] width 73 height 11
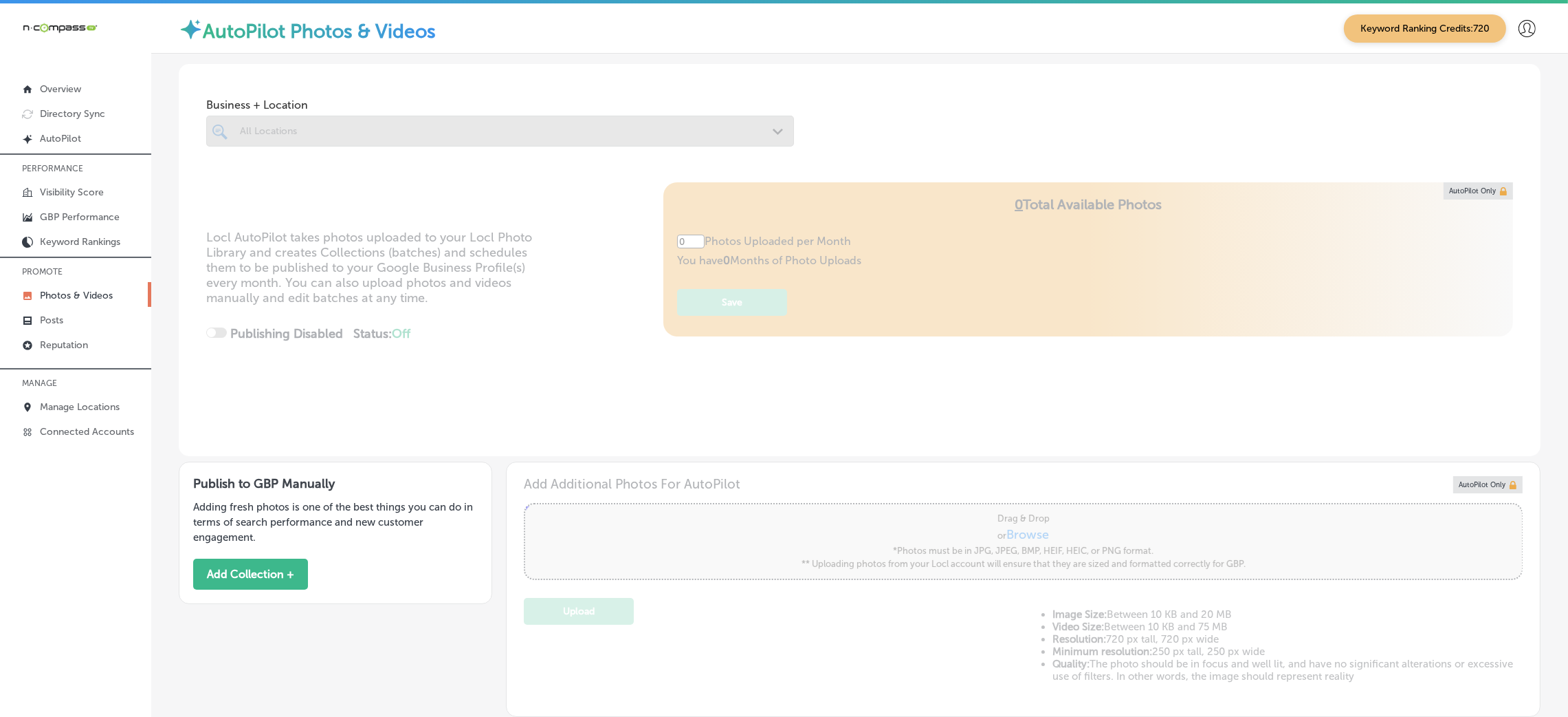
type input "5"
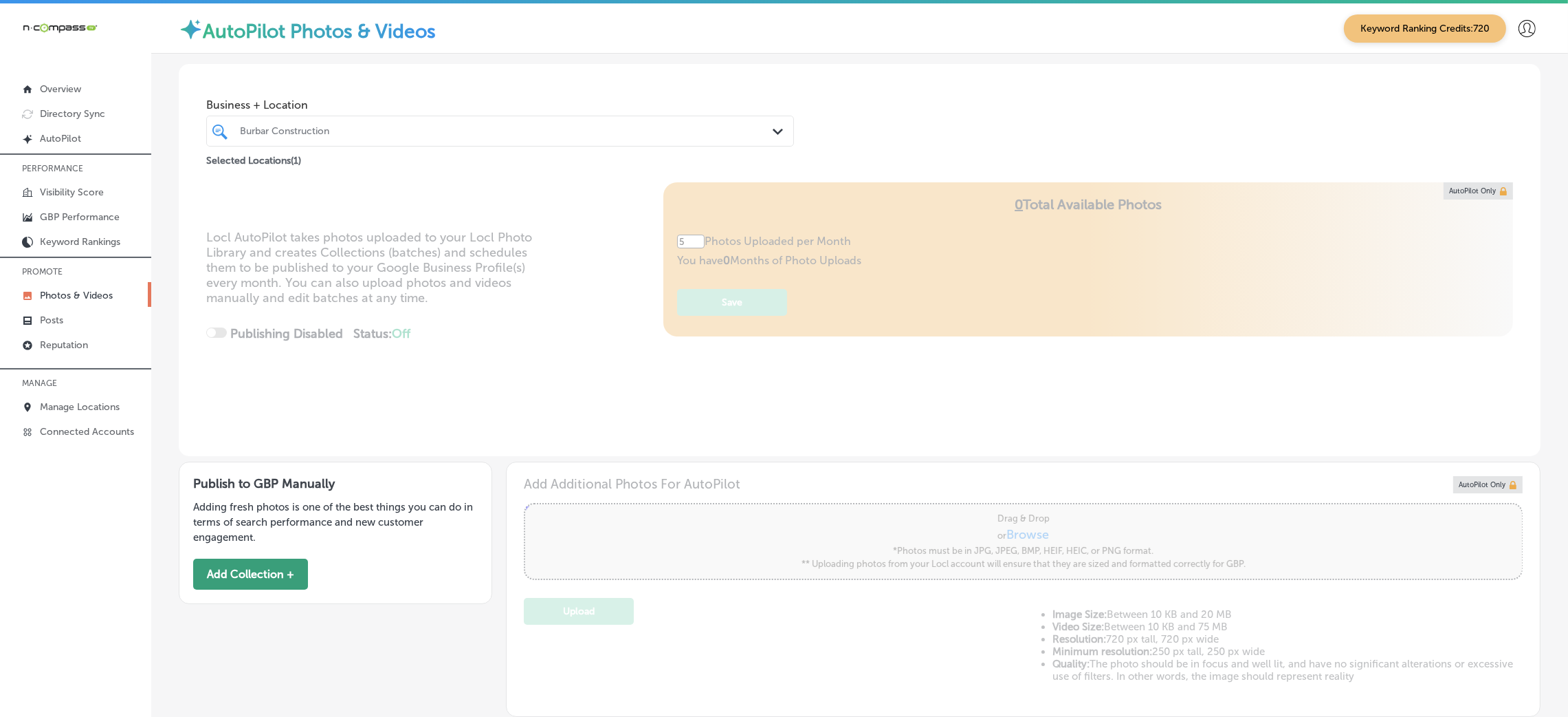
click at [266, 576] on button "Add Collection +" at bounding box center [250, 574] width 115 height 31
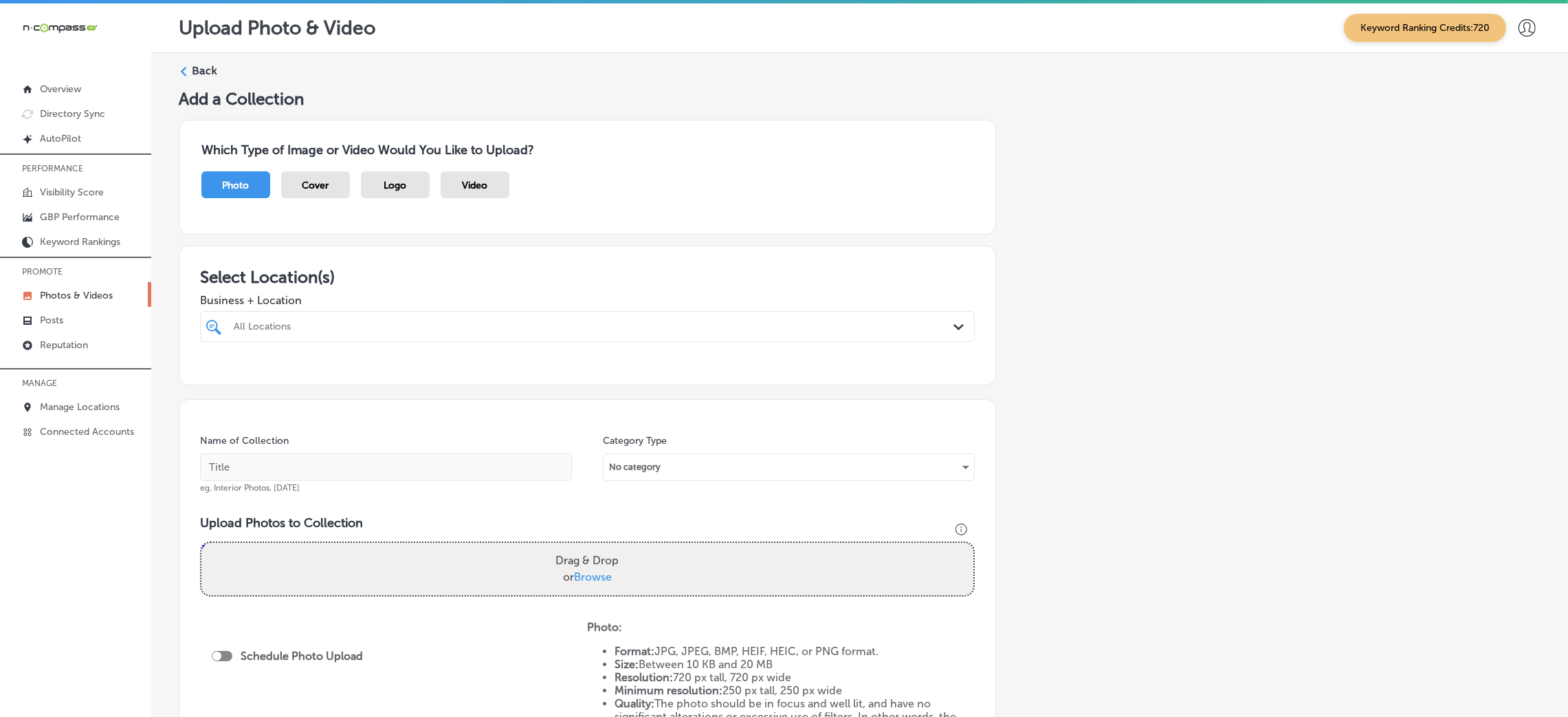
click at [343, 333] on div at bounding box center [551, 326] width 638 height 19
click at [401, 374] on label "Burbar Construction" at bounding box center [345, 376] width 228 height 11
type input "burbar"
click at [1054, 352] on div "Add a Collection Which Type of Image or Video Would You Like to Upload? Photo C…" at bounding box center [859, 484] width 1361 height 790
click at [318, 460] on input "text" at bounding box center [386, 467] width 372 height 27
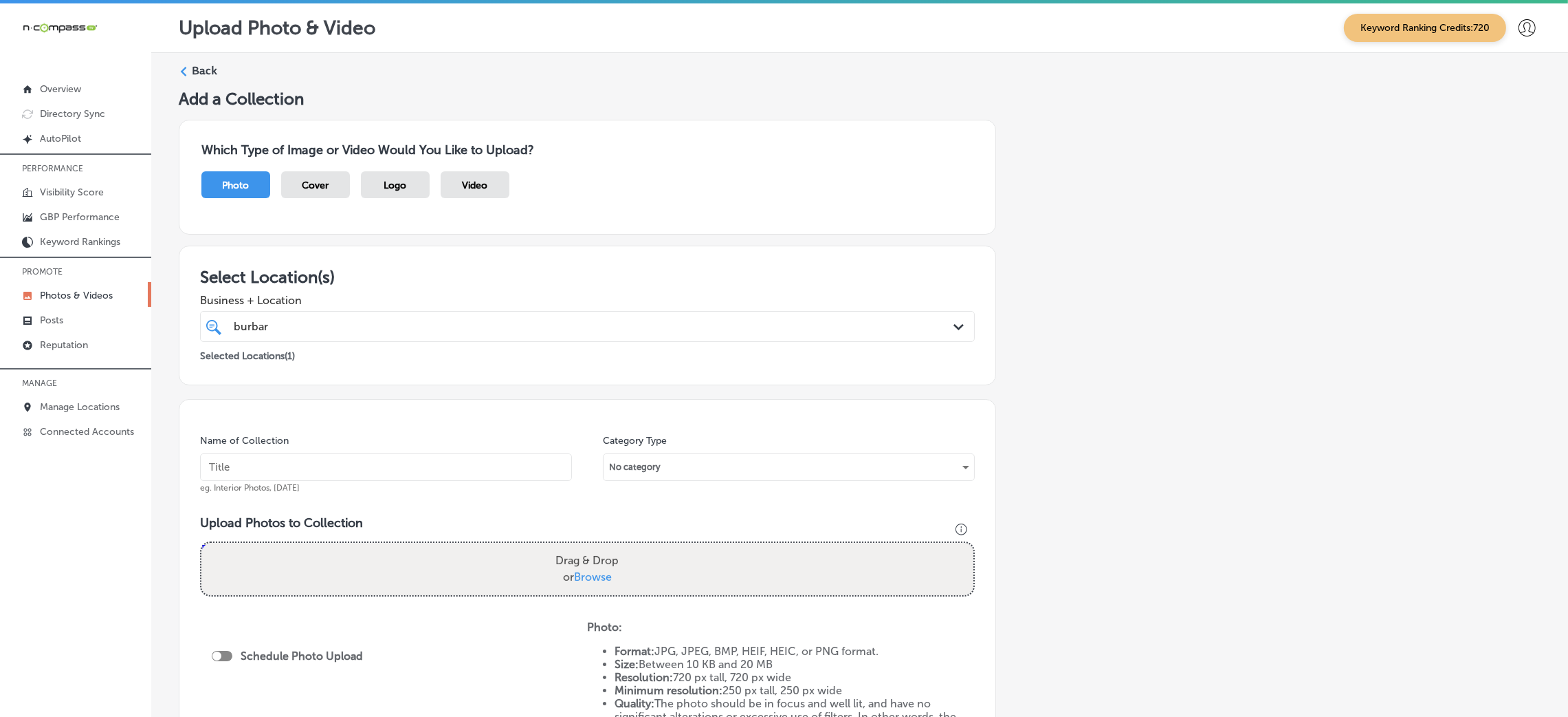
paste input "Burbar Construction"
click at [242, 464] on input "Burbar Construction" at bounding box center [386, 467] width 372 height 27
type input "Burbar-Construction"
click at [353, 471] on input "Burbar-Construction" at bounding box center [386, 467] width 372 height 27
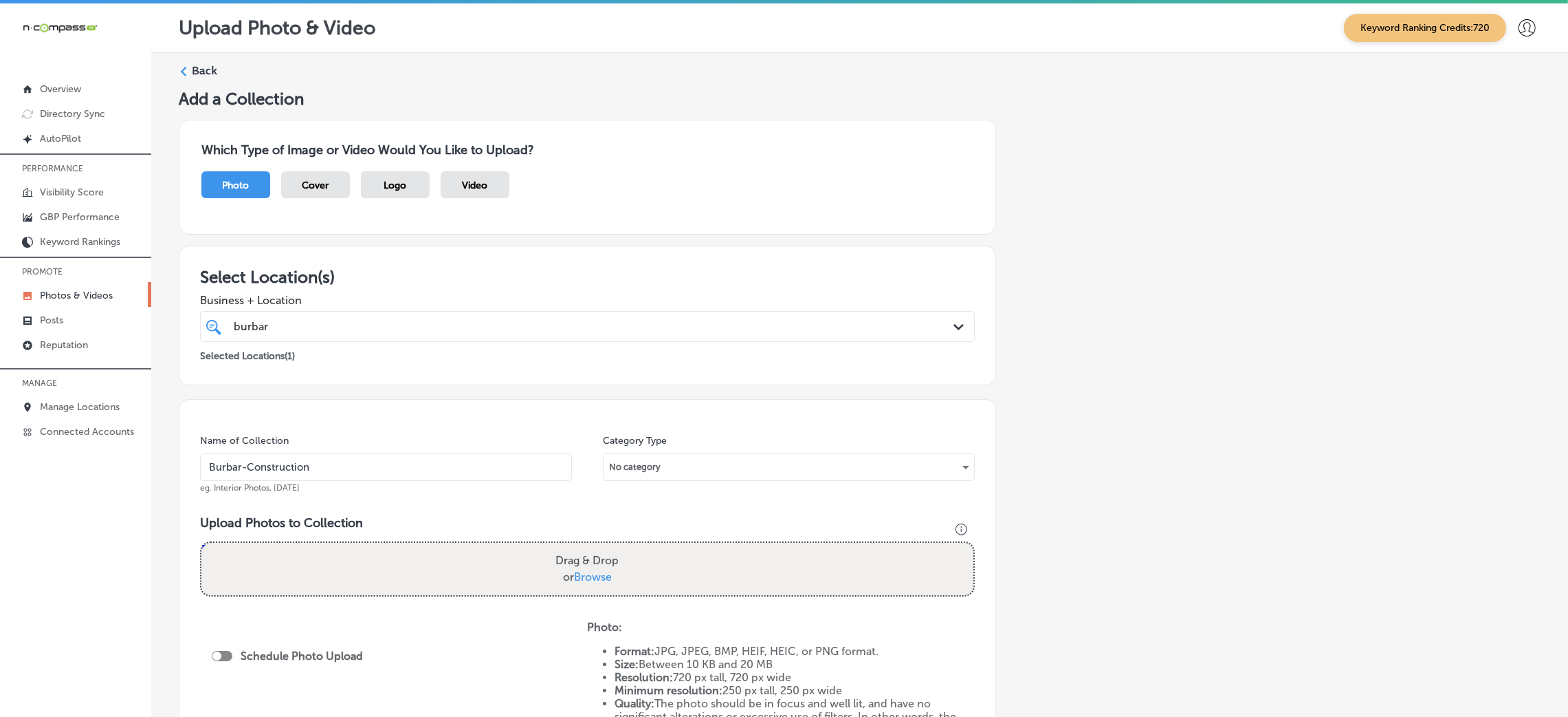
click at [353, 471] on input "Burbar-Construction" at bounding box center [386, 467] width 372 height 27
click at [475, 602] on div "Upload Photos to Collection Powered by PQINA Drag & Drop or Browse" at bounding box center [587, 561] width 775 height 92
click at [475, 572] on div "Drag & Drop or Browse" at bounding box center [587, 568] width 771 height 52
click at [202, 543] on input "Drag & Drop or Browse" at bounding box center [587, 544] width 771 height 4
click at [83, 344] on p "Reputation" at bounding box center [64, 345] width 48 height 11
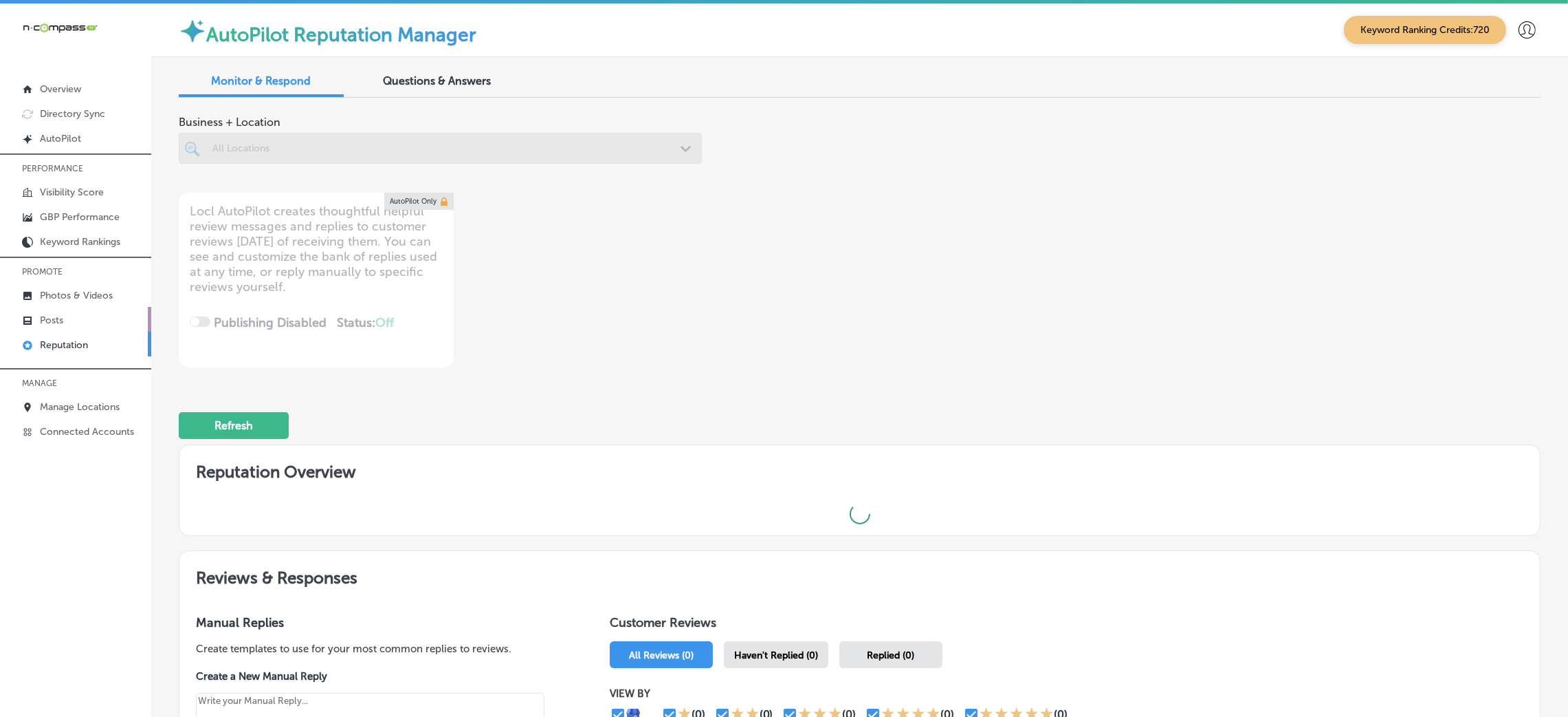
type textarea "x"
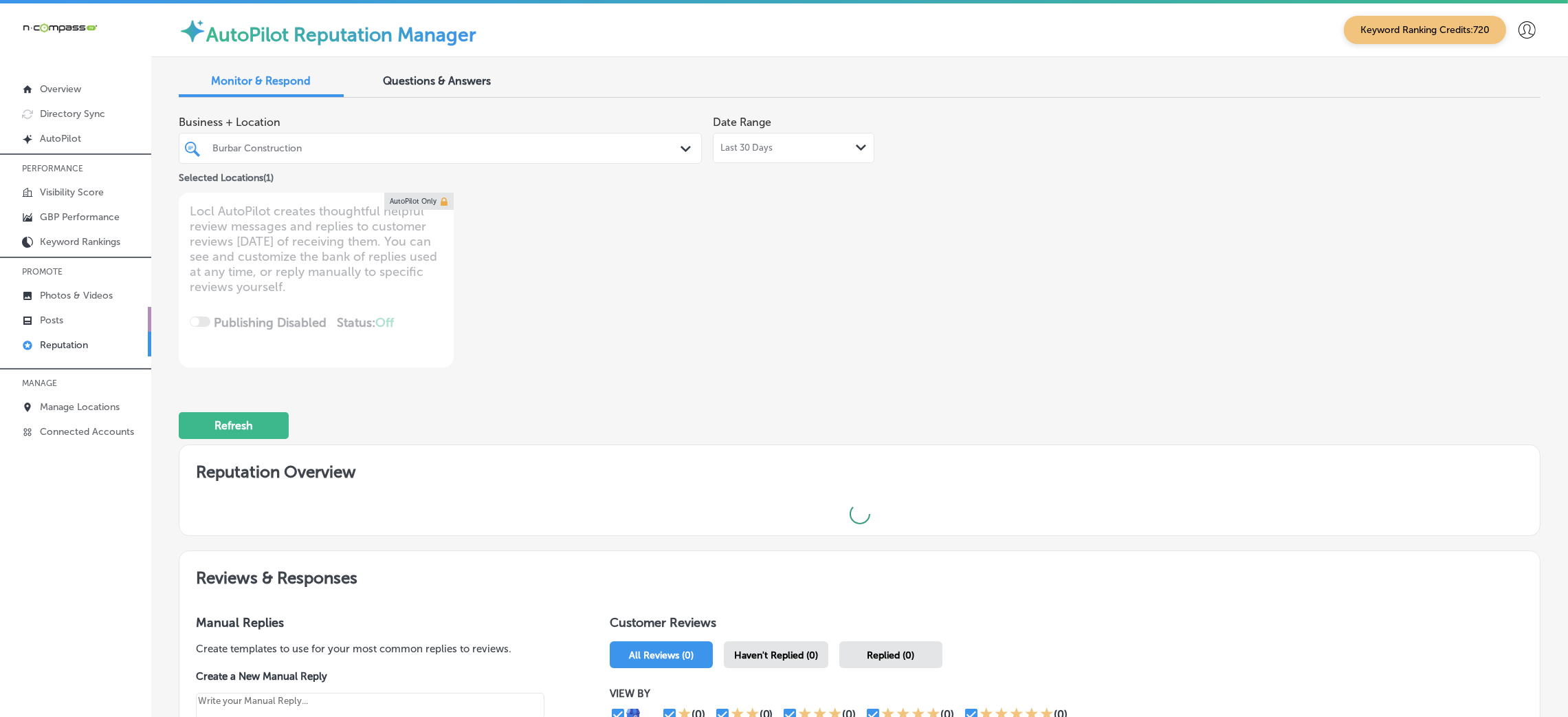
click at [76, 316] on link "Posts" at bounding box center [75, 319] width 151 height 25
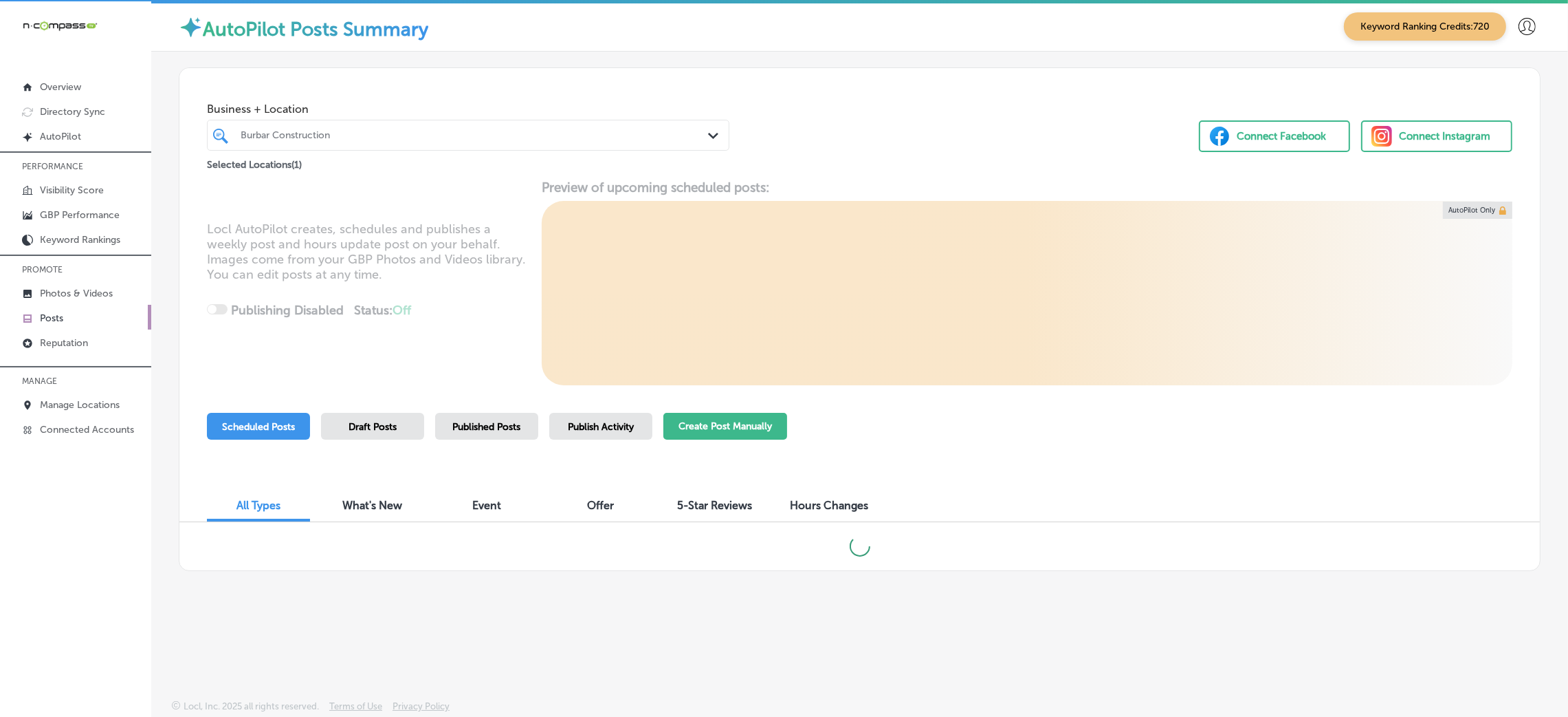
scroll to position [2, 0]
click at [748, 430] on button "Create Post Manually" at bounding box center [725, 425] width 123 height 27
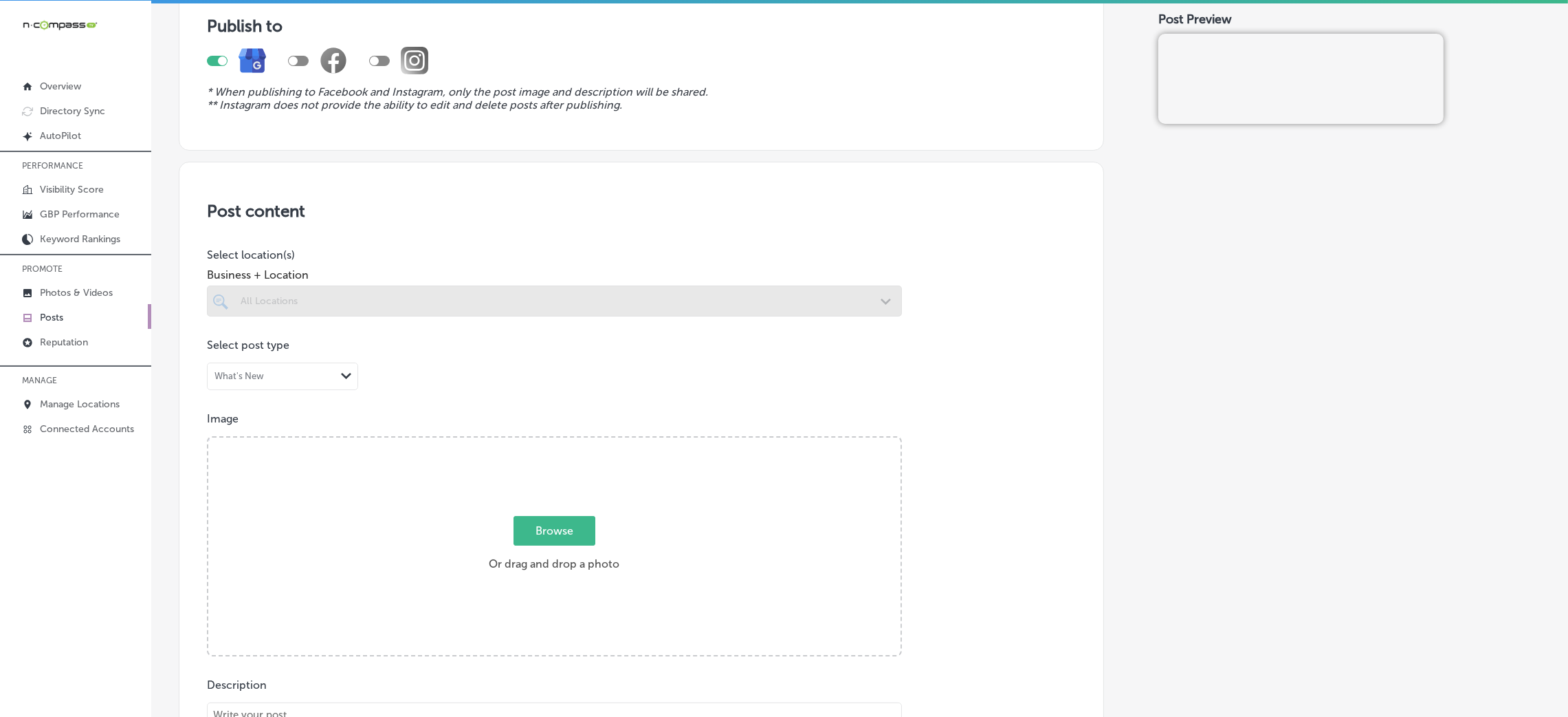
scroll to position [207, 0]
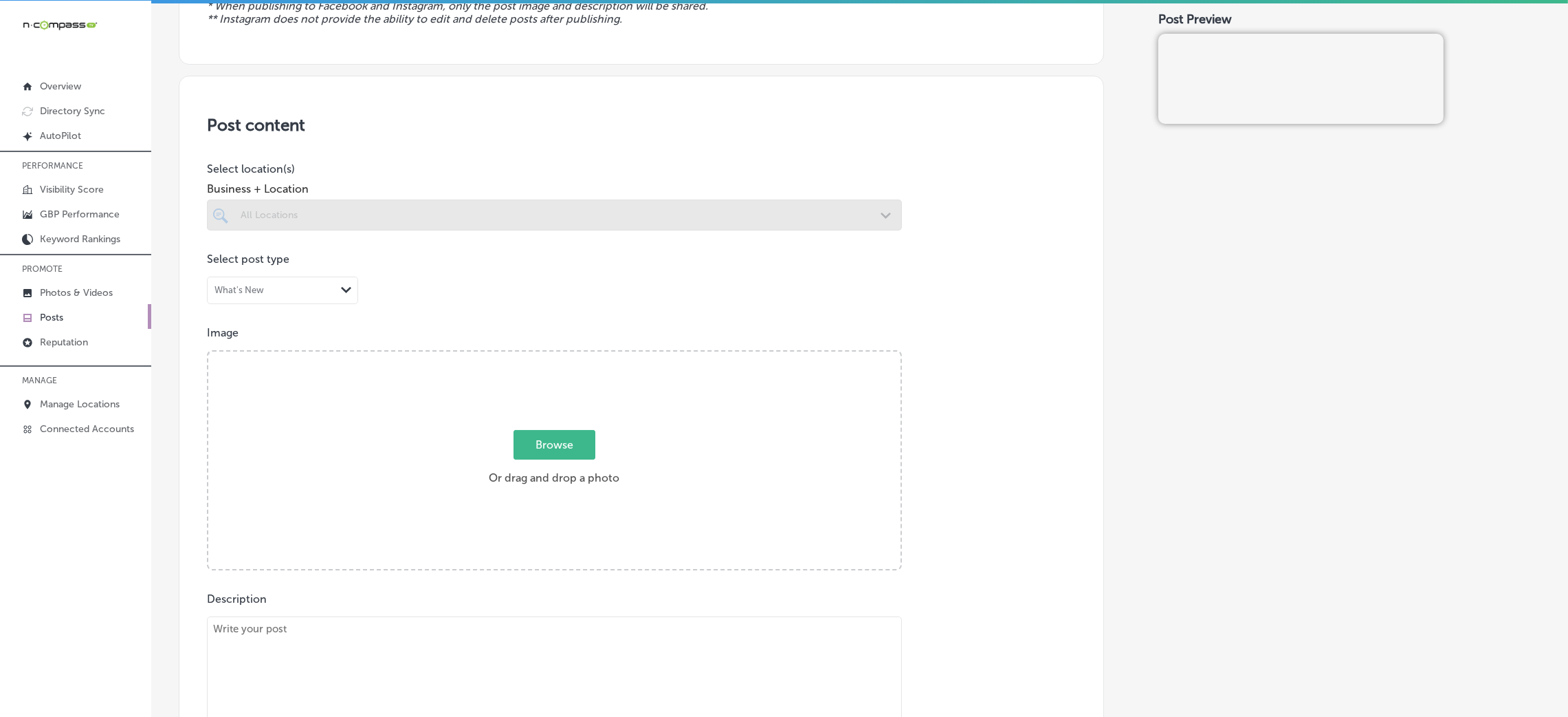
click at [318, 210] on div at bounding box center [554, 215] width 695 height 31
click at [539, 211] on div at bounding box center [554, 215] width 695 height 31
click at [779, 215] on div at bounding box center [554, 215] width 695 height 31
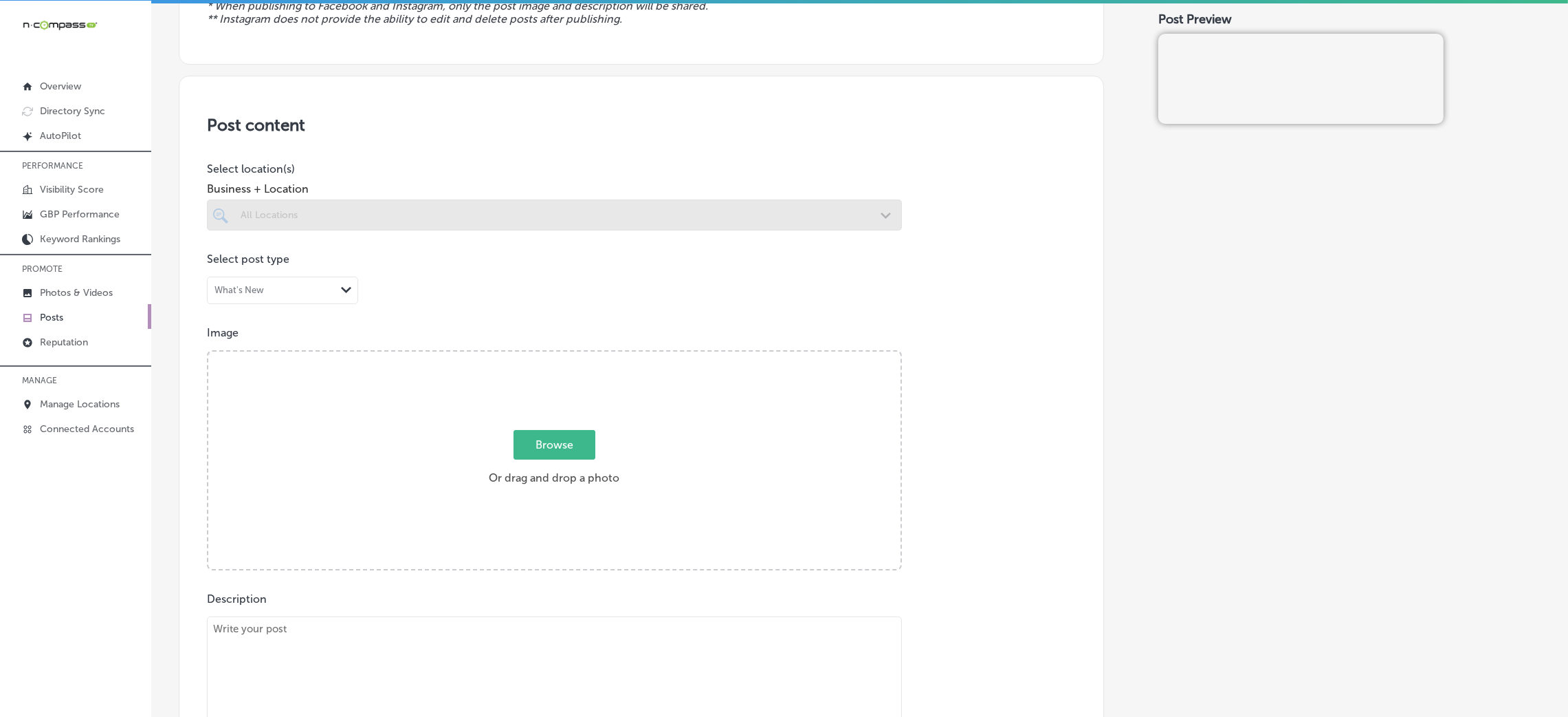
click at [353, 202] on div at bounding box center [554, 215] width 695 height 31
click at [860, 195] on span "Business + Location" at bounding box center [554, 189] width 695 height 13
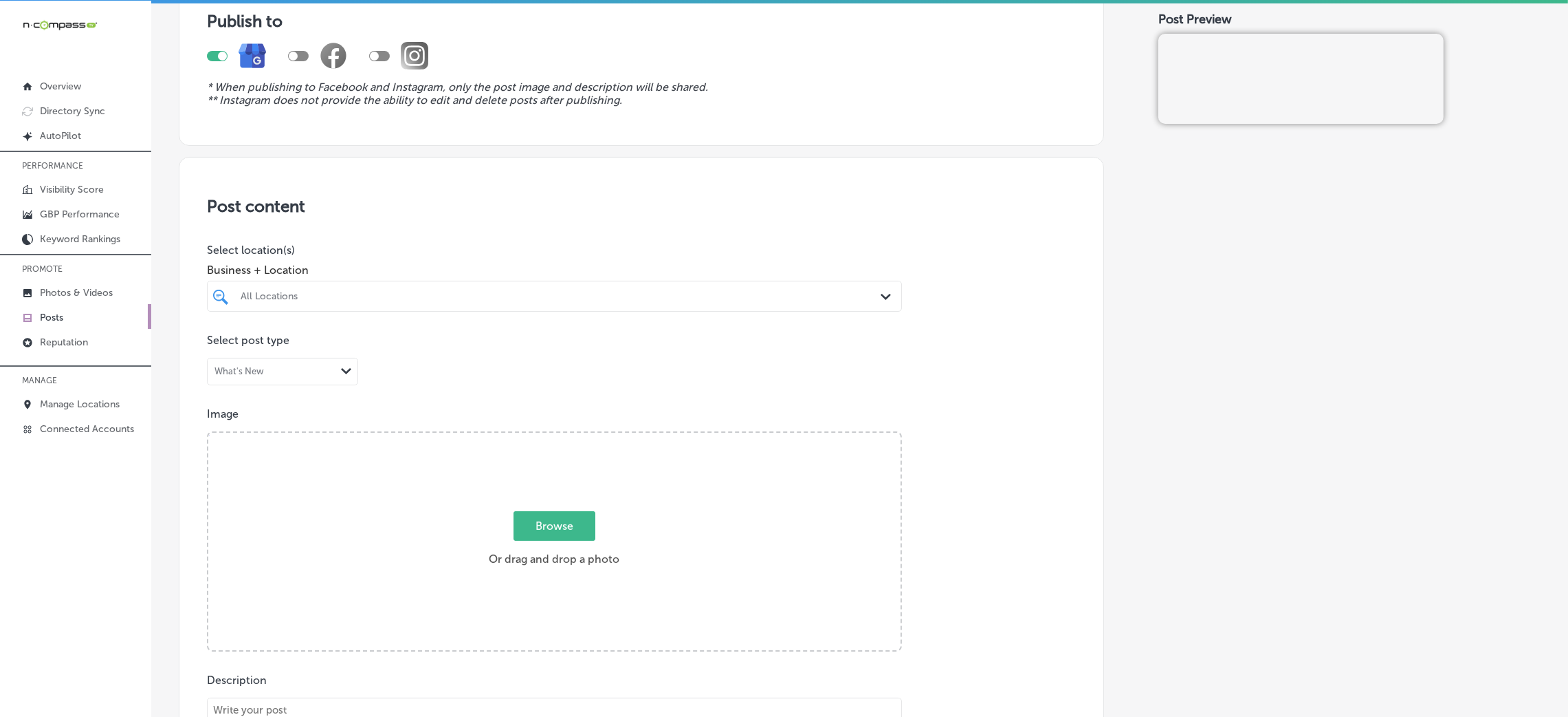
scroll to position [103, 0]
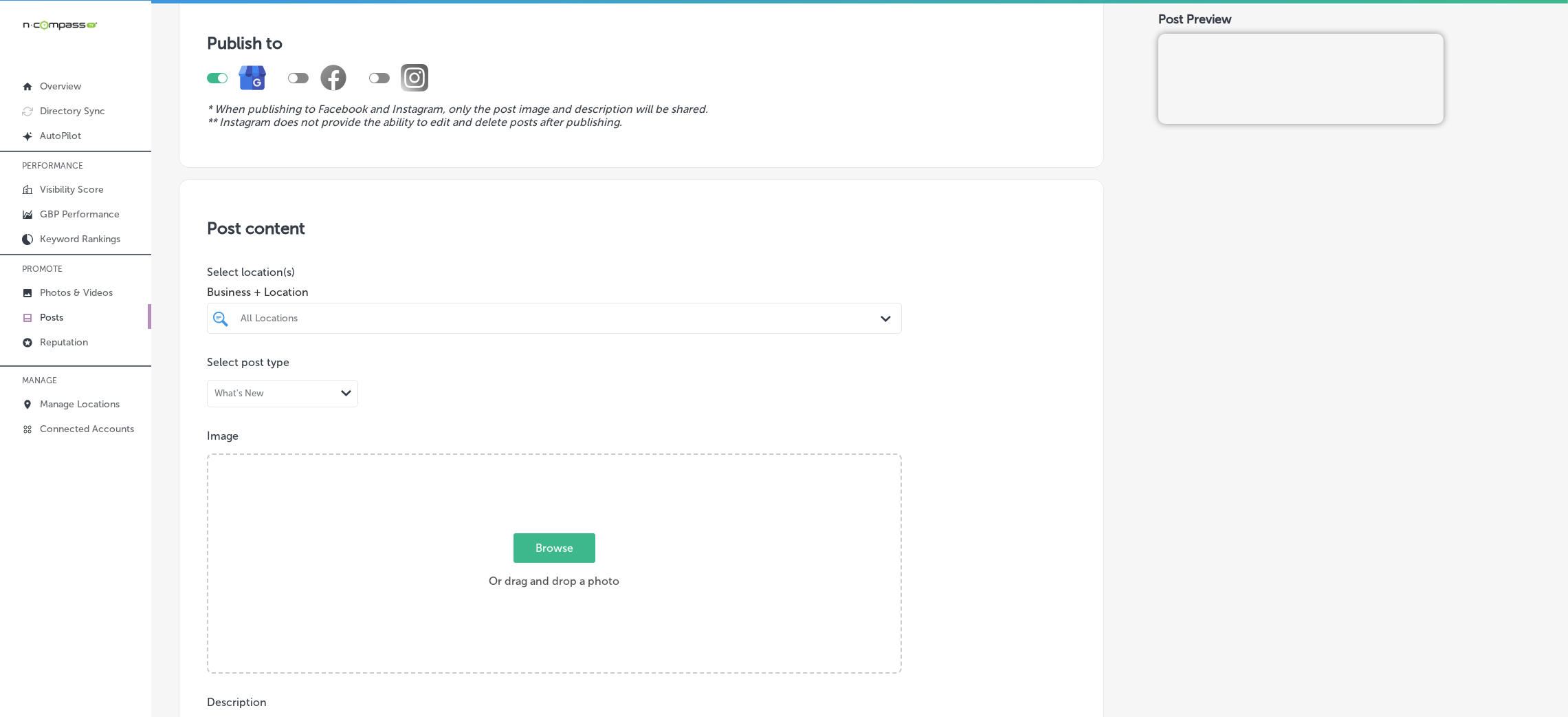
click at [320, 334] on div at bounding box center [554, 344] width 695 height 22
click at [328, 321] on div "All Locations" at bounding box center [561, 318] width 642 height 11
click at [425, 363] on label "Burbar Construction" at bounding box center [341, 368] width 204 height 11
click at [541, 316] on div "burbar burbar" at bounding box center [522, 317] width 567 height 19
type input "burbar"
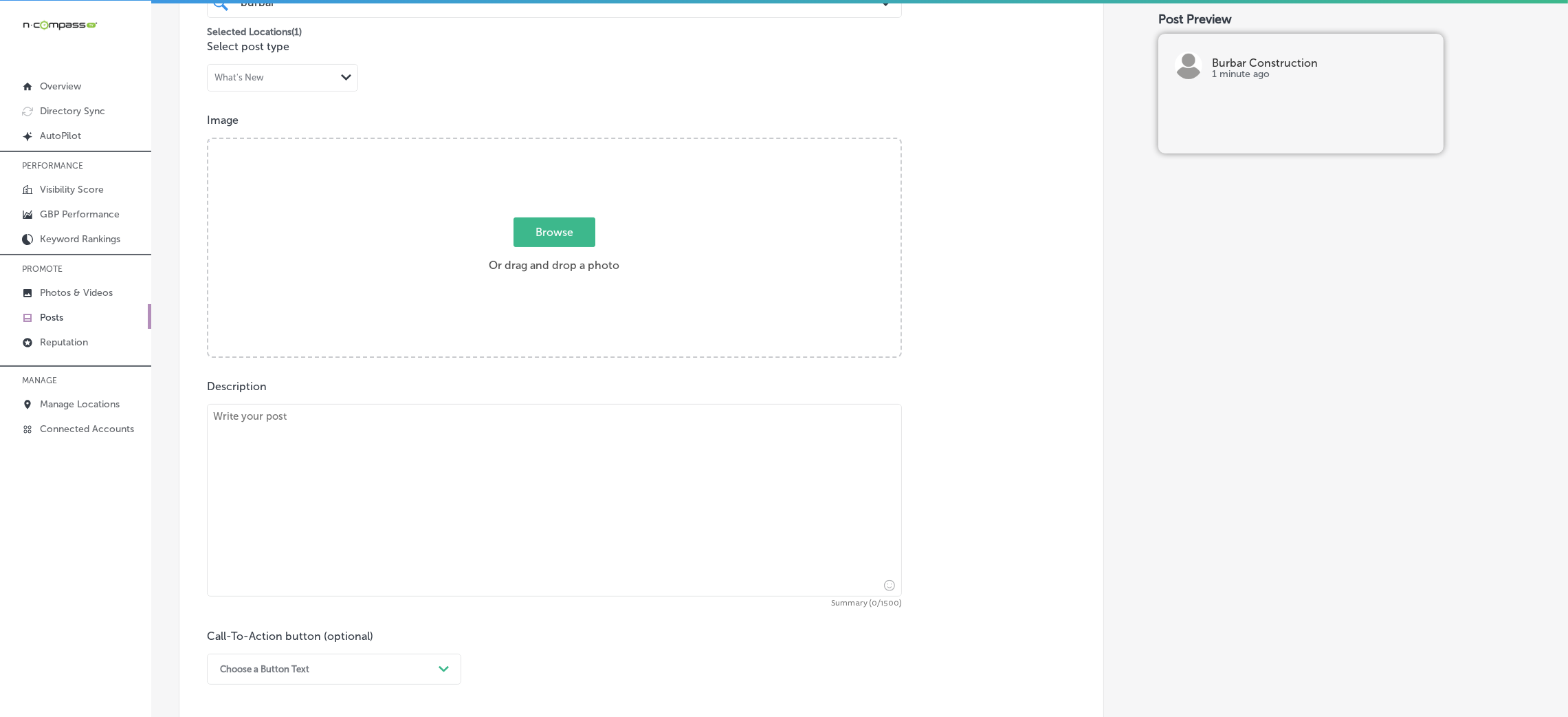
scroll to position [618, 0]
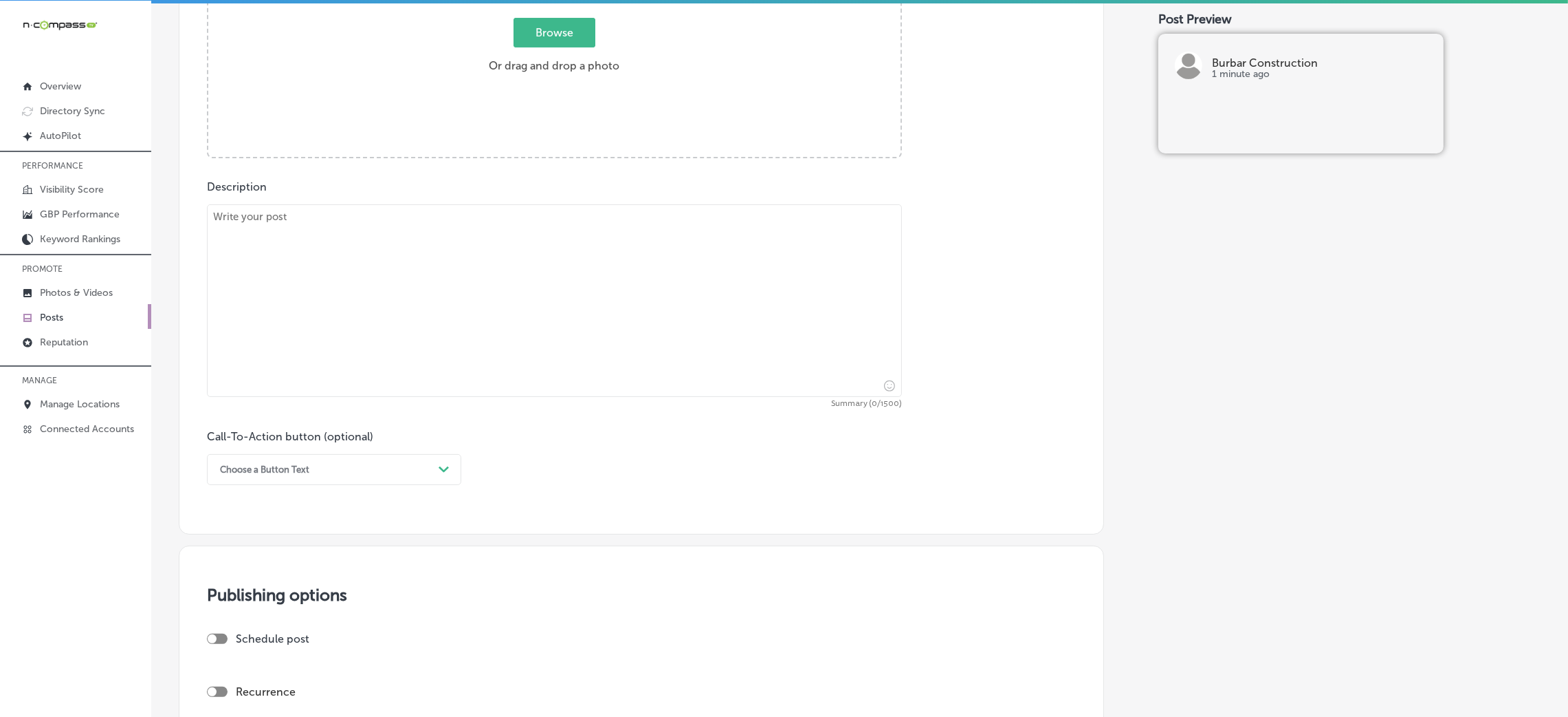
click at [322, 312] on textarea at bounding box center [554, 300] width 695 height 192
paste textarea "Burbar Construction provides professional commercial renovation services for bu…"
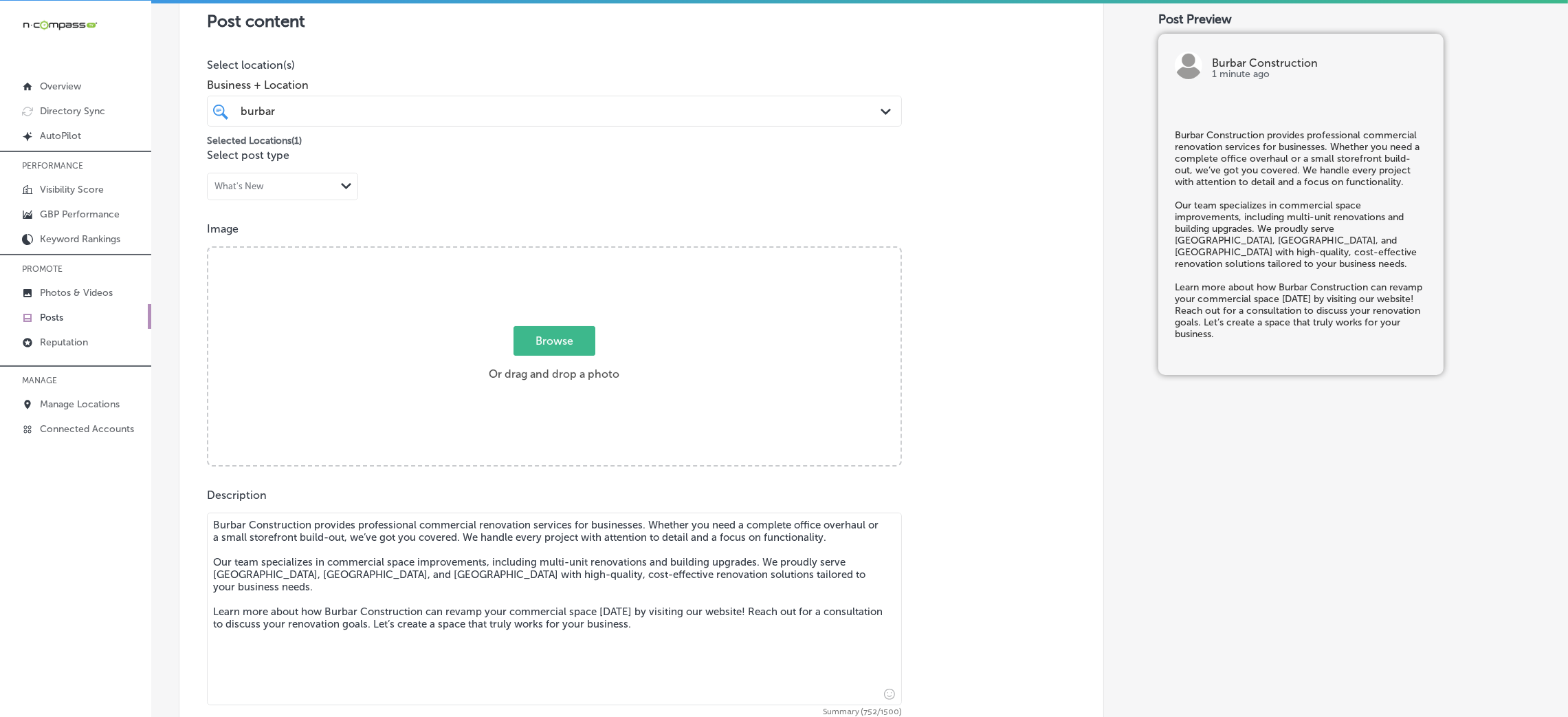
type textarea "Burbar Construction provides professional commercial renovation services for bu…"
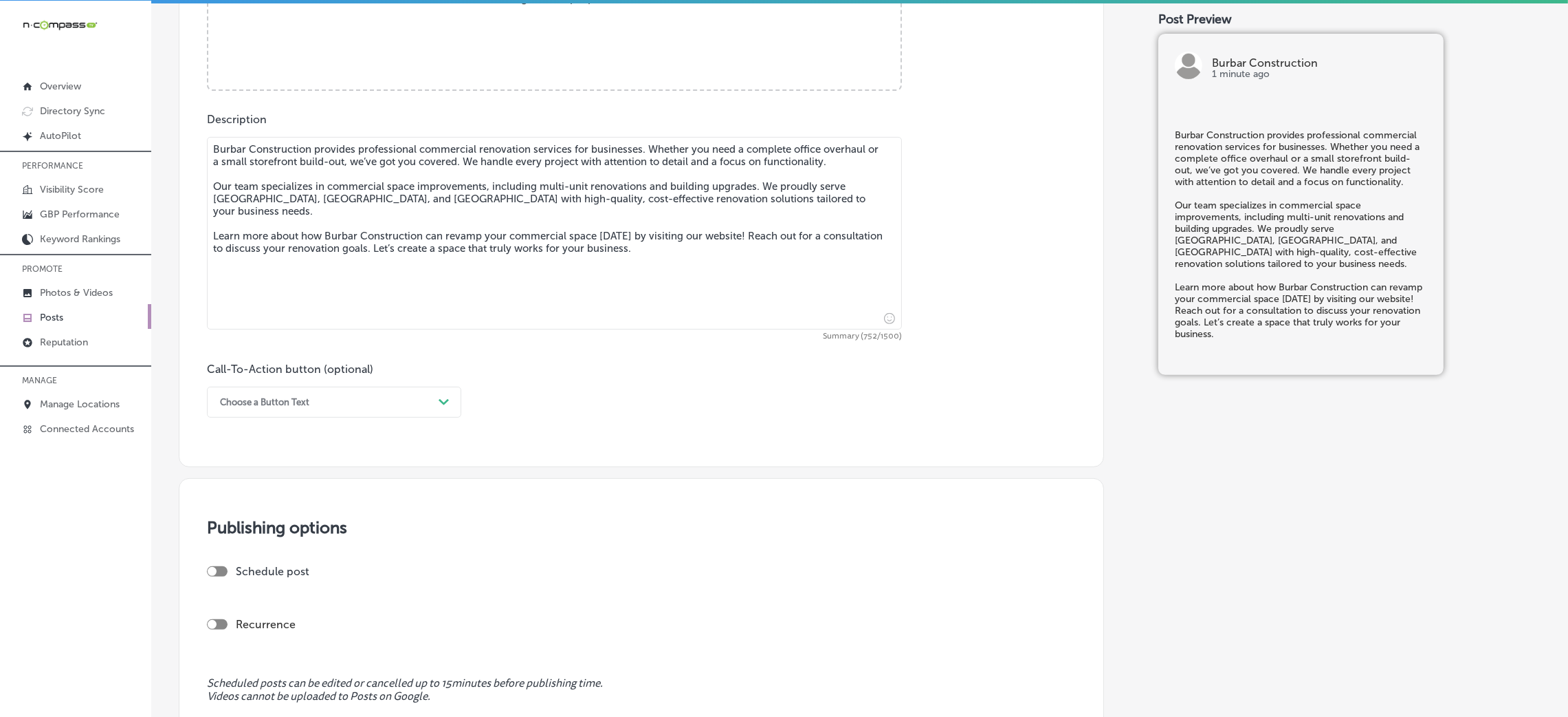
scroll to position [722, 0]
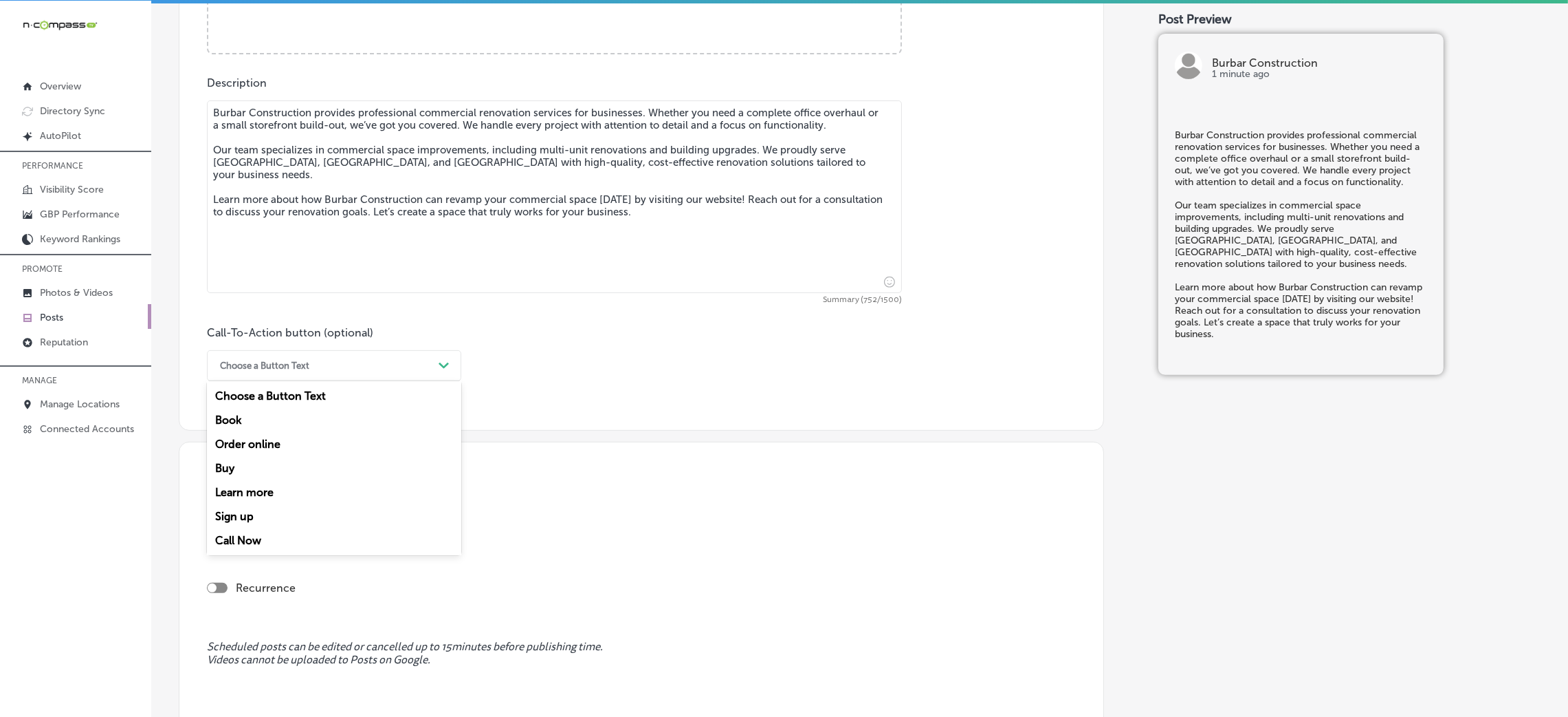
click at [274, 371] on div "Choose a Button Text" at bounding box center [265, 365] width 90 height 10
click at [271, 484] on div "Learn more" at bounding box center [333, 493] width 254 height 24
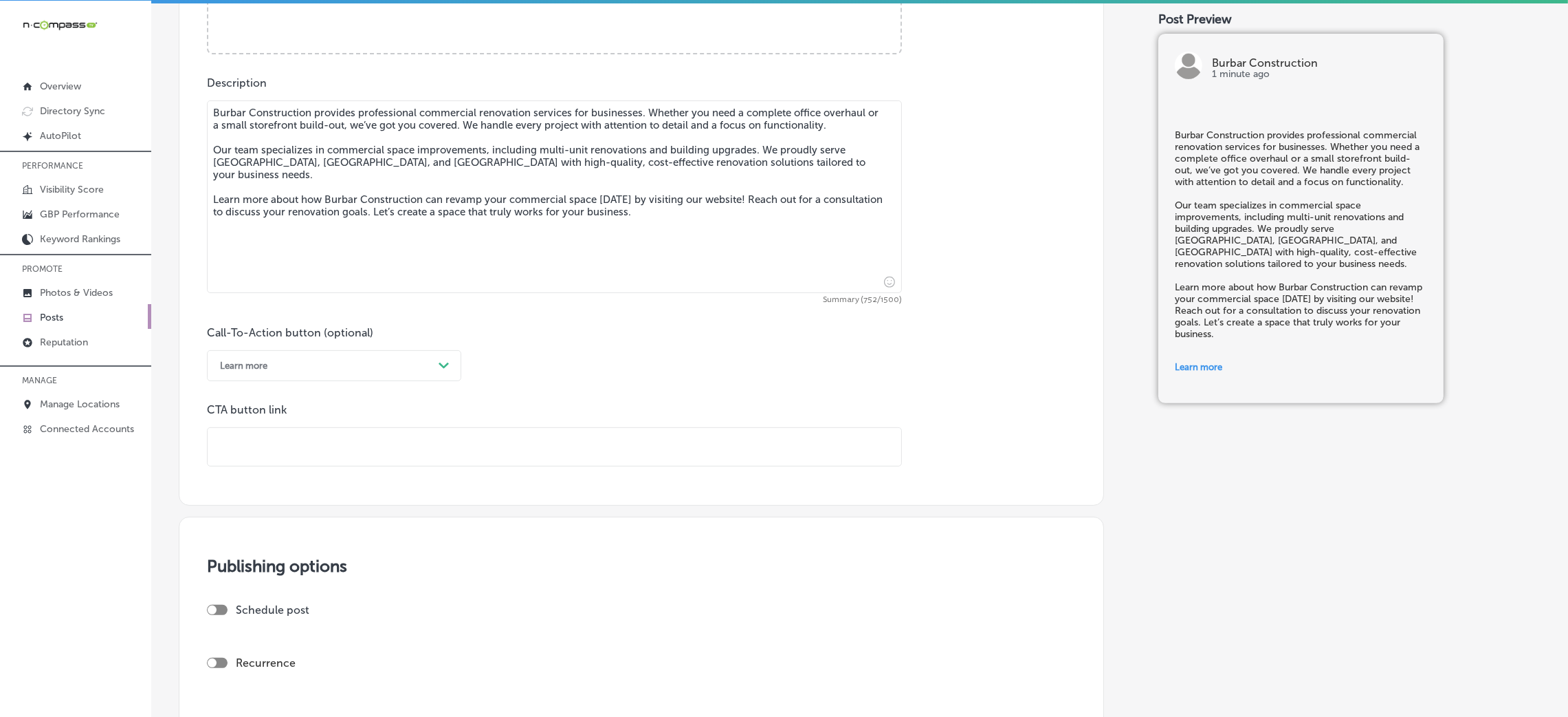
click at [277, 422] on div "CTA button link" at bounding box center [554, 434] width 695 height 63
click at [278, 443] on input "text" at bounding box center [554, 447] width 693 height 38
paste input "[URL][DOMAIN_NAME]"
type input "[URL][DOMAIN_NAME]"
click at [575, 386] on div "Call-To-Action button (optional) Learn more Path Created with Sketch. CTA butto…" at bounding box center [641, 396] width 869 height 140
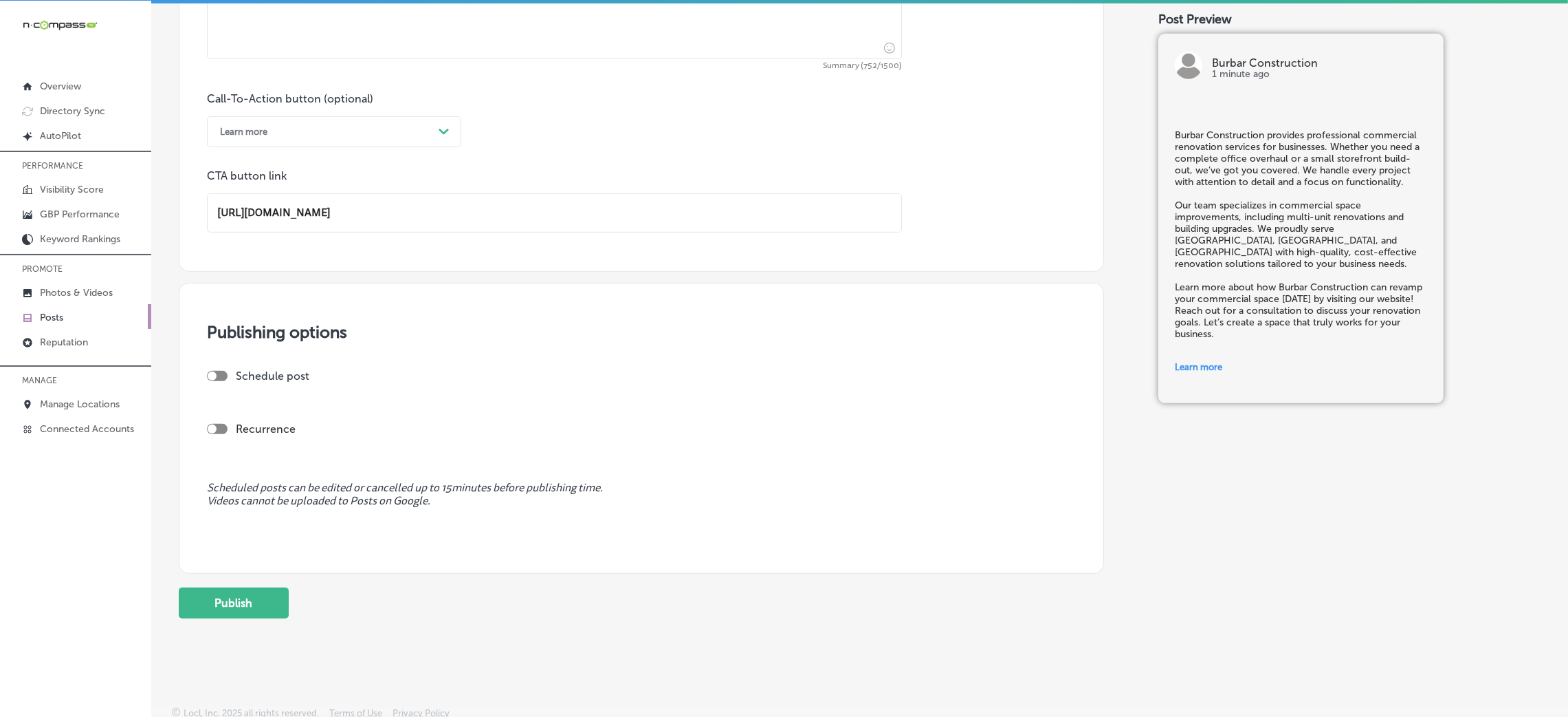
scroll to position [965, 0]
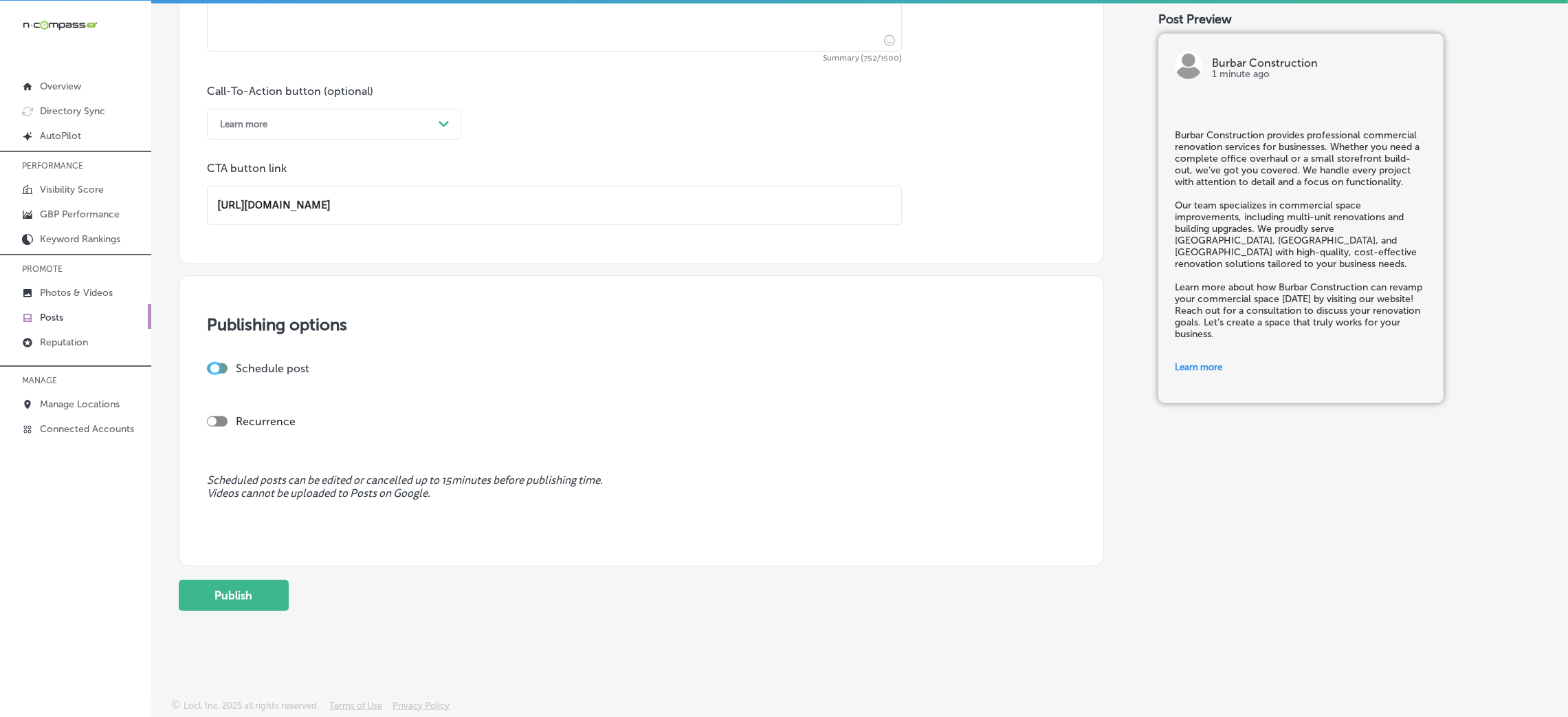
click at [211, 365] on div at bounding box center [215, 368] width 9 height 9
checkbox input "true"
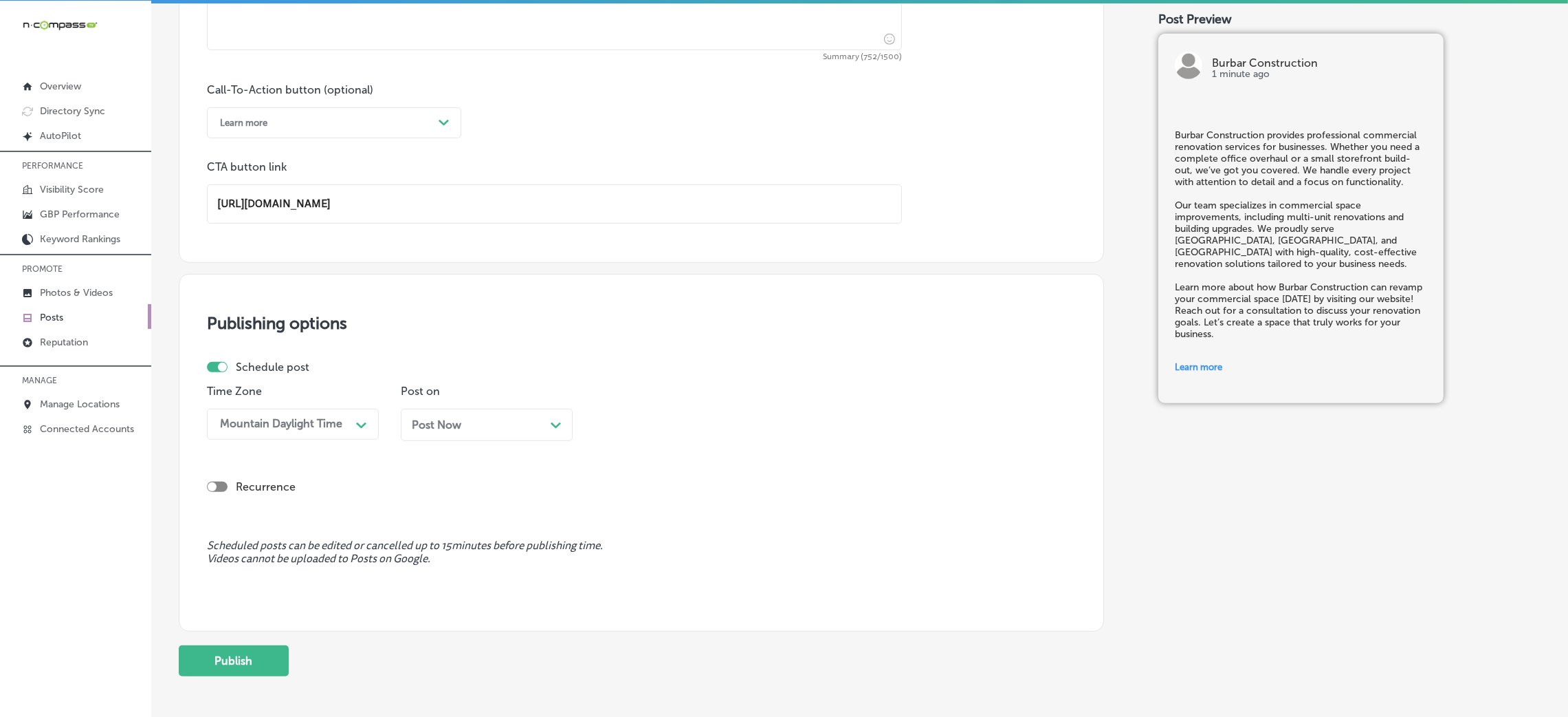
click at [420, 422] on span "Post Now" at bounding box center [436, 425] width 49 height 13
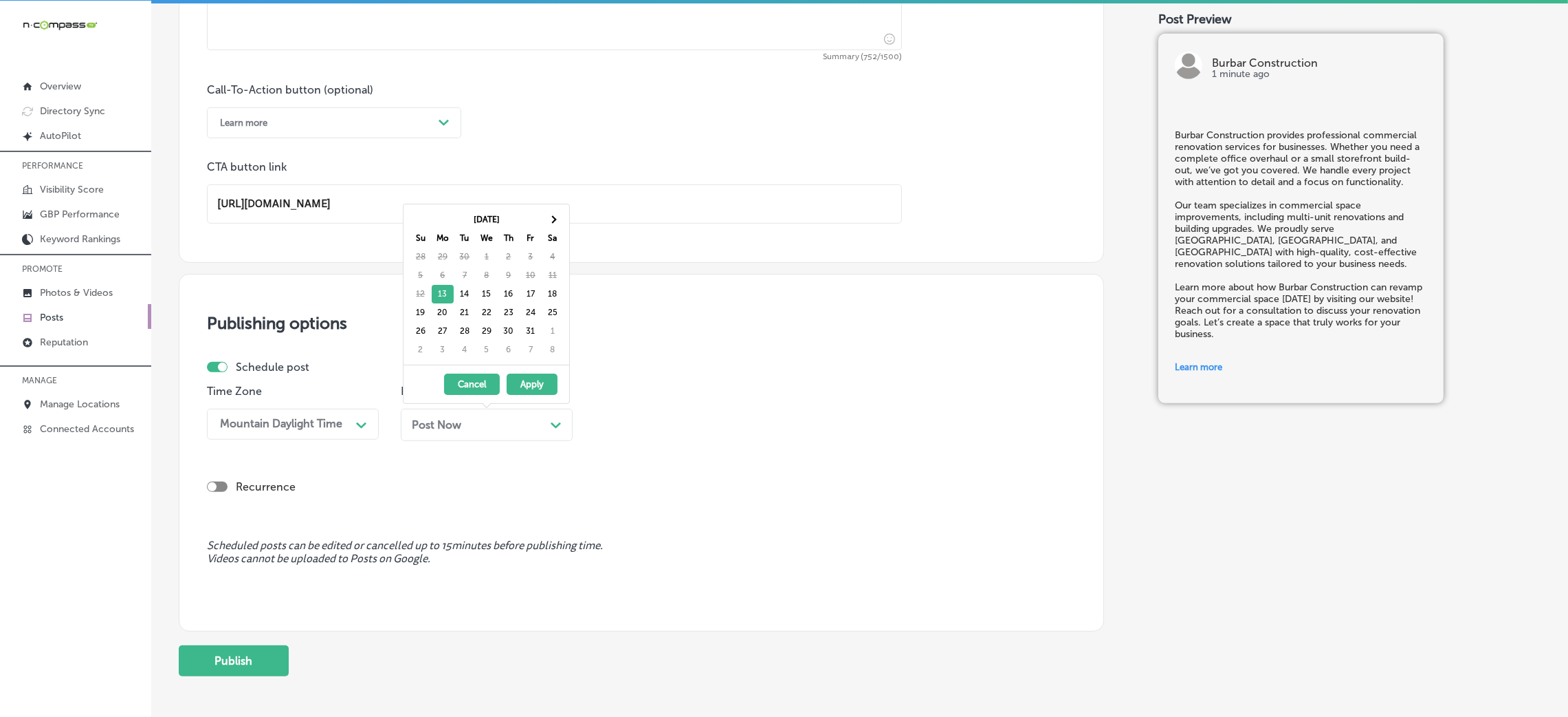
click at [525, 383] on button "Apply" at bounding box center [532, 384] width 51 height 21
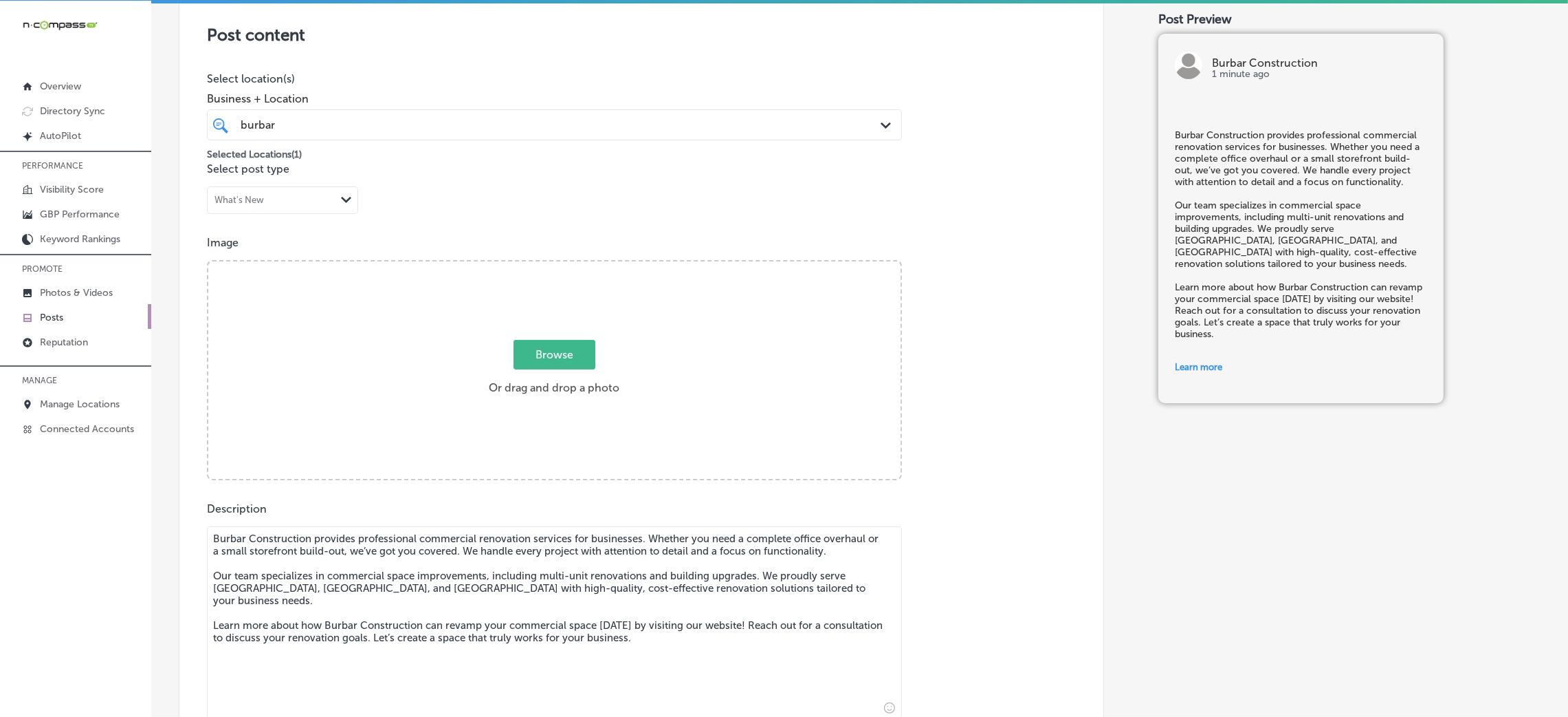
scroll to position [346, 0]
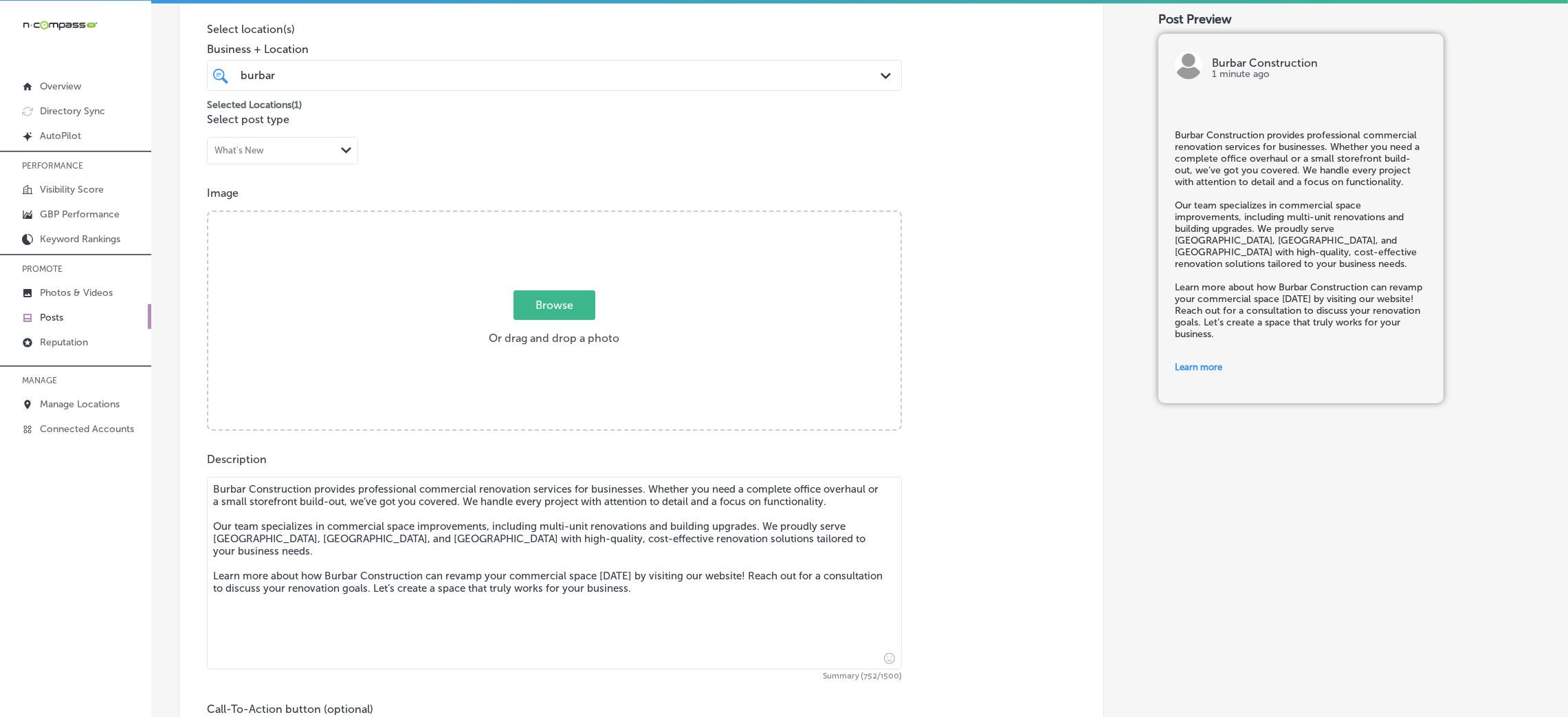
click at [465, 291] on div "Browse Or drag and drop a photo" at bounding box center [554, 321] width 692 height 220
click at [208, 212] on input "Browse Or drag and drop a photo" at bounding box center [554, 213] width 692 height 4
click at [526, 319] on label "Browse Or drag and drop a photo" at bounding box center [554, 321] width 141 height 61
click at [526, 216] on input "Browse Or drag and drop a photo" at bounding box center [554, 213] width 692 height 4
type input "C:\fakepath\Burbar Contructions.png"
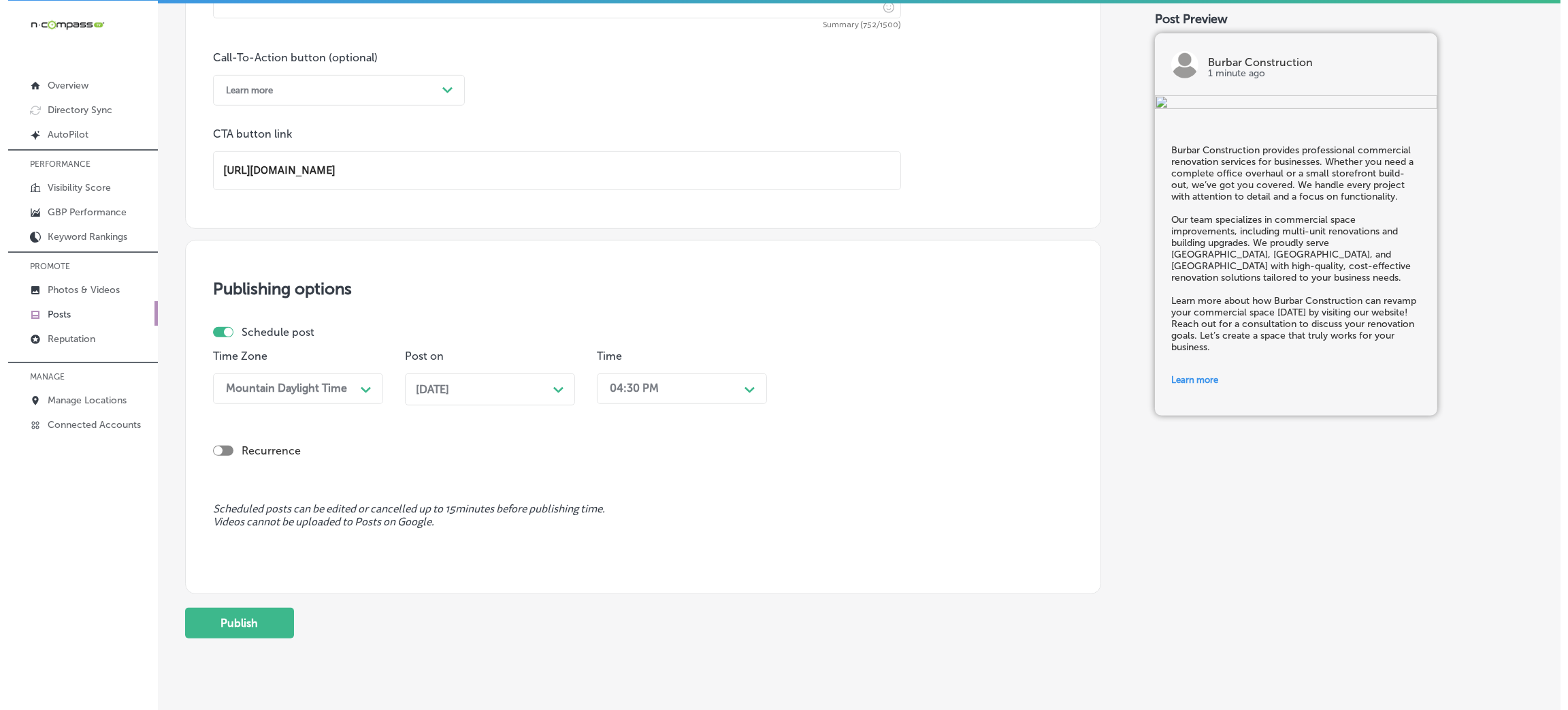
scroll to position [1023, 0]
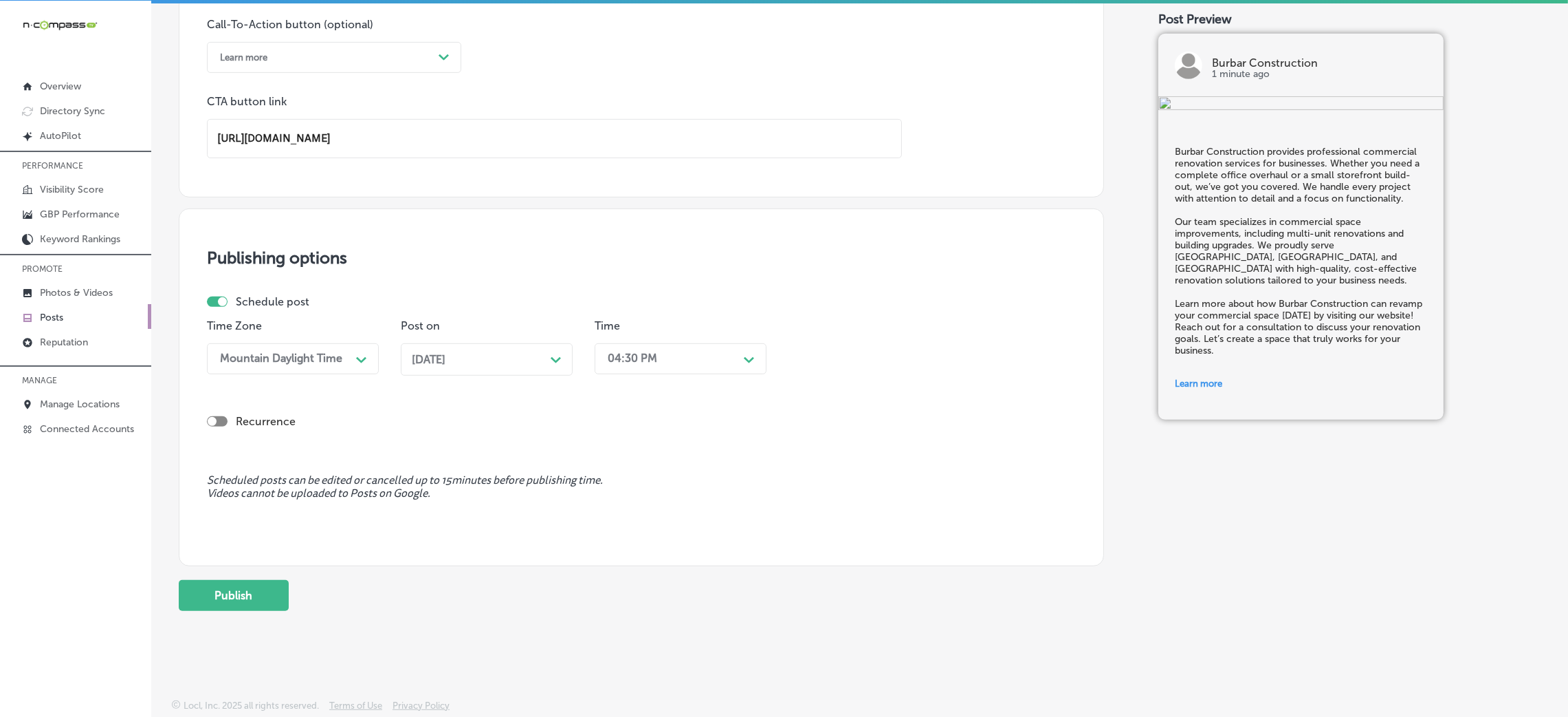
click at [247, 606] on button "Publish" at bounding box center [233, 595] width 110 height 31
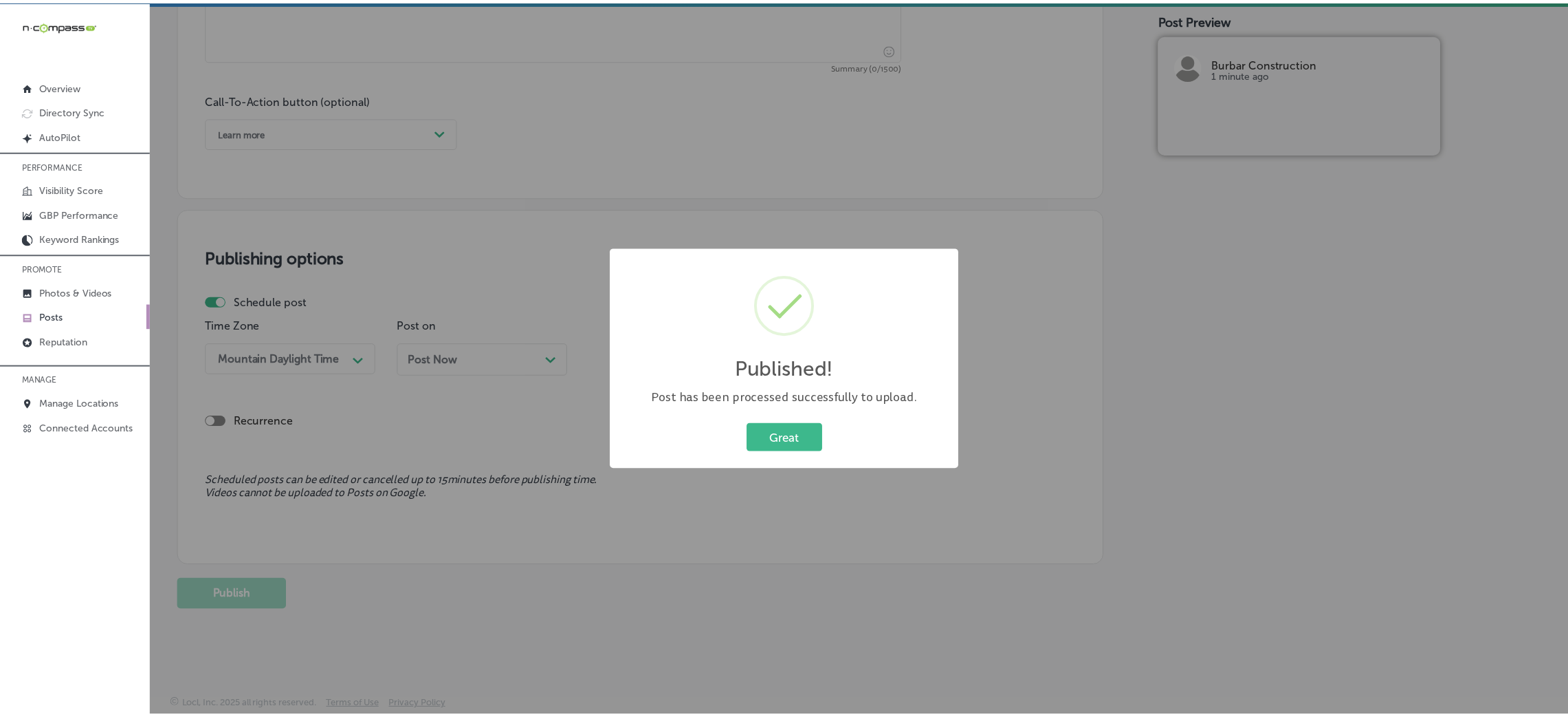
scroll to position [958, 0]
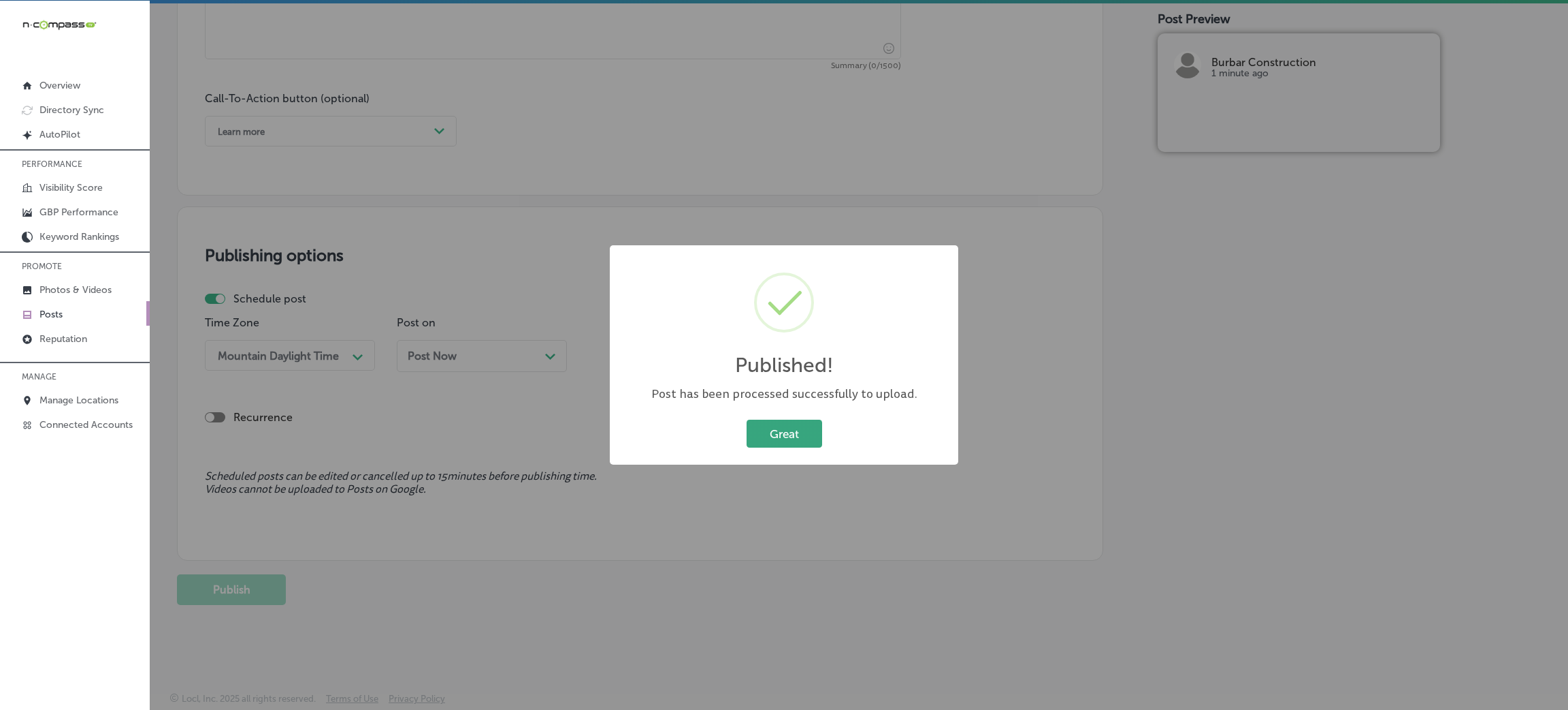
click at [802, 439] on button "Great" at bounding box center [784, 433] width 76 height 28
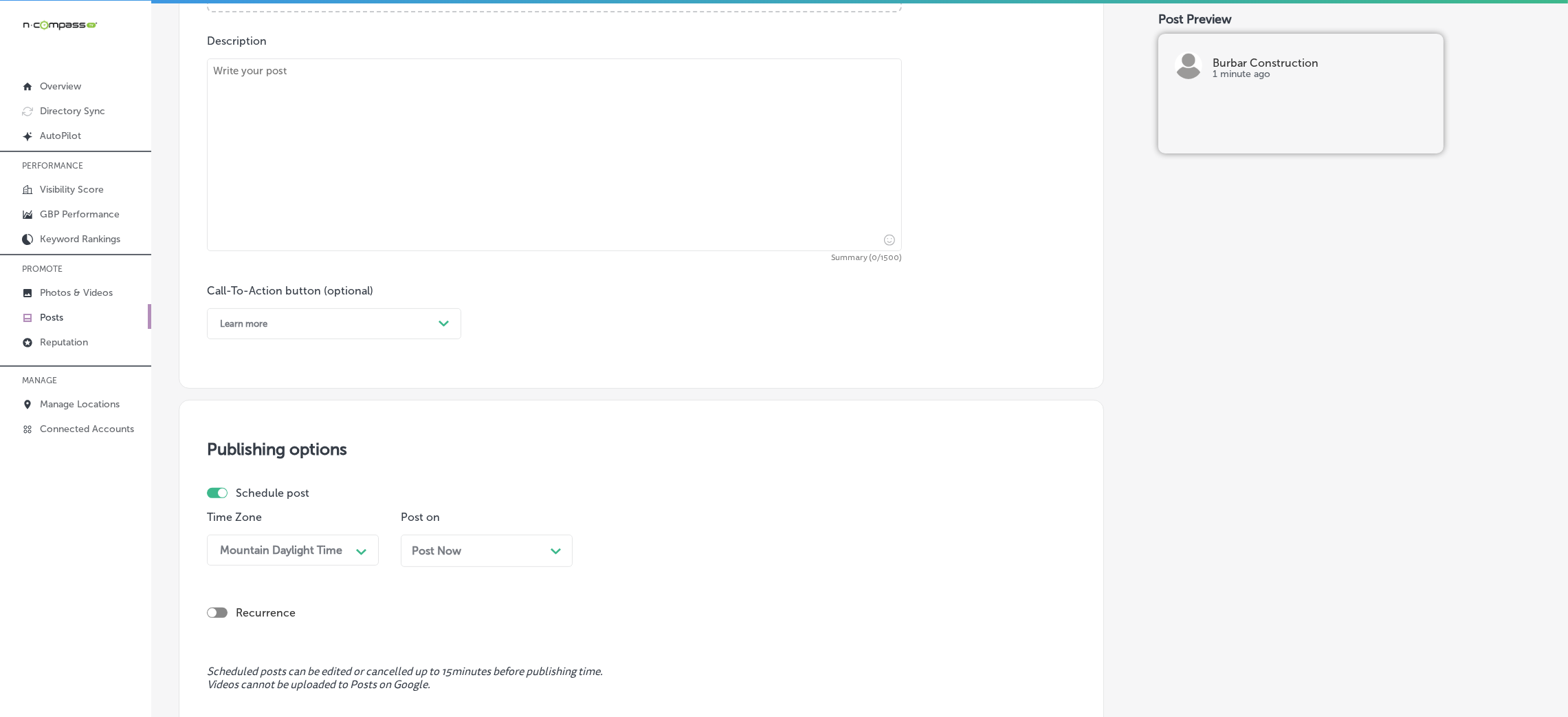
scroll to position [751, 0]
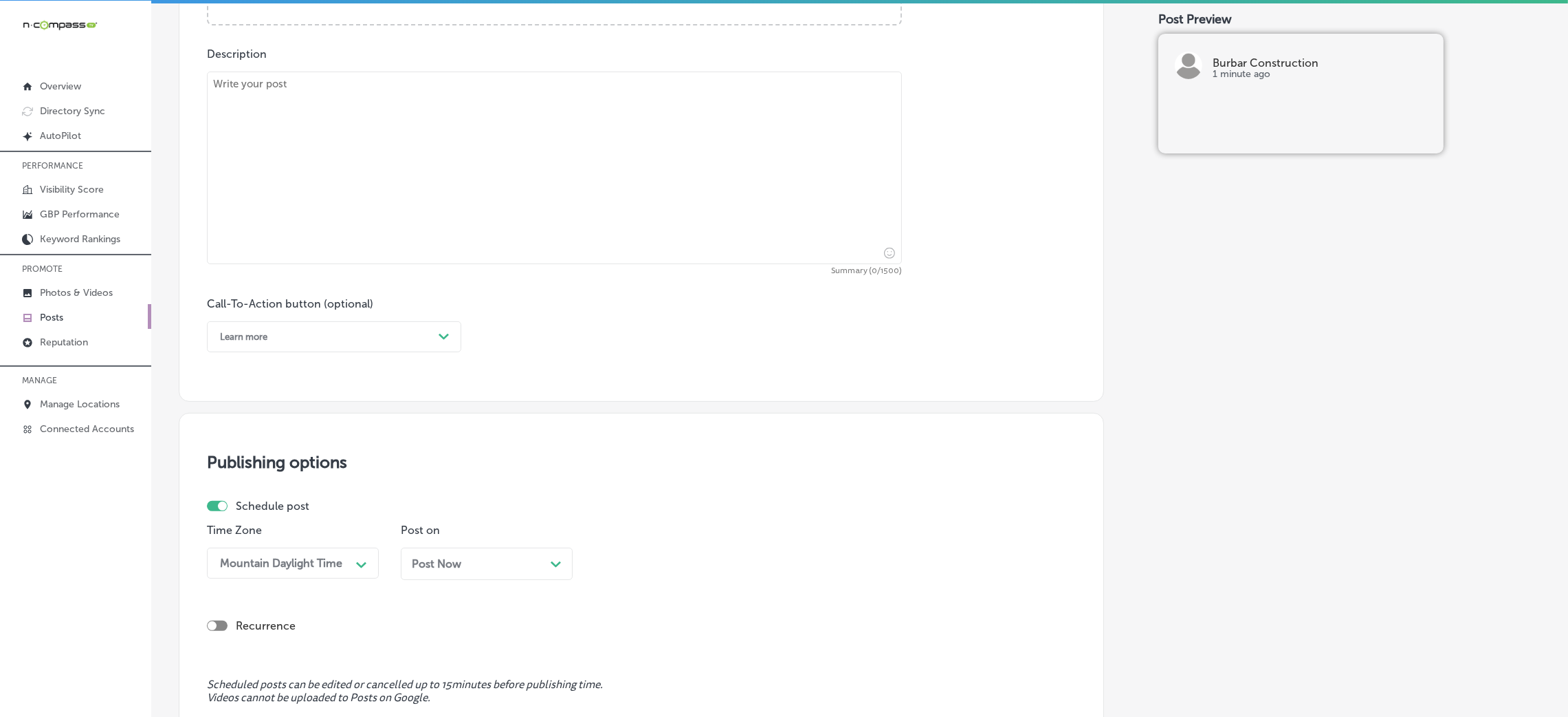
click at [457, 213] on textarea at bounding box center [554, 168] width 695 height 192
paste textarea "Professional flooring installation is made easy with our expert team. Whether y…"
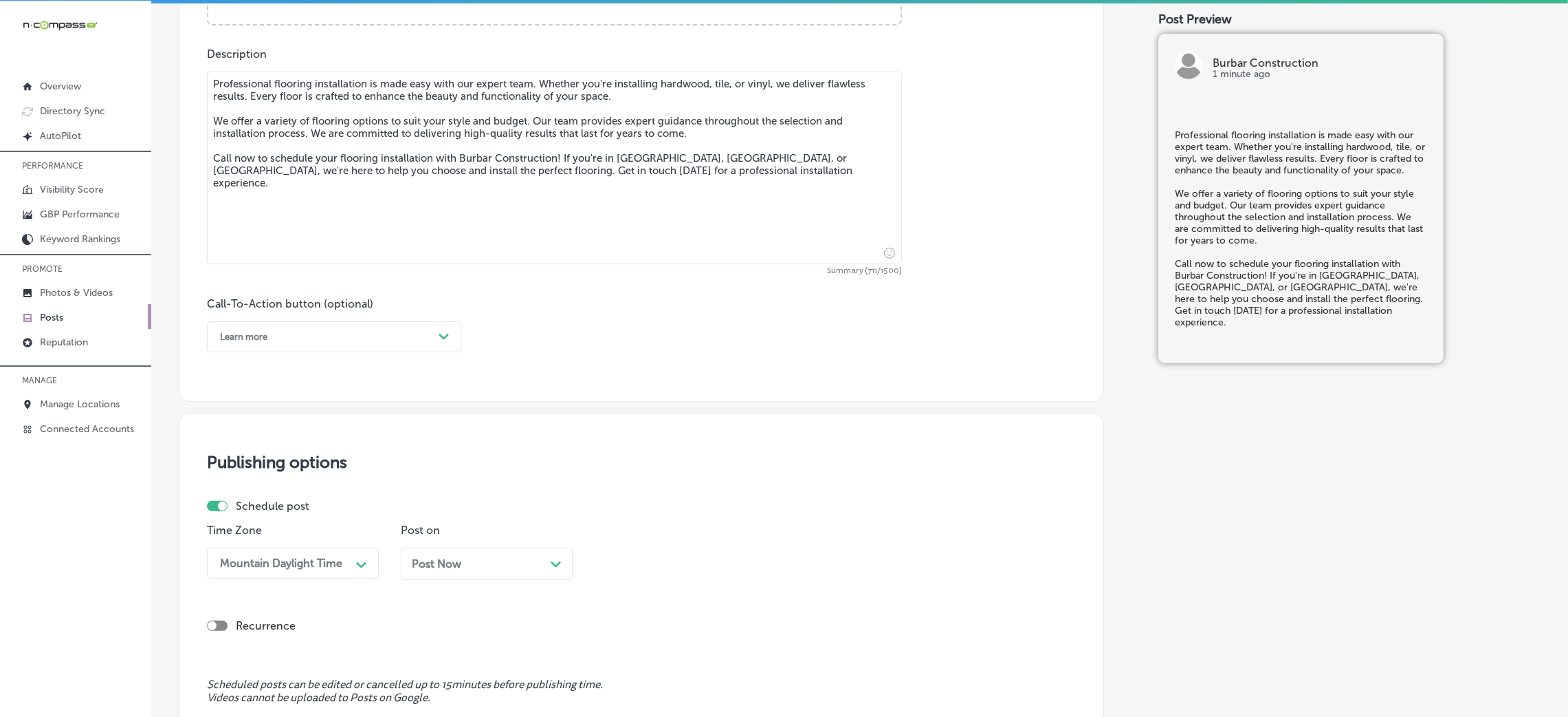
type textarea "Professional flooring installation is made easy with our expert team. Whether y…"
click at [391, 332] on div "Learn more" at bounding box center [323, 337] width 220 height 21
click at [292, 514] on div "Call Now" at bounding box center [333, 511] width 254 height 24
click at [440, 568] on span "Post Now" at bounding box center [436, 564] width 49 height 13
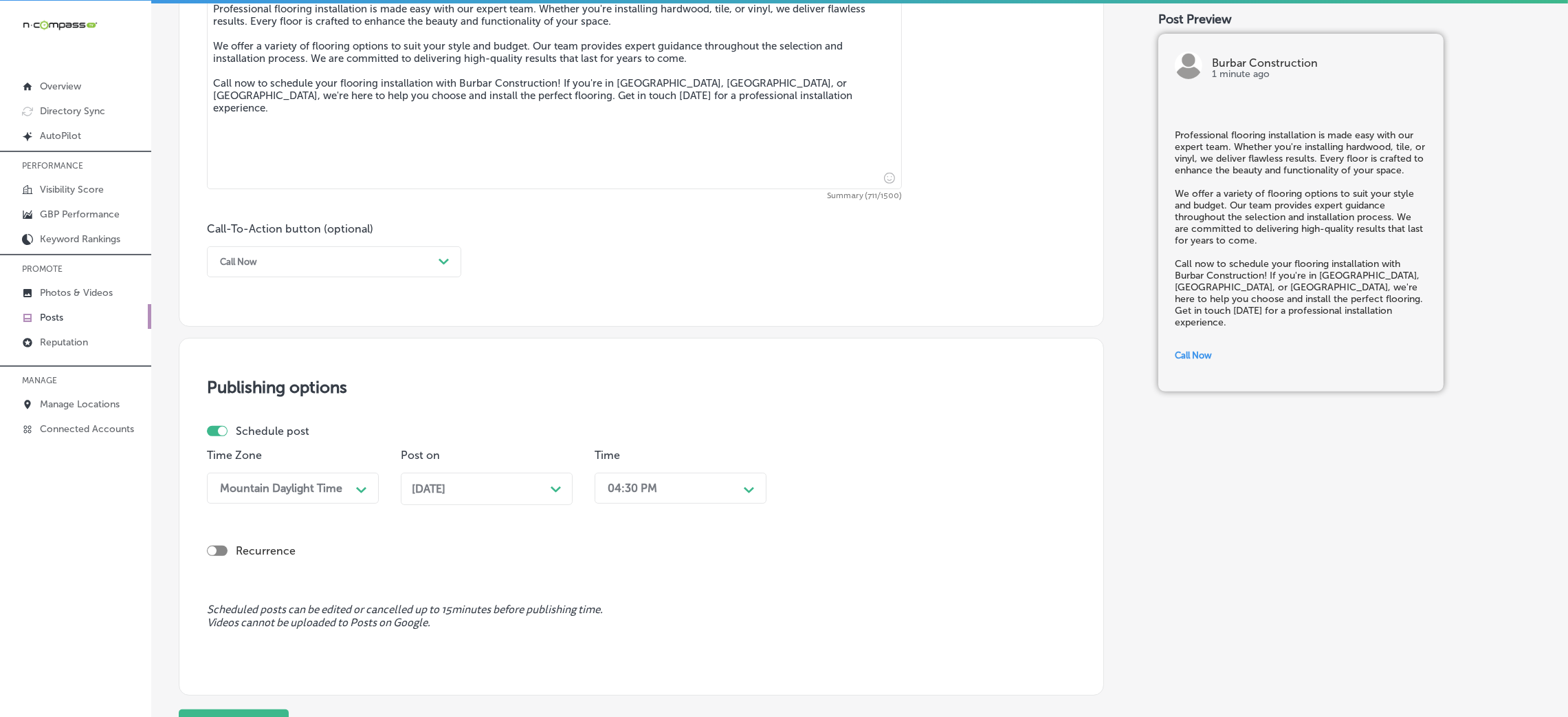
click at [615, 503] on div "04:30 PM Path Created with Sketch." at bounding box center [680, 488] width 172 height 31
click at [626, 565] on div "7:00 AM" at bounding box center [680, 574] width 172 height 24
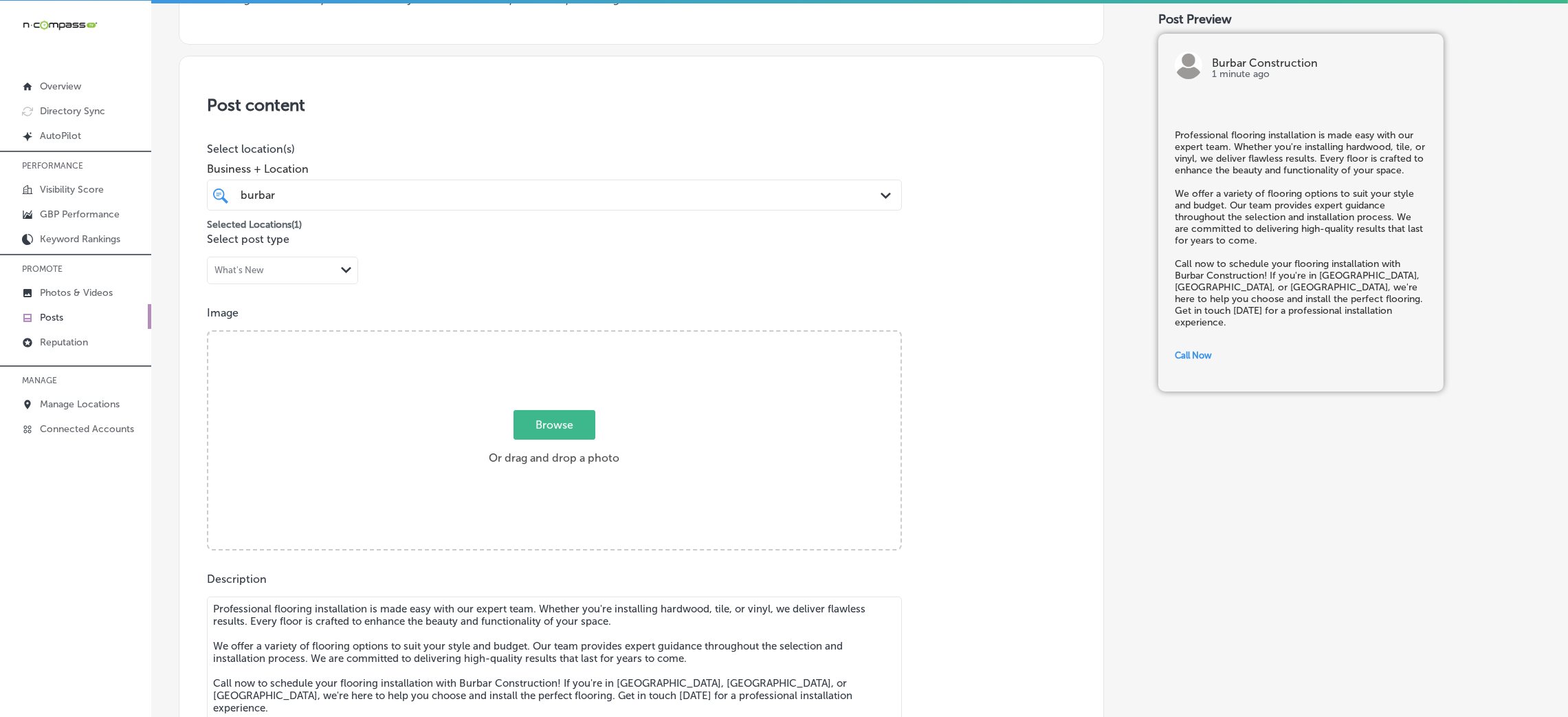
scroll to position [207, 0]
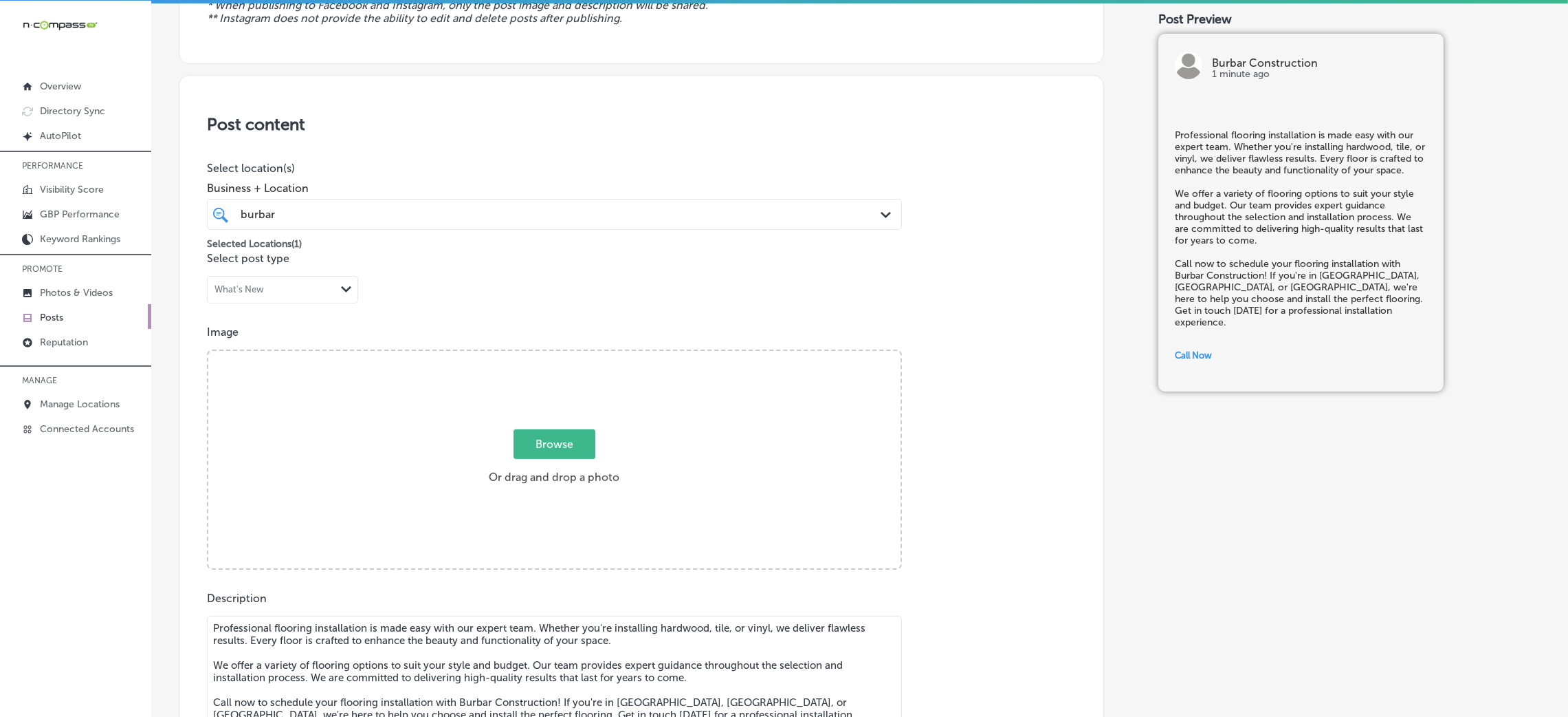
click at [487, 445] on label "Browse Or drag and drop a photo" at bounding box center [554, 460] width 141 height 61
click at [487, 354] on input "Browse Or drag and drop a photo" at bounding box center [554, 352] width 692 height 4
type input "C:\fakepath\Burbar Contructions10.png"
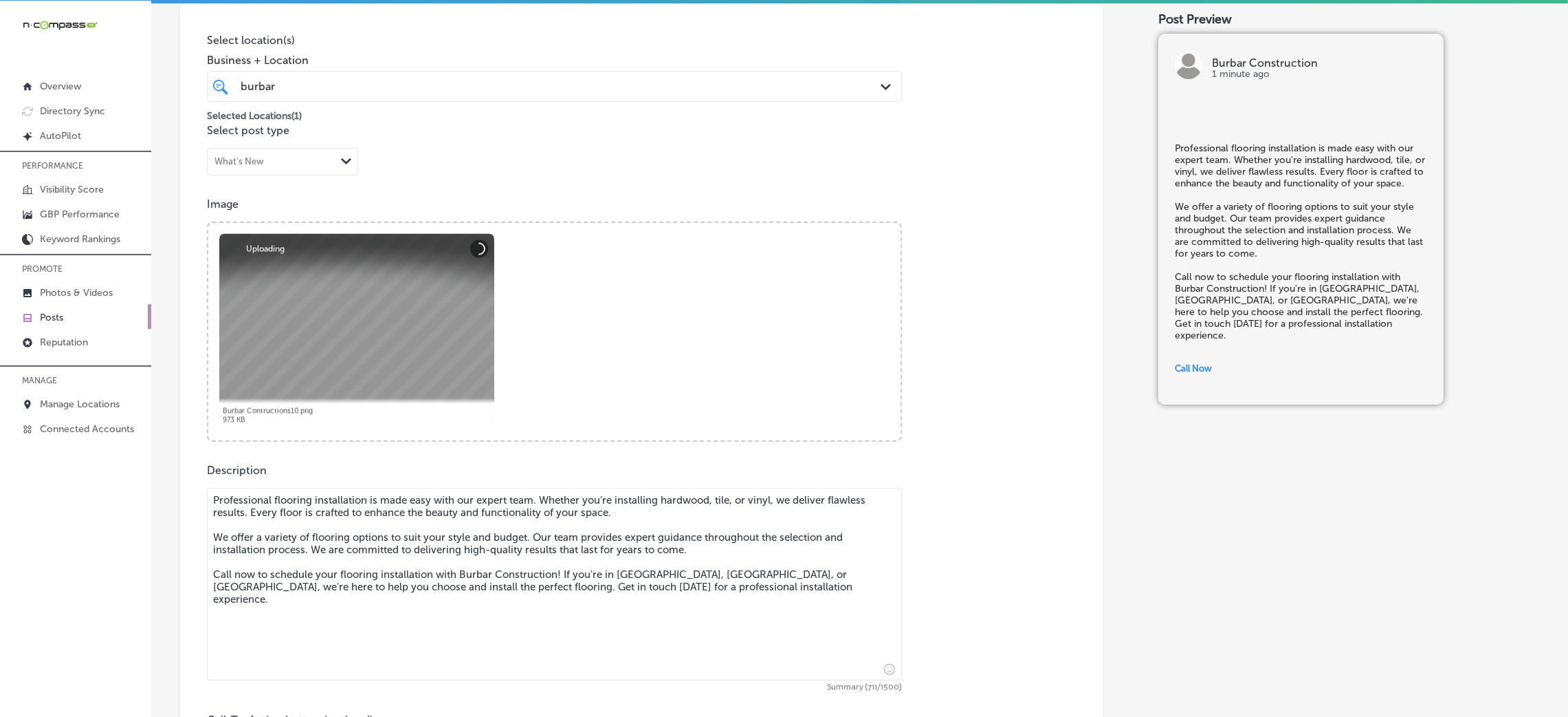
scroll to position [929, 0]
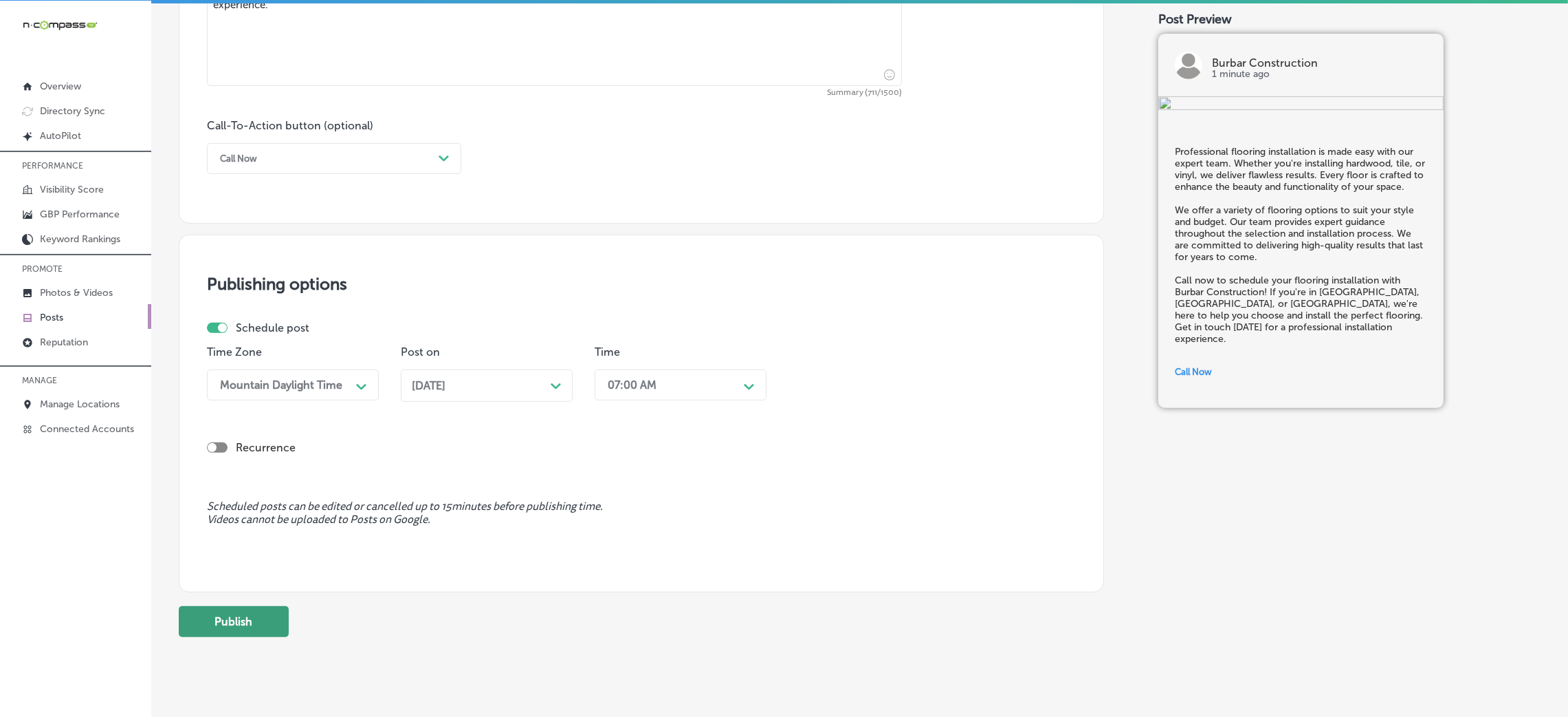
click at [261, 622] on button "Publish" at bounding box center [233, 621] width 110 height 31
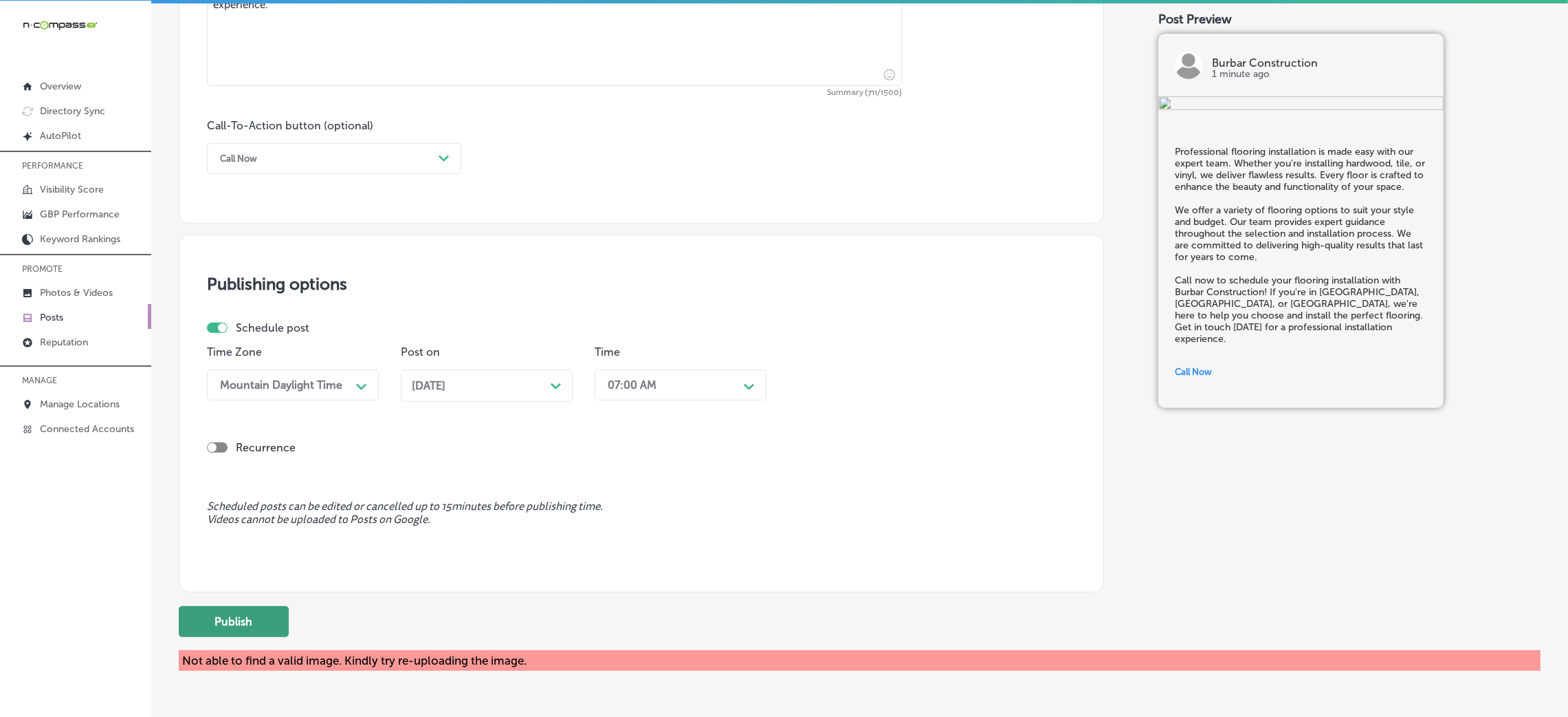
click at [279, 610] on button "Publish" at bounding box center [233, 621] width 110 height 31
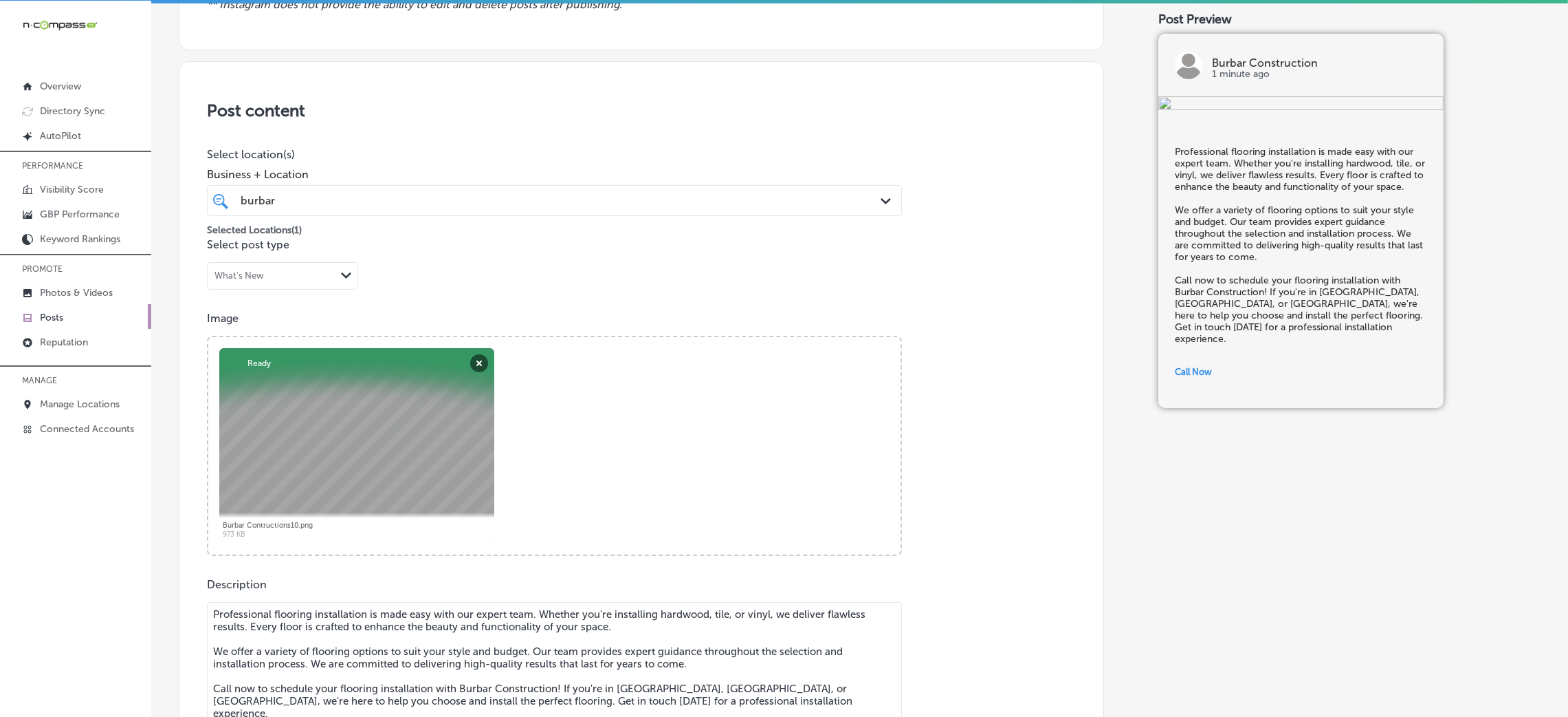
scroll to position [359, 0]
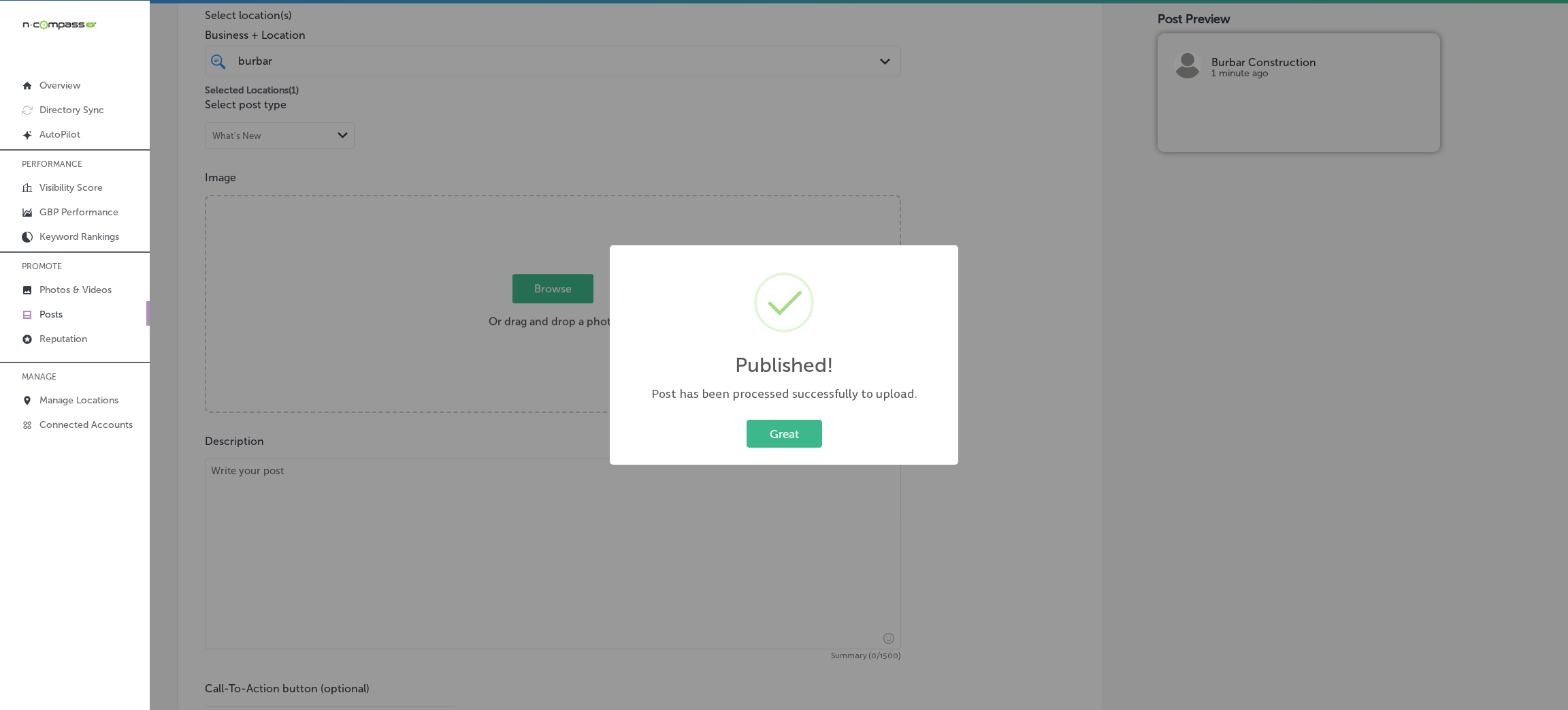
drag, startPoint x: 757, startPoint y: 447, endPoint x: 635, endPoint y: 441, distance: 122.1
click at [757, 447] on button "Great" at bounding box center [784, 433] width 76 height 28
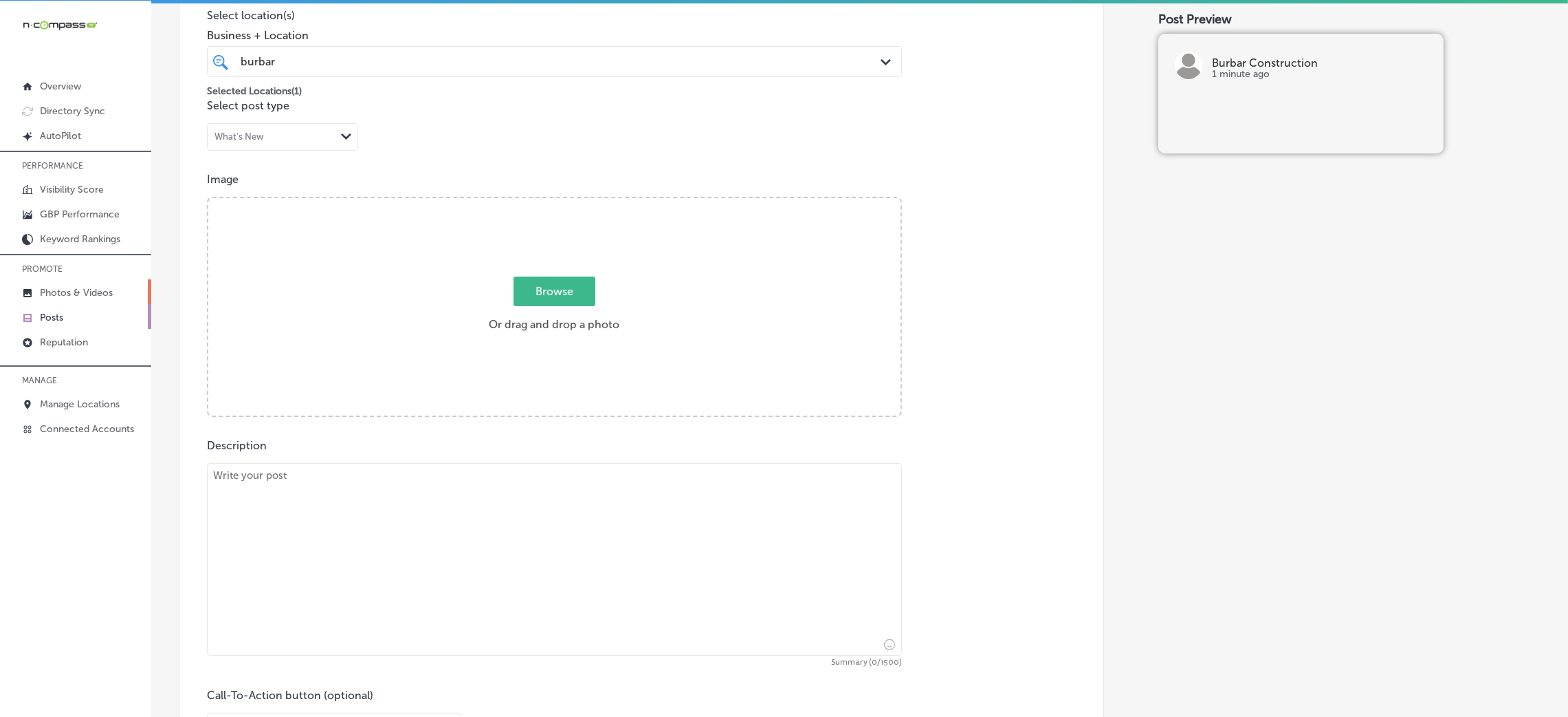
click at [75, 300] on link "Photos & Videos" at bounding box center [75, 291] width 151 height 25
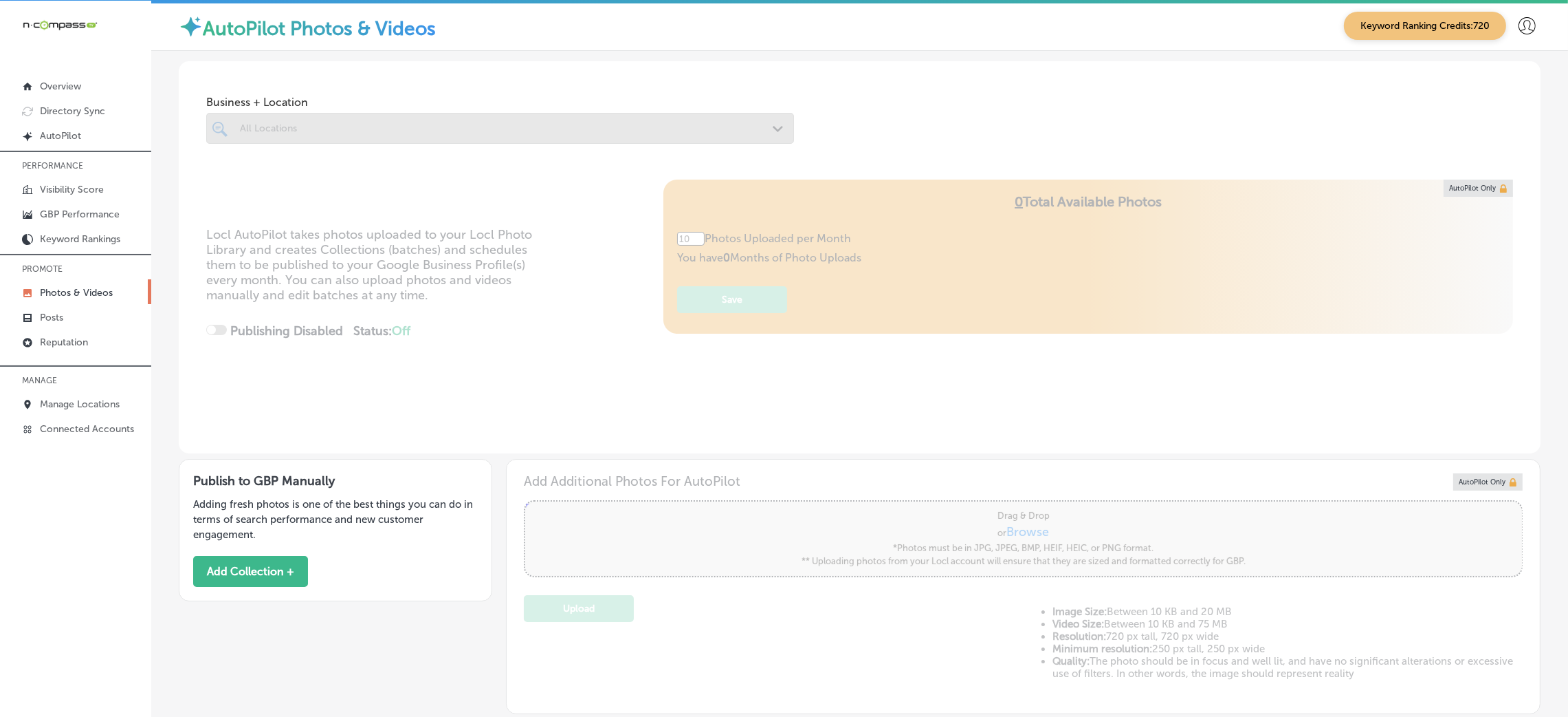
type input "5"
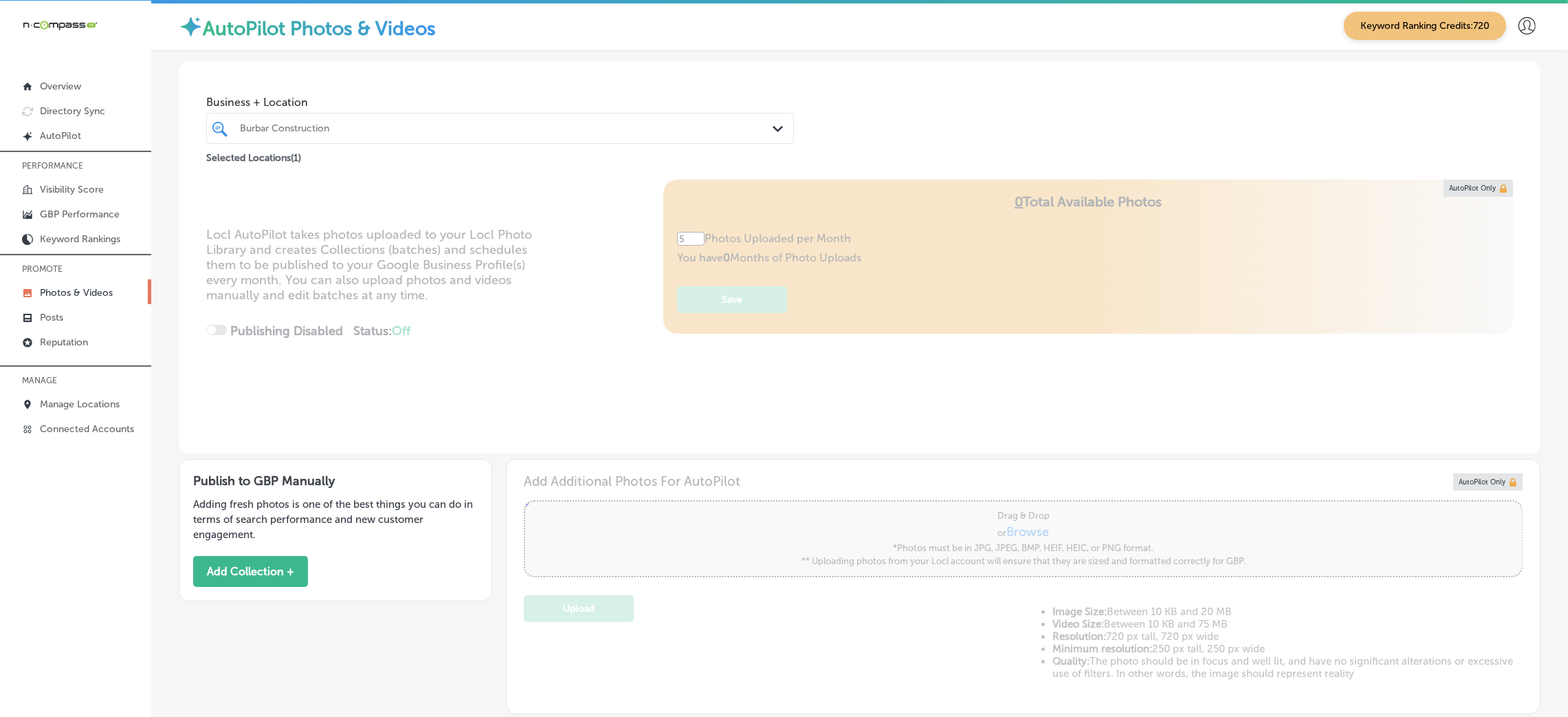
click at [306, 114] on div "Burbar Construction Path Created with Sketch." at bounding box center [500, 128] width 587 height 31
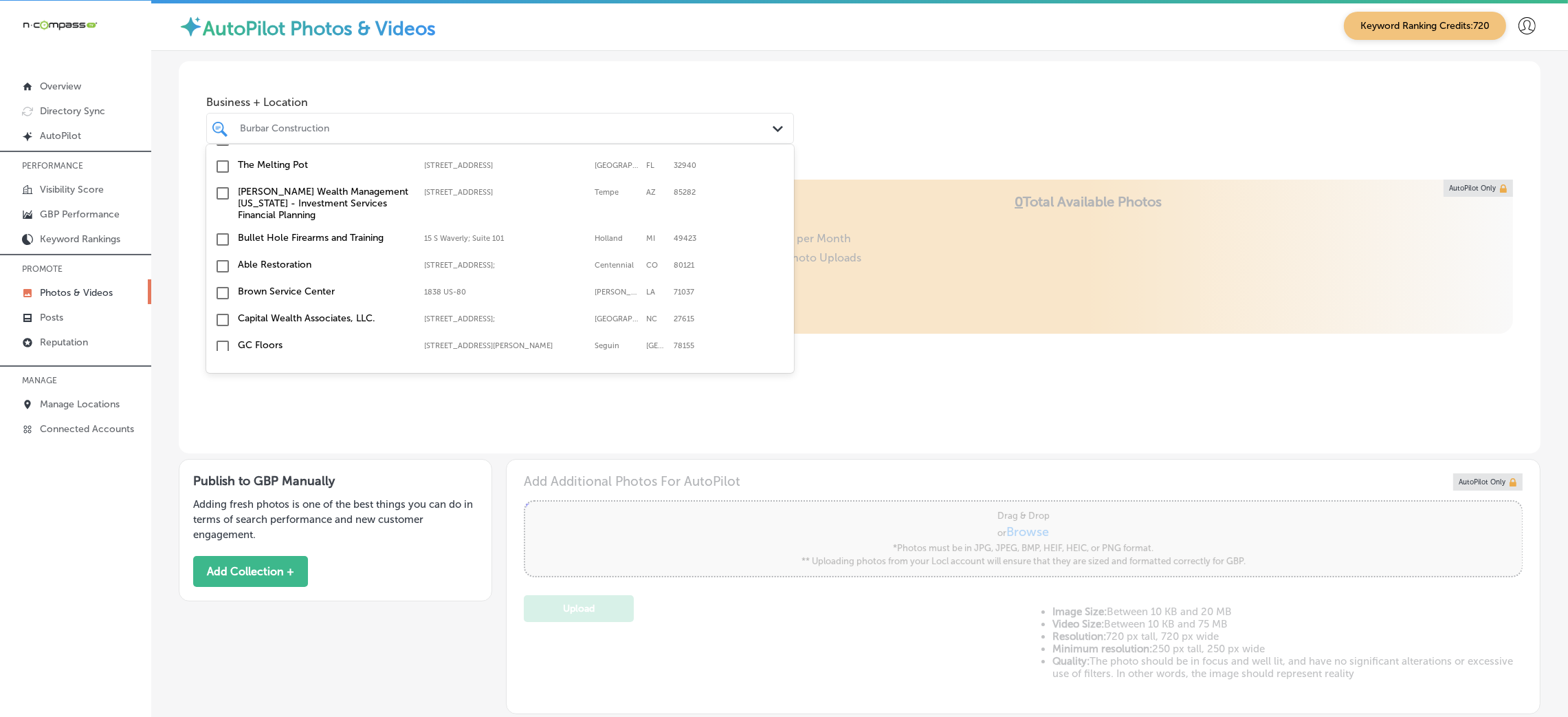
scroll to position [207, 0]
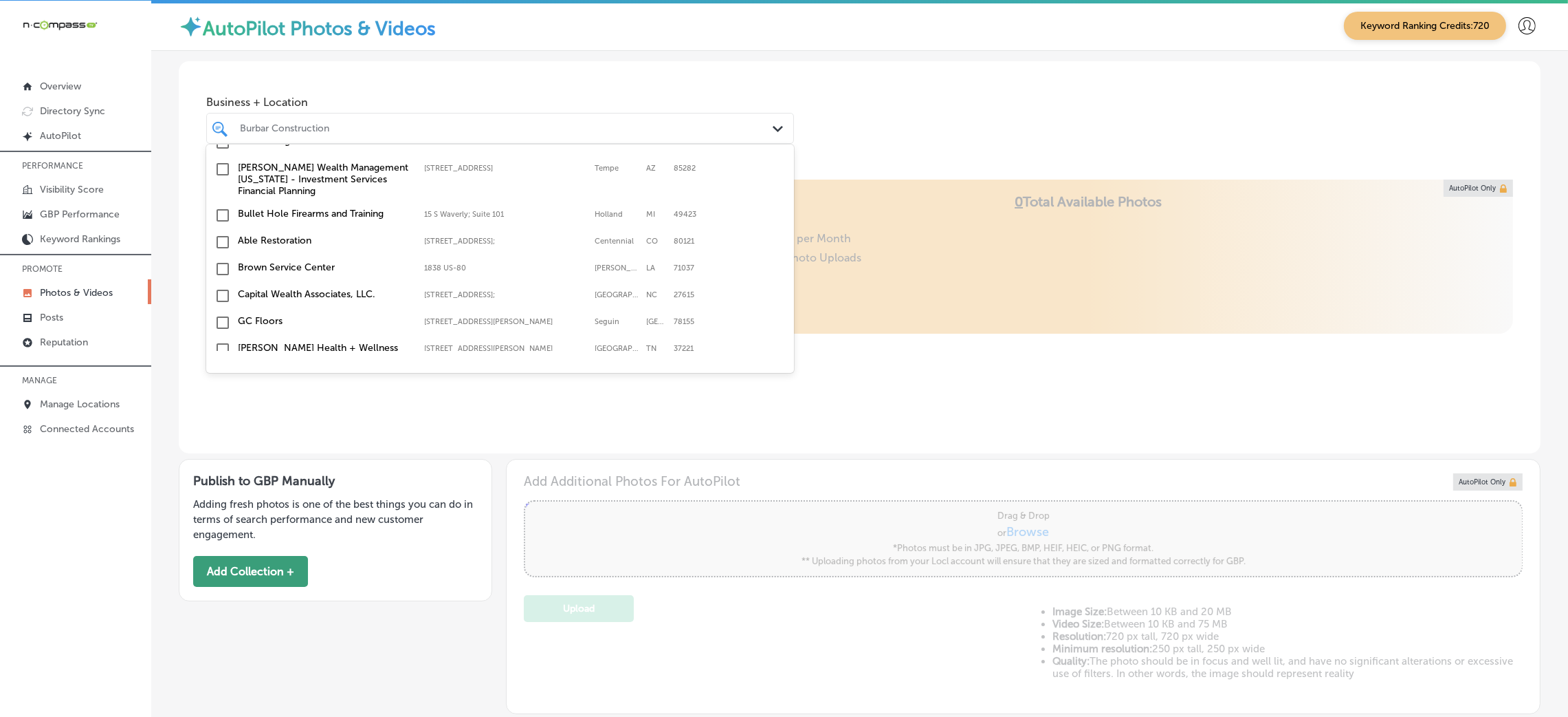
click at [275, 568] on button "Add Collection +" at bounding box center [250, 571] width 115 height 31
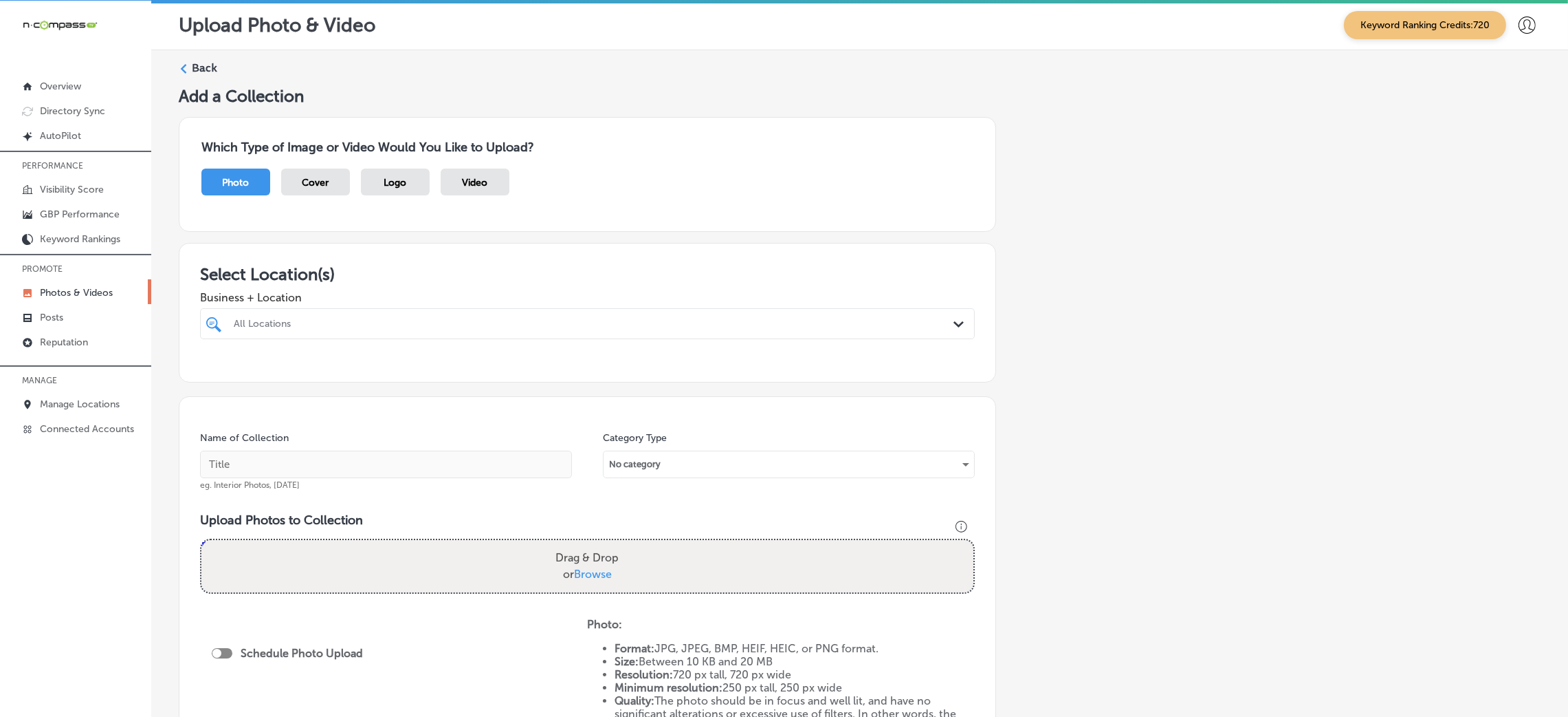
click at [359, 322] on div "All Locations" at bounding box center [594, 324] width 721 height 11
click at [366, 388] on div "Burbar Construction [GEOGRAPHIC_DATA], [GEOGRAPHIC_DATA], [GEOGRAPHIC_DATA] | […" at bounding box center [587, 375] width 775 height 27
type input "burb"
click at [323, 458] on input "text" at bounding box center [386, 464] width 372 height 27
type input "Burbar-Construction"
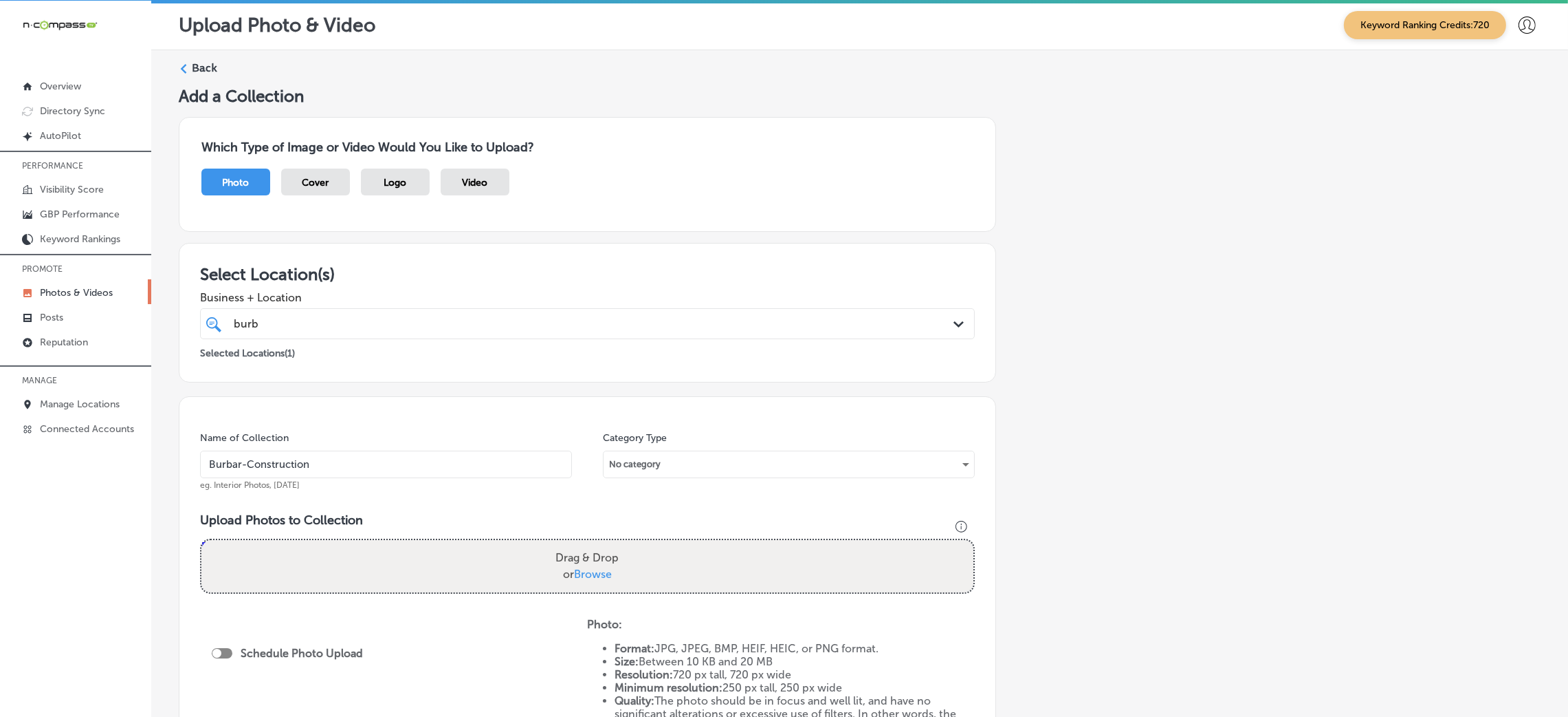
click at [439, 568] on div "Drag & Drop or Browse" at bounding box center [587, 566] width 771 height 52
click at [202, 540] on input "Drag & Drop or Browse" at bounding box center [587, 542] width 771 height 4
type input "C:\fakepath\Burbar Contructions10.png"
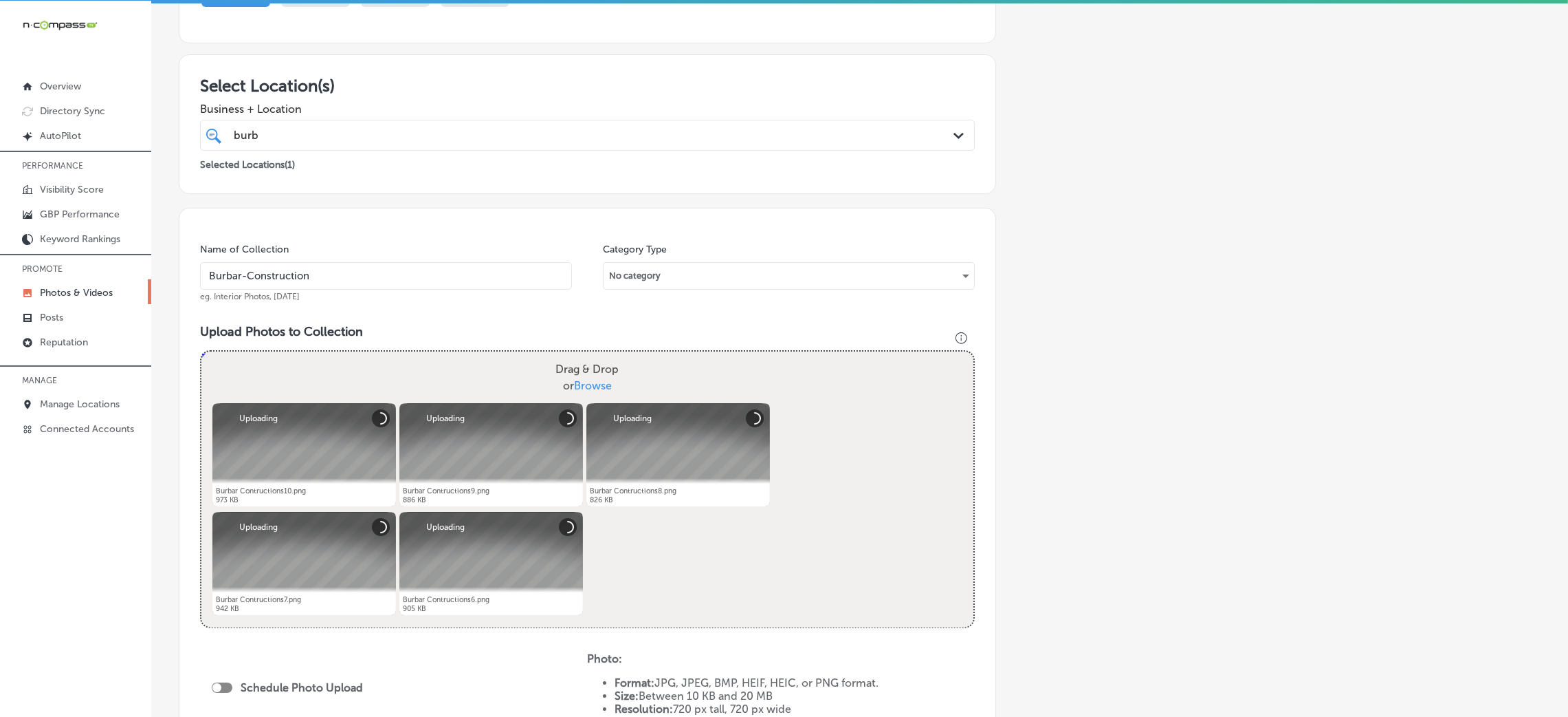
scroll to position [308, 0]
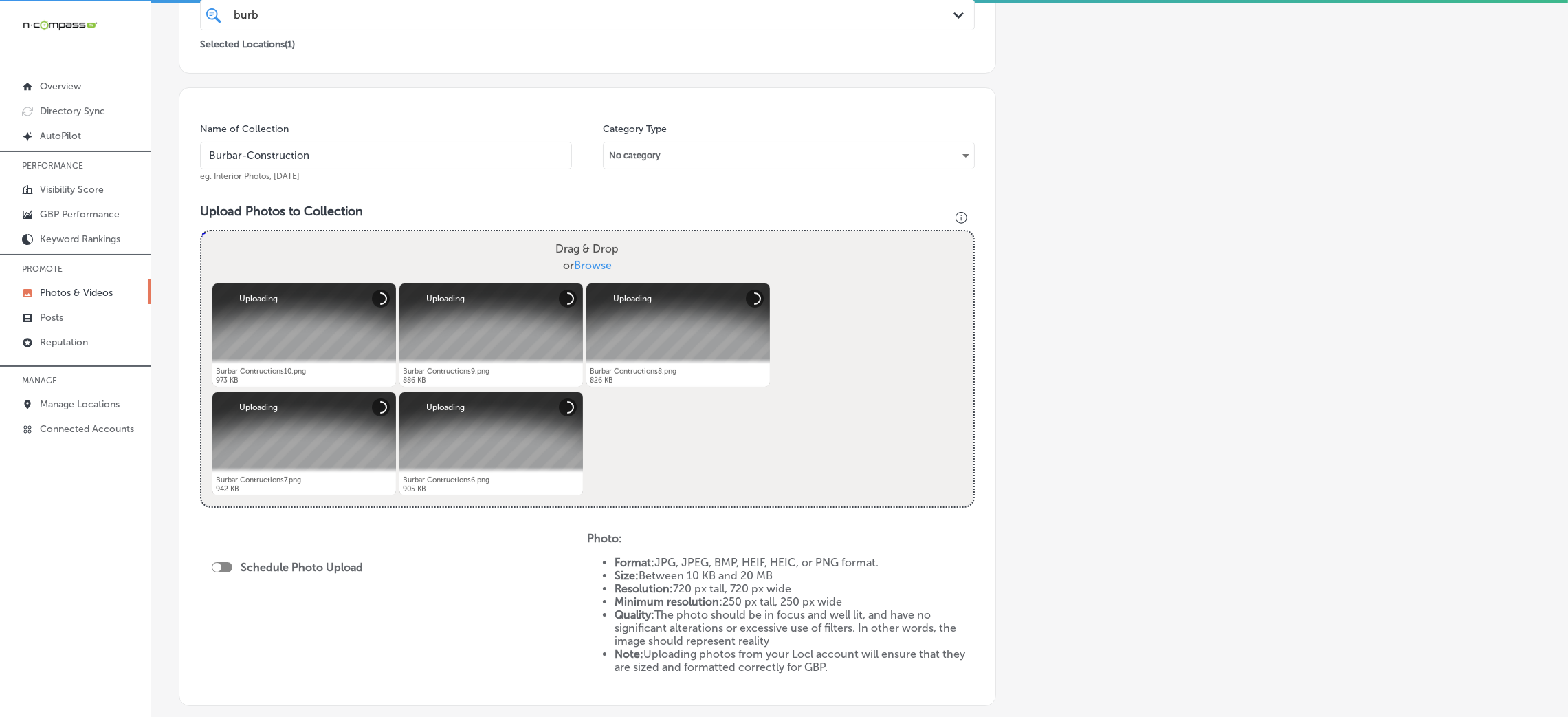
click at [221, 571] on div "Schedule Photo Upload" at bounding box center [291, 567] width 158 height 13
click at [221, 564] on div at bounding box center [222, 567] width 21 height 10
checkbox input "true"
click at [307, 608] on div "Publish Now Path Created with Sketch." at bounding box center [291, 617] width 158 height 32
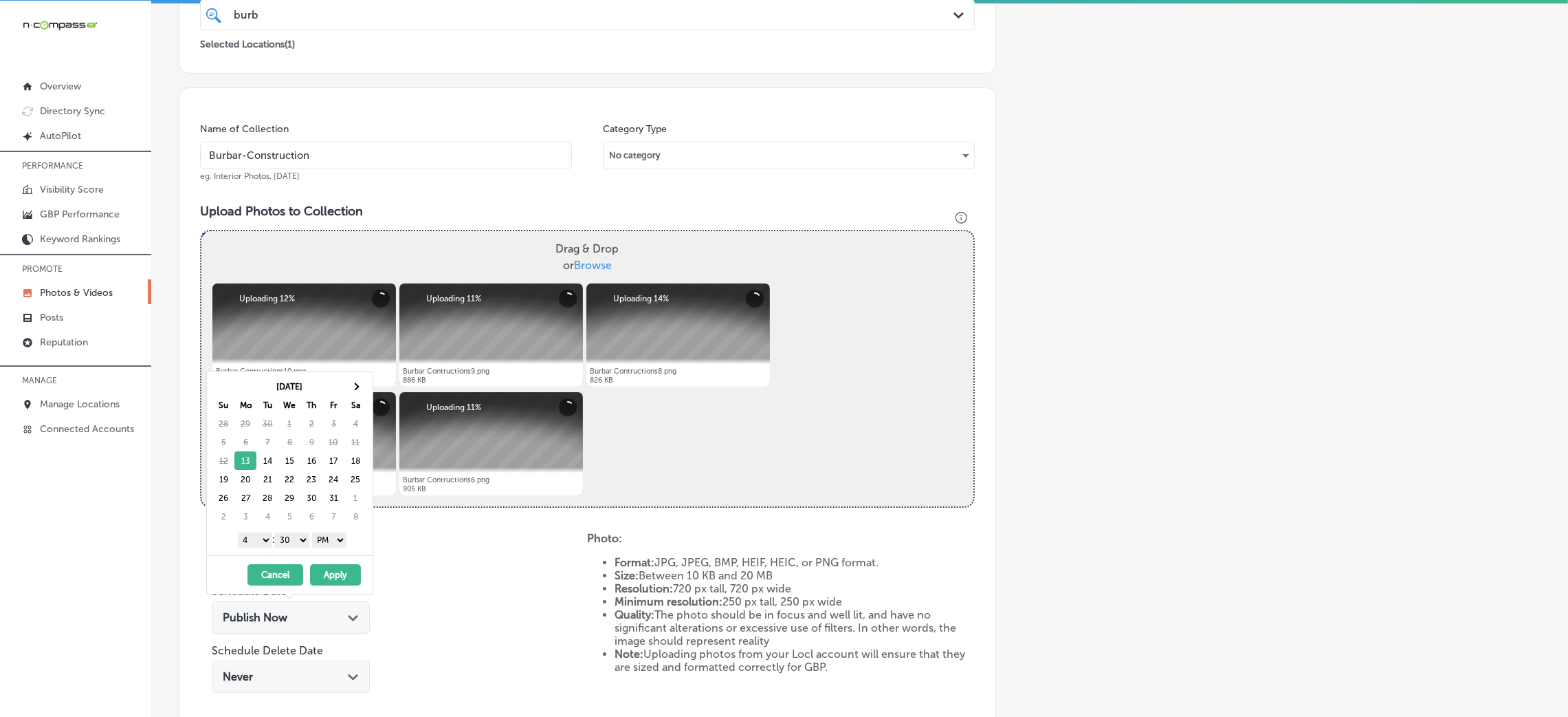
click at [327, 568] on button "Apply" at bounding box center [335, 574] width 51 height 21
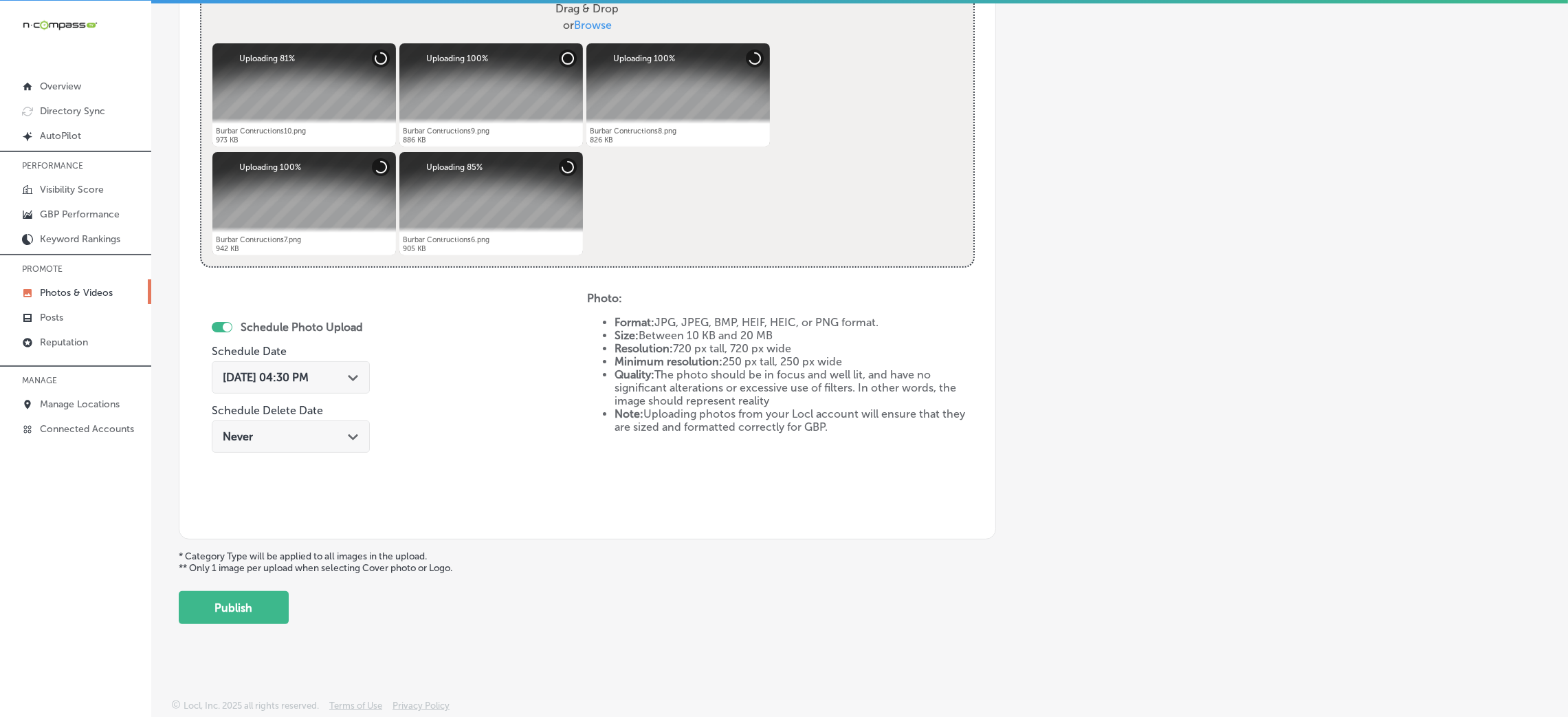
scroll to position [136, 0]
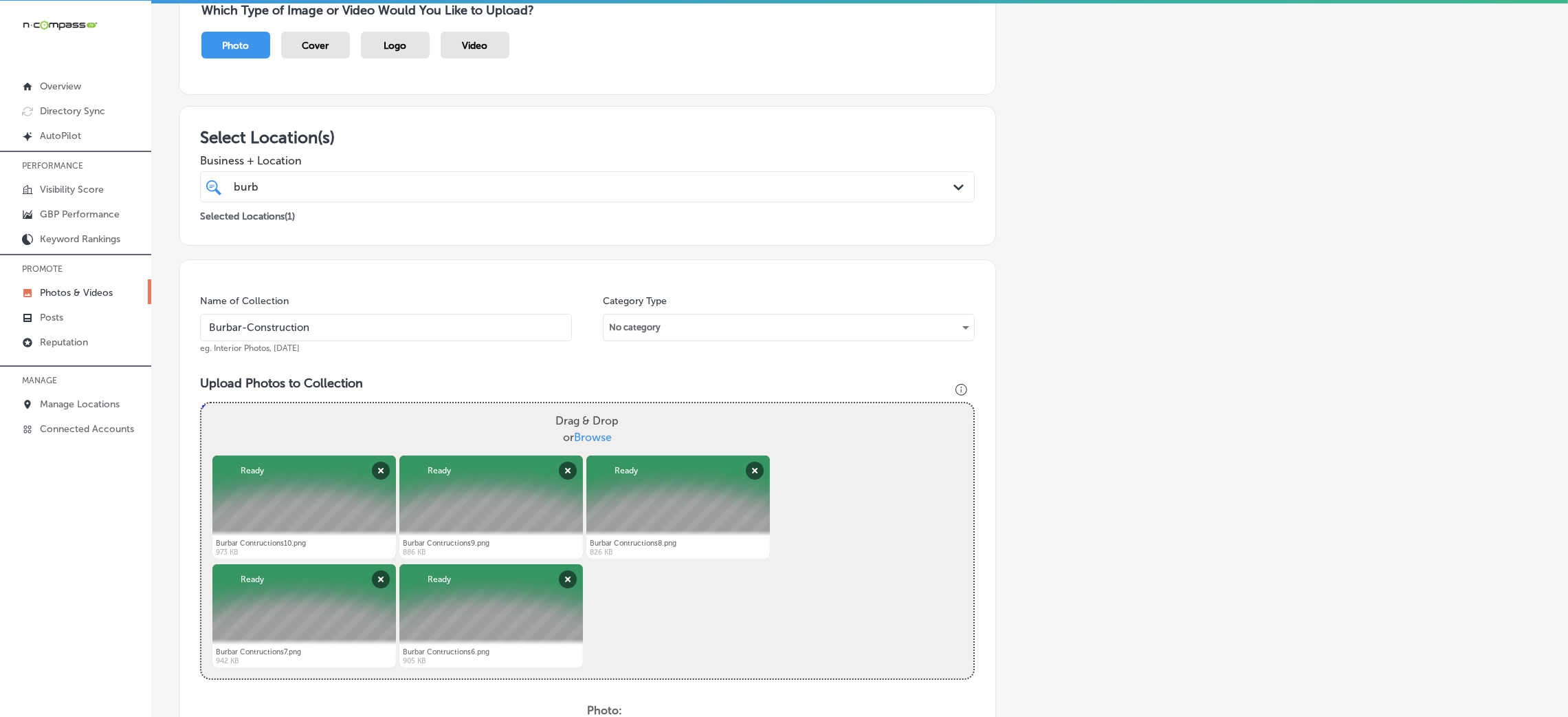
click at [360, 325] on input "Burbar-Construction" at bounding box center [386, 327] width 372 height 27
click at [395, 367] on div "Name of Collection Burbar-Construction eg. Interior Photos, [DATE] Category Typ…" at bounding box center [587, 605] width 817 height 692
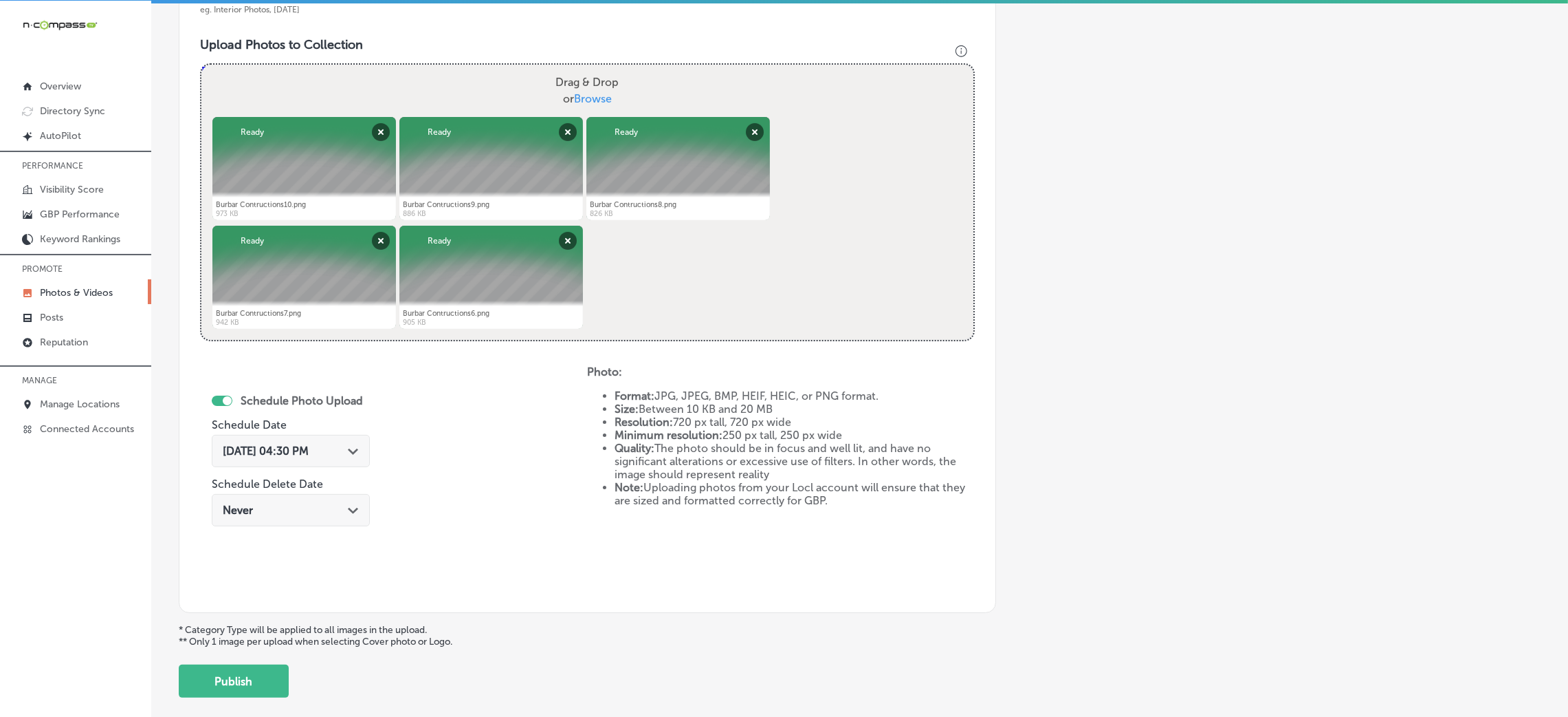
scroll to position [550, 0]
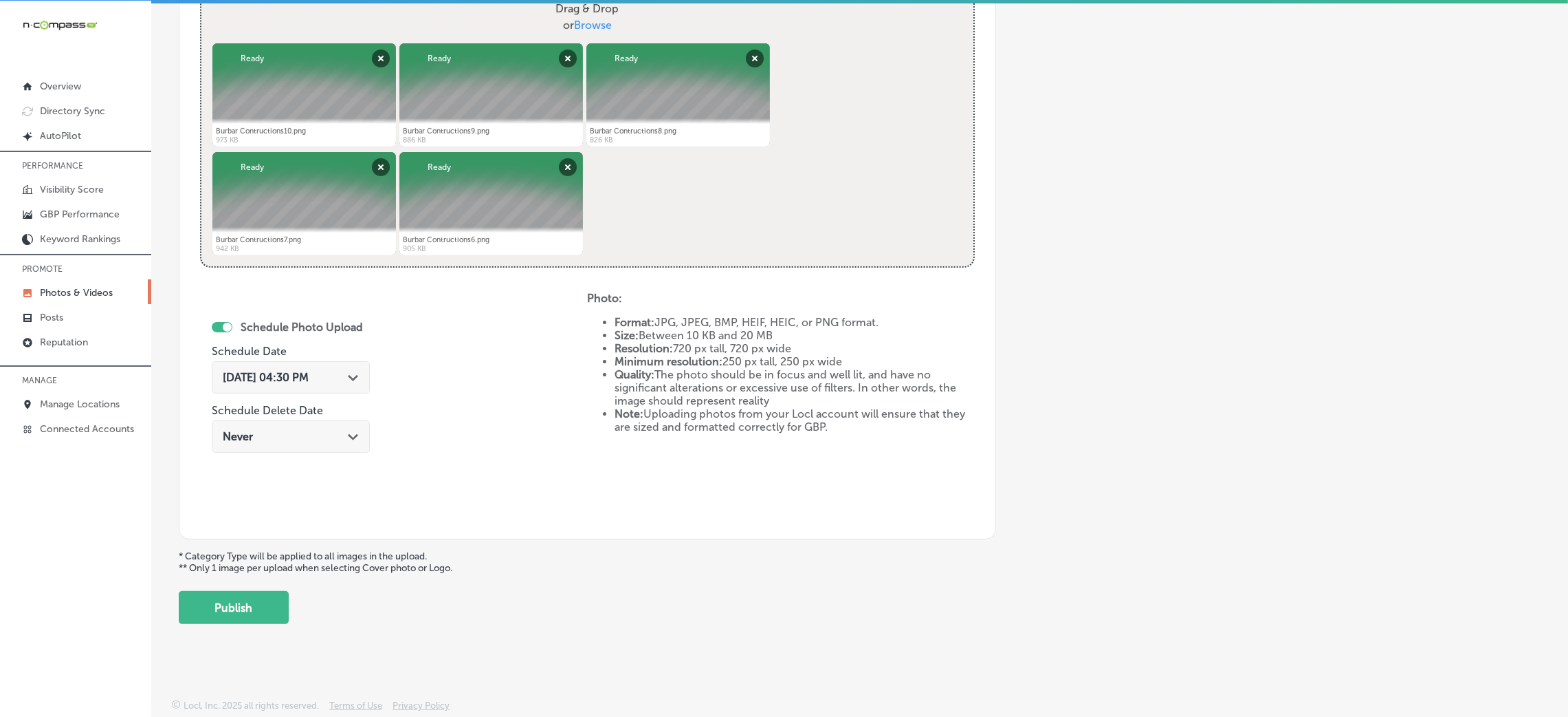
click at [230, 579] on div "Add a Collection Which Type of Image or Video Would You Like to Upload? Photo C…" at bounding box center [859, 81] width 1361 height 1087
click at [230, 596] on button "Publish" at bounding box center [233, 607] width 110 height 33
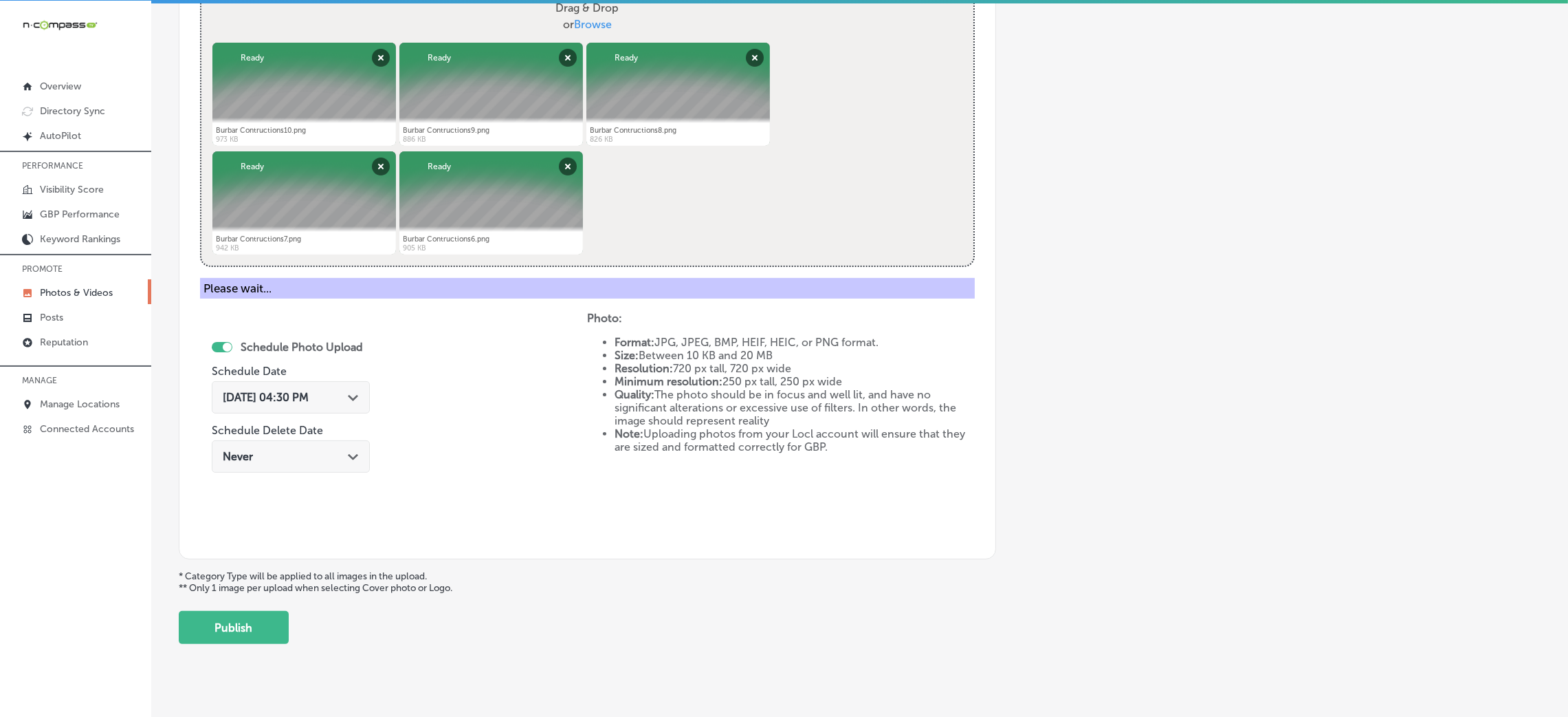
scroll to position [327, 0]
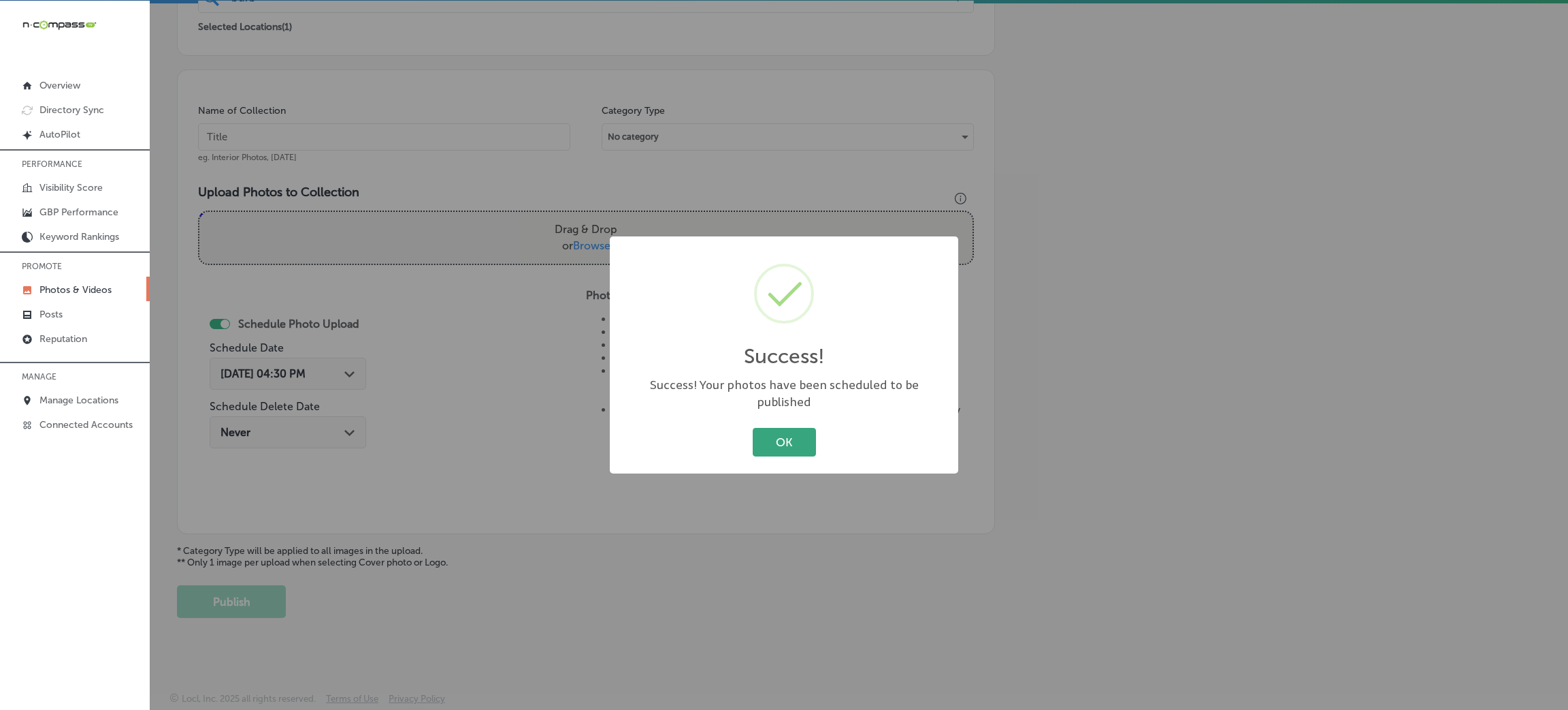
click at [758, 429] on button "OK" at bounding box center [784, 441] width 63 height 28
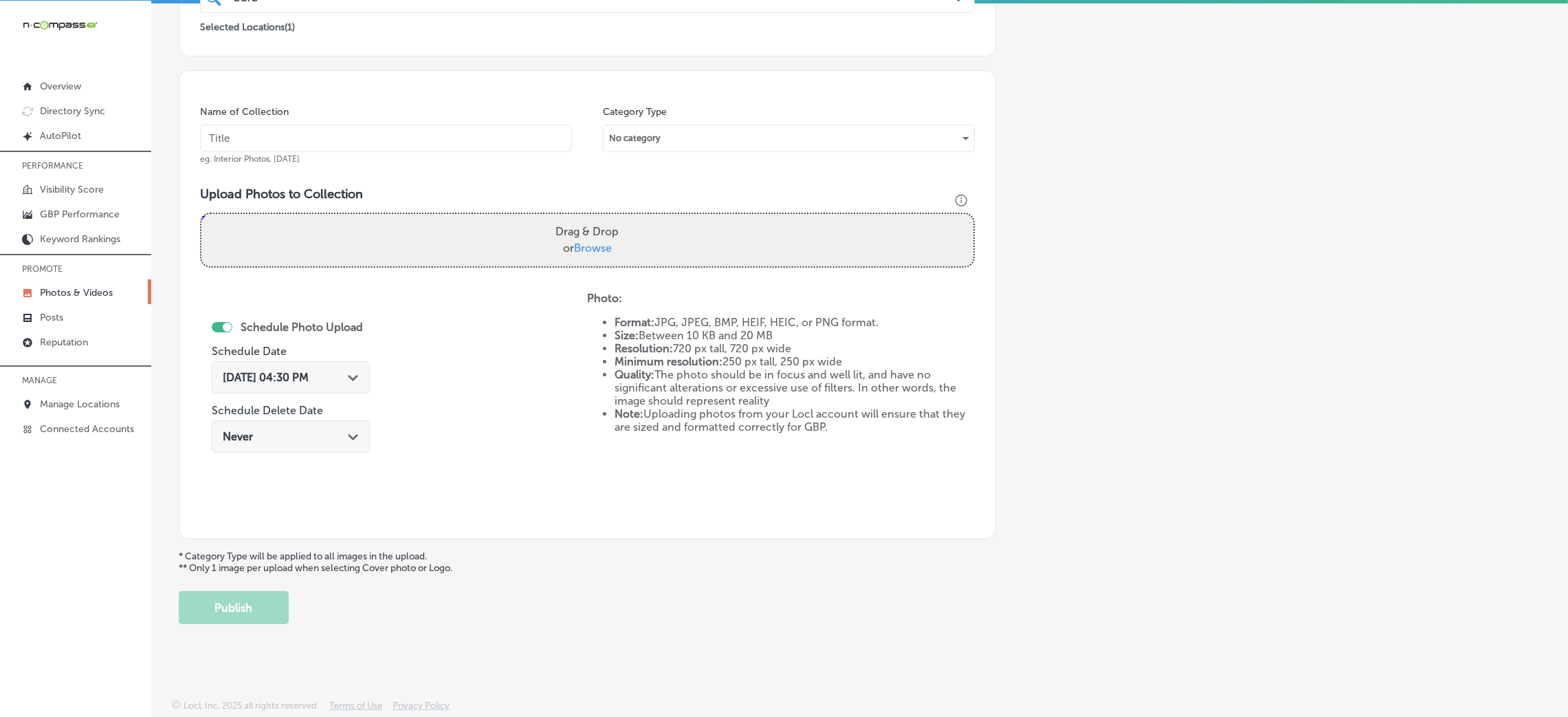
click at [448, 114] on div "Name of Collection eg. Interior Photos, [DATE]" at bounding box center [386, 134] width 372 height 59
click at [441, 142] on input "text" at bounding box center [386, 138] width 372 height 27
paste input "Burbar-Construction"
type input "Burbar-Construction"
click at [529, 223] on div "Drag & Drop or Browse" at bounding box center [587, 240] width 771 height 52
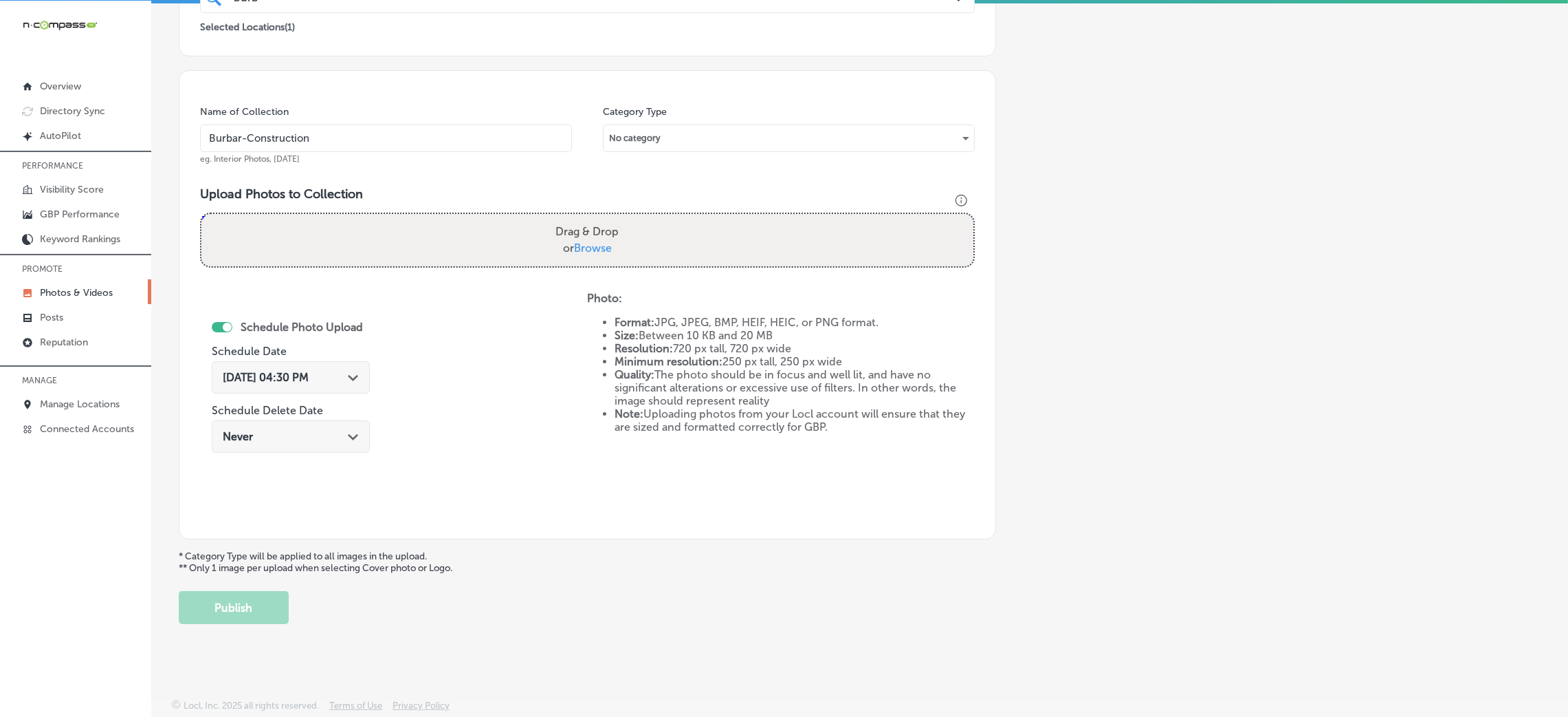
click at [202, 214] on input "Drag & Drop or Browse" at bounding box center [587, 216] width 771 height 4
type input "C:\fakepath\Burbar Contructions4.png"
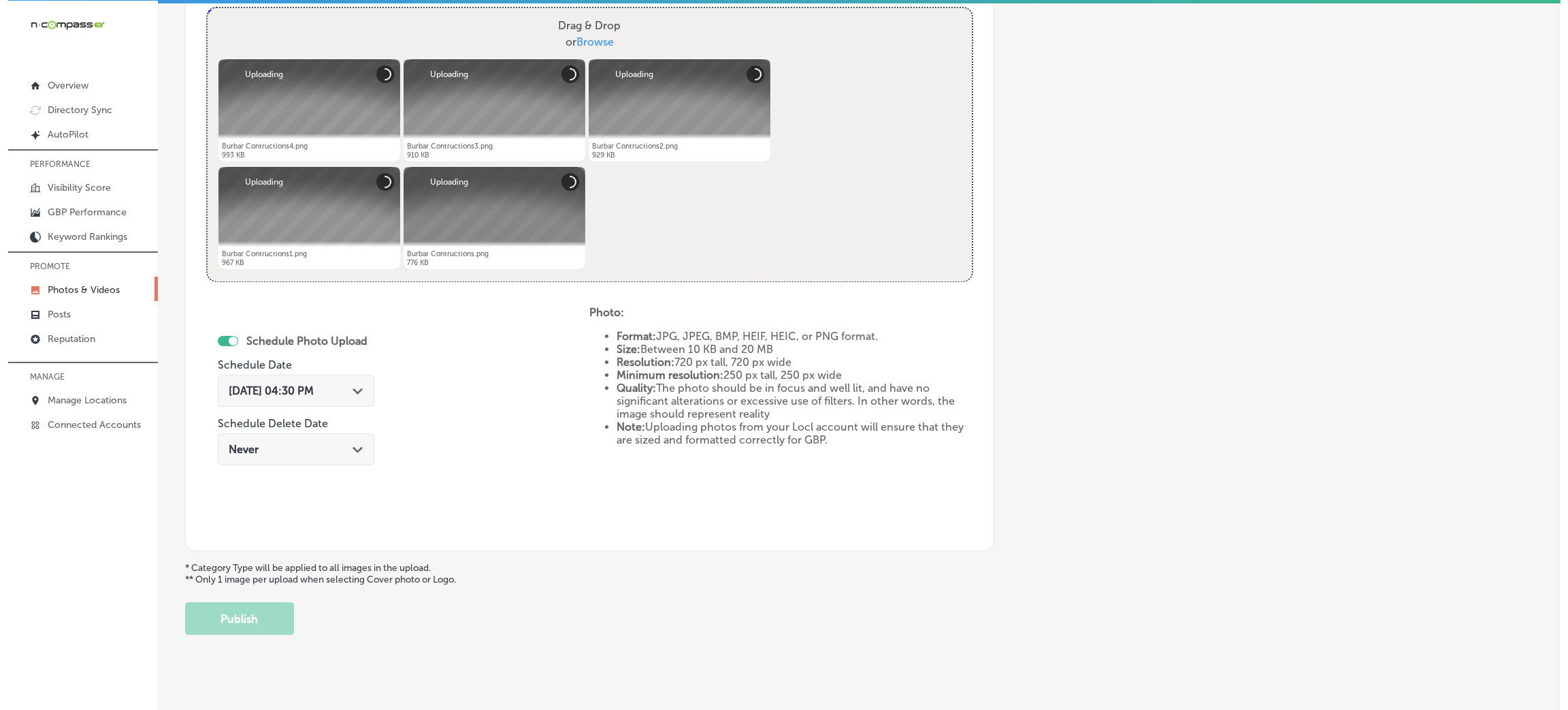
scroll to position [528, 0]
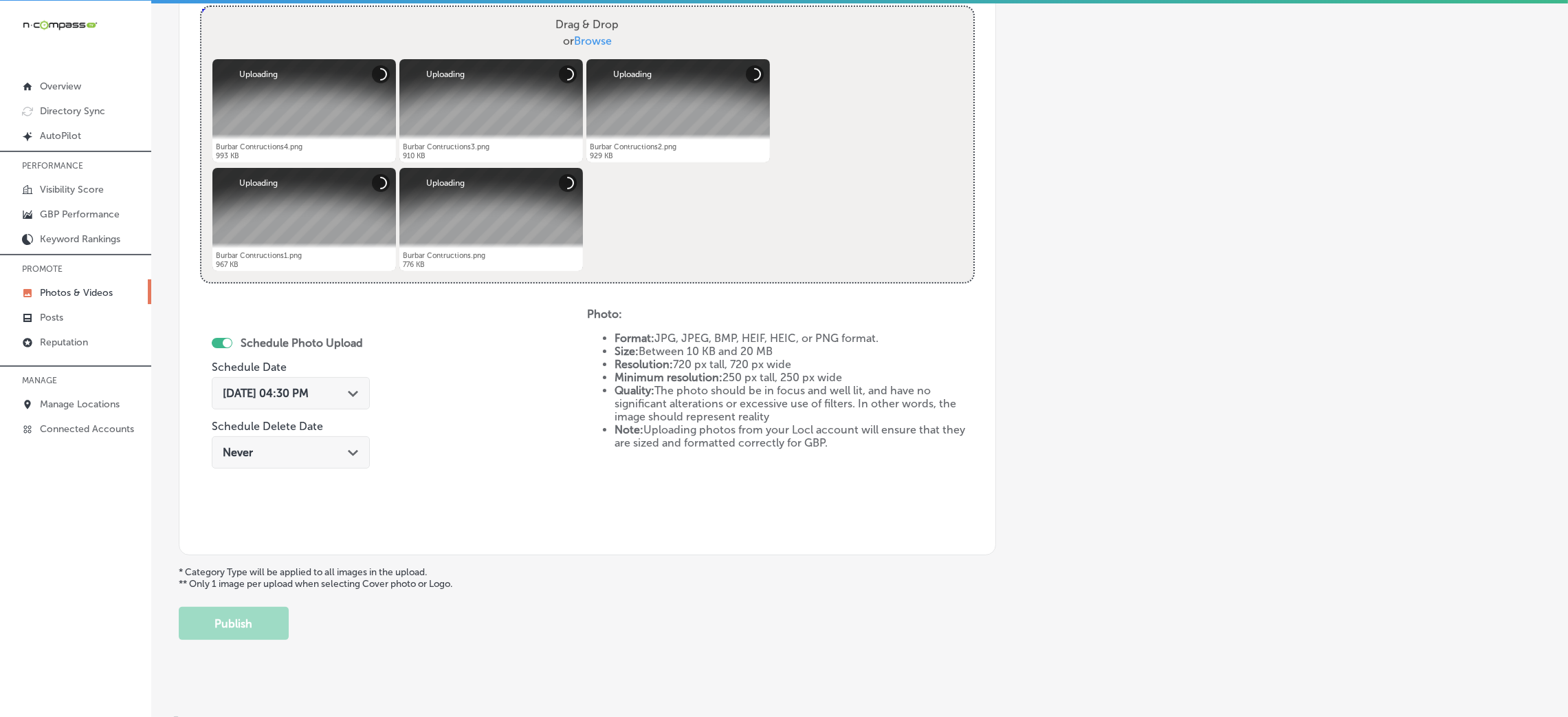
click at [340, 401] on div "[DATE] 04:30 PM Path Created with Sketch." at bounding box center [291, 393] width 158 height 32
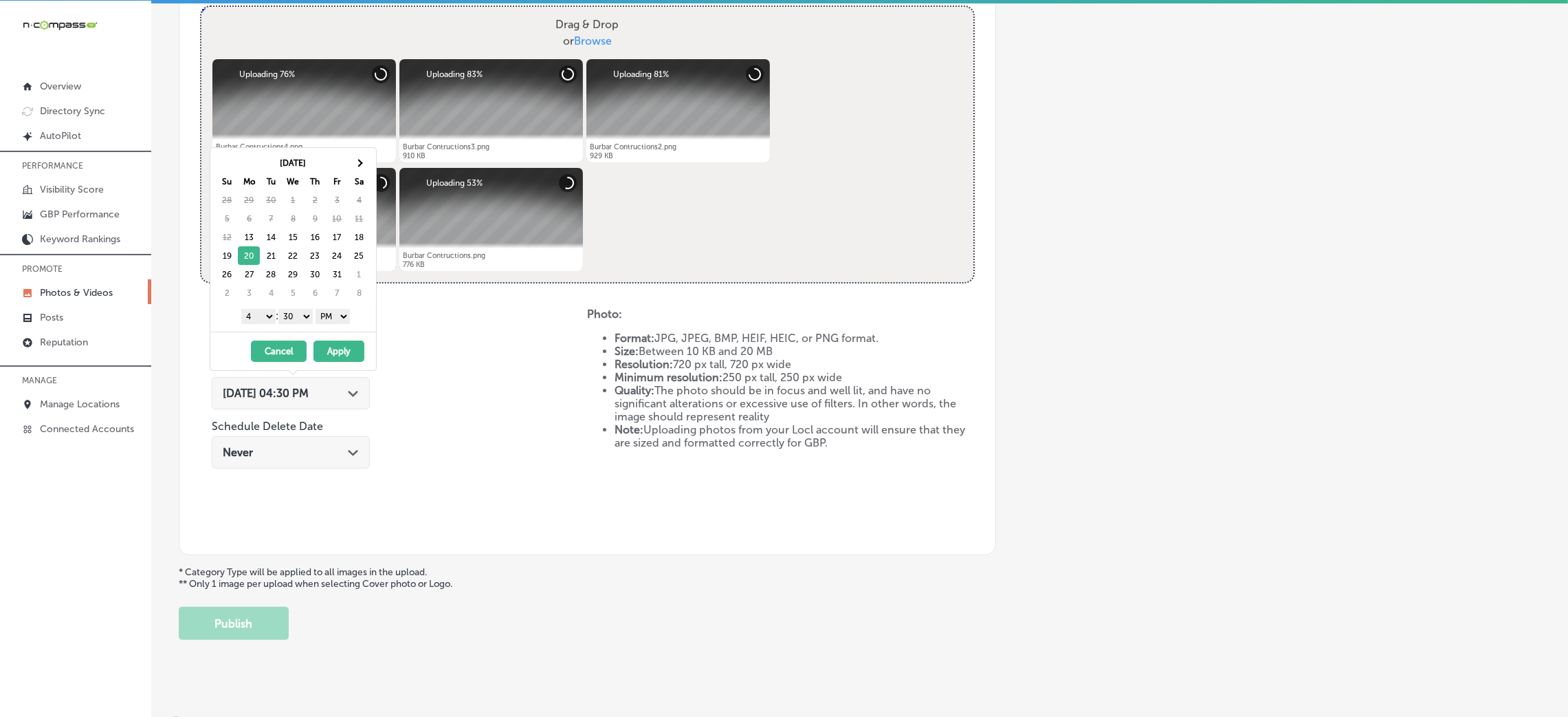
click at [331, 323] on select "AM PM" at bounding box center [332, 316] width 35 height 15
click at [299, 312] on select "00 10 20 30 40 50" at bounding box center [295, 316] width 35 height 15
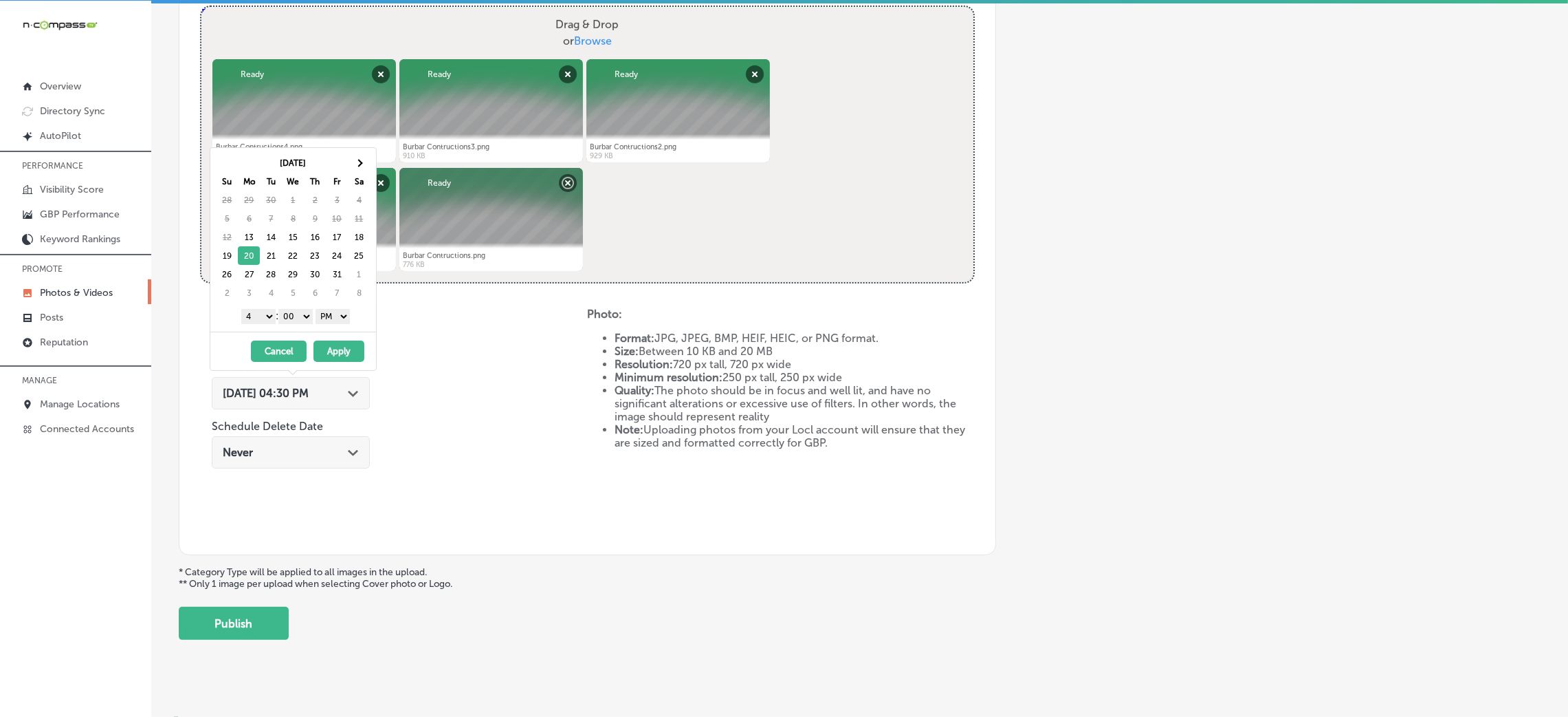
click at [255, 325] on div "1 2 3 4 5 6 7 8 9 10 11 12 : 00 10 20 30 40 50 AM PM" at bounding box center [295, 316] width 160 height 21
click at [251, 316] on select "1 2 3 4 5 6 7 8 9 10 11 12" at bounding box center [258, 316] width 35 height 15
click at [328, 357] on button "Apply" at bounding box center [338, 351] width 51 height 21
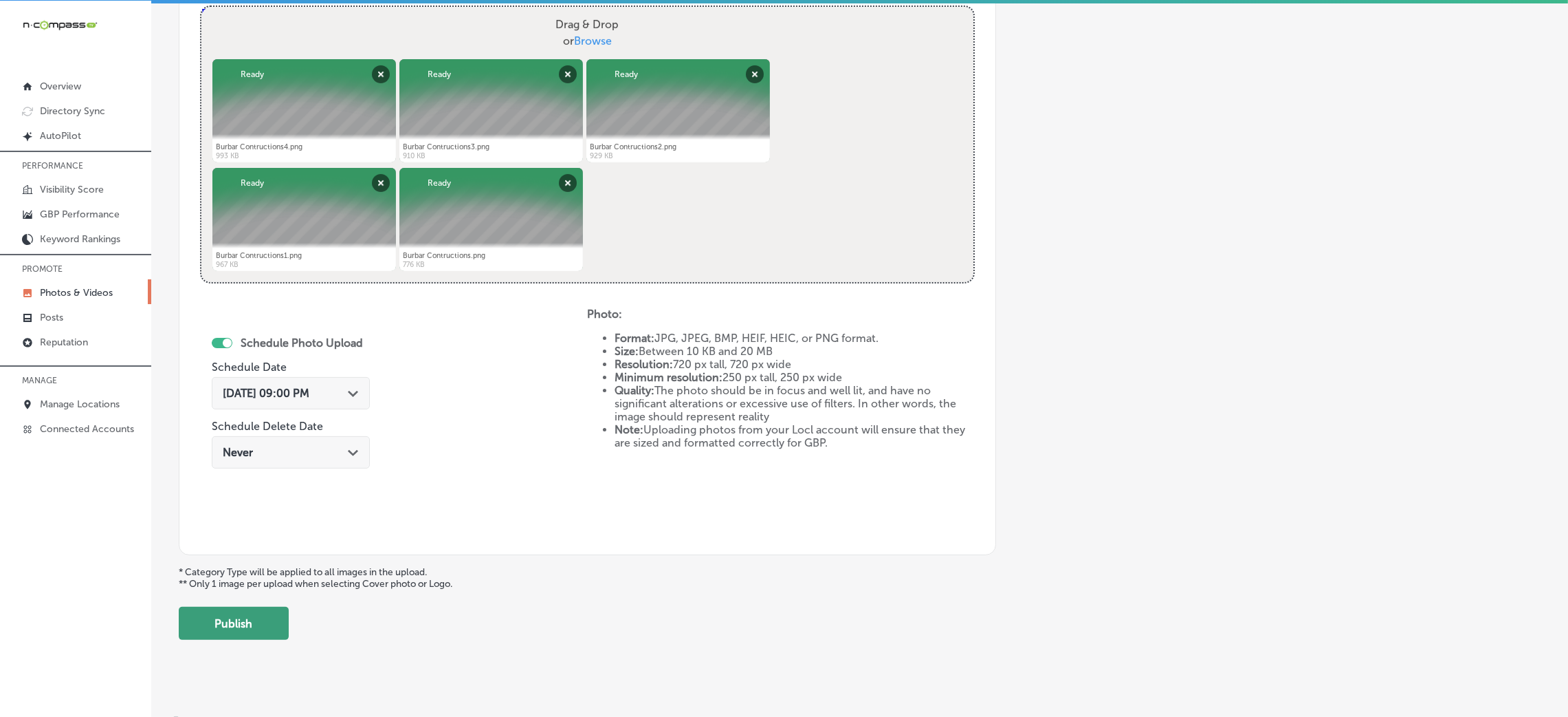
click at [266, 624] on button "Publish" at bounding box center [233, 623] width 110 height 33
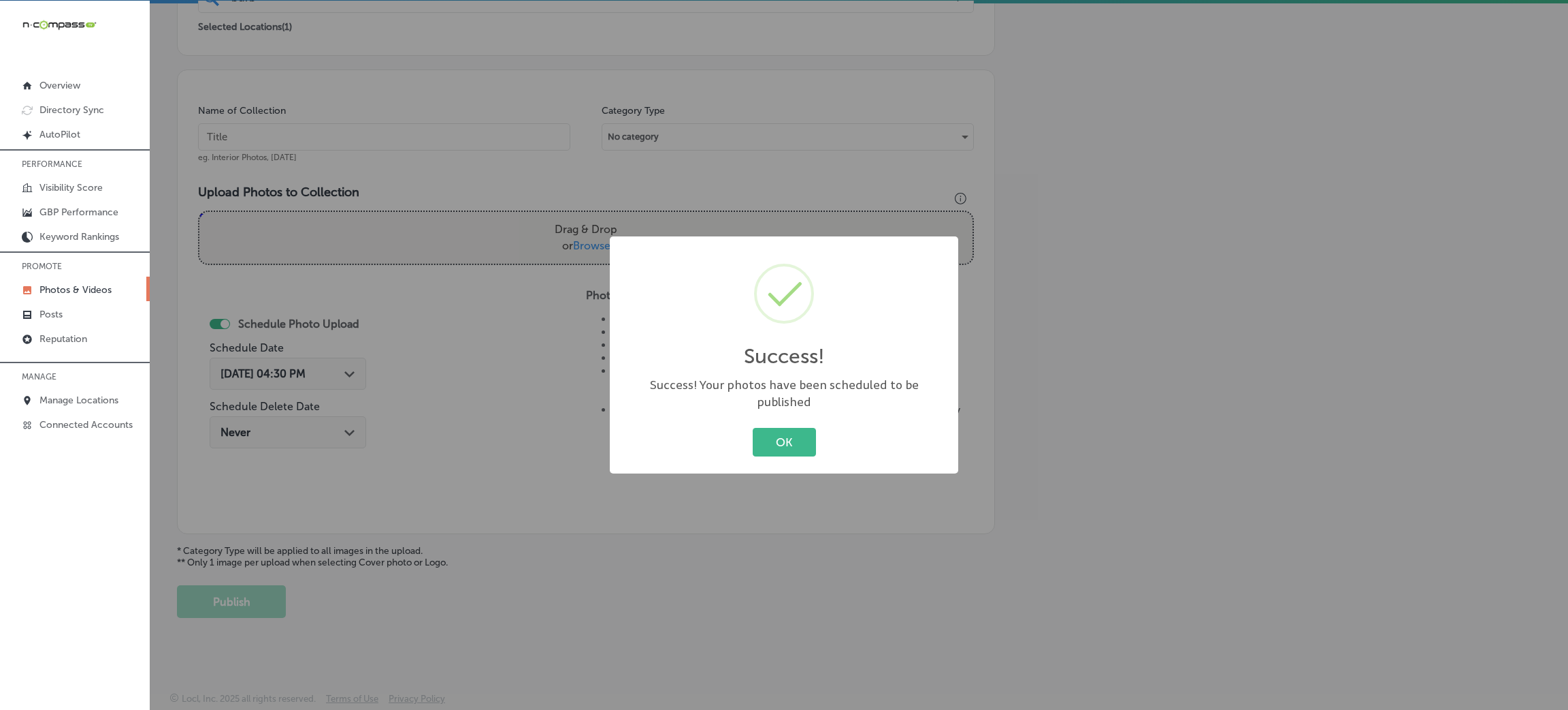
click at [781, 436] on button "OK" at bounding box center [784, 441] width 63 height 28
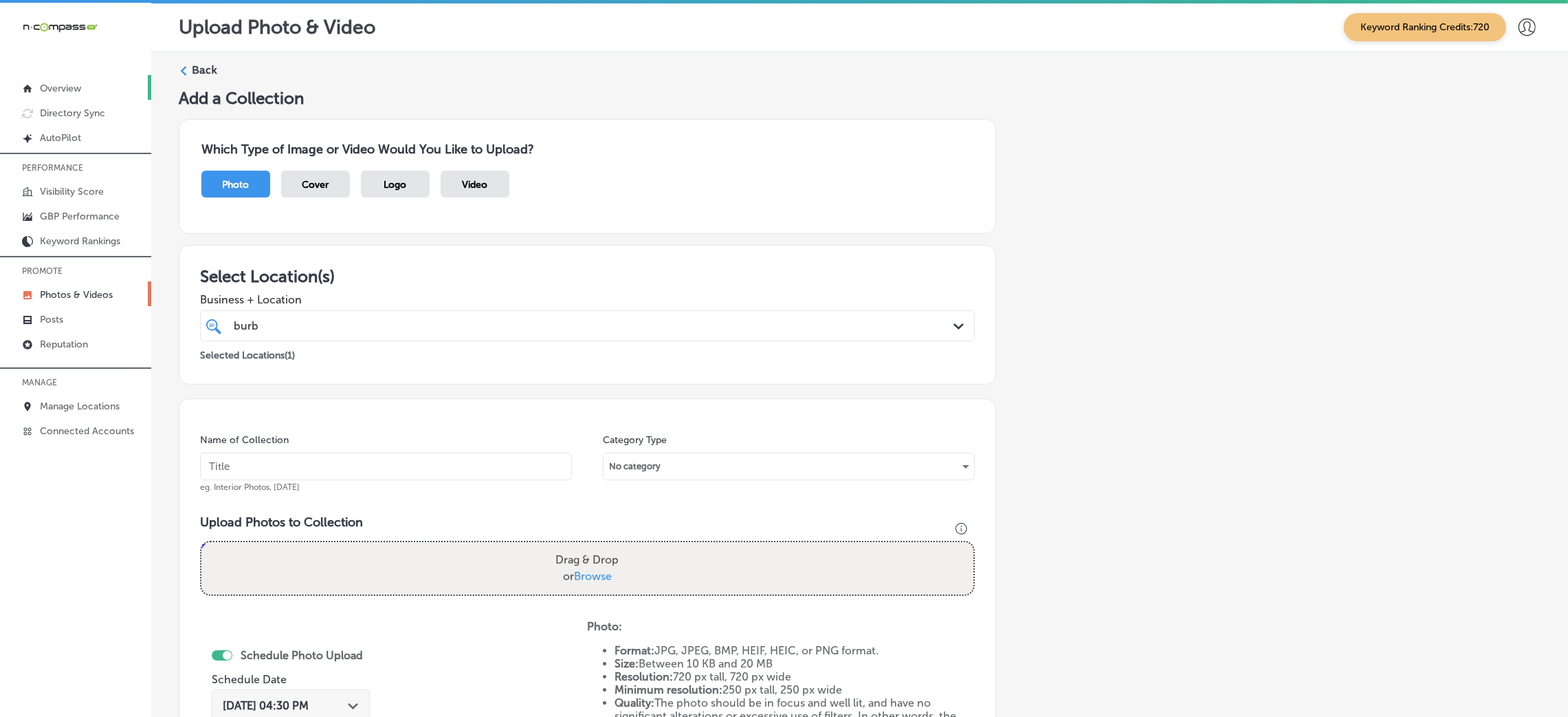
scroll to position [0, 0]
click at [183, 72] on icon at bounding box center [183, 72] width 10 height 10
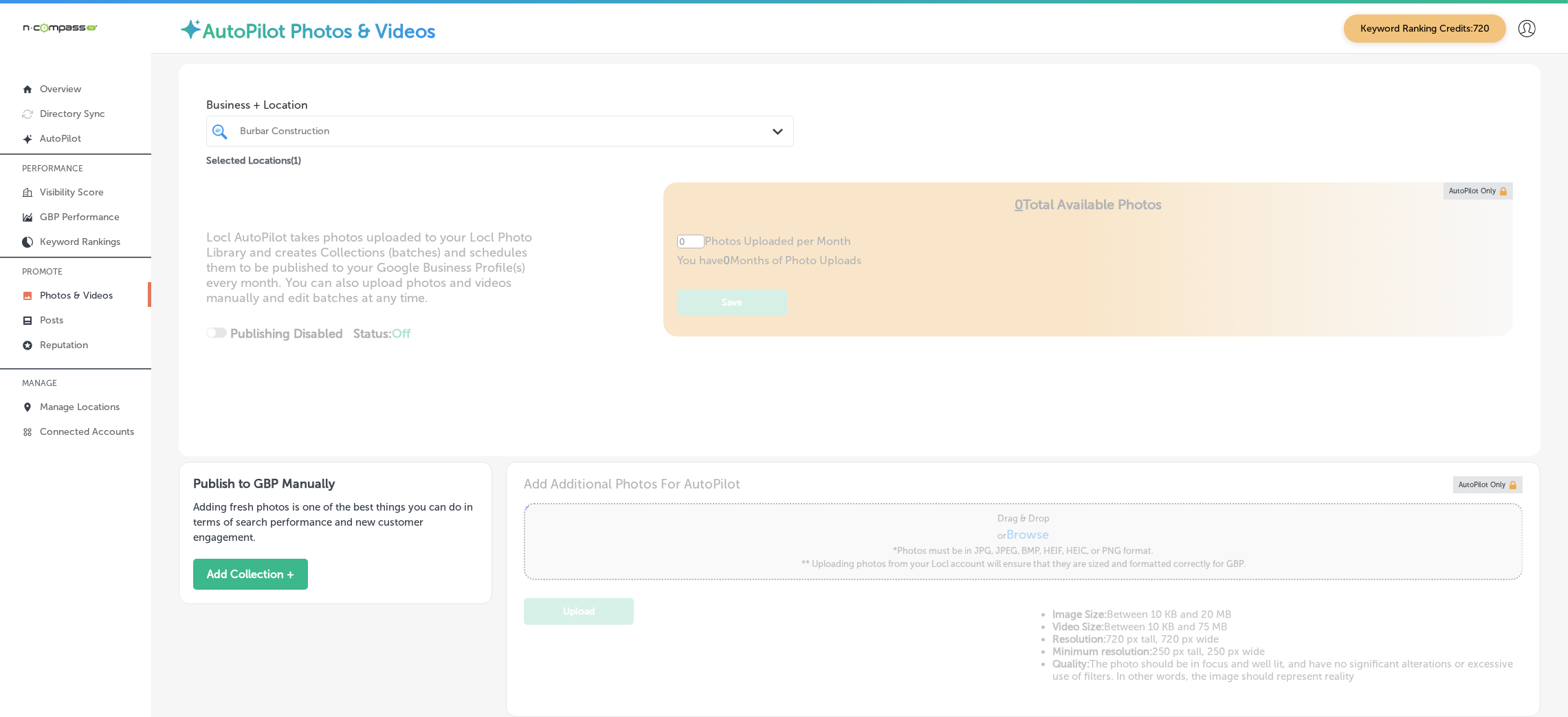
type input "5"
